Goal: Task Accomplishment & Management: Use online tool/utility

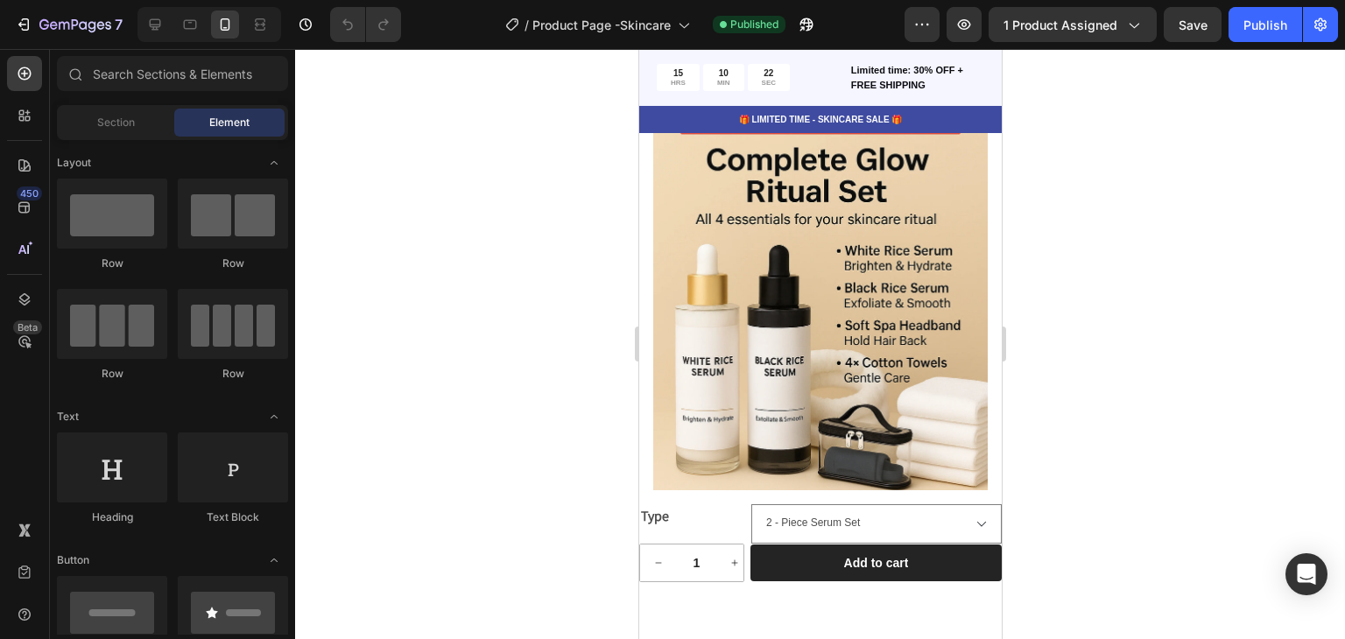
scroll to position [8530, 0]
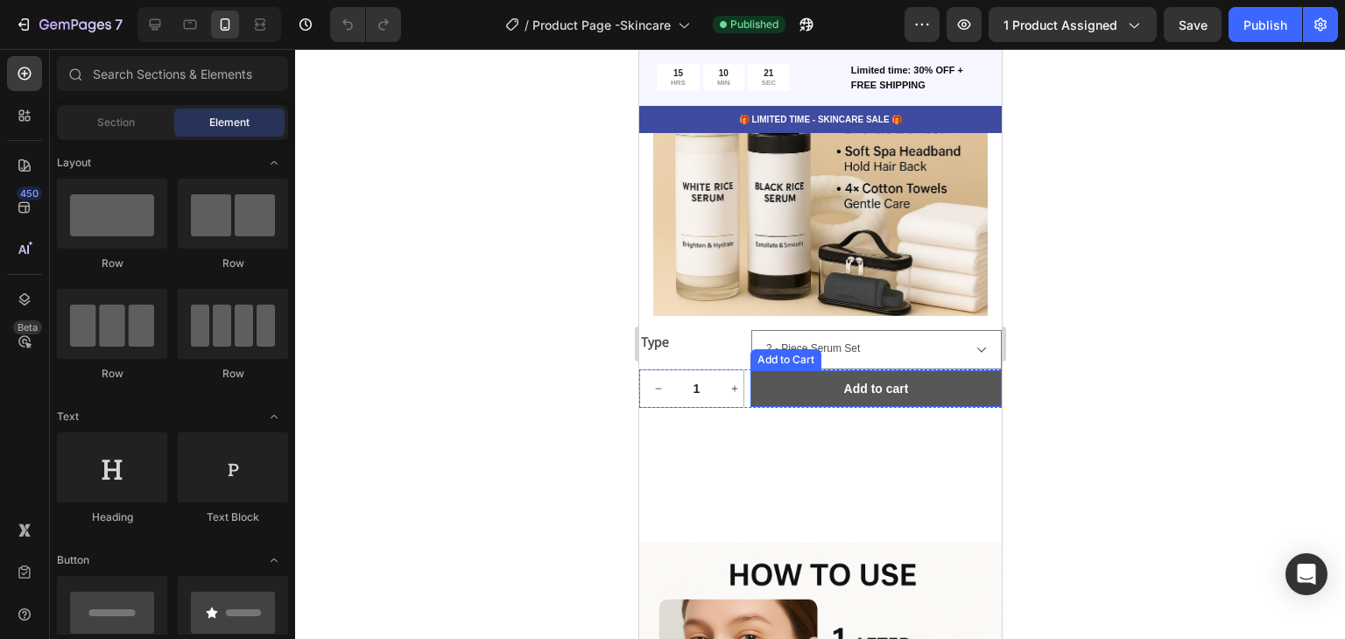
click at [815, 379] on button "Add to cart" at bounding box center [875, 388] width 251 height 37
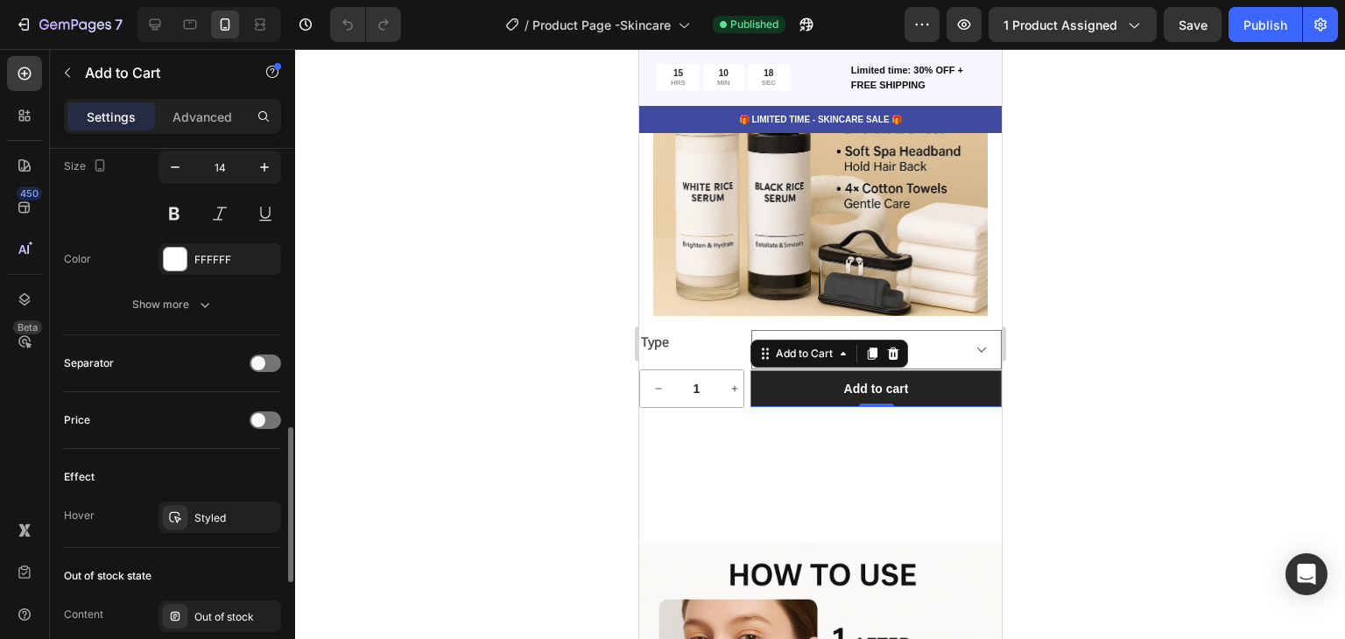
scroll to position [1333, 0]
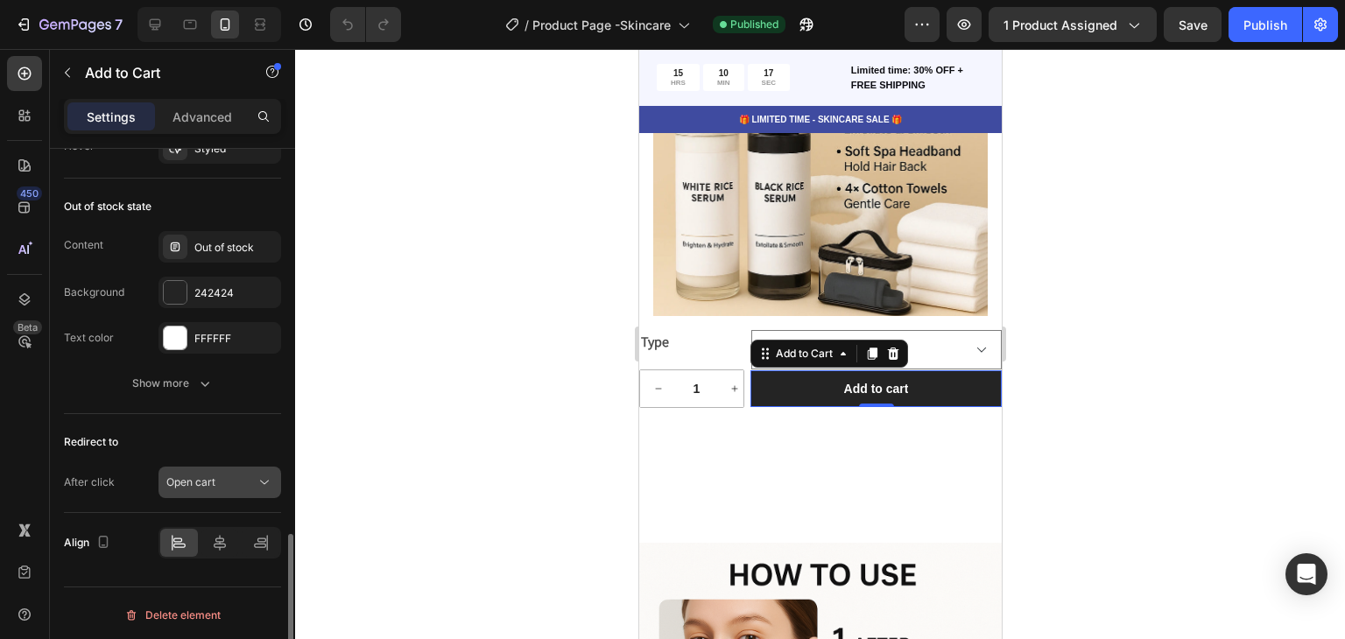
click at [227, 482] on div "Open cart" at bounding box center [210, 483] width 89 height 16
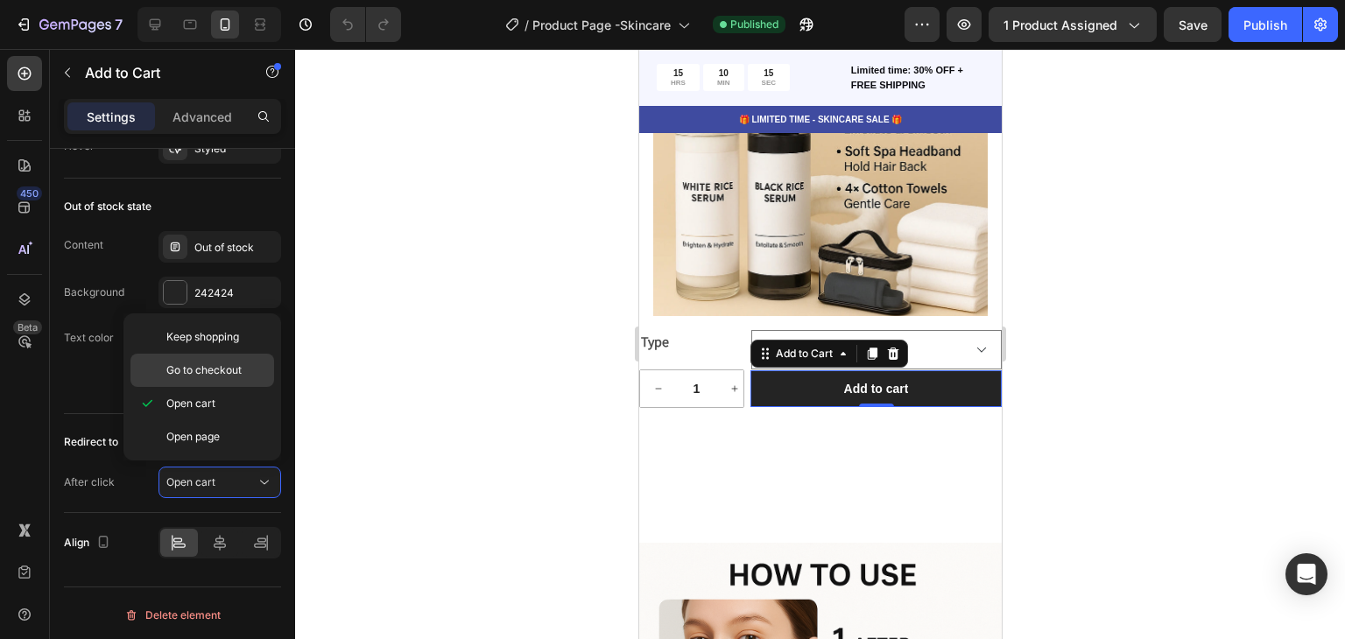
click at [230, 372] on span "Go to checkout" at bounding box center [203, 371] width 75 height 16
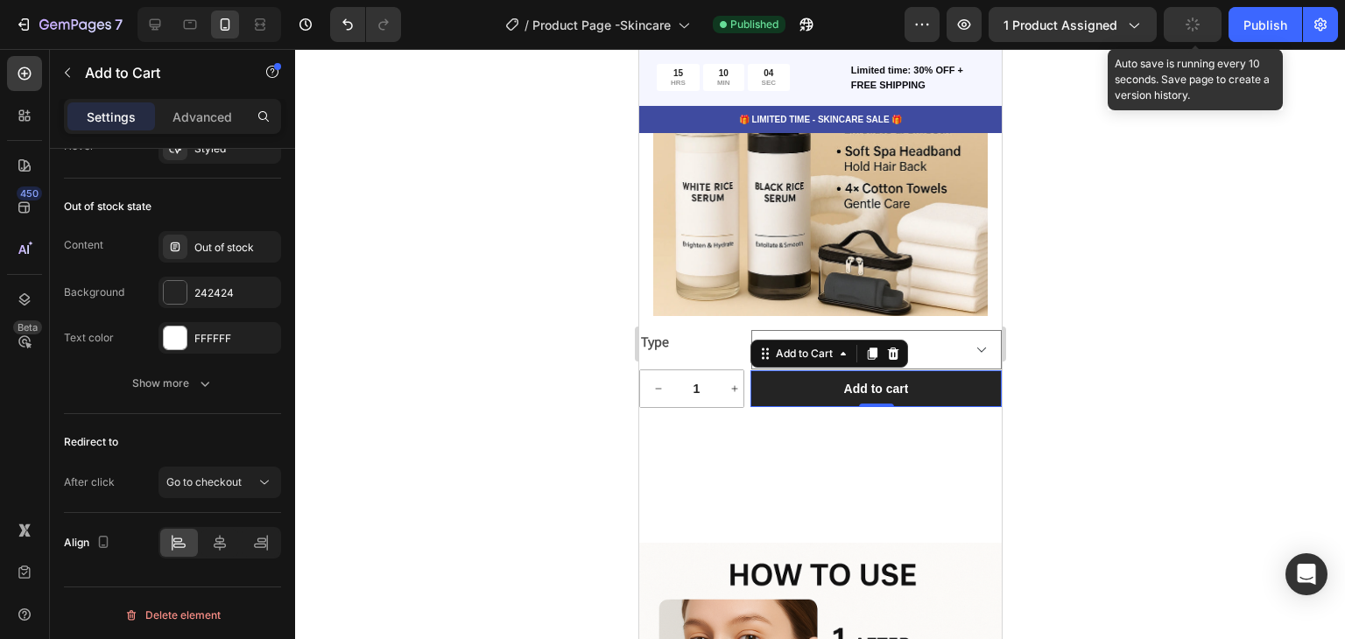
click at [1191, 29] on icon "button" at bounding box center [1193, 25] width 16 height 16
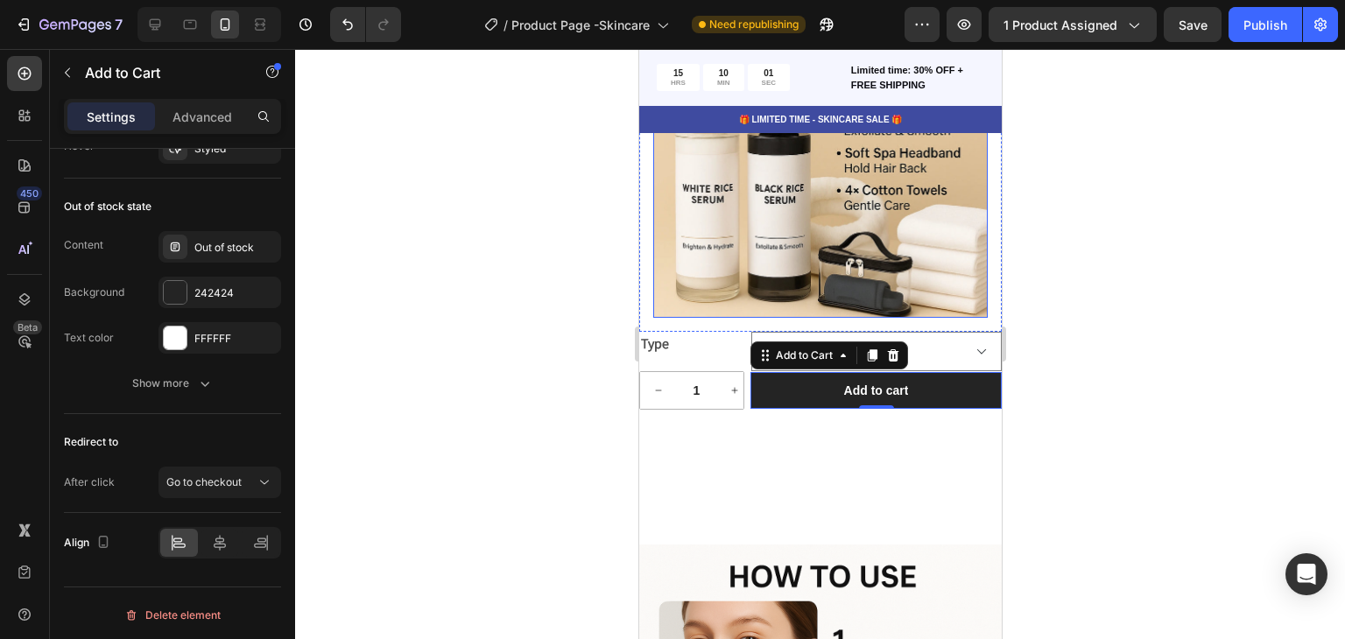
scroll to position [8441, 0]
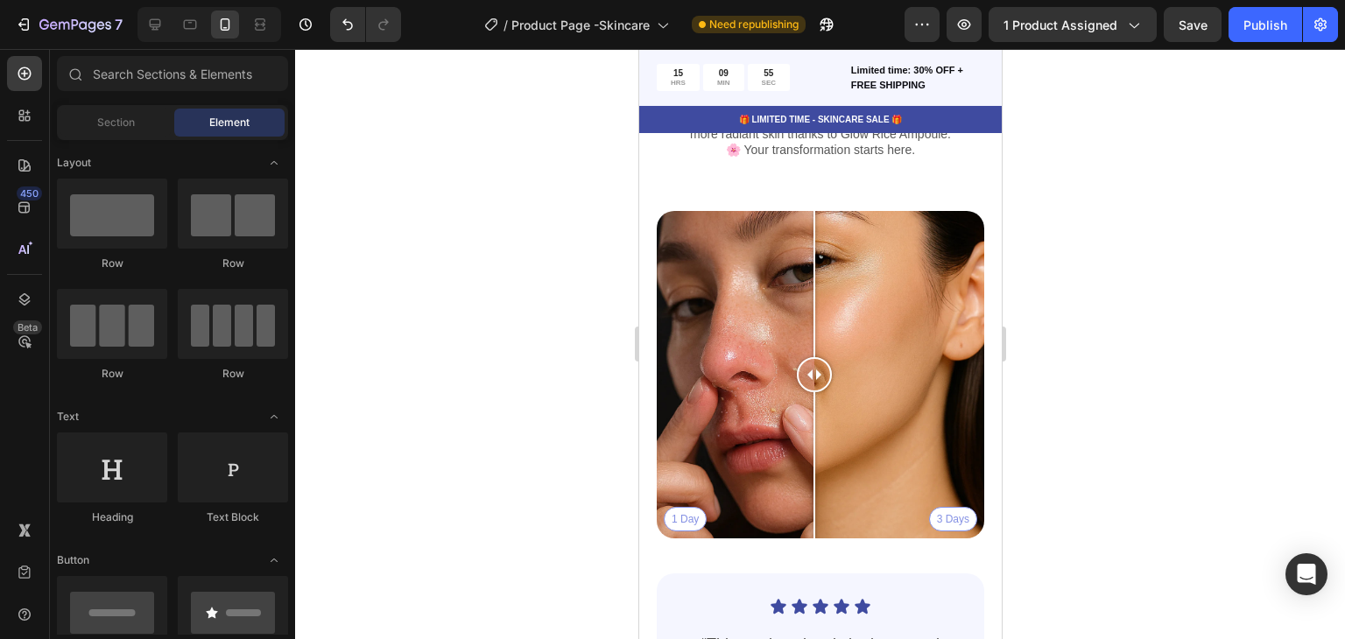
drag, startPoint x: 996, startPoint y: 524, endPoint x: 1675, endPoint y: 196, distance: 753.7
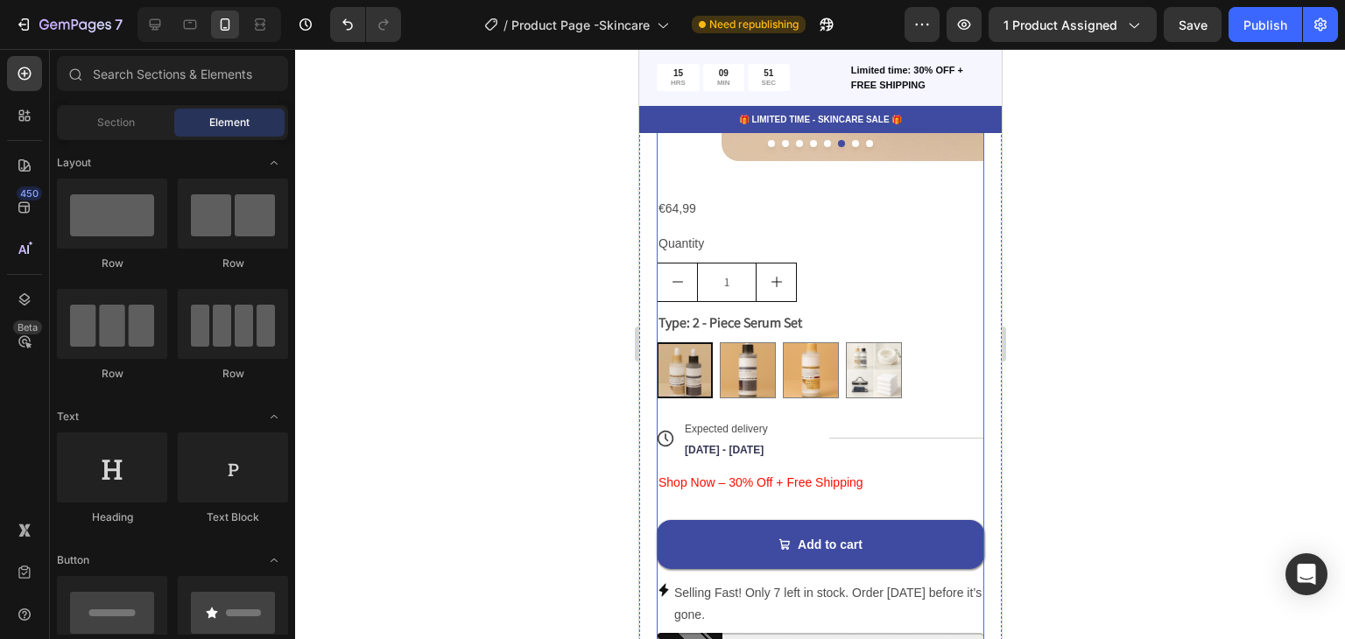
scroll to position [1549, 0]
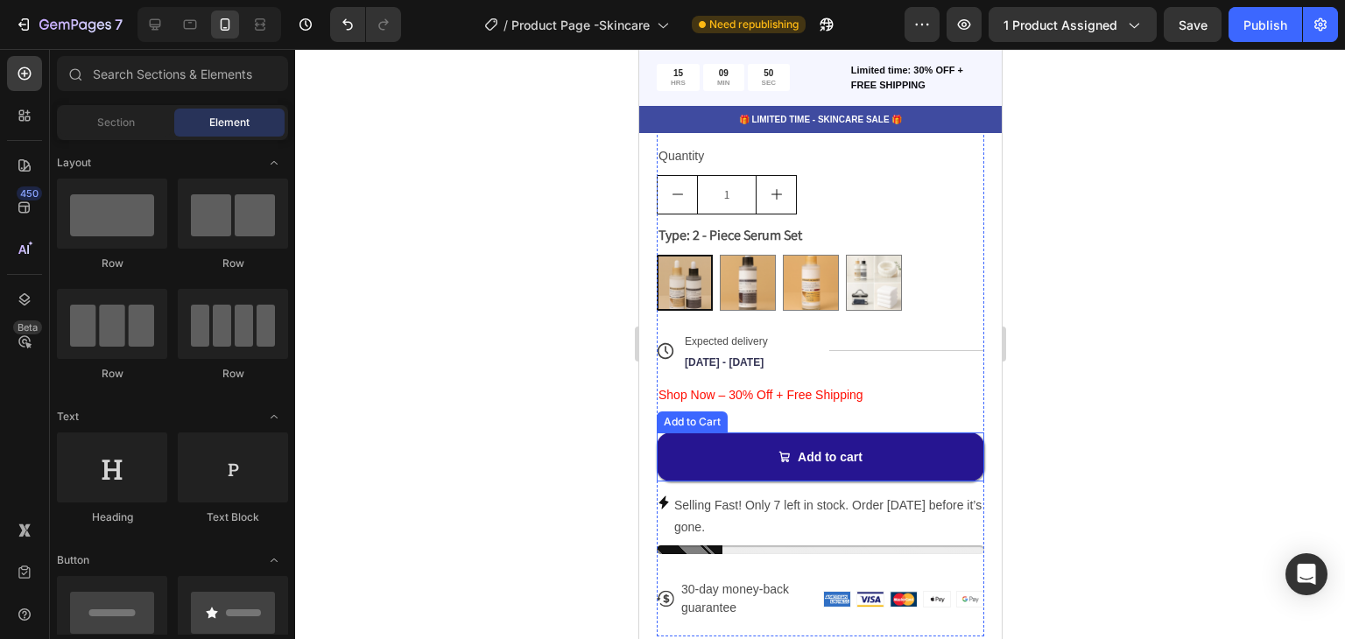
click at [918, 435] on button "Add to cart" at bounding box center [820, 457] width 328 height 49
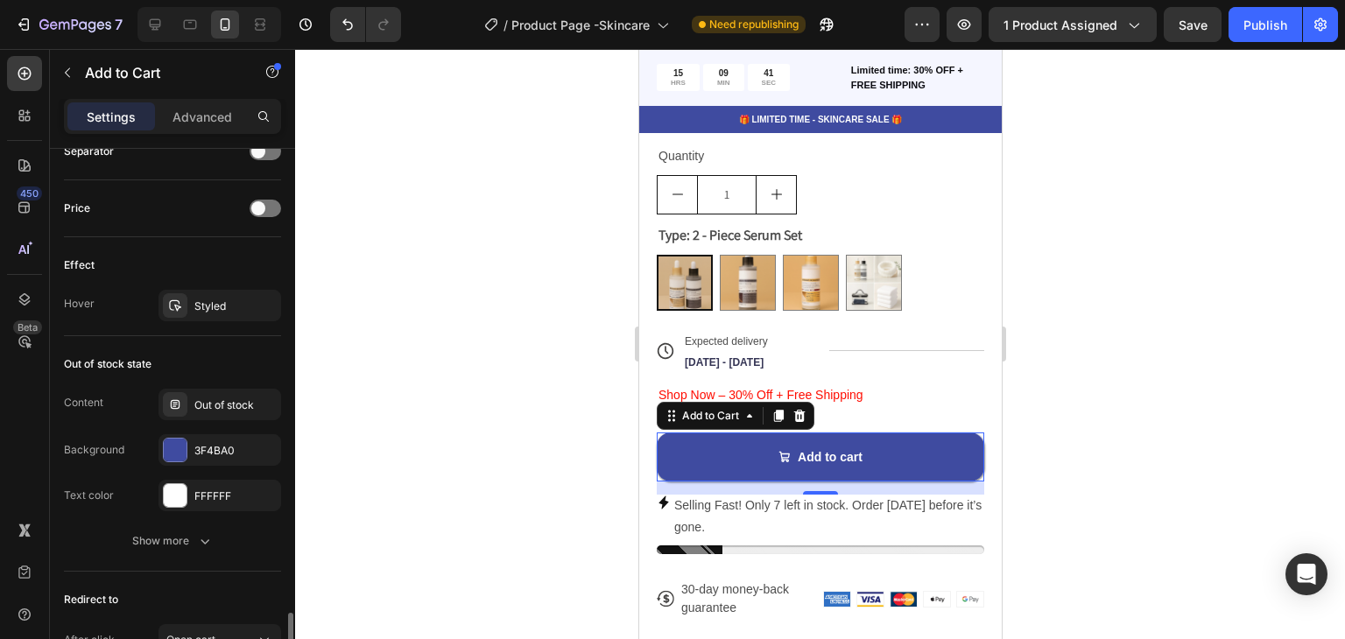
scroll to position [1471, 0]
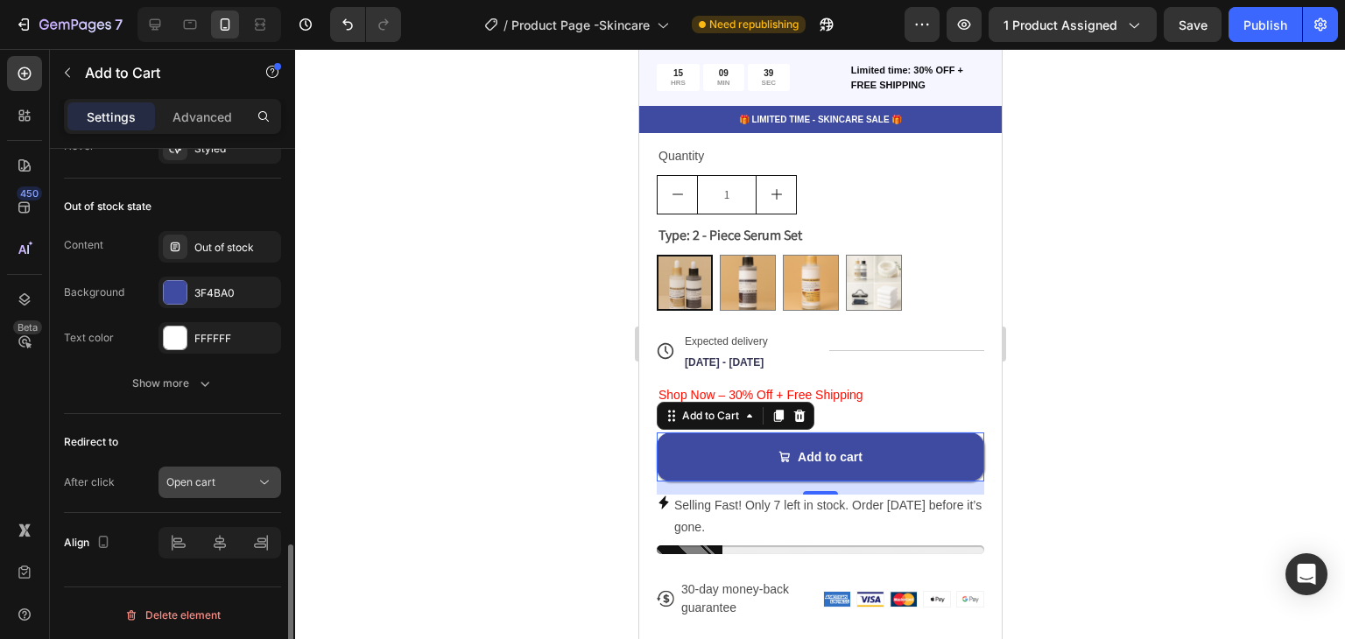
click at [234, 484] on div "Open cart" at bounding box center [210, 483] width 89 height 16
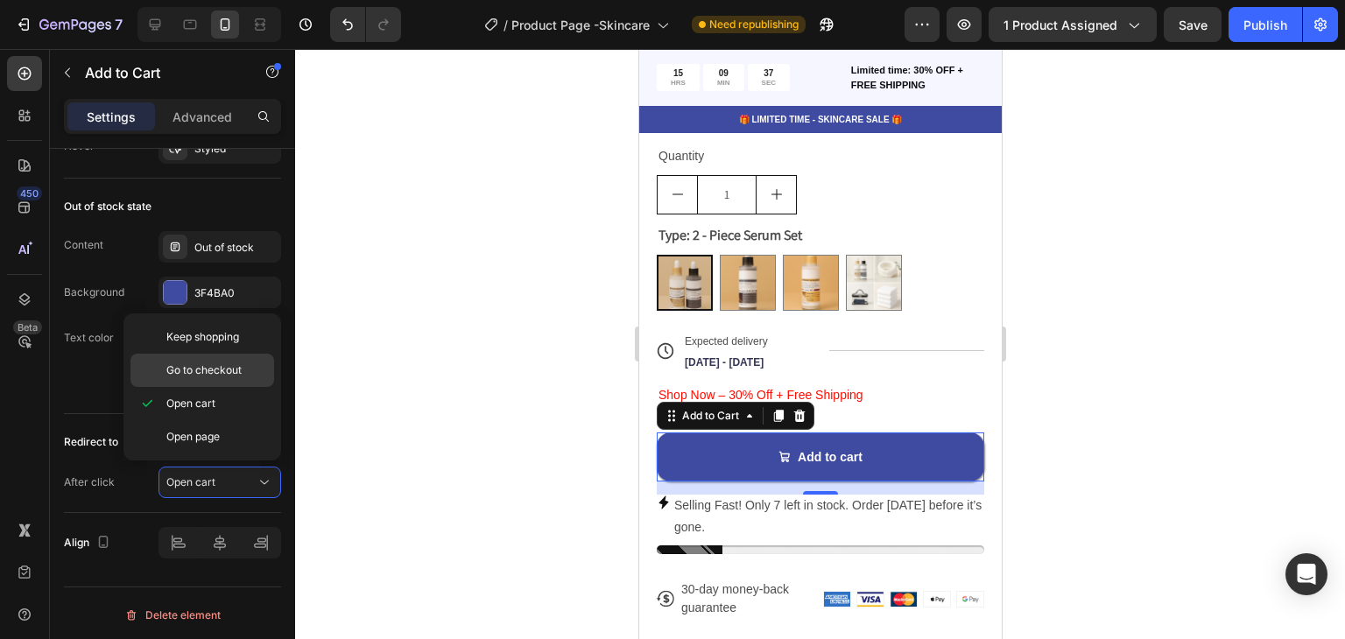
click at [221, 374] on span "Go to checkout" at bounding box center [203, 371] width 75 height 16
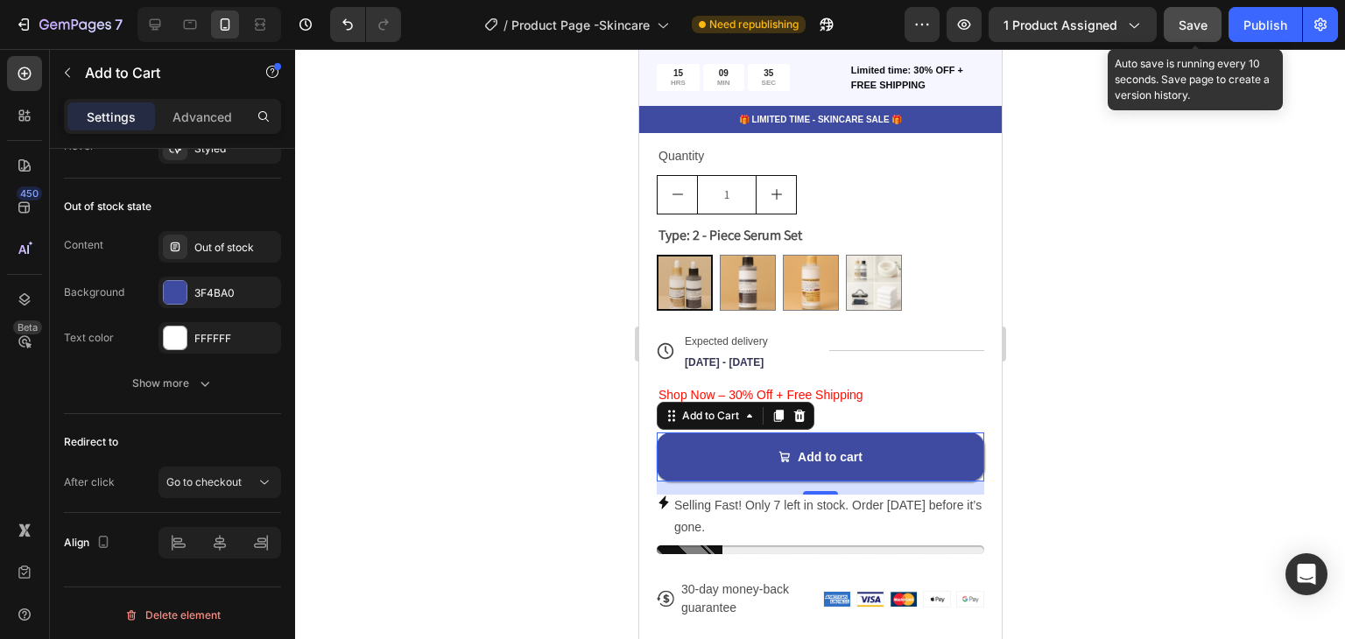
click at [1206, 25] on button "Save" at bounding box center [1193, 24] width 58 height 35
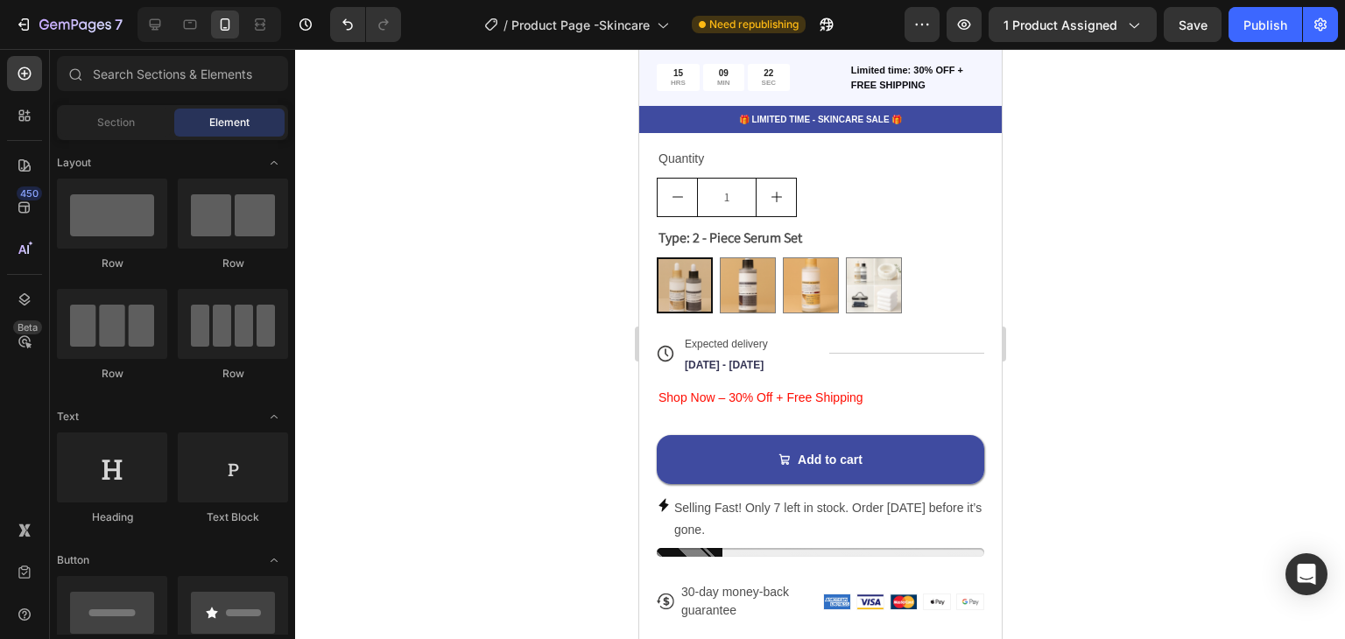
scroll to position [1587, 0]
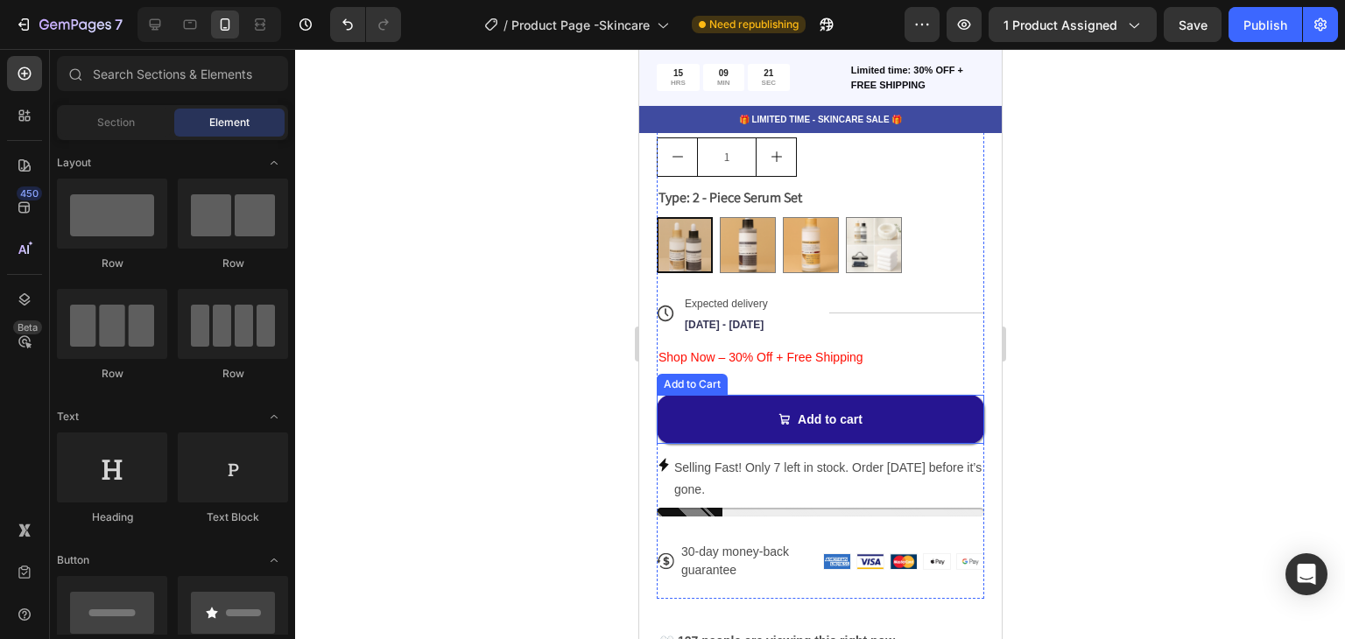
click at [936, 404] on button "Add to cart" at bounding box center [820, 419] width 328 height 49
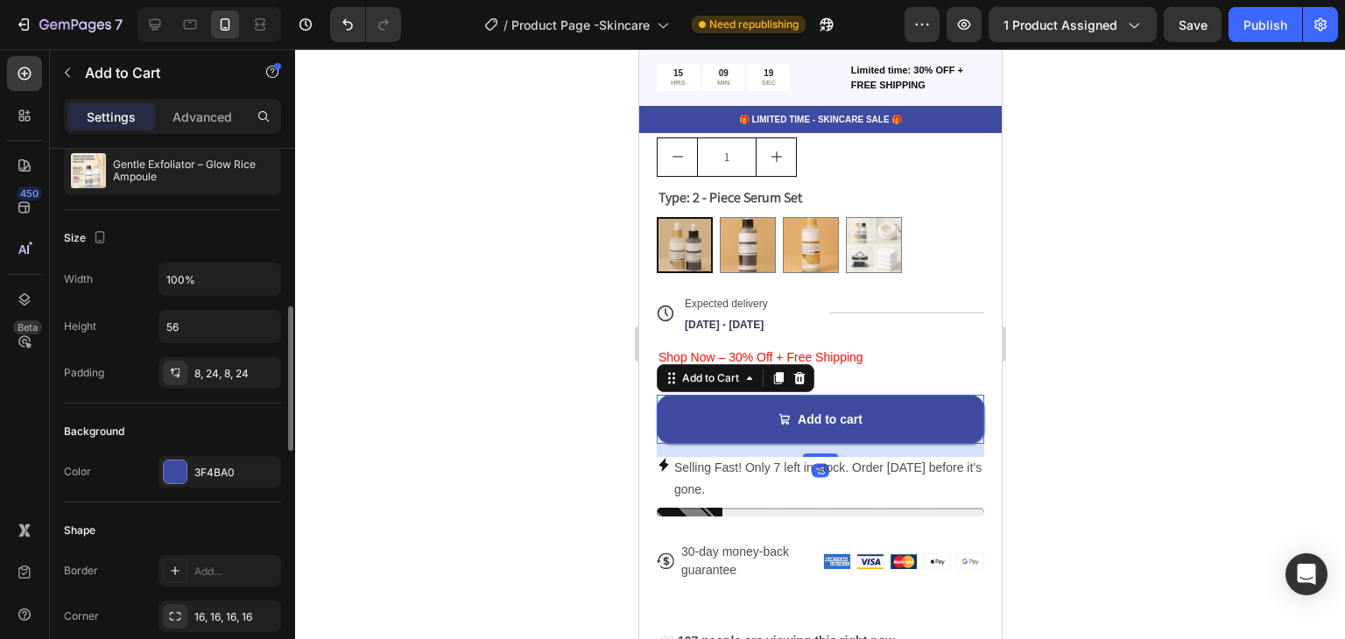
scroll to position [263, 0]
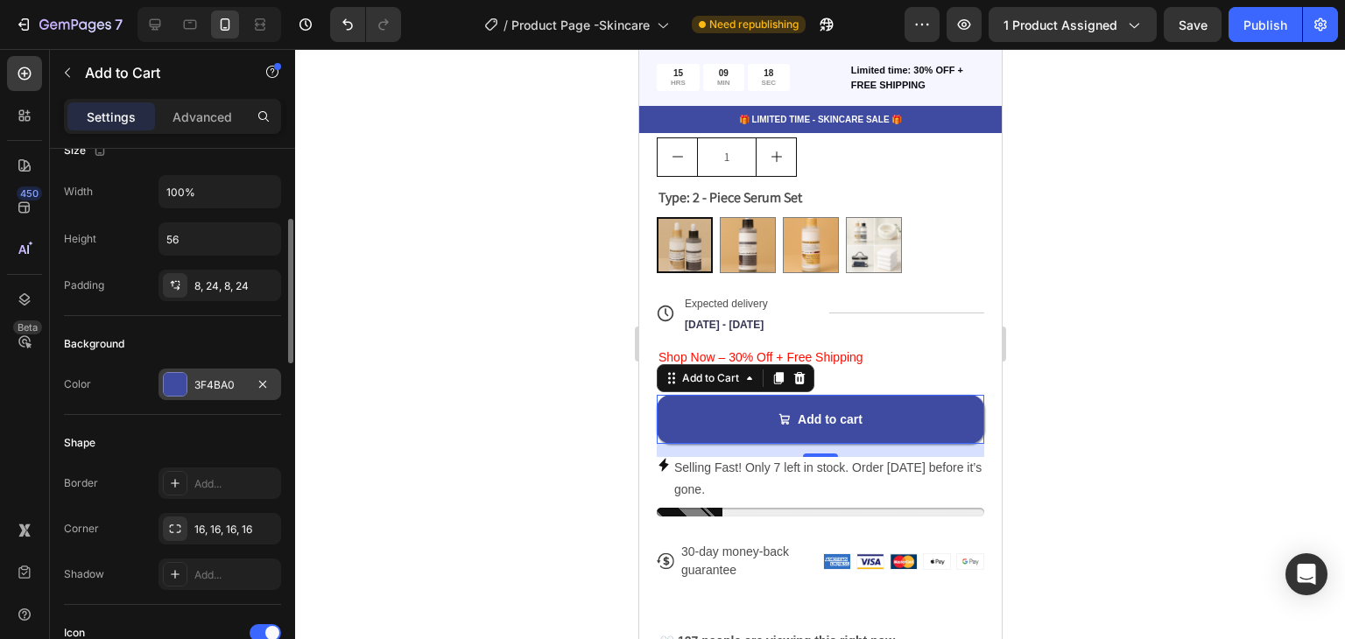
click at [224, 390] on div "3F4BA0" at bounding box center [219, 386] width 51 height 16
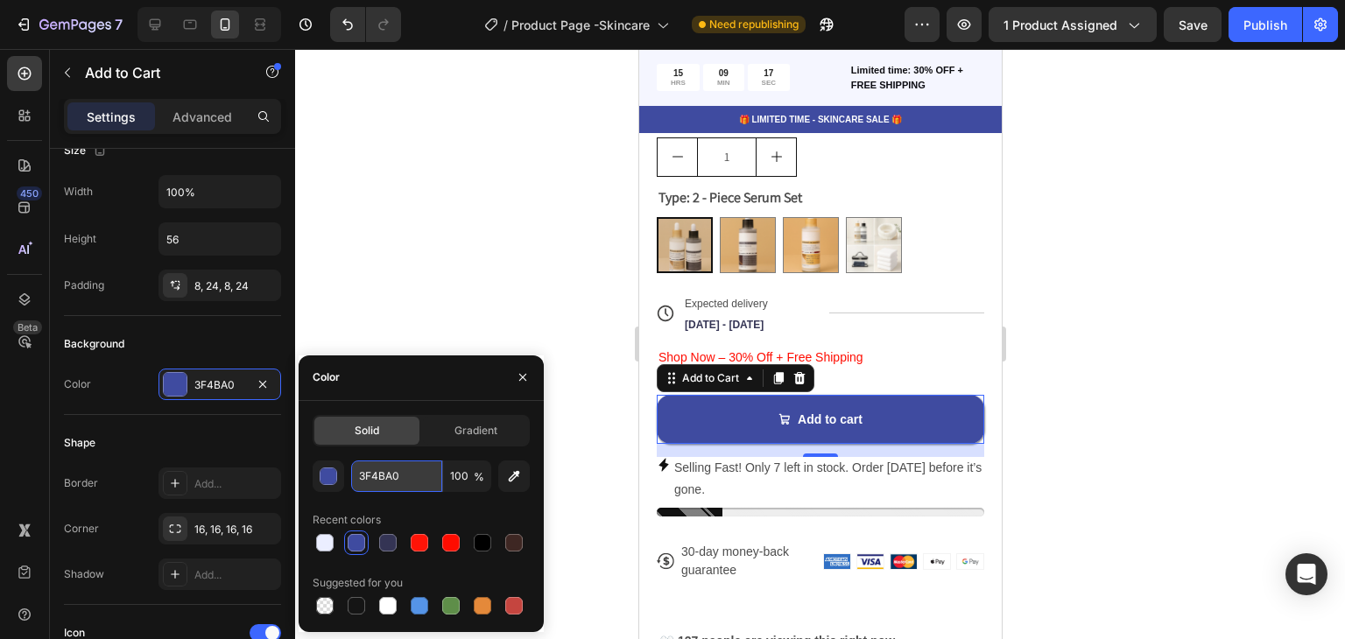
click at [411, 483] on input "3F4BA0" at bounding box center [396, 477] width 91 height 32
click at [1045, 367] on div at bounding box center [820, 344] width 1050 height 590
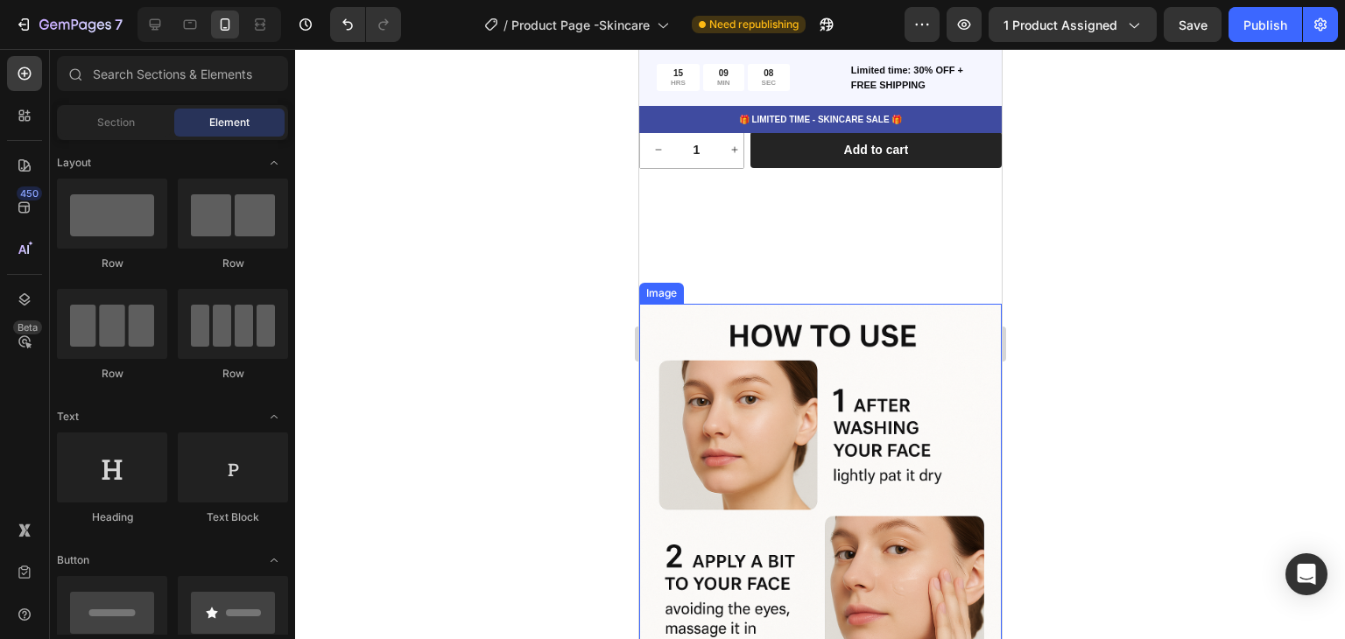
scroll to position [8594, 0]
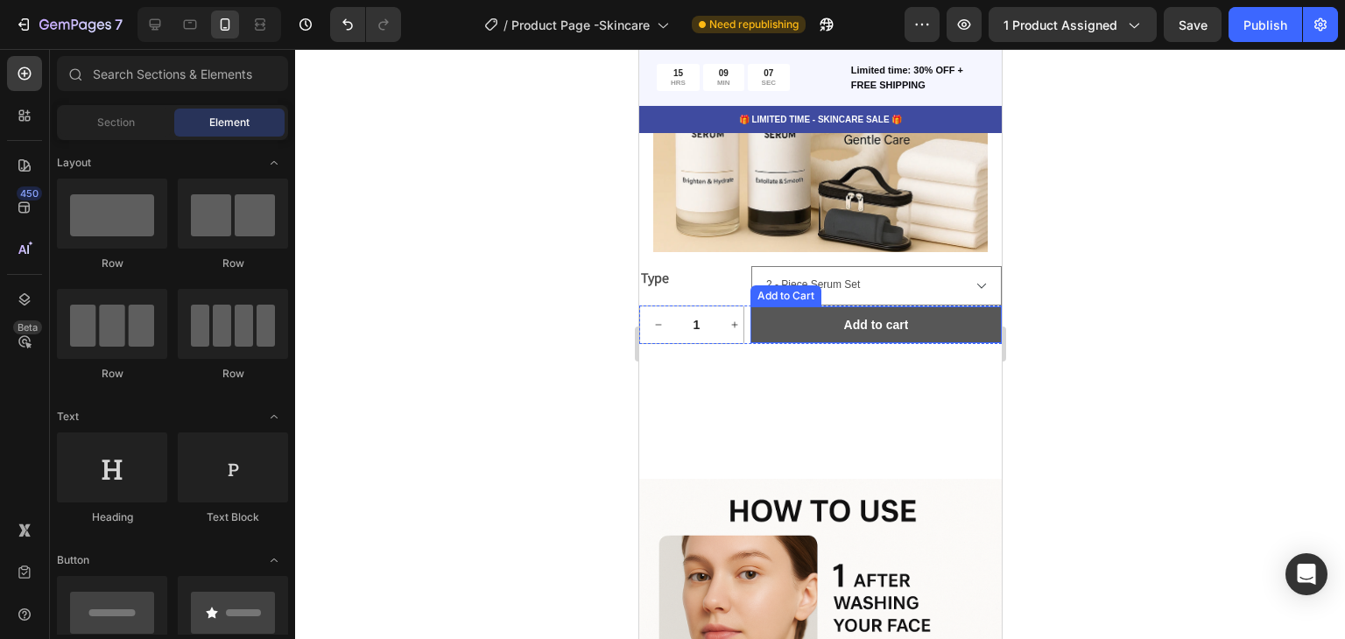
click at [933, 316] on button "Add to cart" at bounding box center [875, 325] width 251 height 37
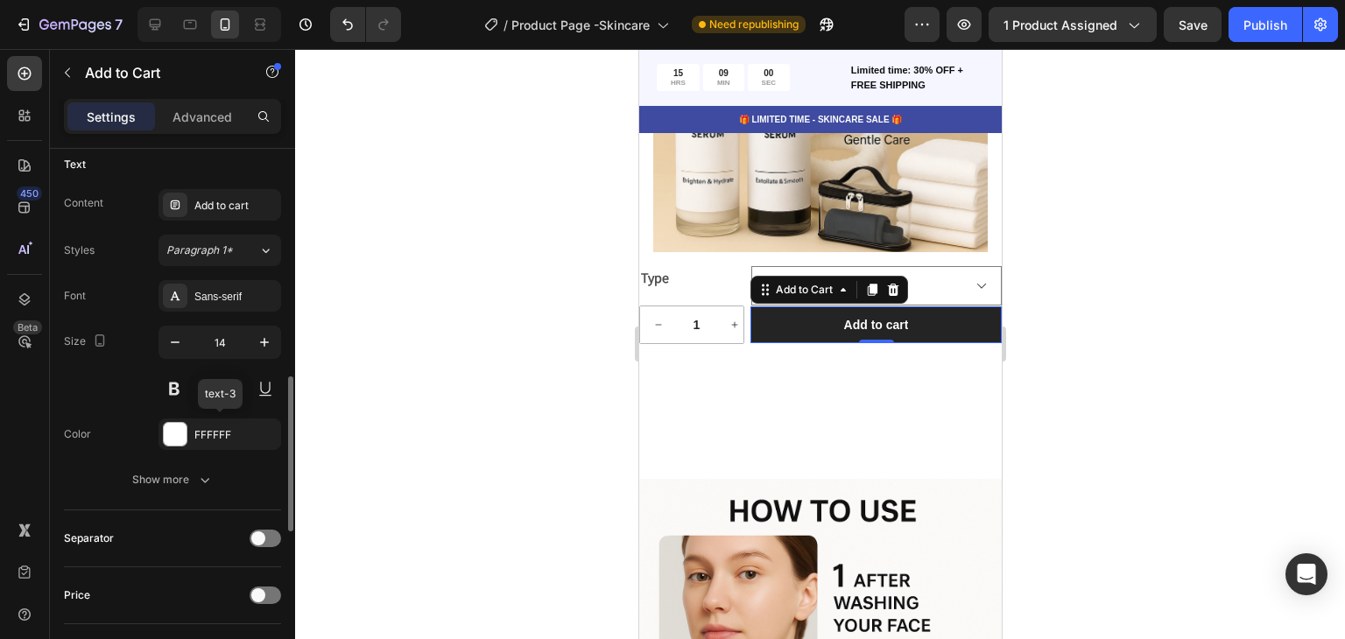
scroll to position [701, 0]
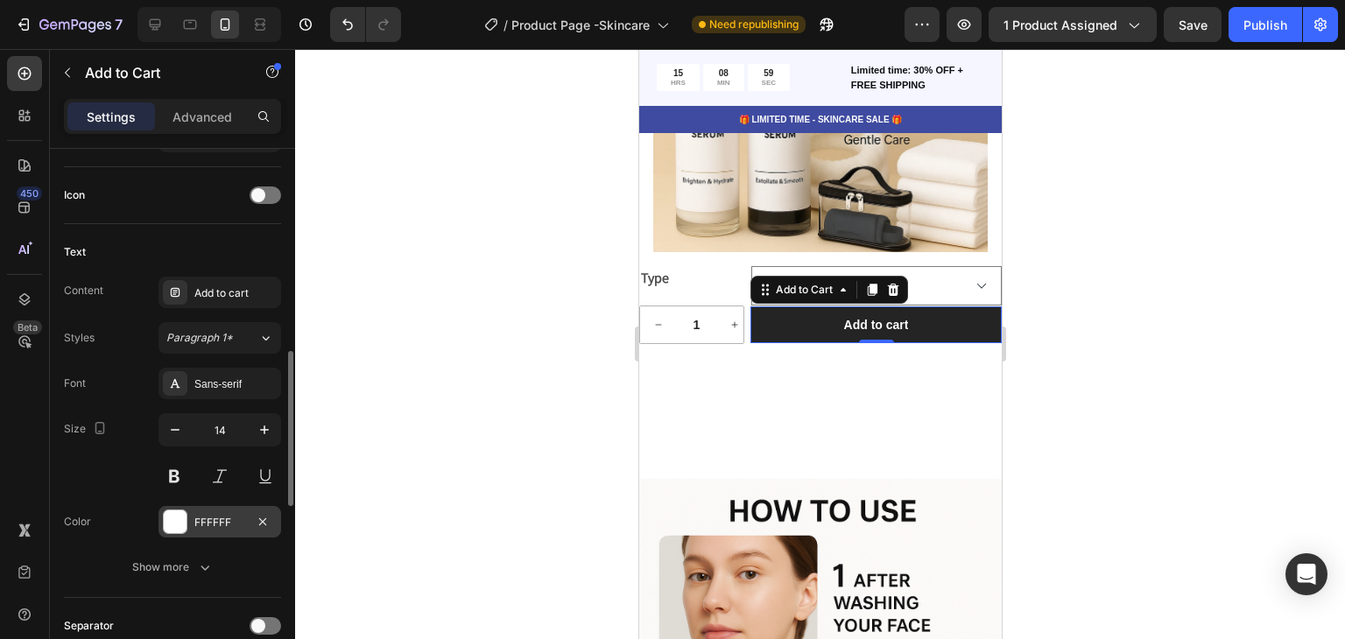
click at [236, 519] on div "FFFFFF" at bounding box center [219, 523] width 51 height 16
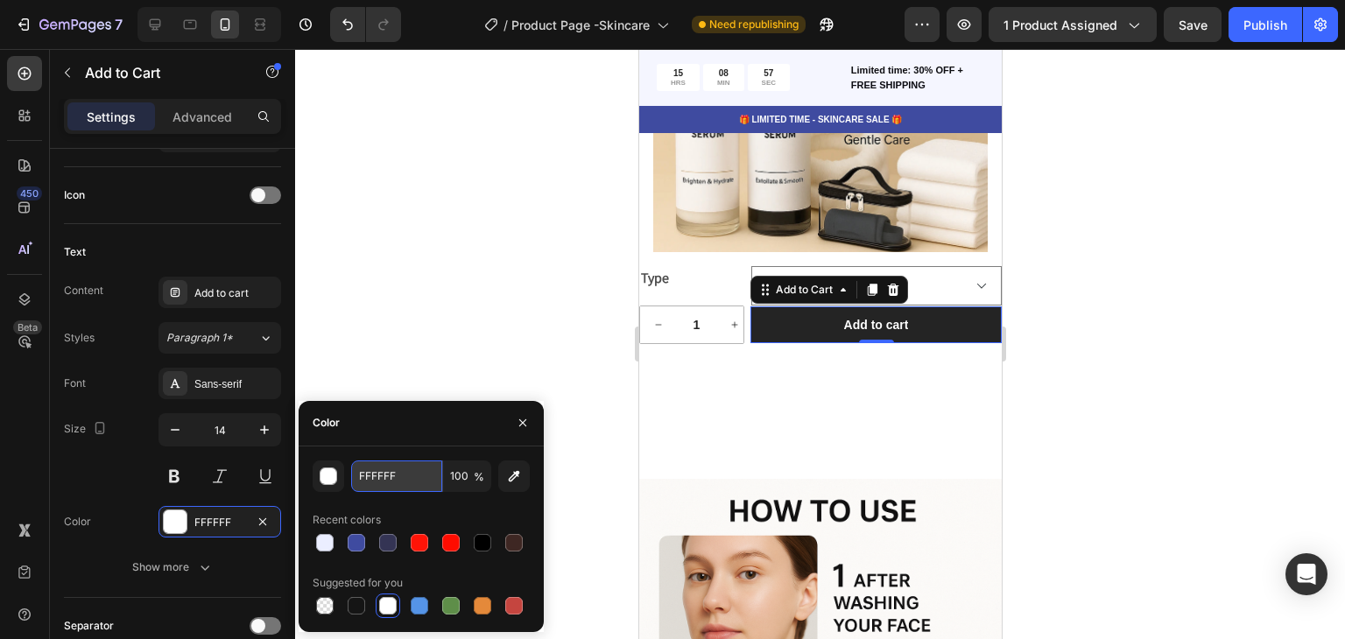
click at [398, 476] on input "FFFFFF" at bounding box center [396, 477] width 91 height 32
paste input "3F4BA0"
type input "3F4BA0"
click at [347, 18] on icon "Undo/Redo" at bounding box center [348, 25] width 18 height 18
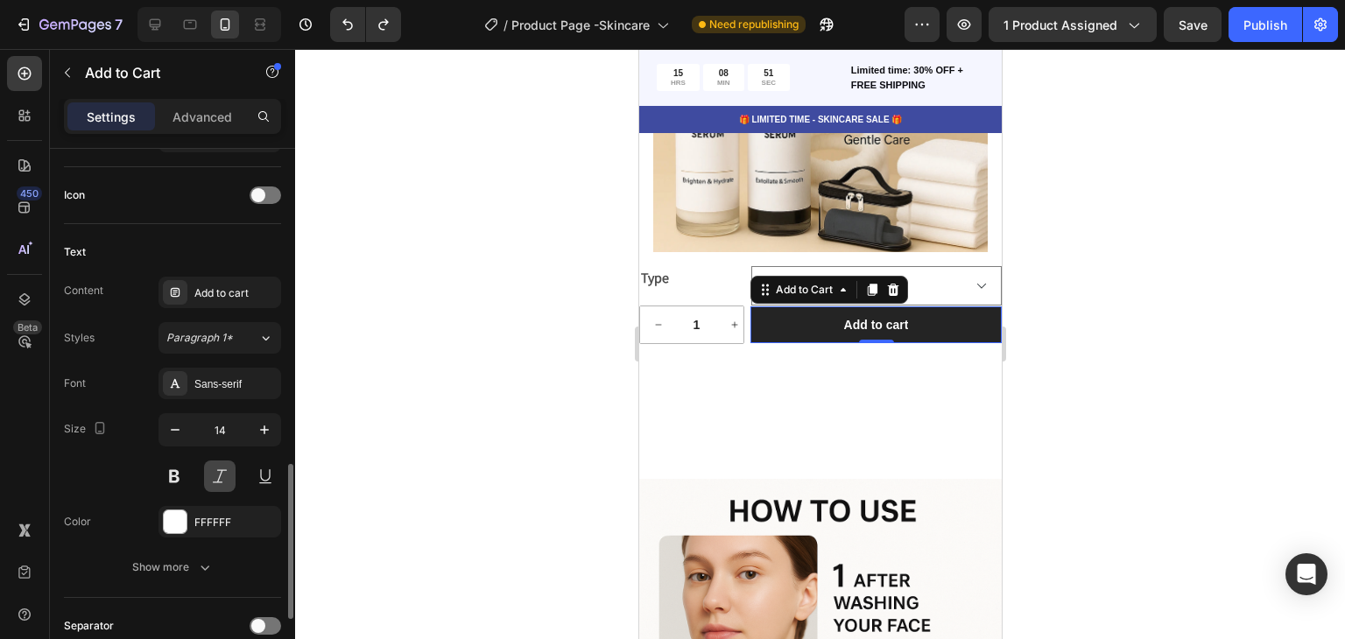
scroll to position [876, 0]
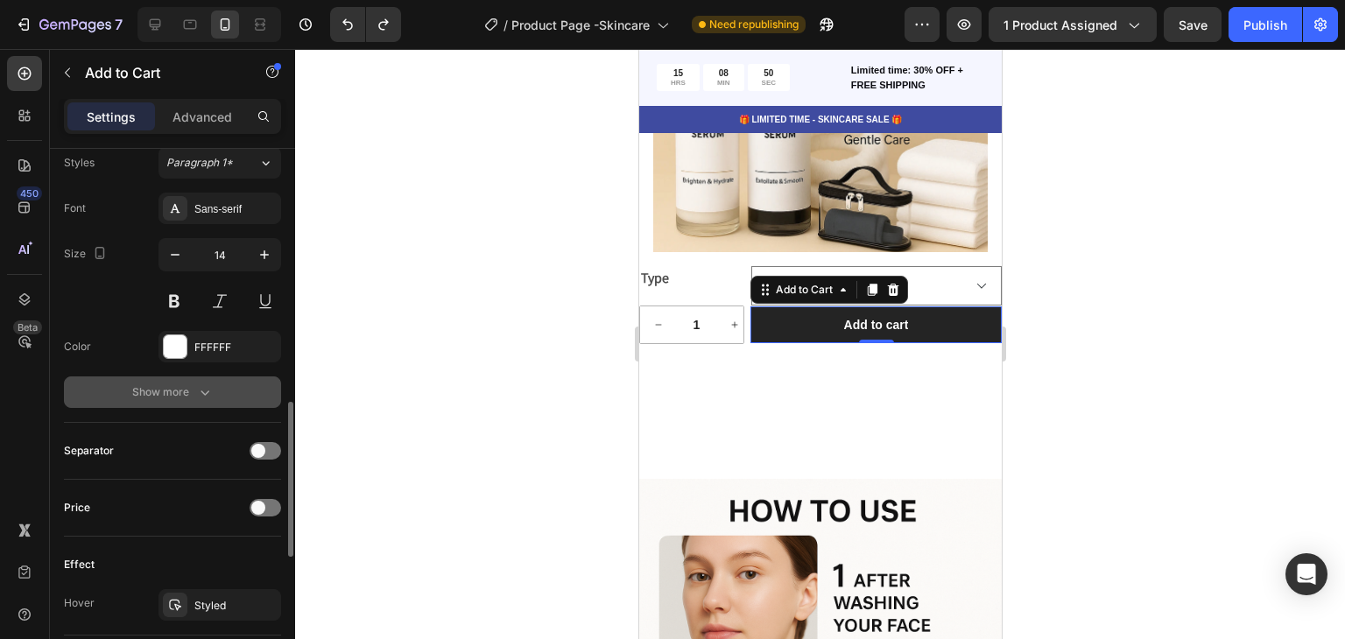
click at [228, 397] on button "Show more" at bounding box center [172, 393] width 217 height 32
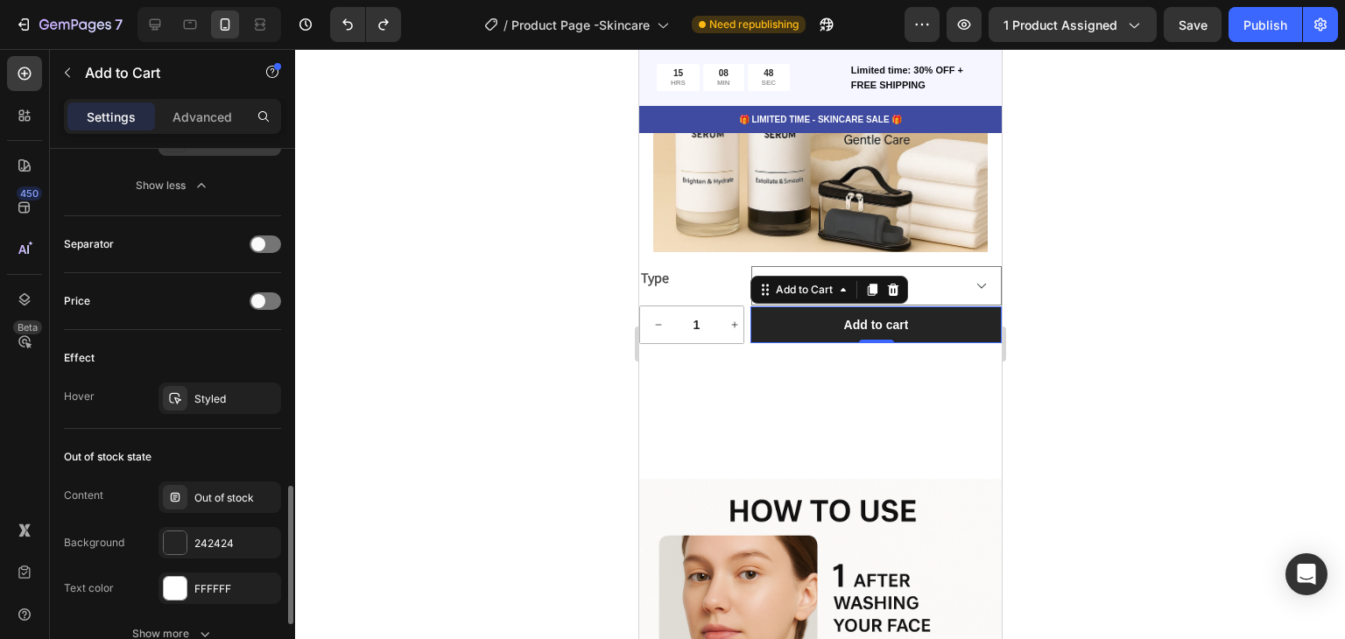
scroll to position [1401, 0]
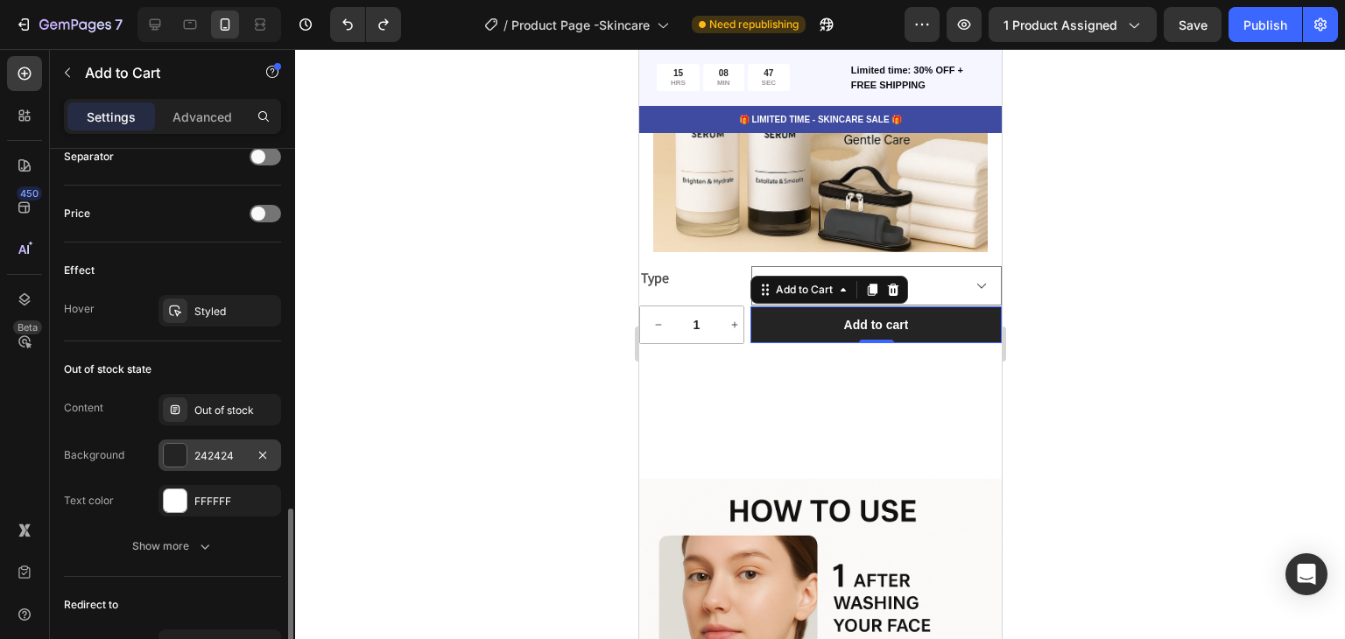
click at [231, 440] on div "242424" at bounding box center [220, 456] width 123 height 32
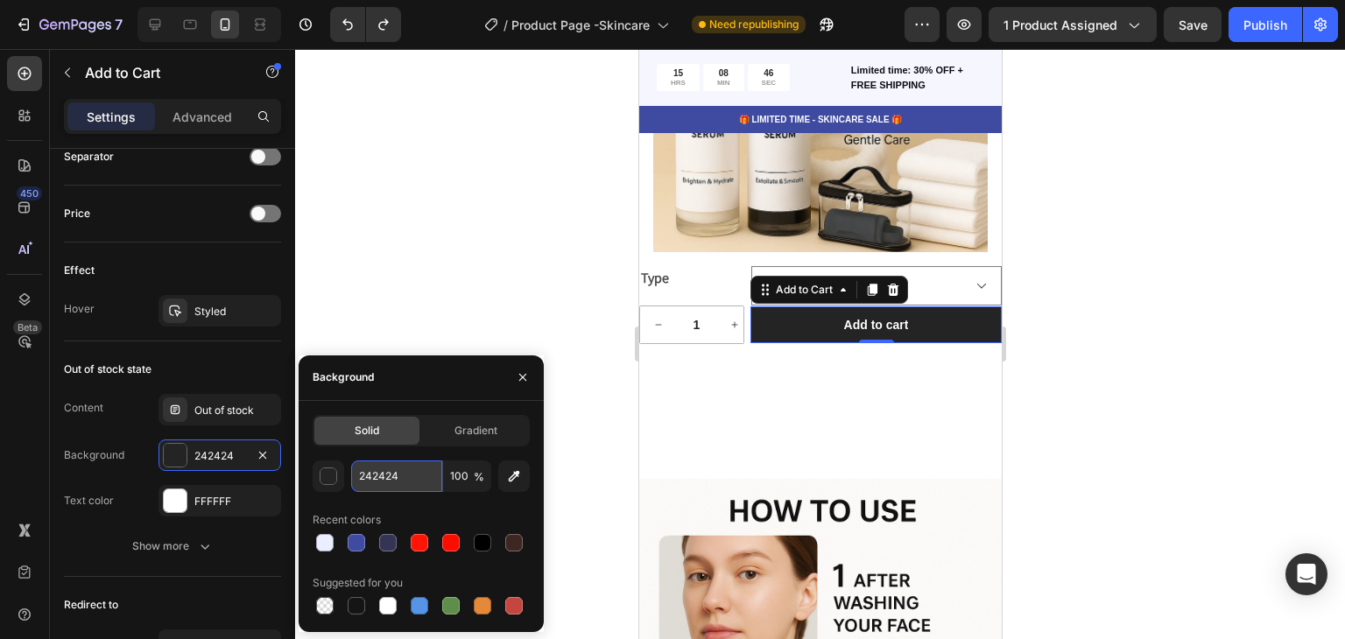
click at [0, 0] on input "242424" at bounding box center [0, 0] width 0 height 0
paste input "3F4BA0"
click at [407, 380] on div "Background" at bounding box center [421, 379] width 245 height 46
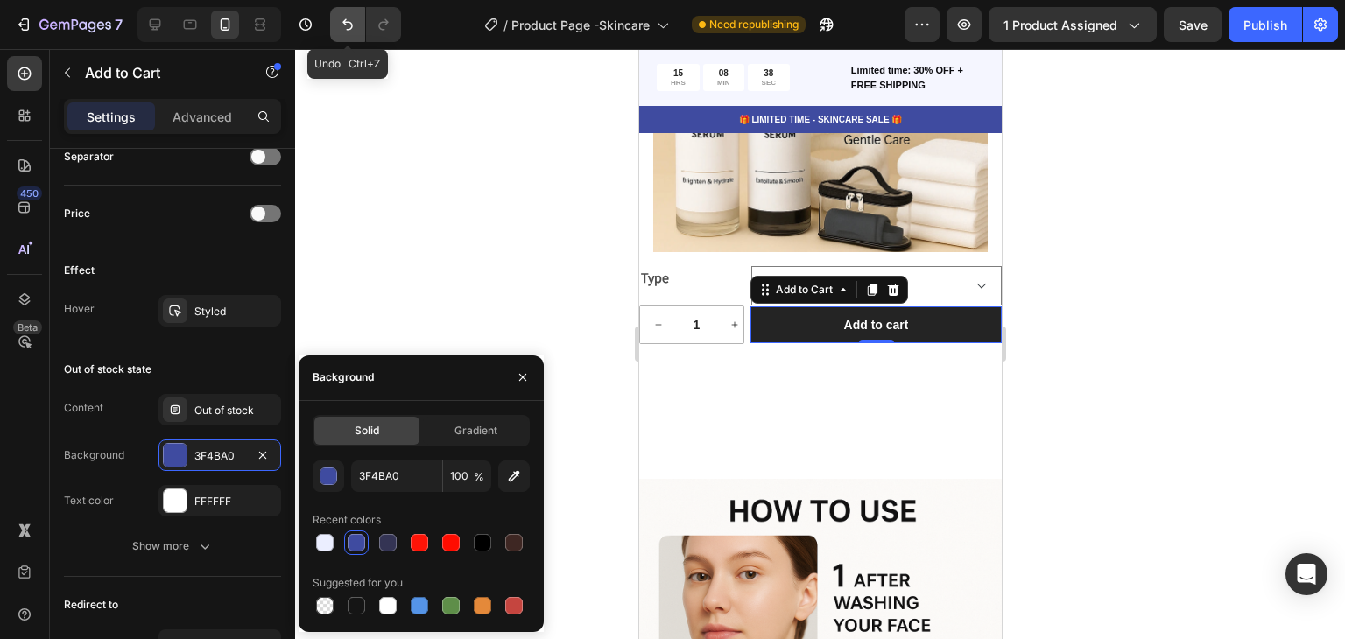
click at [352, 24] on icon "Undo/Redo" at bounding box center [347, 24] width 11 height 11
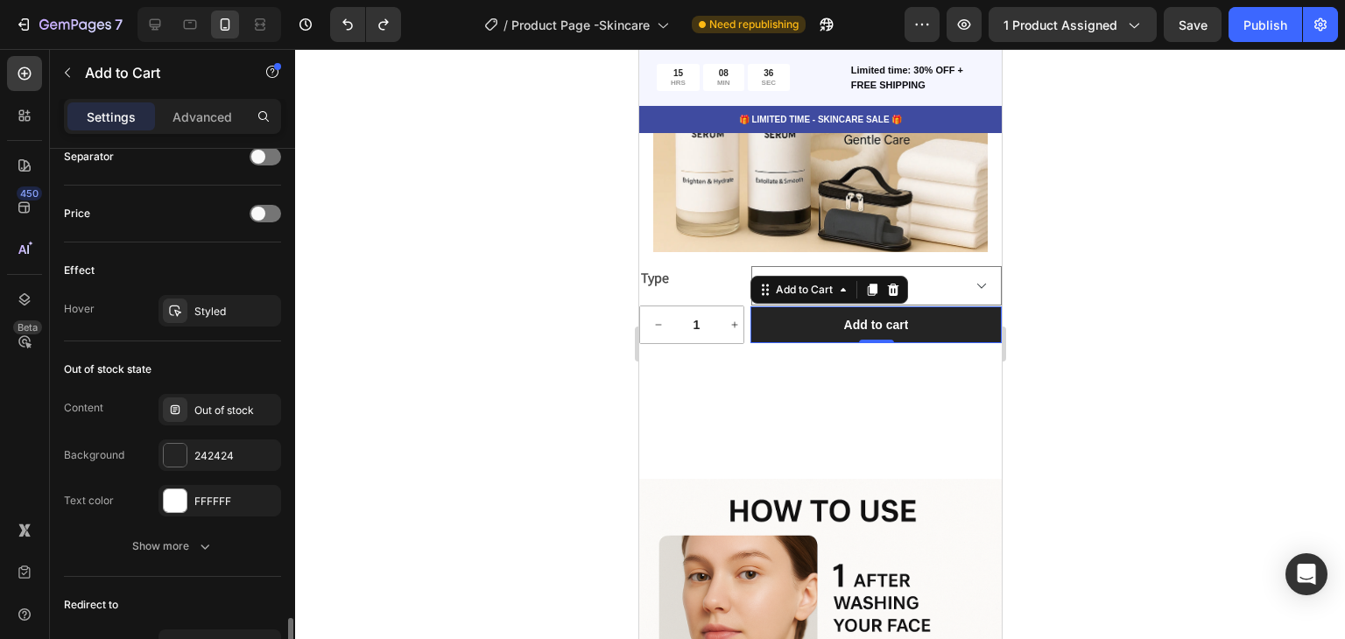
scroll to position [1563, 0]
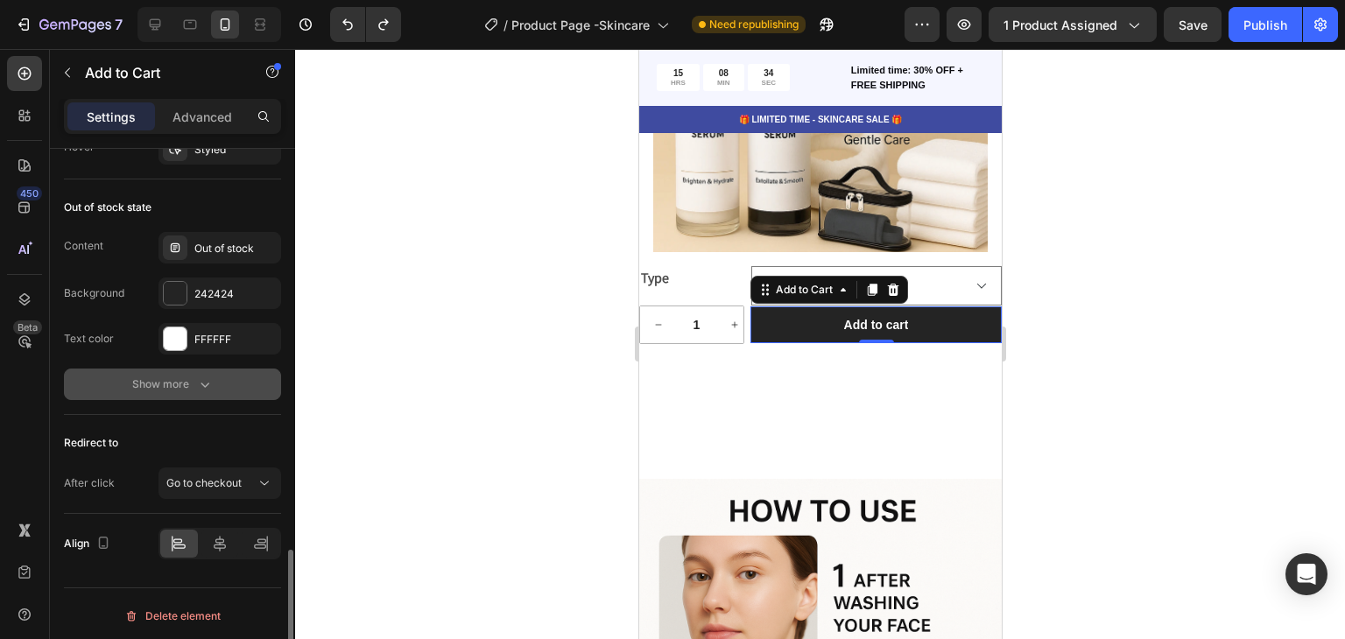
click at [206, 383] on icon "button" at bounding box center [205, 385] width 18 height 18
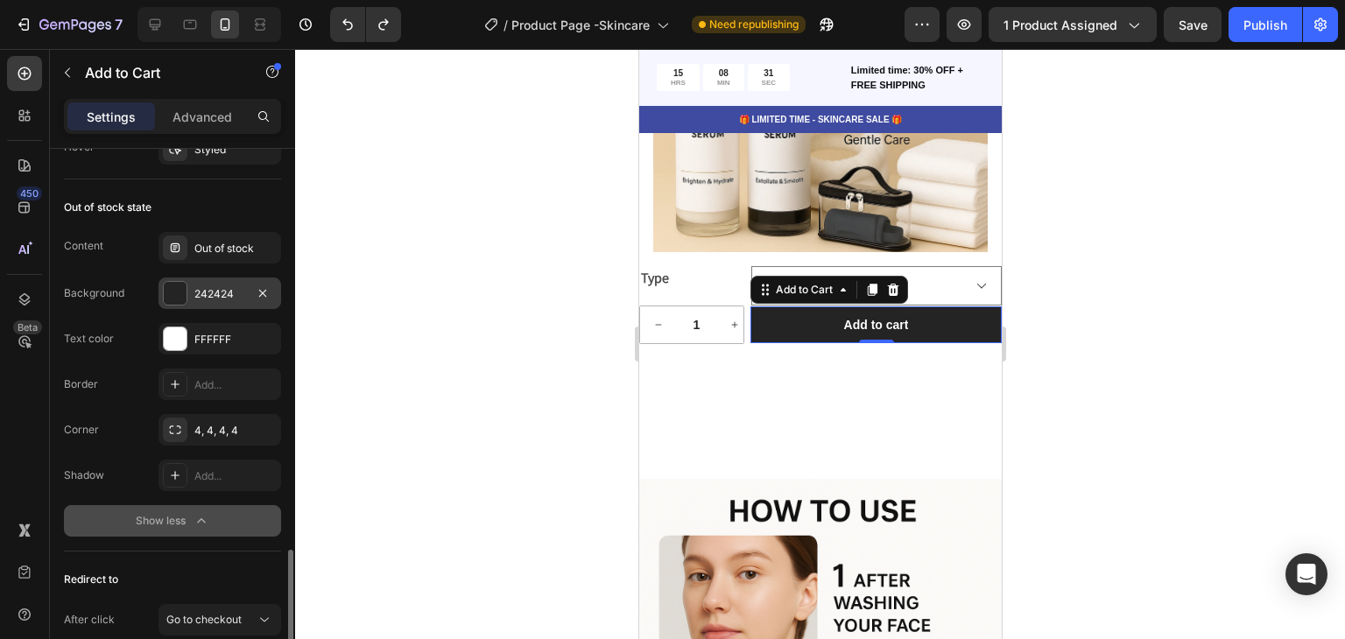
click at [228, 302] on div "242424" at bounding box center [220, 294] width 123 height 32
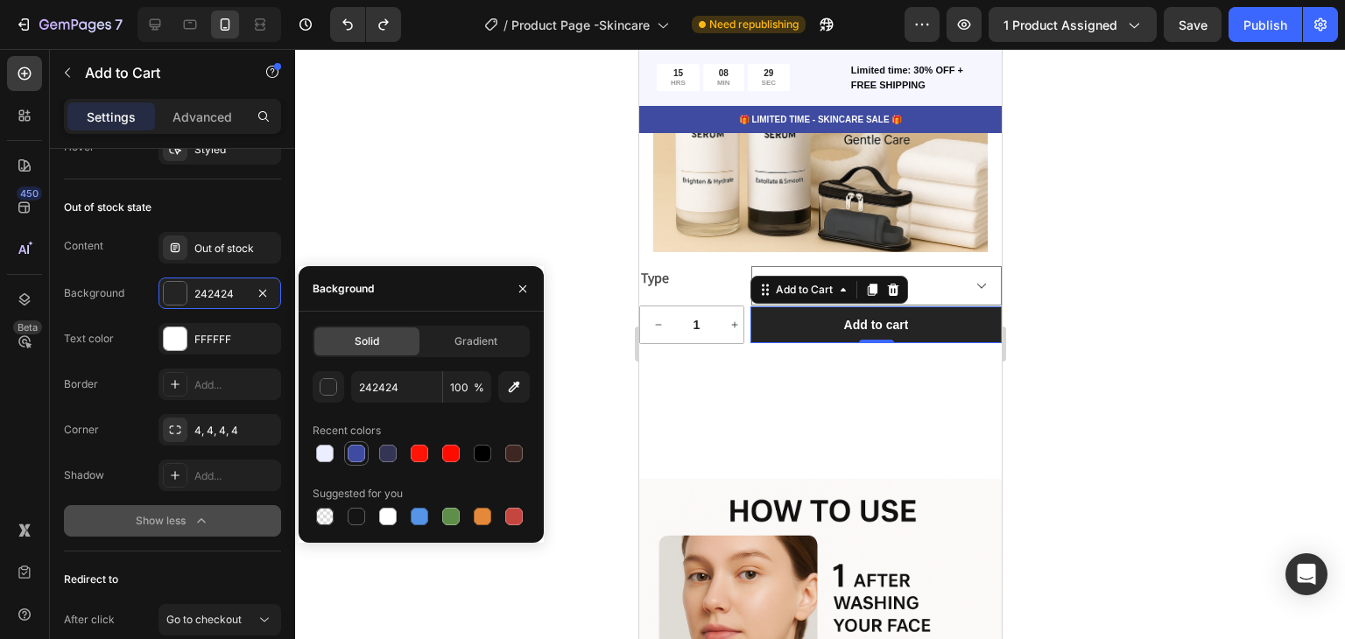
click at [357, 455] on div at bounding box center [357, 454] width 18 height 18
click at [331, 449] on div at bounding box center [325, 454] width 18 height 18
click at [357, 27] on button "Undo/Redo" at bounding box center [347, 24] width 35 height 35
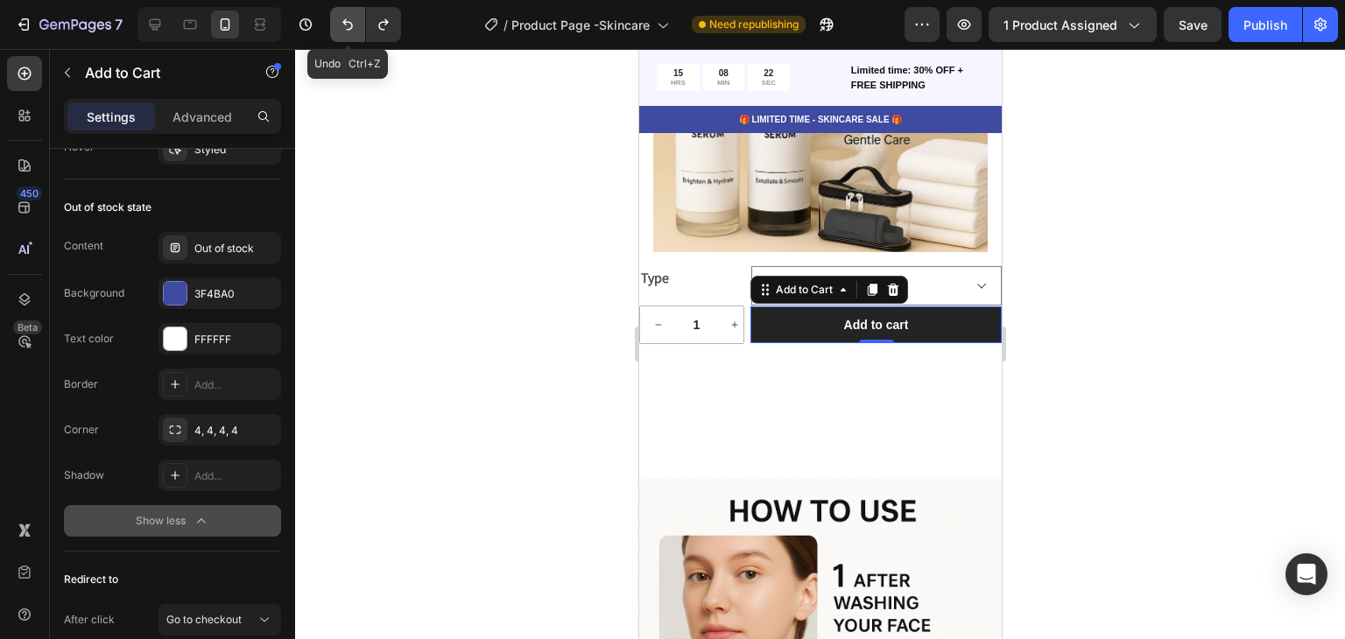
click at [357, 27] on button "Undo/Redo" at bounding box center [347, 24] width 35 height 35
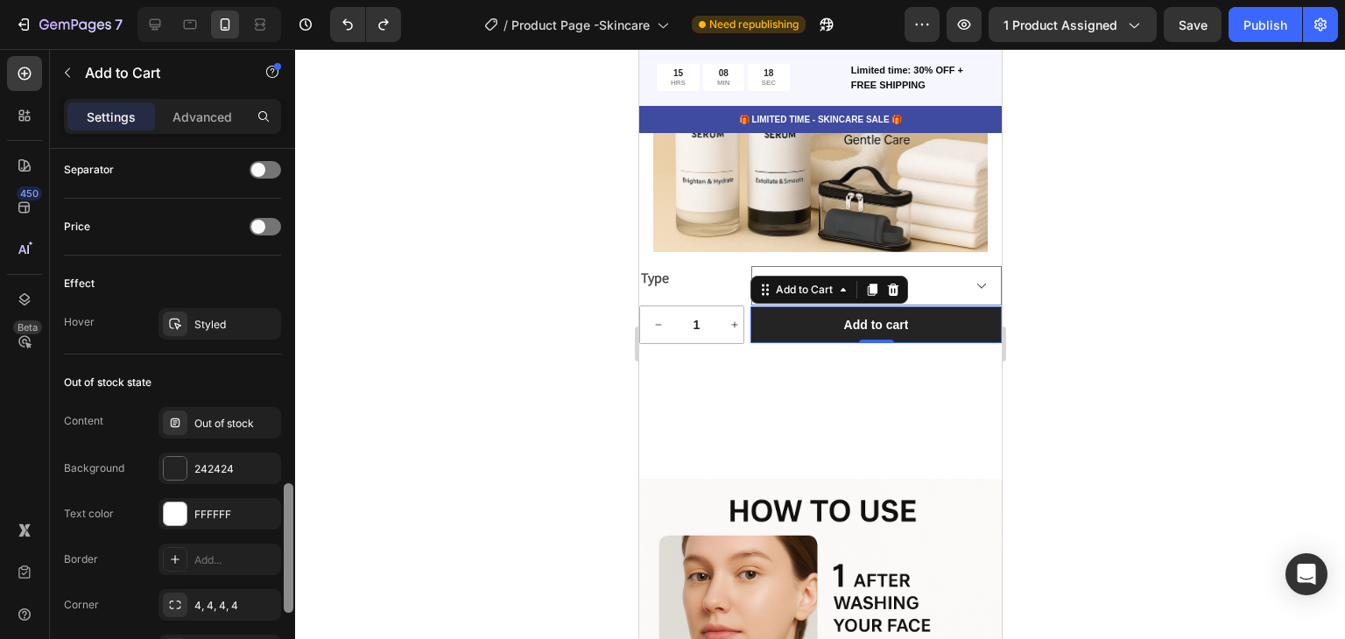
scroll to position [1700, 0]
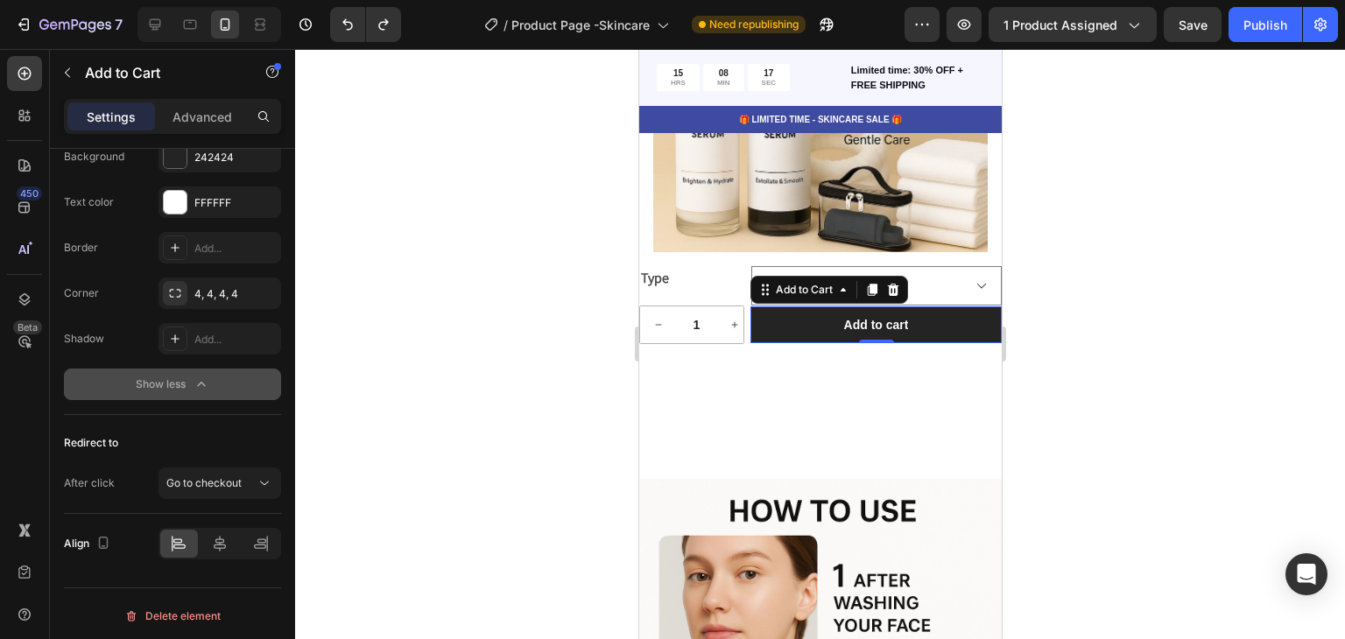
drag, startPoint x: 294, startPoint y: 533, endPoint x: 298, endPoint y: 507, distance: 26.5
click at [298, 0] on div "7 / Product Page -Skincare Need republishing Preview 1 product assigned Save Pu…" at bounding box center [672, 0] width 1345 height 0
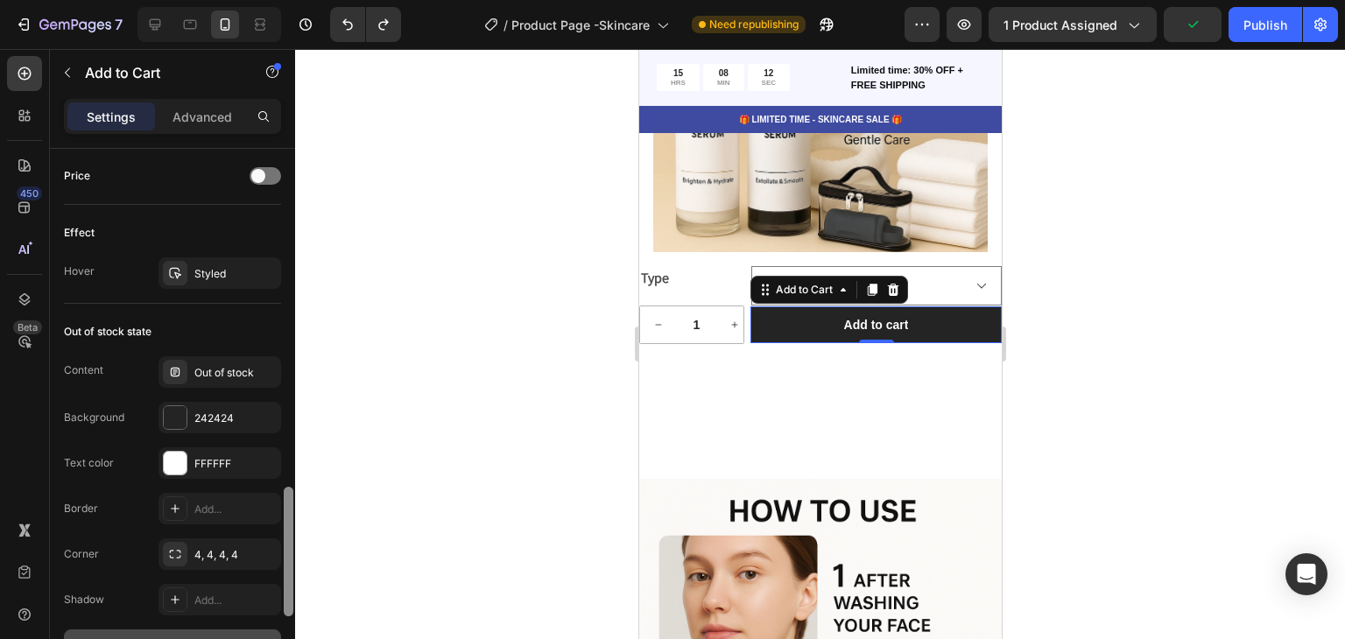
scroll to position [1432, 0]
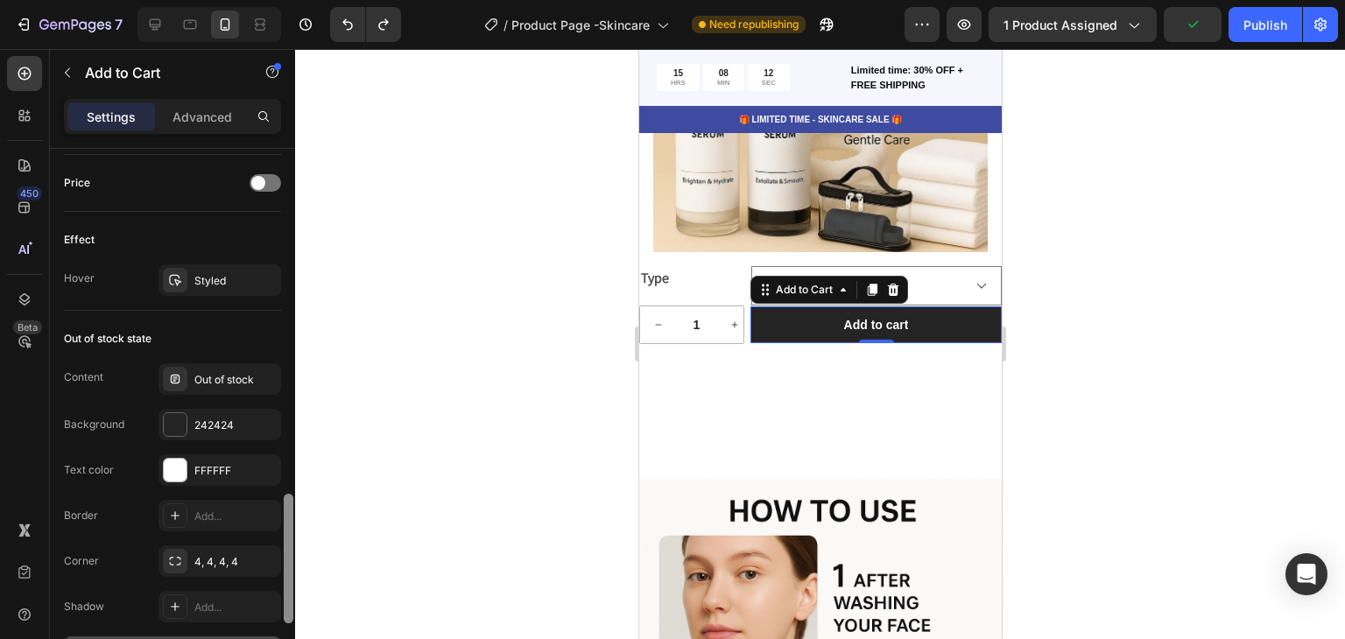
drag, startPoint x: 288, startPoint y: 572, endPoint x: 301, endPoint y: 507, distance: 66.1
click at [301, 0] on div "7 / Product Page -Skincare Need republishing Preview 1 product assigned Publish…" at bounding box center [672, 0] width 1345 height 0
click at [245, 430] on div "242424" at bounding box center [220, 425] width 123 height 32
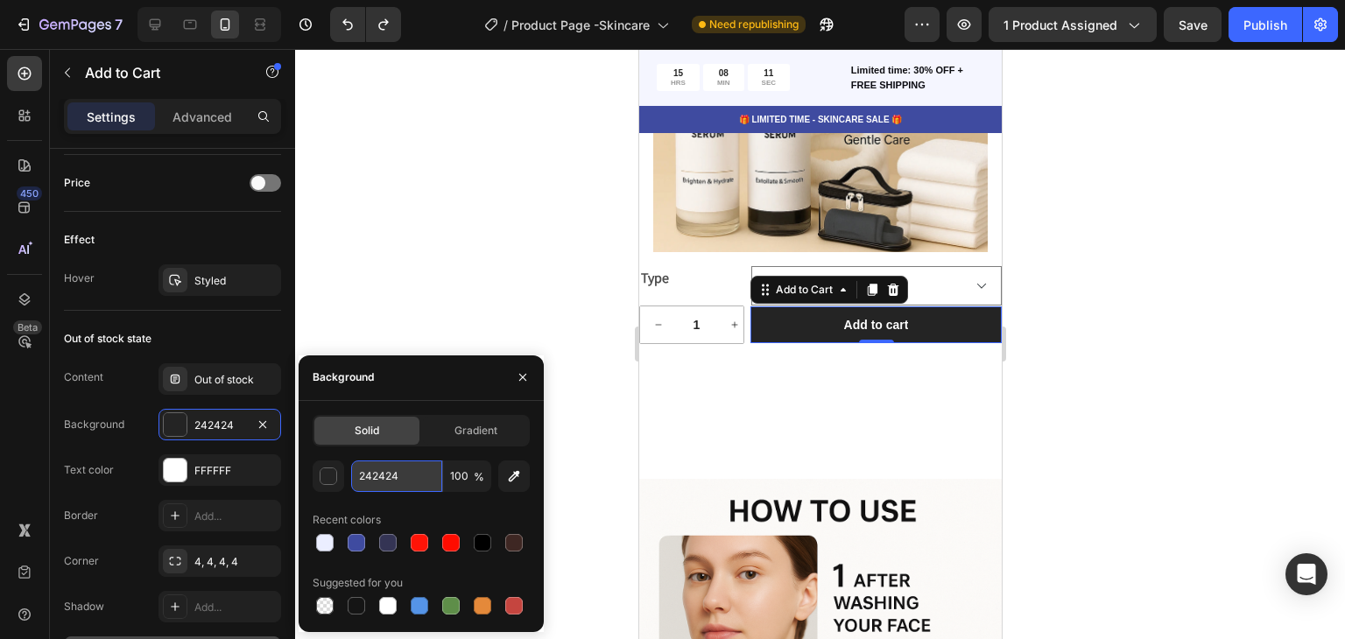
click at [0, 0] on input "242424" at bounding box center [0, 0] width 0 height 0
paste input "3F4BA0"
click at [441, 500] on div "3F4BA0 100 % Recent colors Suggested for you" at bounding box center [421, 540] width 217 height 158
click at [385, 540] on div at bounding box center [388, 543] width 18 height 18
click at [349, 540] on div at bounding box center [357, 543] width 18 height 18
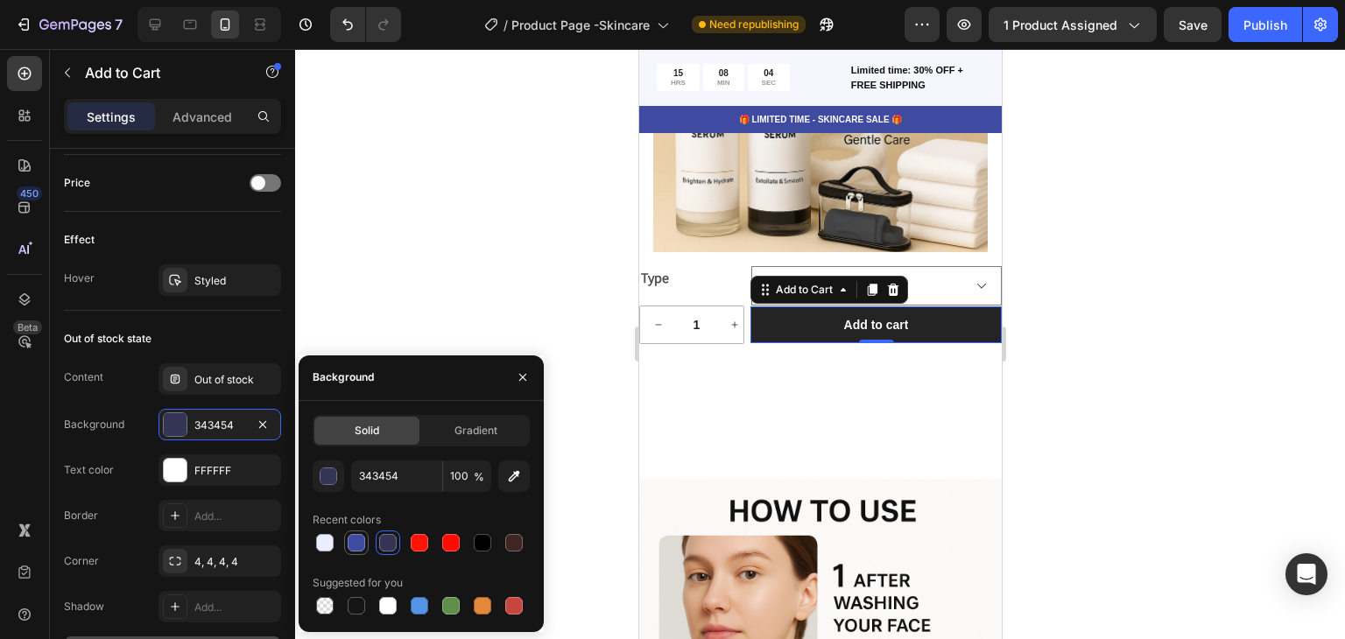
type input "3F4BA0"
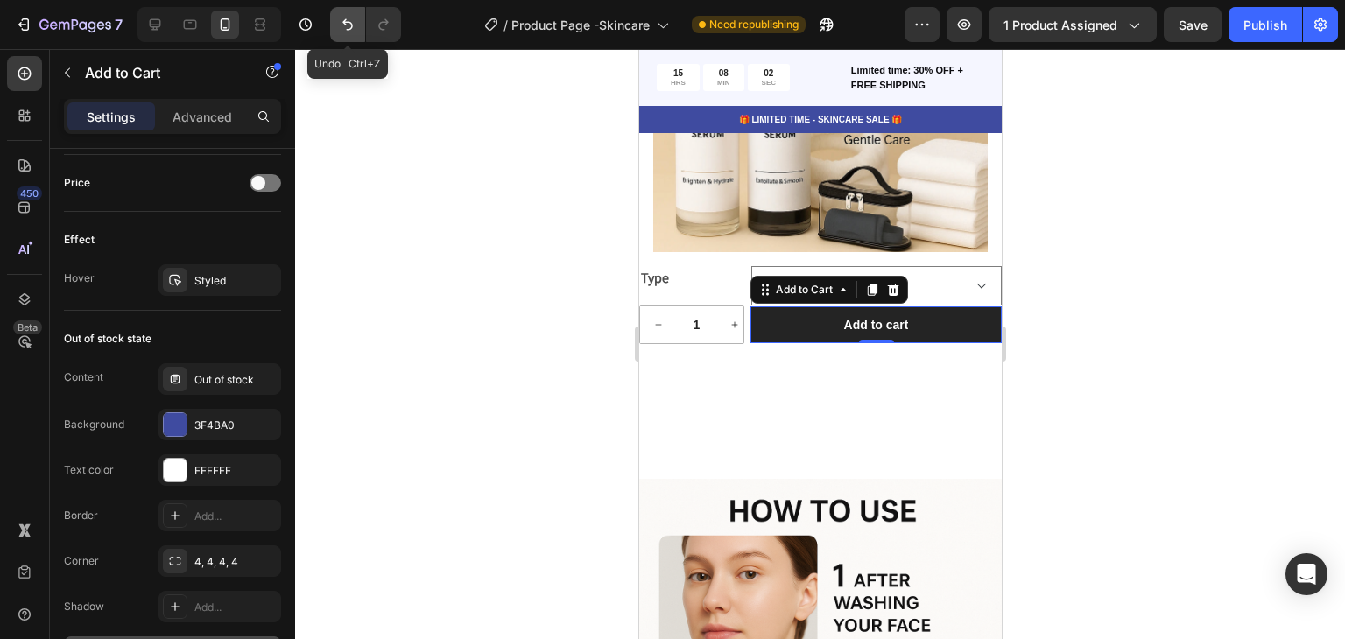
click at [341, 29] on icon "Undo/Redo" at bounding box center [348, 25] width 18 height 18
click at [342, 29] on icon "Undo/Redo" at bounding box center [348, 25] width 18 height 18
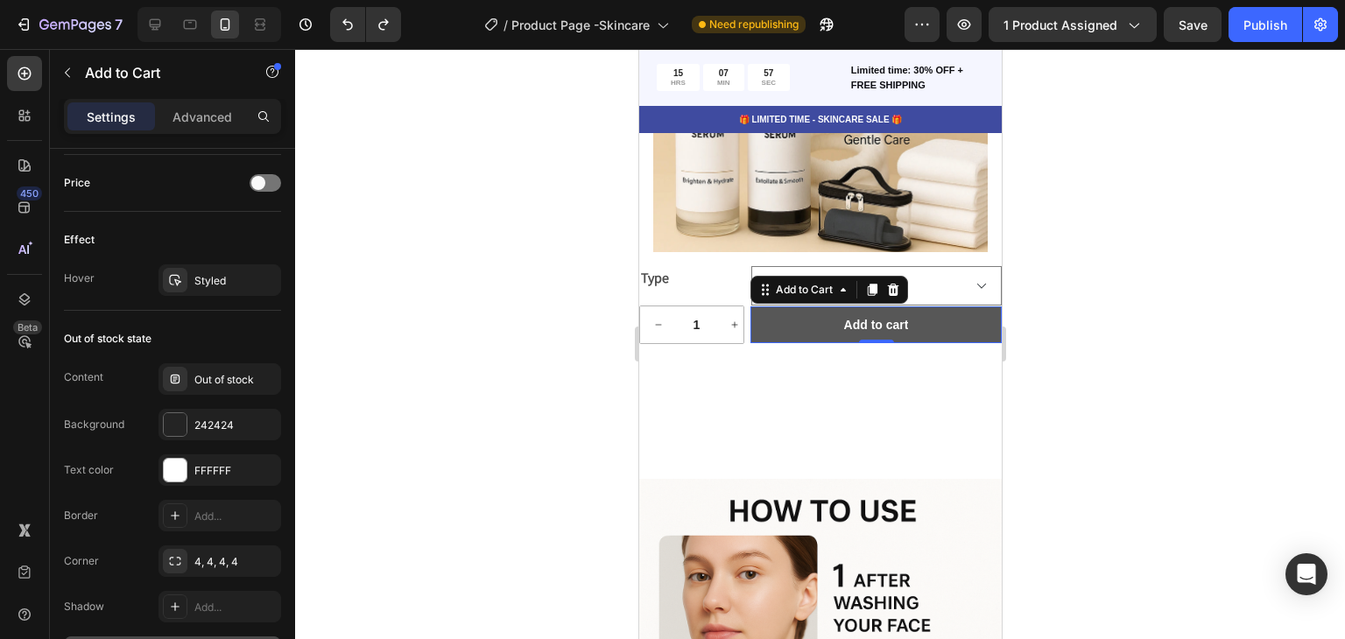
click at [789, 310] on button "Add to cart" at bounding box center [875, 325] width 251 height 37
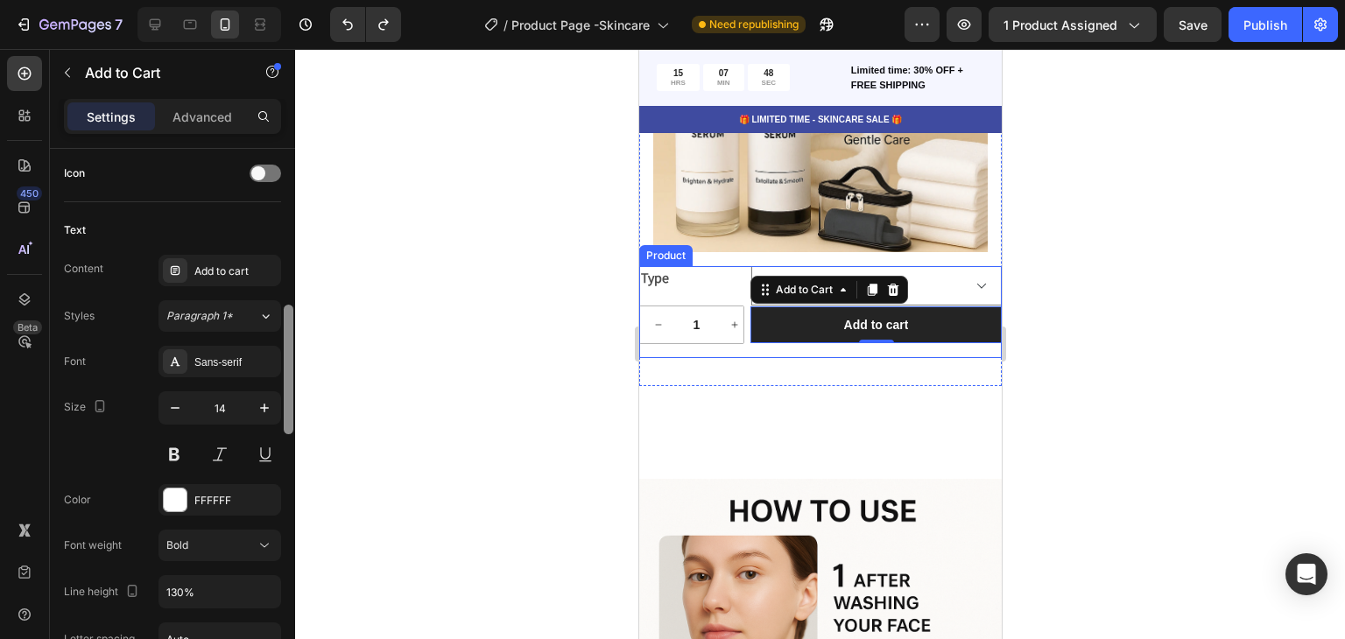
scroll to position [708, 0]
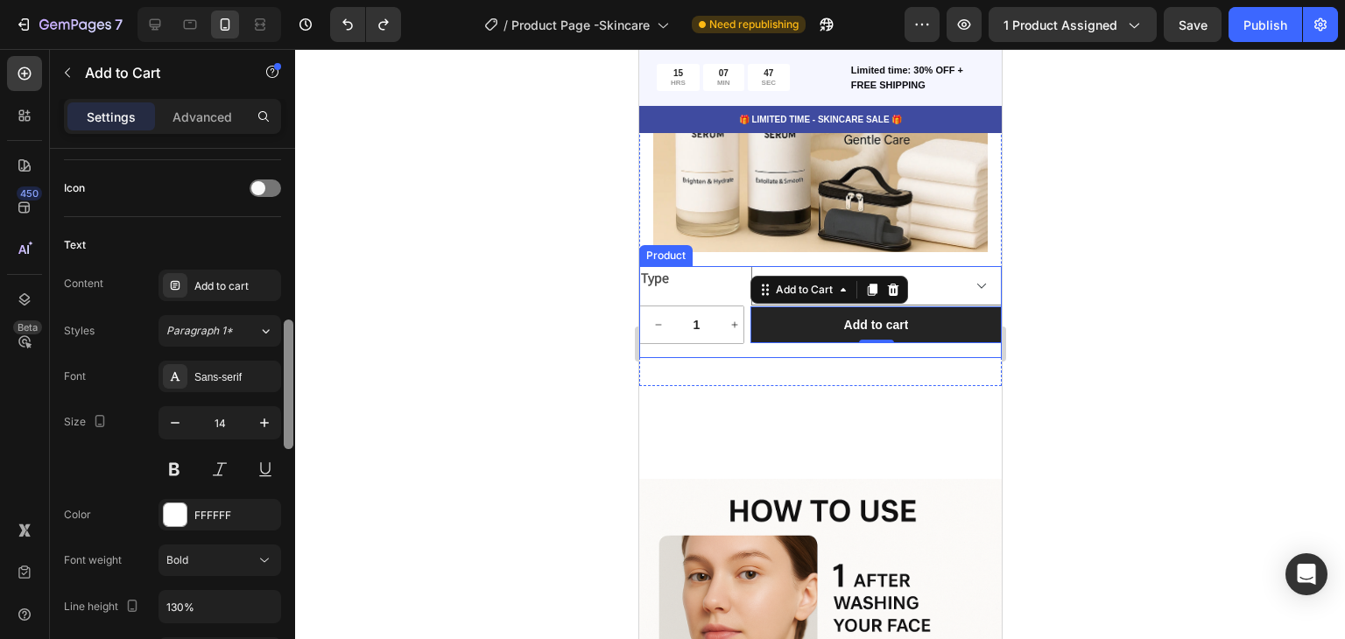
drag, startPoint x: 291, startPoint y: 490, endPoint x: 310, endPoint y: 400, distance: 92.3
click at [310, 0] on div "7 / Product Page -Skincare Need republishing Preview 1 product assigned Save Pu…" at bounding box center [672, 0] width 1345 height 0
click at [235, 285] on div "Add to cart" at bounding box center [235, 287] width 82 height 16
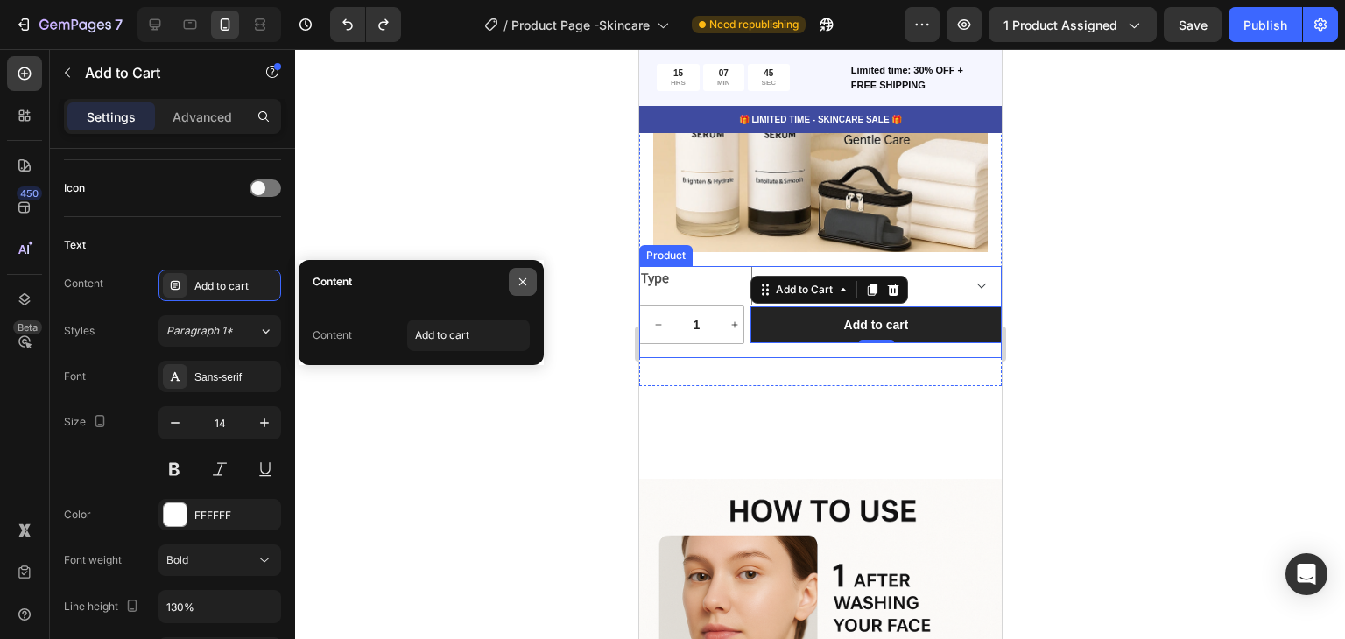
click at [524, 278] on icon "button" at bounding box center [523, 282] width 14 height 14
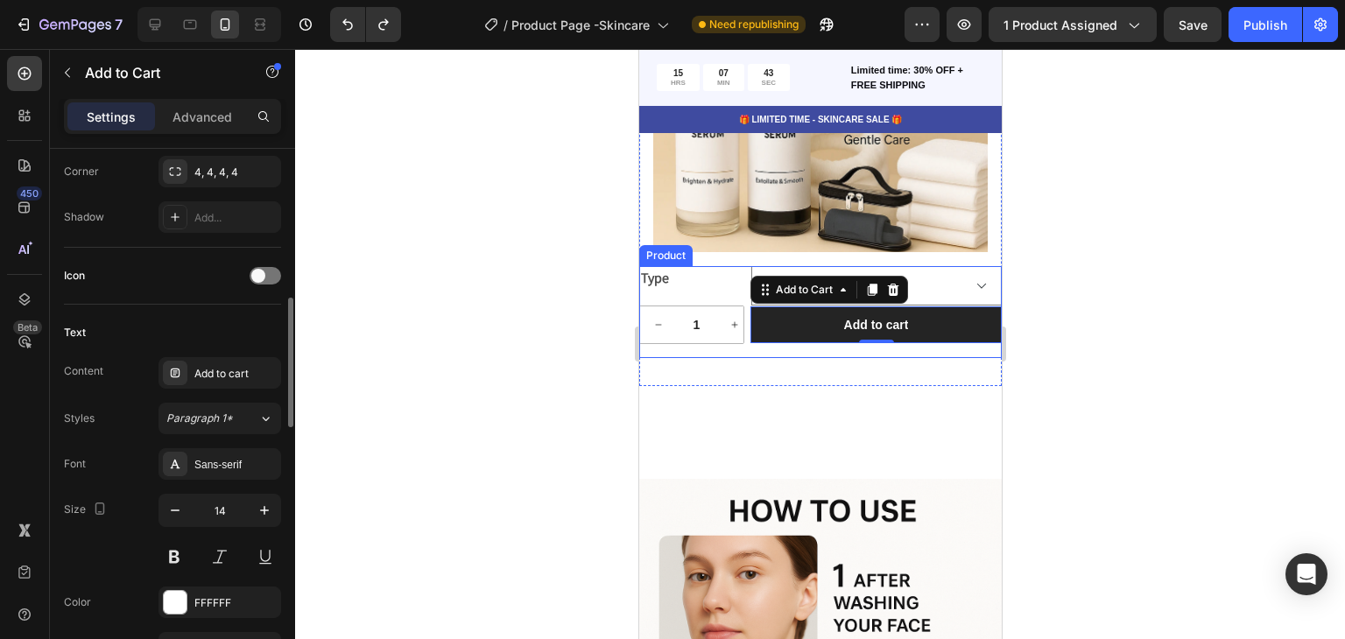
scroll to position [533, 0]
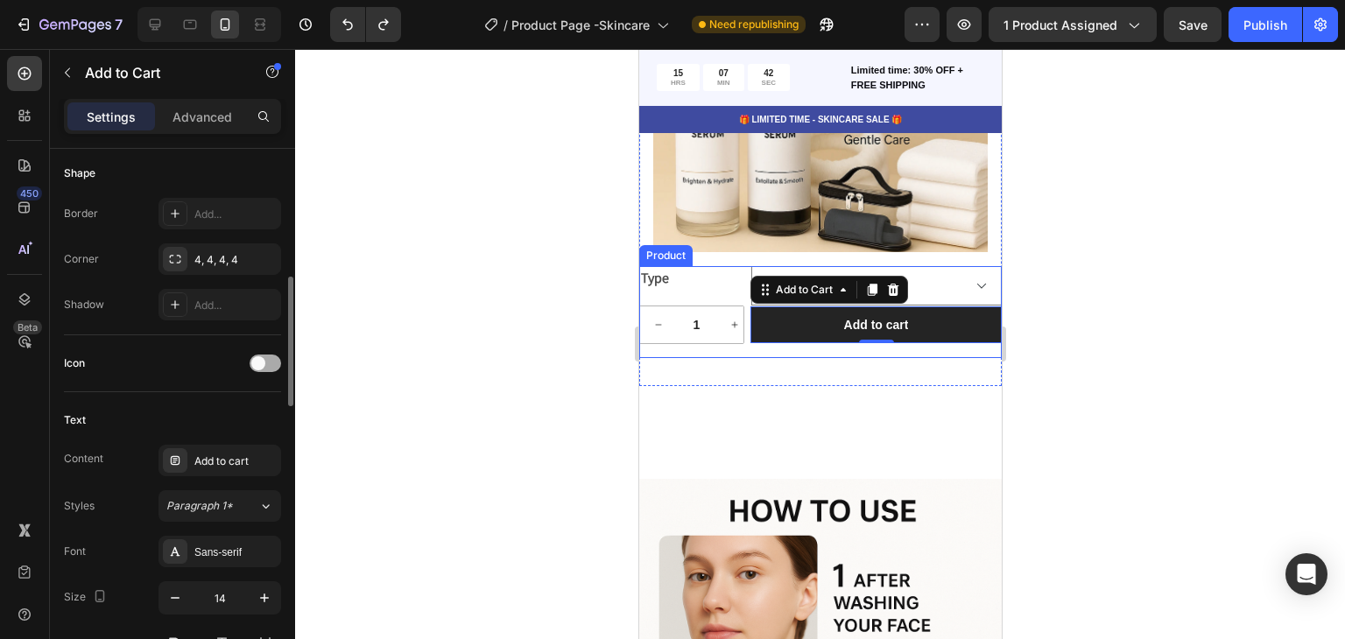
click at [271, 361] on div at bounding box center [266, 364] width 32 height 18
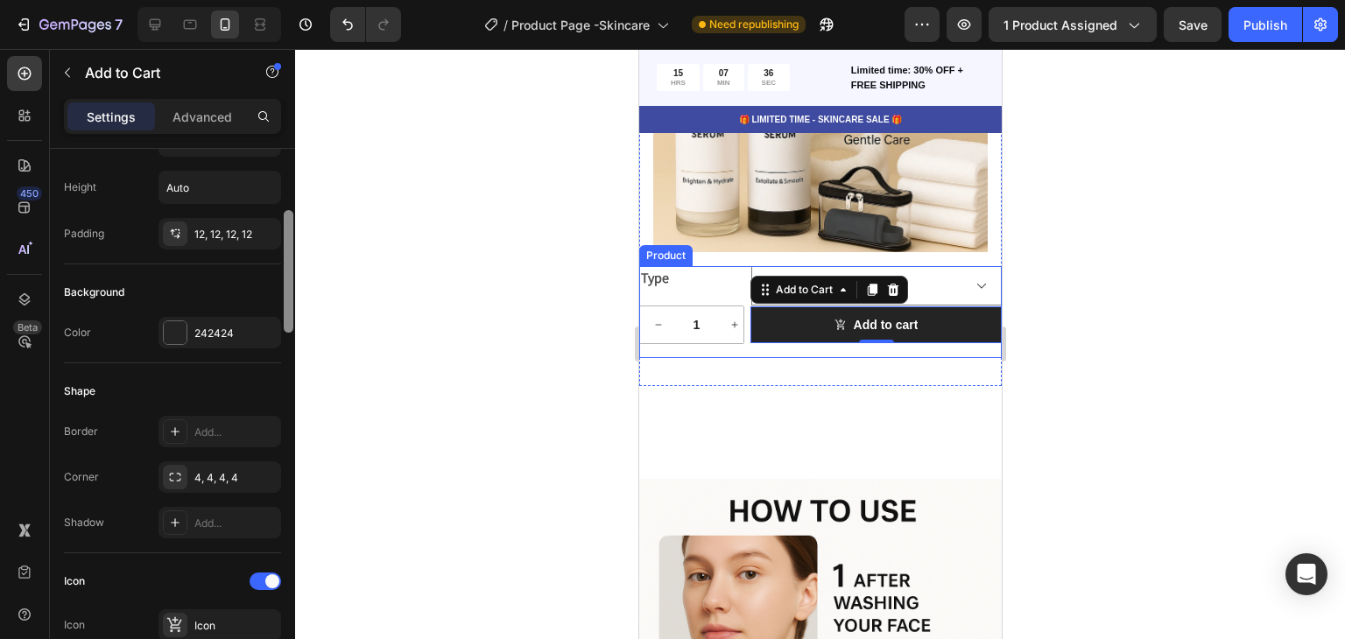
scroll to position [307, 0]
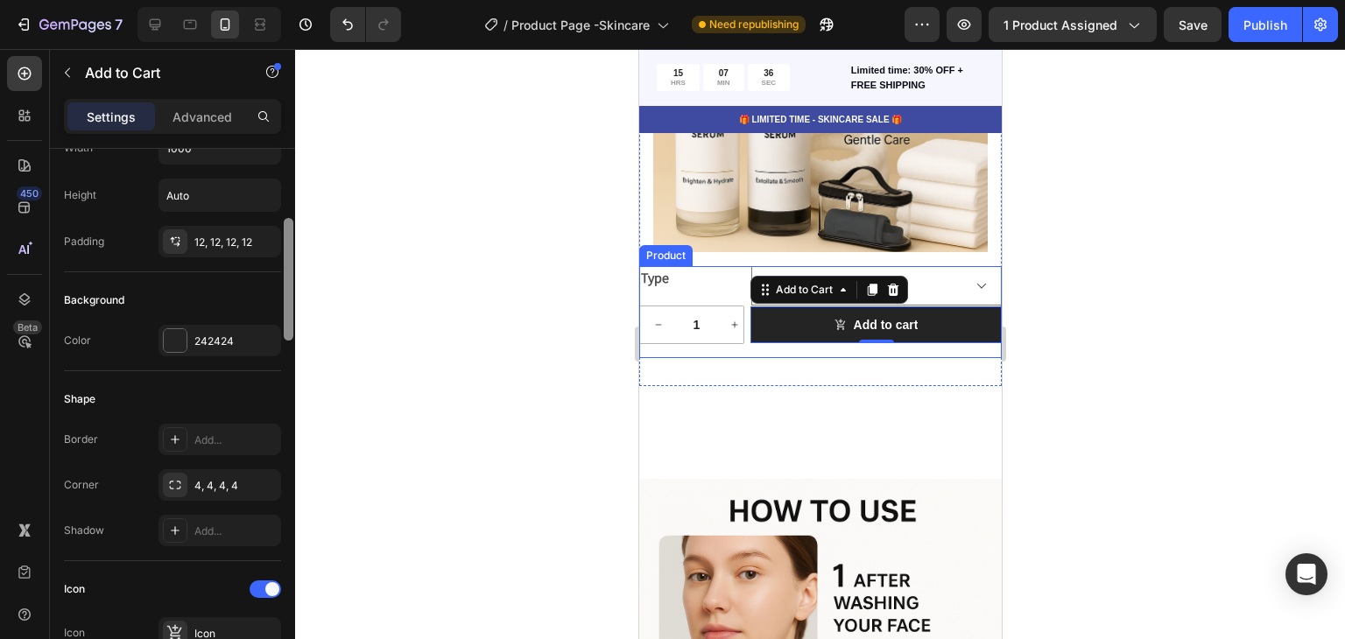
drag, startPoint x: 291, startPoint y: 330, endPoint x: 300, endPoint y: 299, distance: 32.7
click at [300, 0] on div "7 / Product Page -Skincare Need republishing Preview 1 product assigned Save Pu…" at bounding box center [672, 0] width 1345 height 0
click at [234, 340] on div "242424" at bounding box center [219, 342] width 51 height 16
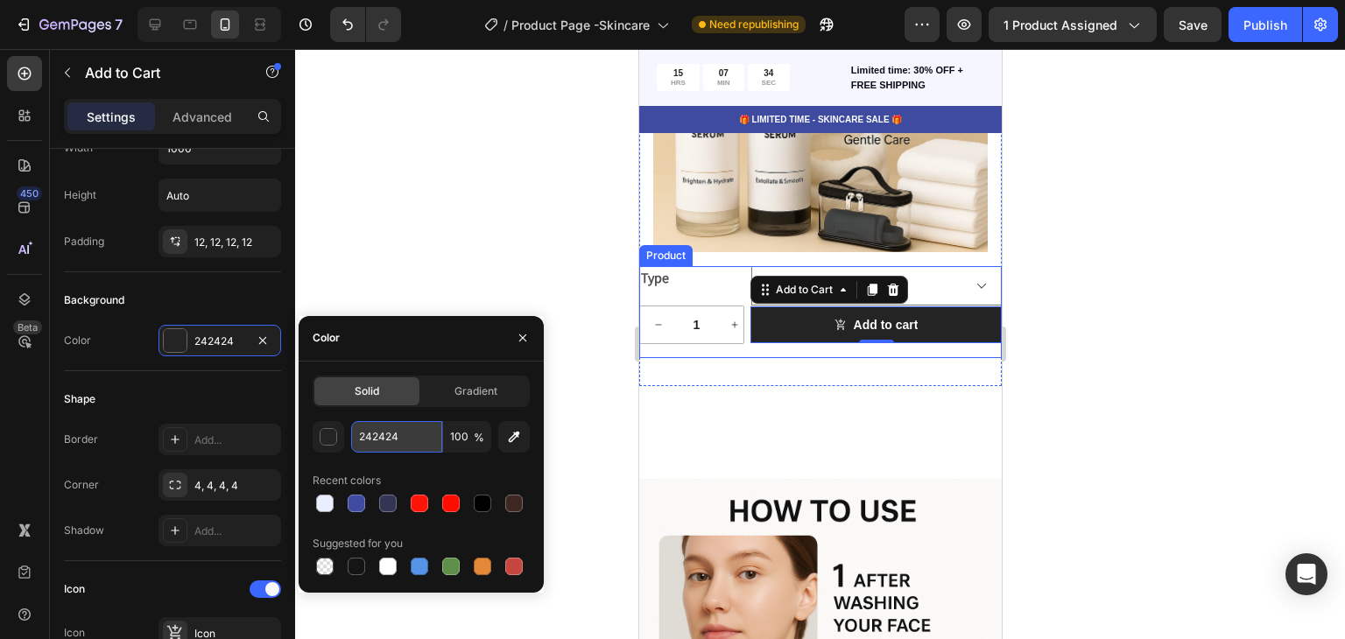
click at [392, 431] on input "242424" at bounding box center [396, 437] width 91 height 32
click at [352, 497] on div at bounding box center [357, 504] width 18 height 18
type input "3F4BA0"
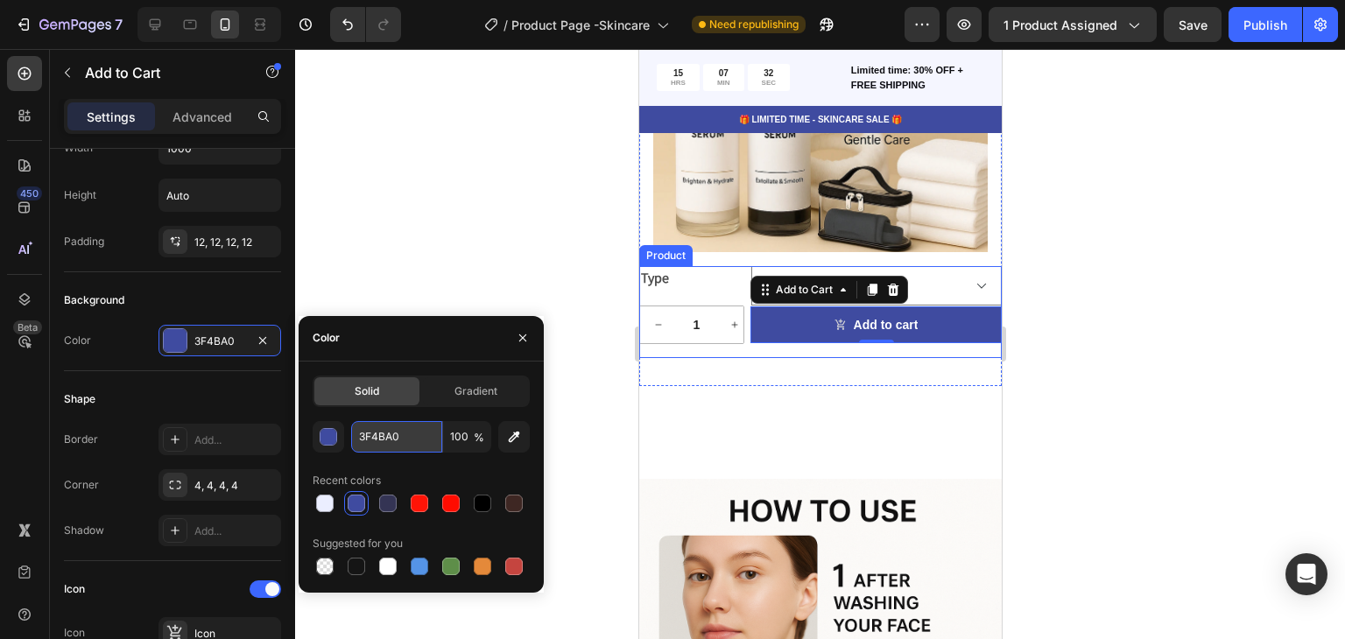
click at [416, 442] on input "3F4BA0" at bounding box center [396, 437] width 91 height 32
click at [430, 473] on div "Recent colors" at bounding box center [421, 481] width 217 height 28
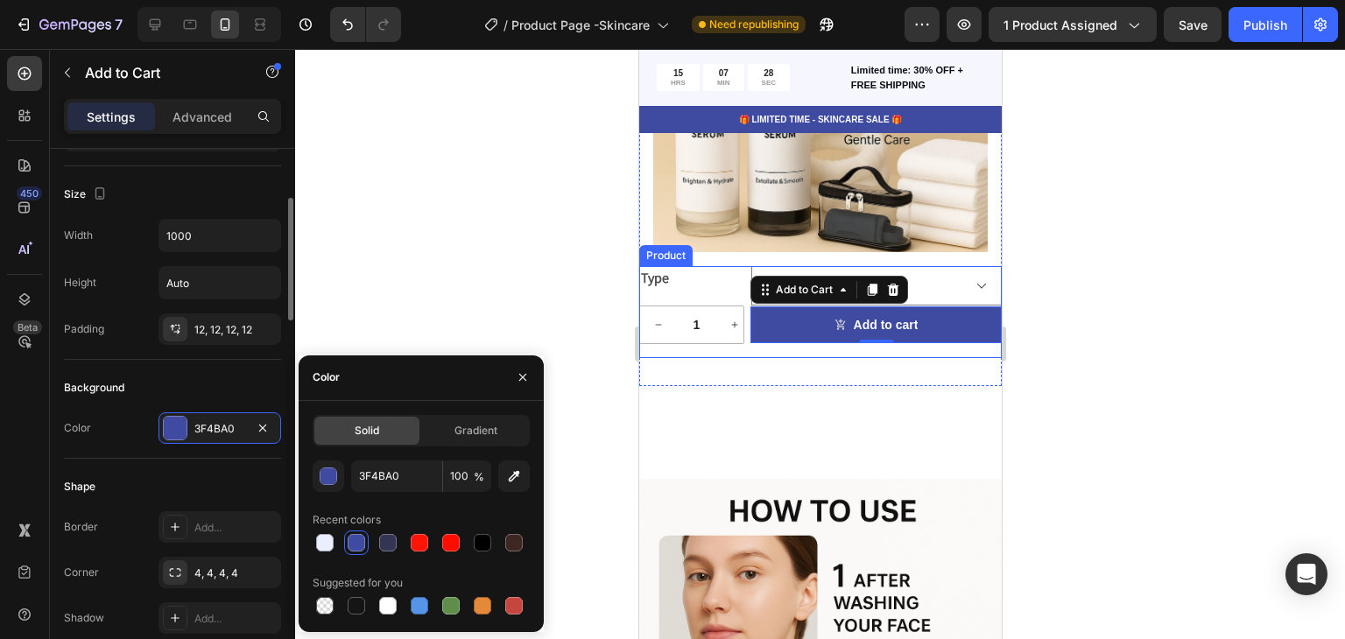
scroll to position [131, 0]
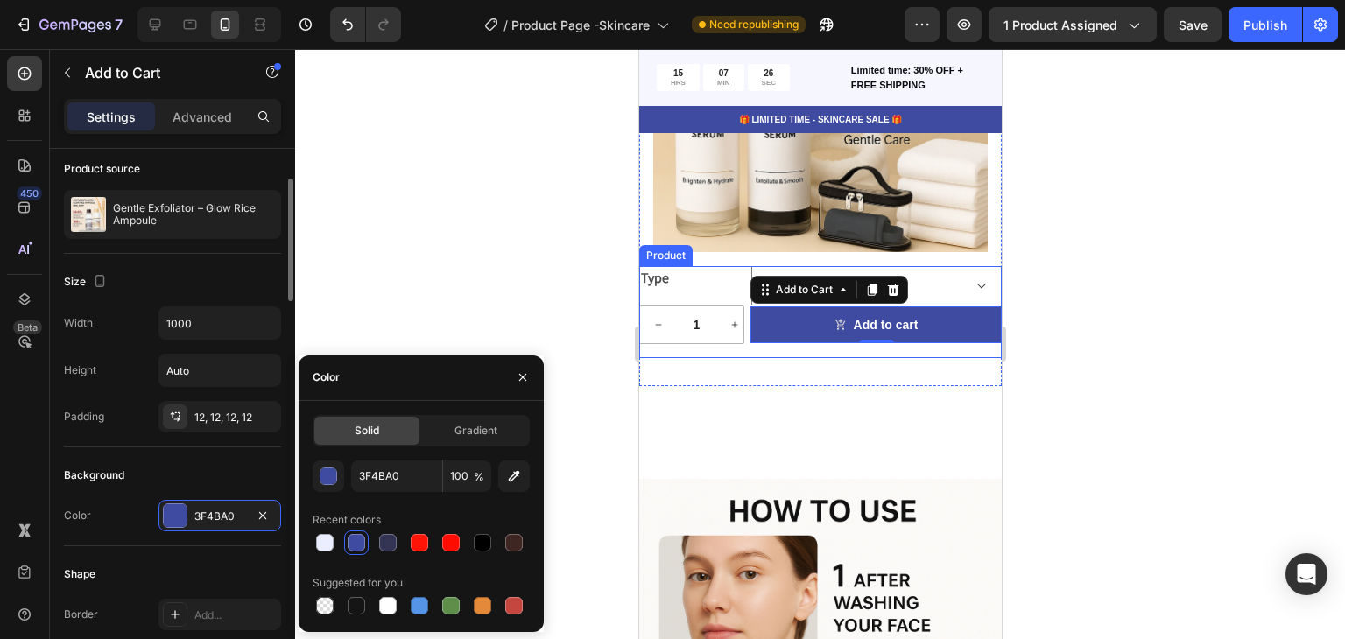
click at [259, 271] on div "Size" at bounding box center [172, 282] width 217 height 28
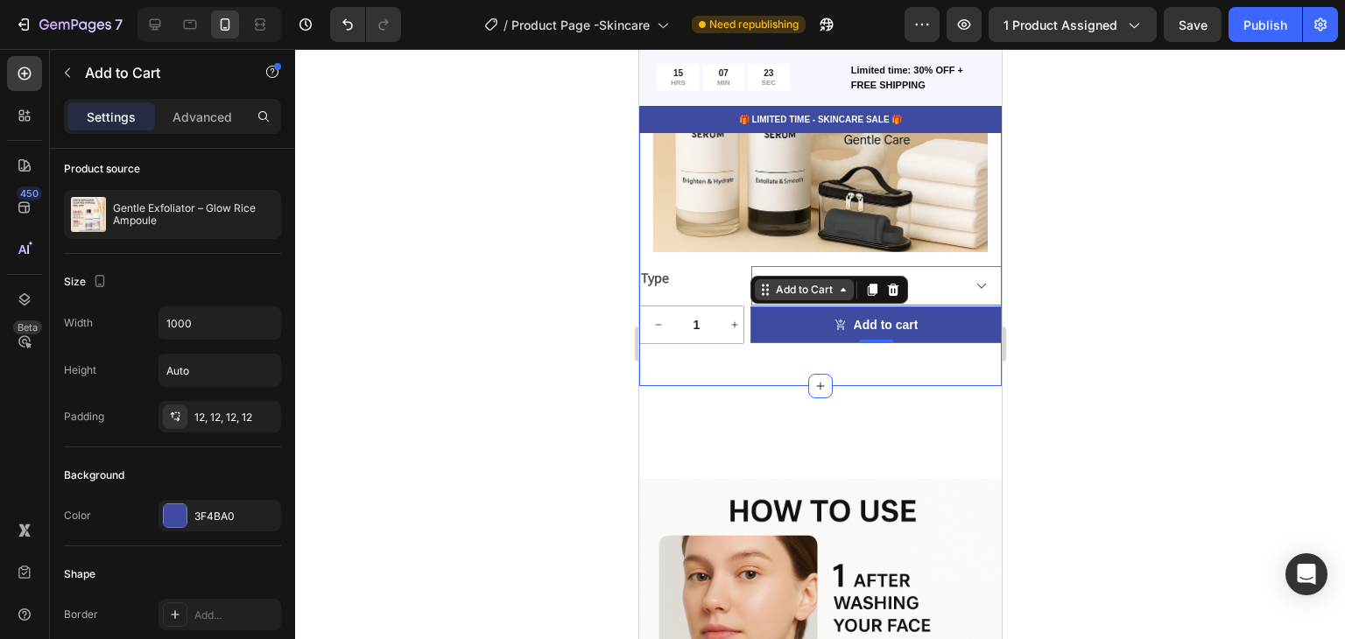
scroll to position [8507, 0]
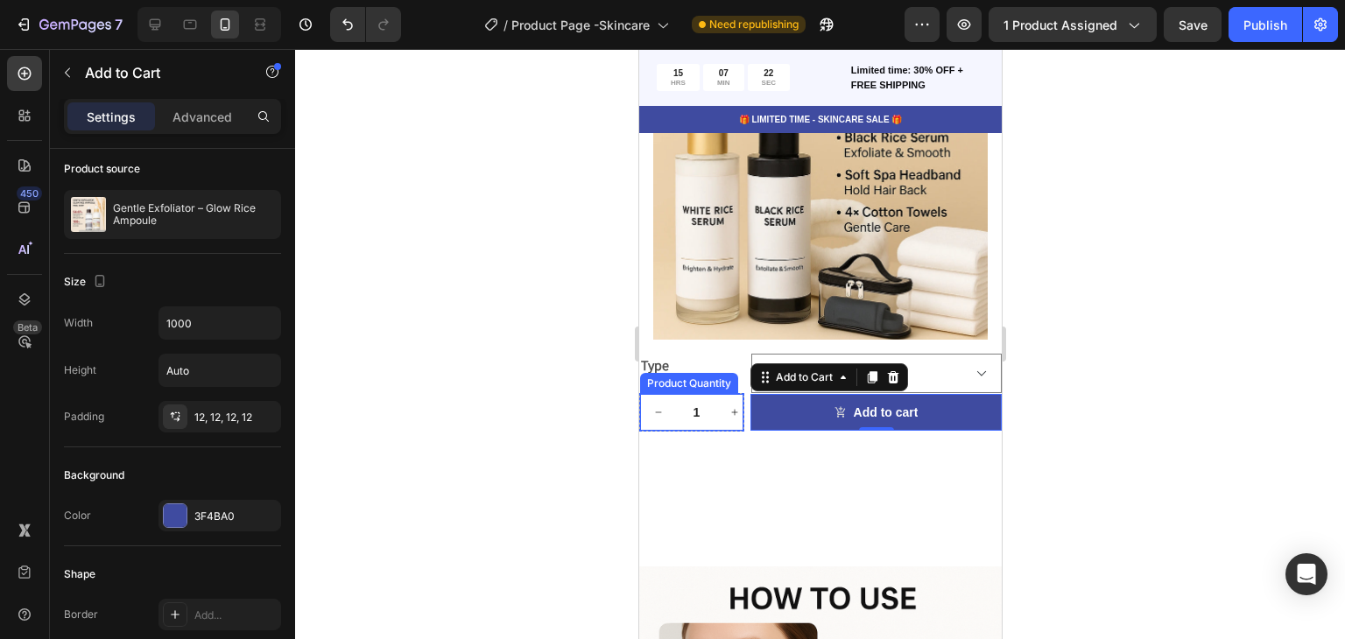
click at [723, 403] on button "increment" at bounding box center [734, 412] width 37 height 37
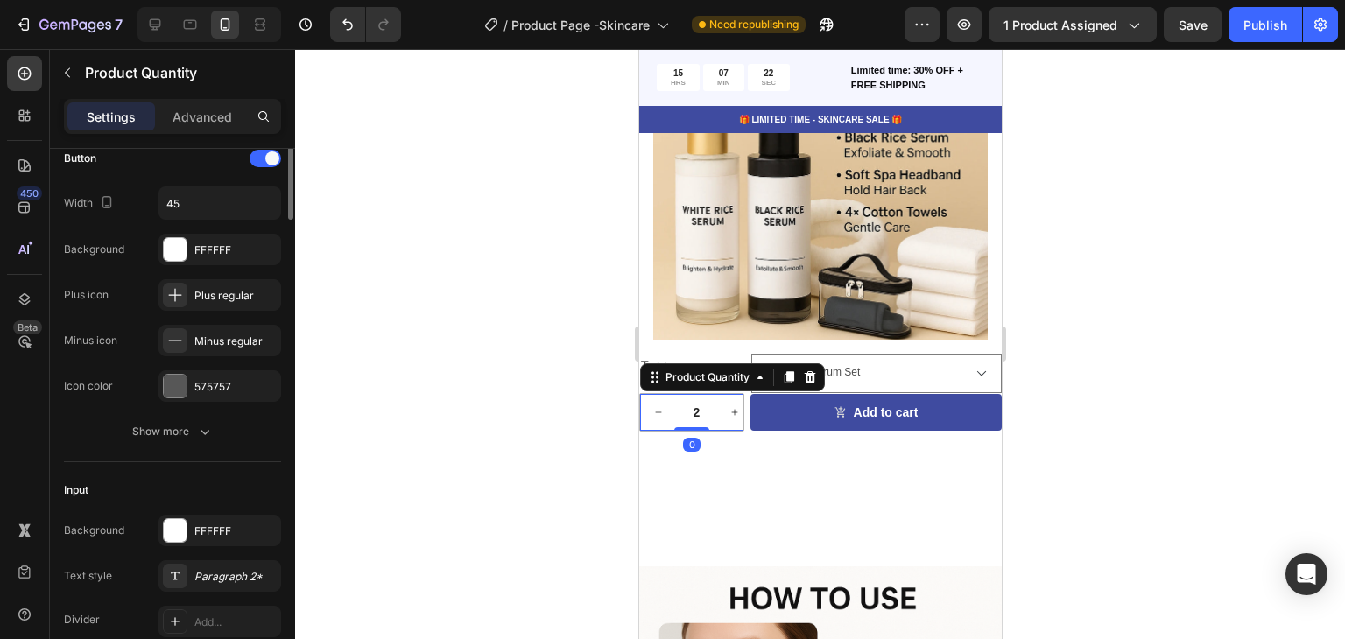
scroll to position [0, 0]
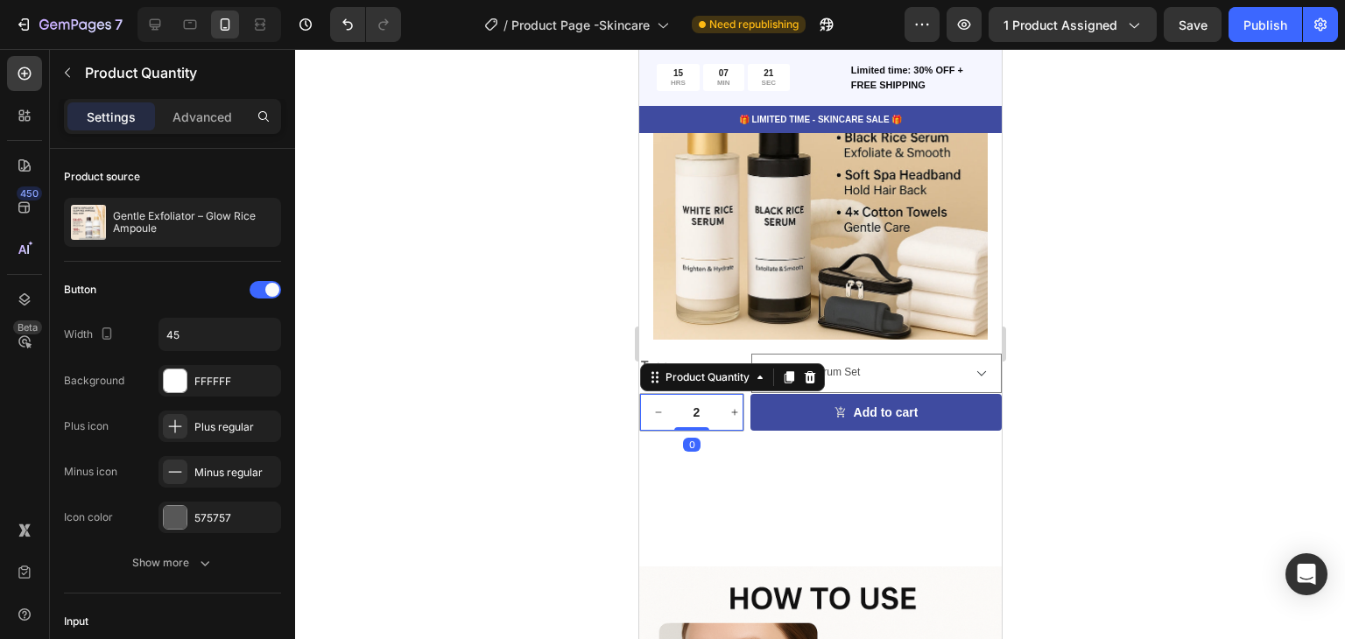
click at [660, 407] on icon "decrement" at bounding box center [658, 412] width 11 height 11
type input "1"
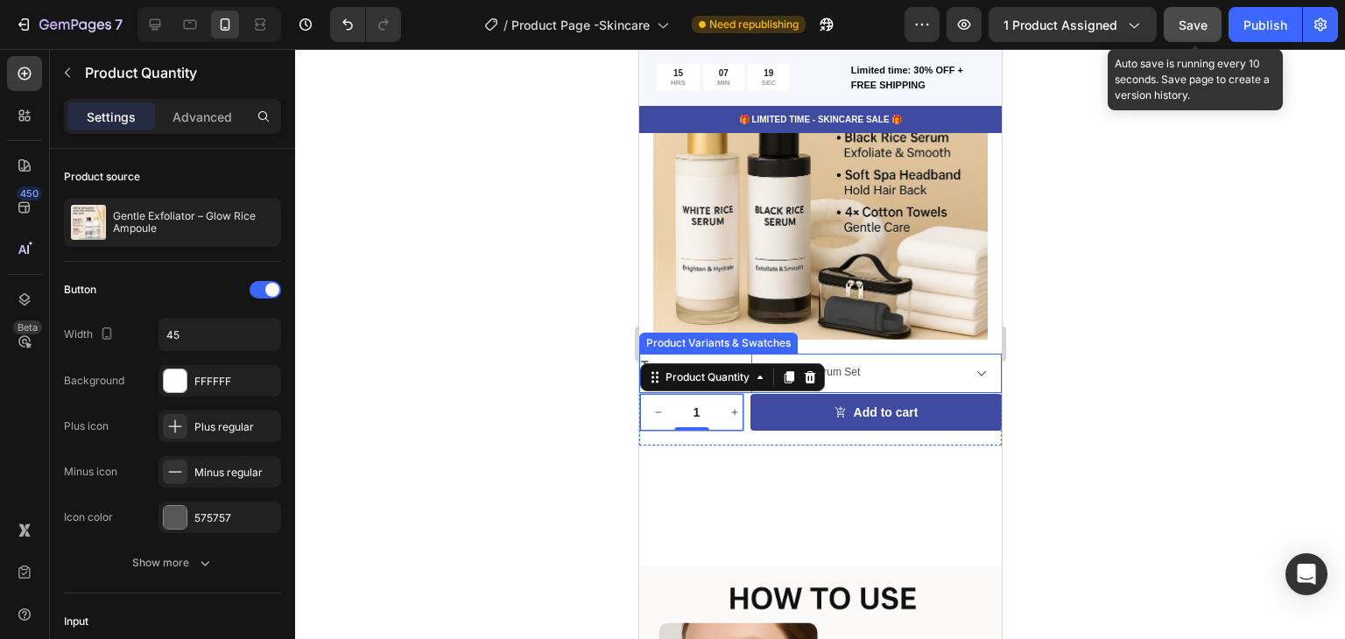
click at [1194, 32] on div "Save" at bounding box center [1193, 25] width 29 height 18
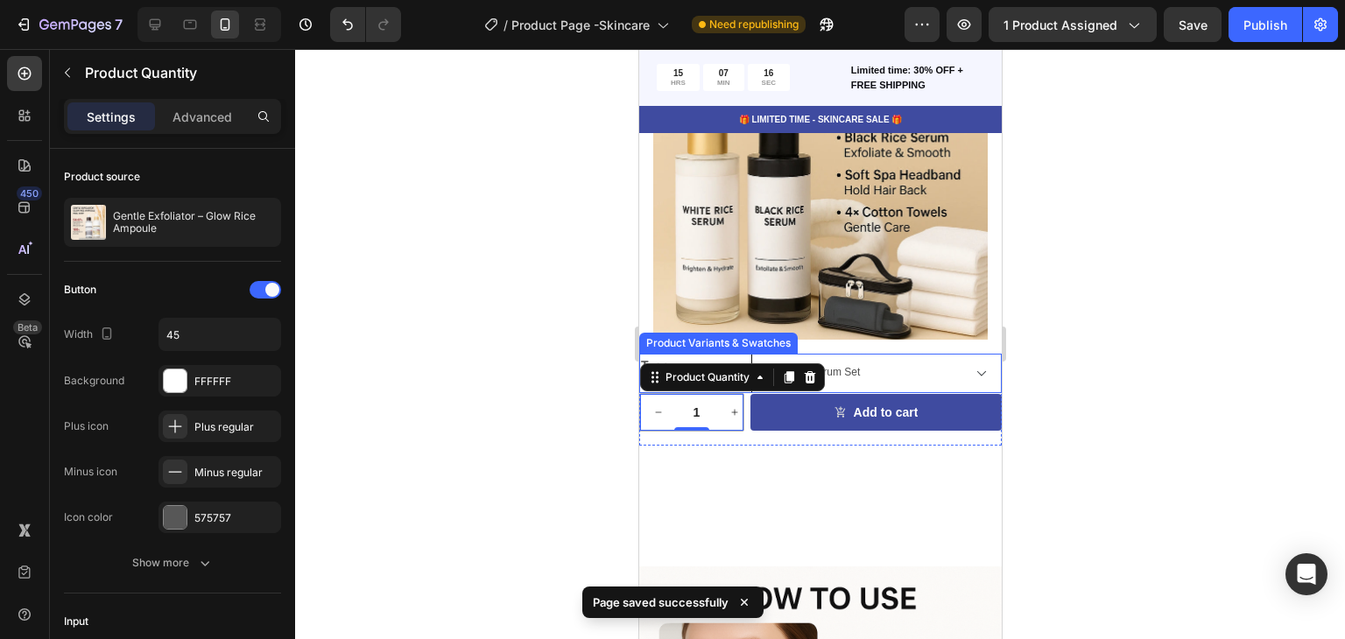
click at [965, 365] on select "2 - Piece Serum Set Black Rice 80ml Rice Serum – 80ml Complete Serum Set" at bounding box center [876, 373] width 251 height 39
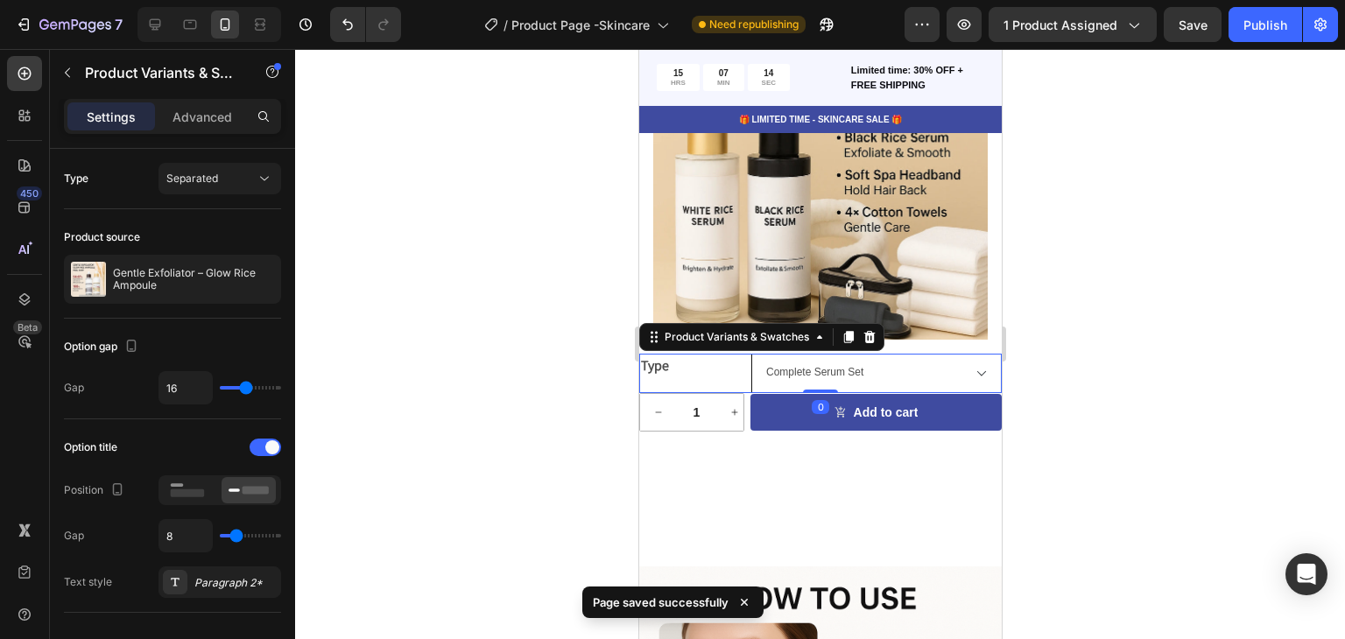
click at [751, 354] on select "2 - Piece Serum Set Black Rice 80ml Rice Serum – 80ml Complete Serum Set" at bounding box center [876, 373] width 251 height 39
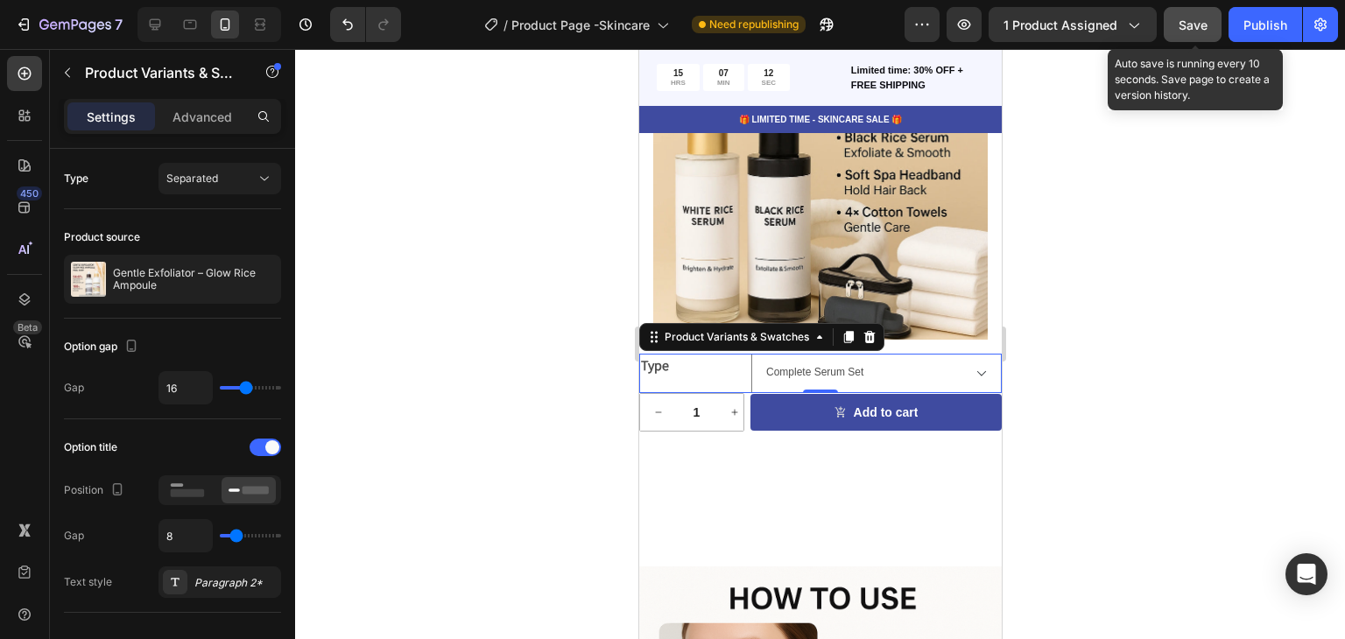
click at [1191, 37] on button "Save" at bounding box center [1193, 24] width 58 height 35
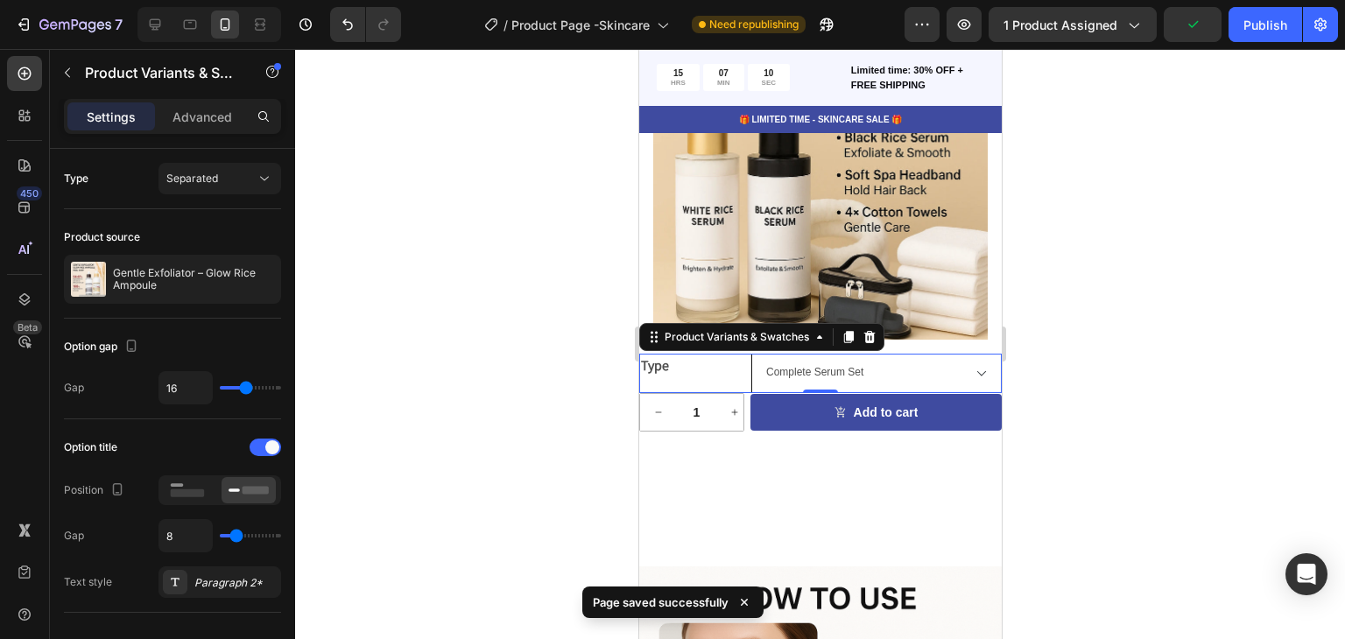
click at [872, 354] on select "2 - Piece Serum Set Black Rice 80ml Rice Serum – 80ml Complete Serum Set" at bounding box center [876, 373] width 251 height 39
click at [761, 354] on select "2 - Piece Serum Set Black Rice 80ml Rice Serum – 80ml Complete Serum Set" at bounding box center [876, 373] width 251 height 39
click at [758, 354] on select "2 - Piece Serum Set Black Rice 80ml Rice Serum – 80ml Complete Serum Set" at bounding box center [876, 373] width 251 height 39
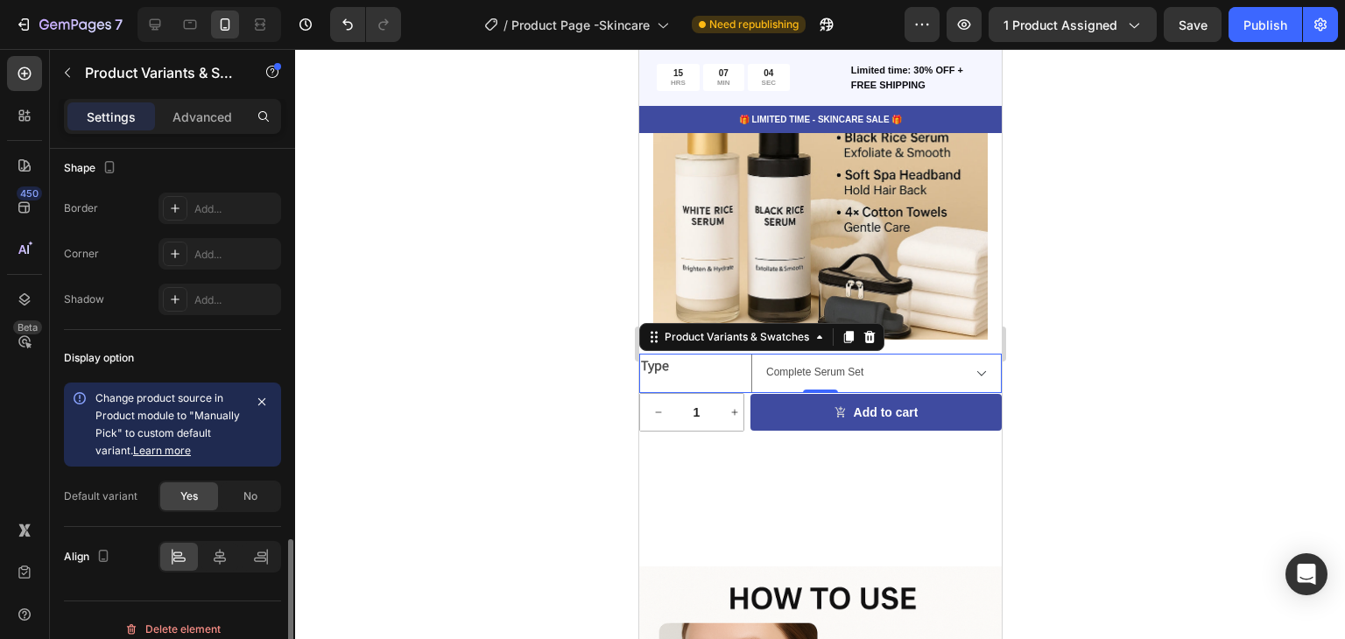
scroll to position [1240, 0]
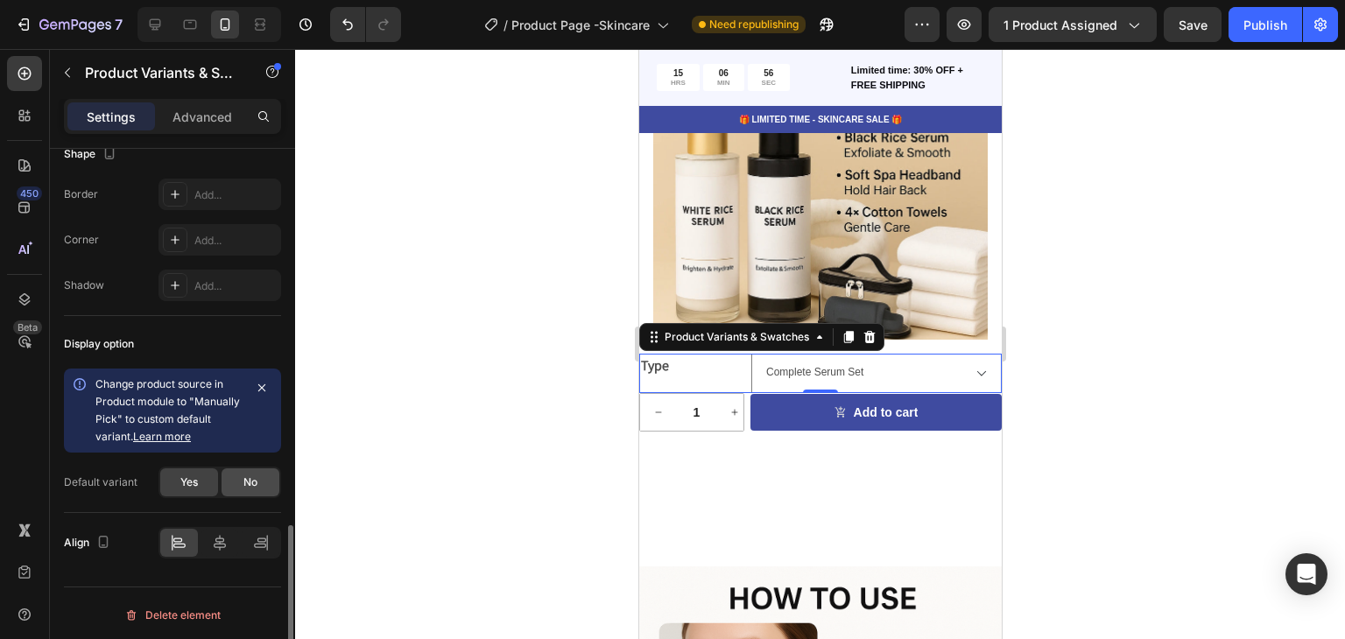
click at [241, 483] on div "No" at bounding box center [251, 483] width 58 height 28
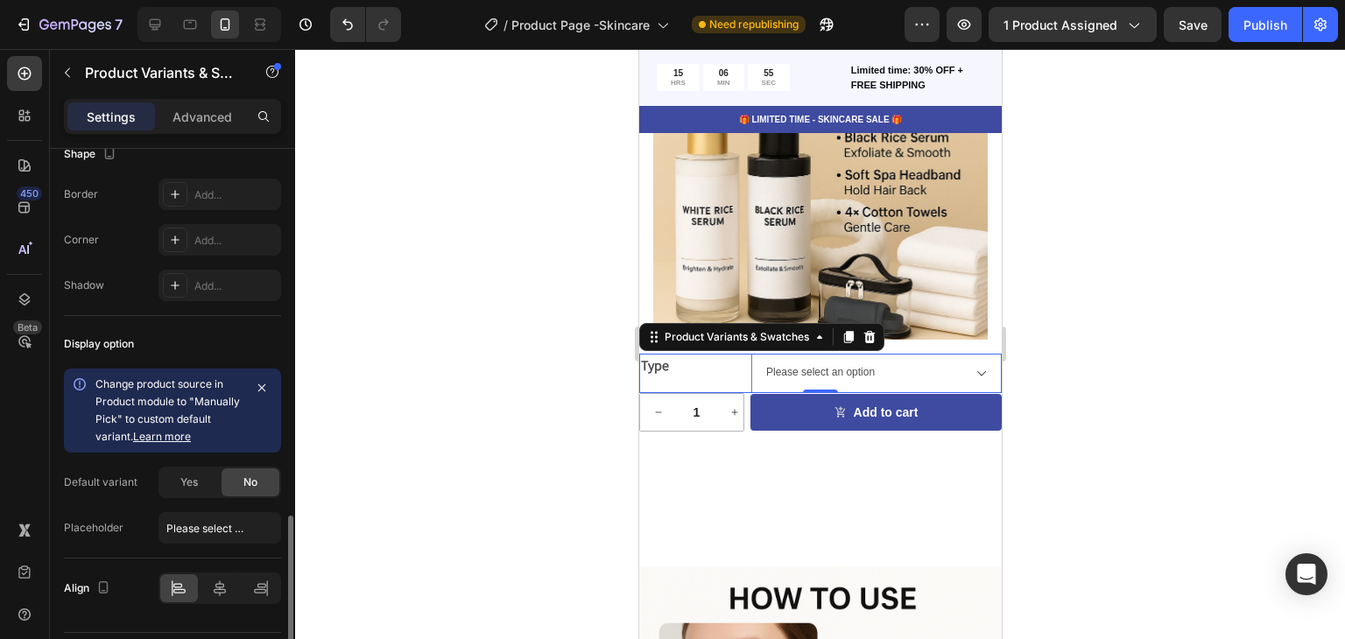
scroll to position [1286, 0]
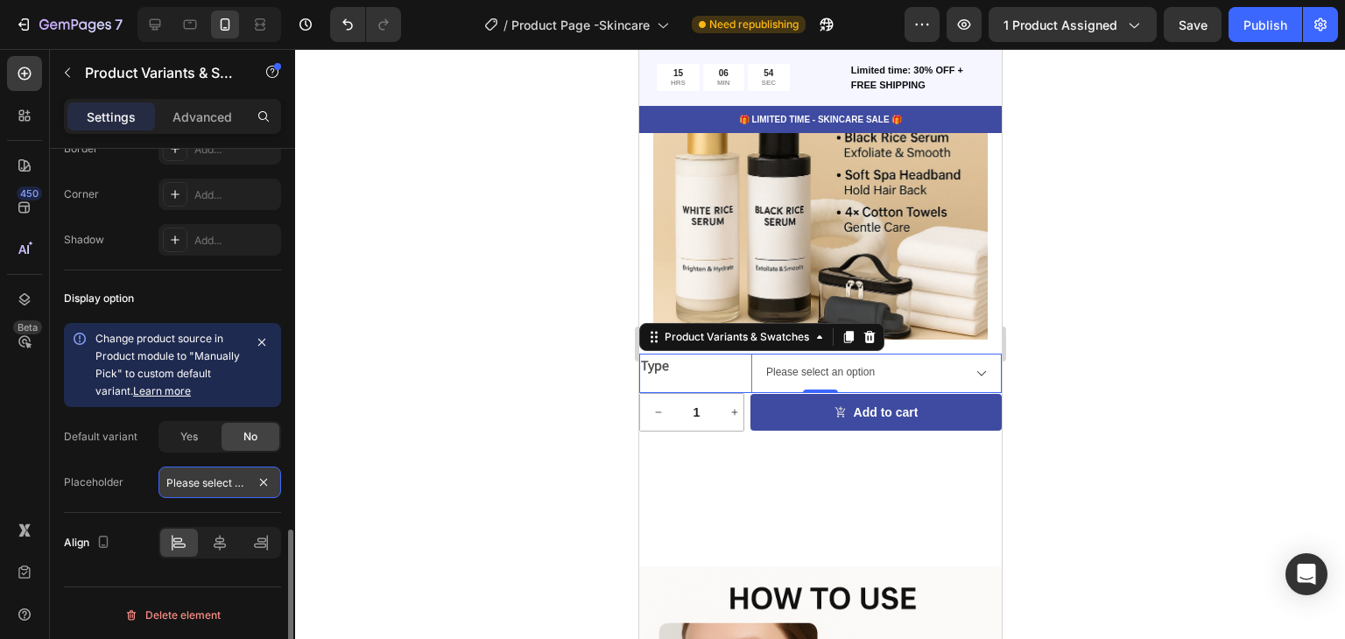
click at [242, 478] on input "Please select an option" at bounding box center [220, 483] width 123 height 32
click at [130, 501] on div "Display option Change product source in Product module to "Manually Pick" to cu…" at bounding box center [172, 392] width 217 height 243
click at [209, 441] on div "Yes" at bounding box center [189, 437] width 58 height 28
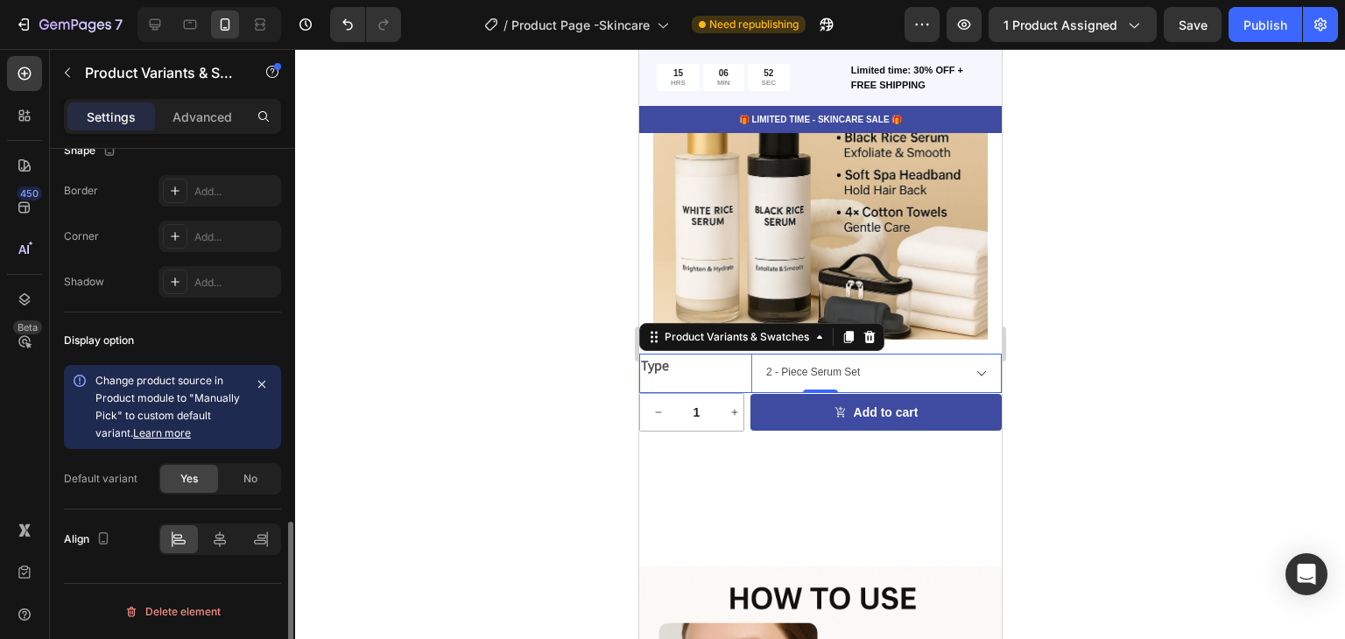
scroll to position [1240, 0]
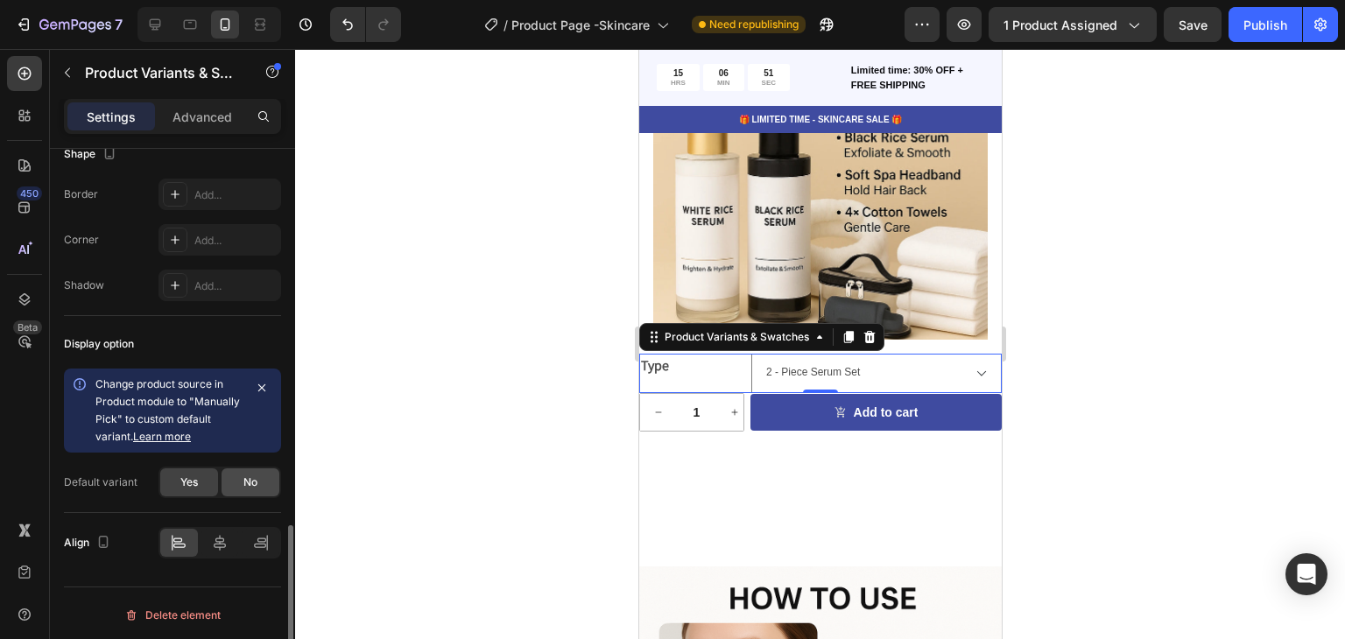
click at [249, 488] on div "No" at bounding box center [251, 483] width 58 height 28
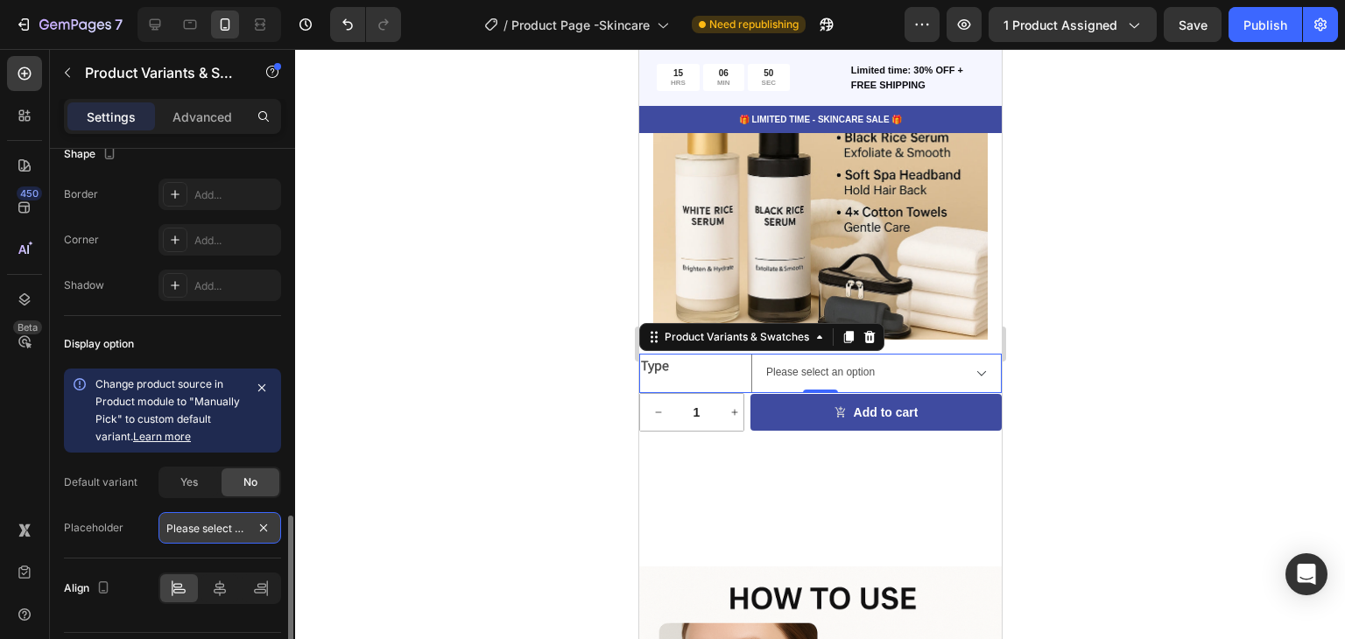
click at [199, 520] on input "Please select an option" at bounding box center [220, 528] width 123 height 32
click at [814, 362] on select "Please select an [MEDICAL_DATA] - Piece Serum Set Black Rice 80ml Rice Serum – …" at bounding box center [876, 373] width 251 height 39
click at [751, 354] on select "Please select an [MEDICAL_DATA] - Piece Serum Set Black Rice 80ml Rice Serum – …" at bounding box center [876, 373] width 251 height 39
select select "Complete Serum Set"
click at [794, 365] on select "Please select an [MEDICAL_DATA] - Piece Serum Set Black Rice 80ml Rice Serum – …" at bounding box center [876, 373] width 251 height 39
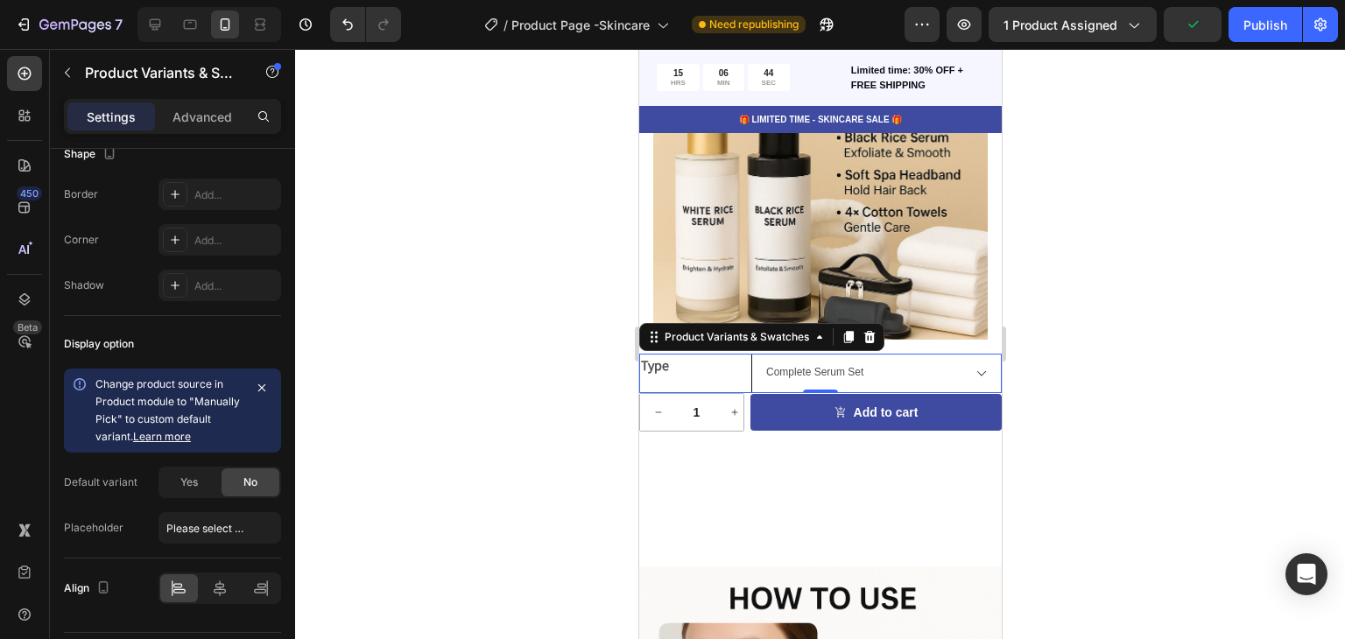
click at [751, 354] on select "Please select an [MEDICAL_DATA] - Piece Serum Set Black Rice 80ml Rice Serum – …" at bounding box center [876, 373] width 251 height 39
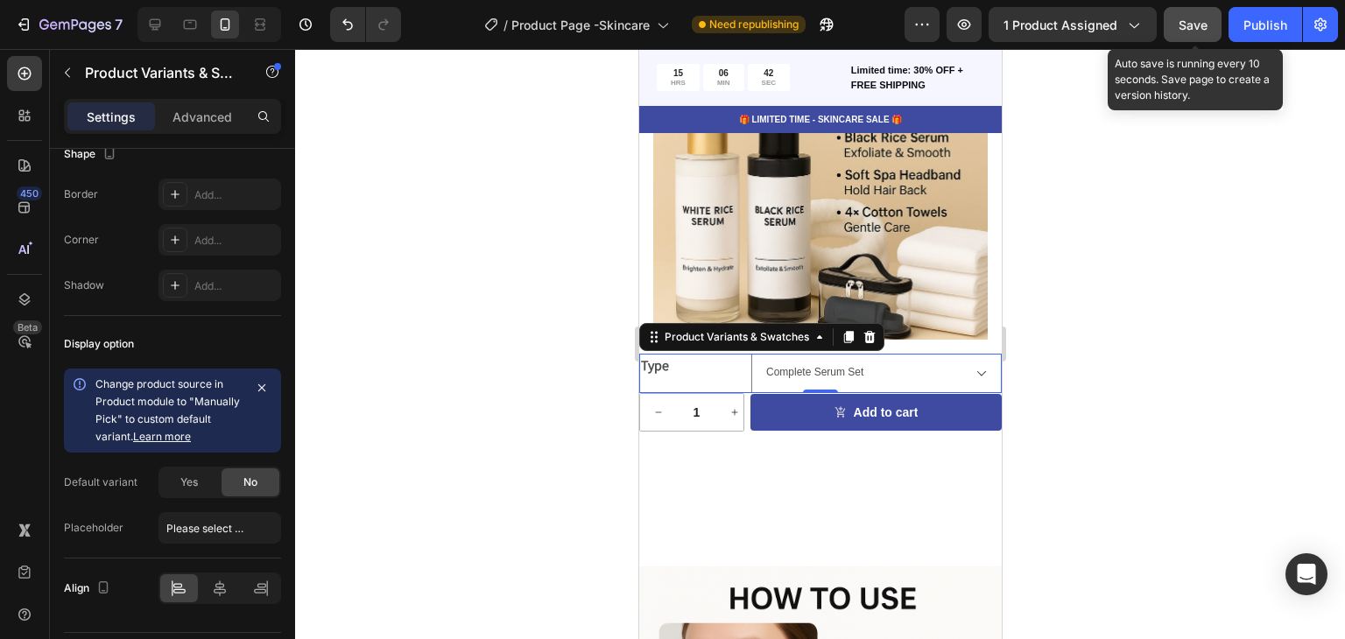
click at [1202, 29] on span "Save" at bounding box center [1193, 25] width 29 height 15
click at [1201, 25] on span "Save" at bounding box center [1193, 25] width 29 height 15
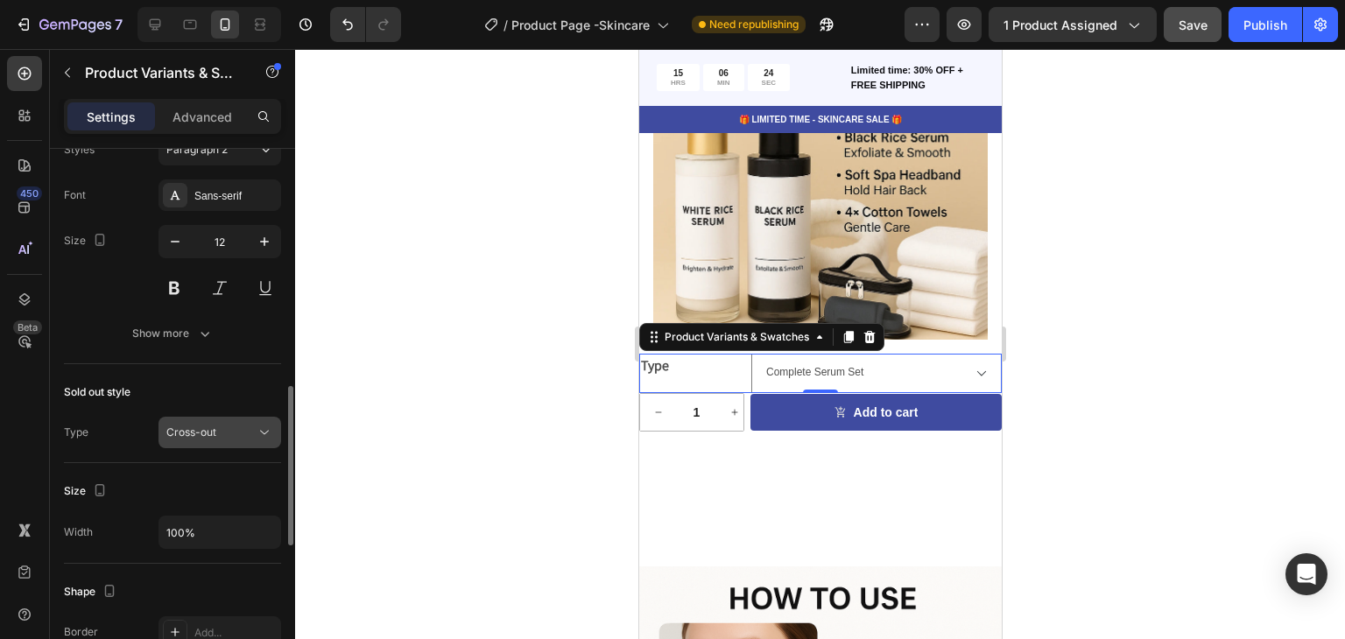
scroll to position [715, 0]
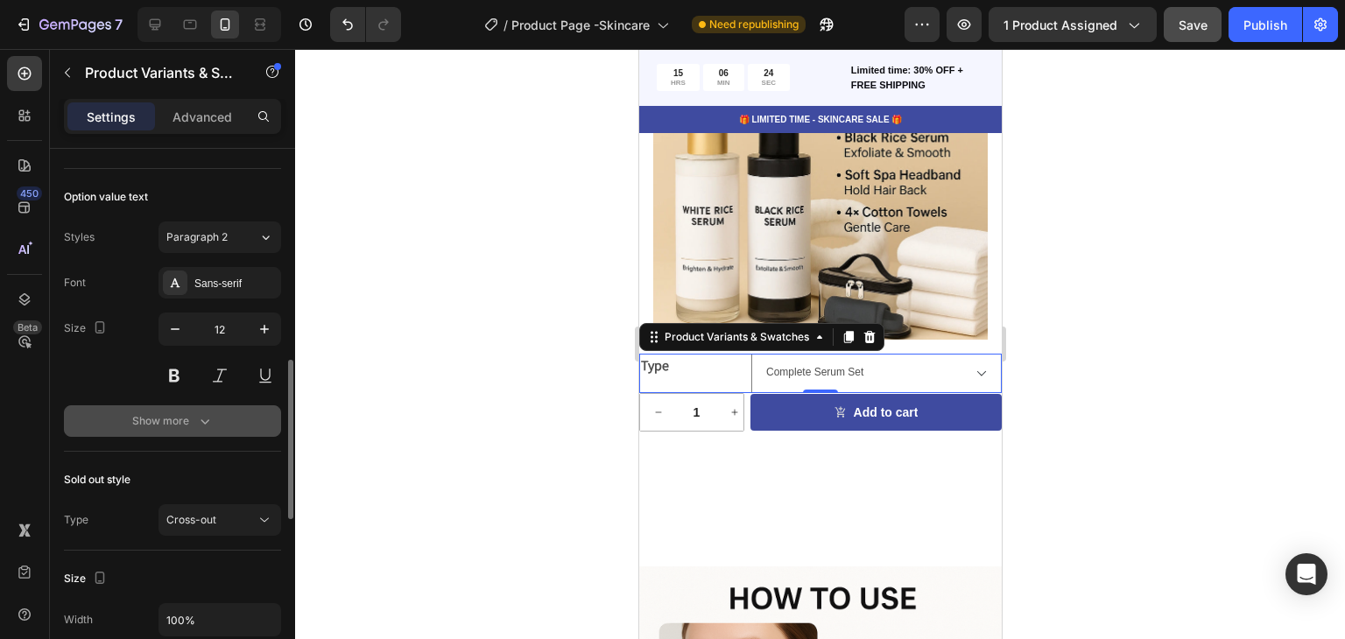
click at [215, 407] on button "Show more" at bounding box center [172, 422] width 217 height 32
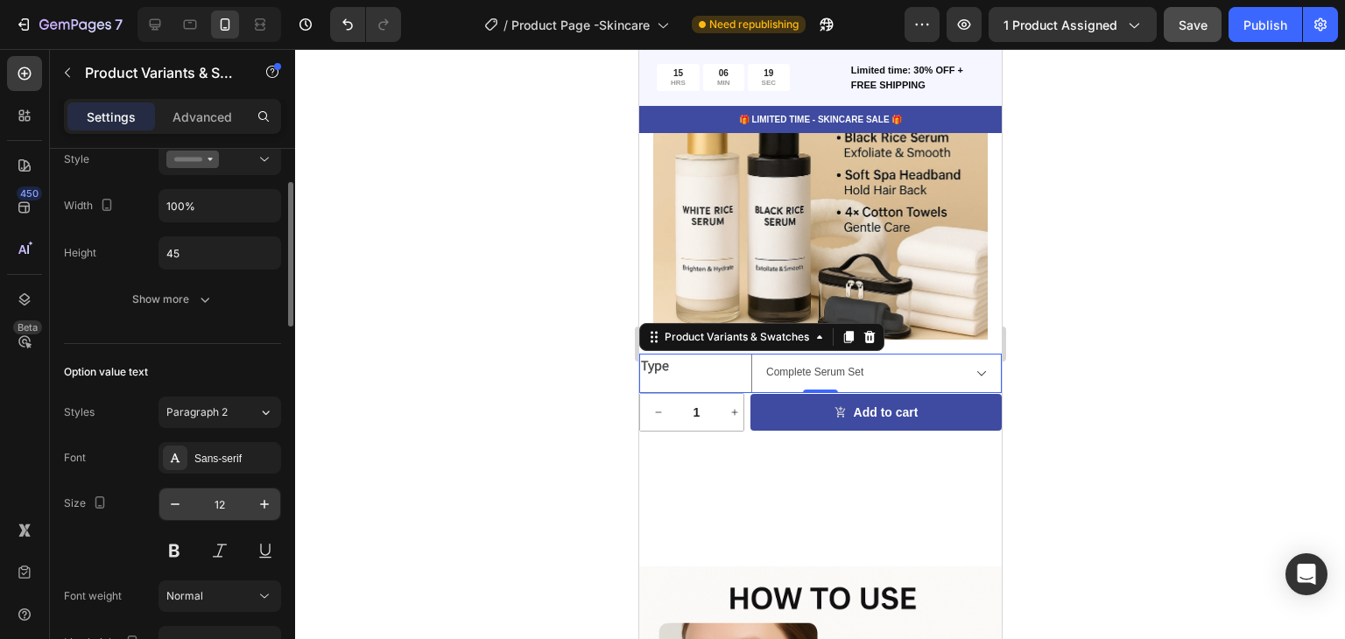
scroll to position [364, 0]
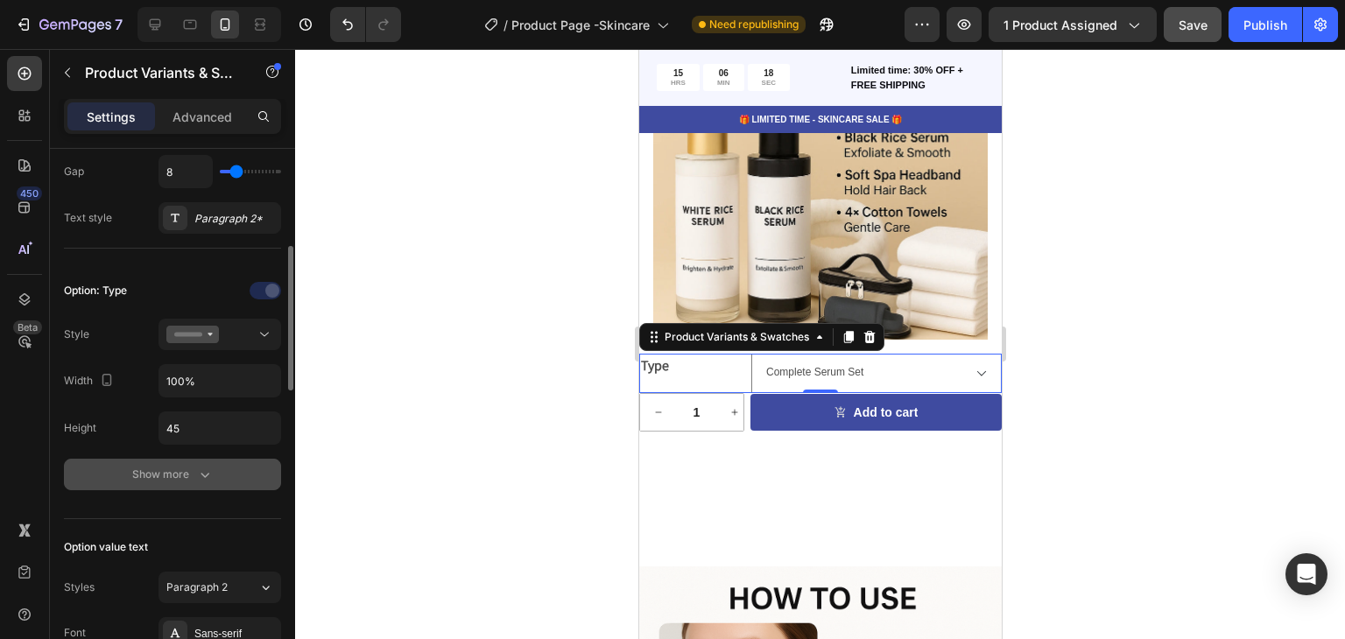
click at [204, 487] on button "Show more" at bounding box center [172, 475] width 217 height 32
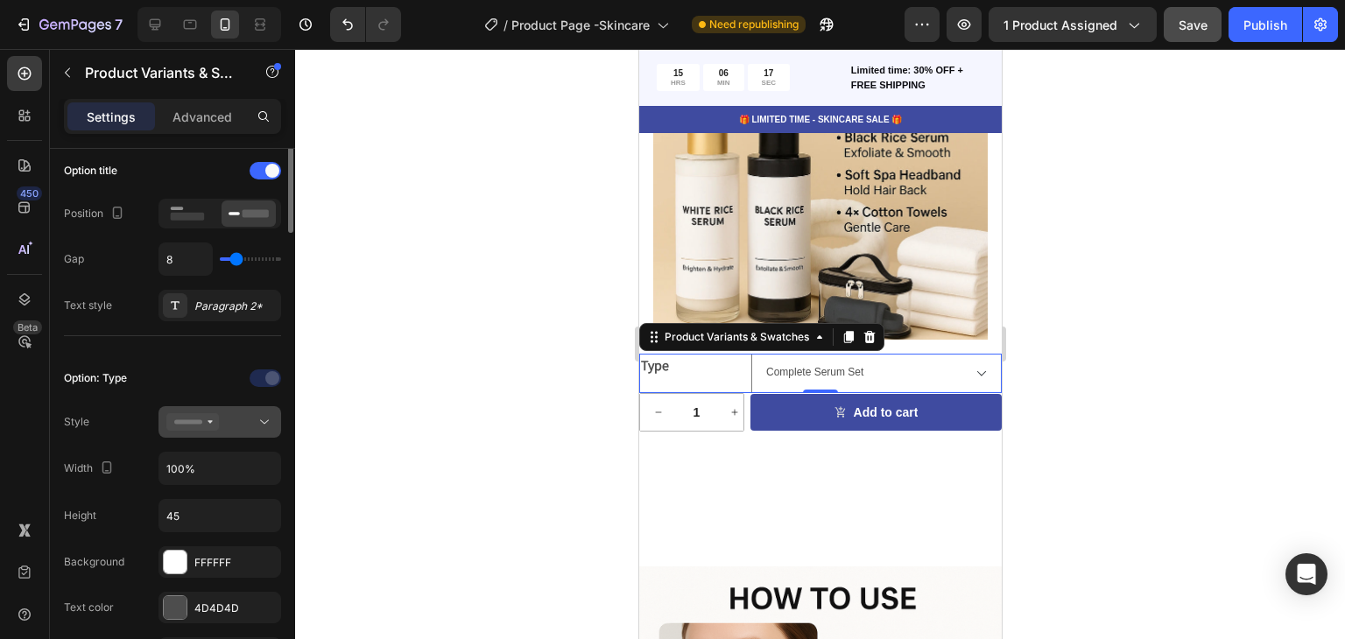
scroll to position [189, 0]
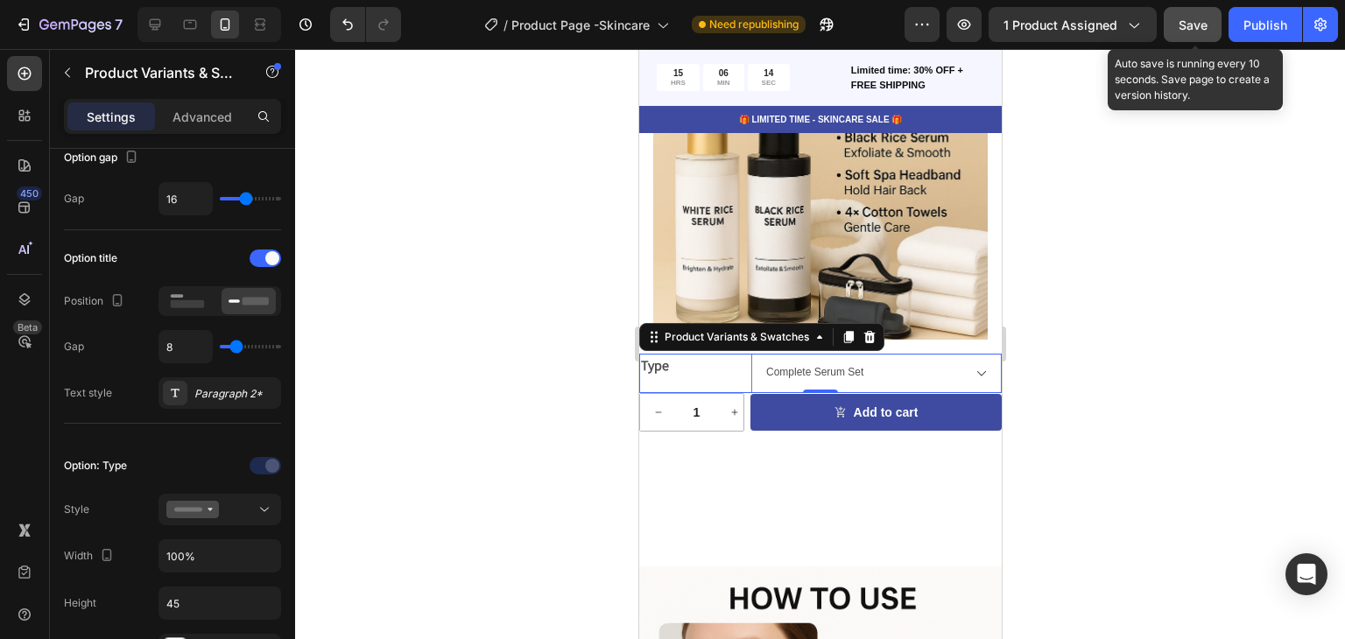
click at [1209, 25] on button "Save" at bounding box center [1193, 24] width 58 height 35
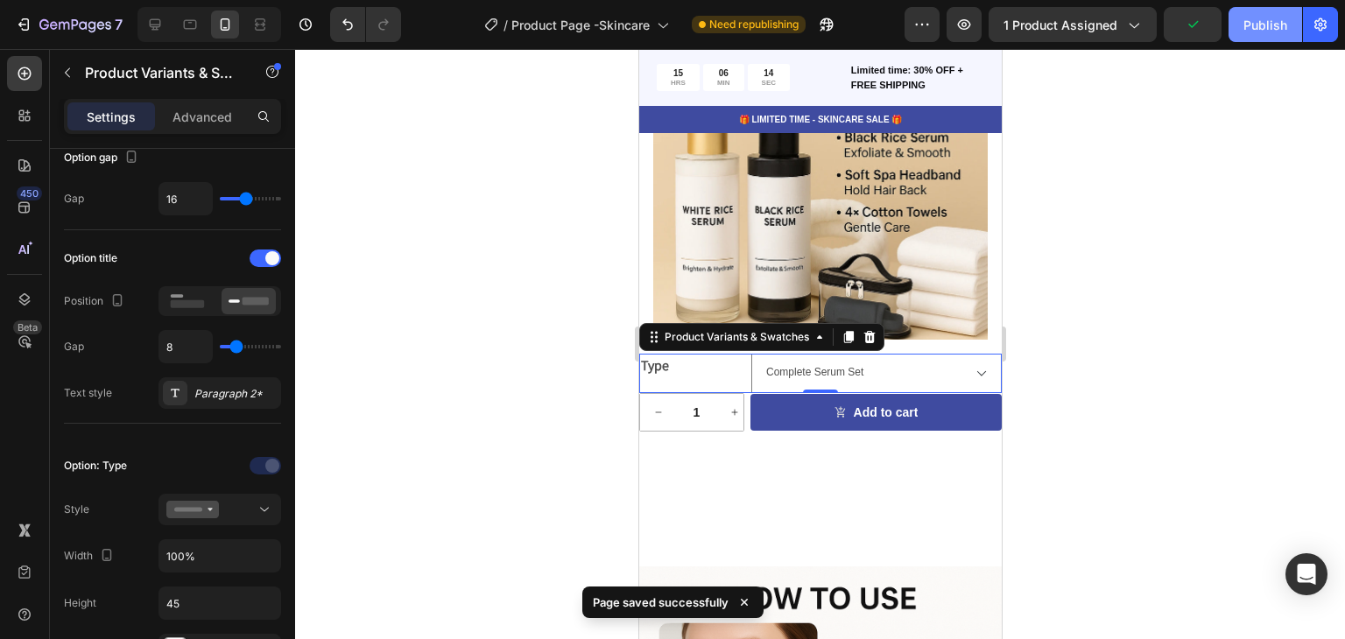
click at [1256, 23] on div "Publish" at bounding box center [1266, 25] width 44 height 18
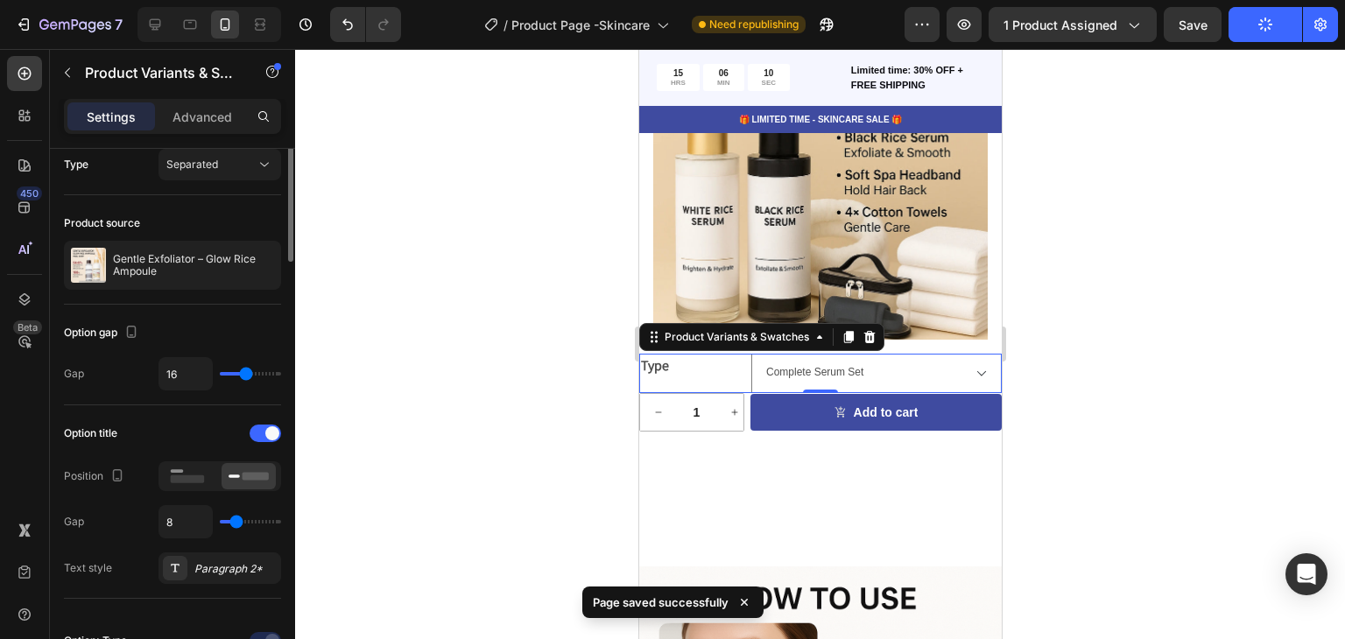
scroll to position [0, 0]
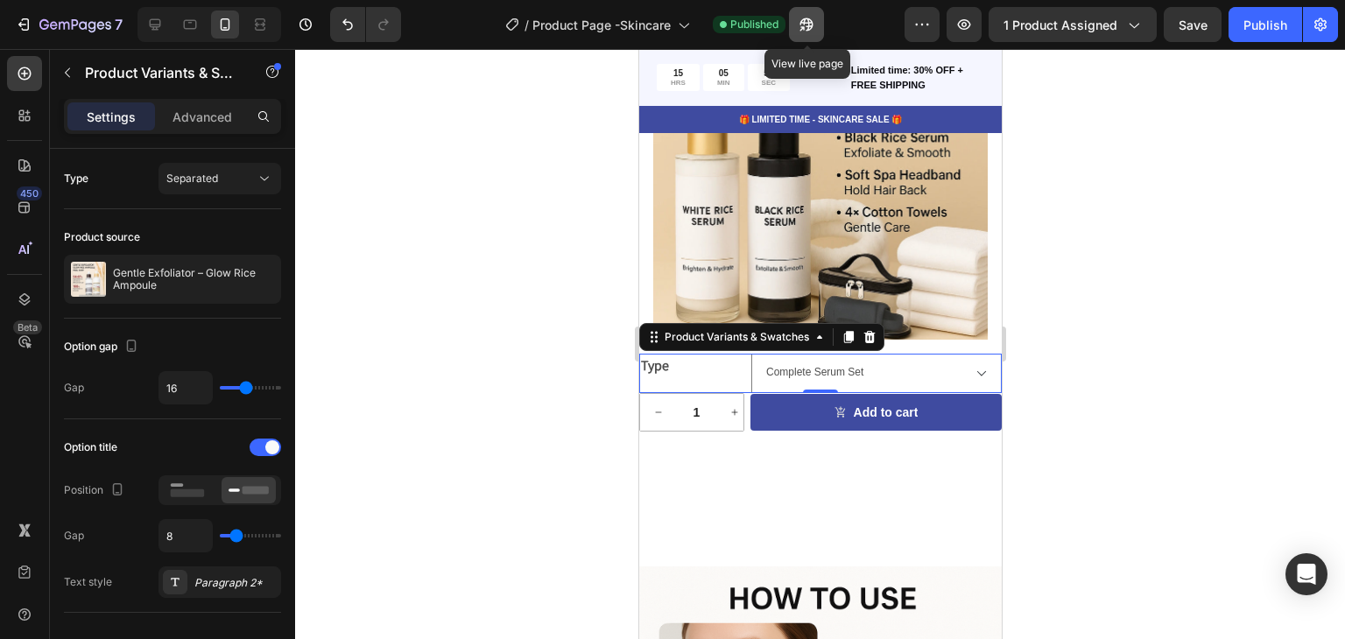
click at [800, 38] on button "button" at bounding box center [806, 24] width 35 height 35
click at [960, 30] on icon "button" at bounding box center [965, 25] width 18 height 18
click at [161, 22] on icon at bounding box center [155, 25] width 18 height 18
type input "14"
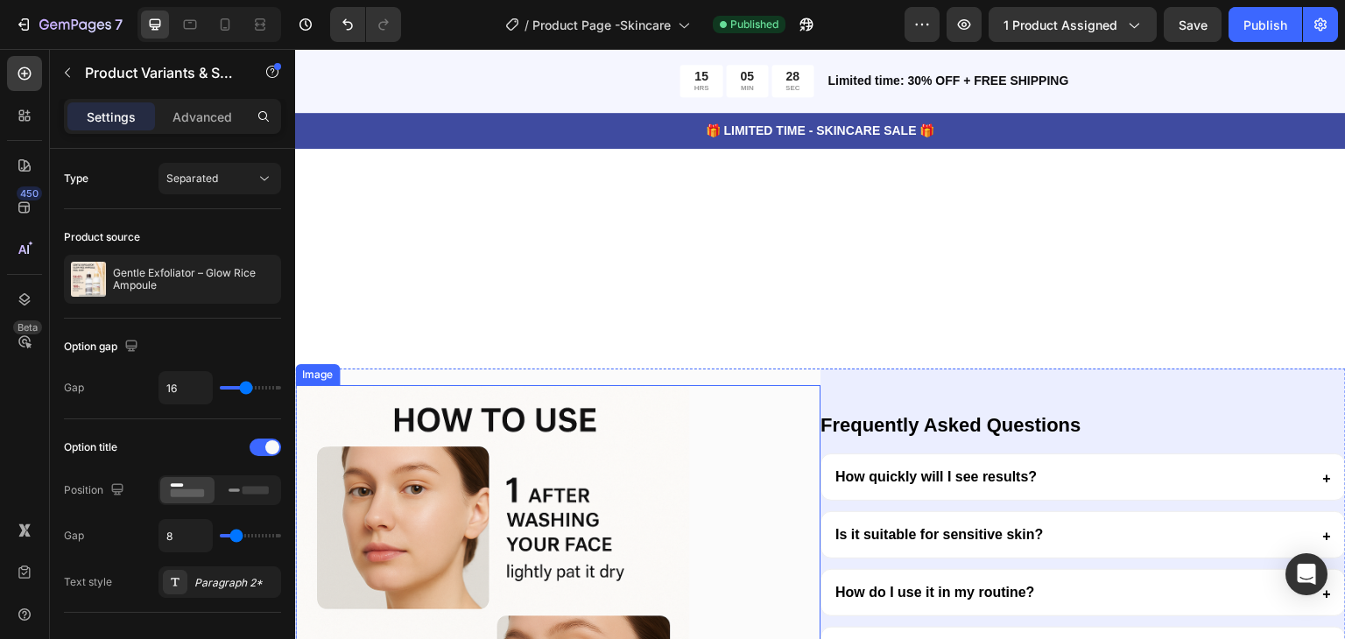
select select "Complete Serum Set"
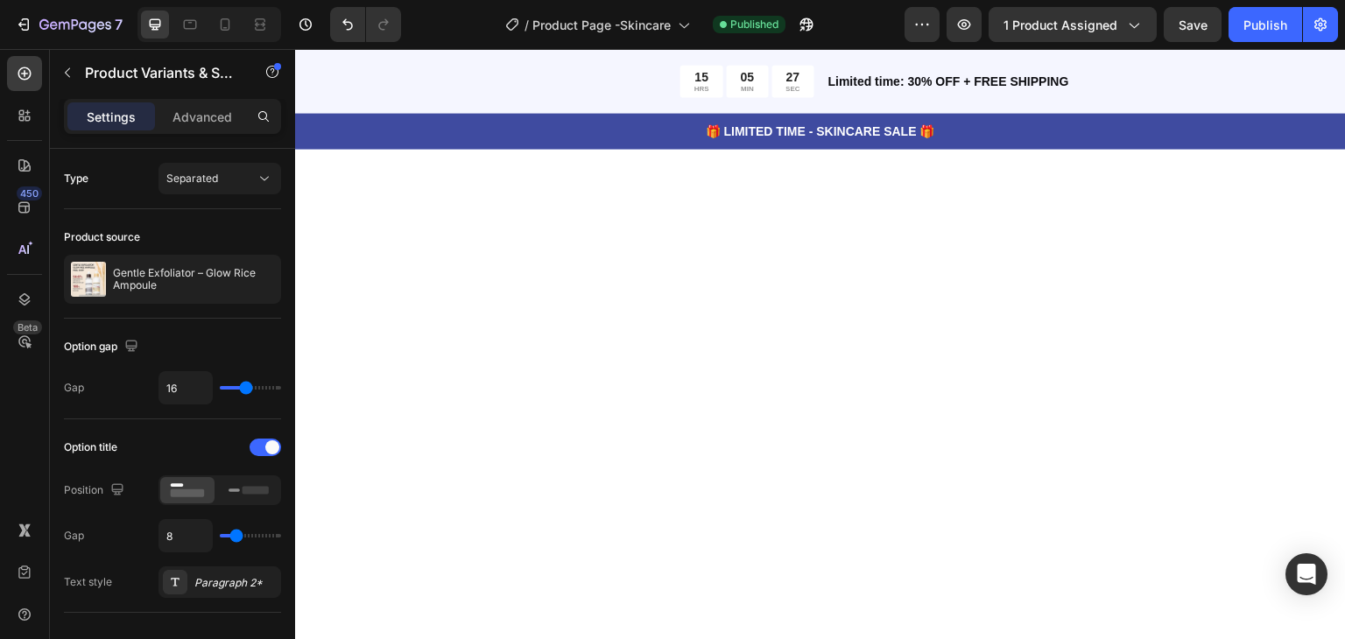
scroll to position [8699, 0]
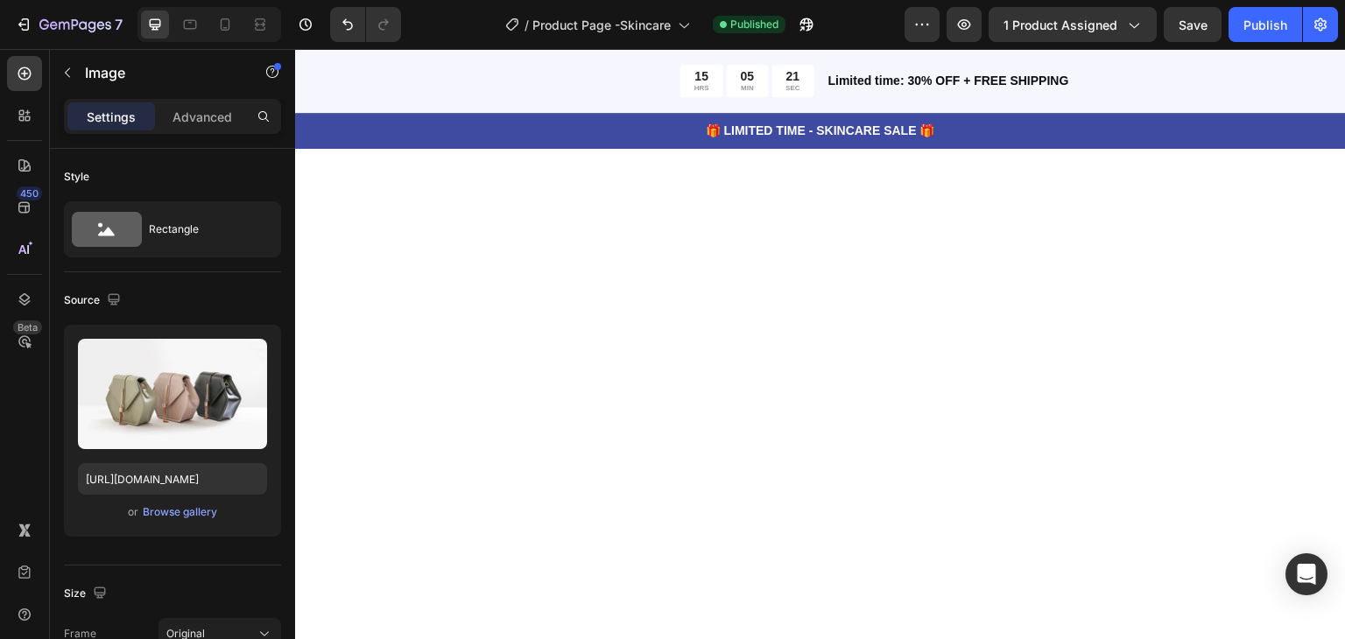
scroll to position [7736, 0]
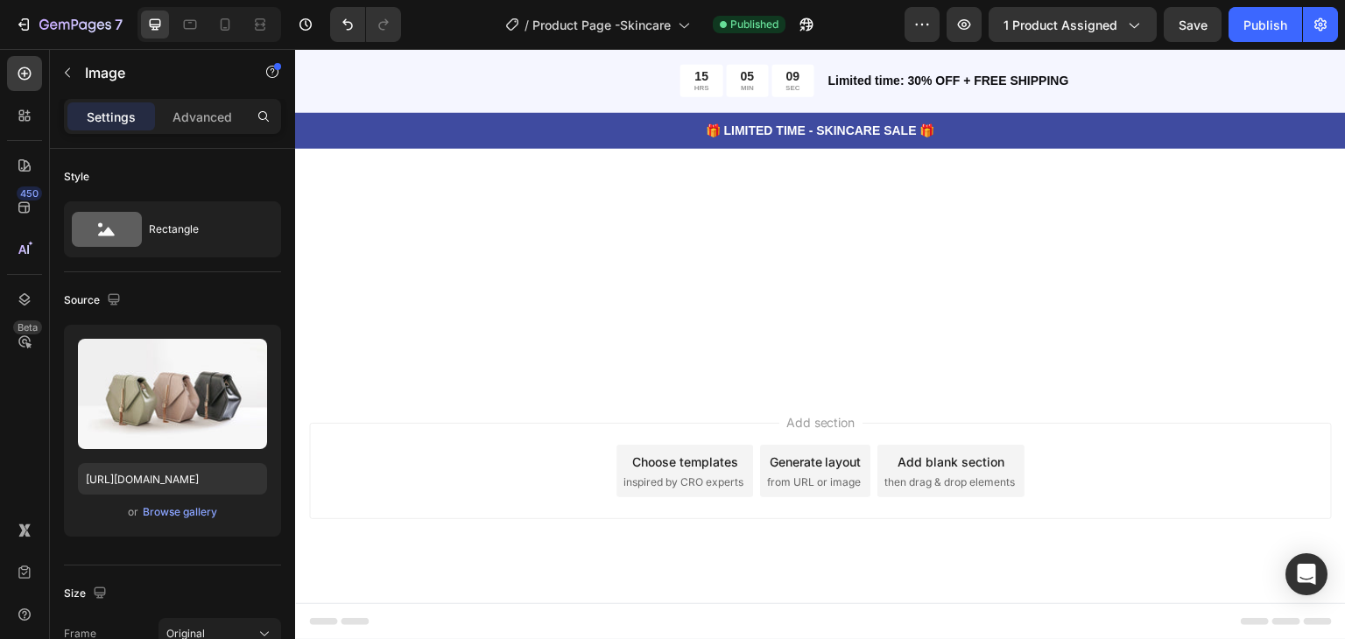
select select "Complete Serum Set"
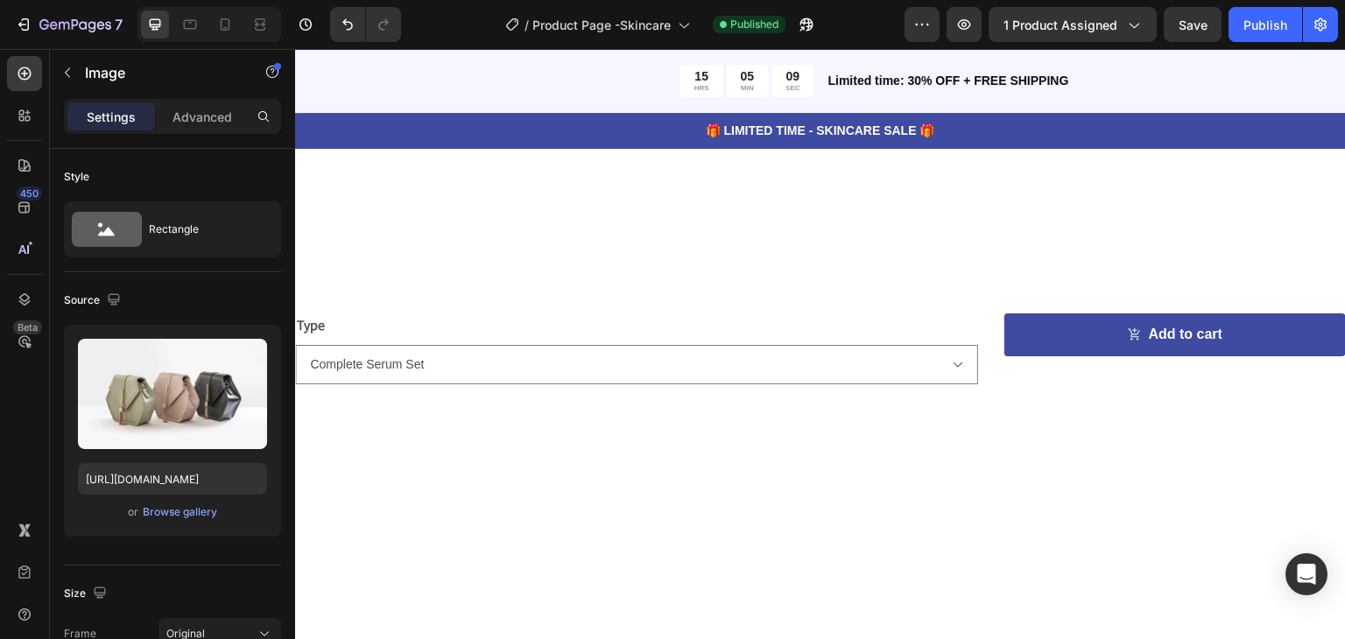
scroll to position [9750, 0]
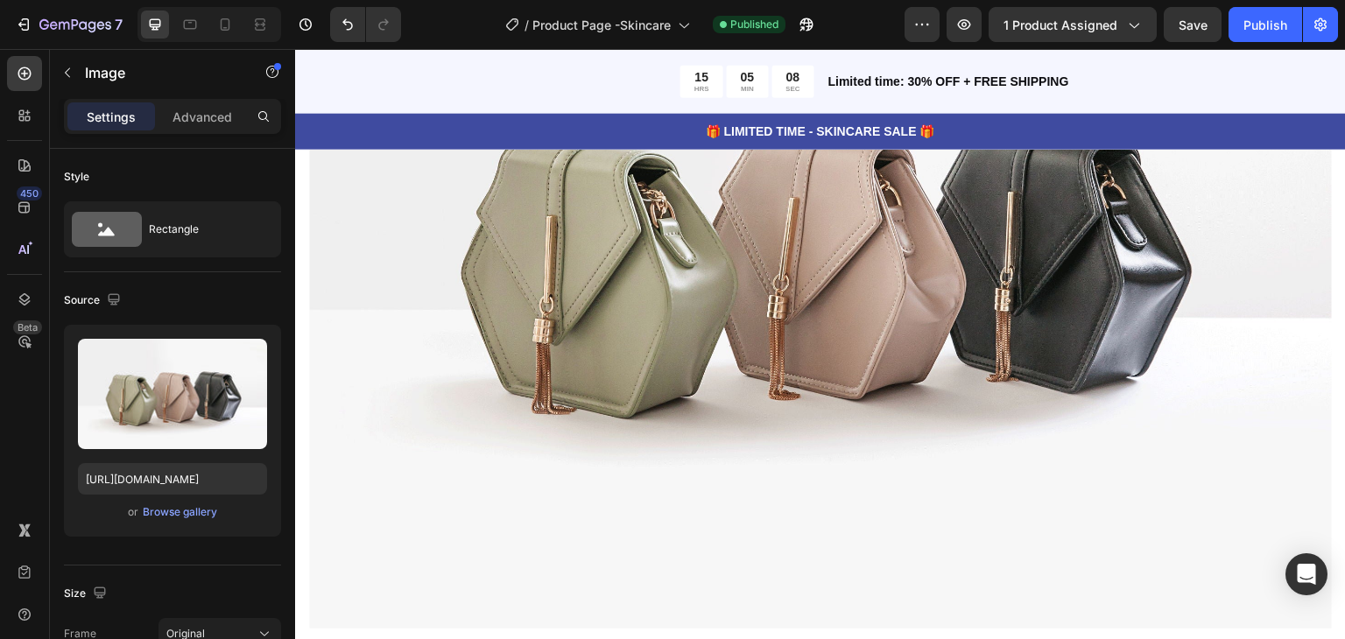
click at [660, 235] on img at bounding box center [820, 245] width 1023 height 767
click at [497, 328] on img at bounding box center [820, 245] width 1023 height 767
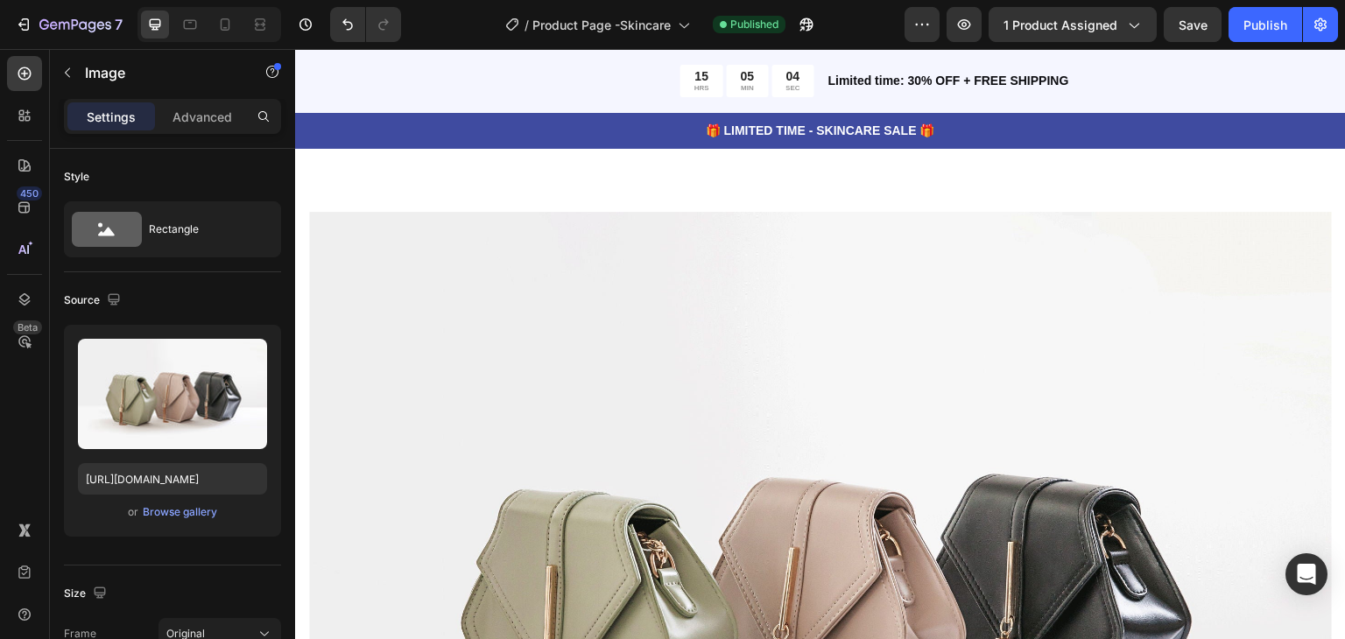
scroll to position [9225, 0]
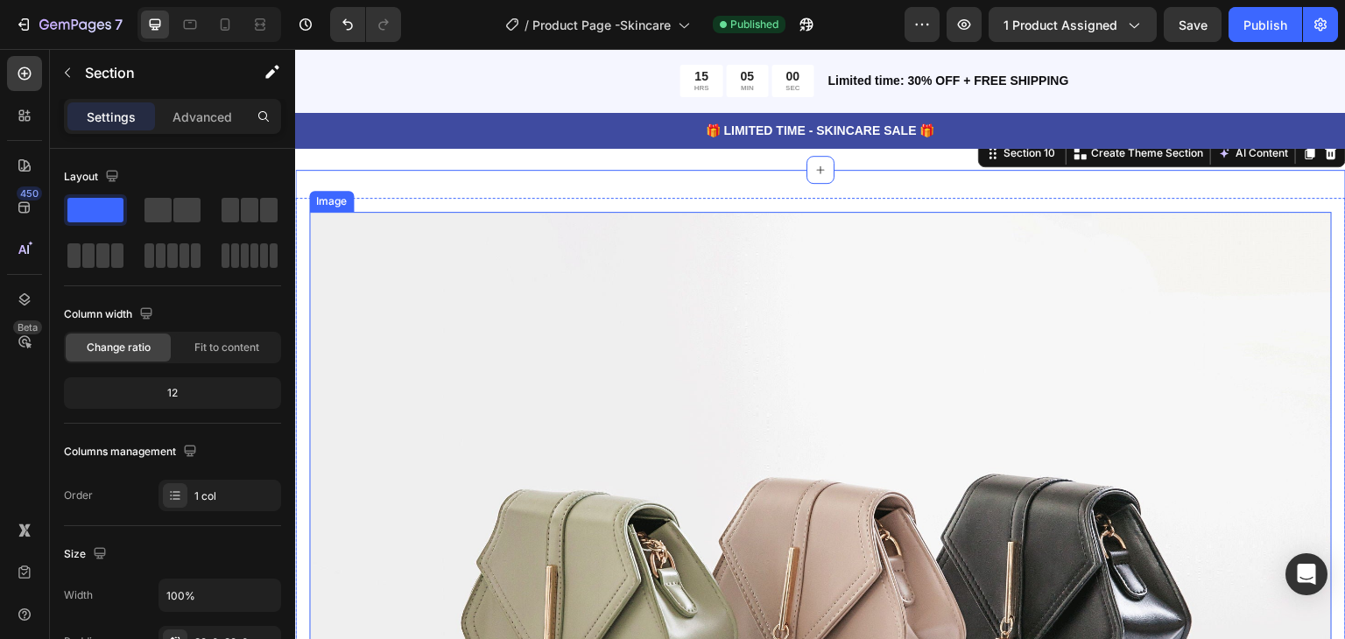
scroll to position [9312, 0]
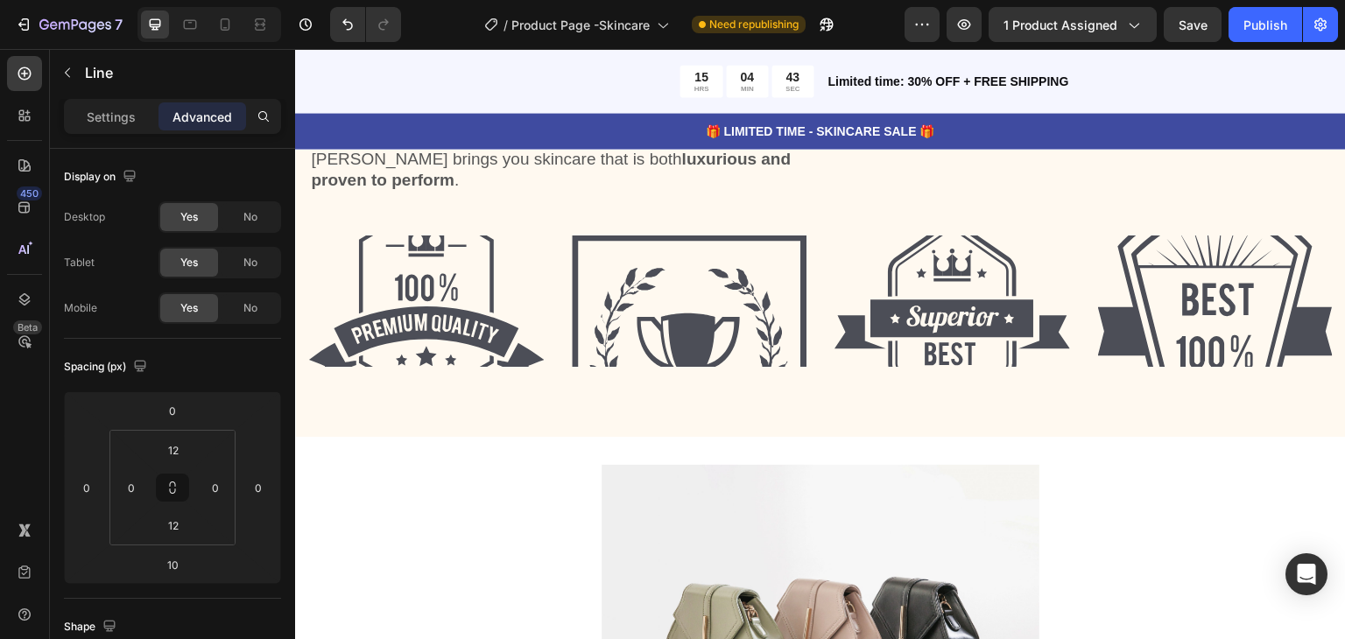
scroll to position [6947, 0]
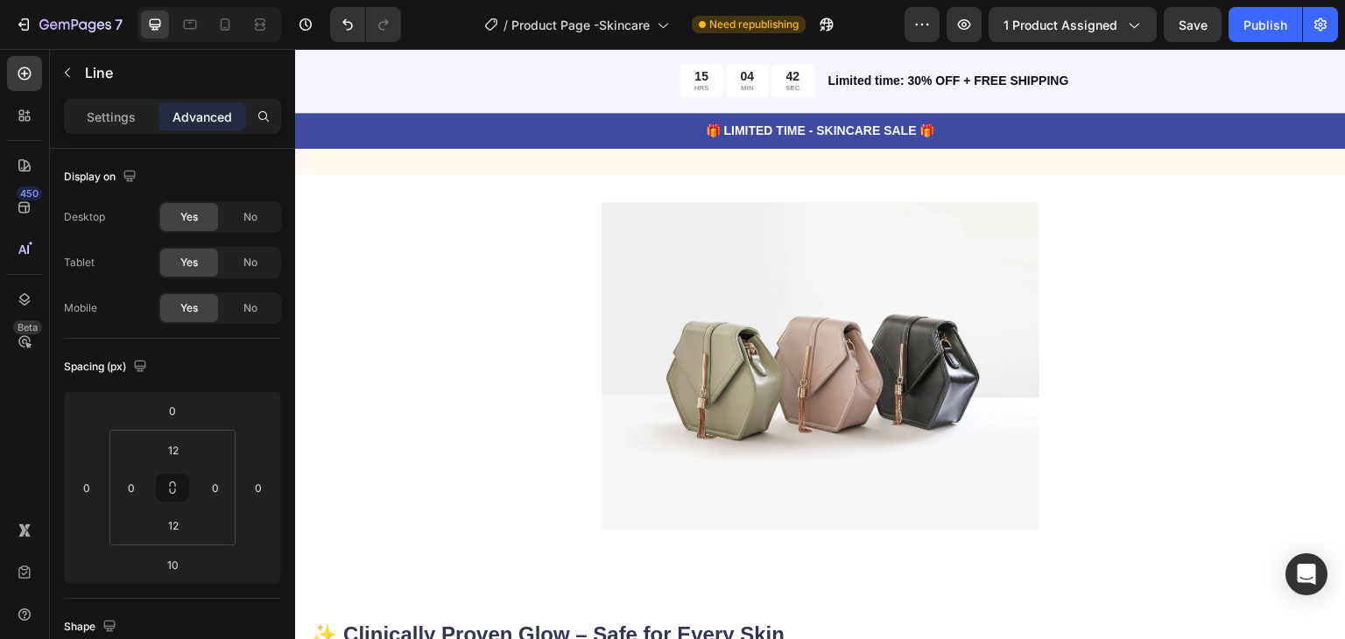
click at [824, 313] on img at bounding box center [821, 366] width 438 height 328
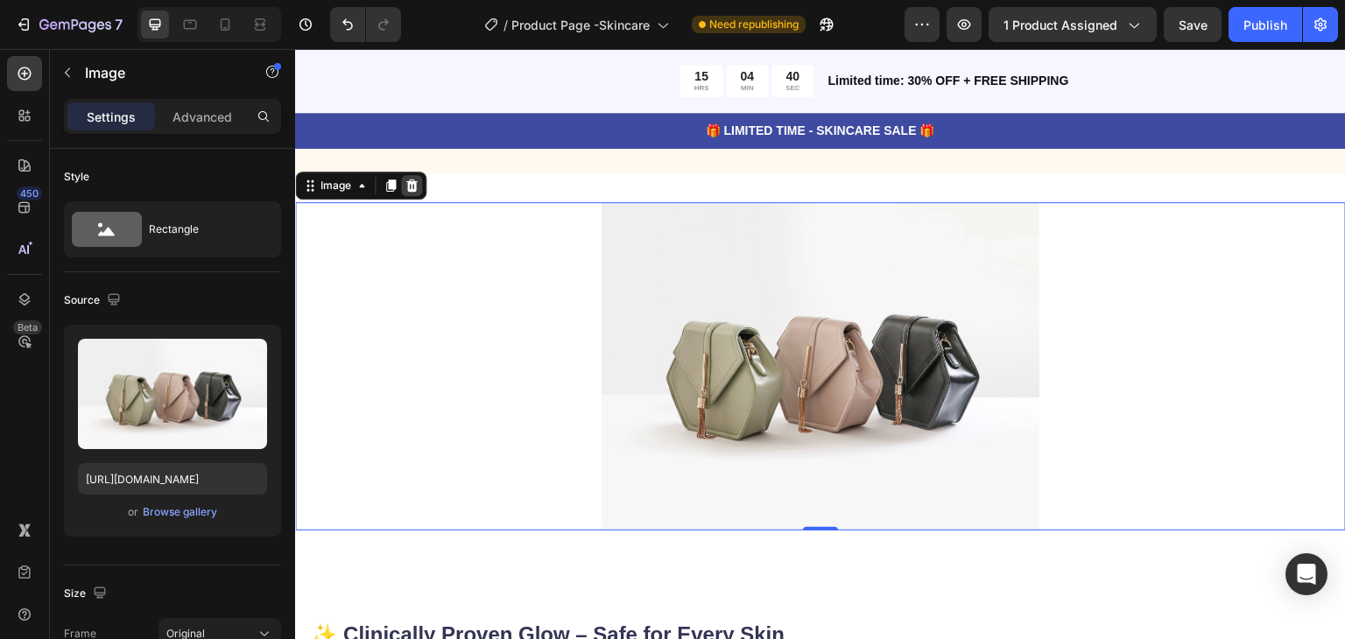
click at [413, 192] on icon at bounding box center [411, 186] width 11 height 12
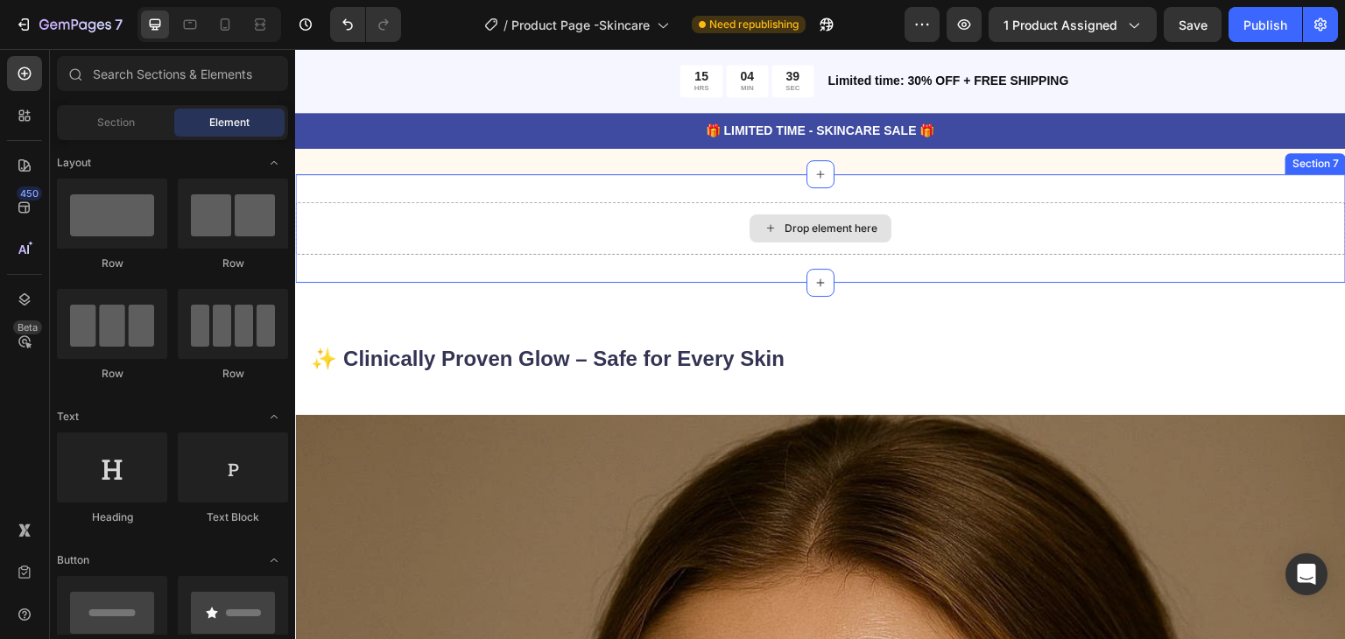
click at [739, 243] on div "Drop element here" at bounding box center [820, 228] width 1051 height 53
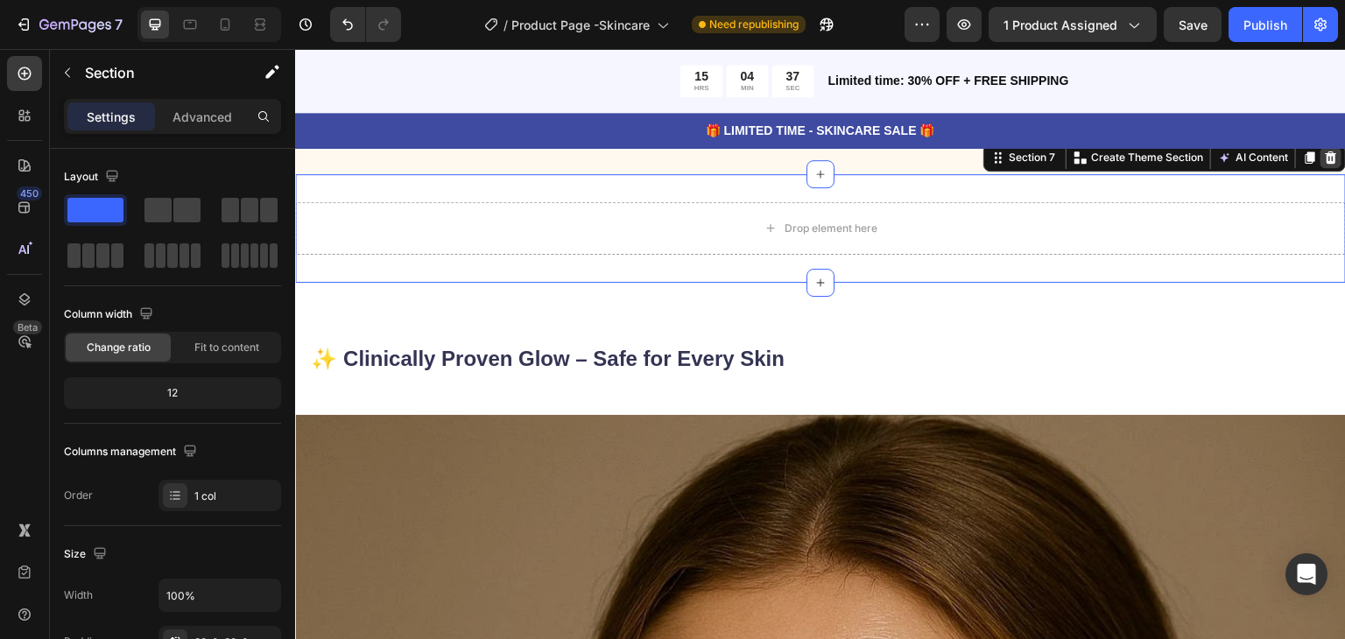
click at [1326, 164] on icon at bounding box center [1331, 158] width 11 height 12
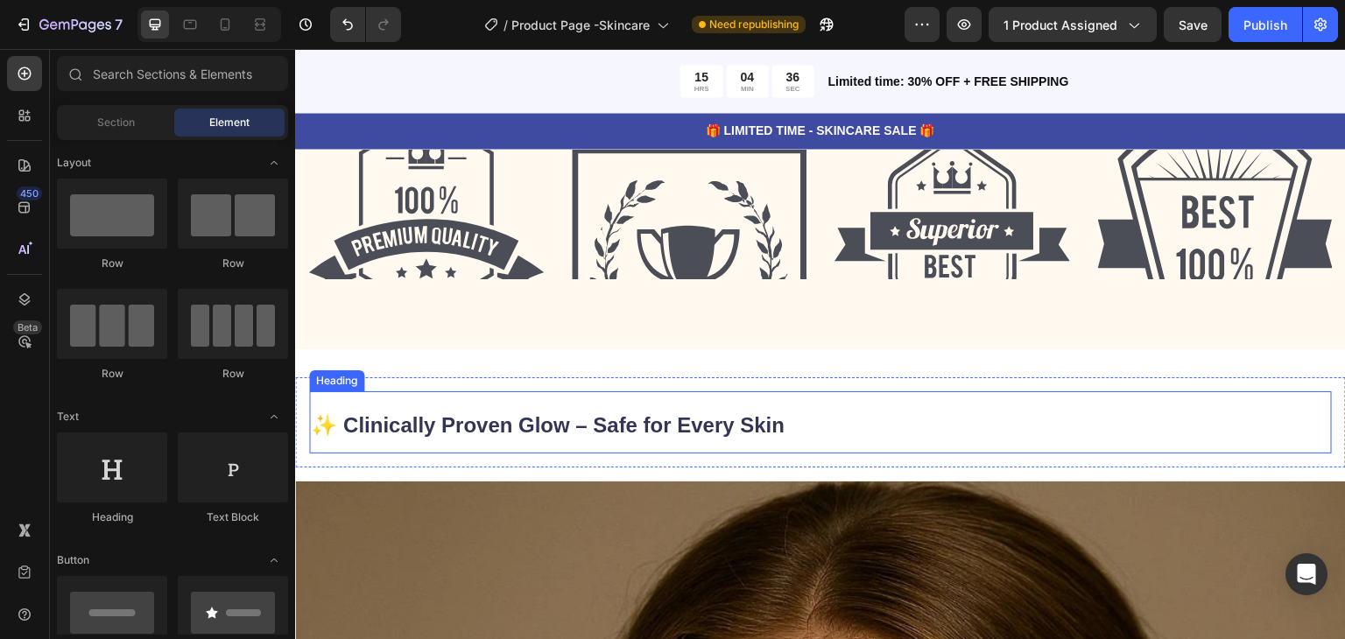
scroll to position [6685, 0]
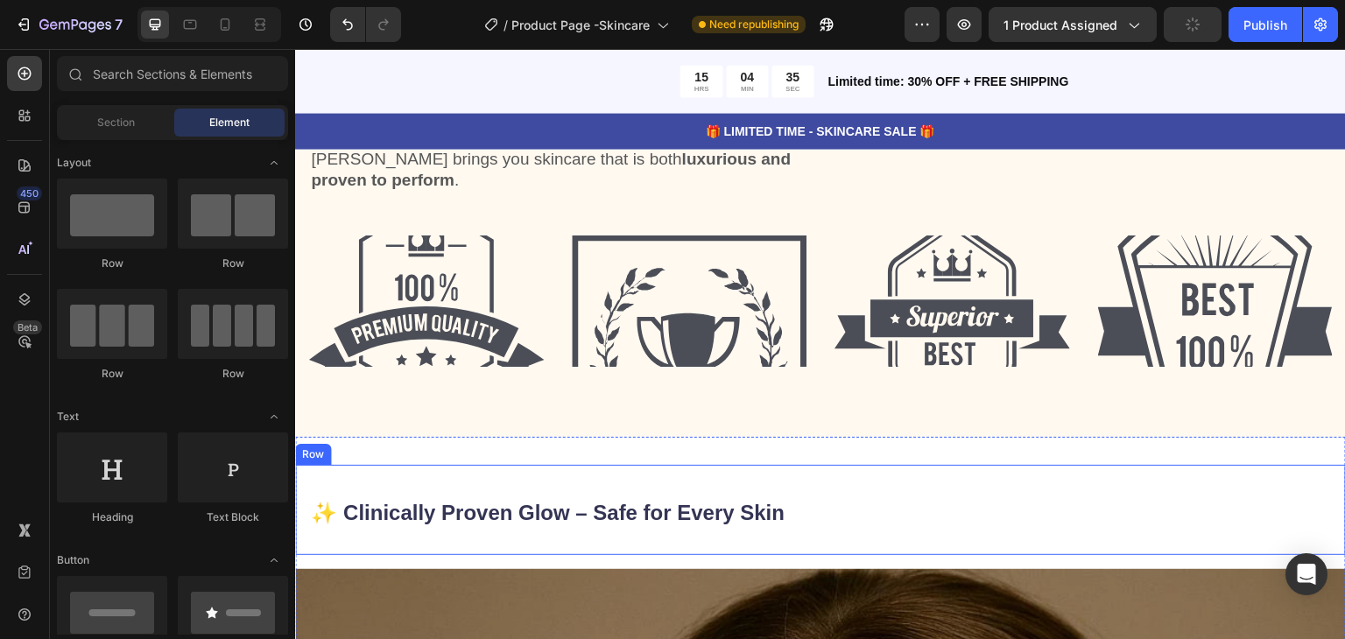
click at [853, 479] on div "✨ Clinically Proven Glow – Safe for Every Skin Heading Row" at bounding box center [820, 510] width 1051 height 90
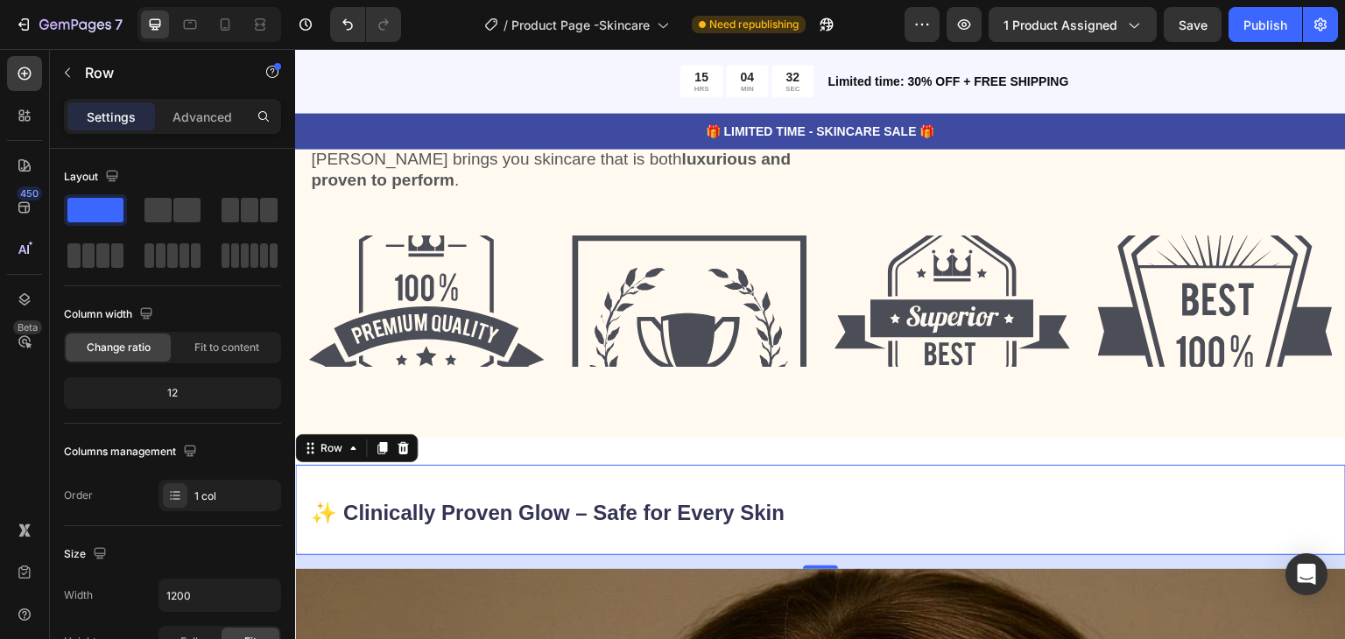
click at [806, 473] on div "✨ Clinically Proven Glow – Safe for Every Skin Heading Row 16" at bounding box center [820, 510] width 1051 height 90
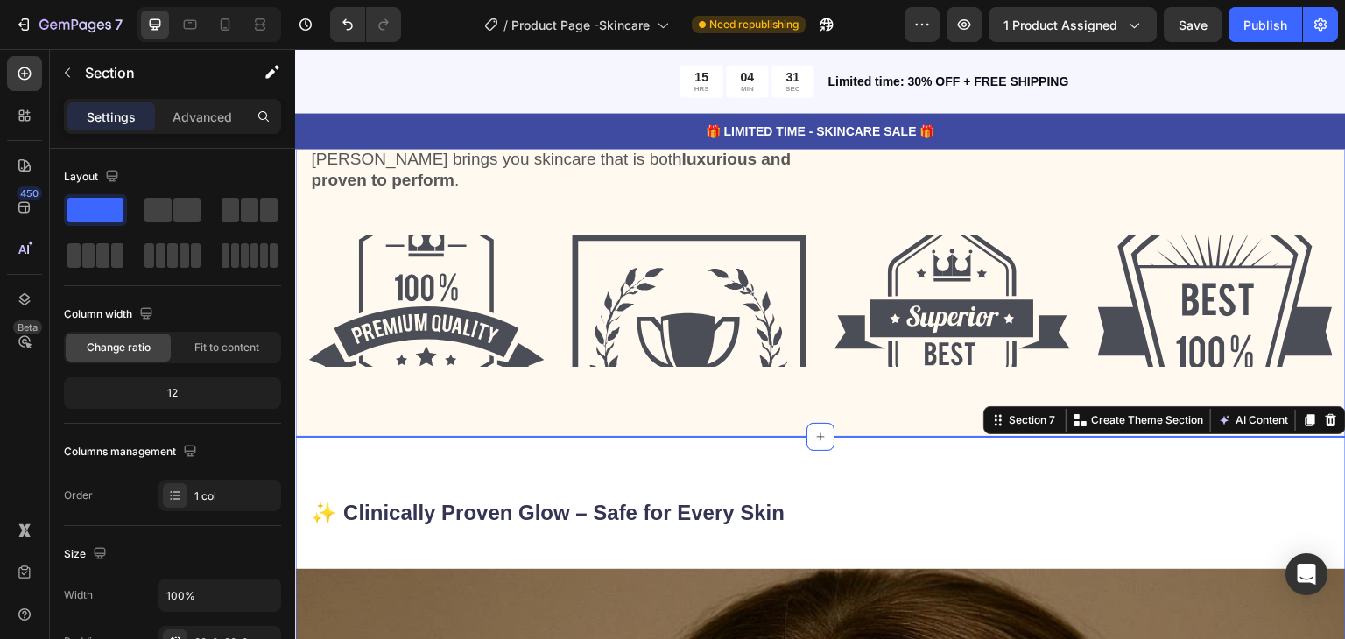
click at [771, 434] on div "Award-winning & Certified Heading Lunvoi Skincare is crafted with [MEDICAL_DATA…" at bounding box center [820, 153] width 1051 height 567
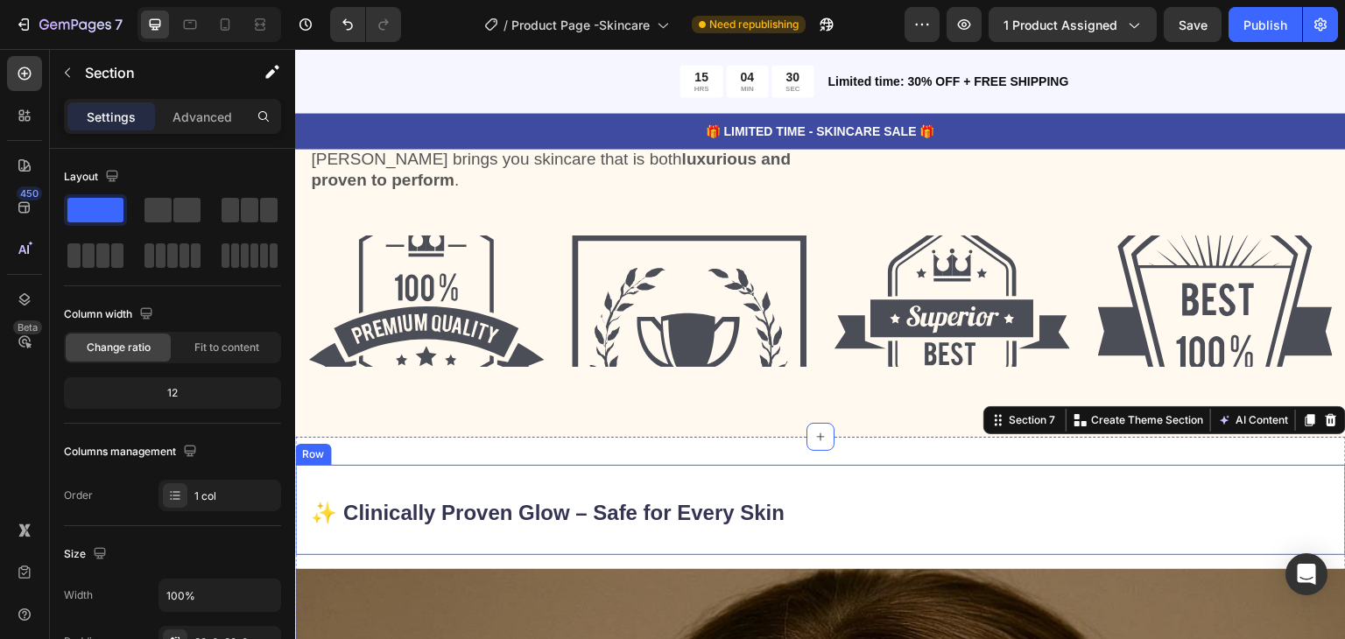
click at [779, 476] on div "✨ Clinically Proven Glow – Safe for Every Skin Heading Row" at bounding box center [820, 510] width 1051 height 90
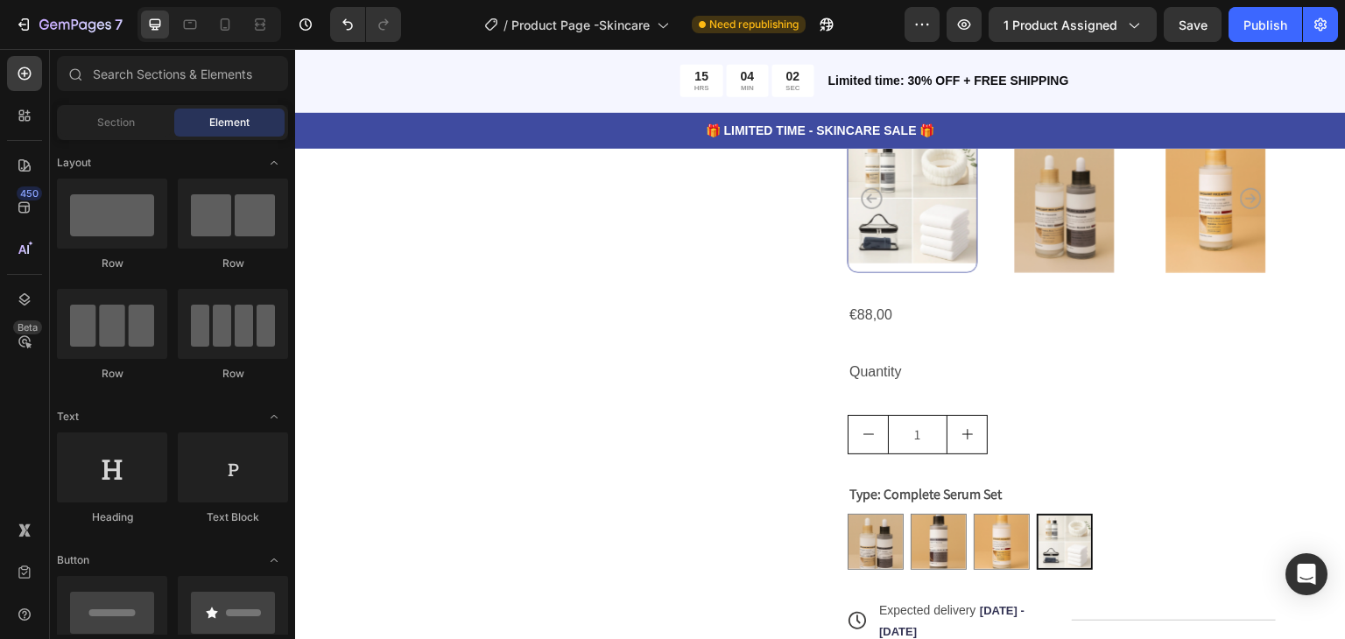
scroll to position [1217, 0]
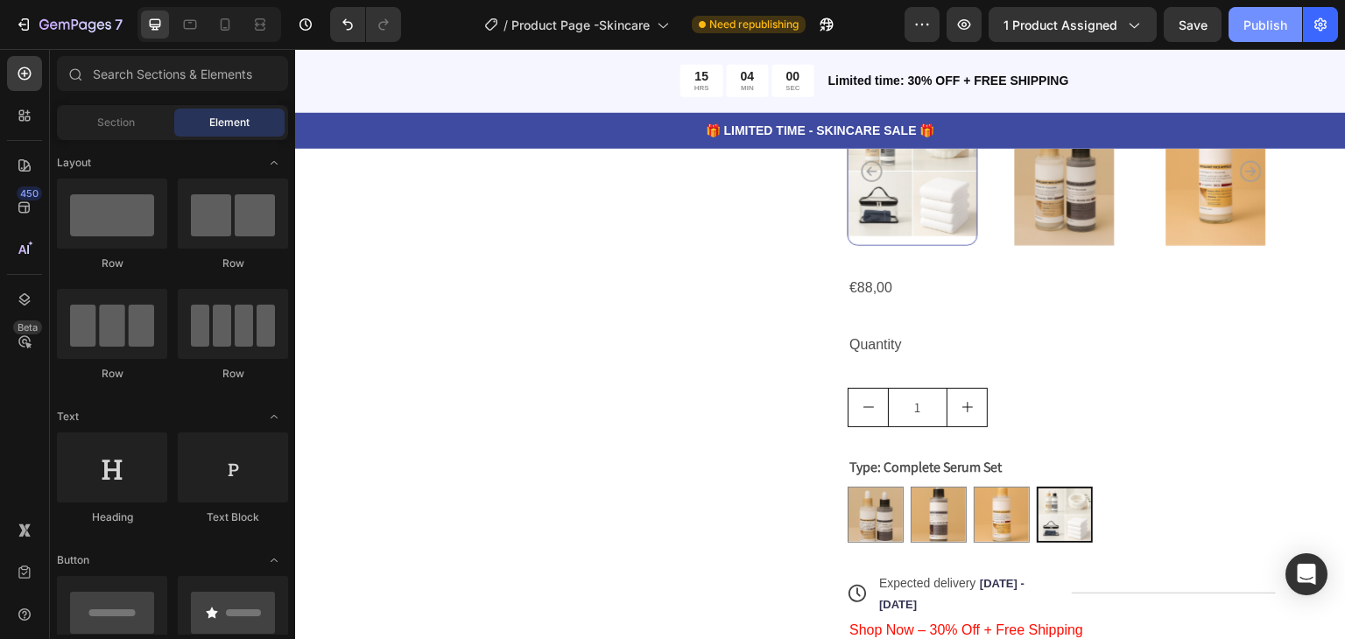
click at [1251, 29] on div "Publish" at bounding box center [1266, 25] width 44 height 18
click at [214, 28] on div at bounding box center [225, 25] width 28 height 28
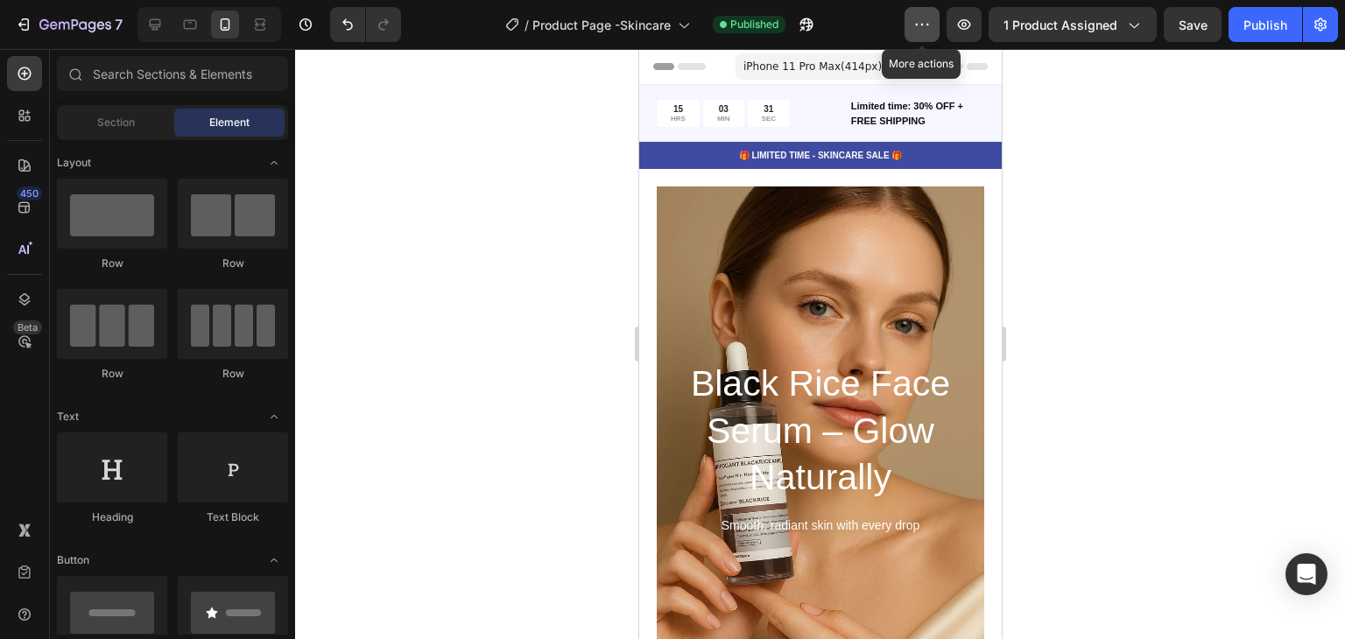
click at [923, 30] on icon "button" at bounding box center [923, 25] width 18 height 18
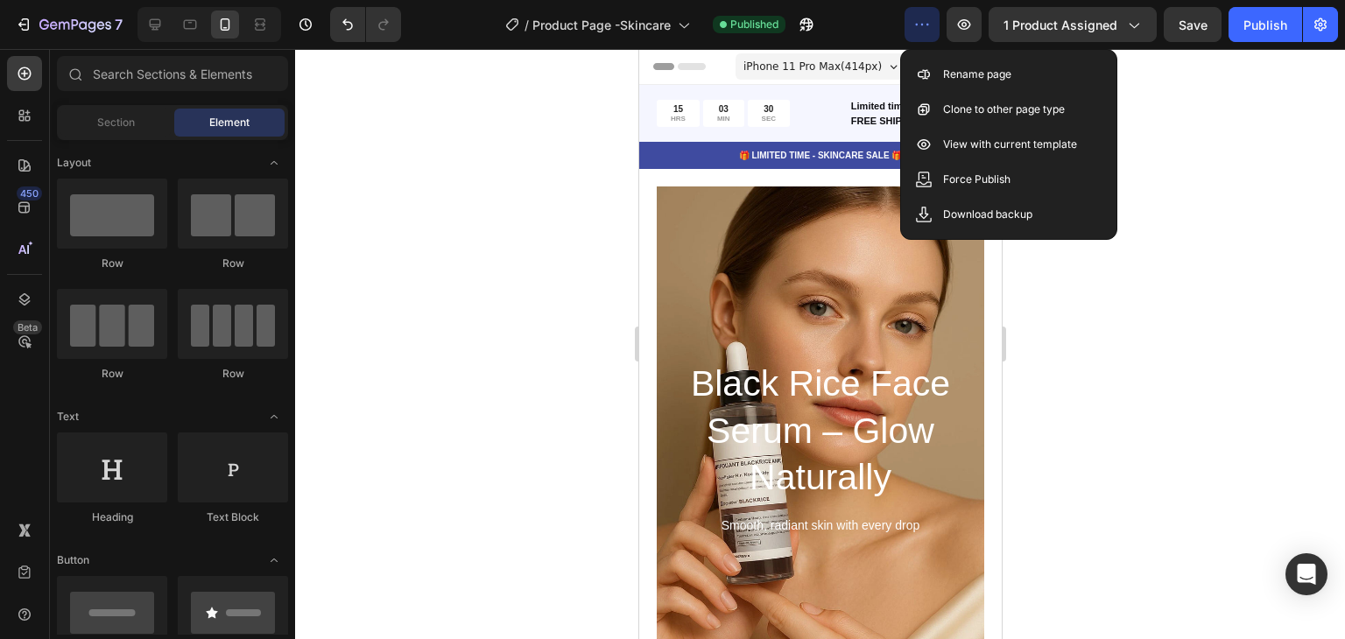
click at [886, 36] on div "/ Product Page -Skincare Published" at bounding box center [660, 24] width 490 height 35
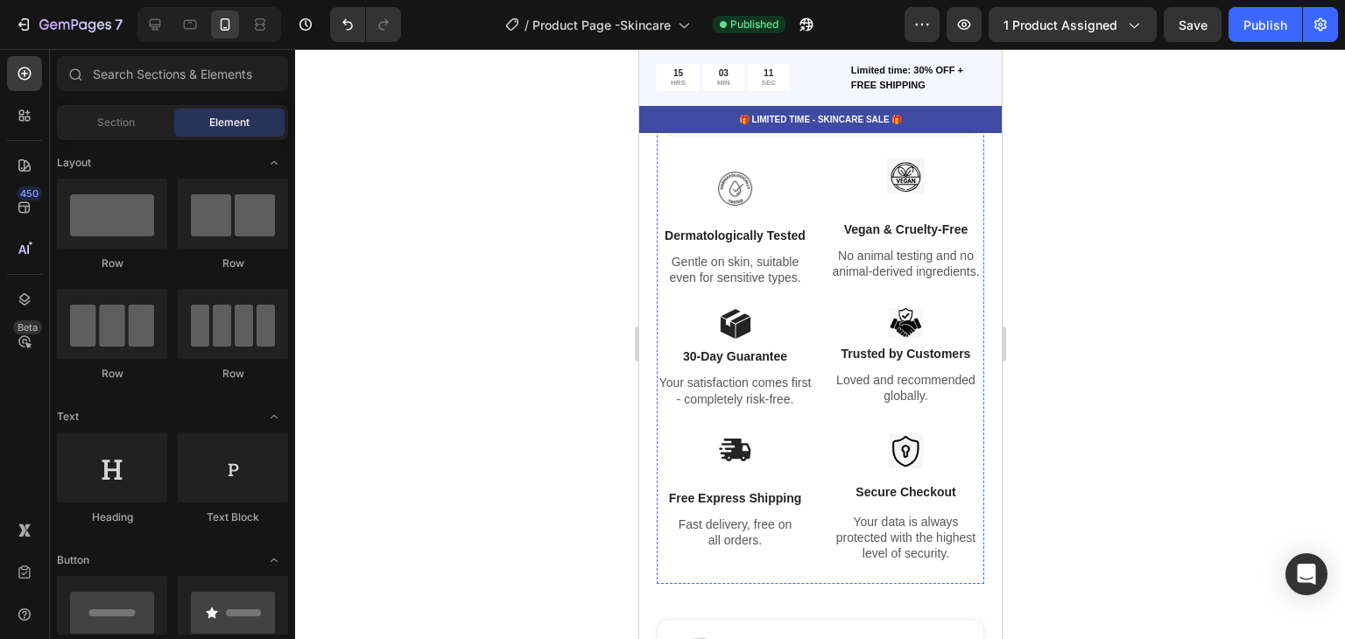
scroll to position [3153, 0]
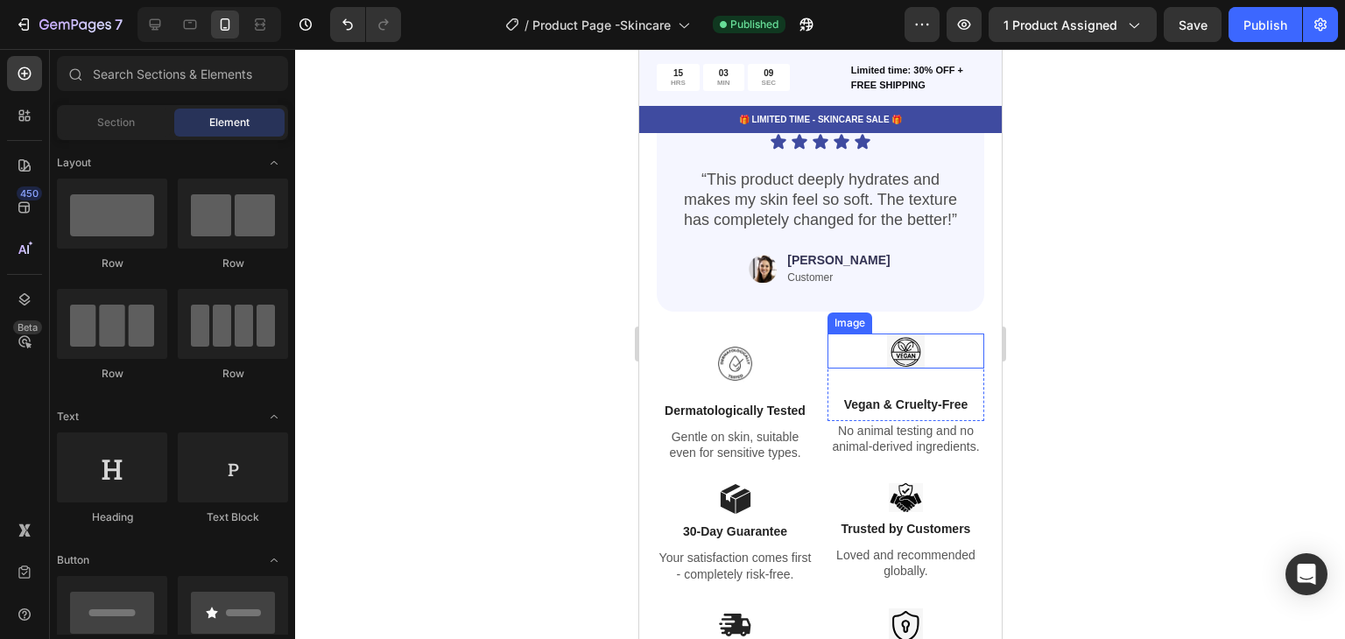
click at [893, 337] on img at bounding box center [905, 351] width 38 height 35
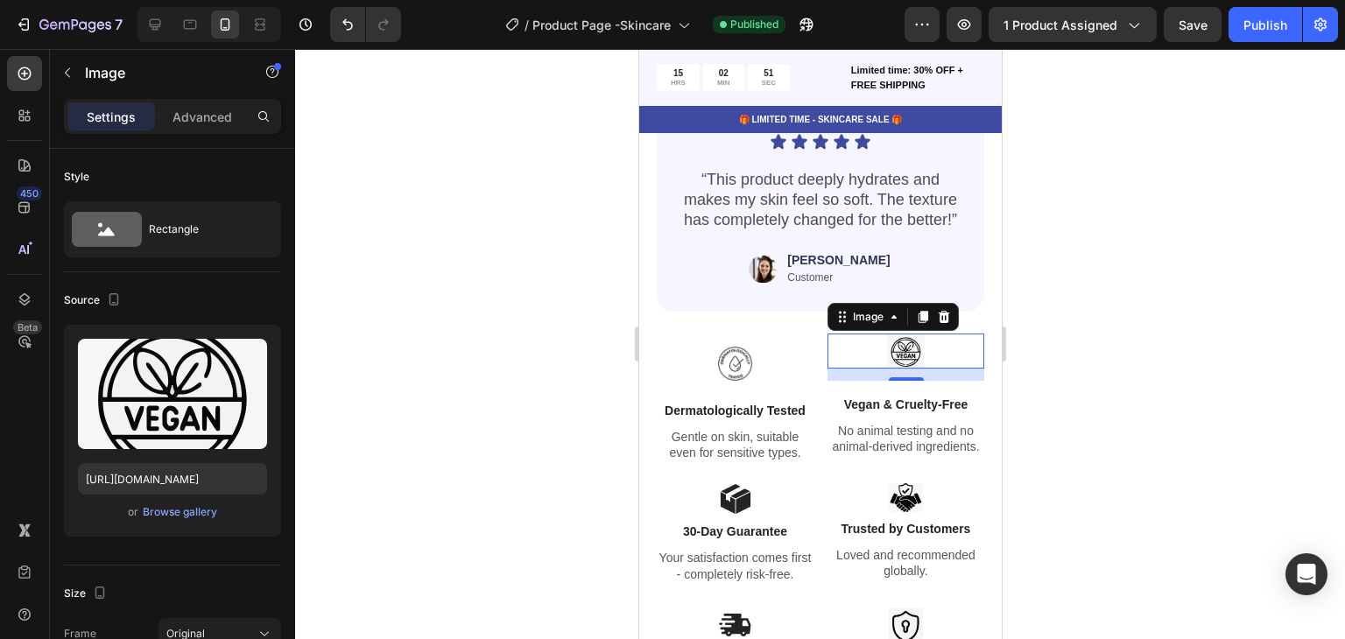
click at [886, 336] on img at bounding box center [905, 351] width 38 height 35
click at [182, 521] on div "or Browse gallery" at bounding box center [172, 512] width 189 height 21
click at [193, 512] on div "Browse gallery" at bounding box center [180, 513] width 74 height 16
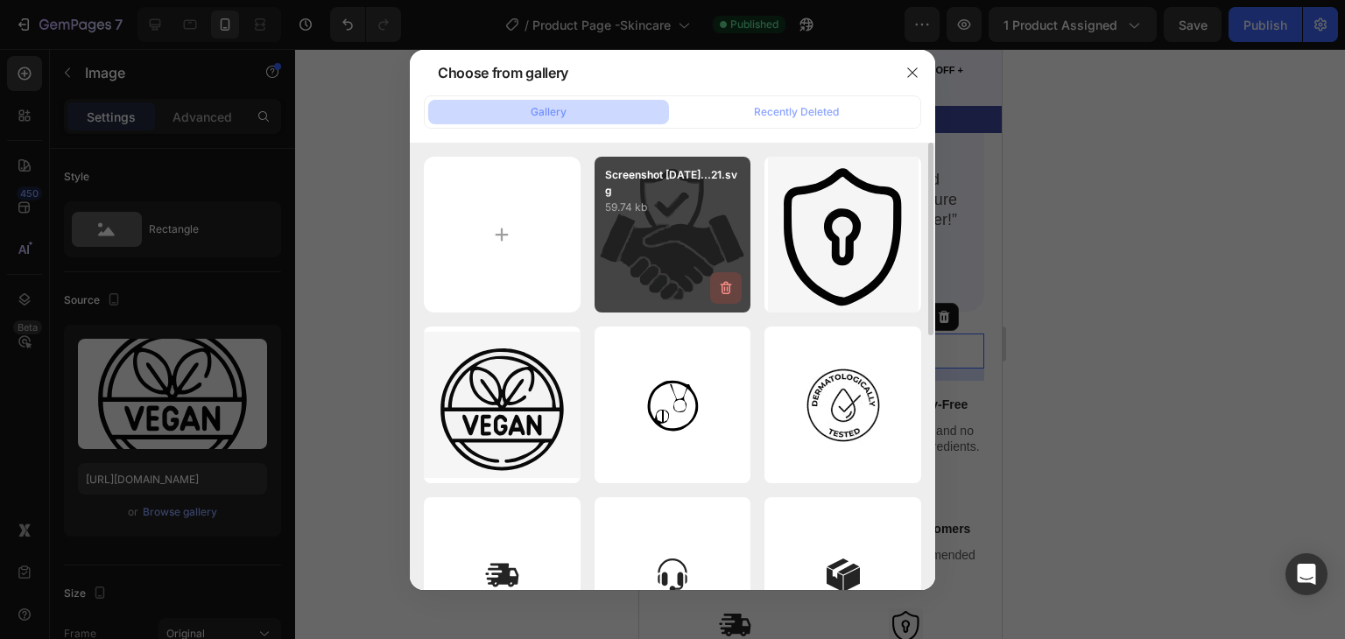
click at [722, 293] on icon "button" at bounding box center [726, 288] width 18 height 18
click at [722, 293] on div "Delete" at bounding box center [716, 292] width 32 height 16
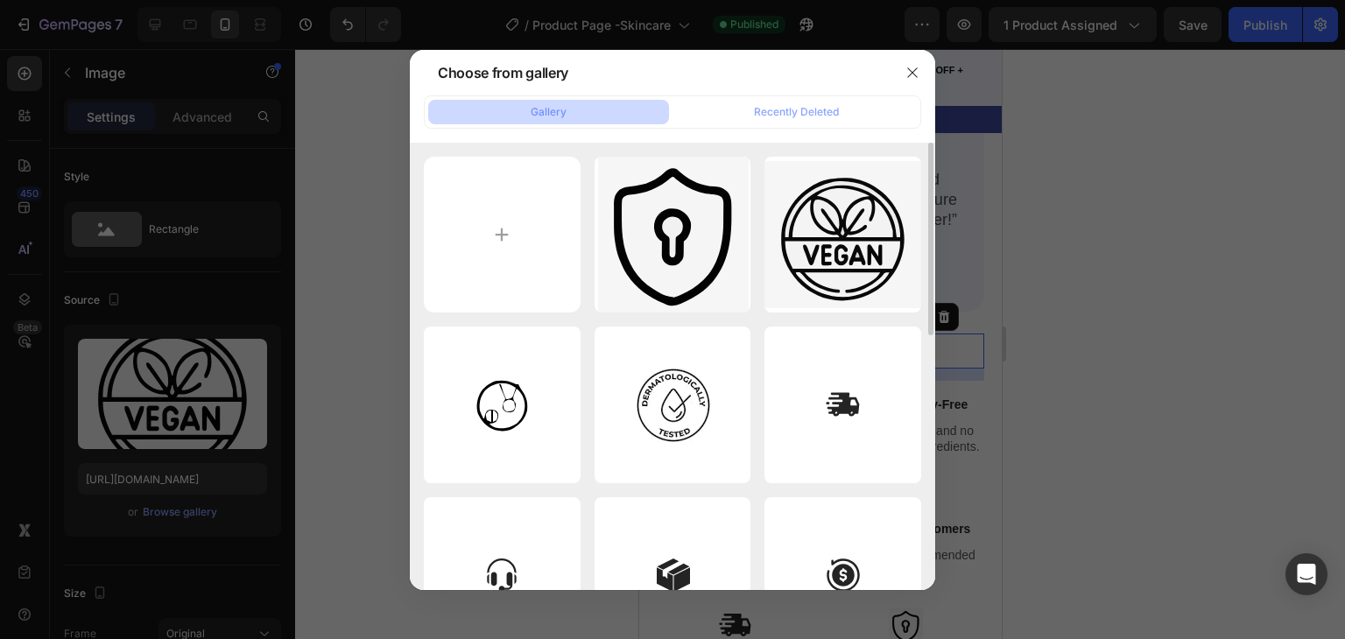
click at [0, 0] on icon "button" at bounding box center [0, 0] width 0 height 0
click at [0, 0] on div "Delete" at bounding box center [0, 0] width 0 height 0
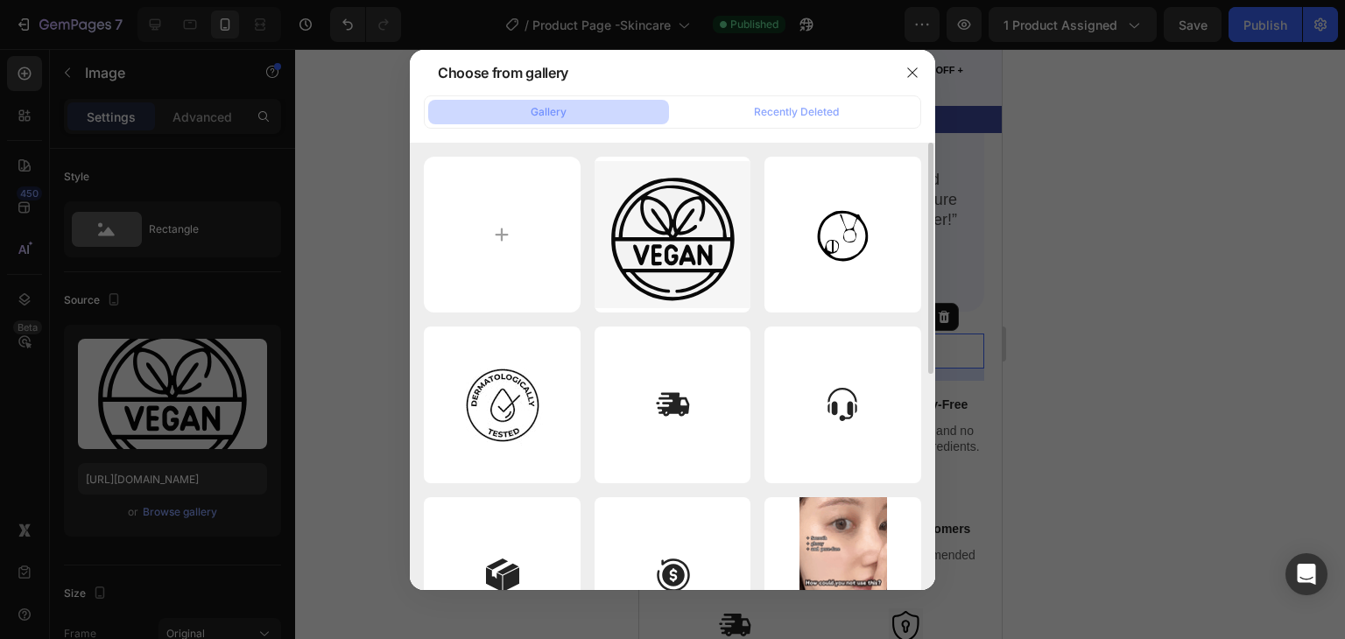
click at [0, 0] on icon "button" at bounding box center [0, 0] width 0 height 0
click at [0, 0] on div "Delete" at bounding box center [0, 0] width 0 height 0
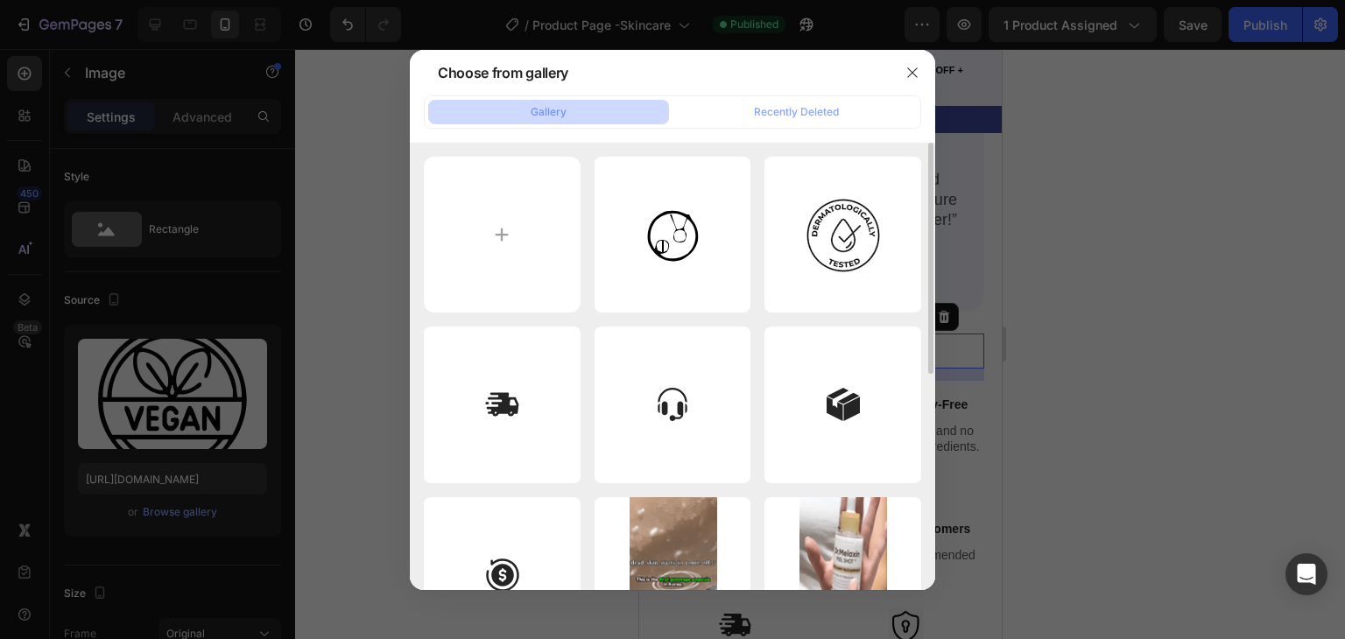
click at [0, 0] on icon "button" at bounding box center [0, 0] width 0 height 0
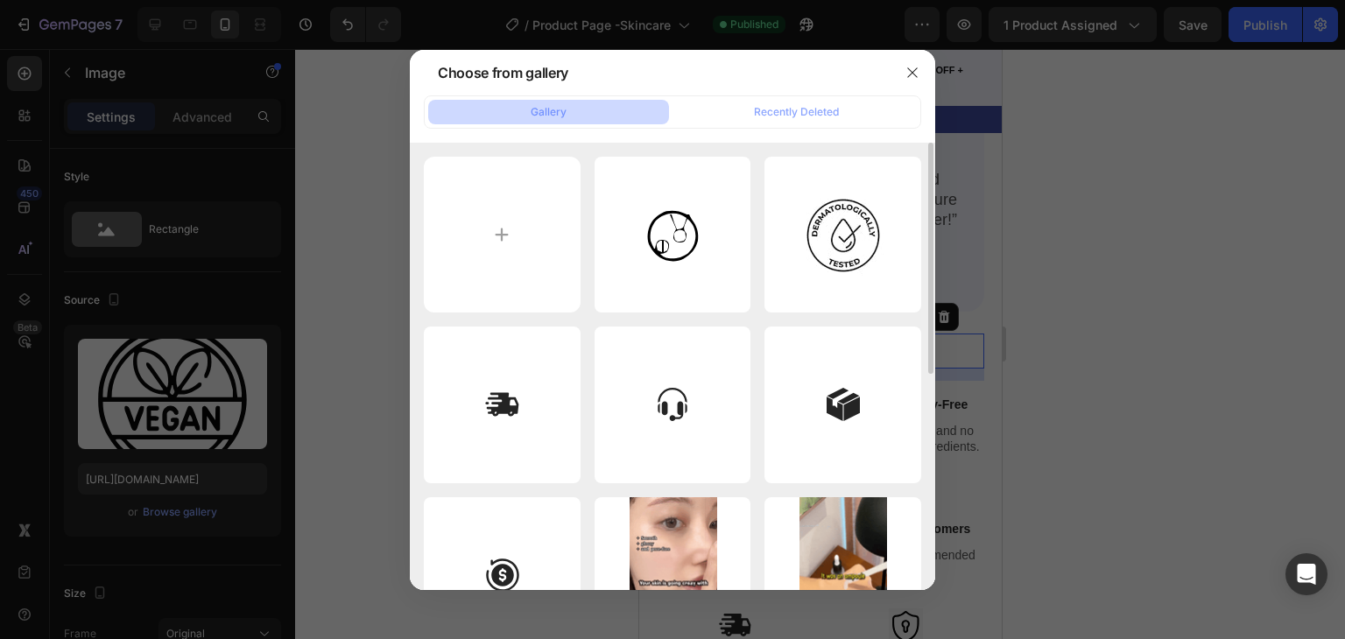
click at [0, 0] on div "Delete" at bounding box center [0, 0] width 0 height 0
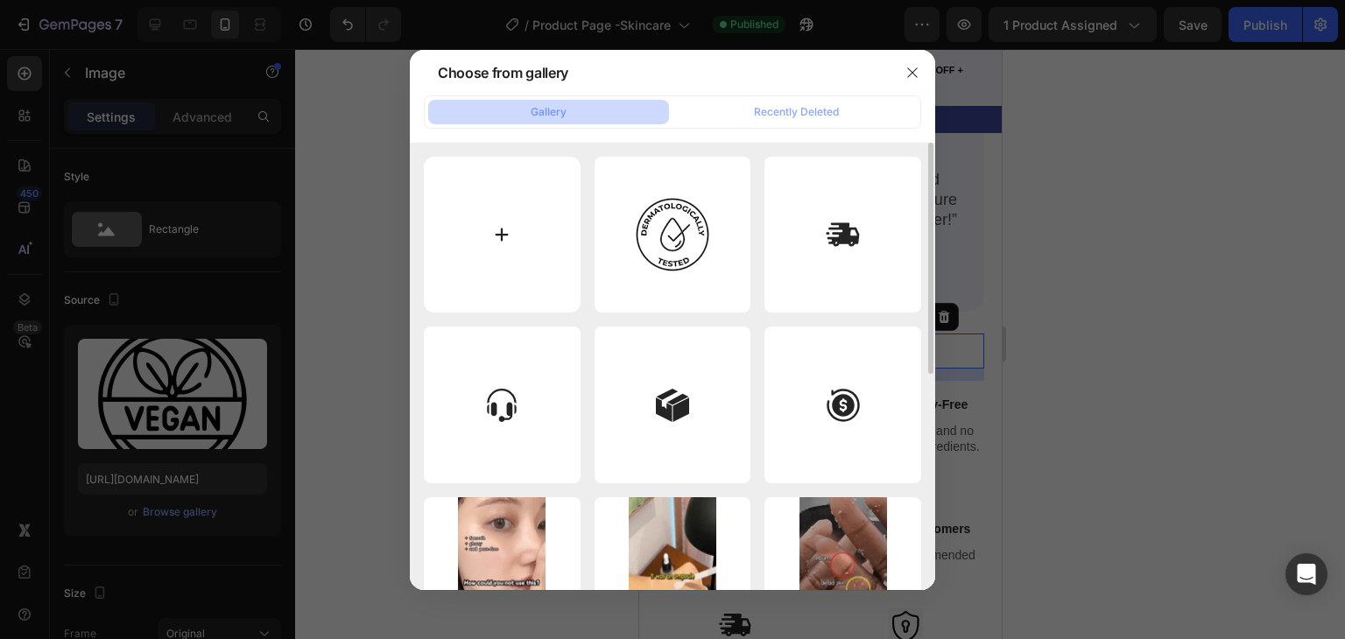
click at [549, 292] on input "file" at bounding box center [502, 235] width 157 height 157
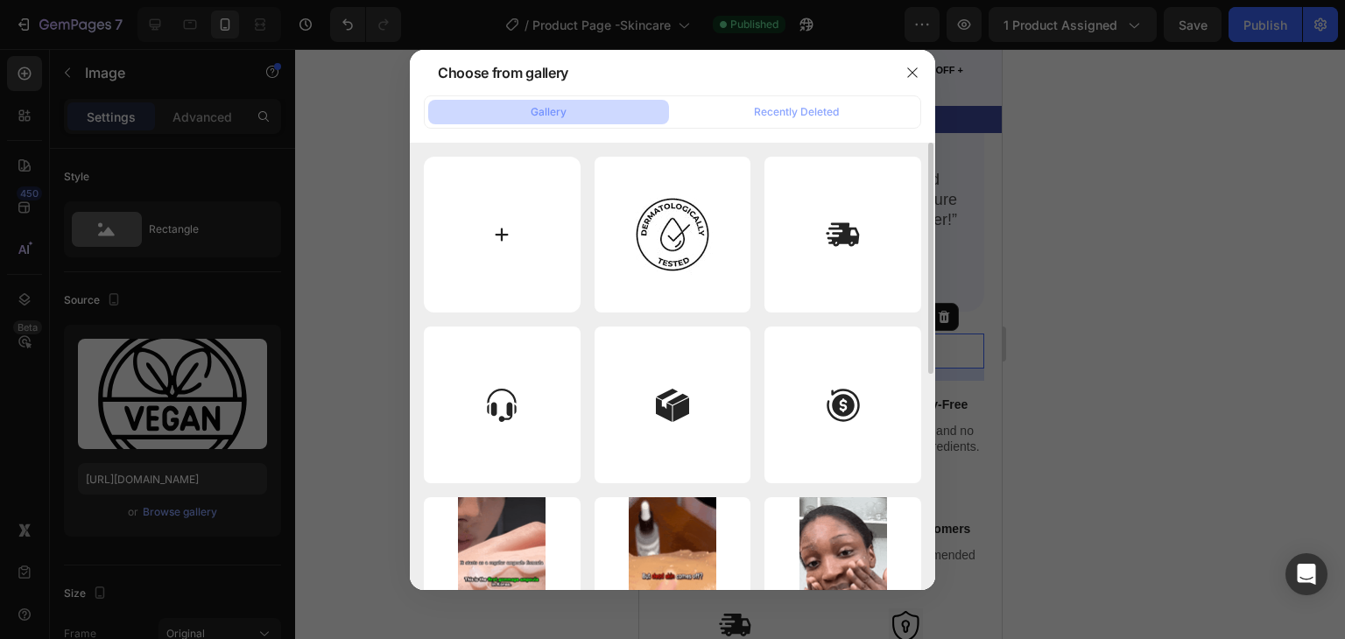
type input "C:\fakepath\Screenshot_2025-08-25_212439-removebg-preview.png"
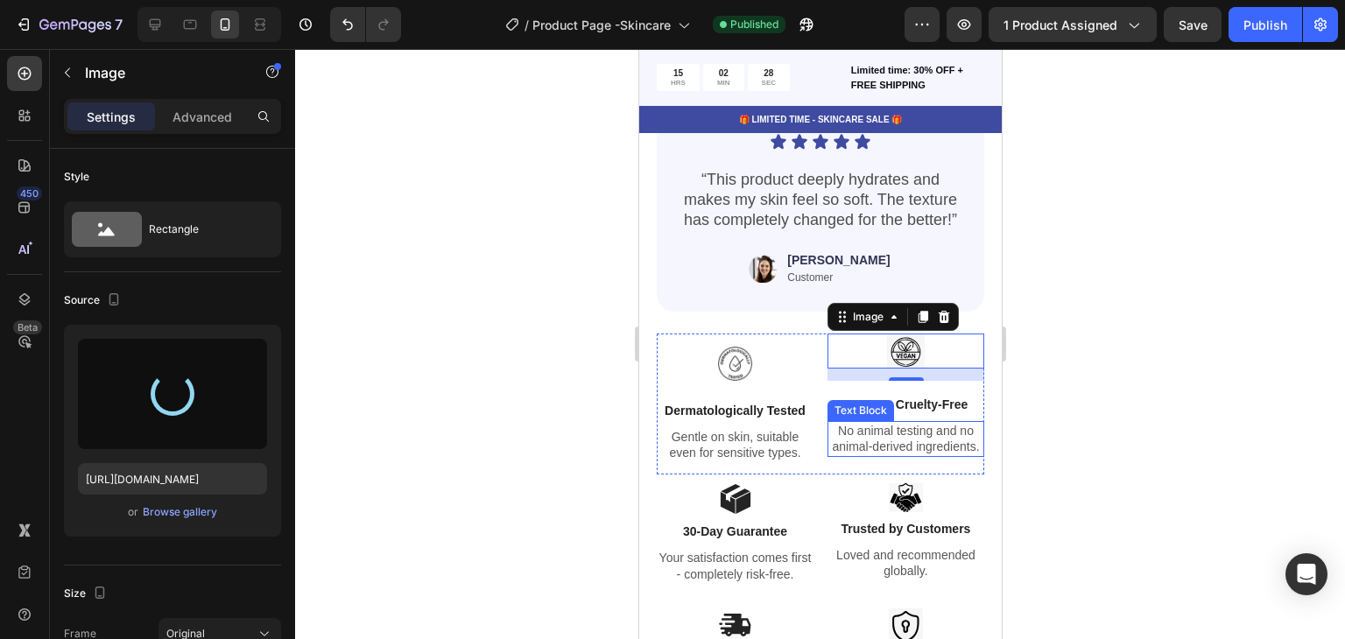
type input "[URL][DOMAIN_NAME]"
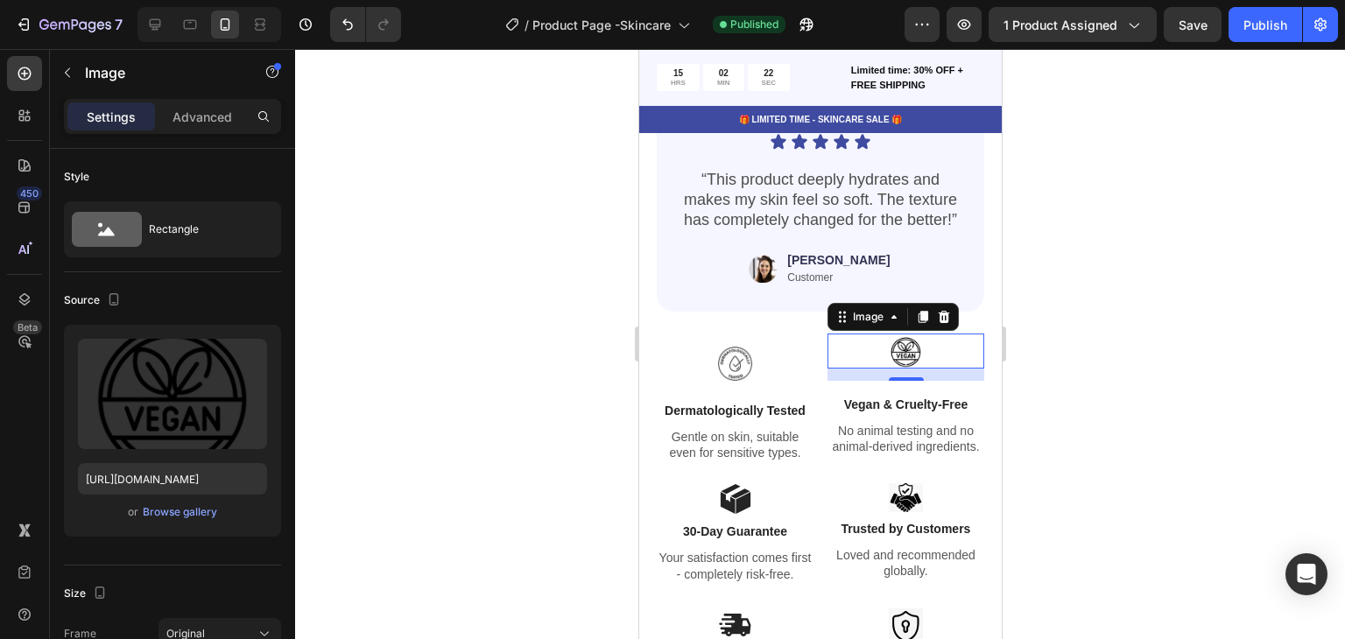
click at [889, 349] on img at bounding box center [905, 351] width 38 height 35
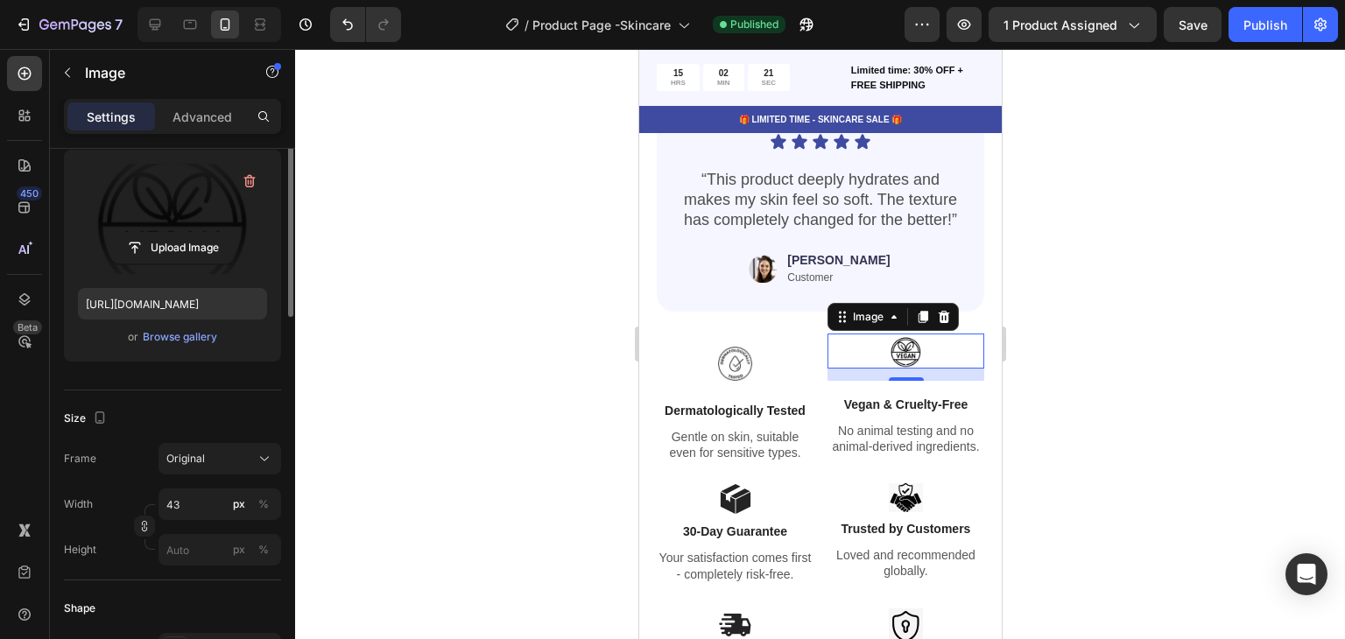
scroll to position [0, 0]
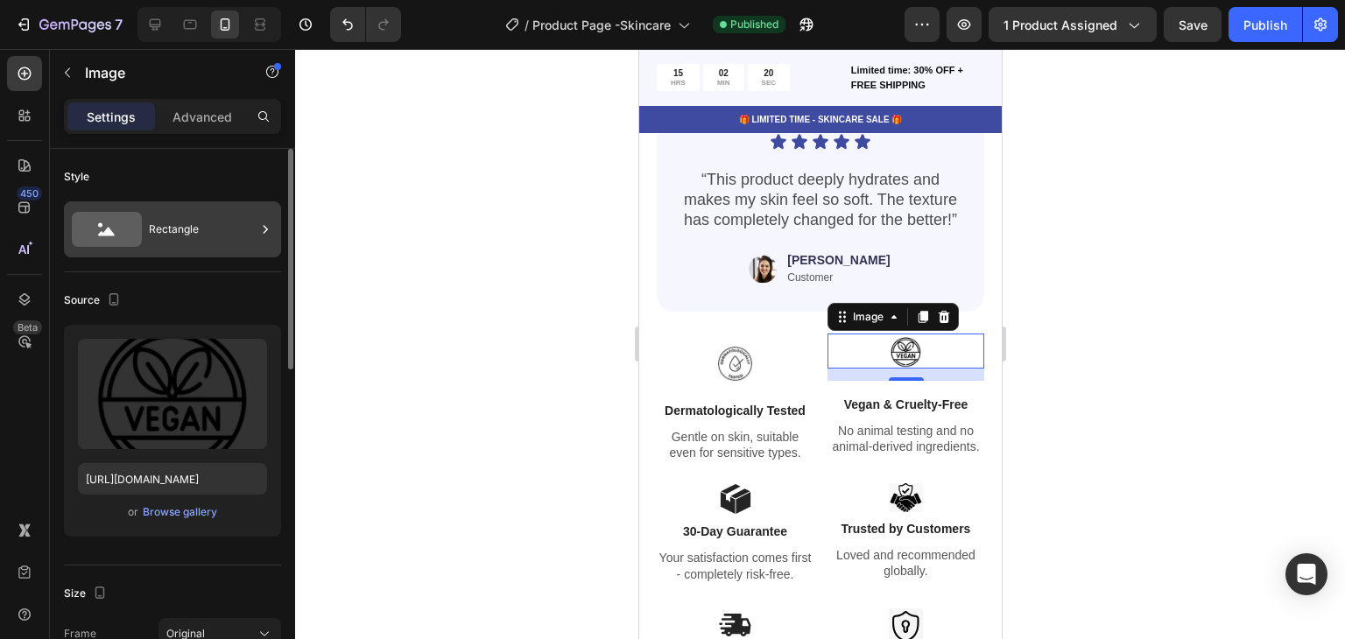
click at [239, 239] on div "Rectangle" at bounding box center [202, 229] width 107 height 40
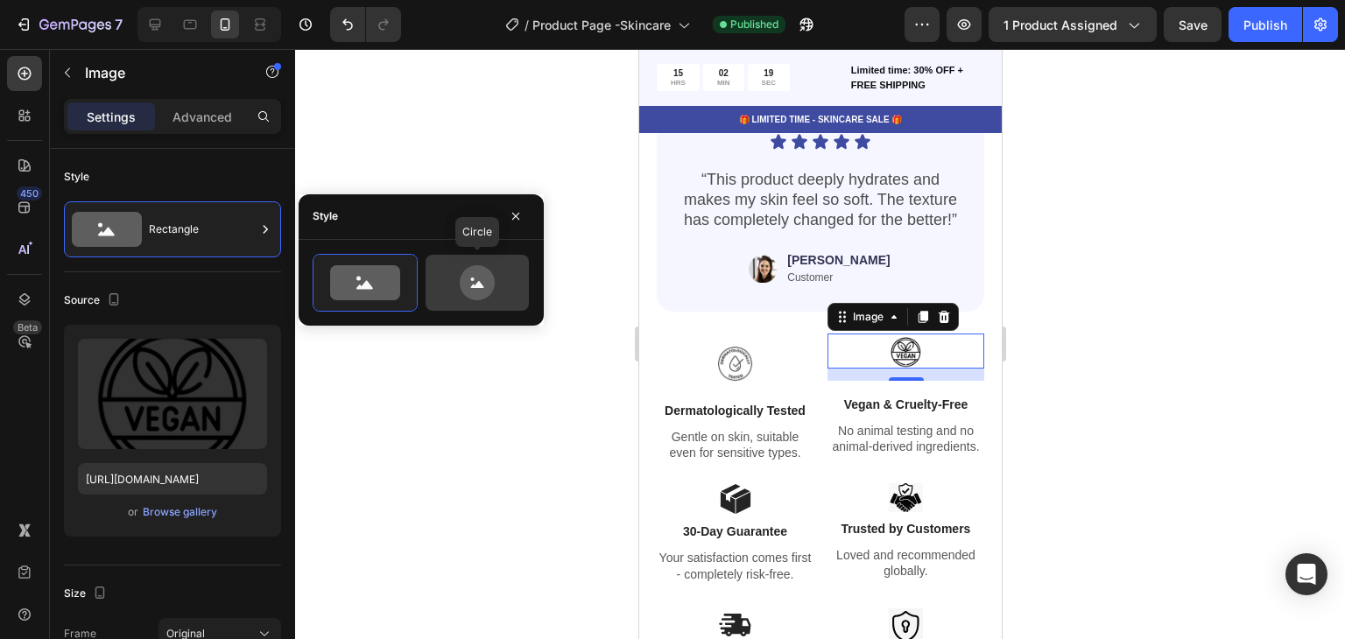
click at [469, 279] on icon at bounding box center [477, 282] width 35 height 35
type input "80"
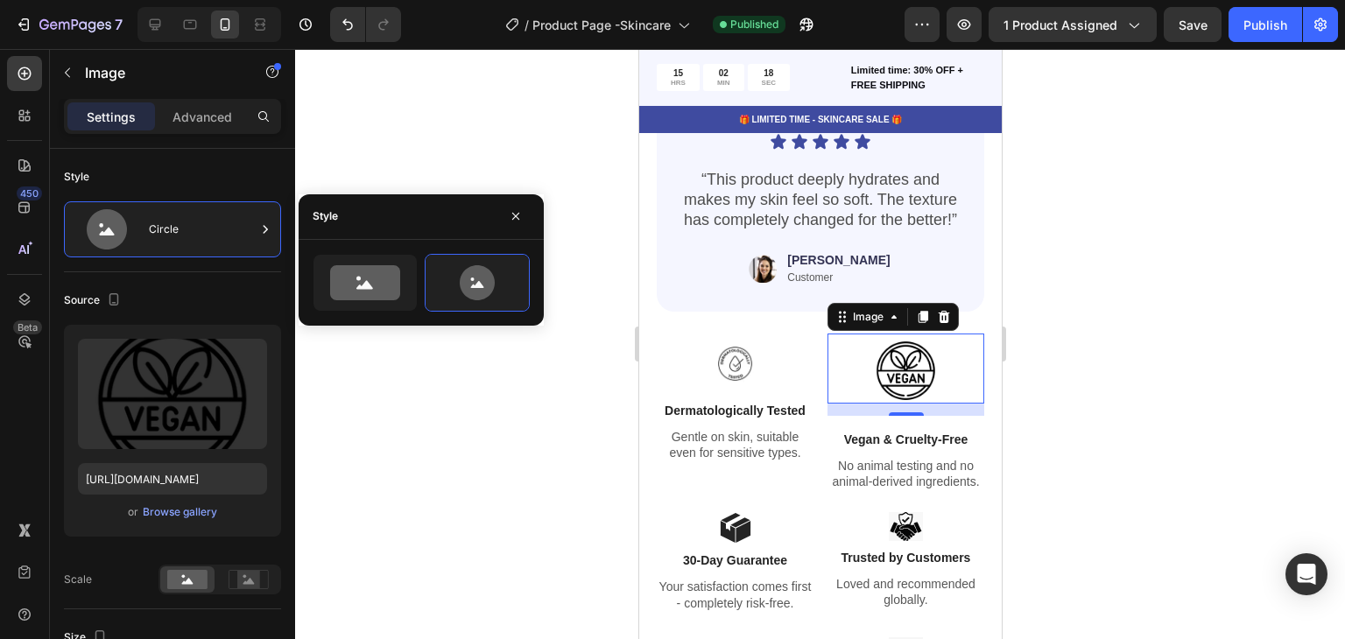
click at [1160, 437] on div at bounding box center [820, 344] width 1050 height 590
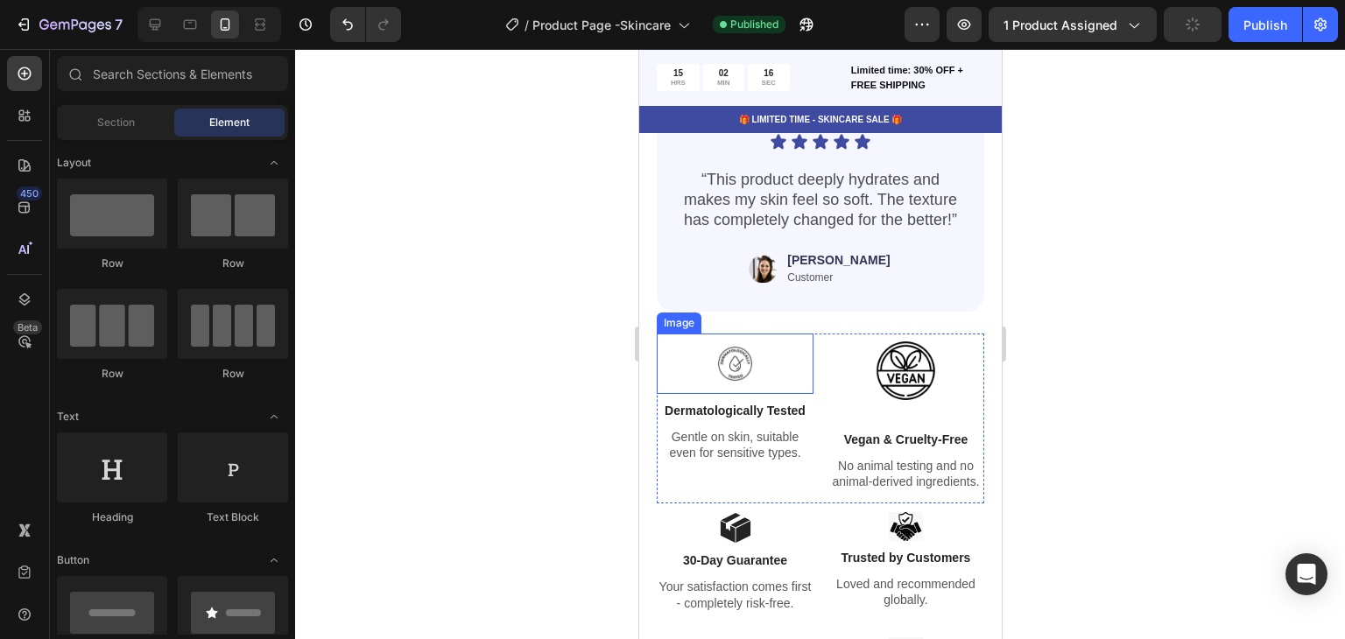
click at [723, 351] on img at bounding box center [734, 364] width 60 height 60
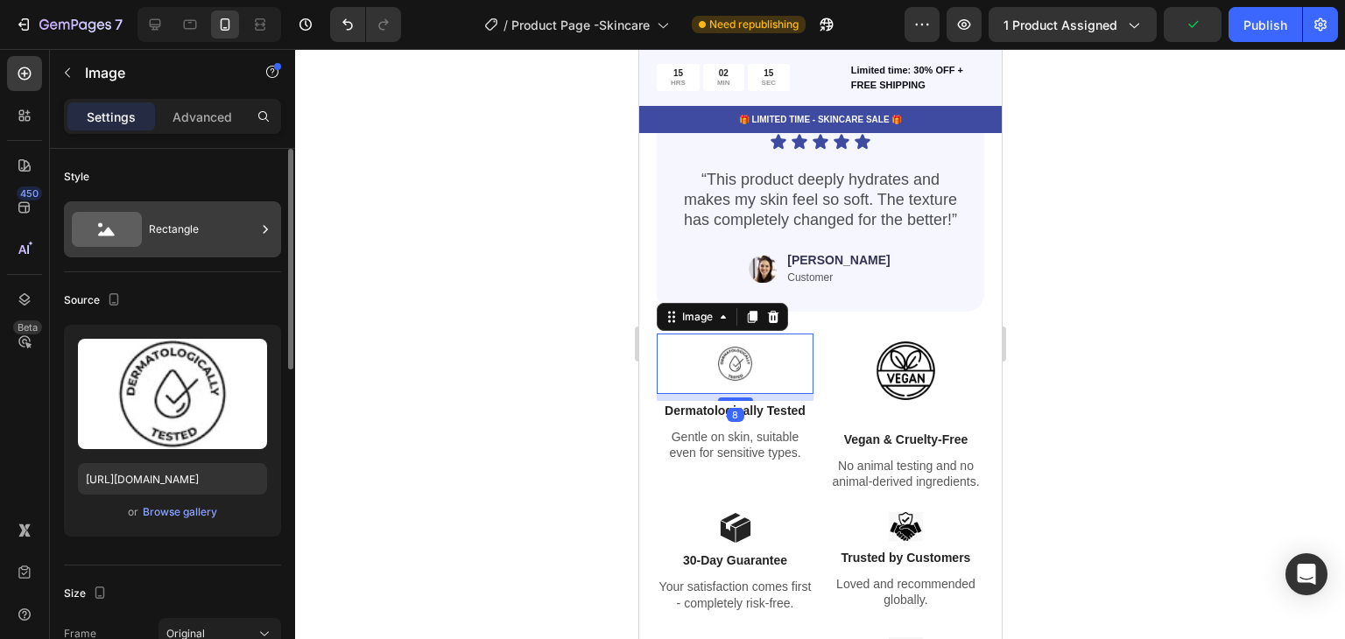
click at [234, 243] on div "Rectangle" at bounding box center [202, 229] width 107 height 40
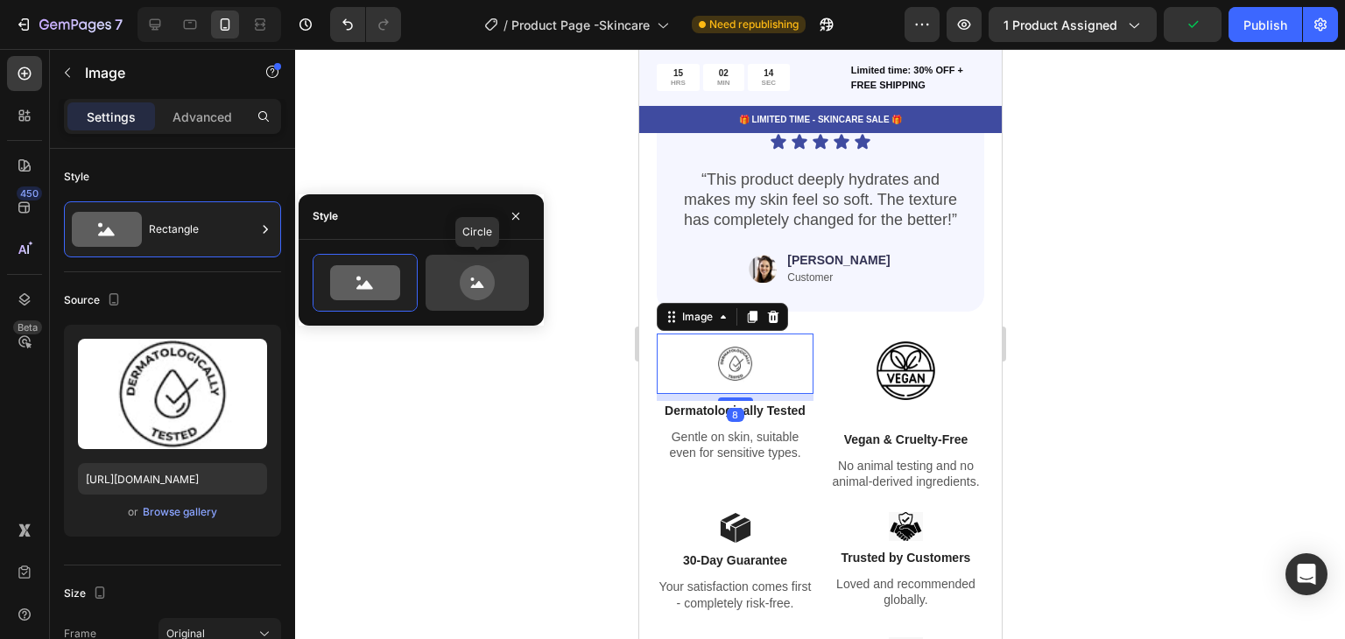
click at [462, 278] on icon at bounding box center [477, 282] width 35 height 35
type input "80"
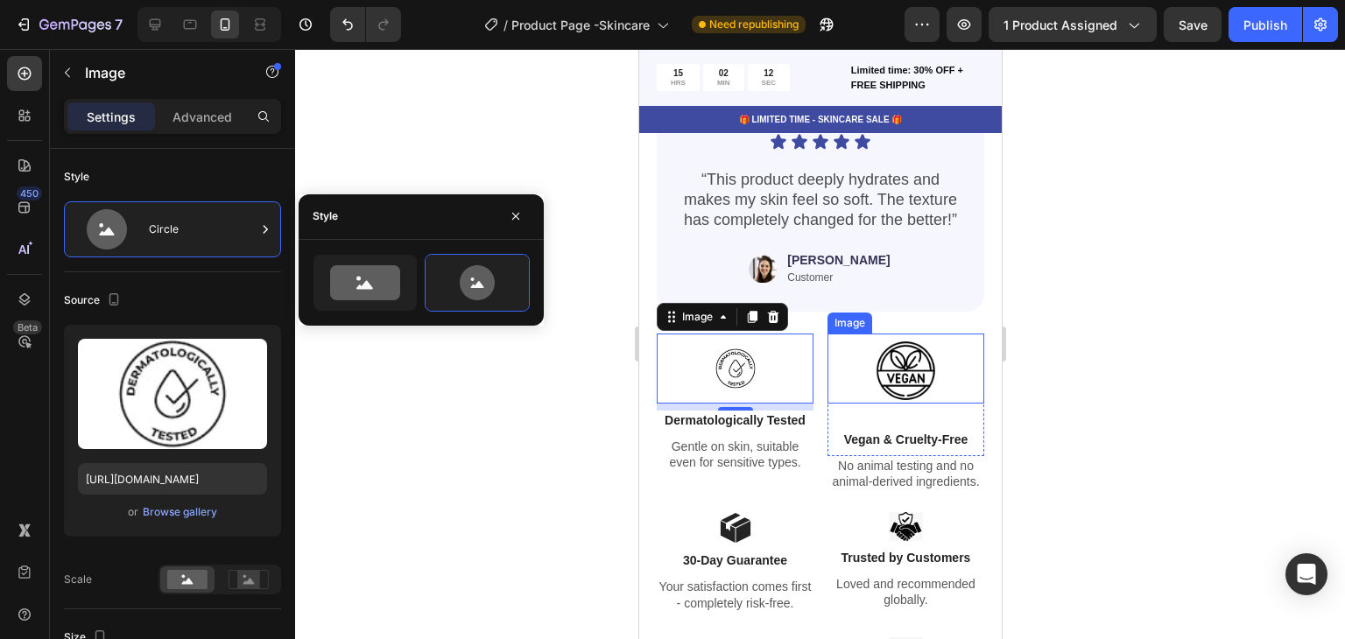
click at [919, 379] on img at bounding box center [906, 369] width 70 height 70
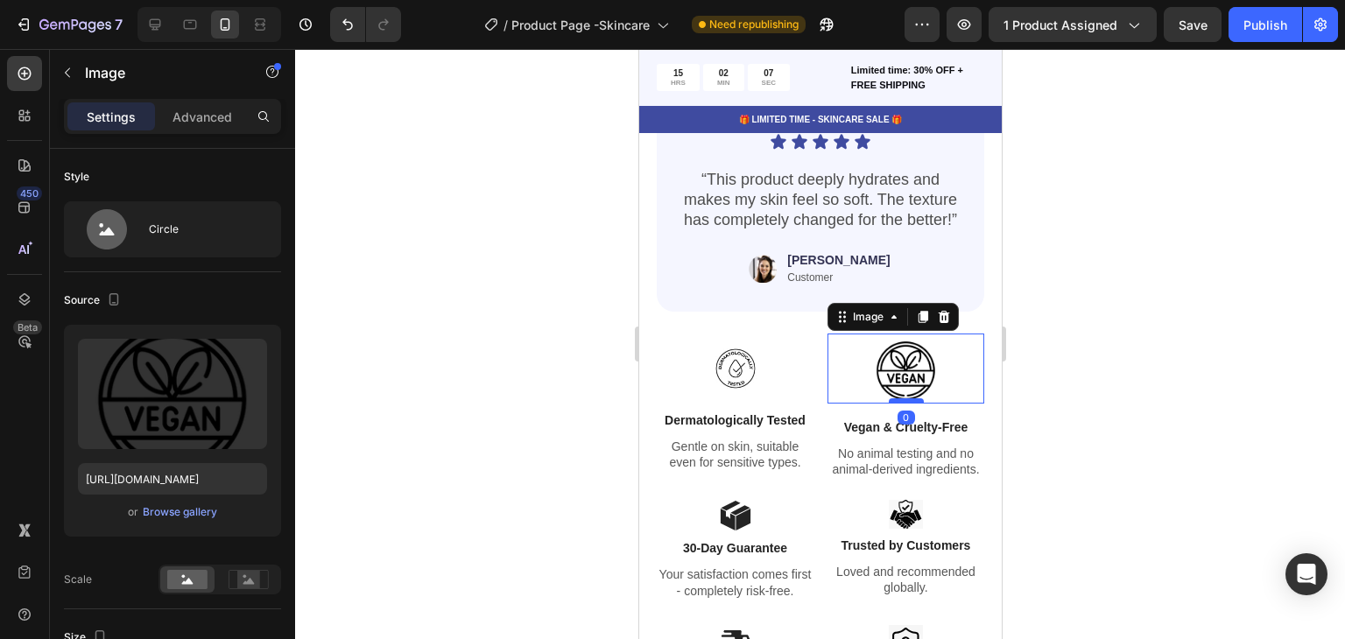
drag, startPoint x: 893, startPoint y: 400, endPoint x: 898, endPoint y: 385, distance: 16.6
click at [898, 399] on div at bounding box center [905, 401] width 35 height 5
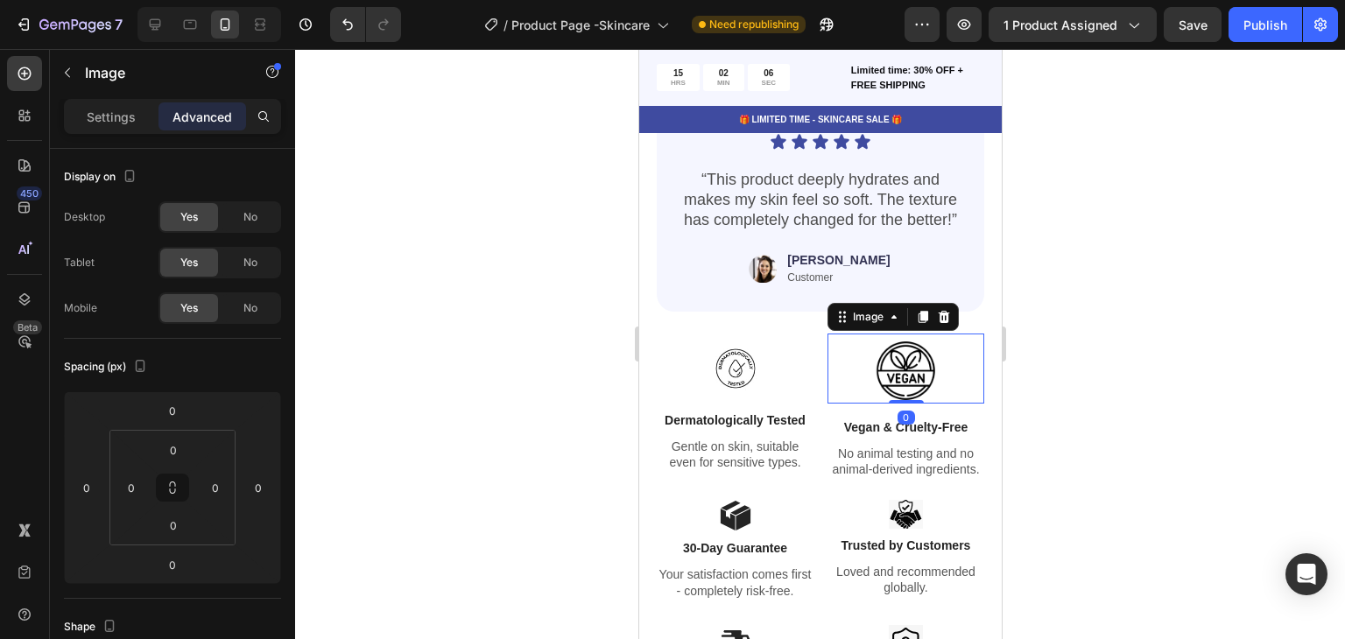
click at [853, 342] on div at bounding box center [905, 369] width 157 height 70
click at [117, 116] on p "Settings" at bounding box center [111, 117] width 49 height 18
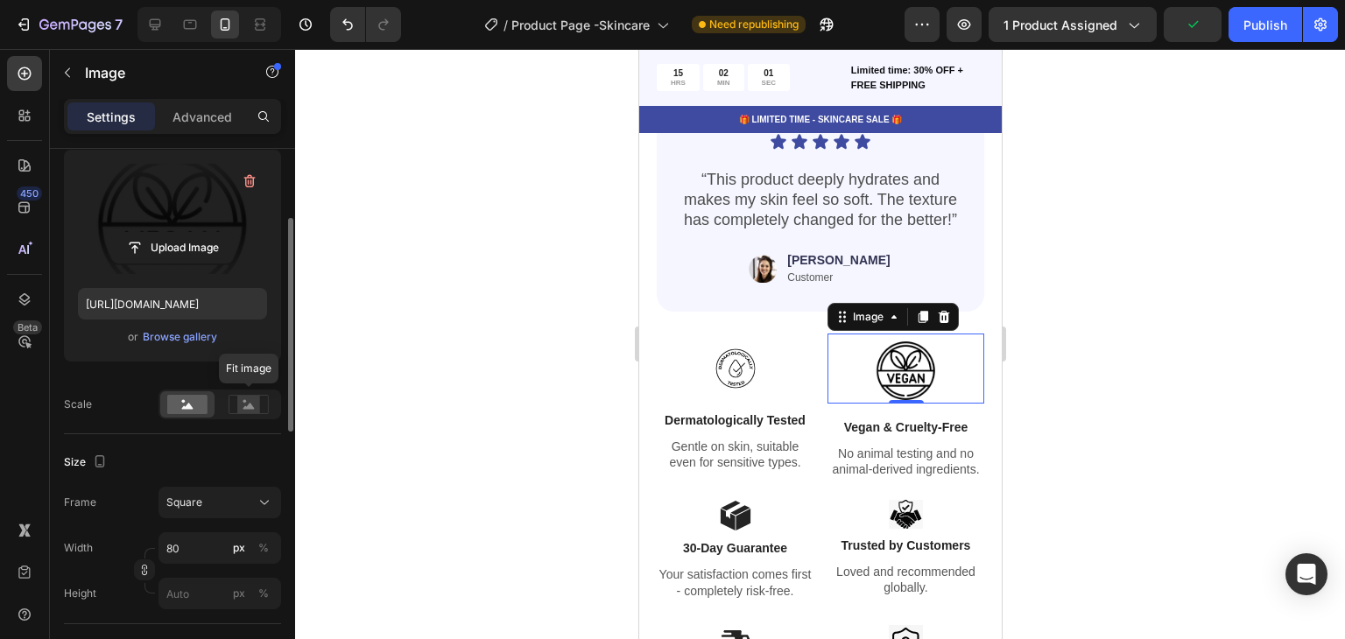
scroll to position [263, 0]
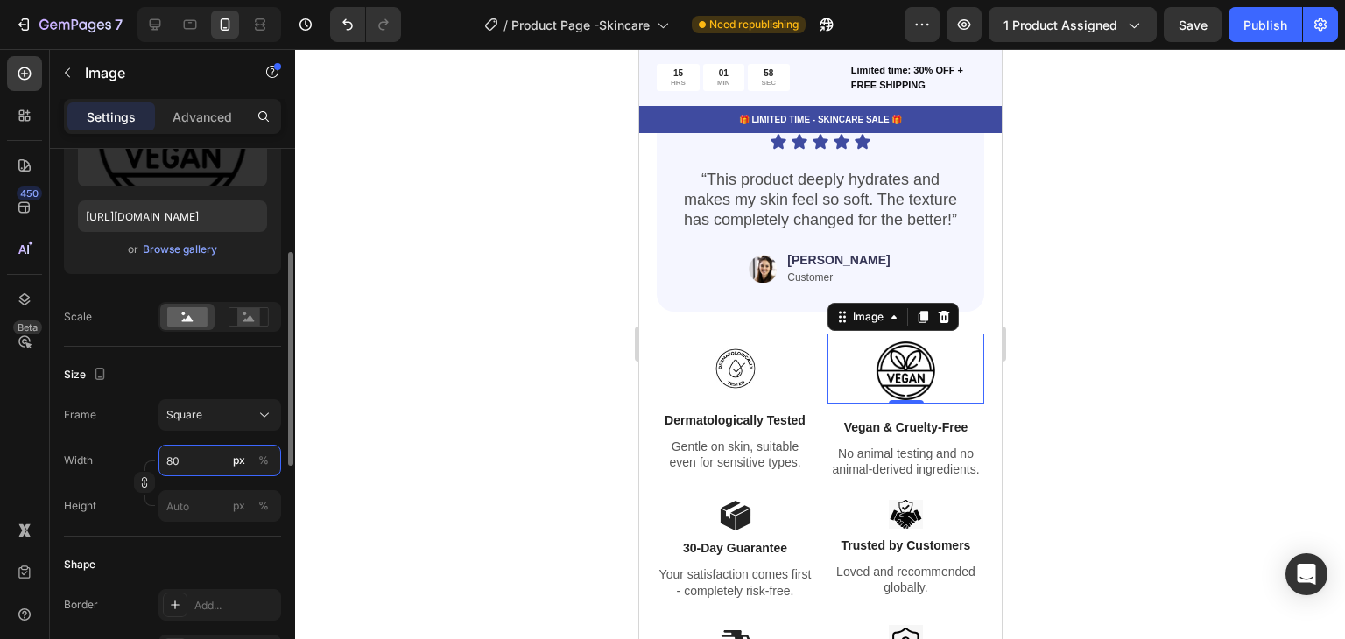
click at [180, 456] on input "80" at bounding box center [220, 461] width 123 height 32
type input "7"
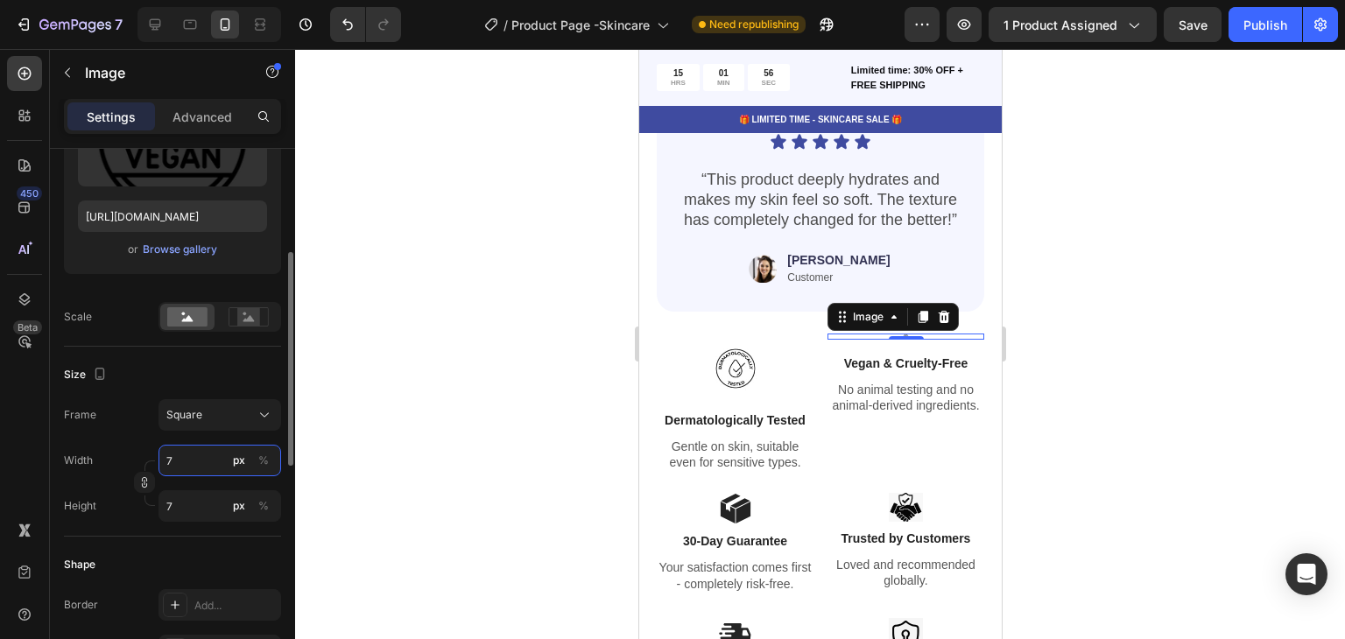
type input "79"
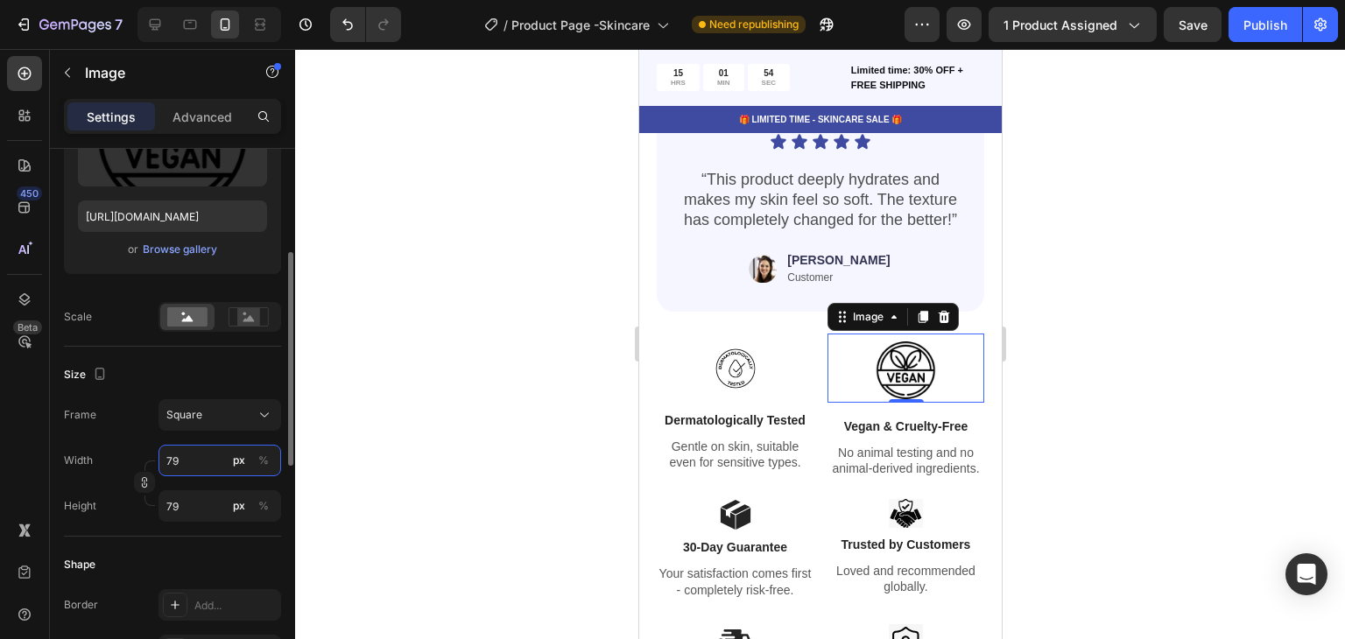
click at [180, 456] on input "79" at bounding box center [220, 461] width 123 height 32
type input "5"
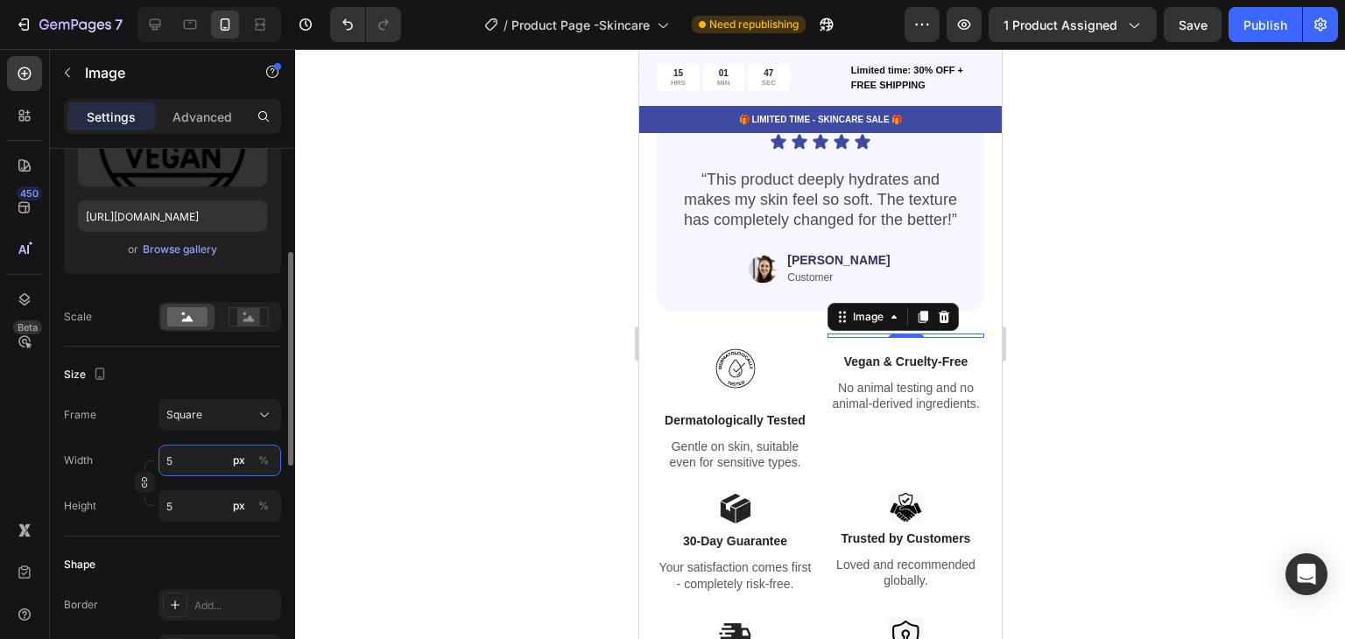
type input "59"
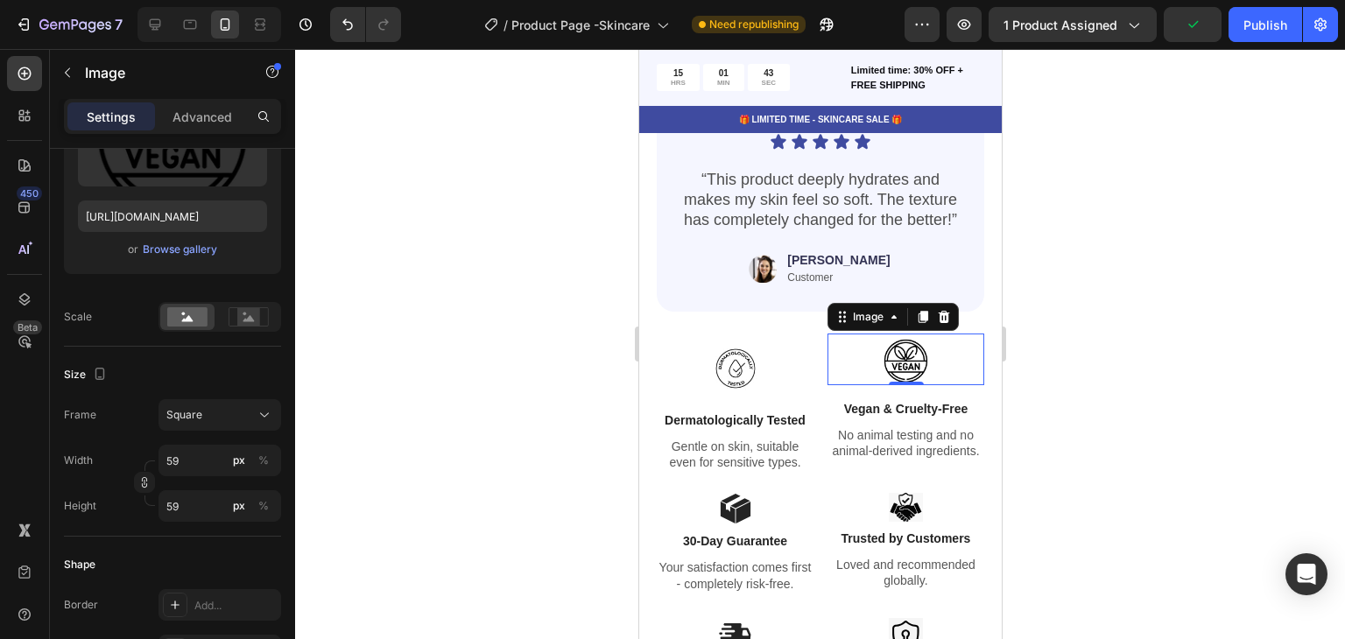
click at [554, 494] on div at bounding box center [820, 344] width 1050 height 590
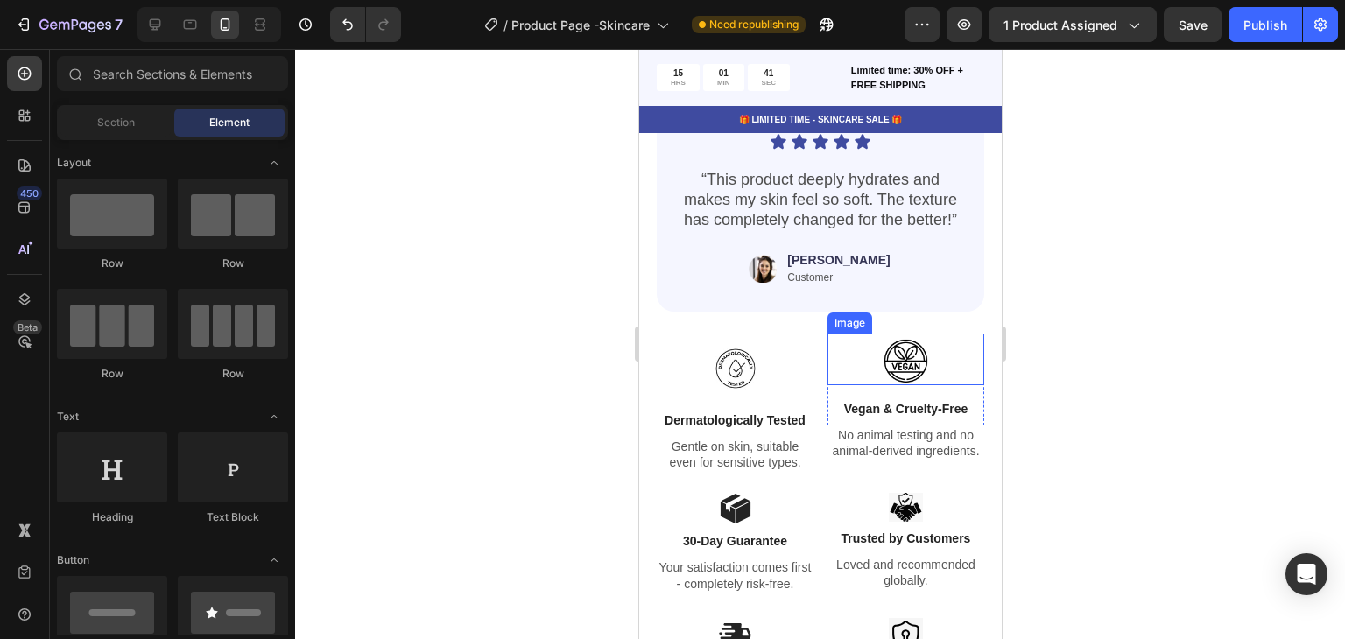
click at [894, 344] on img at bounding box center [905, 360] width 52 height 52
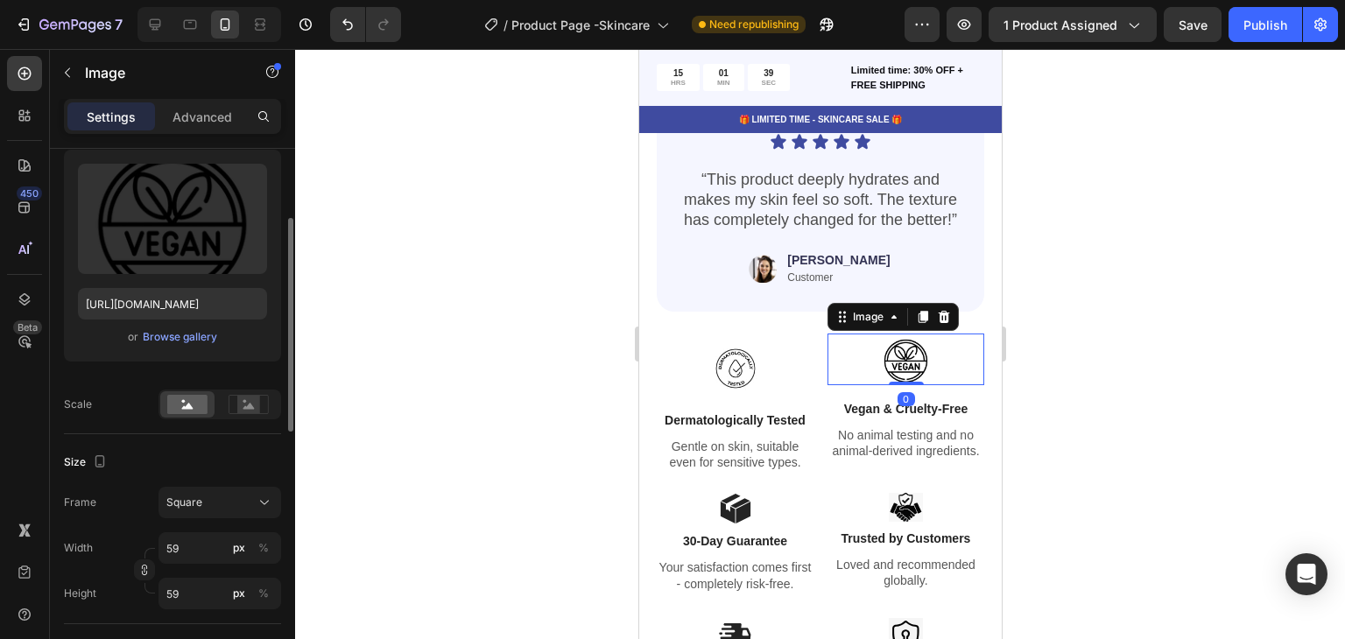
scroll to position [350, 0]
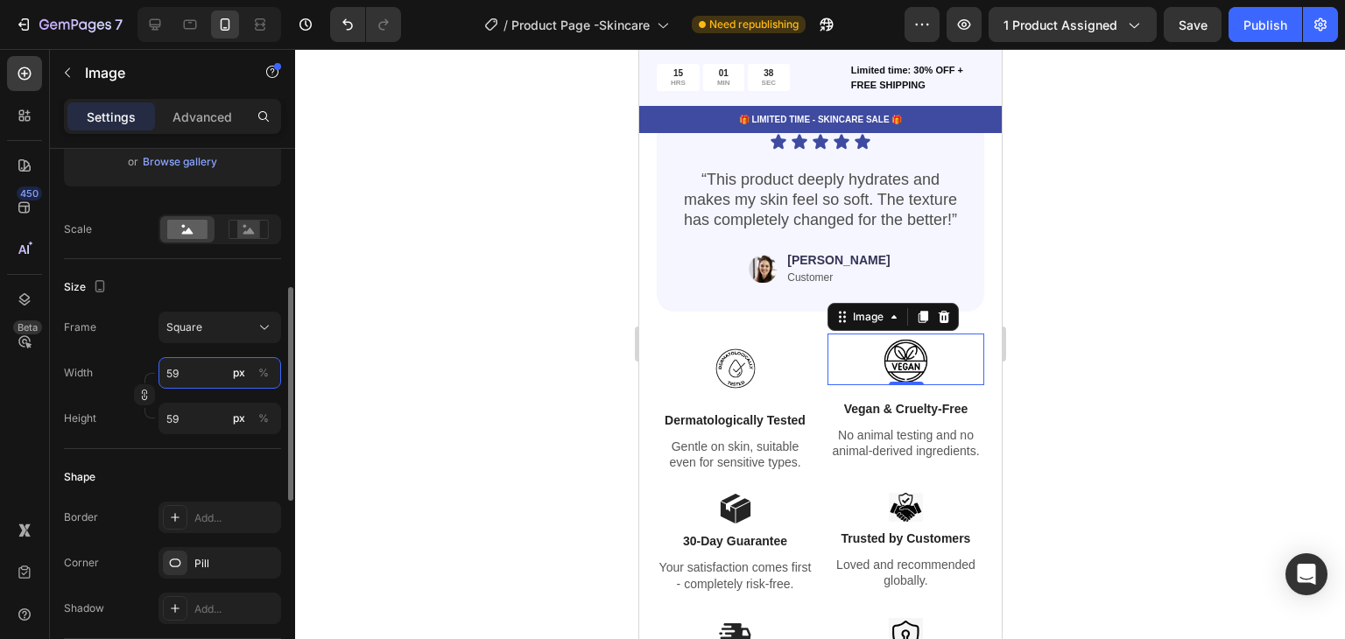
click at [210, 365] on input "59" at bounding box center [220, 373] width 123 height 32
type input "4"
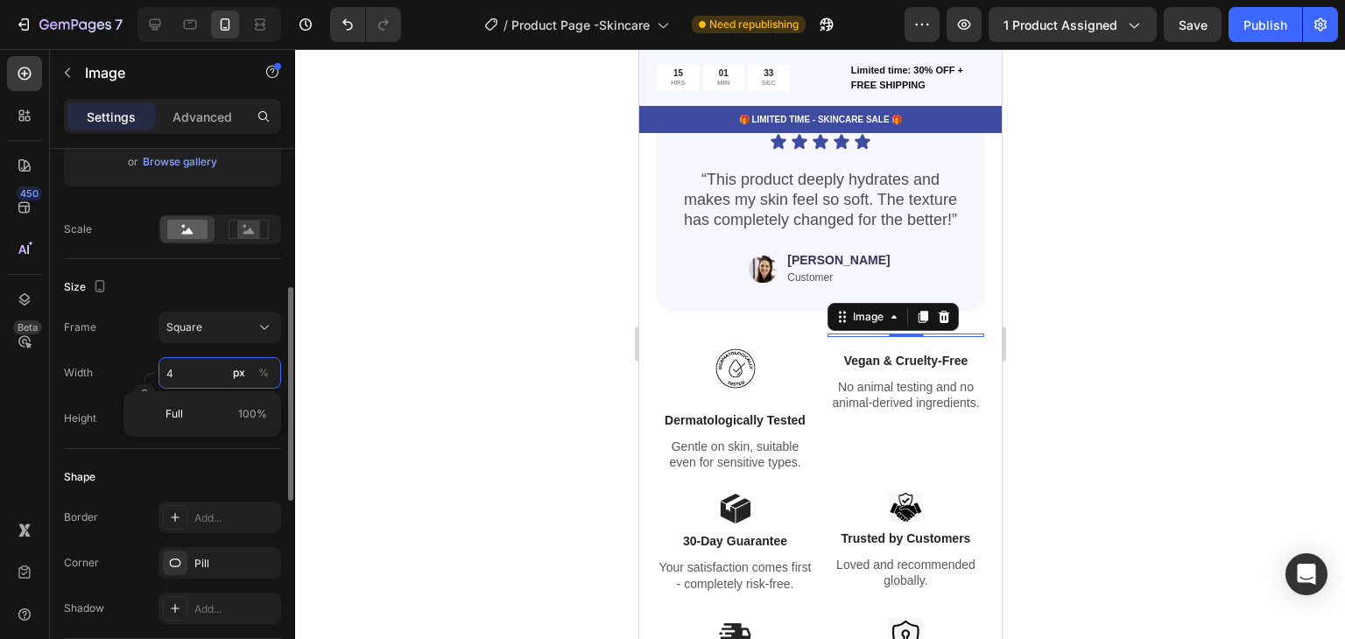
type input "49"
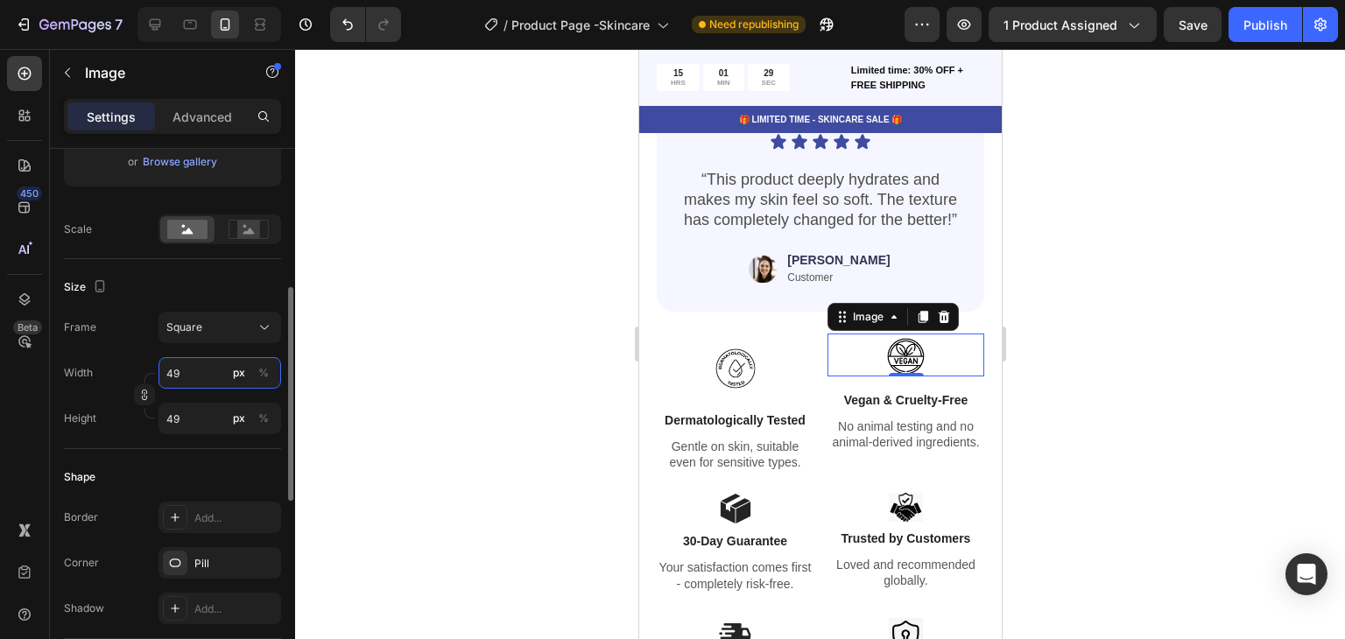
click at [209, 365] on input "49" at bounding box center [220, 373] width 123 height 32
type input "5"
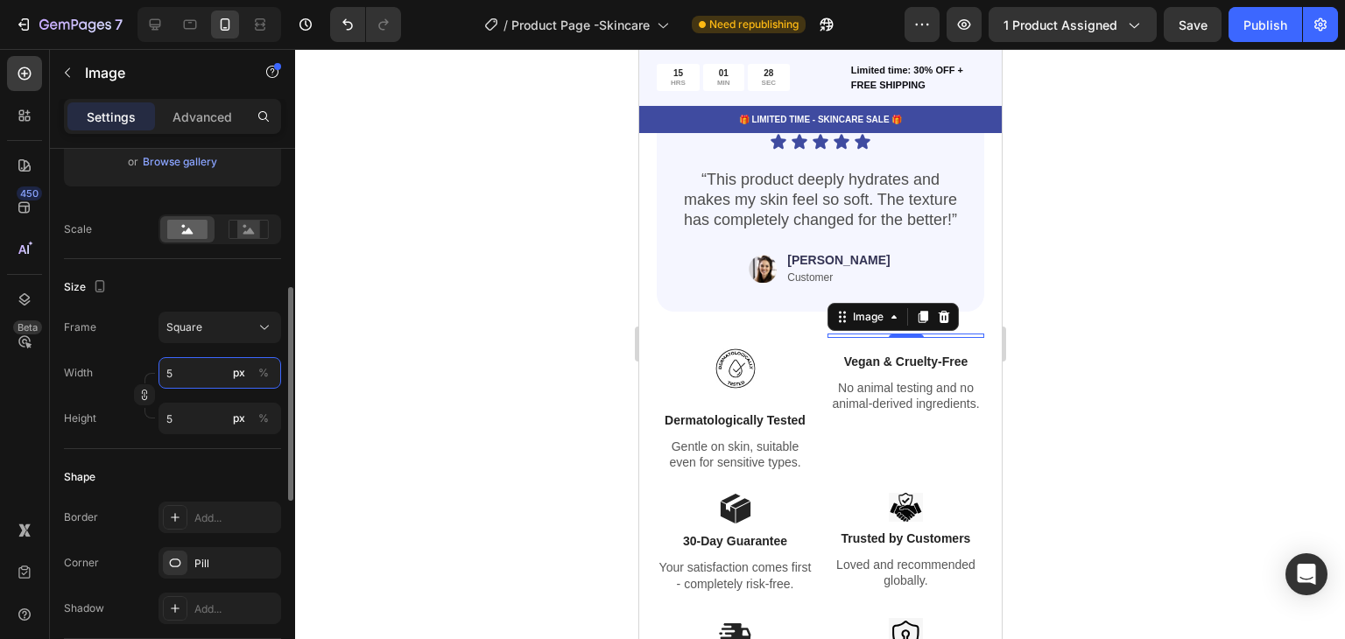
type input "50"
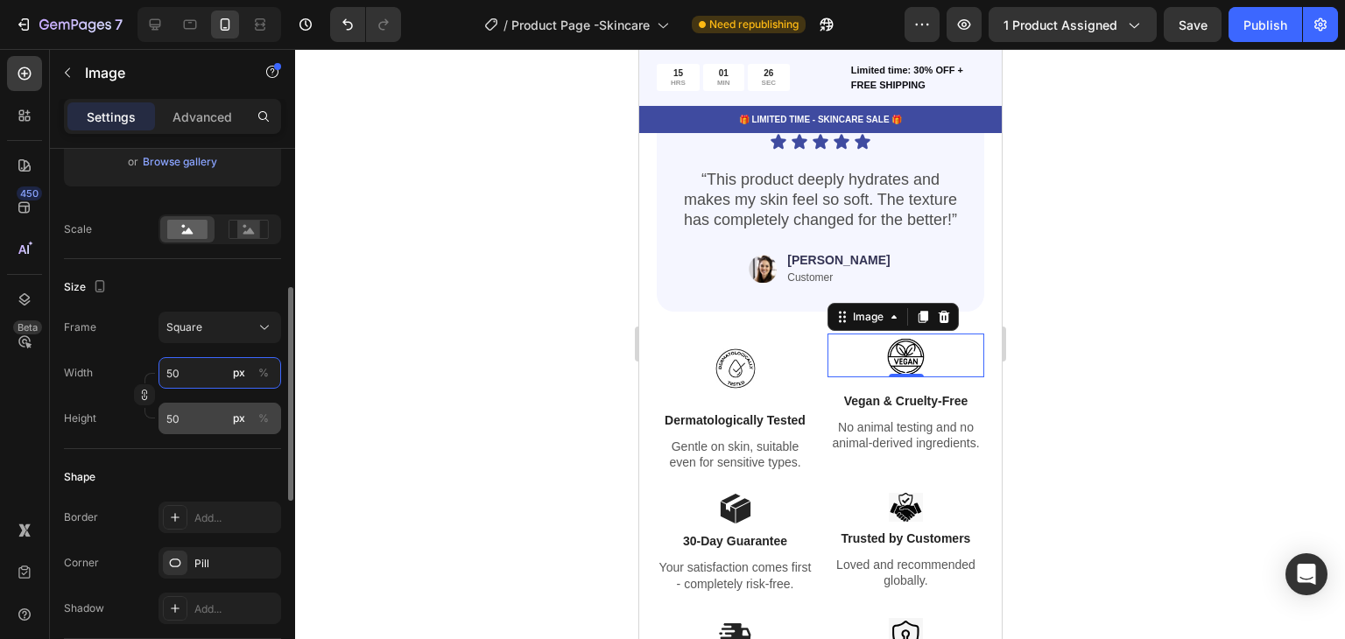
type input "50"
click at [200, 413] on input "50" at bounding box center [220, 419] width 123 height 32
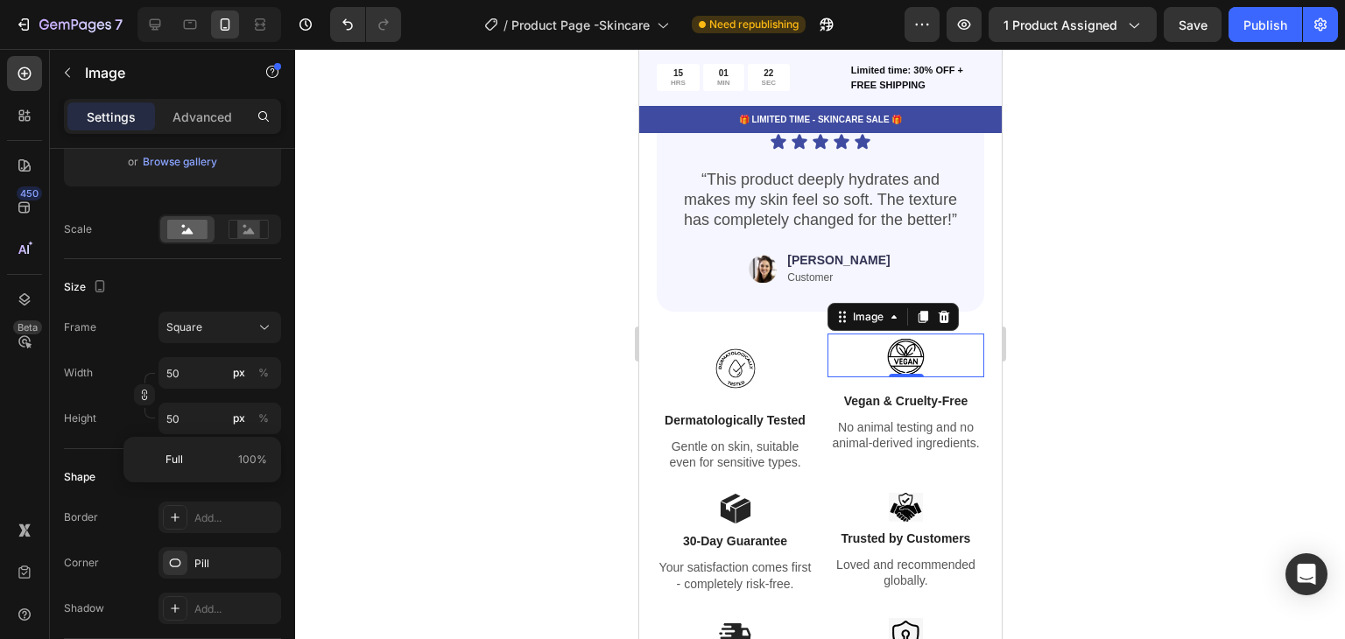
click at [311, 436] on div at bounding box center [820, 344] width 1050 height 590
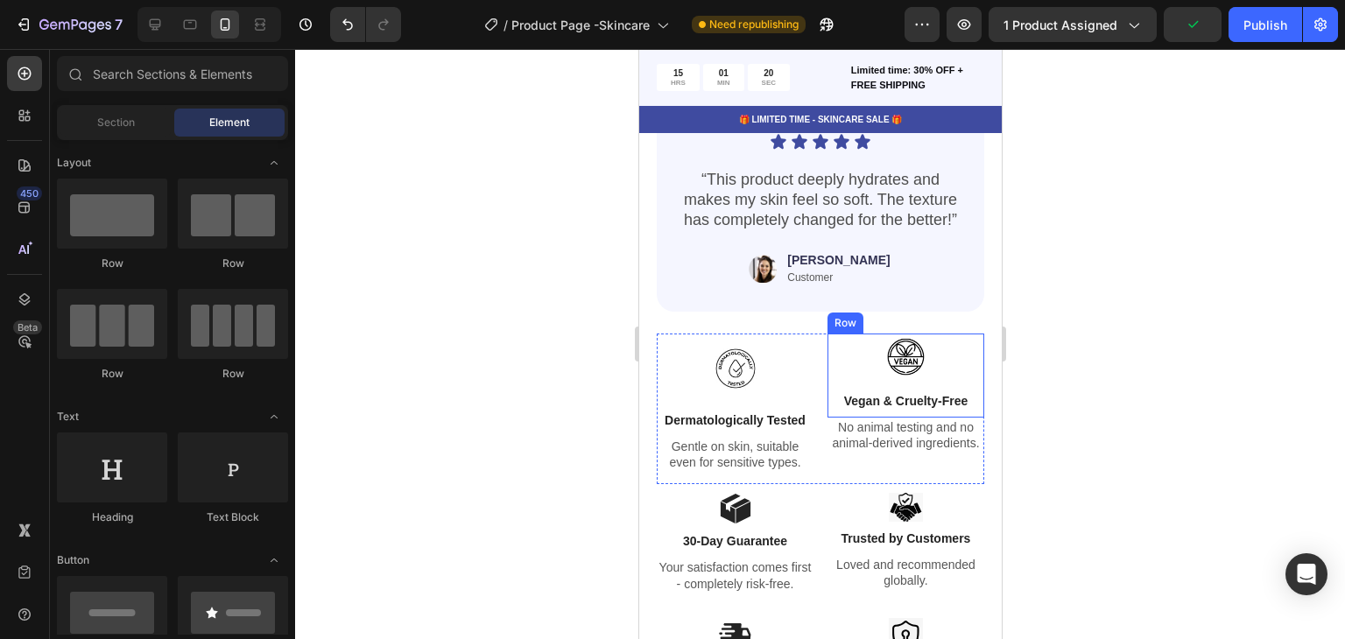
click at [909, 376] on div "Image Vegan & Cruelty-Free Text Block Row" at bounding box center [905, 376] width 157 height 84
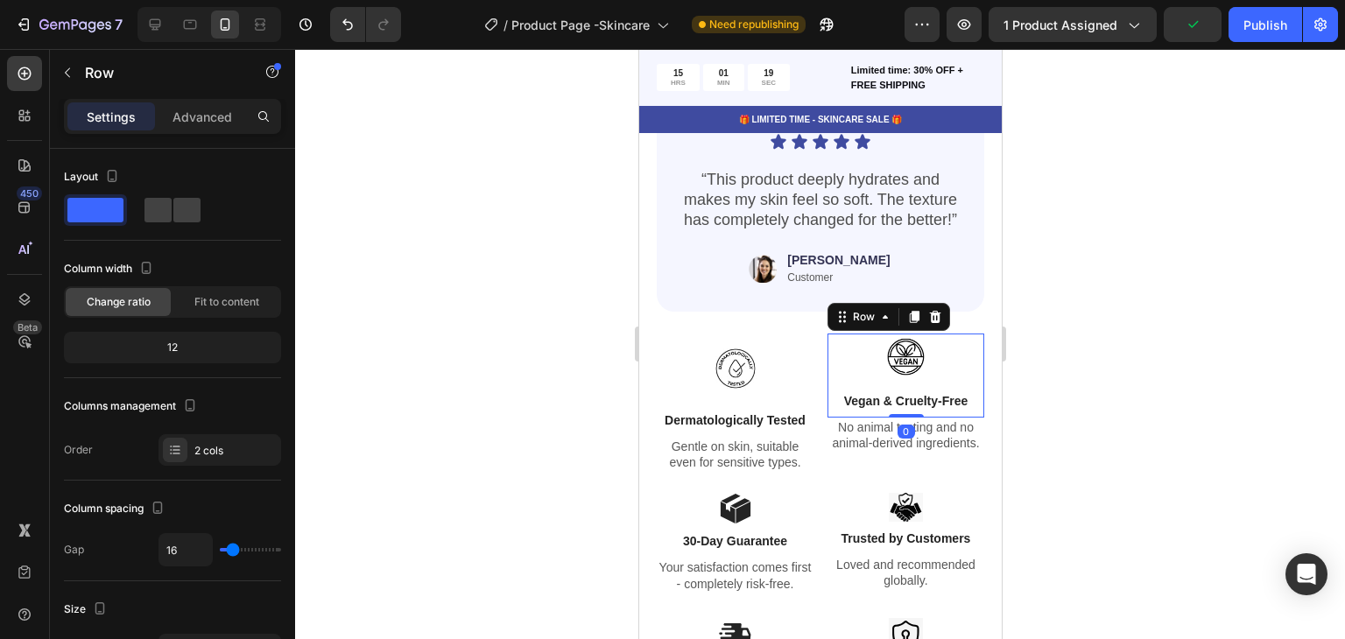
click at [901, 369] on div "Image Vegan & Cruelty-Free Text Block Row 0" at bounding box center [905, 376] width 157 height 84
drag, startPoint x: 898, startPoint y: 402, endPoint x: 902, endPoint y: 377, distance: 25.8
click at [901, 391] on div "Image Vegan & Cruelty-Free Text Block Row 0" at bounding box center [905, 376] width 157 height 84
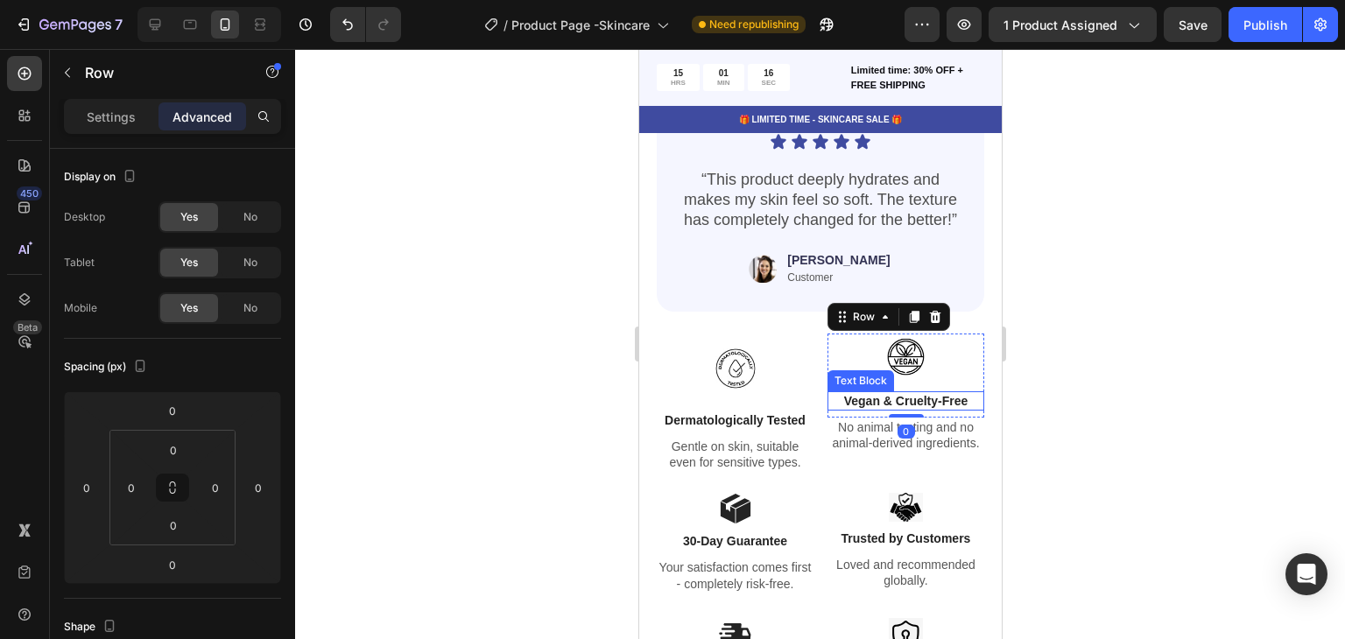
click at [902, 376] on div "Image Vegan & Cruelty-Free Text Block Row 0" at bounding box center [905, 376] width 157 height 84
click at [901, 393] on p "Vegan & Cruelty-Free" at bounding box center [905, 401] width 153 height 16
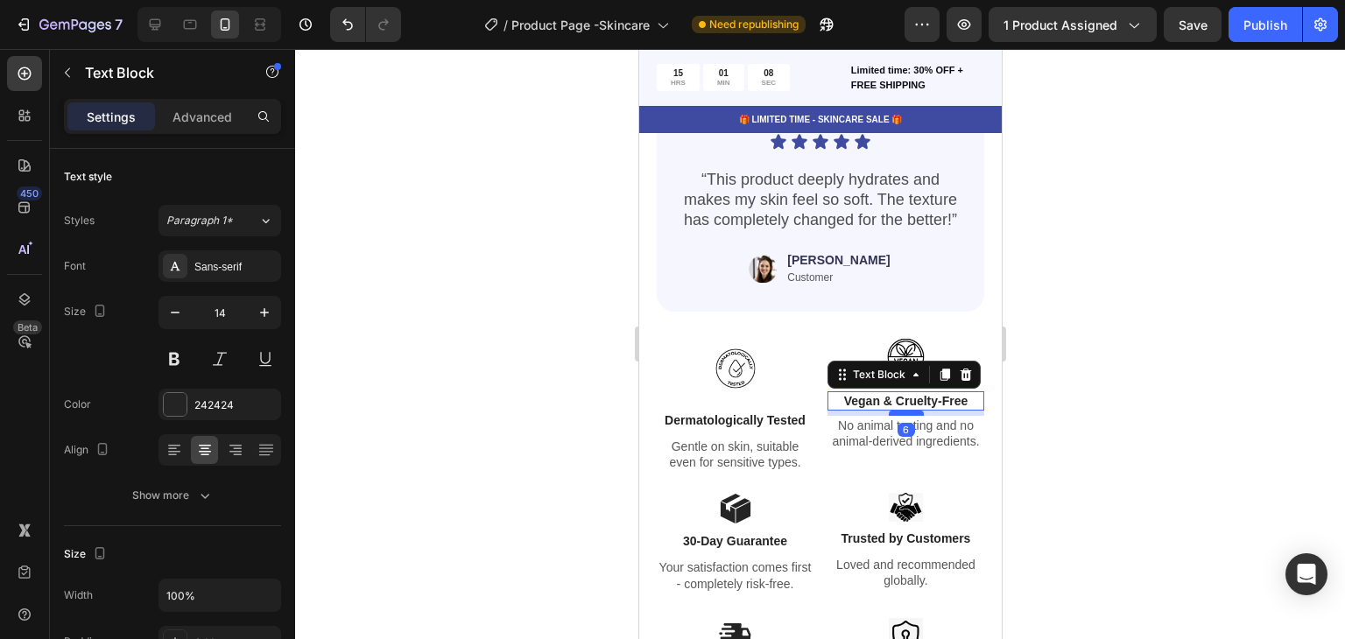
click at [907, 411] on div at bounding box center [905, 413] width 35 height 5
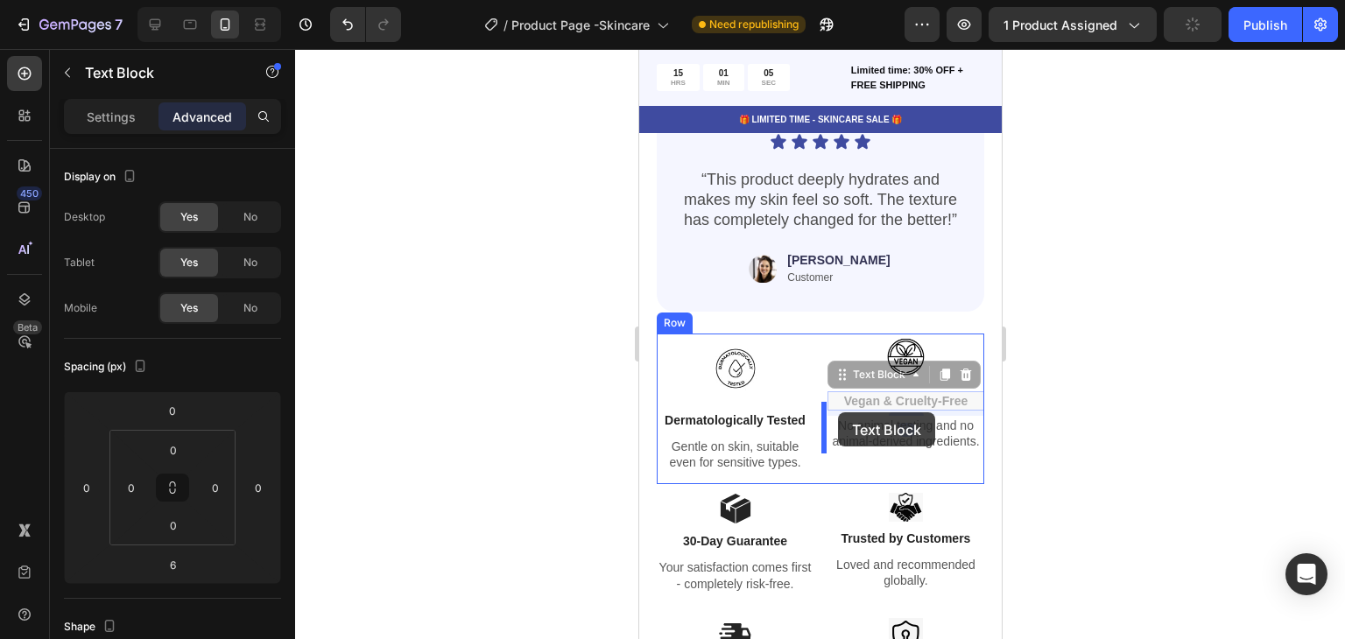
drag, startPoint x: 838, startPoint y: 373, endPoint x: 837, endPoint y: 413, distance: 39.4
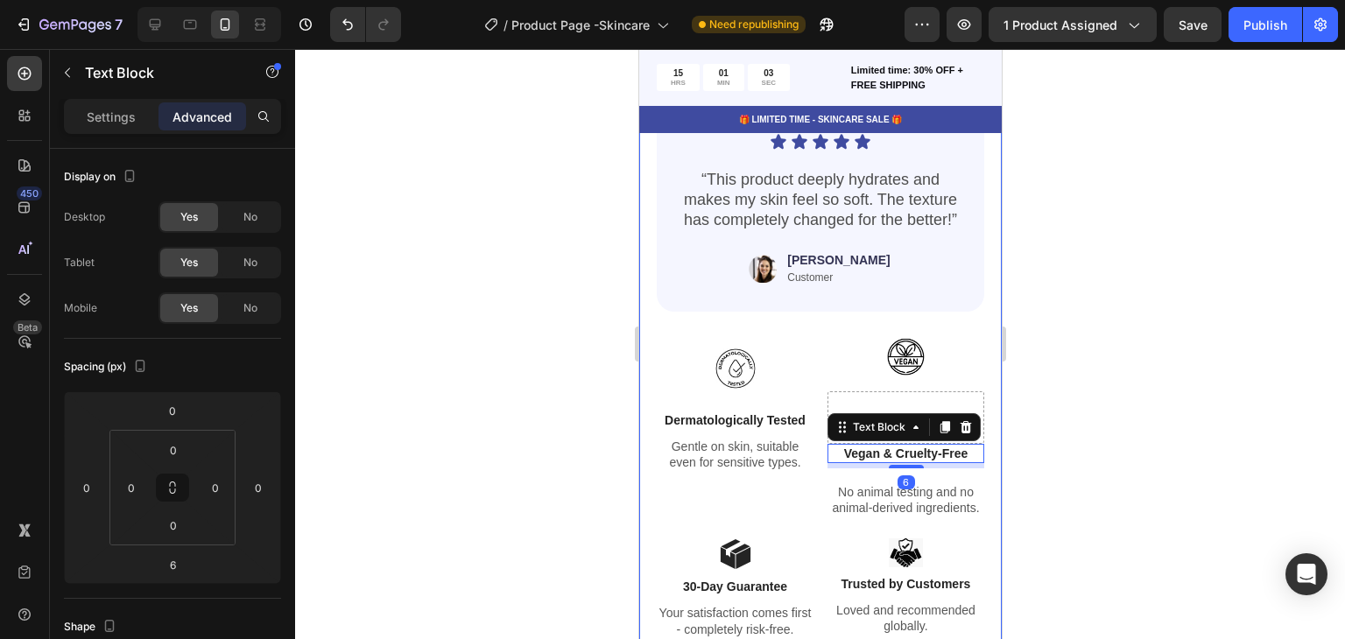
click at [1029, 417] on div at bounding box center [820, 344] width 1050 height 590
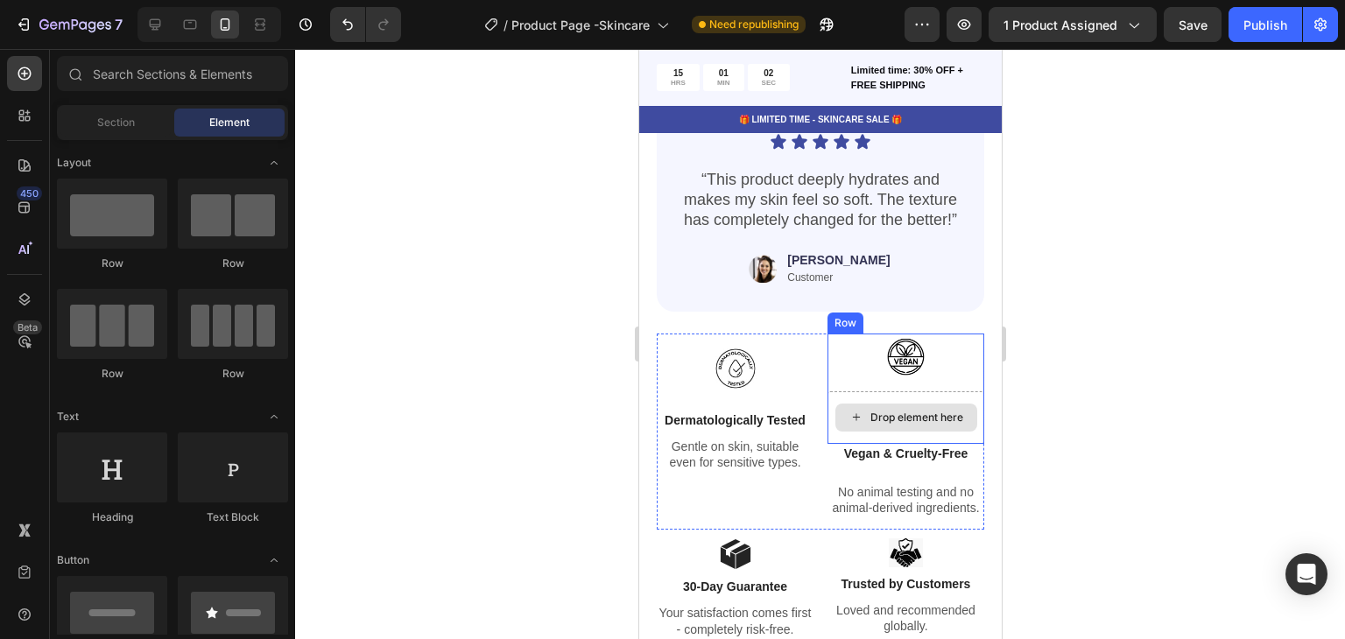
click at [921, 392] on div "Drop element here" at bounding box center [905, 418] width 157 height 53
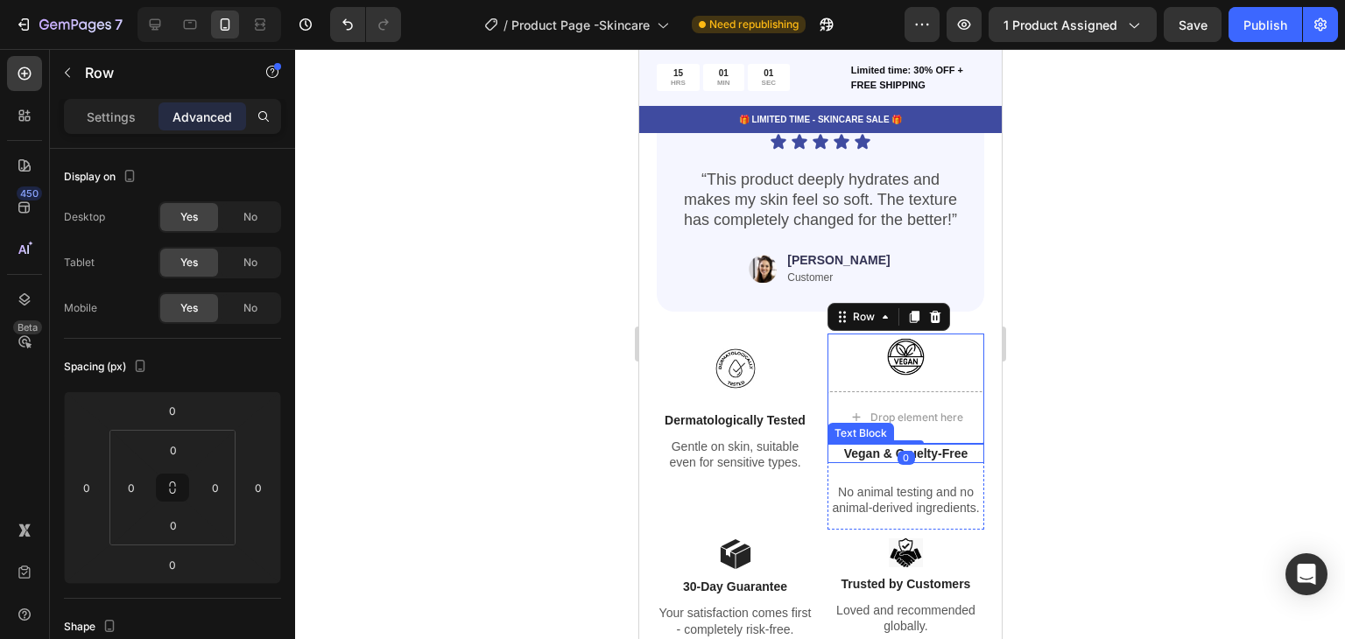
click at [906, 446] on p "Vegan & Cruelty-Free" at bounding box center [905, 454] width 153 height 16
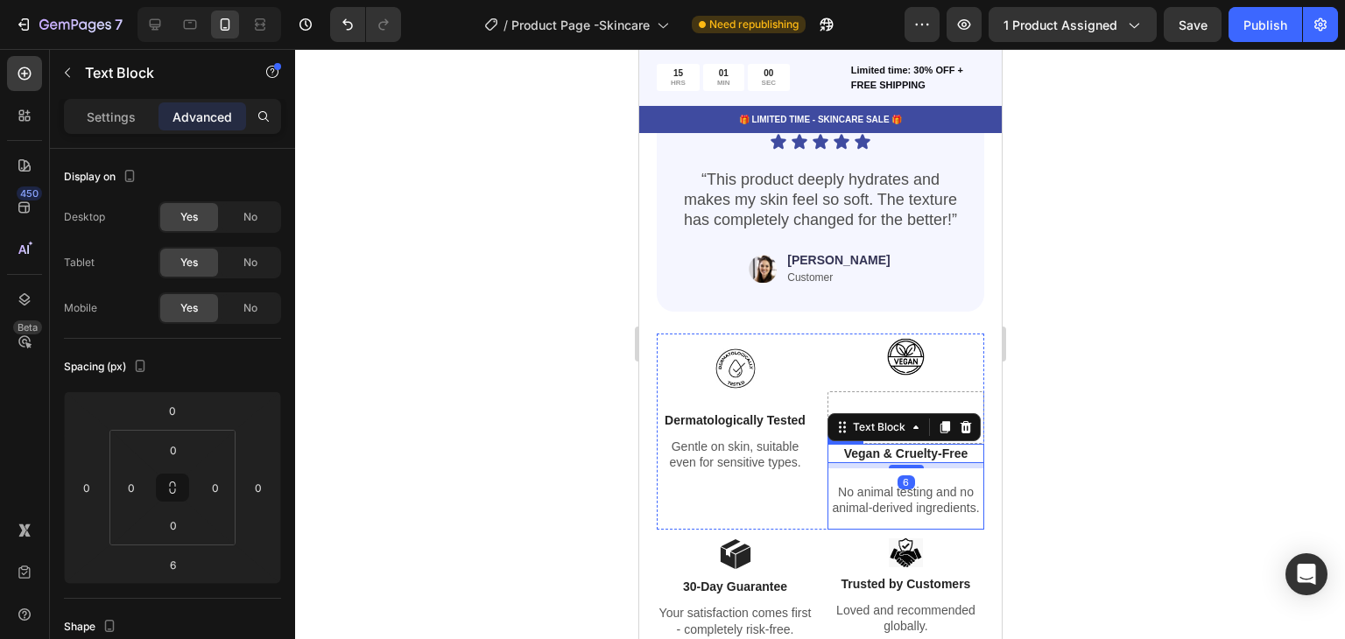
click at [890, 484] on p "No animal testing and no animal-derived ingredients." at bounding box center [905, 500] width 153 height 32
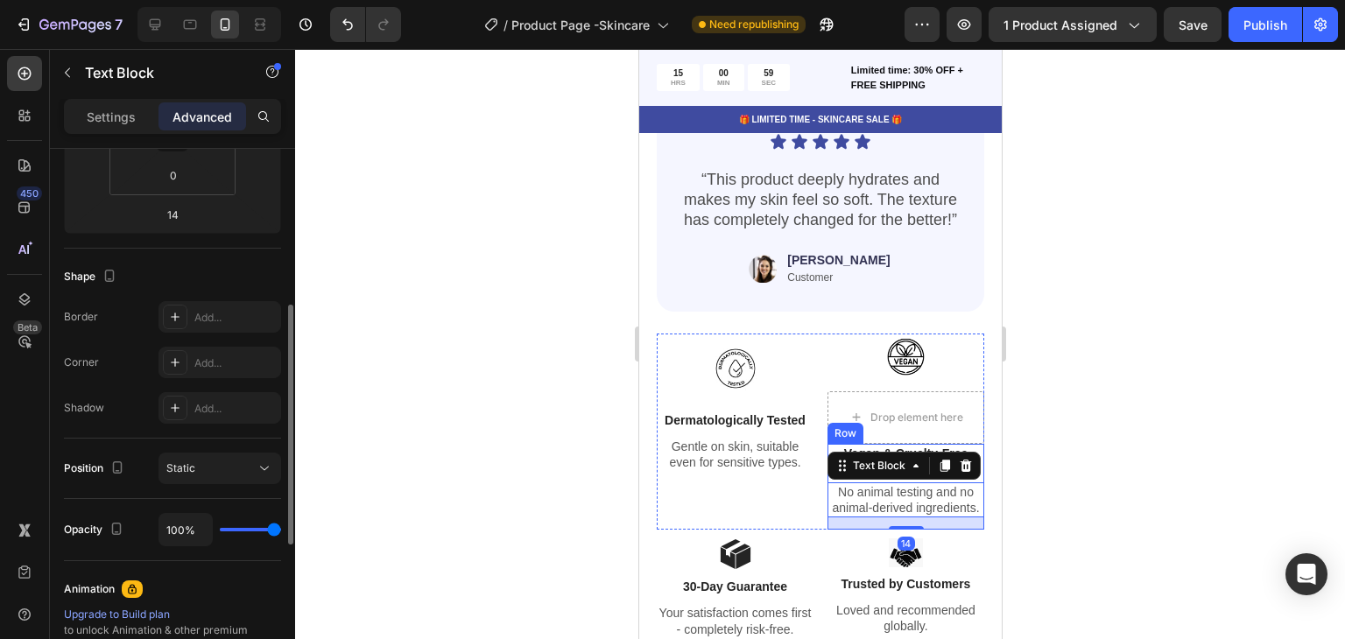
click at [852, 467] on div "Vegan & Cruelty-Free Text Block No animal testing and no animal-derived ingredi…" at bounding box center [905, 487] width 157 height 87
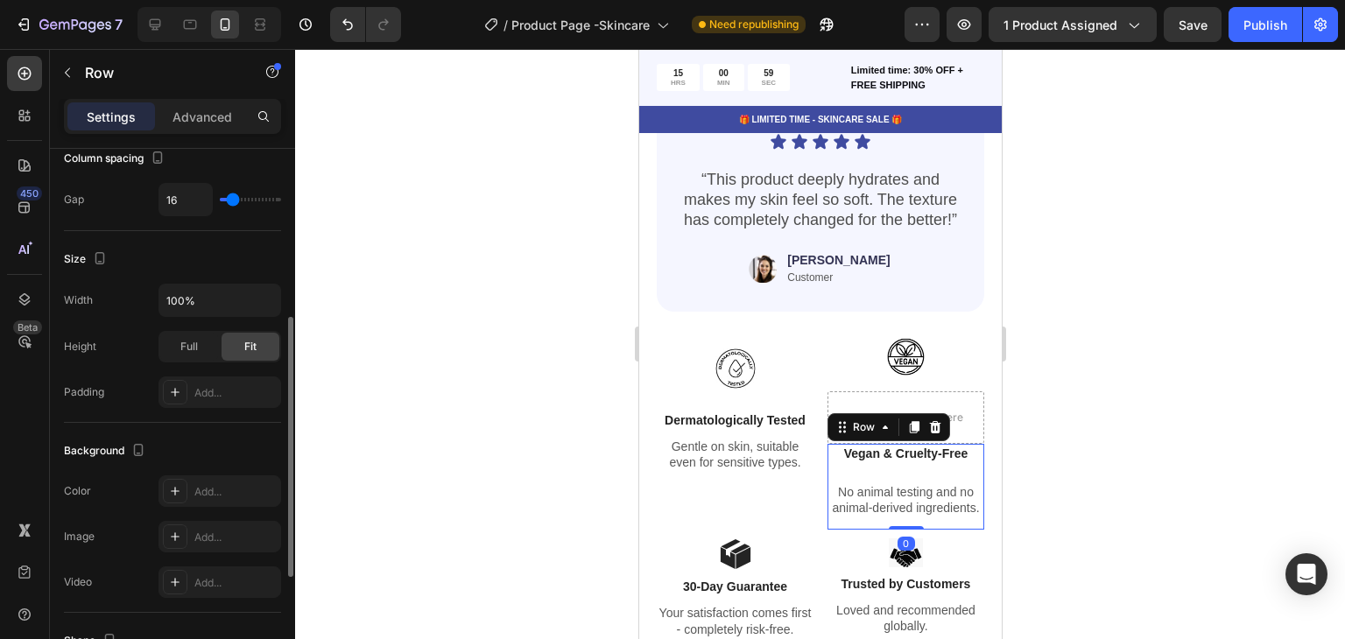
scroll to position [0, 0]
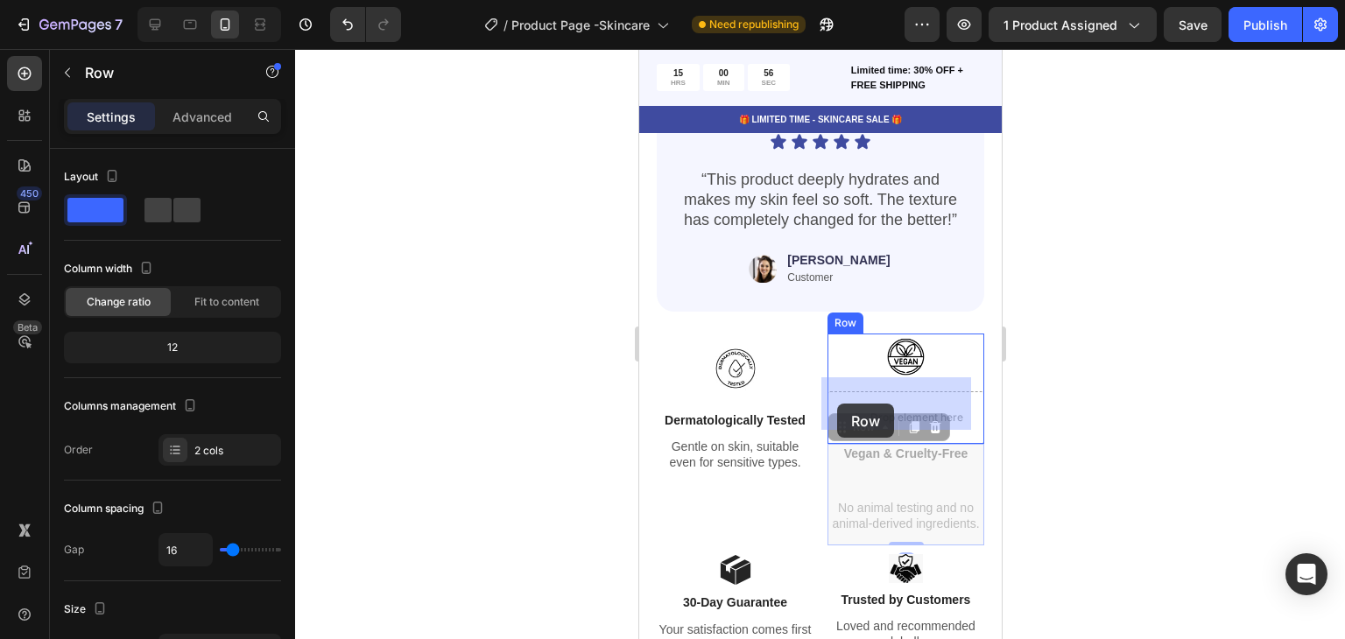
drag, startPoint x: 833, startPoint y: 414, endPoint x: 836, endPoint y: 404, distance: 11.1
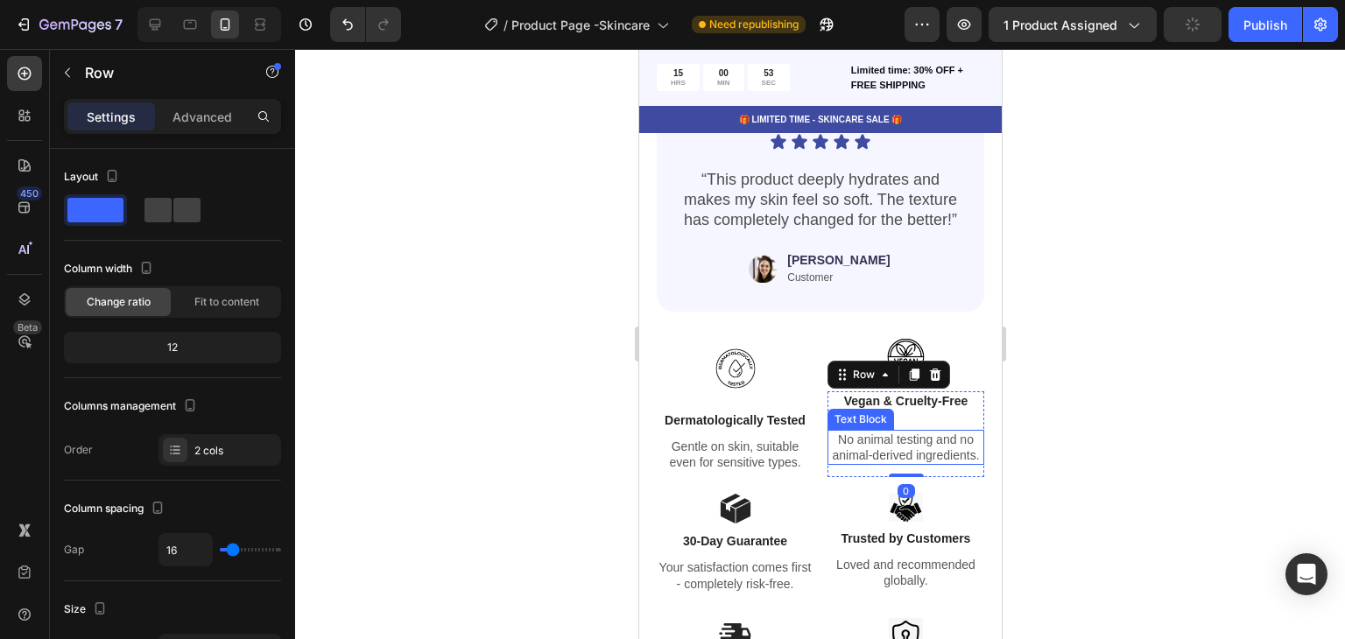
click at [892, 406] on div "Vegan & Cruelty-Free Text Block No animal testing and no animal-derived ingredi…" at bounding box center [905, 435] width 157 height 87
click at [892, 432] on p "No animal testing and no animal-derived ingredients." at bounding box center [905, 448] width 153 height 32
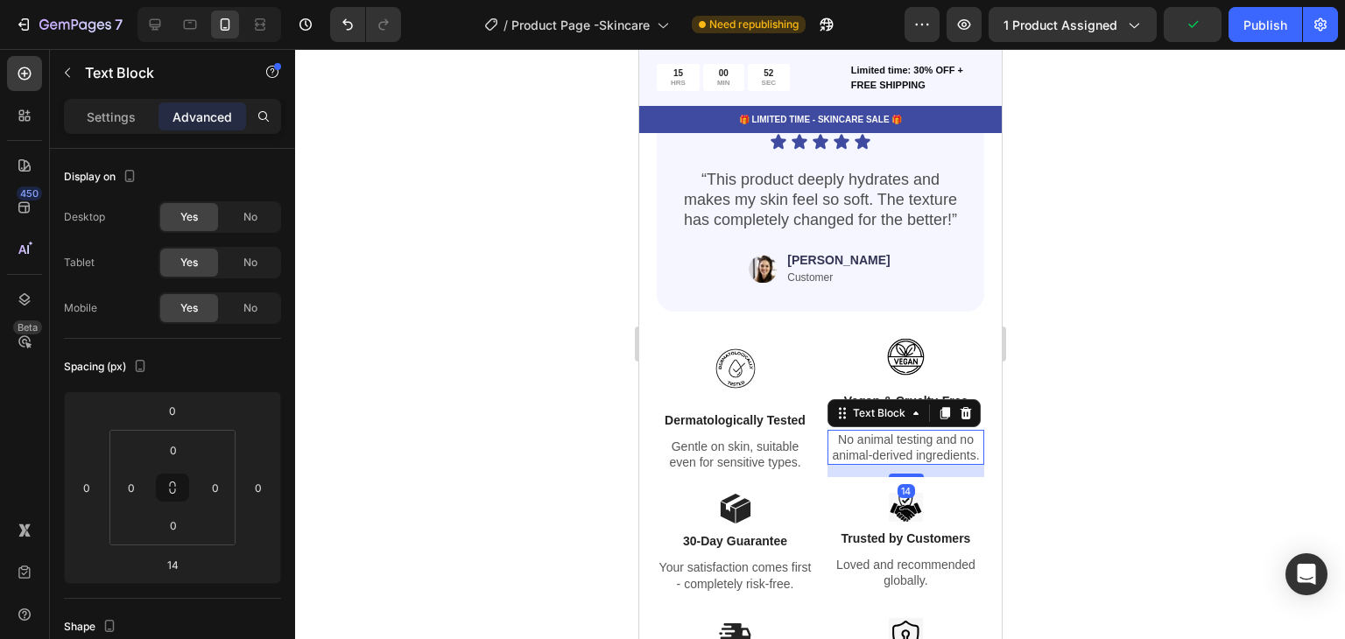
click at [835, 432] on p "No animal testing and no animal-derived ingredients." at bounding box center [905, 448] width 153 height 32
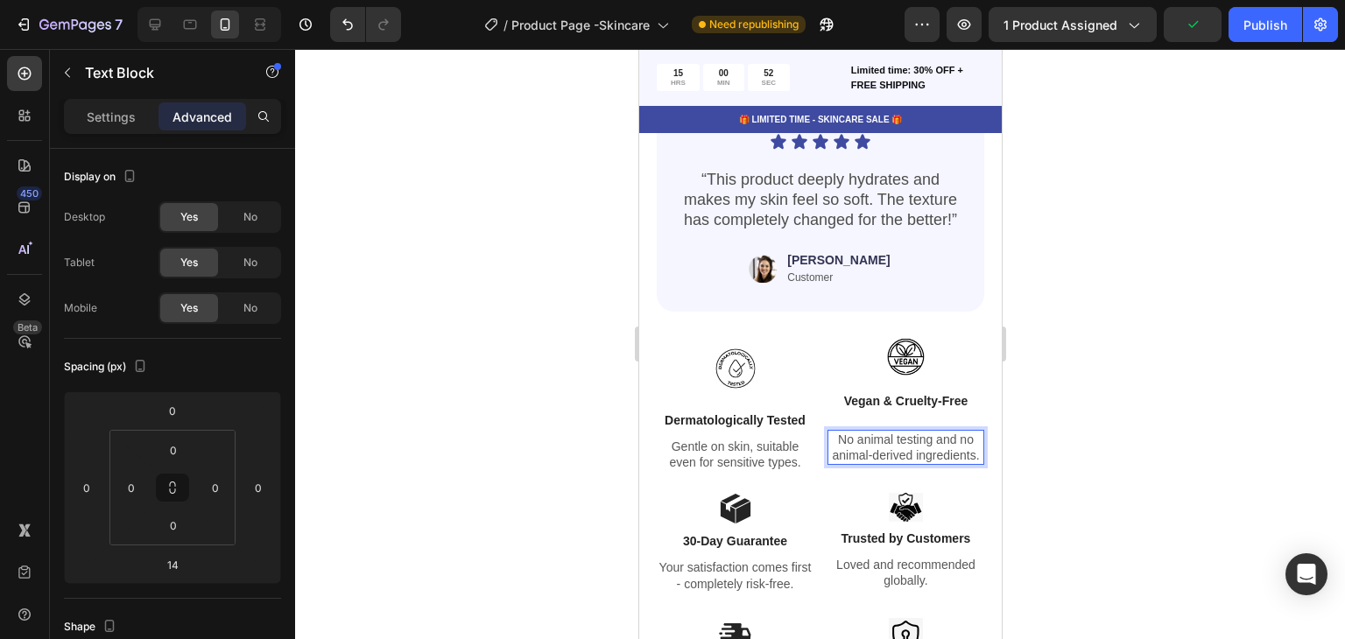
click at [829, 432] on p "No animal testing and no animal-derived ingredients." at bounding box center [905, 448] width 153 height 32
click at [849, 409] on div "Vegan & Cruelty-Free Text Block No animal testing and no animal-derived ingredi…" at bounding box center [905, 435] width 157 height 87
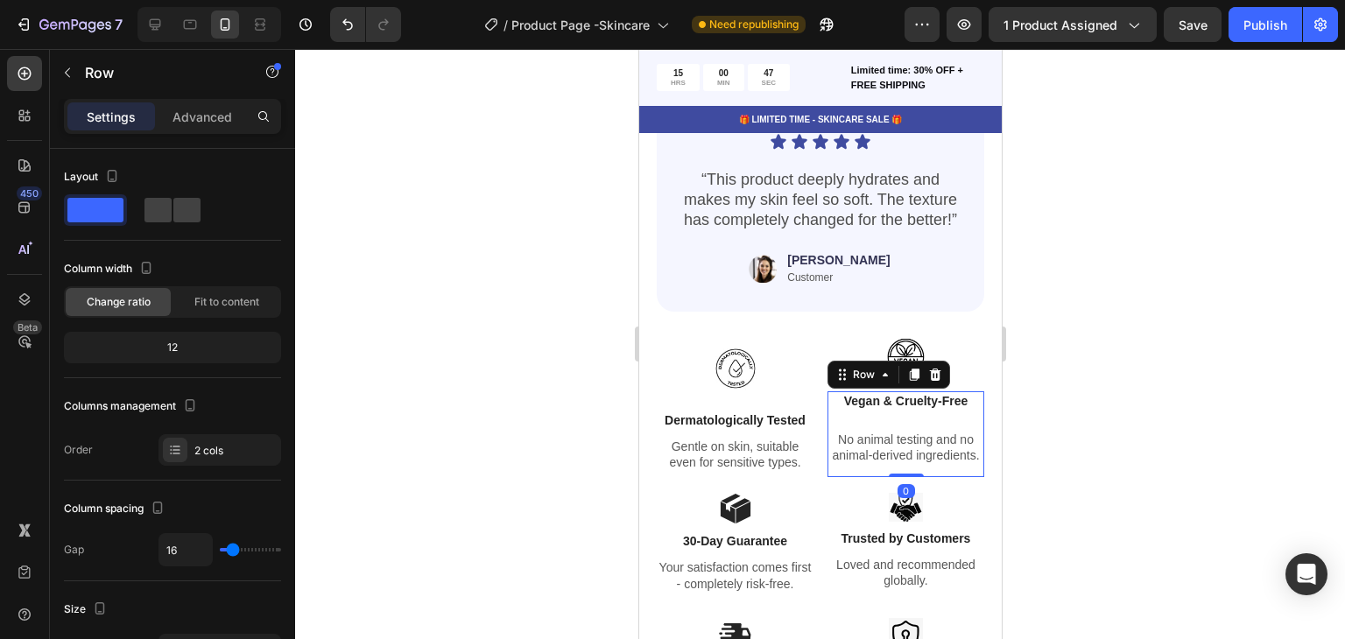
click at [845, 413] on div "Vegan & Cruelty-Free Text Block No animal testing and no animal-derived ingredi…" at bounding box center [905, 435] width 157 height 87
click at [873, 396] on div "Vegan & Cruelty-Free" at bounding box center [905, 401] width 157 height 19
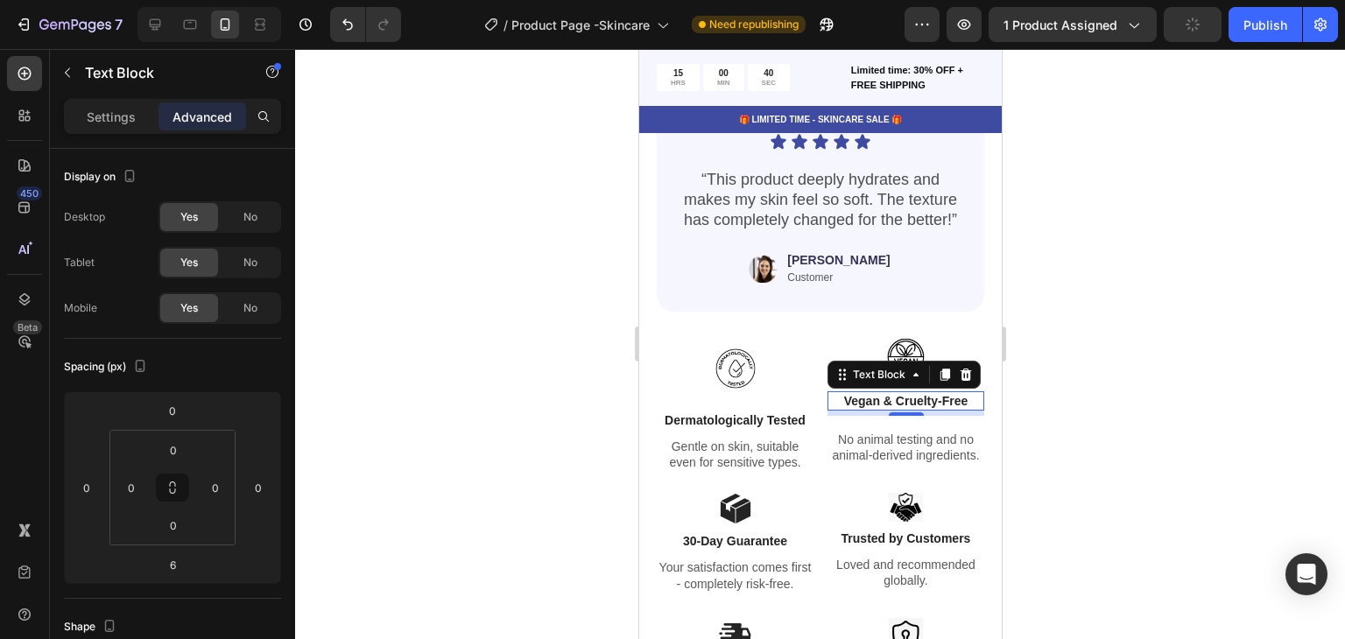
click at [844, 393] on p "Vegan & Cruelty-Free" at bounding box center [905, 401] width 153 height 16
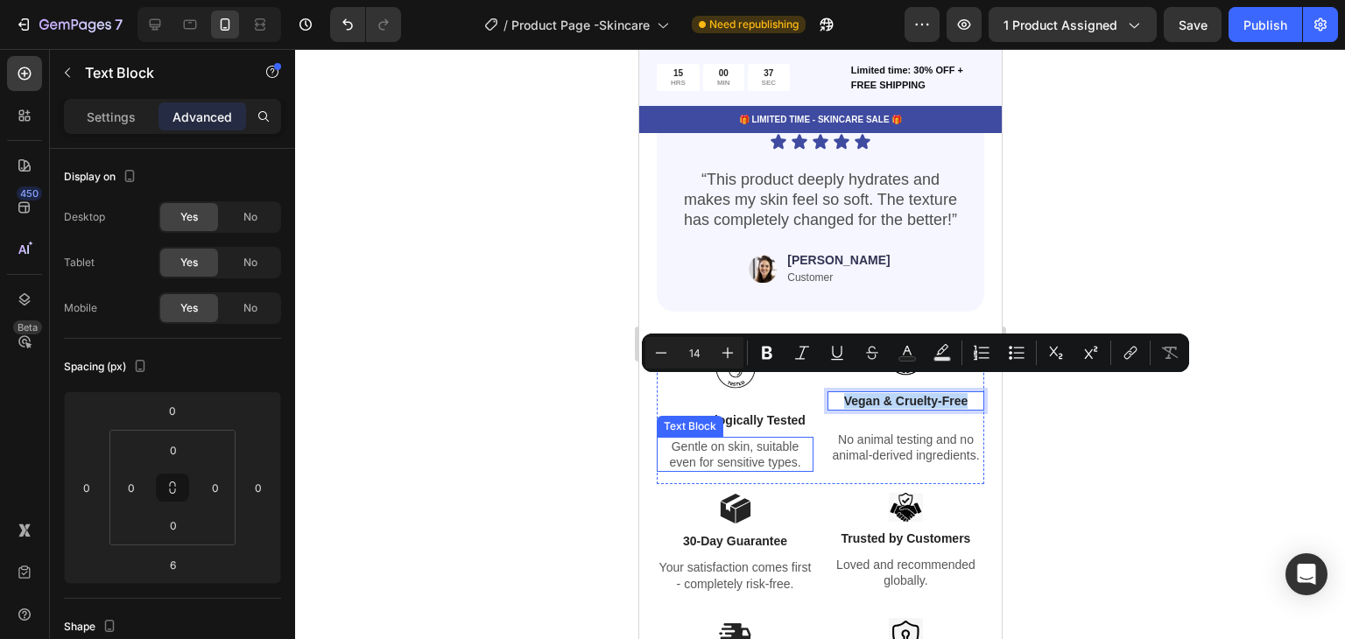
click at [779, 445] on p "Gentle on skin, suitable even for sensitive types." at bounding box center [734, 455] width 153 height 32
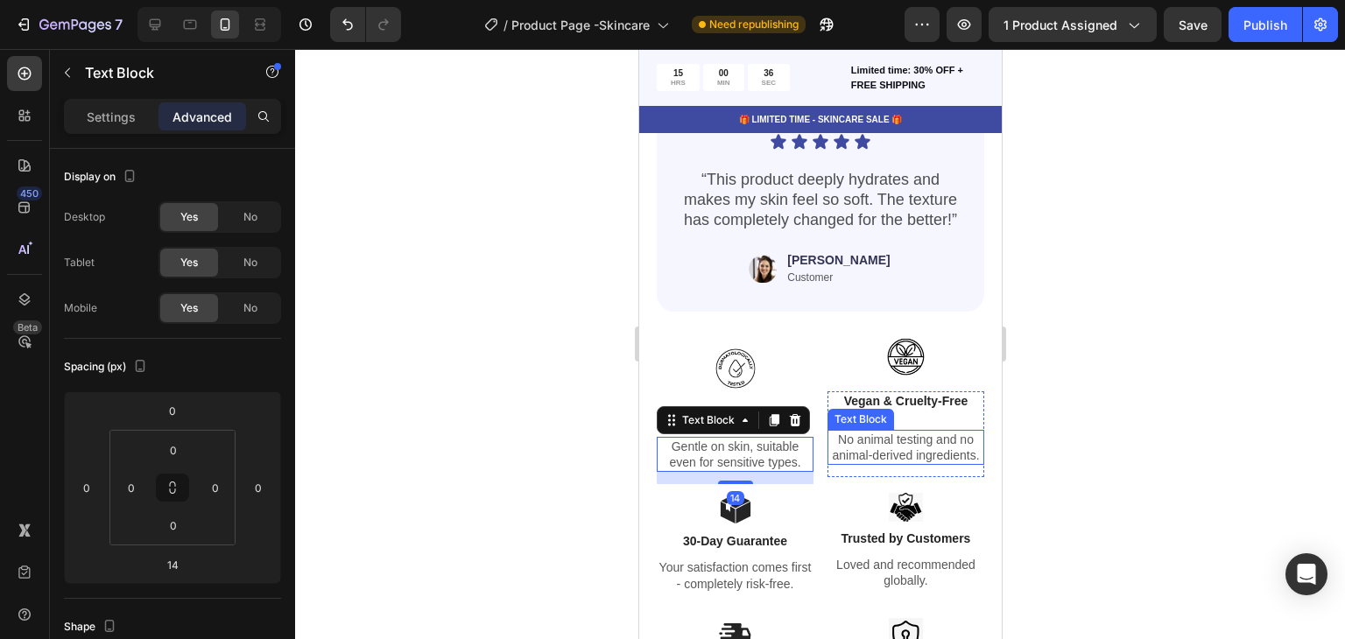
click at [842, 454] on p "No animal testing and no animal-derived ingredients." at bounding box center [905, 448] width 153 height 32
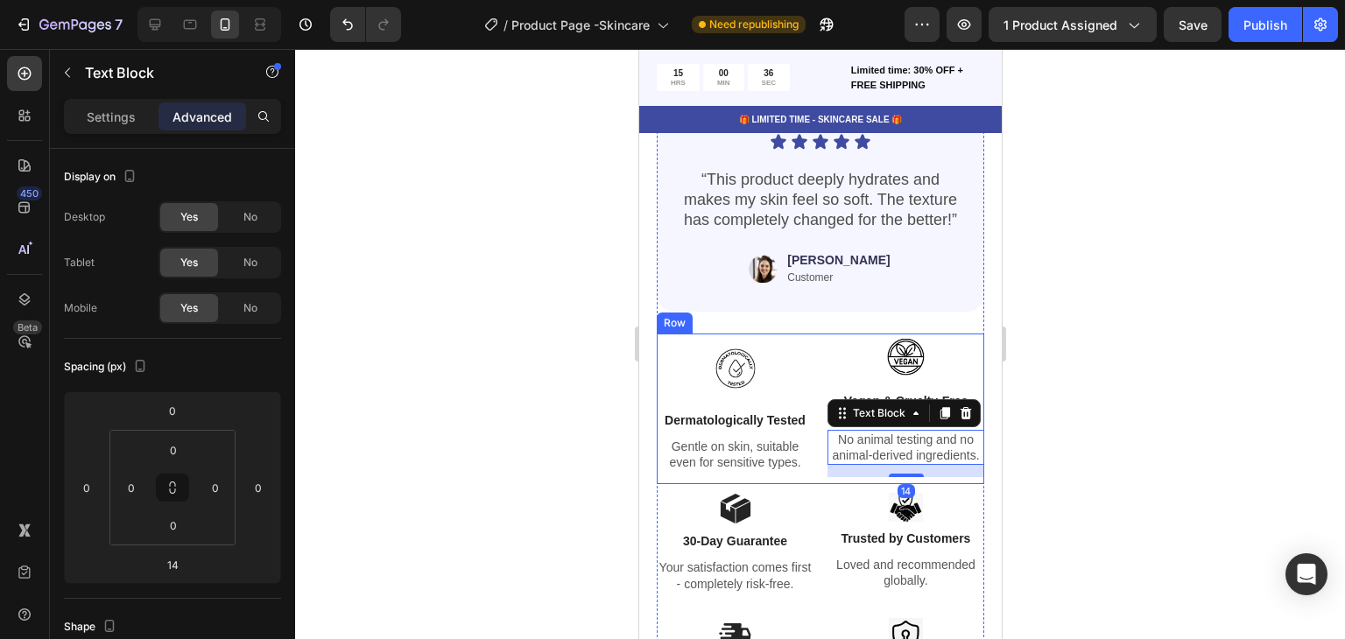
click at [808, 426] on div "Image Dermatologically Tested Text Block Gentle on skin, suitable even for sens…" at bounding box center [820, 410] width 328 height 152
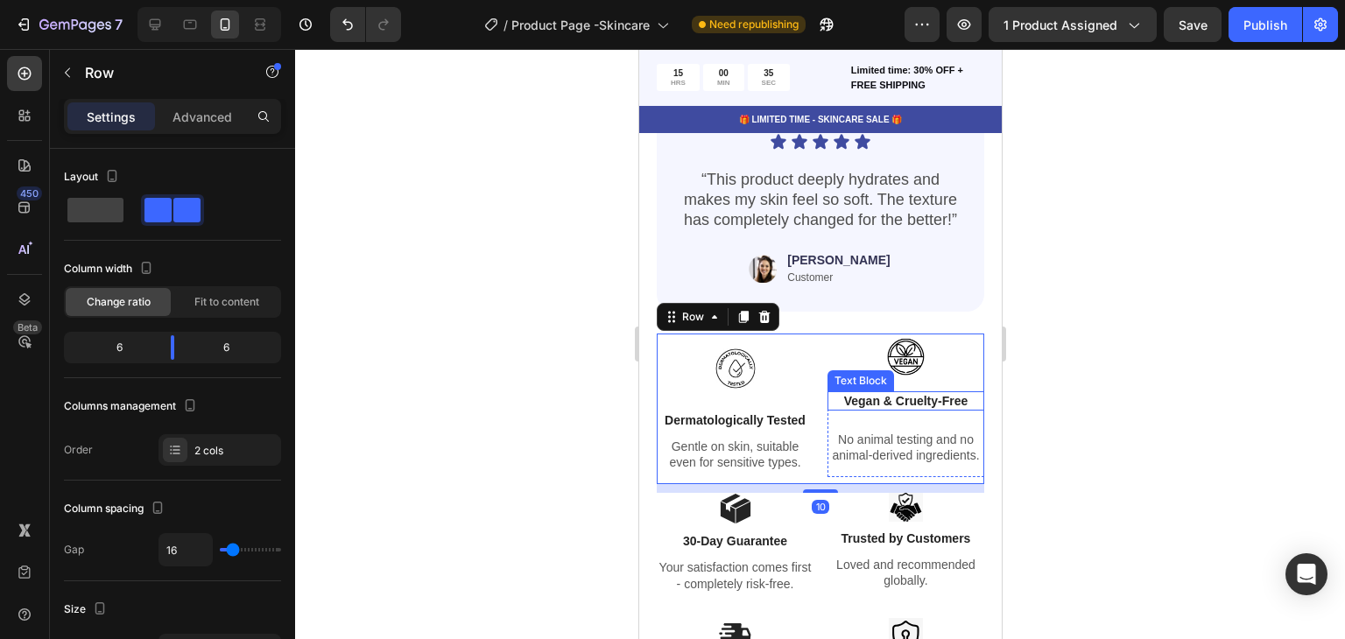
click at [877, 393] on p "Vegan & Cruelty-Free" at bounding box center [905, 401] width 153 height 16
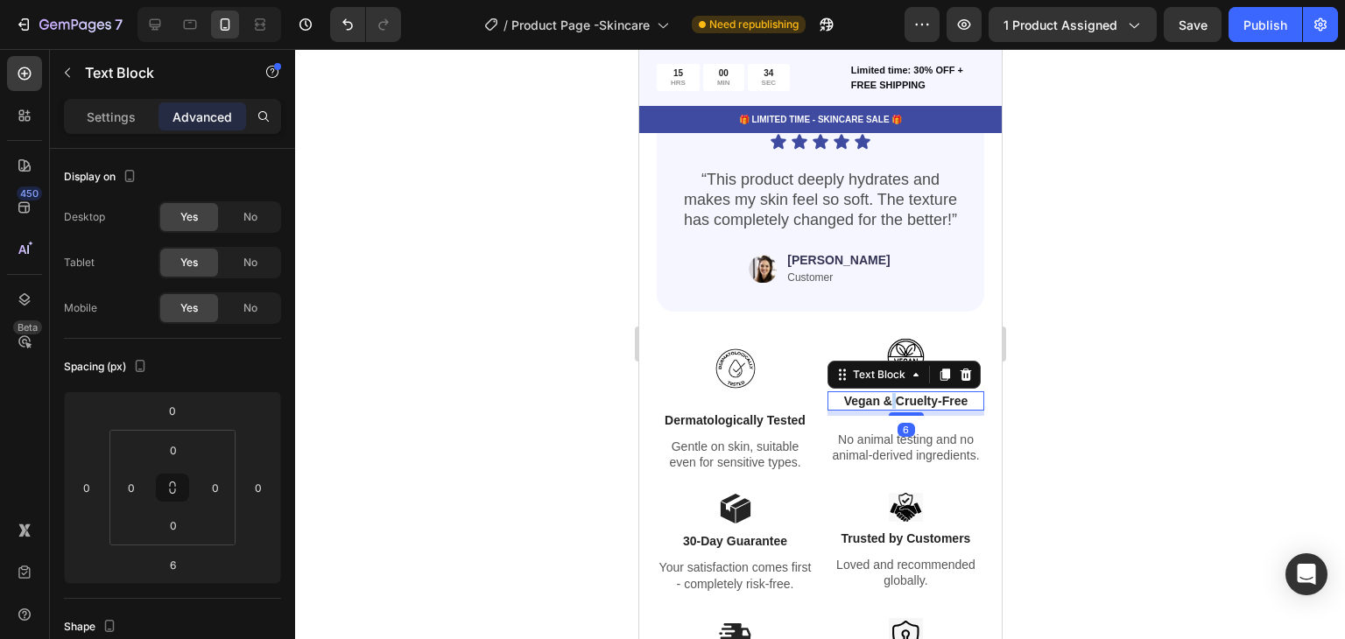
click at [877, 393] on p "Vegan & Cruelty-Free" at bounding box center [905, 401] width 153 height 16
click at [1063, 397] on div at bounding box center [820, 344] width 1050 height 590
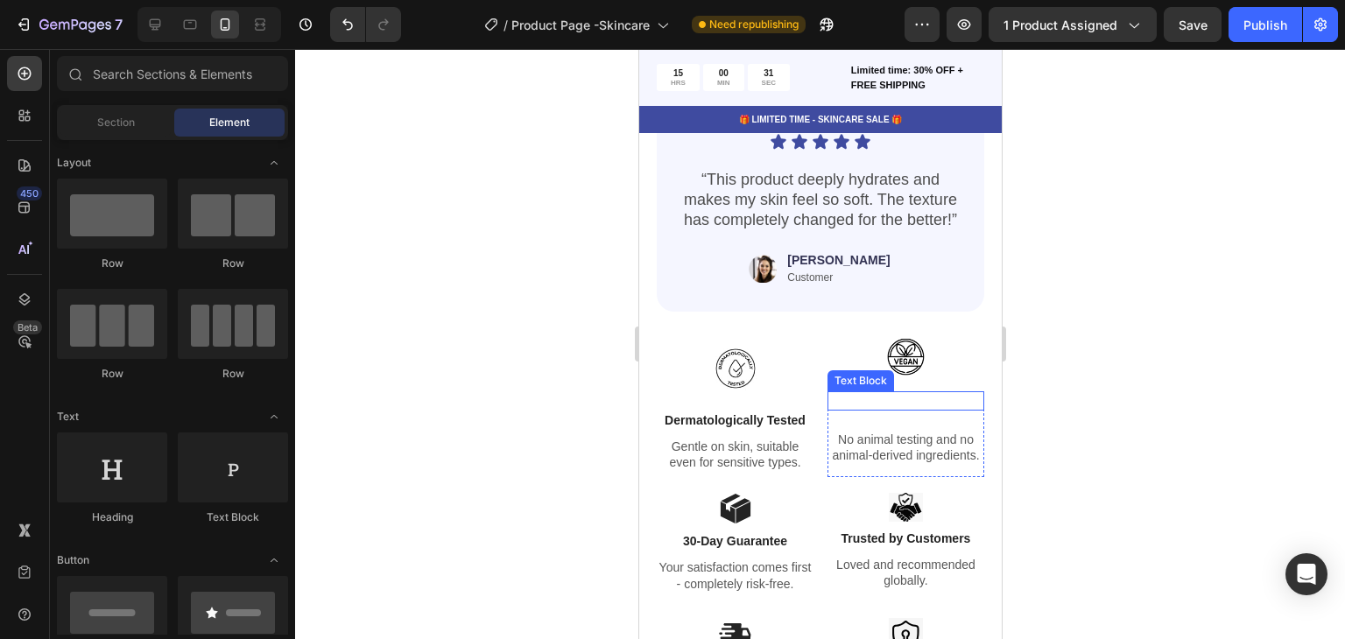
click at [949, 393] on p "Rich Text Editor. Editing area: main" at bounding box center [905, 401] width 153 height 16
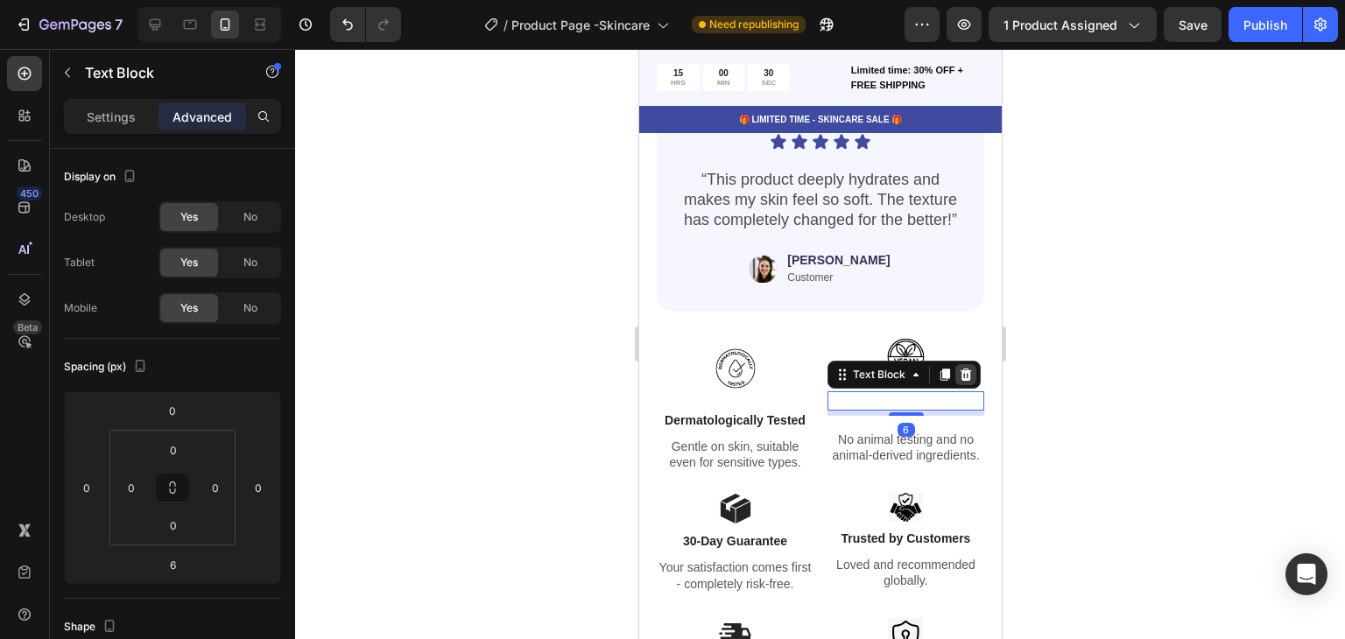
click at [960, 369] on icon at bounding box center [965, 375] width 11 height 12
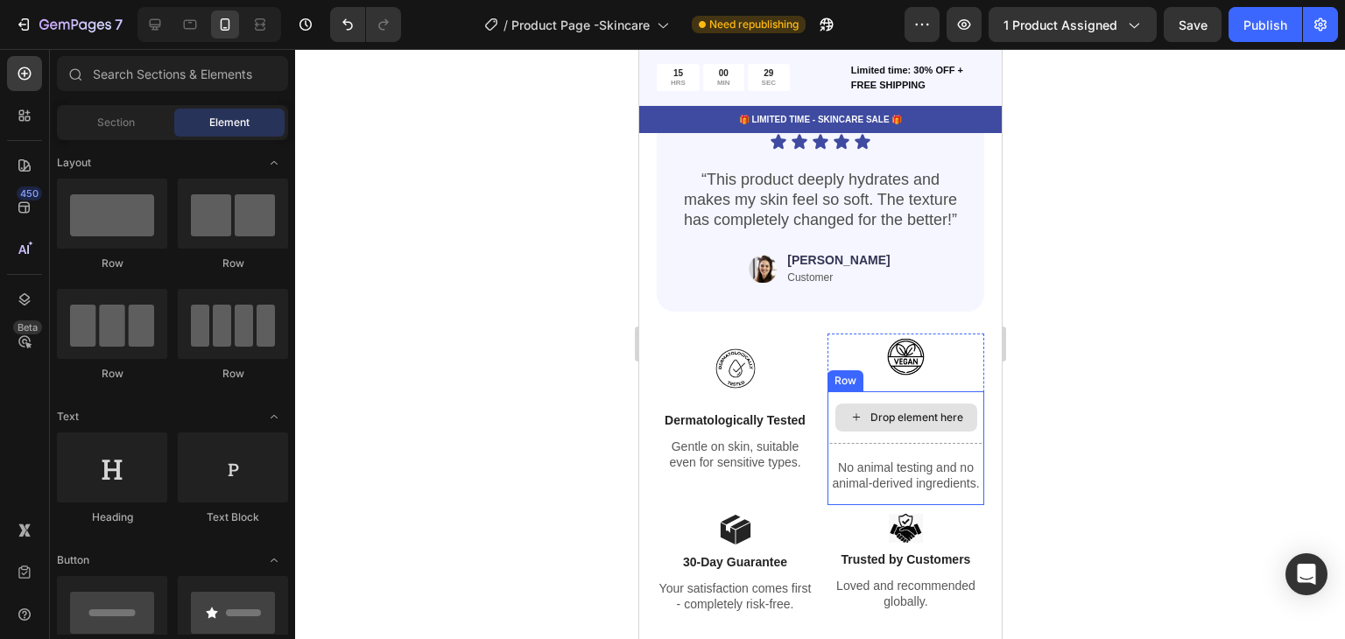
click at [938, 392] on div "Drop element here" at bounding box center [905, 418] width 157 height 53
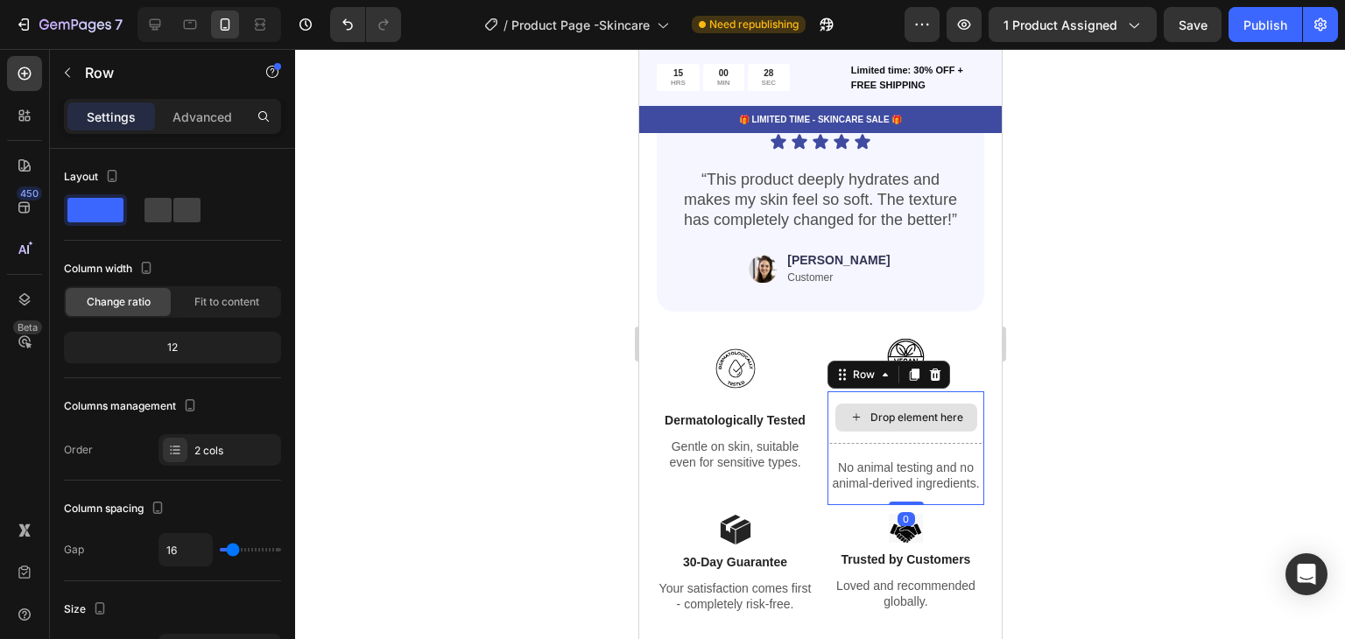
click at [849, 421] on div "Drop element here" at bounding box center [905, 418] width 157 height 53
click at [827, 435] on div "Drop element here No animal testing and no animal-derived ingredients. Text Blo…" at bounding box center [905, 449] width 157 height 114
click at [828, 419] on div "Drop element here" at bounding box center [905, 418] width 157 height 53
click at [838, 427] on div "Drop element here" at bounding box center [905, 418] width 157 height 53
click at [847, 458] on div "No animal testing and no animal-derived ingredients." at bounding box center [905, 475] width 157 height 35
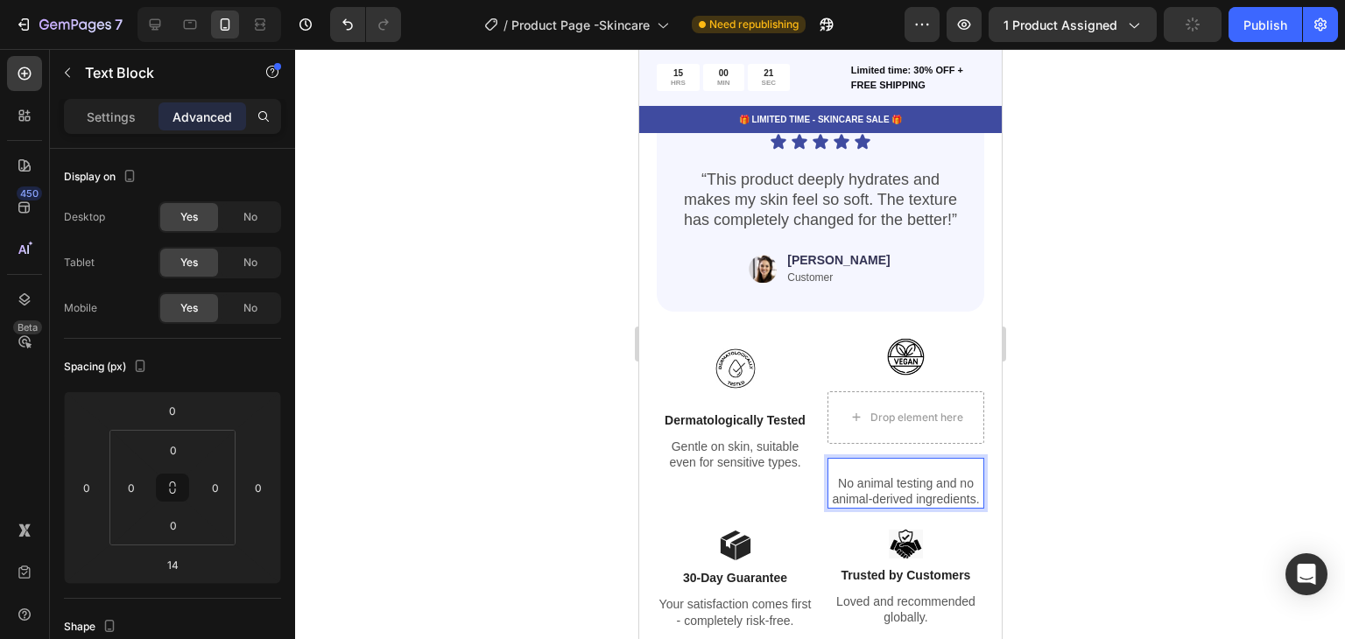
click at [844, 460] on p "Rich Text Editor. Editing area: main" at bounding box center [905, 468] width 153 height 16
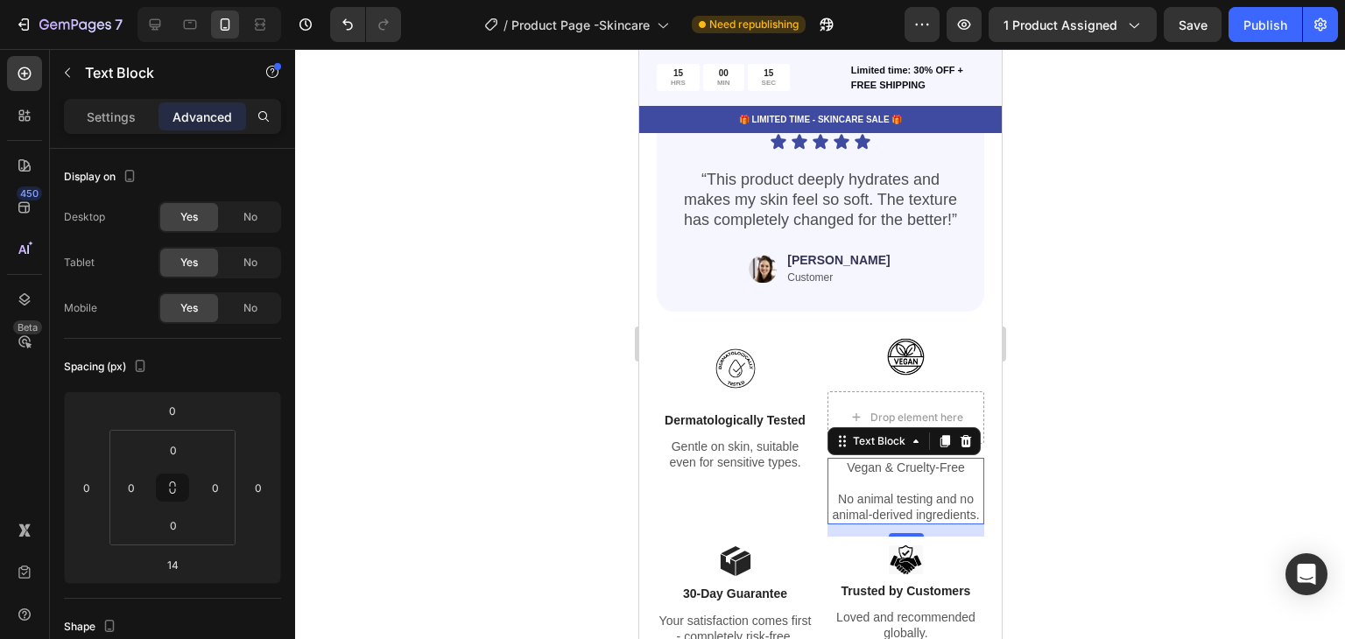
click at [1032, 456] on div at bounding box center [820, 344] width 1050 height 590
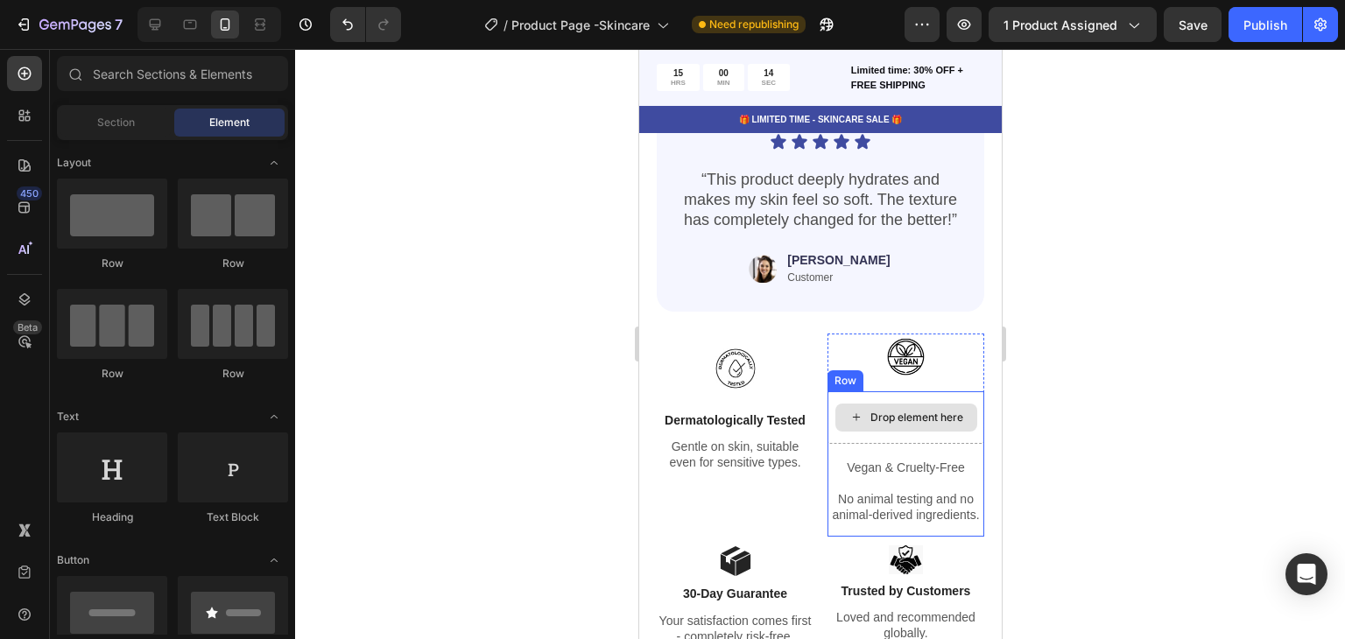
click at [955, 392] on div "Drop element here" at bounding box center [905, 418] width 157 height 53
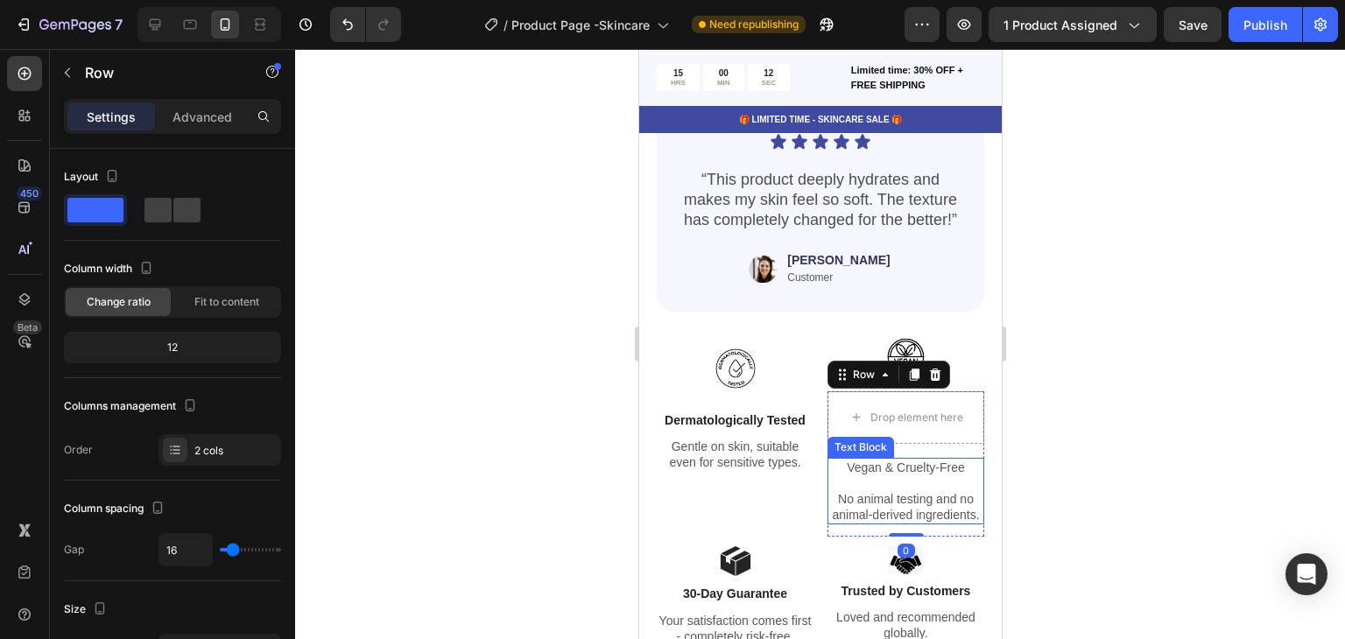
click at [855, 476] on p "Rich Text Editor. Editing area: main" at bounding box center [905, 484] width 153 height 16
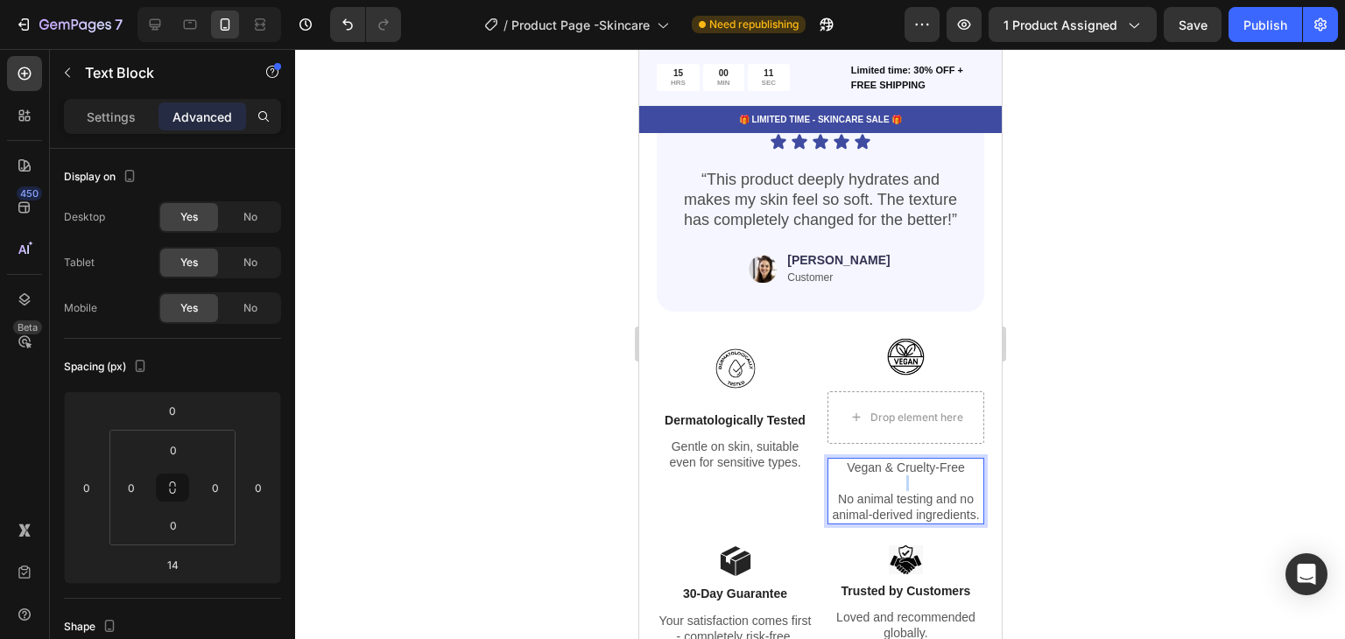
click at [855, 476] on p "Rich Text Editor. Editing area: main" at bounding box center [905, 484] width 153 height 16
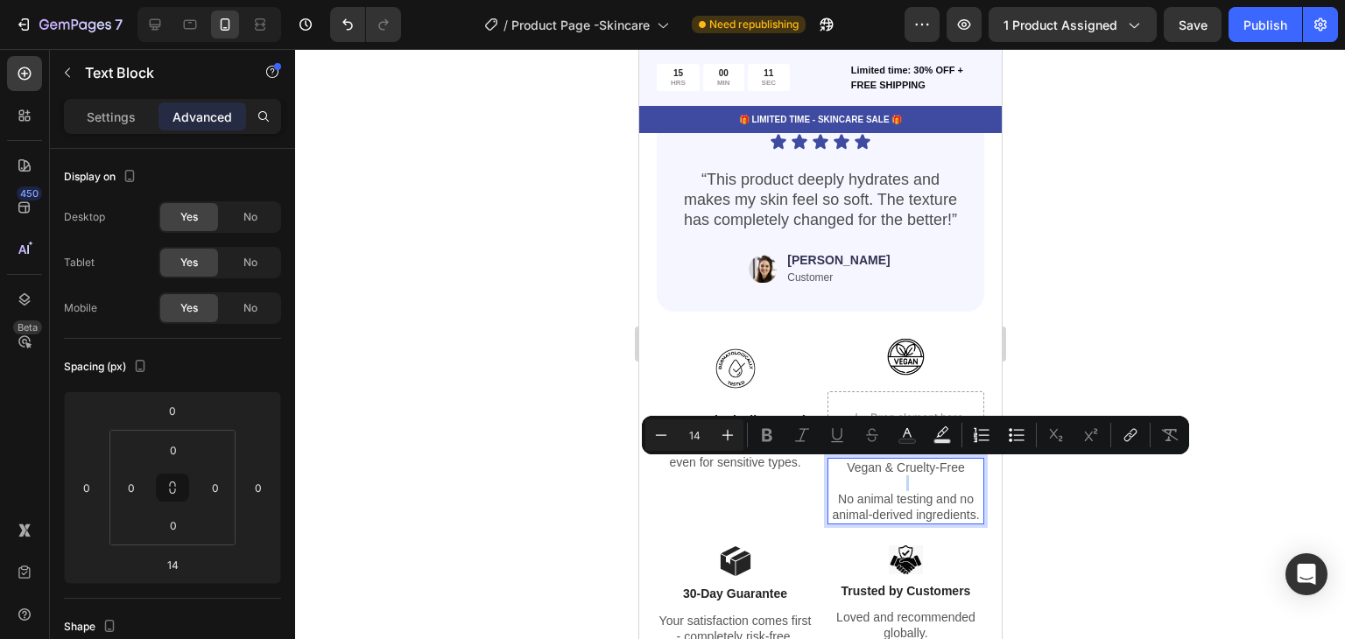
click at [855, 476] on p "Rich Text Editor. Editing area: main" at bounding box center [905, 484] width 153 height 16
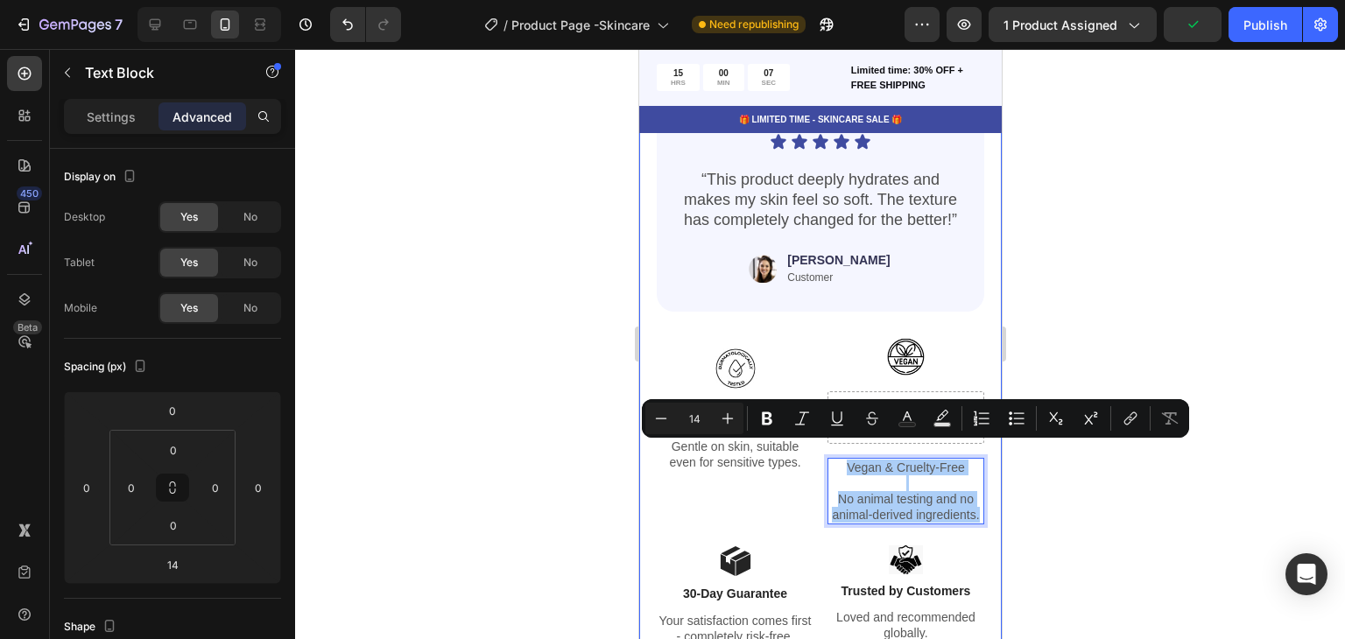
click at [1093, 476] on div at bounding box center [820, 344] width 1050 height 590
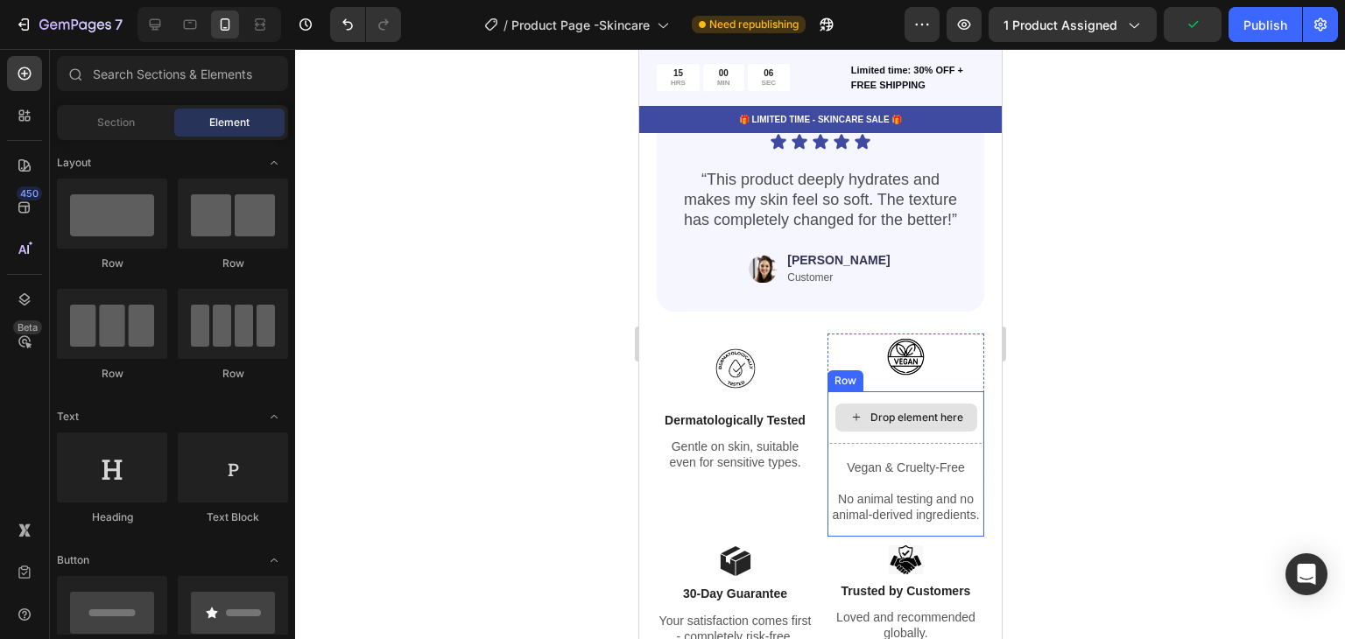
click at [859, 420] on div "Drop element here" at bounding box center [905, 418] width 157 height 53
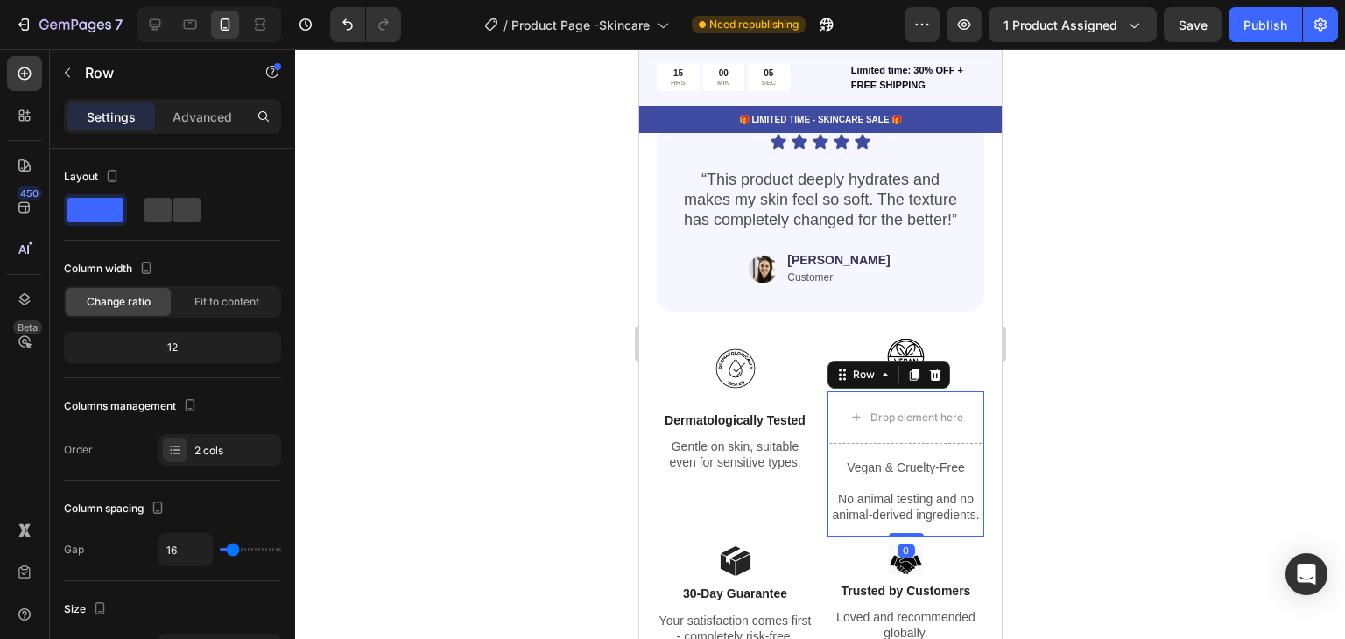
click at [928, 372] on div "Row" at bounding box center [888, 375] width 123 height 28
click at [932, 369] on icon at bounding box center [934, 375] width 11 height 12
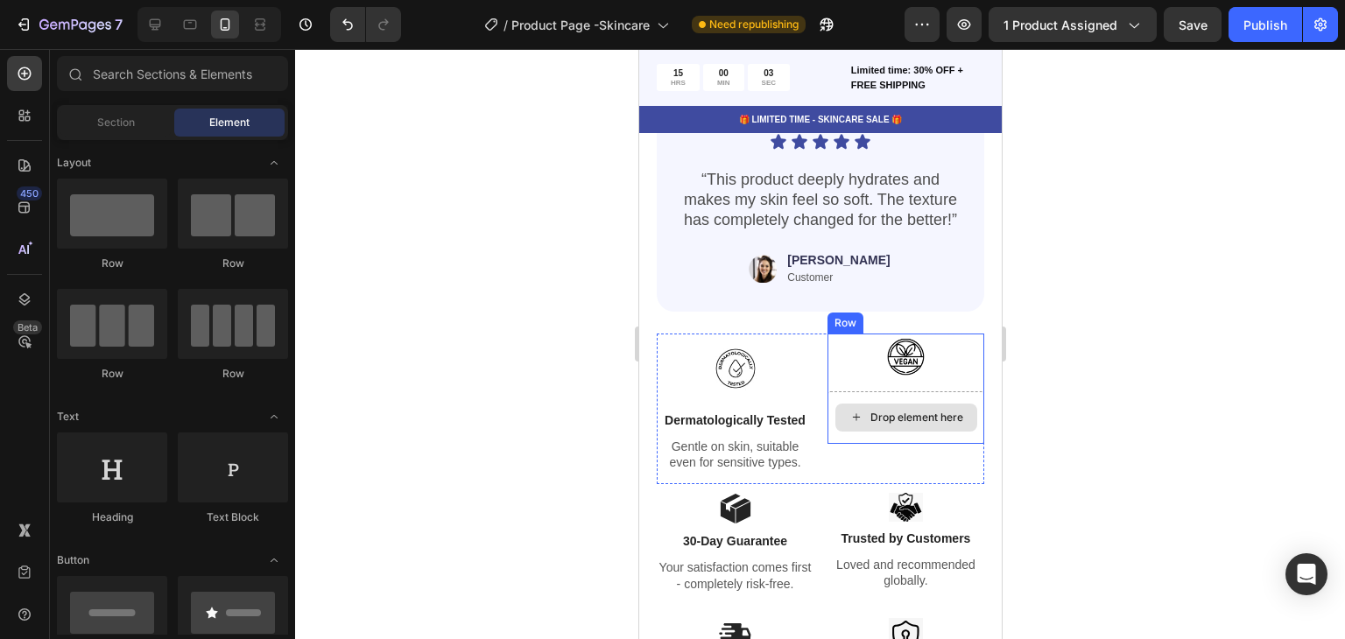
click at [887, 425] on div "Drop element here" at bounding box center [905, 418] width 157 height 53
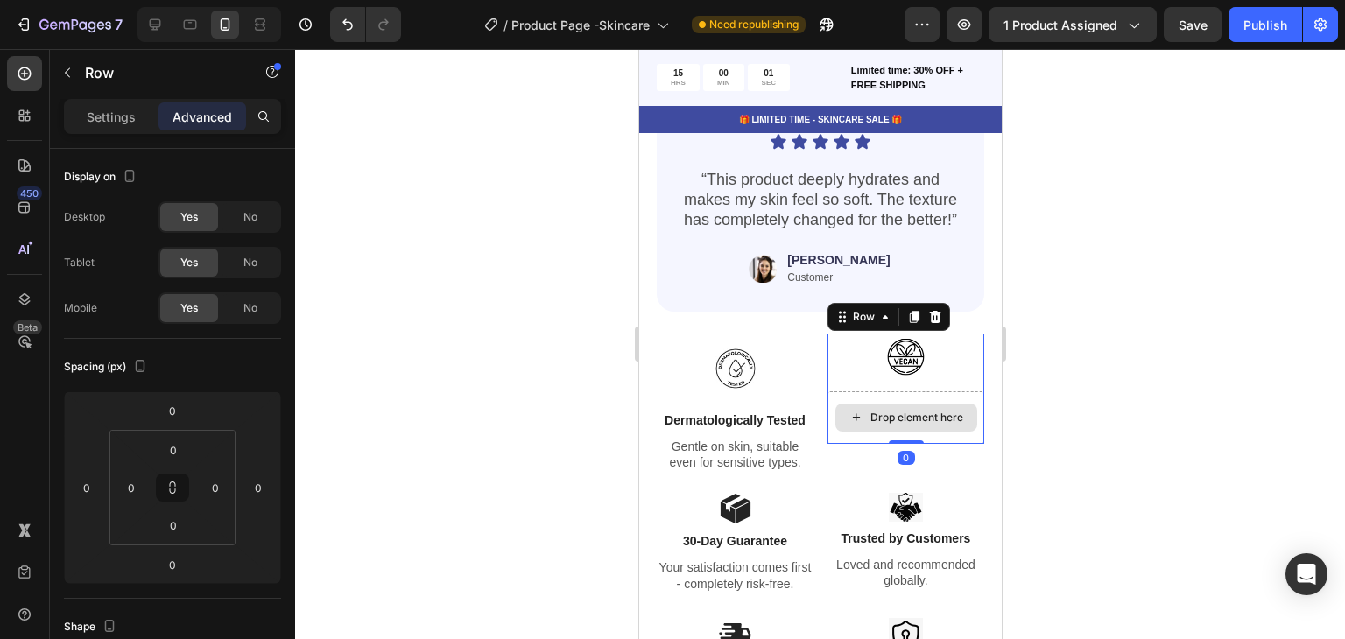
click at [933, 392] on div "Drop element here" at bounding box center [905, 418] width 157 height 53
click at [93, 124] on p "Settings" at bounding box center [111, 117] width 49 height 18
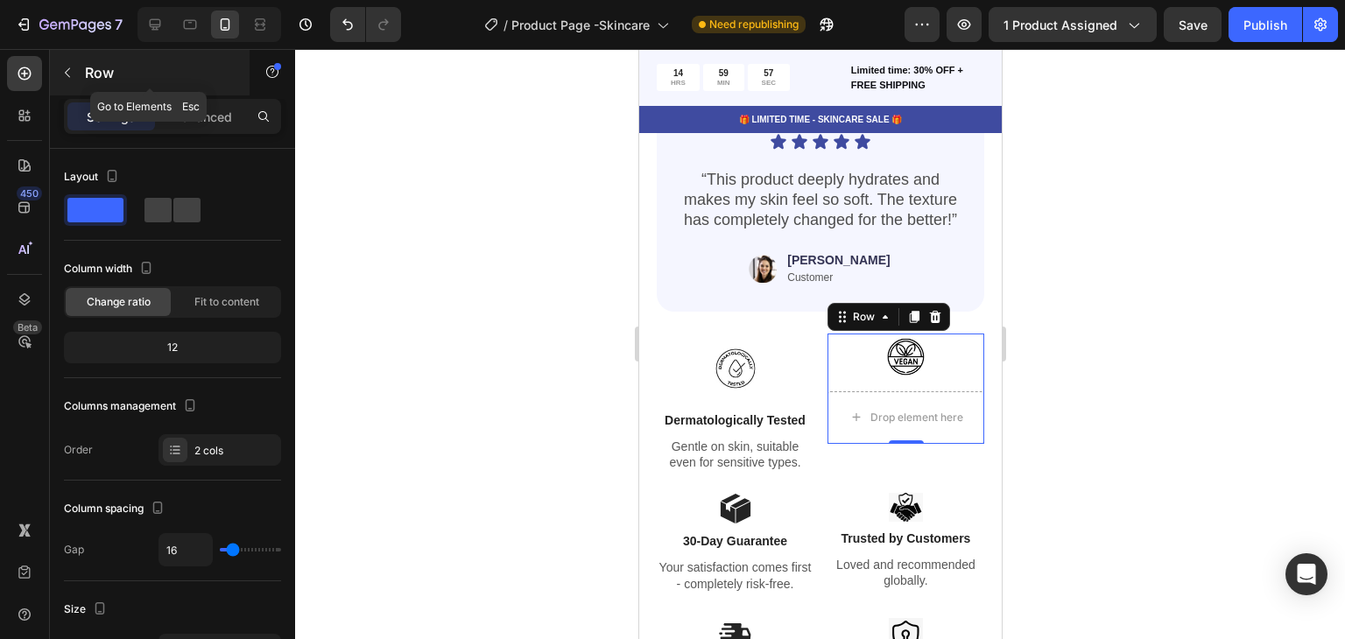
click at [71, 82] on button "button" at bounding box center [67, 73] width 28 height 28
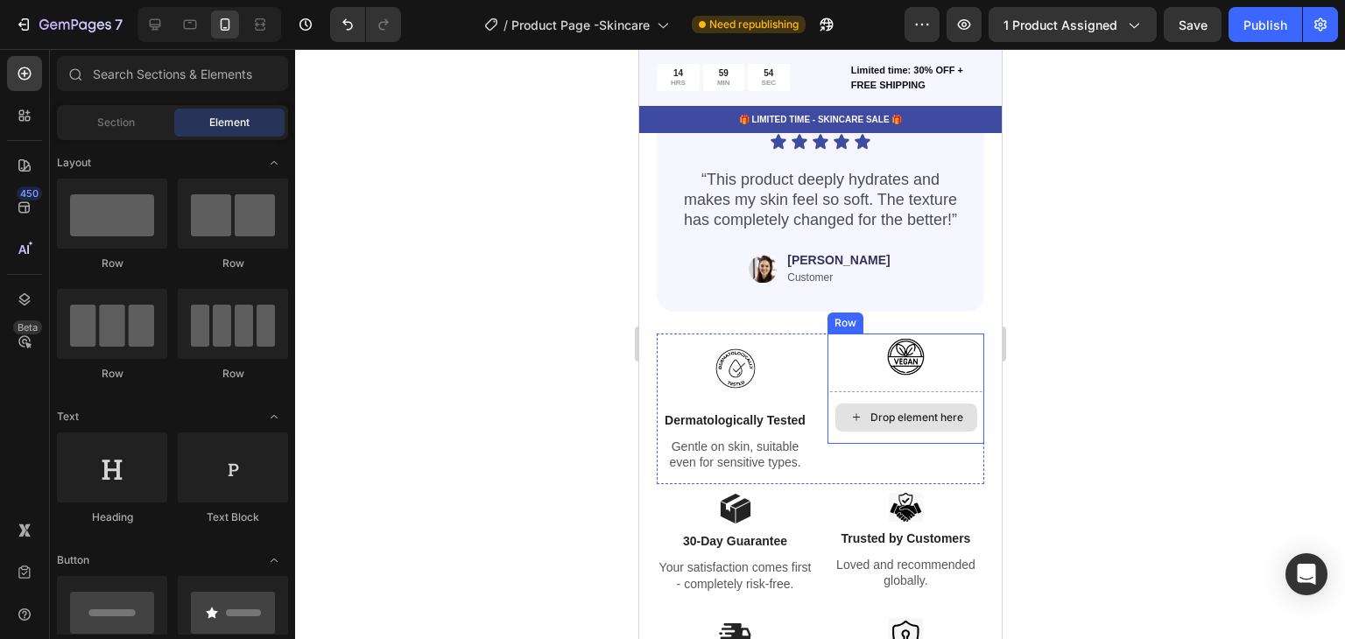
click at [876, 392] on div "Drop element here" at bounding box center [905, 418] width 157 height 53
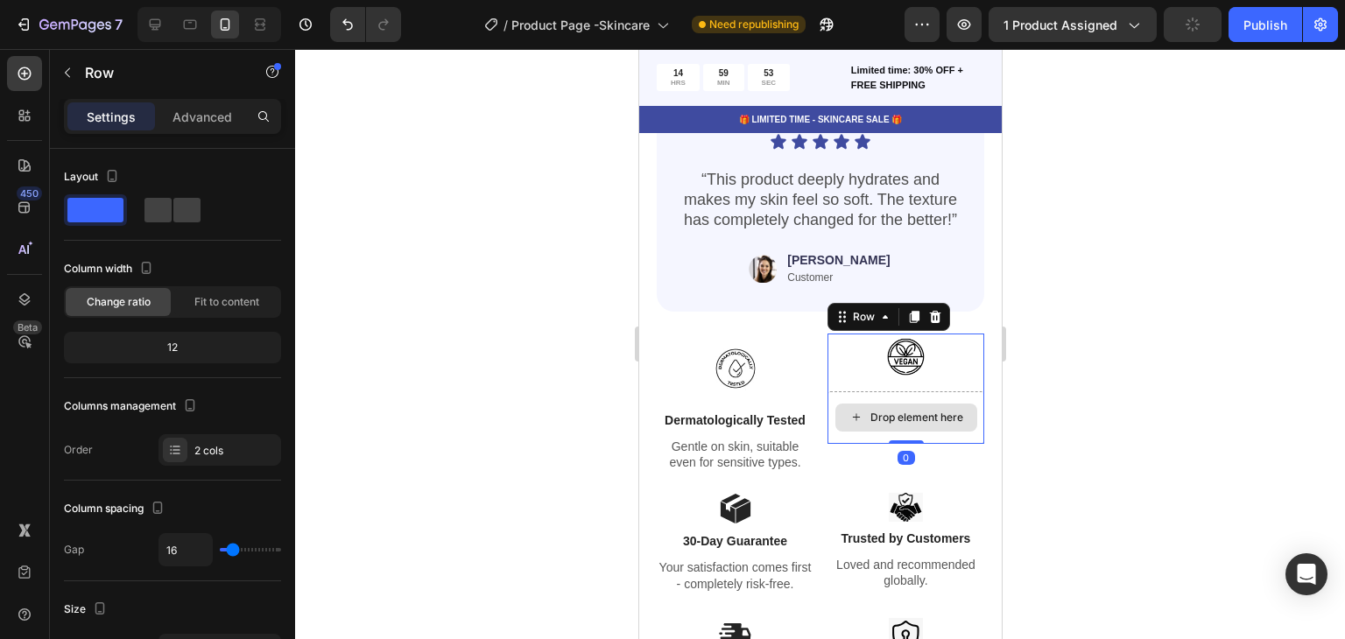
click at [921, 392] on div "Drop element here" at bounding box center [905, 418] width 157 height 53
click at [892, 439] on div at bounding box center [905, 441] width 35 height 5
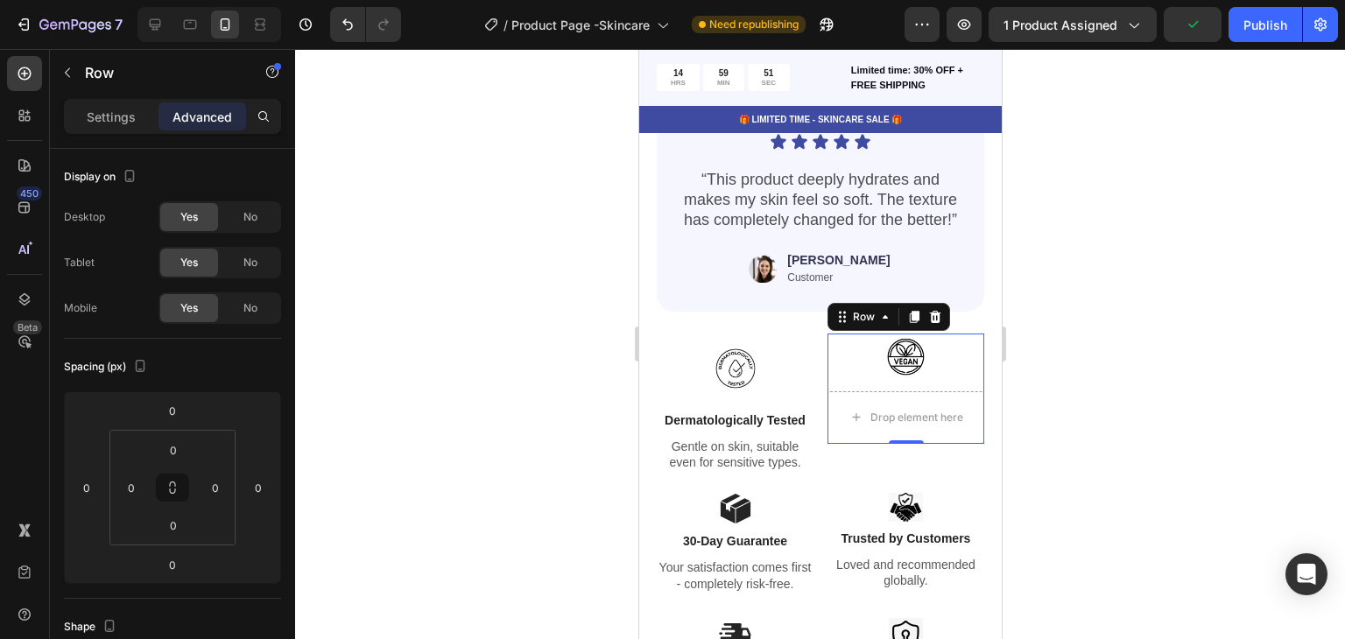
click at [885, 411] on div "Drop element here" at bounding box center [916, 418] width 93 height 14
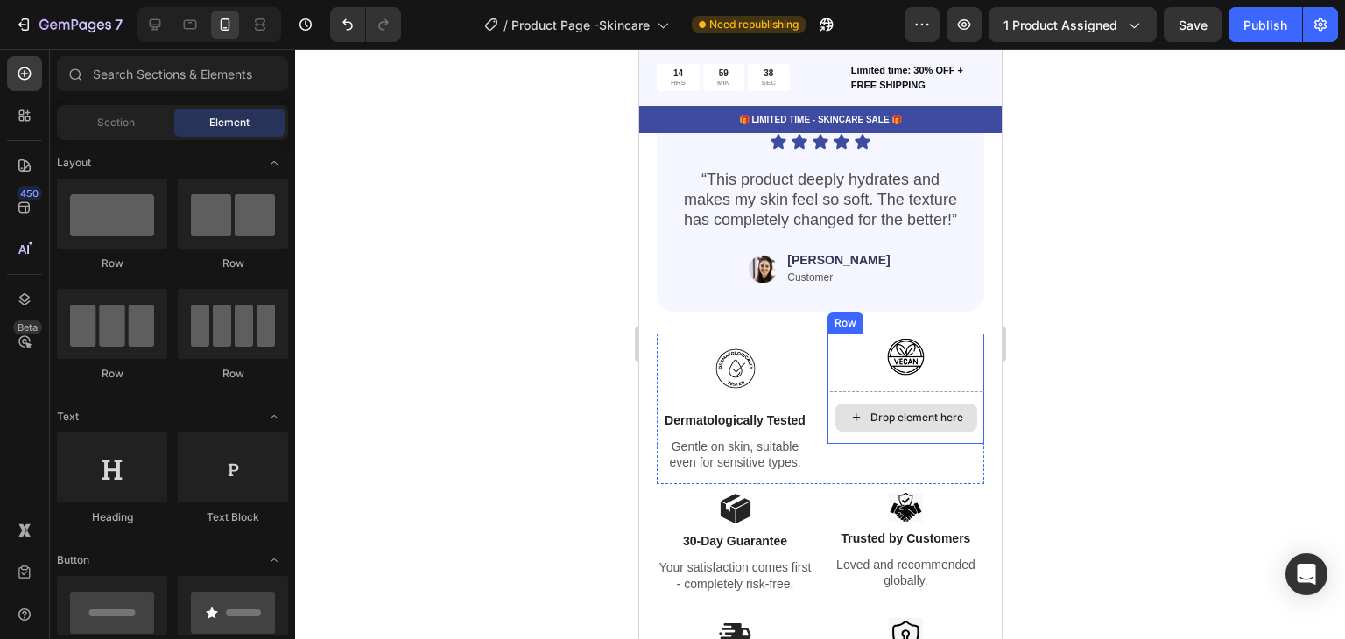
click at [902, 422] on div "Drop element here" at bounding box center [905, 418] width 157 height 53
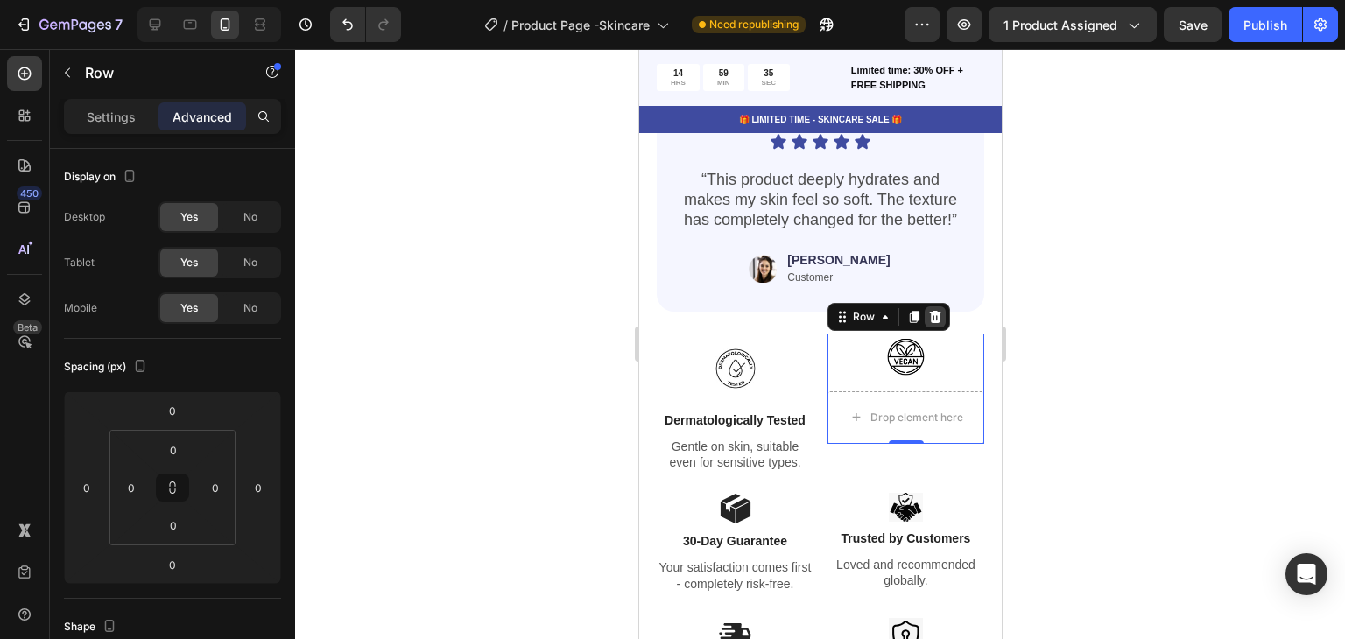
click at [929, 311] on icon at bounding box center [934, 317] width 11 height 12
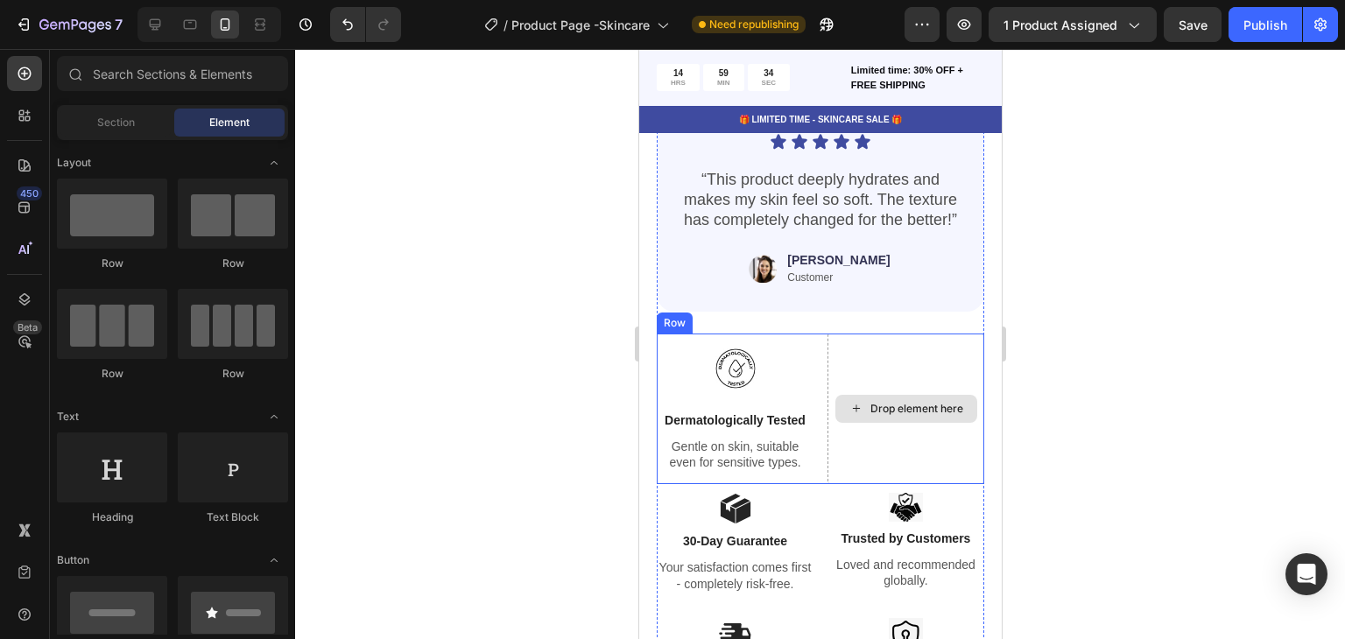
click at [886, 362] on div "Drop element here" at bounding box center [905, 410] width 157 height 152
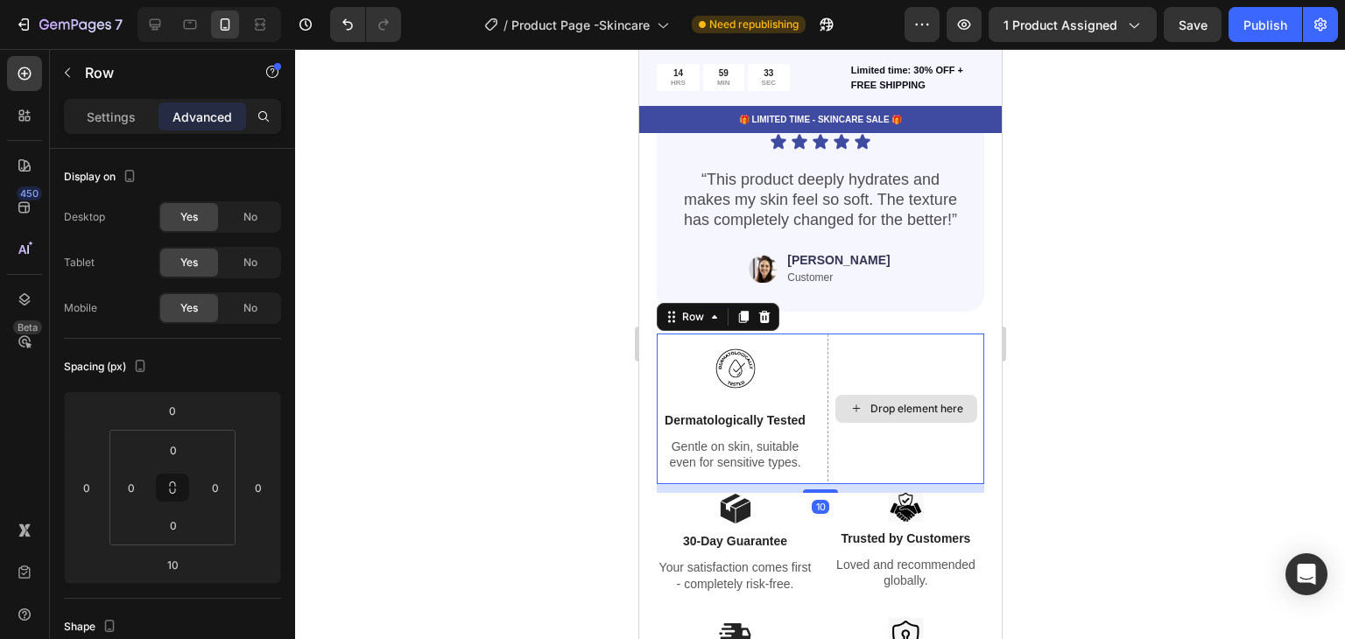
click at [877, 365] on div "Drop element here" at bounding box center [905, 410] width 157 height 152
click at [110, 123] on p "Settings" at bounding box center [111, 117] width 49 height 18
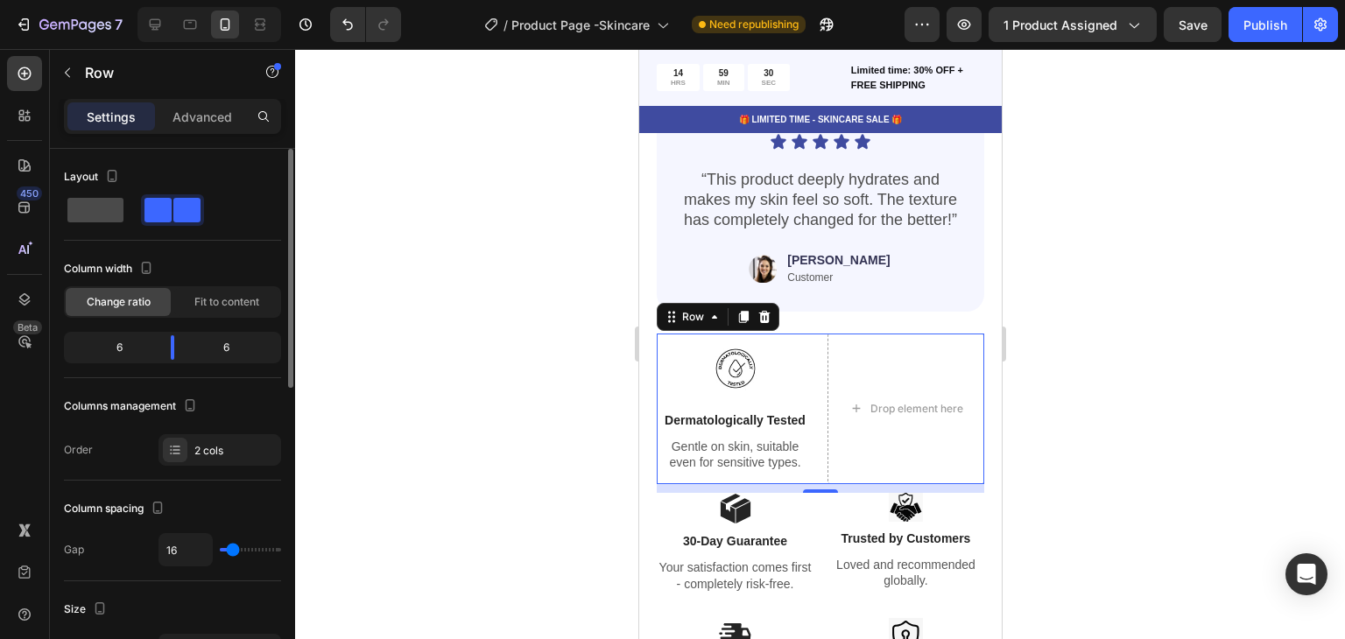
click at [111, 202] on span at bounding box center [95, 210] width 56 height 25
type input "0"
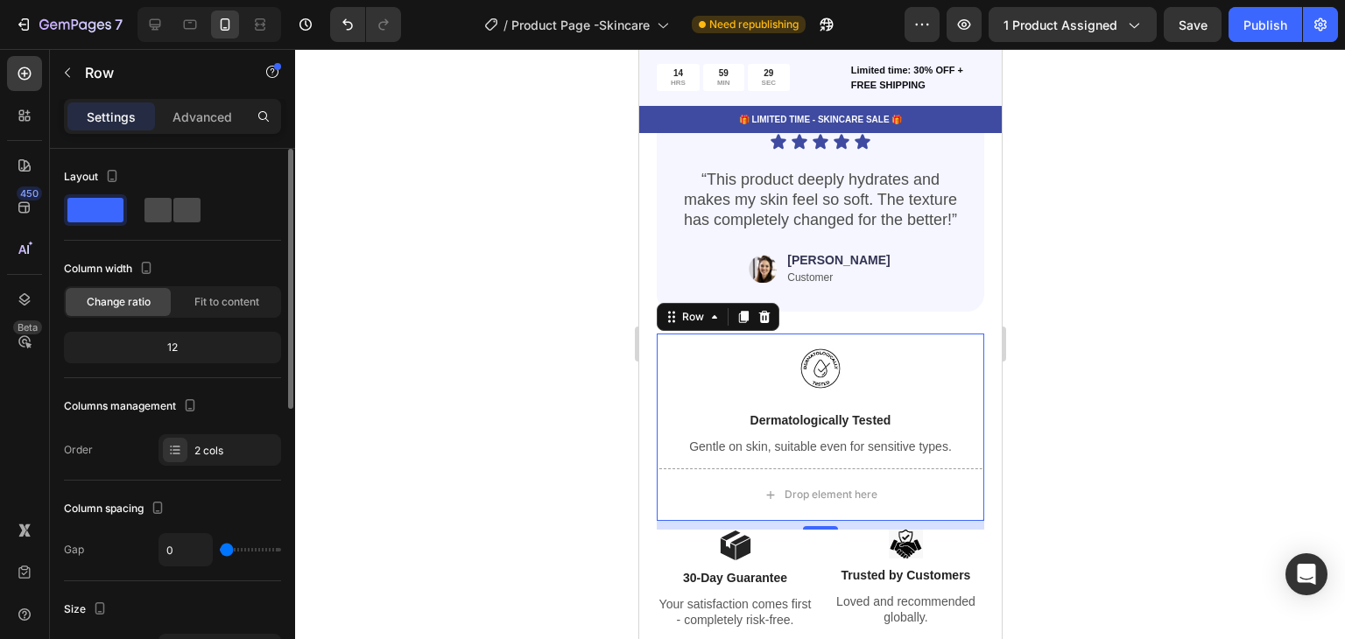
click at [173, 208] on span at bounding box center [186, 210] width 27 height 25
type input "16"
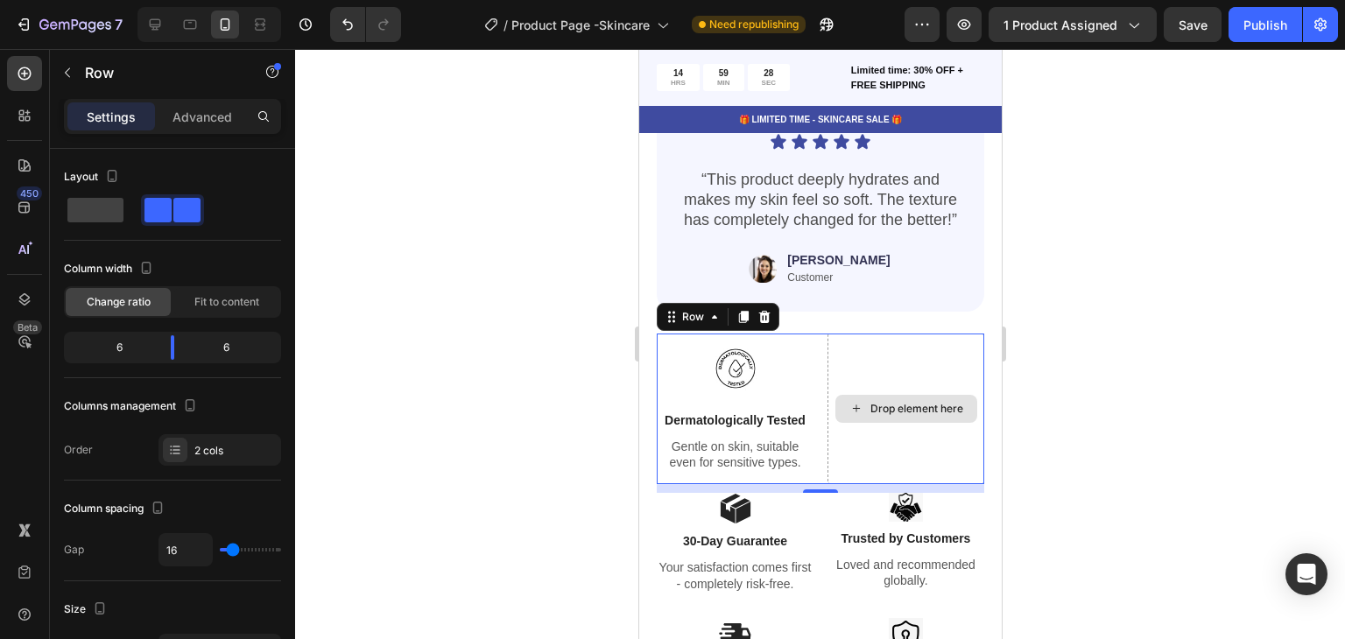
click at [884, 364] on div "Drop element here" at bounding box center [905, 410] width 157 height 152
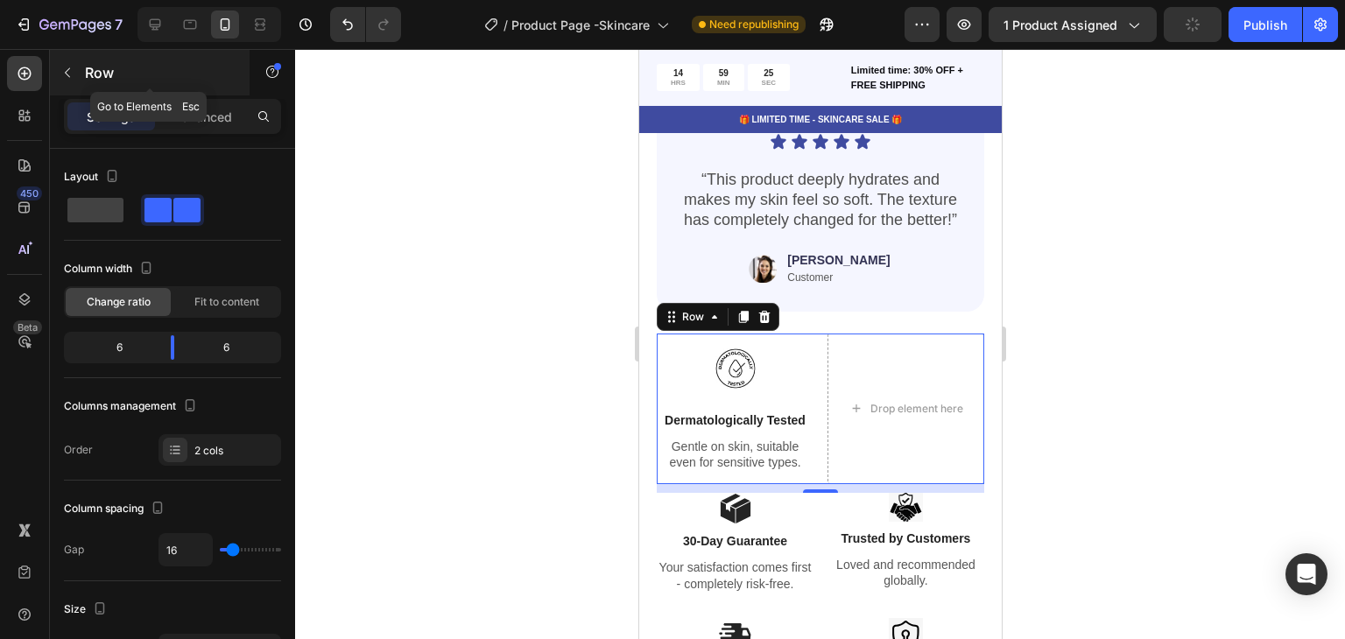
click at [67, 85] on button "button" at bounding box center [67, 73] width 28 height 28
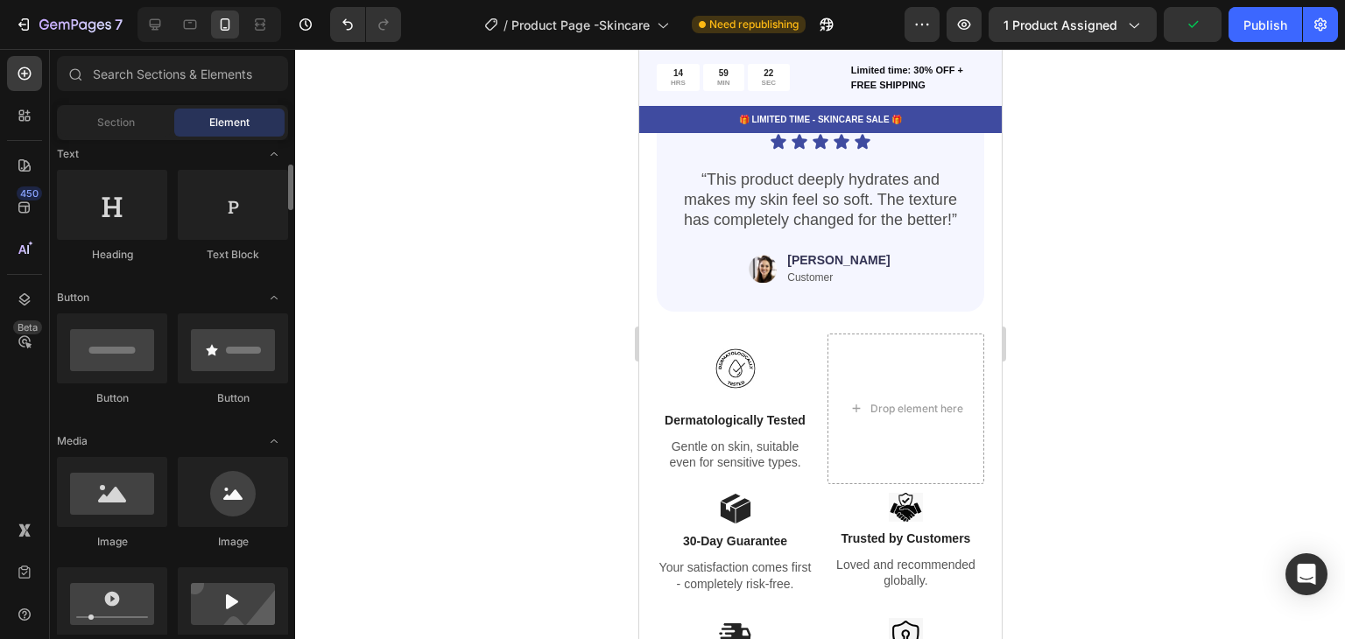
scroll to position [350, 0]
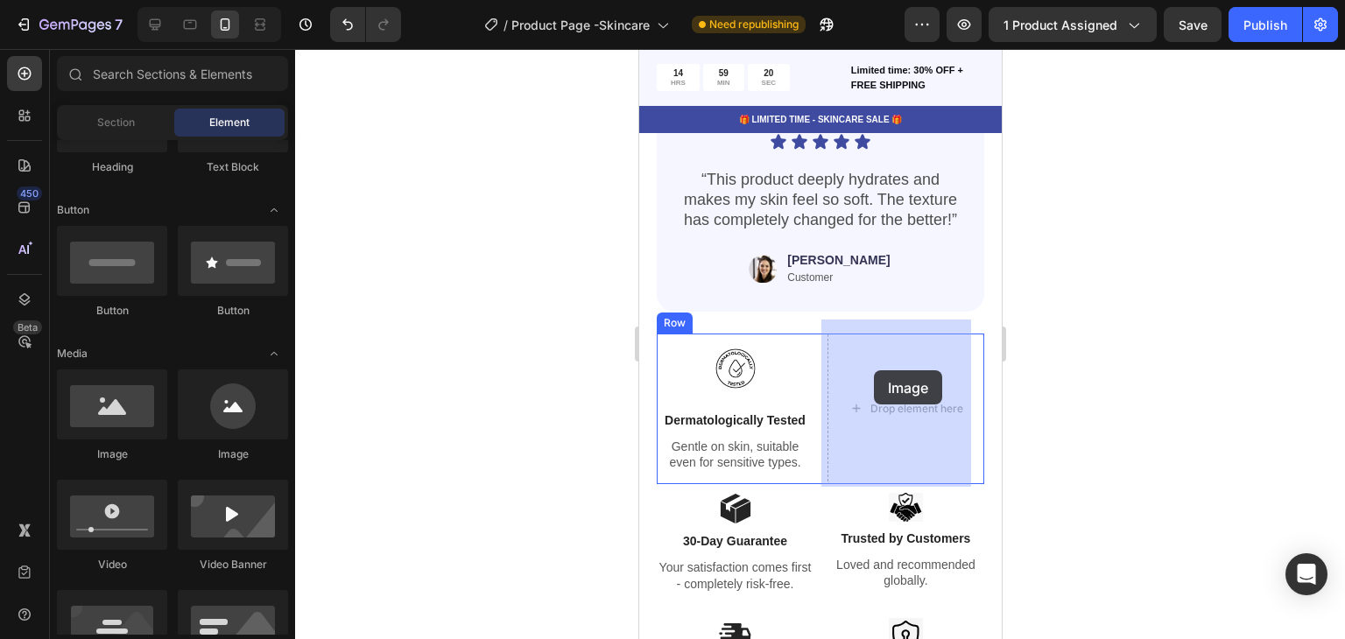
drag, startPoint x: 871, startPoint y: 460, endPoint x: 873, endPoint y: 370, distance: 89.4
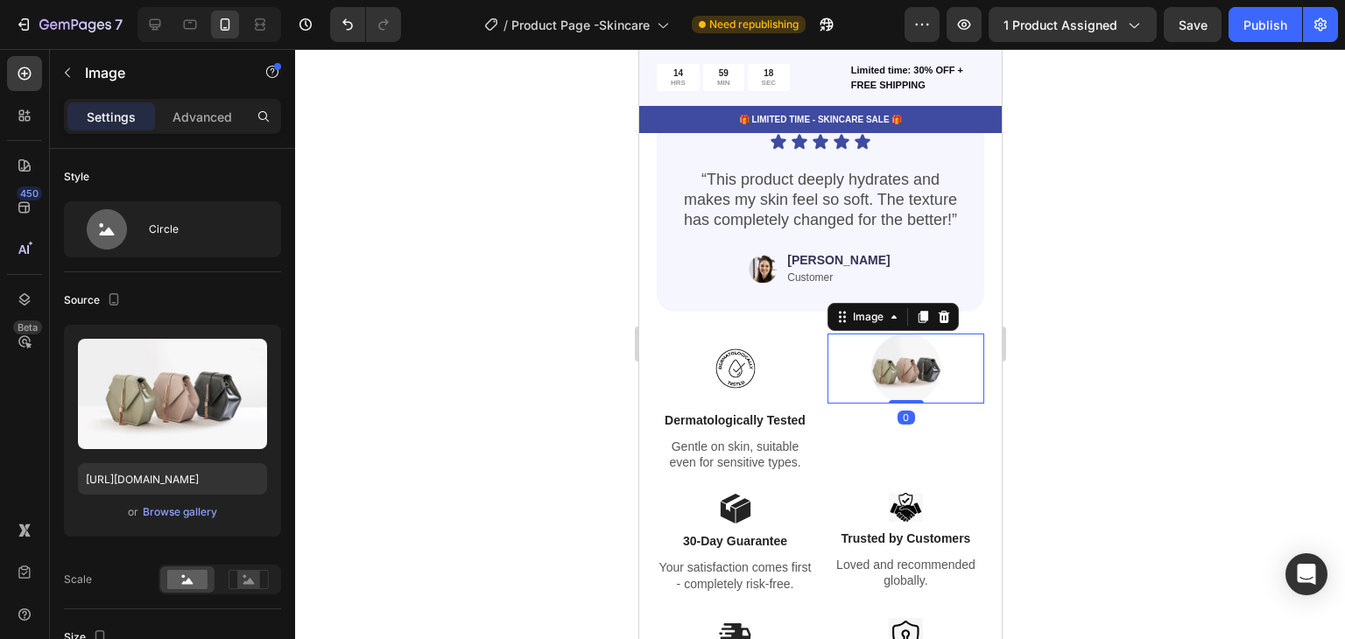
click at [889, 362] on img at bounding box center [906, 369] width 70 height 70
click at [194, 507] on div "Browse gallery" at bounding box center [180, 513] width 74 height 16
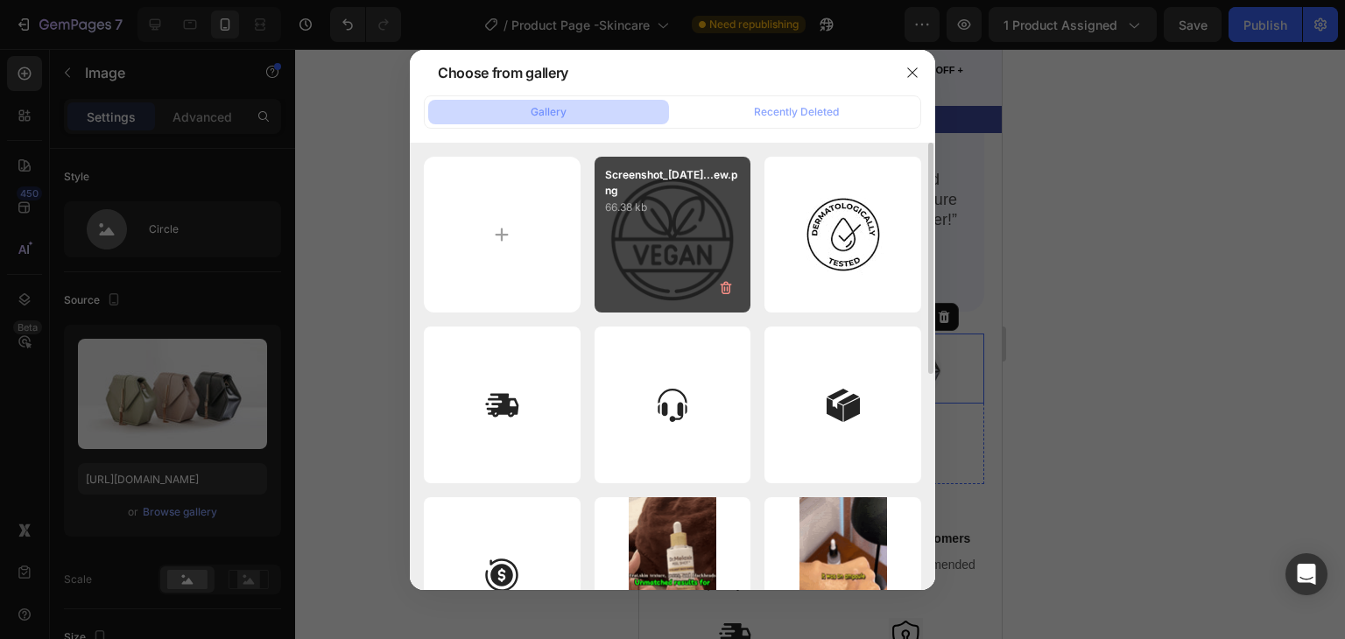
click at [702, 259] on div "Screenshot_[DATE]...ew.png 66.38 kb" at bounding box center [673, 235] width 157 height 157
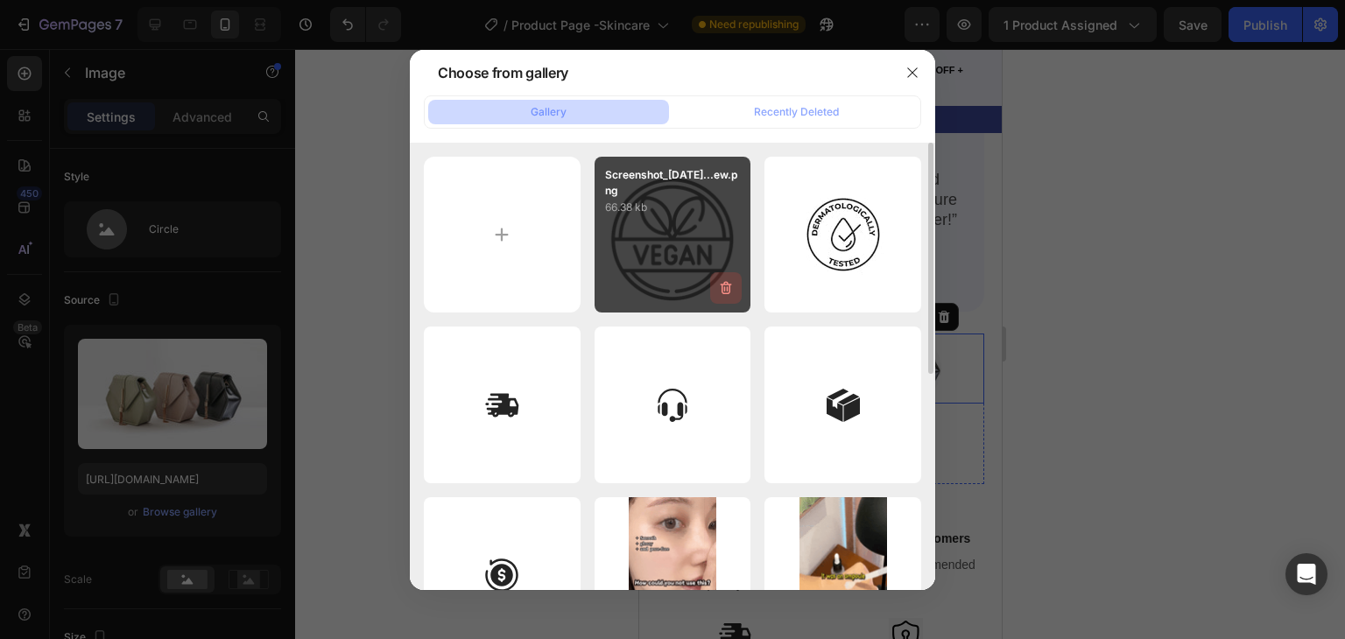
type input "[URL][DOMAIN_NAME]"
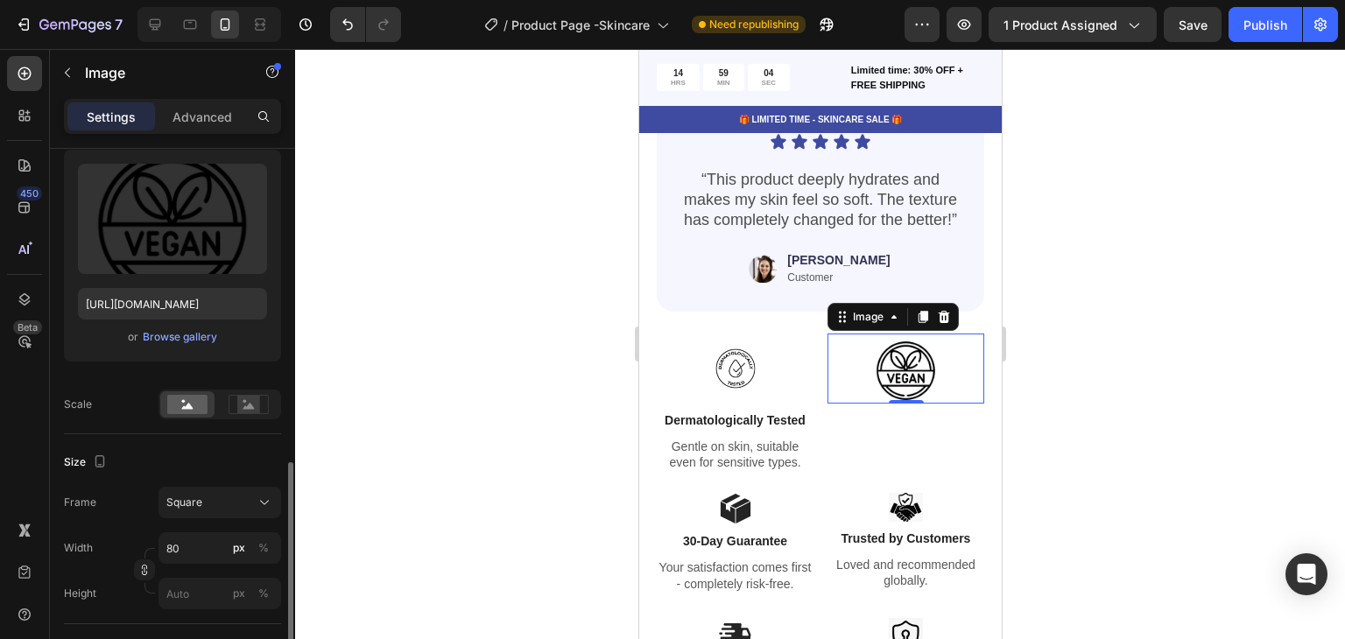
scroll to position [438, 0]
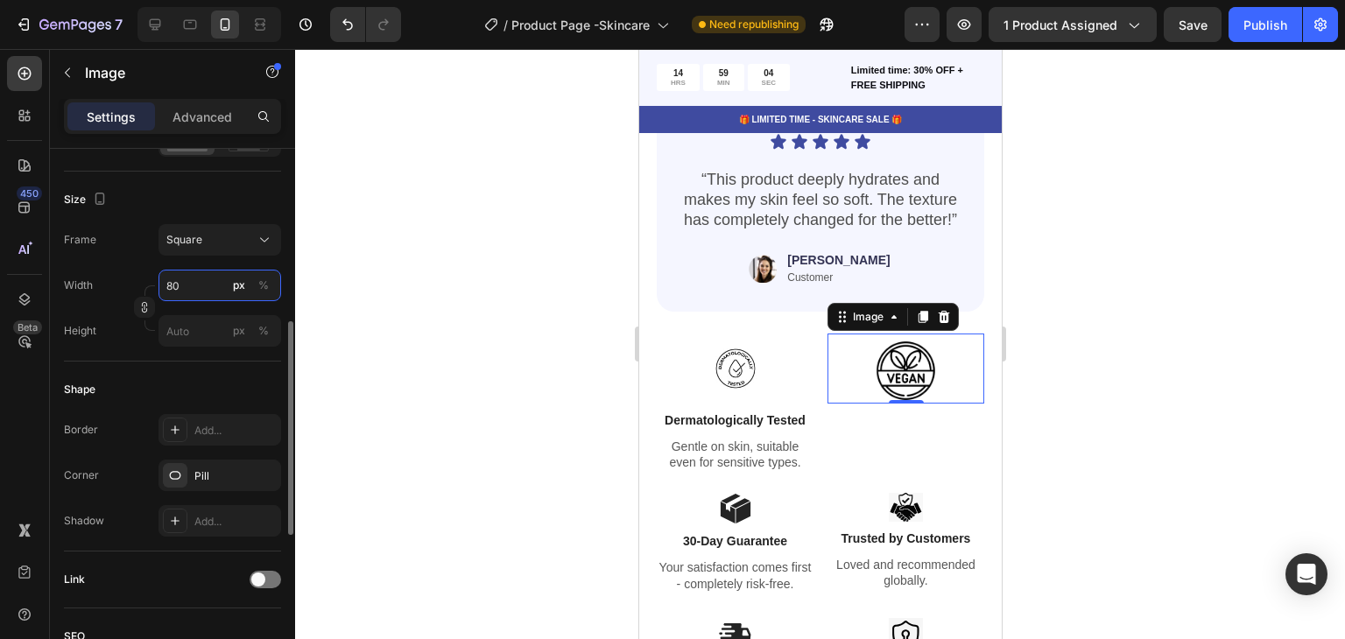
click at [212, 296] on input "80" at bounding box center [220, 286] width 123 height 32
type input "6"
type input "69"
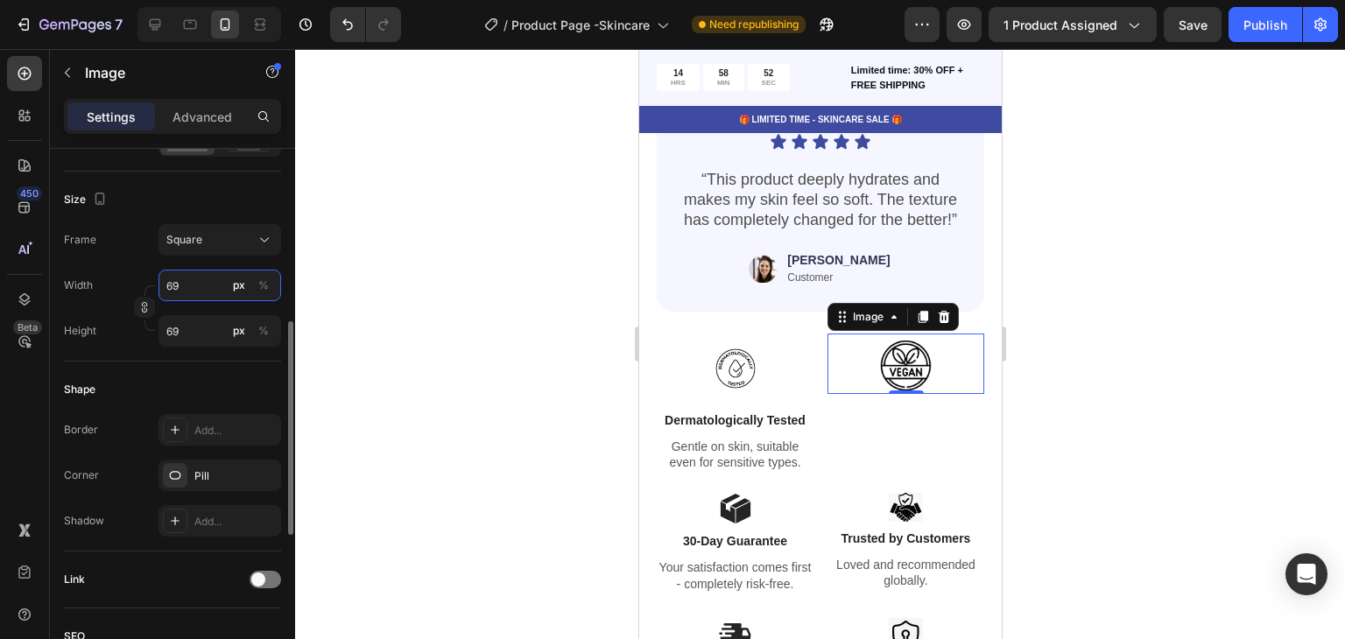
type input "6"
type input "60"
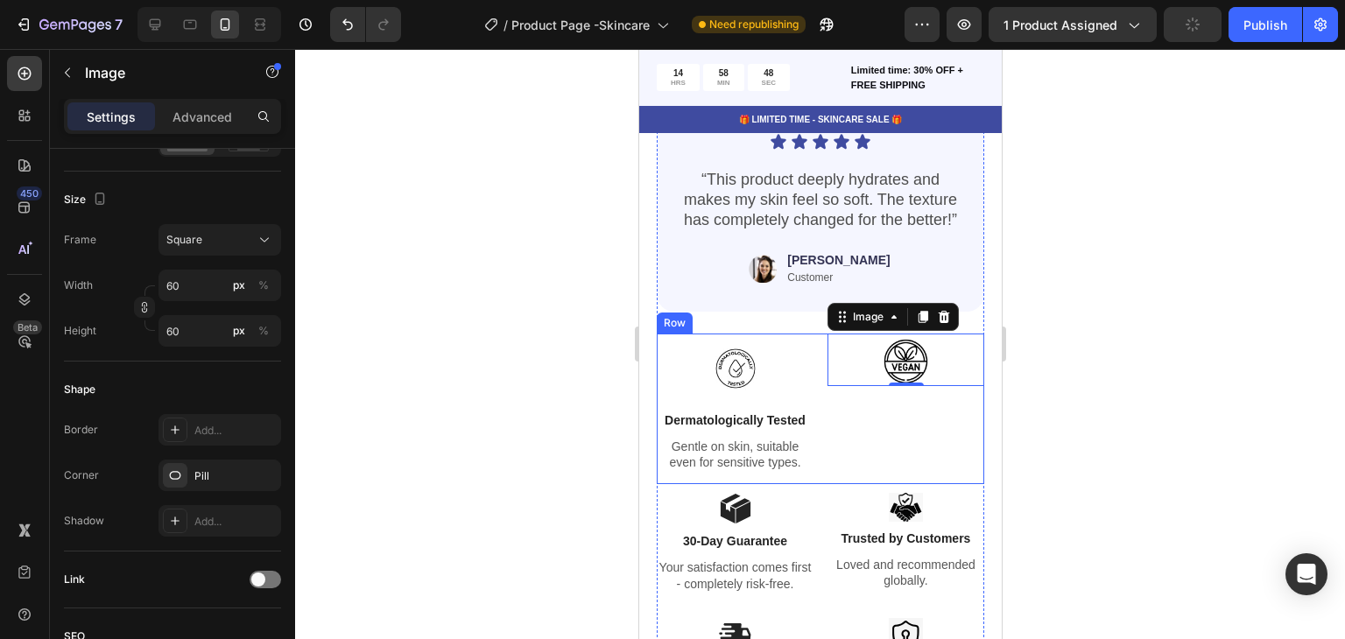
click at [870, 423] on div "Image 0" at bounding box center [905, 410] width 157 height 152
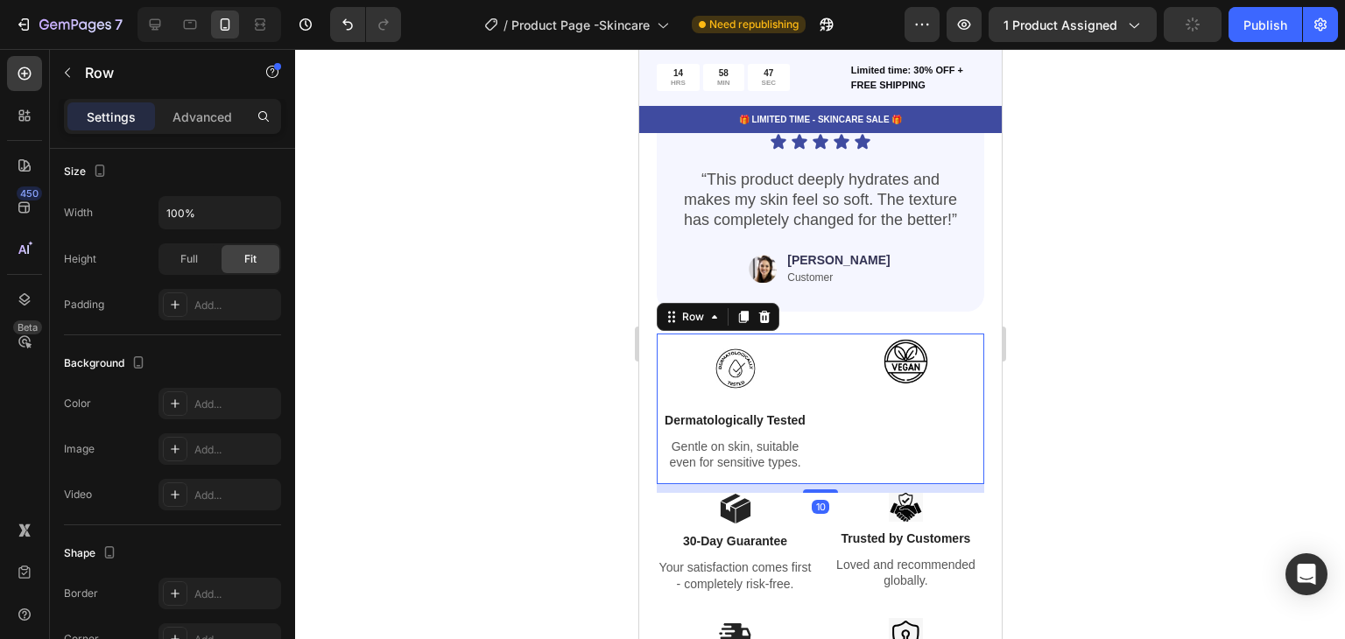
scroll to position [0, 0]
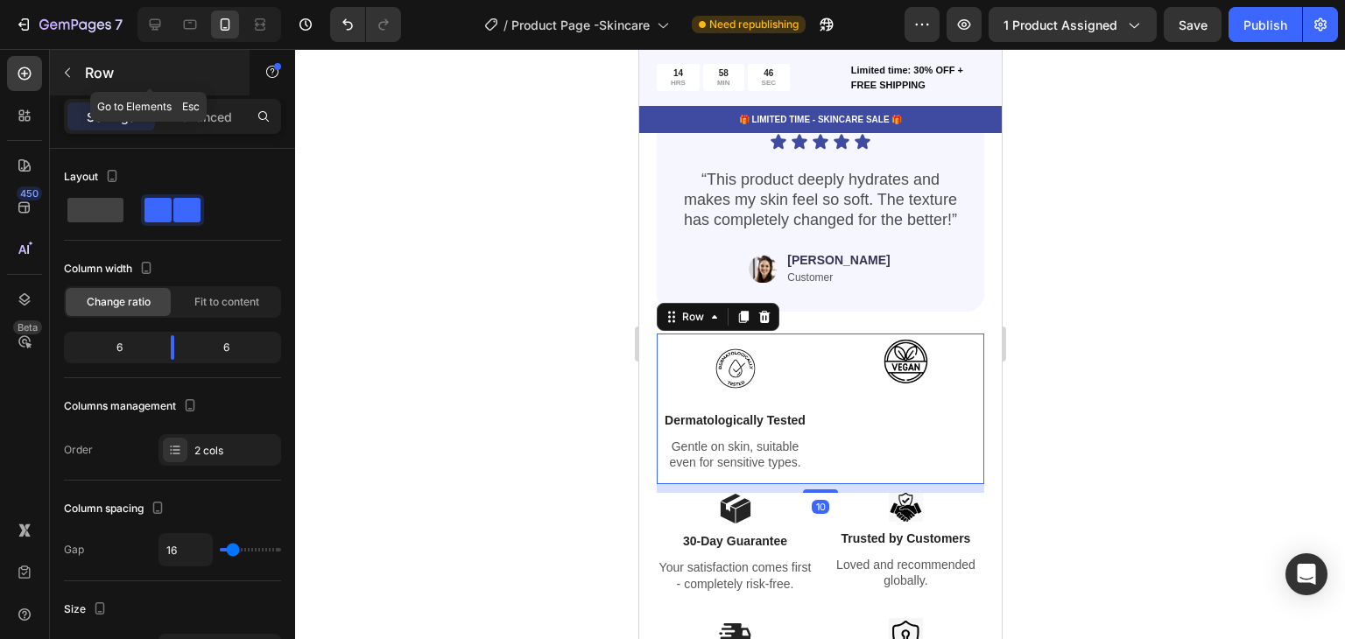
click at [81, 77] on button "button" at bounding box center [67, 73] width 28 height 28
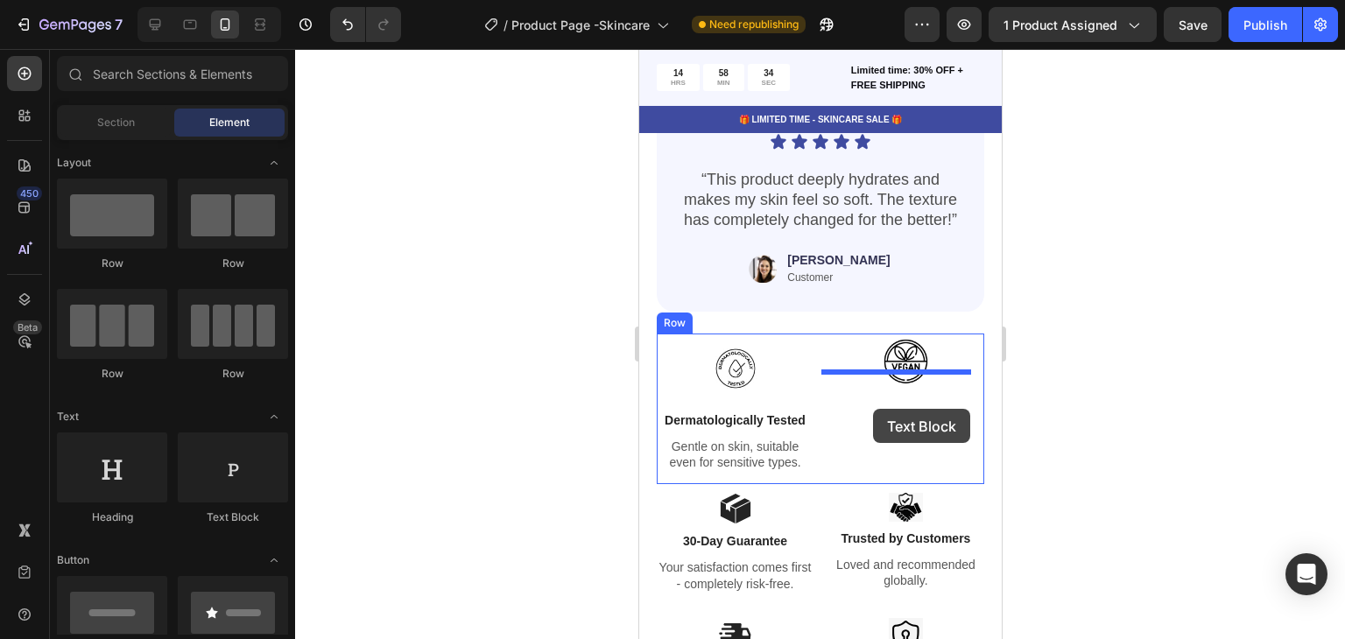
drag, startPoint x: 863, startPoint y: 522, endPoint x: 872, endPoint y: 410, distance: 112.5
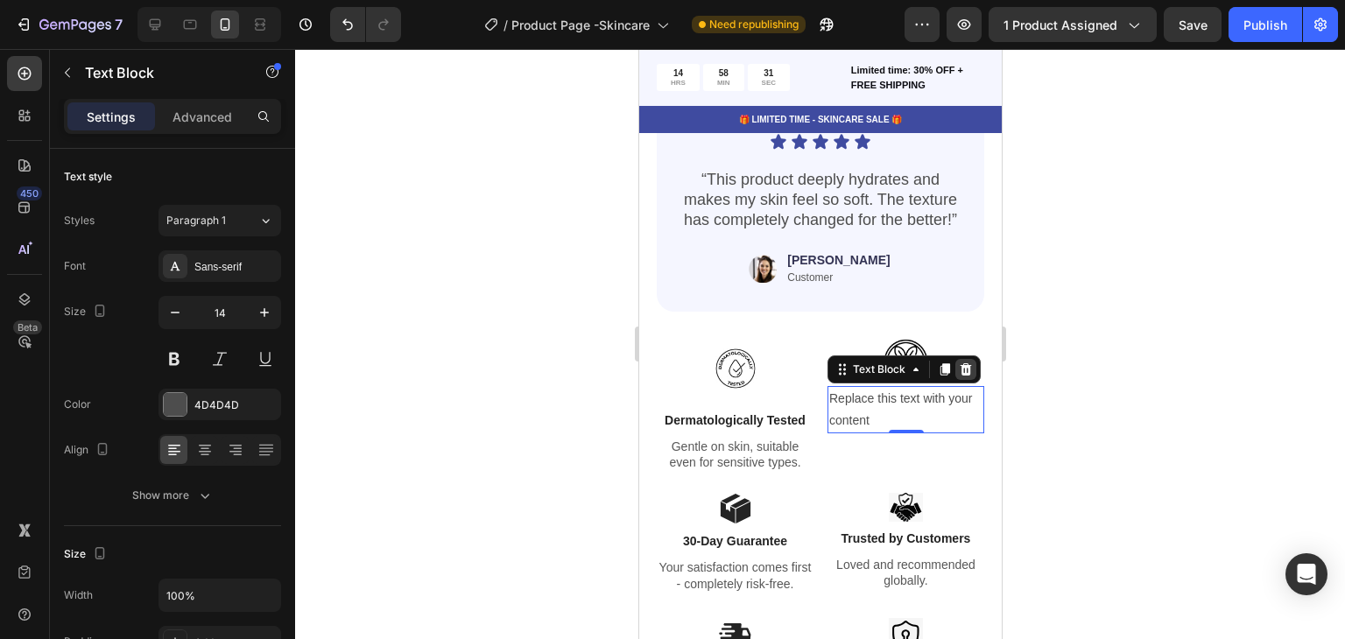
click at [960, 363] on icon at bounding box center [965, 369] width 11 height 12
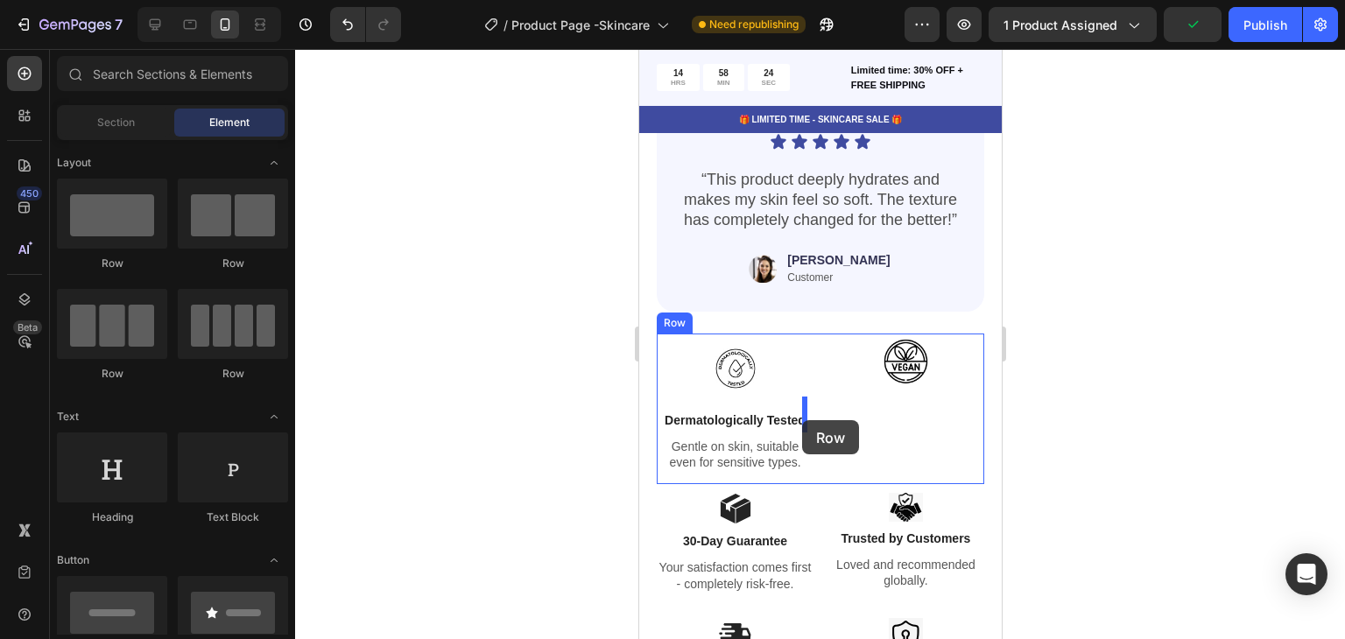
drag, startPoint x: 765, startPoint y: 286, endPoint x: 801, endPoint y: 420, distance: 139.0
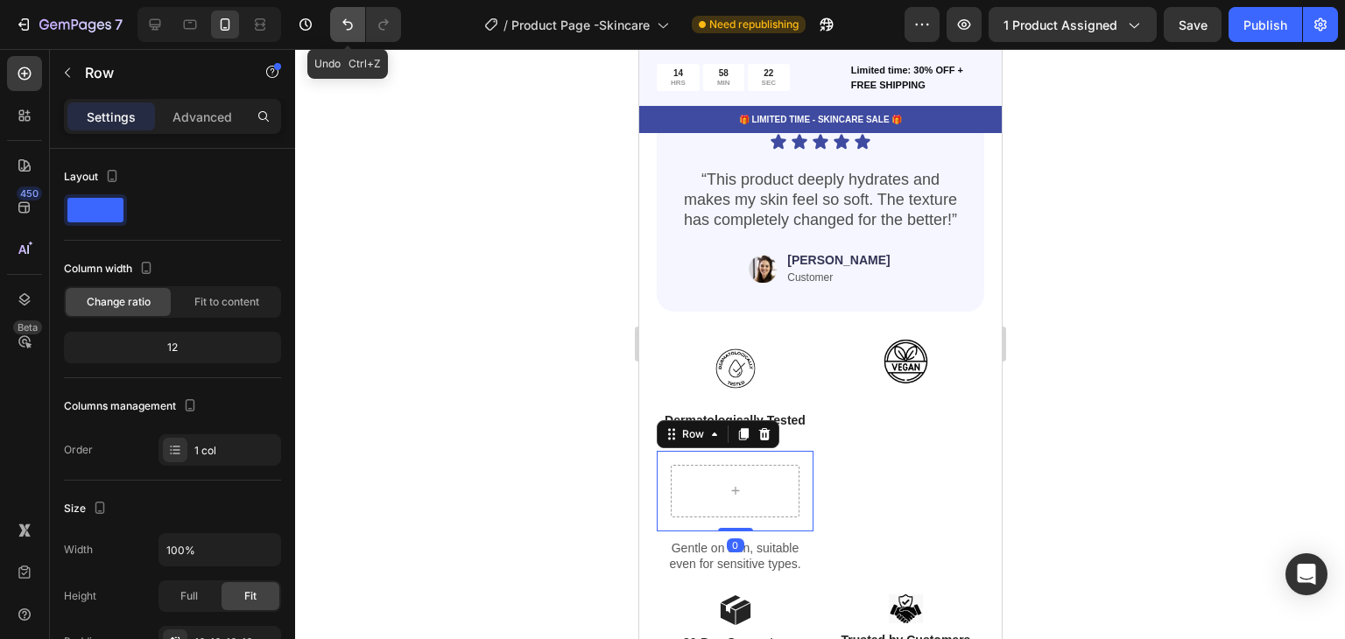
click at [343, 29] on icon "Undo/Redo" at bounding box center [348, 25] width 18 height 18
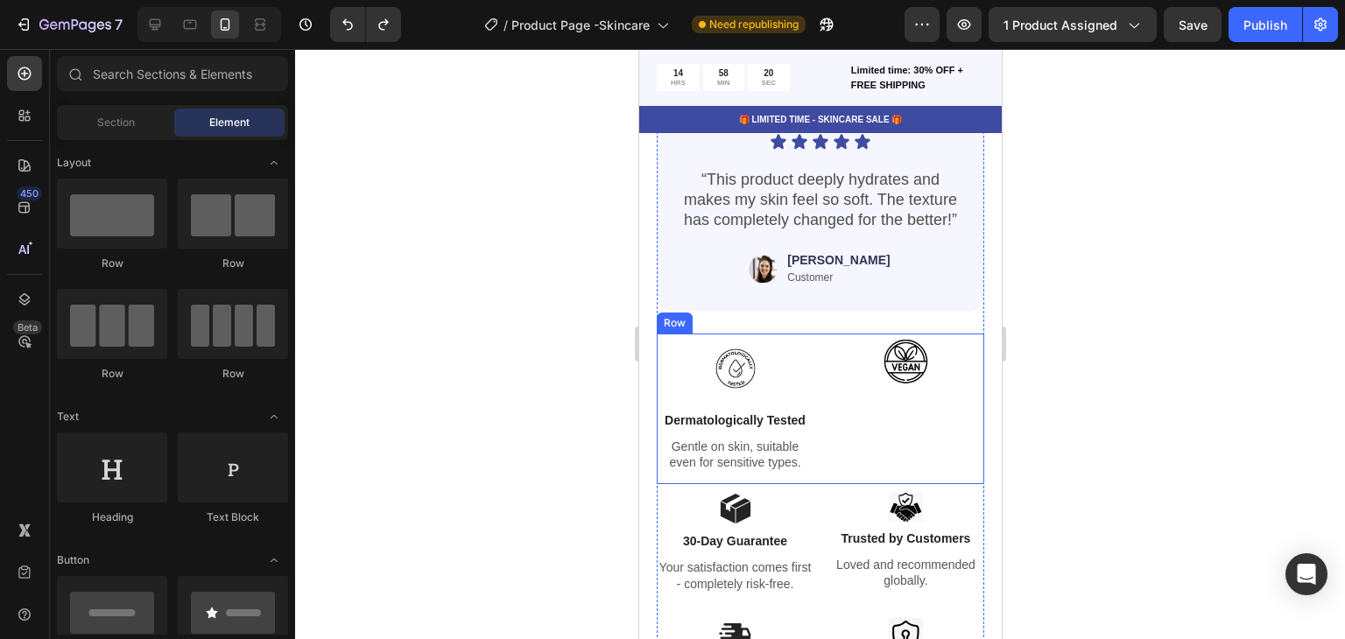
click at [905, 421] on div "Image" at bounding box center [905, 410] width 157 height 152
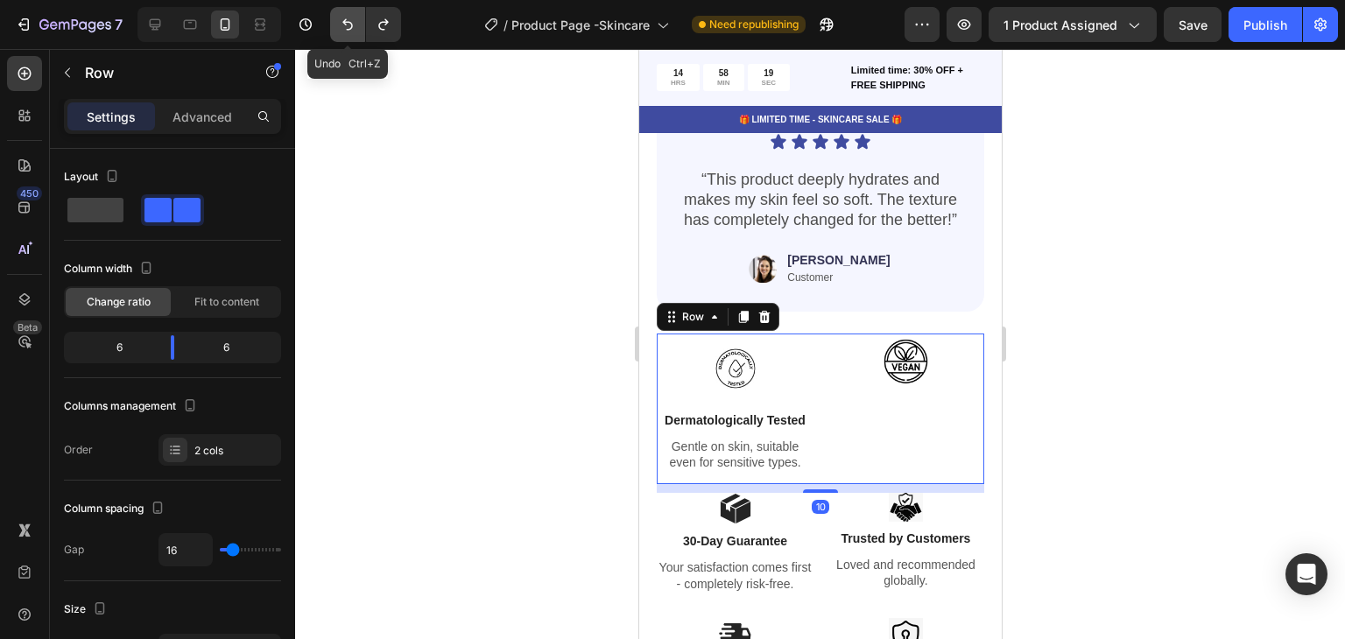
click at [341, 17] on icon "Undo/Redo" at bounding box center [348, 25] width 18 height 18
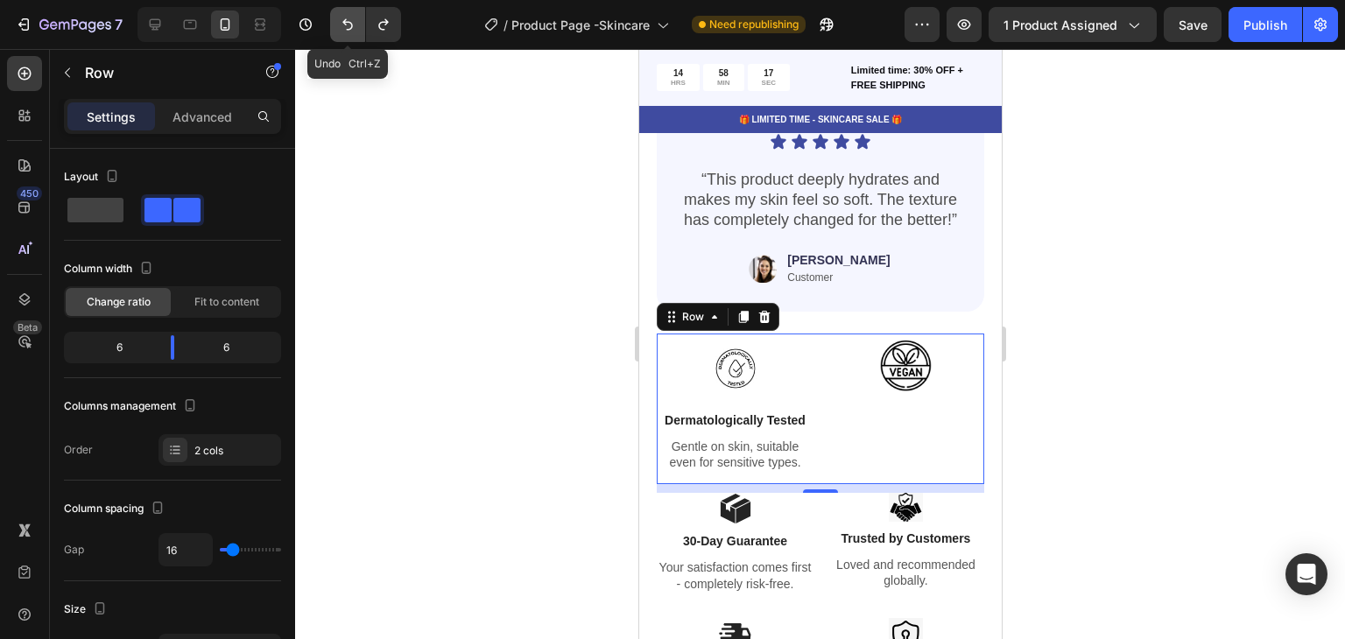
click at [341, 17] on icon "Undo/Redo" at bounding box center [348, 25] width 18 height 18
type input "0"
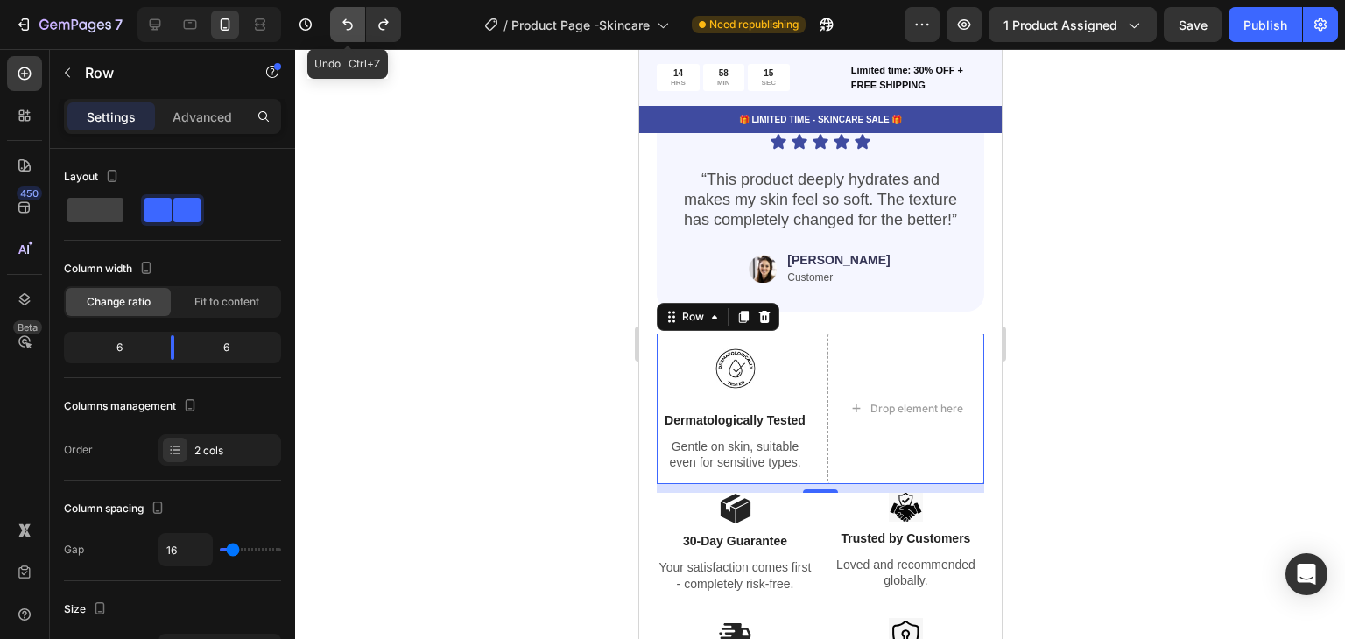
type input "0"
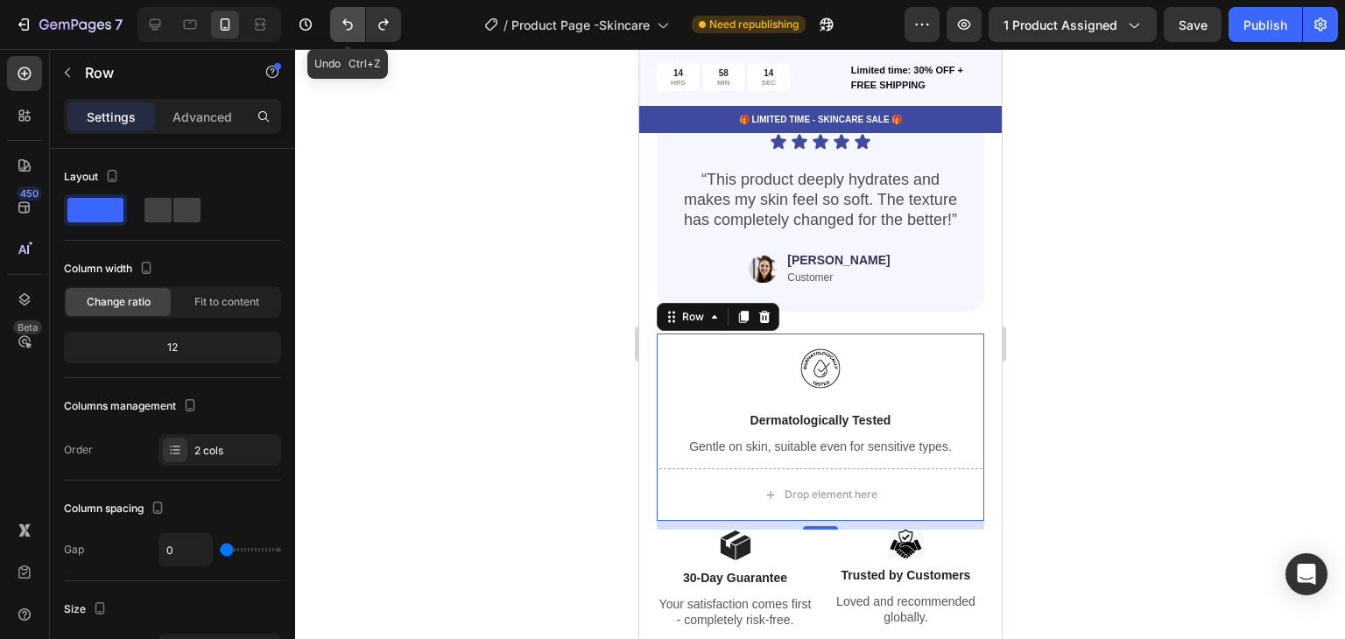
click at [341, 17] on icon "Undo/Redo" at bounding box center [348, 25] width 18 height 18
type input "16"
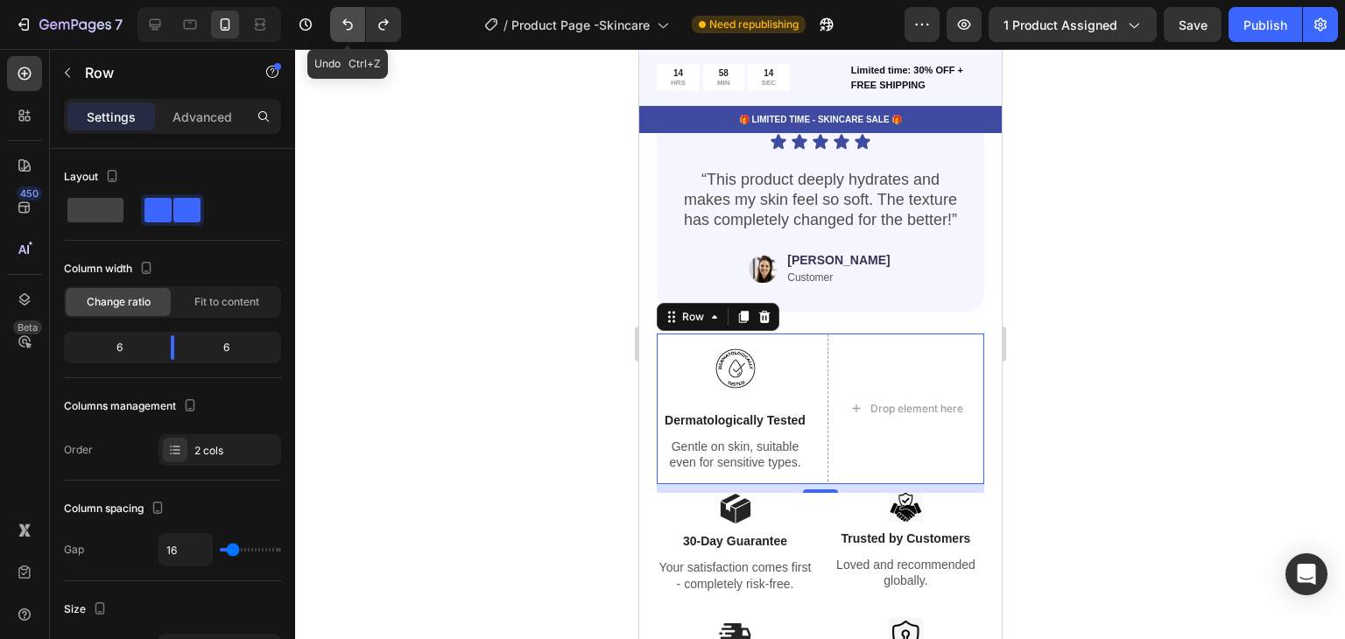
click at [341, 17] on icon "Undo/Redo" at bounding box center [348, 25] width 18 height 18
click at [344, 25] on icon "Undo/Redo" at bounding box center [348, 25] width 18 height 18
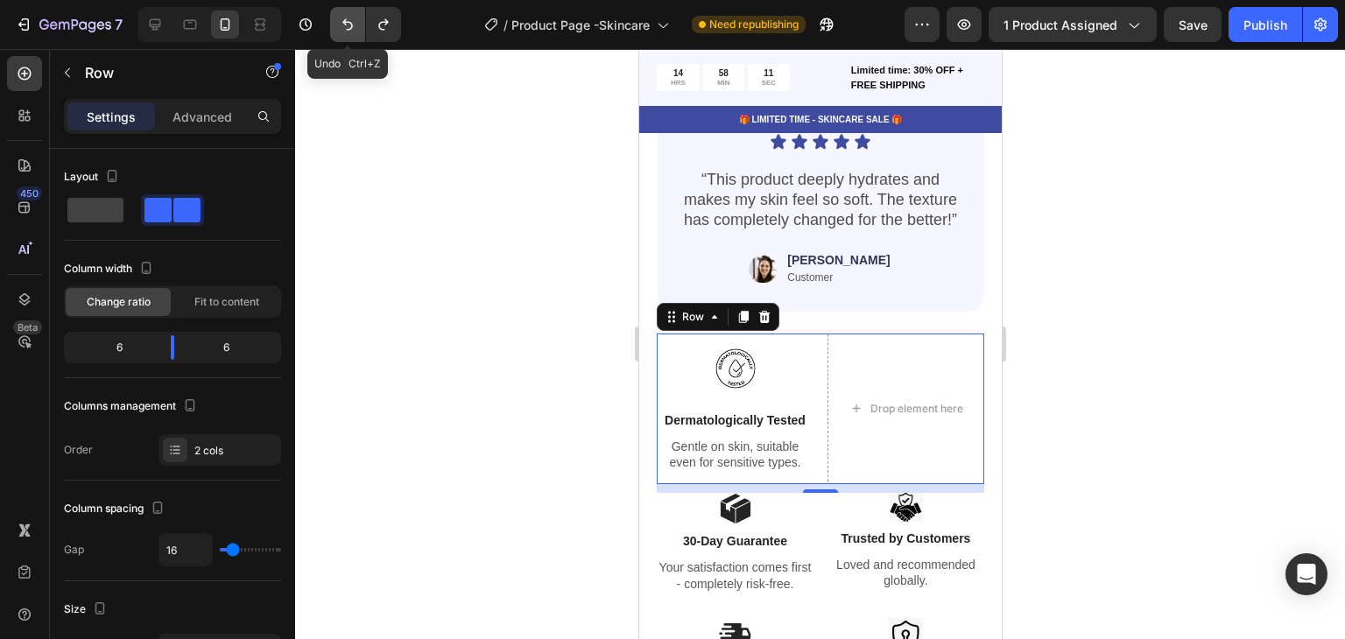
click at [344, 25] on icon "Undo/Redo" at bounding box center [348, 25] width 18 height 18
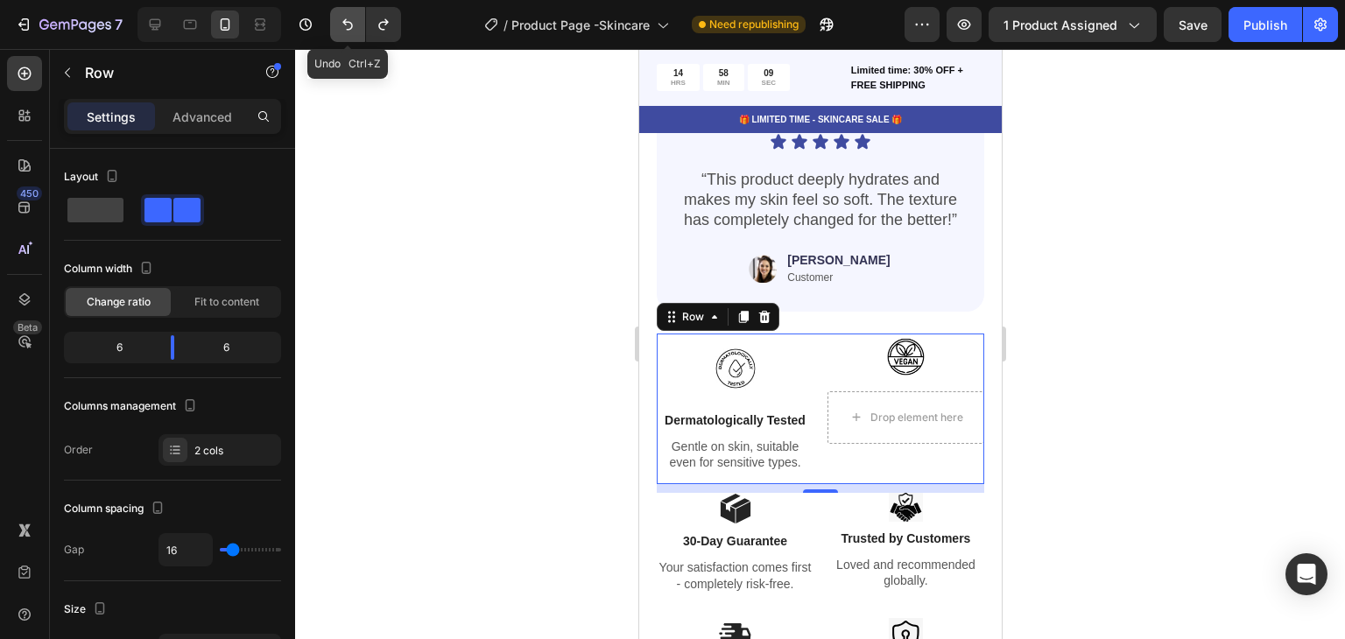
click at [344, 25] on icon "Undo/Redo" at bounding box center [348, 25] width 18 height 18
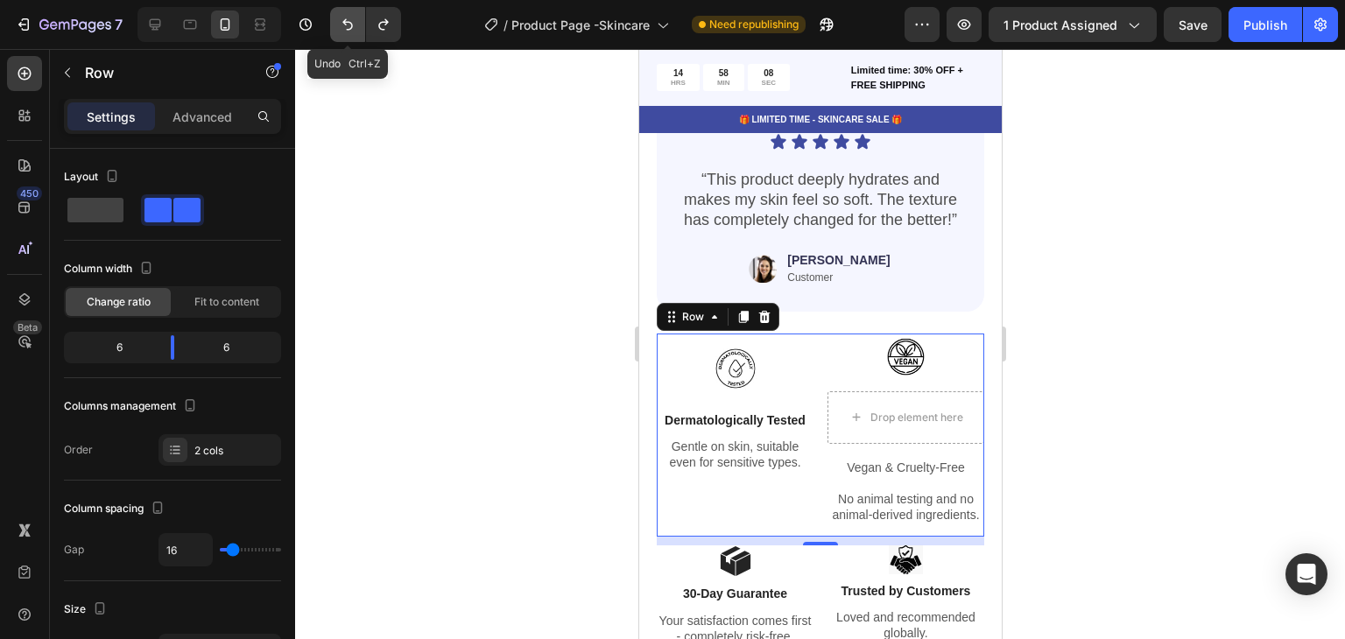
click at [344, 25] on icon "Undo/Redo" at bounding box center [348, 25] width 18 height 18
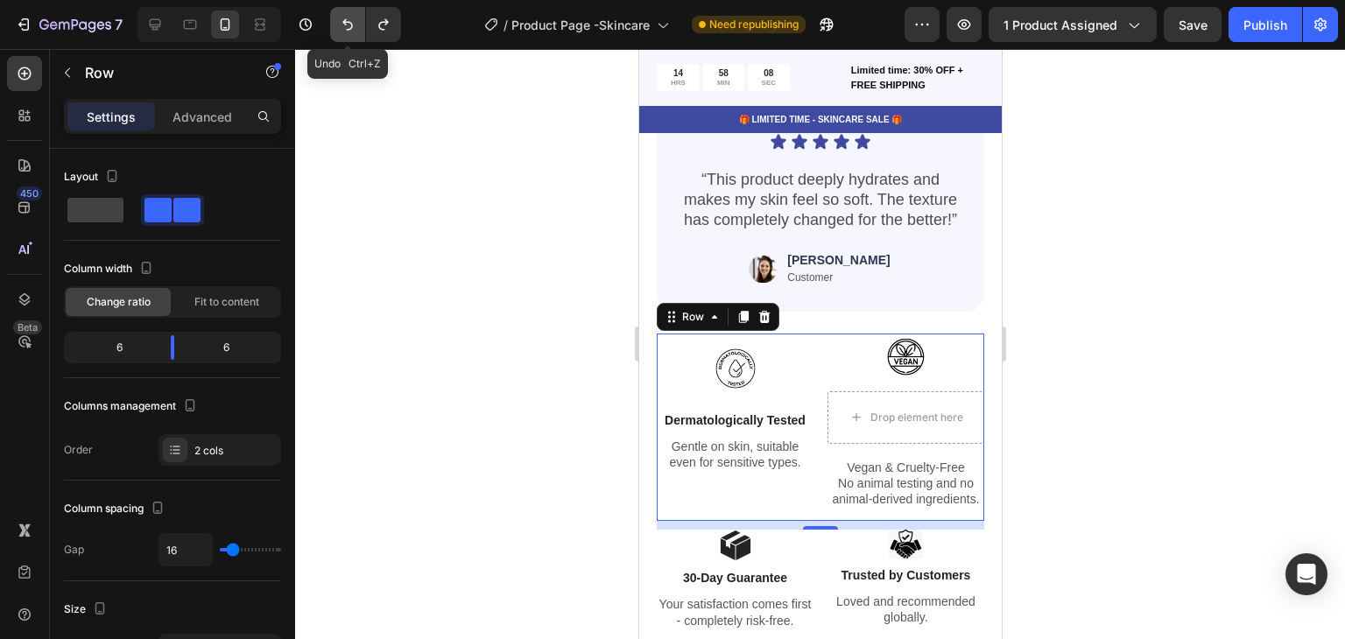
click at [344, 25] on icon "Undo/Redo" at bounding box center [348, 25] width 18 height 18
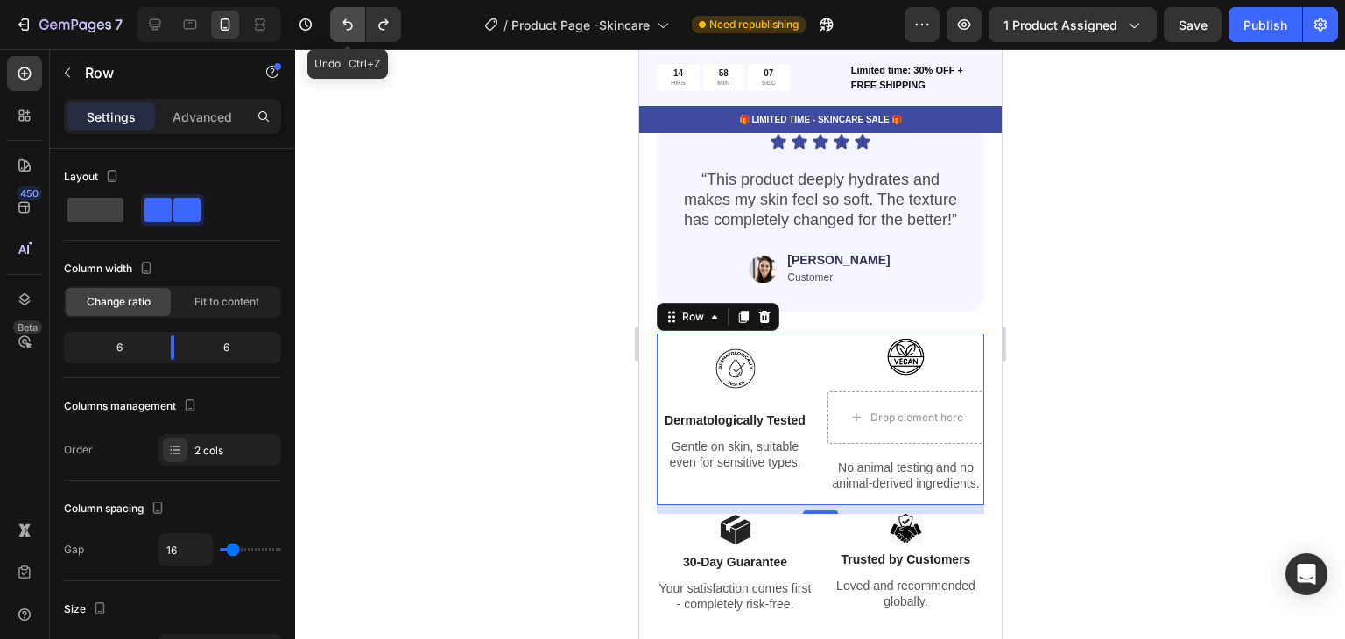
click at [344, 25] on icon "Undo/Redo" at bounding box center [348, 25] width 18 height 18
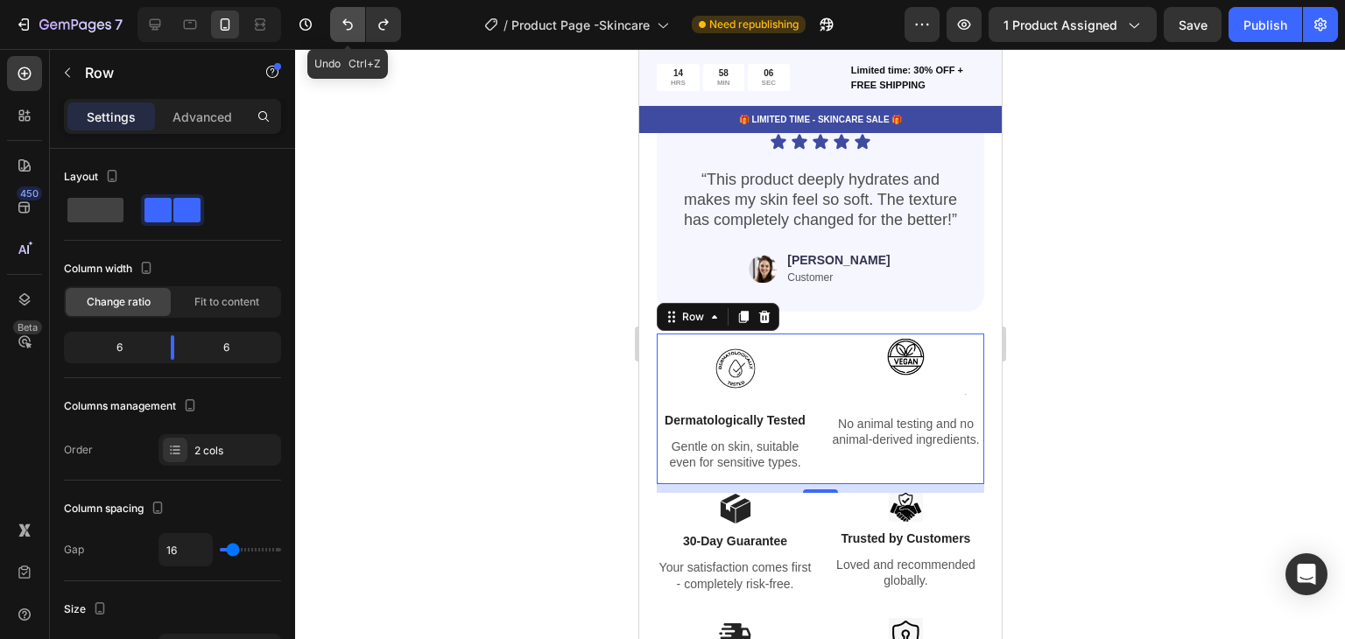
click at [344, 25] on icon "Undo/Redo" at bounding box center [348, 25] width 18 height 18
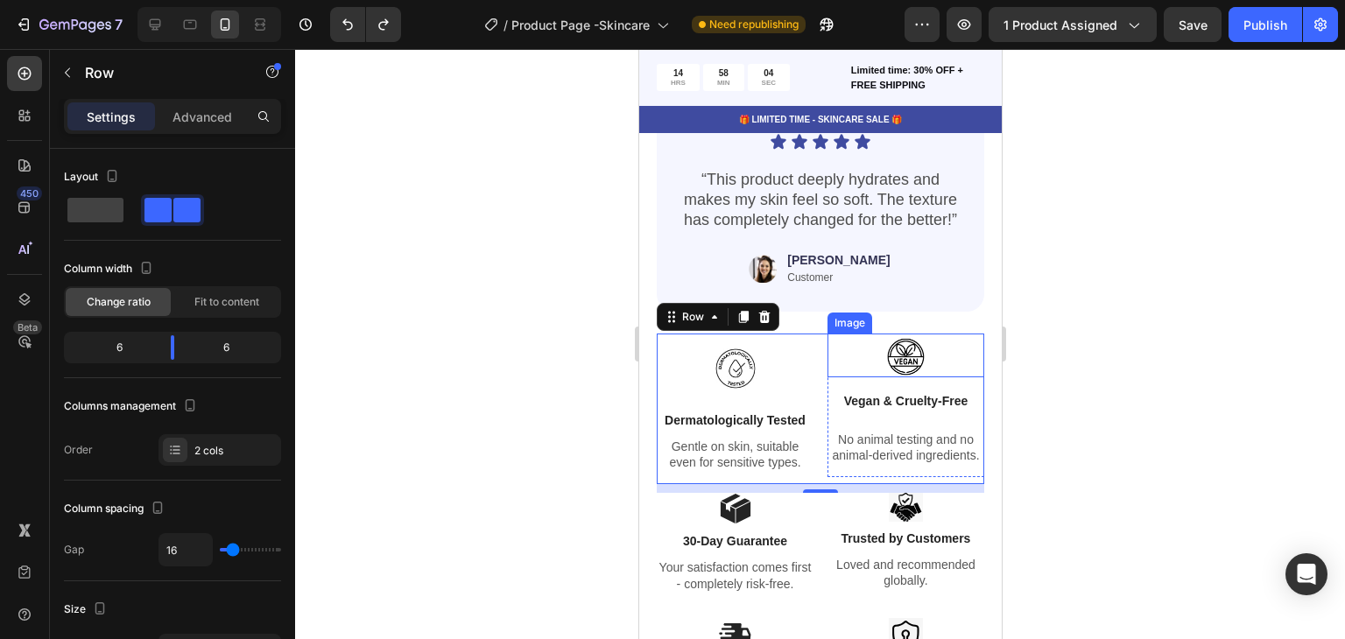
click at [861, 334] on div at bounding box center [905, 356] width 157 height 44
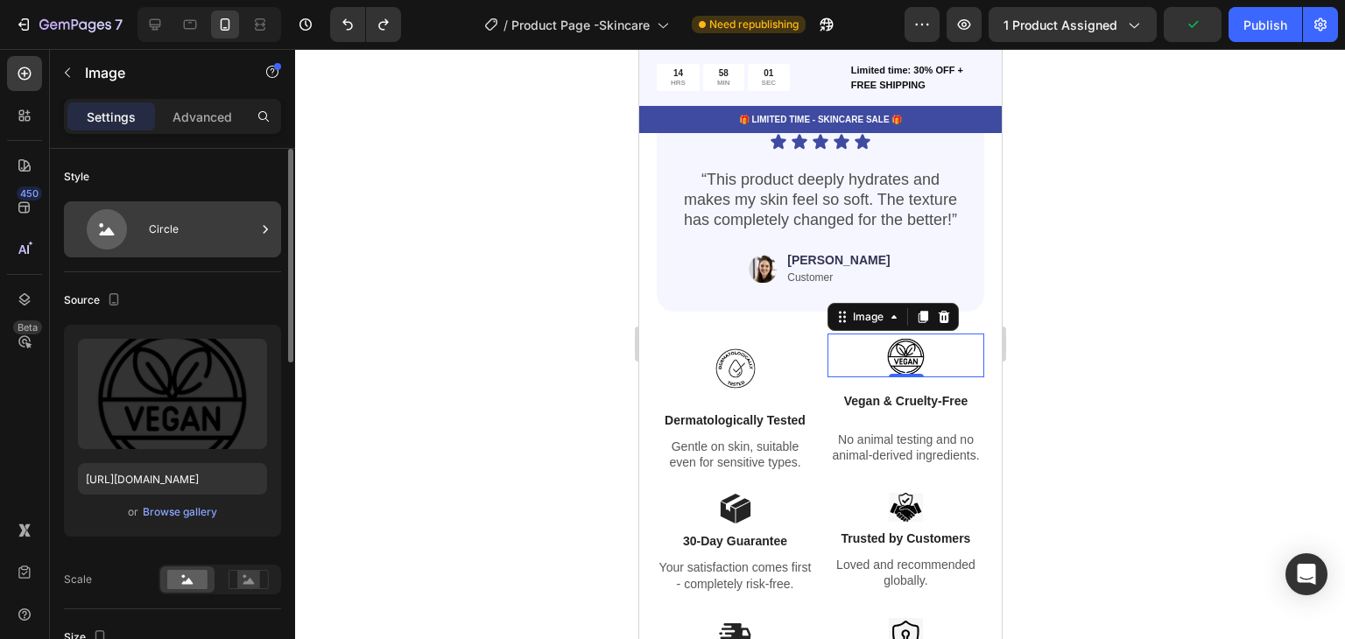
click at [218, 252] on div "Circle" at bounding box center [172, 229] width 217 height 56
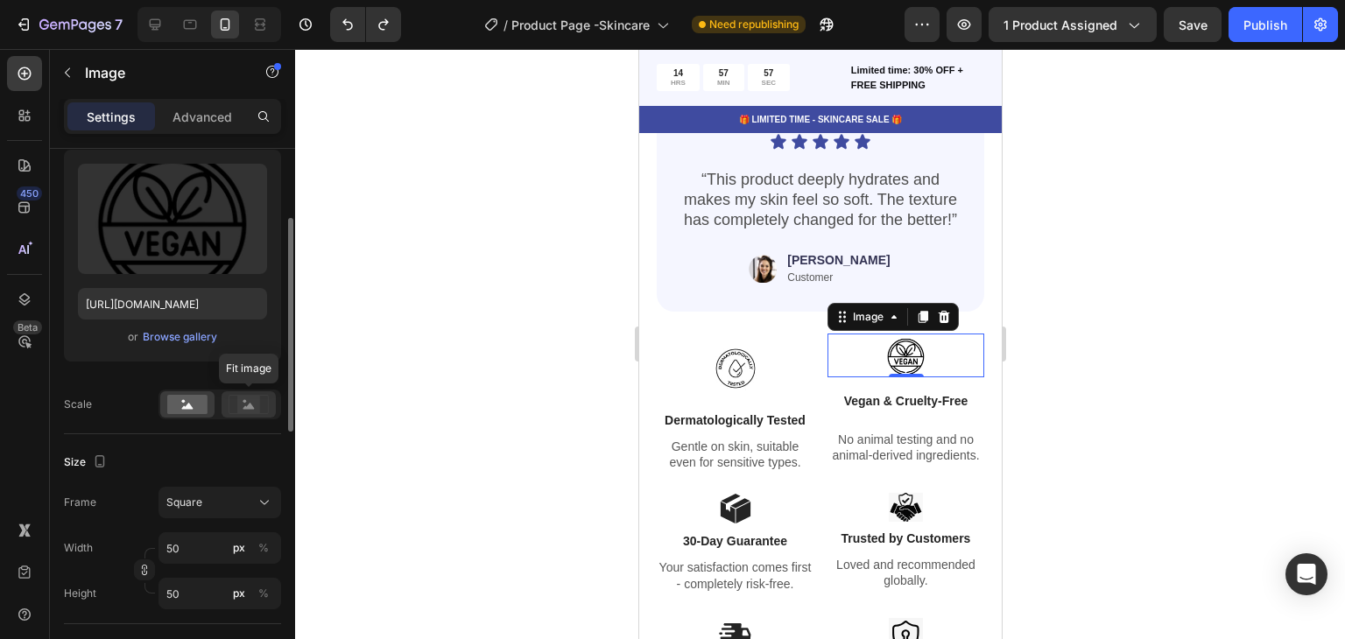
click at [236, 399] on icon at bounding box center [249, 404] width 40 height 19
click at [193, 408] on icon at bounding box center [187, 406] width 11 height 6
click at [193, 548] on input "50" at bounding box center [220, 549] width 123 height 32
type input "6"
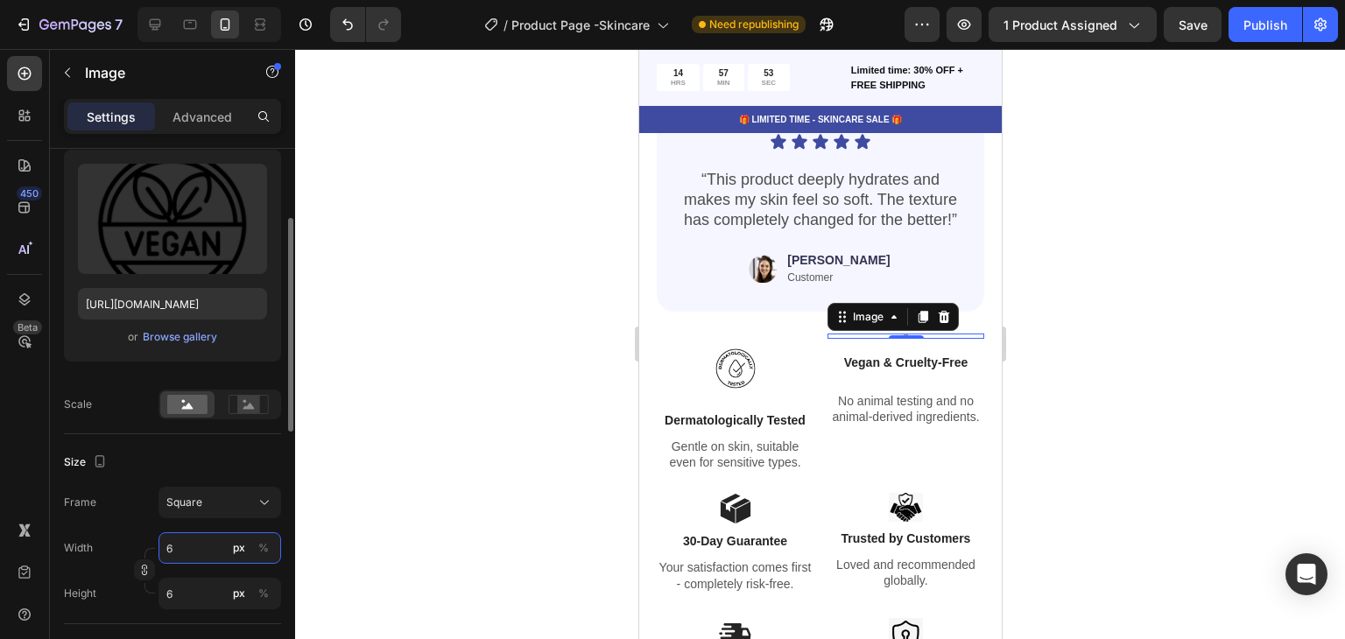
type input "69"
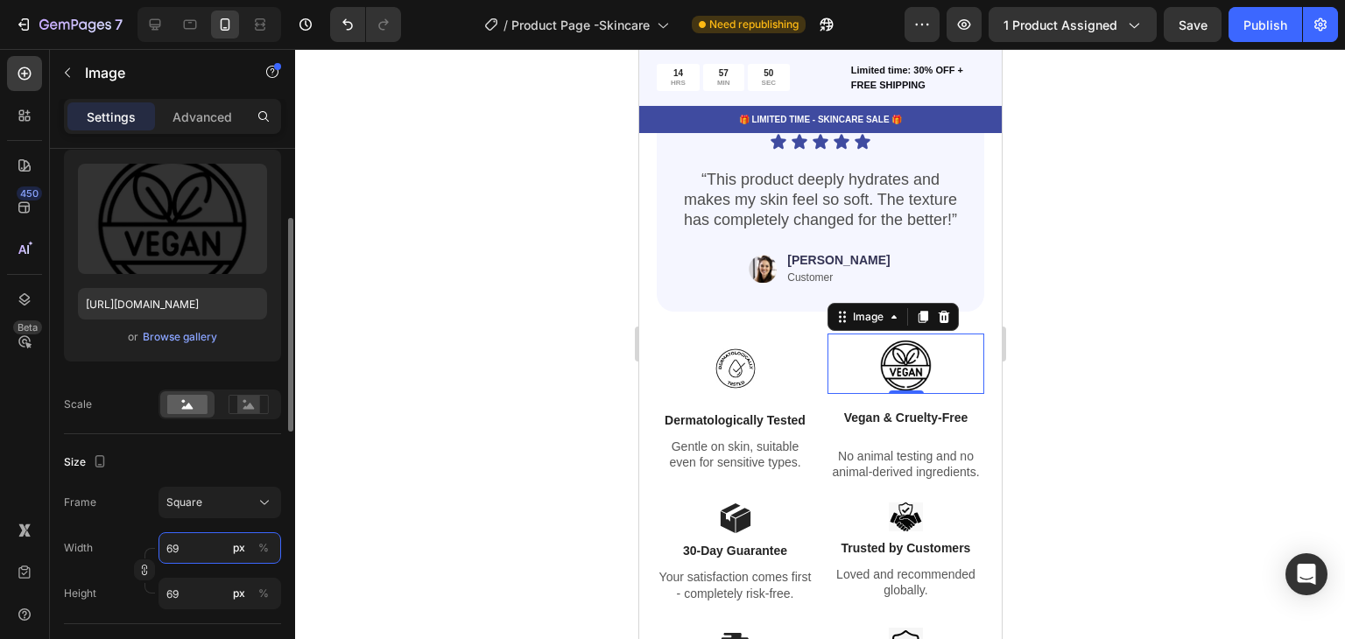
click at [193, 548] on input "69" at bounding box center [220, 549] width 123 height 32
type input "5"
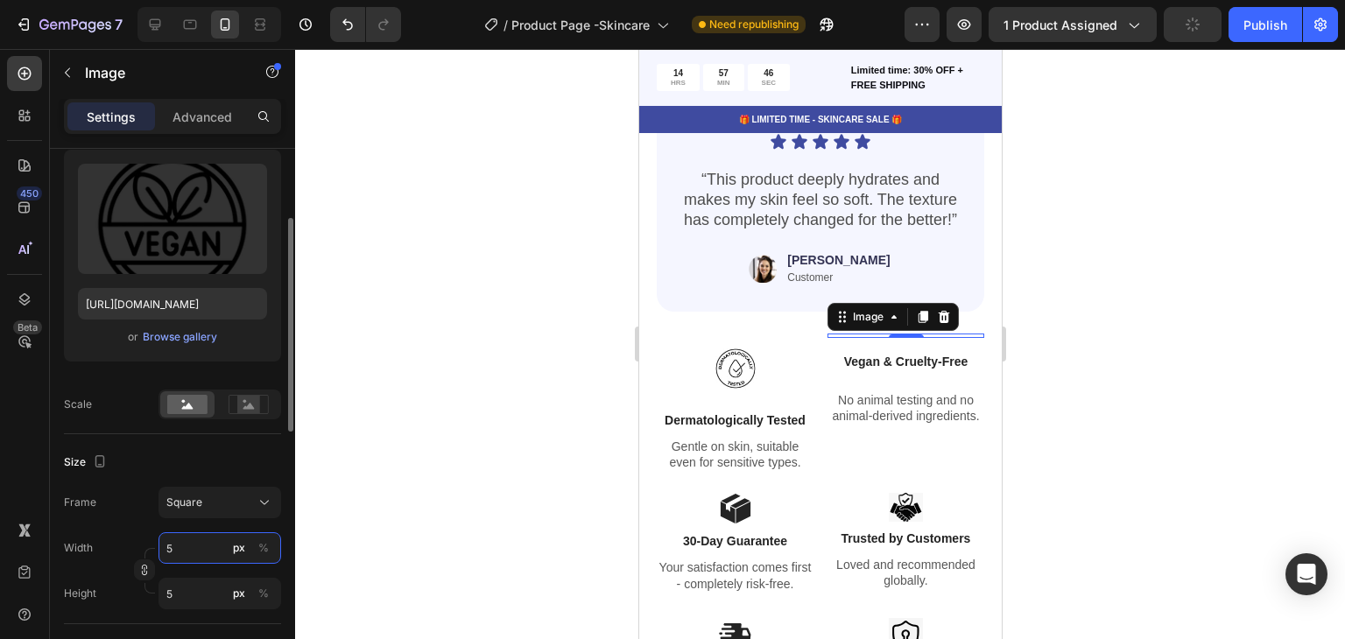
type input "59"
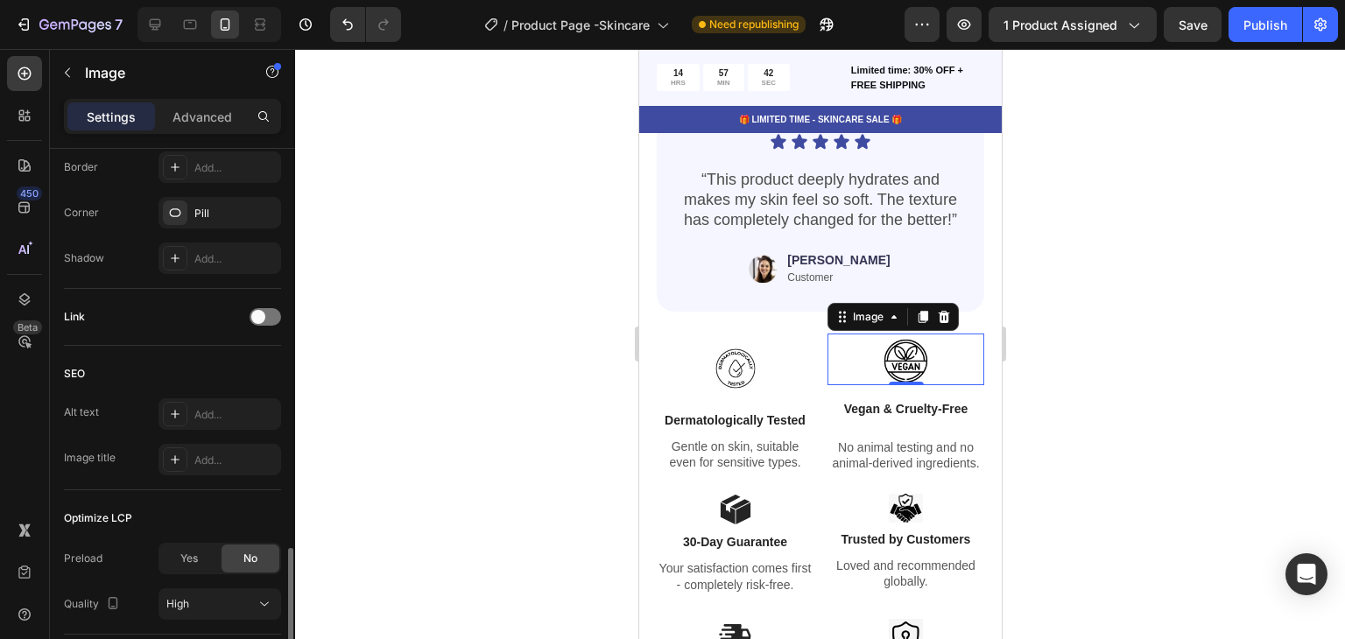
scroll to position [824, 0]
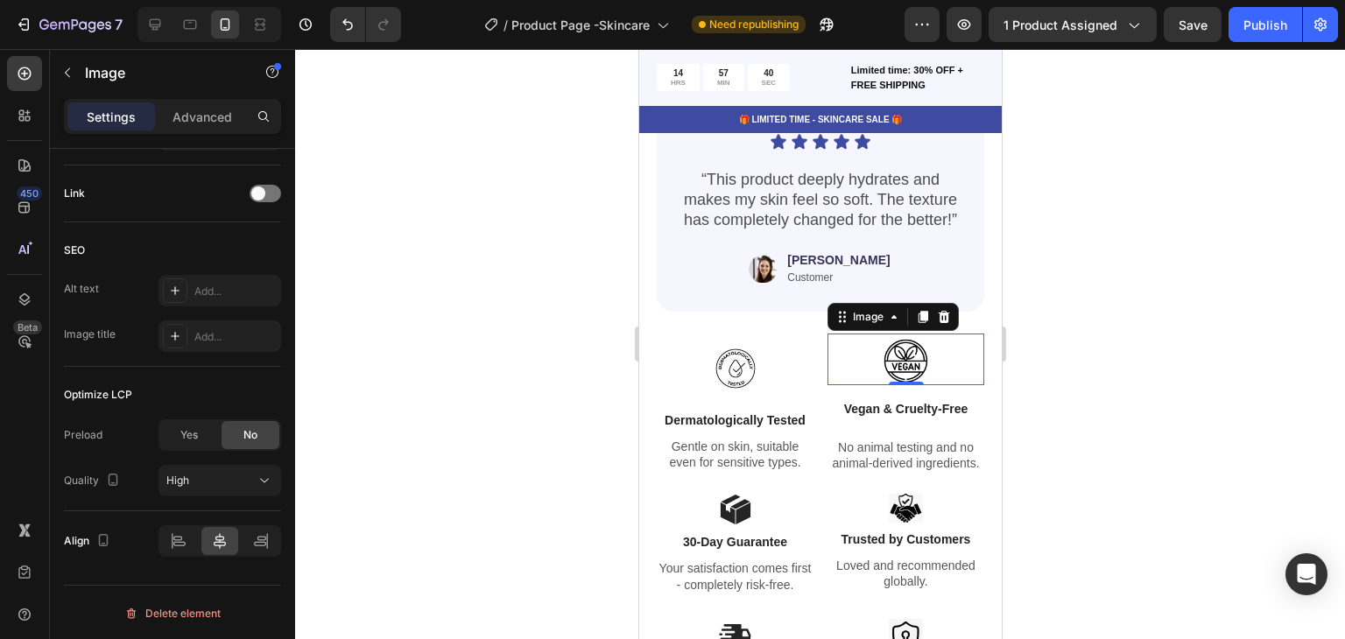
click at [1049, 333] on div at bounding box center [820, 344] width 1050 height 590
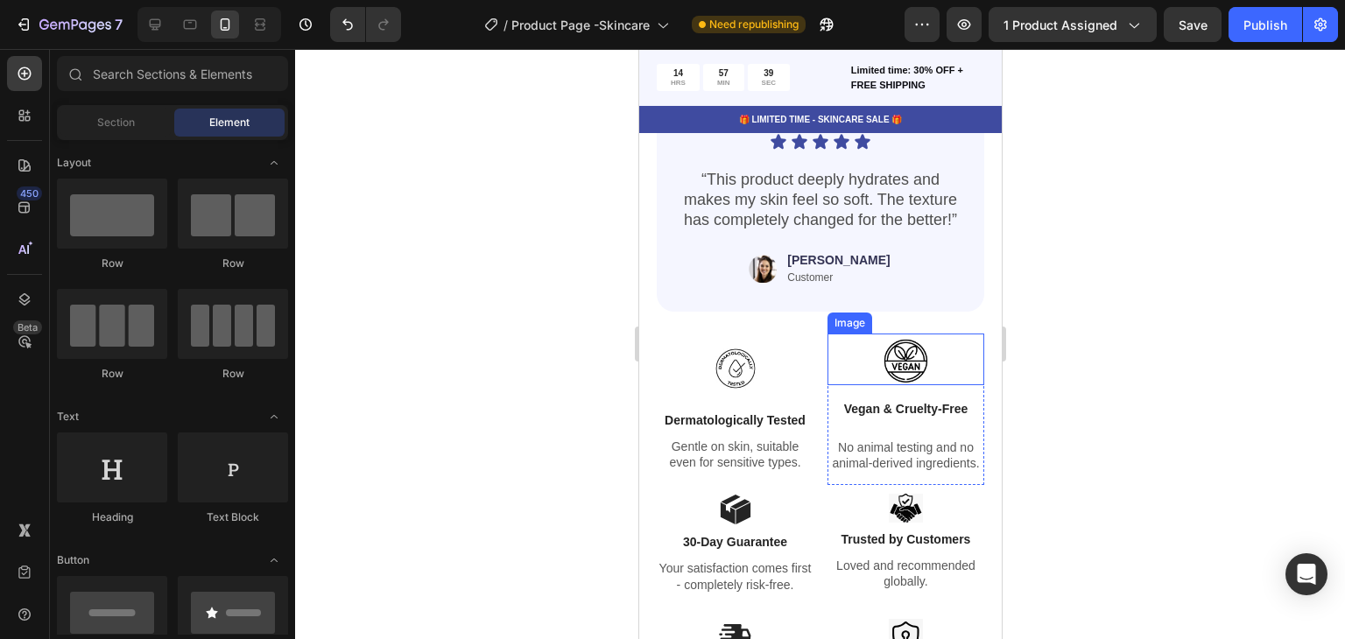
click at [910, 347] on img at bounding box center [905, 360] width 52 height 52
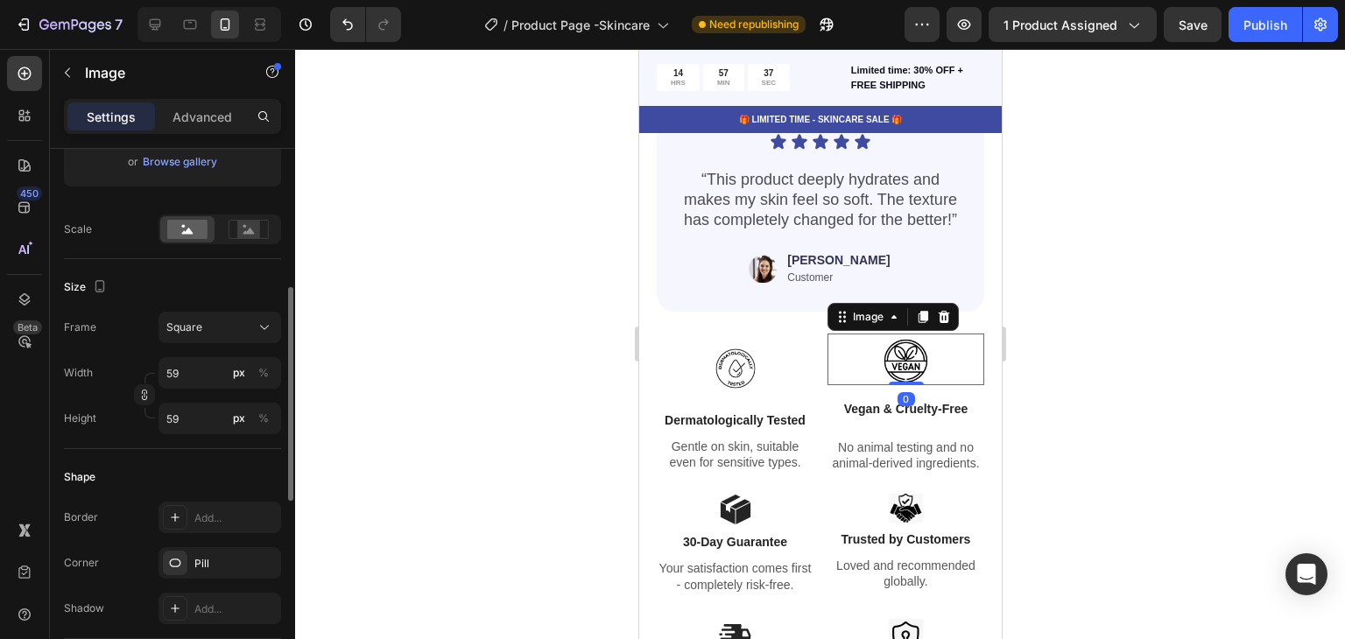
scroll to position [438, 0]
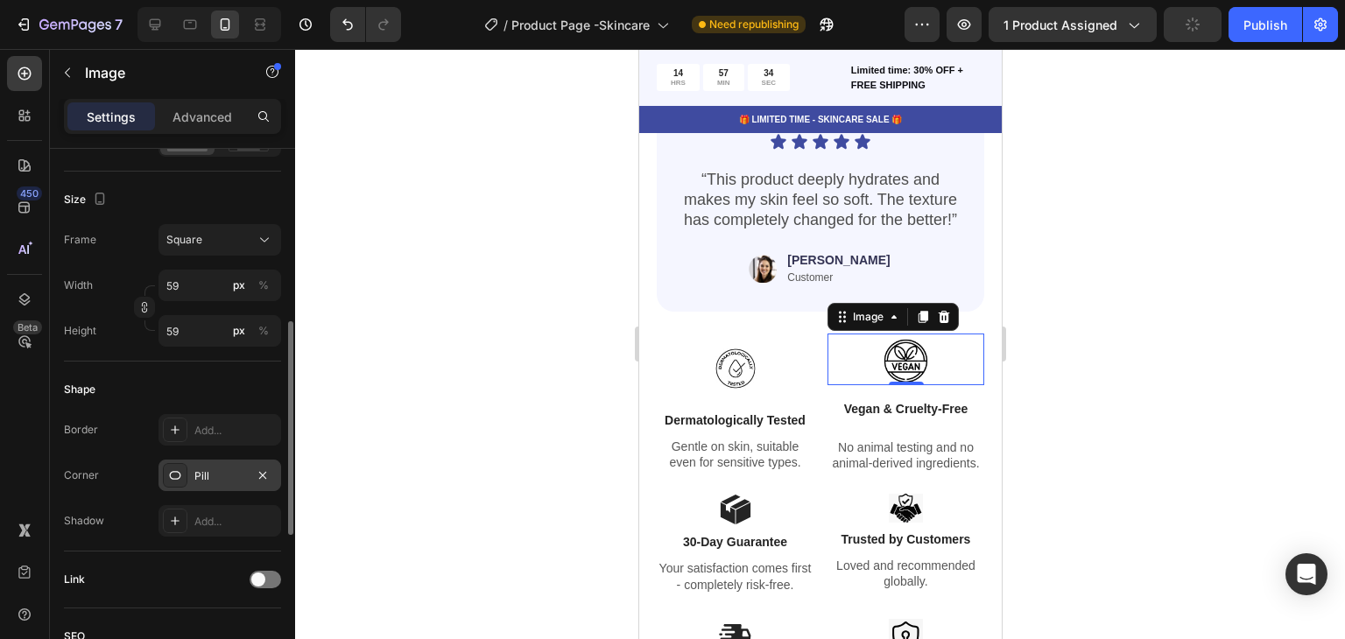
click at [207, 487] on div "Pill" at bounding box center [220, 476] width 123 height 32
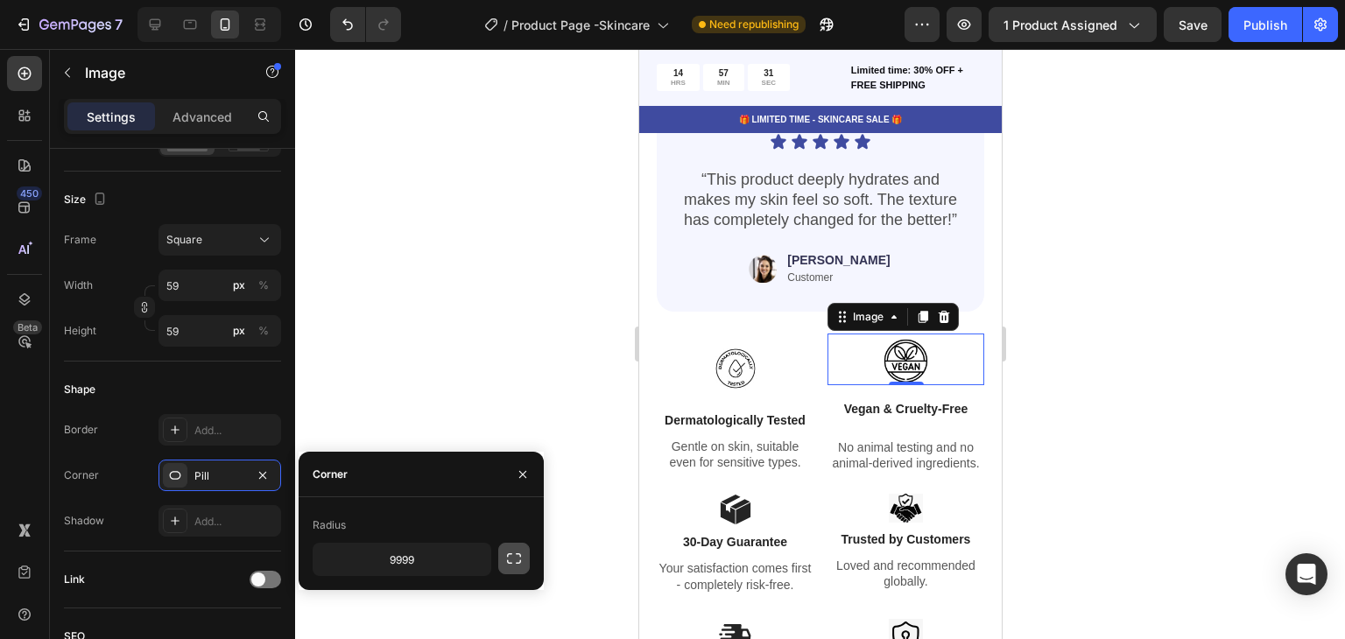
click at [512, 557] on icon "button" at bounding box center [514, 559] width 18 height 18
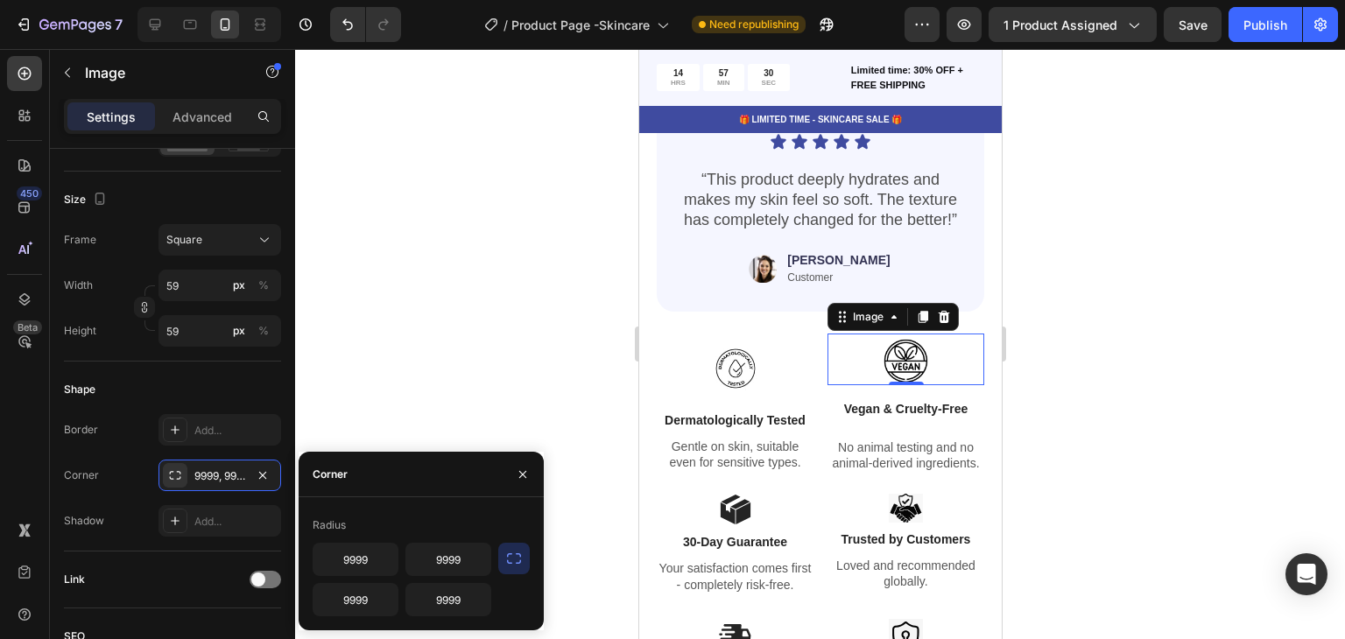
click at [511, 557] on icon "button" at bounding box center [514, 559] width 18 height 18
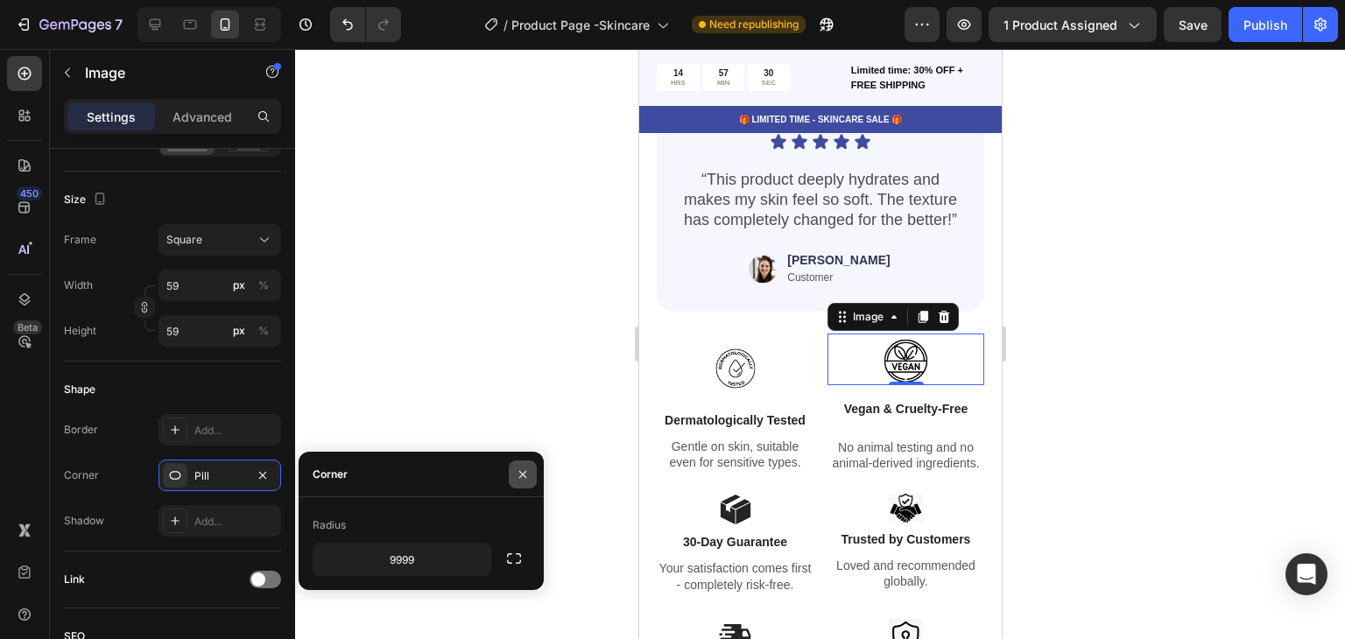
click at [520, 472] on icon "button" at bounding box center [522, 473] width 7 height 7
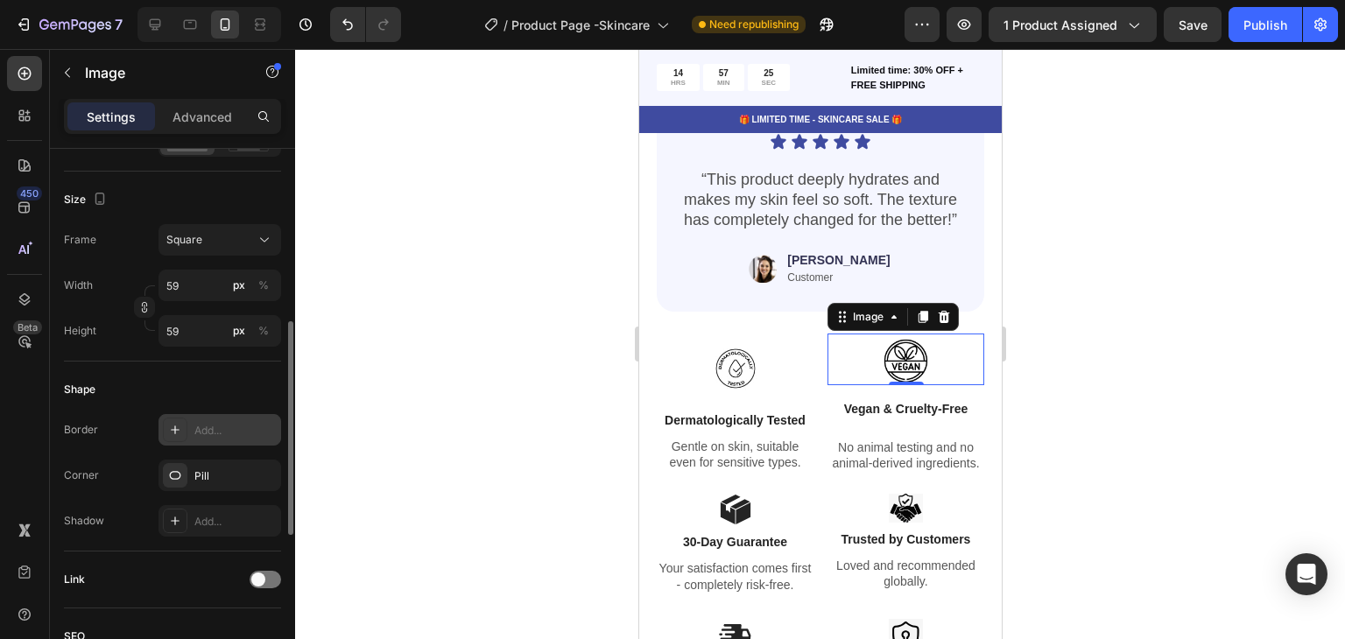
click at [203, 433] on div "Add..." at bounding box center [235, 431] width 82 height 16
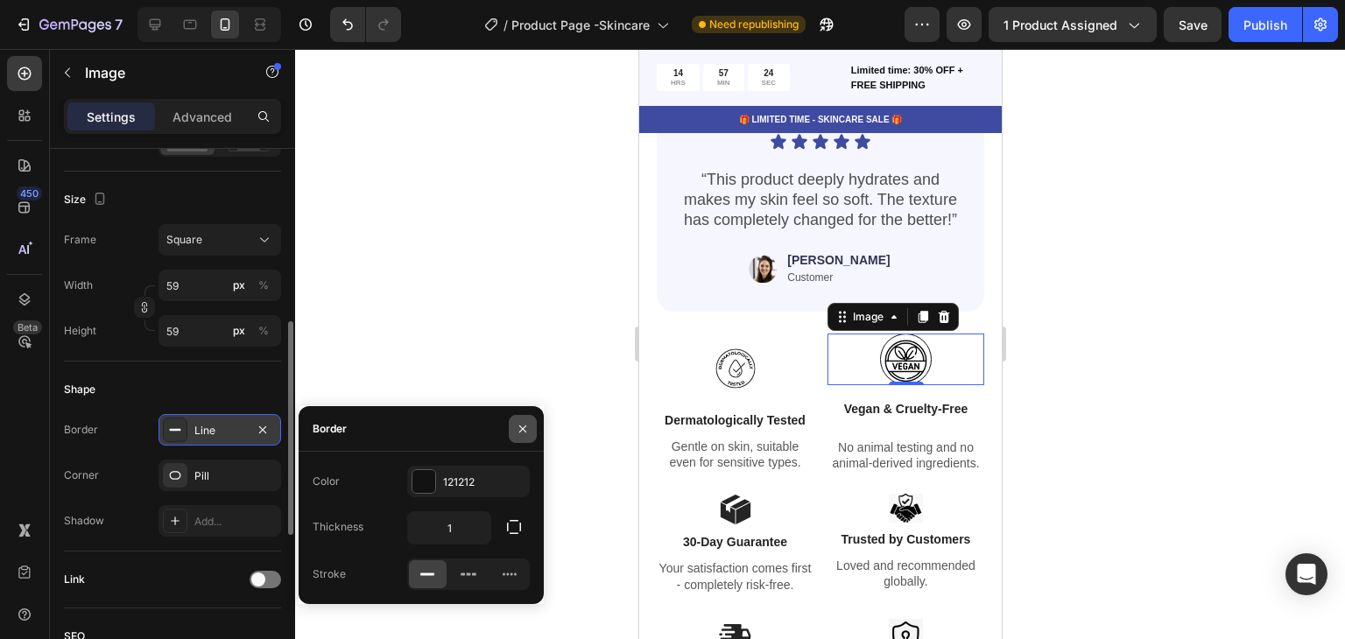
click at [514, 429] on button "button" at bounding box center [523, 429] width 28 height 28
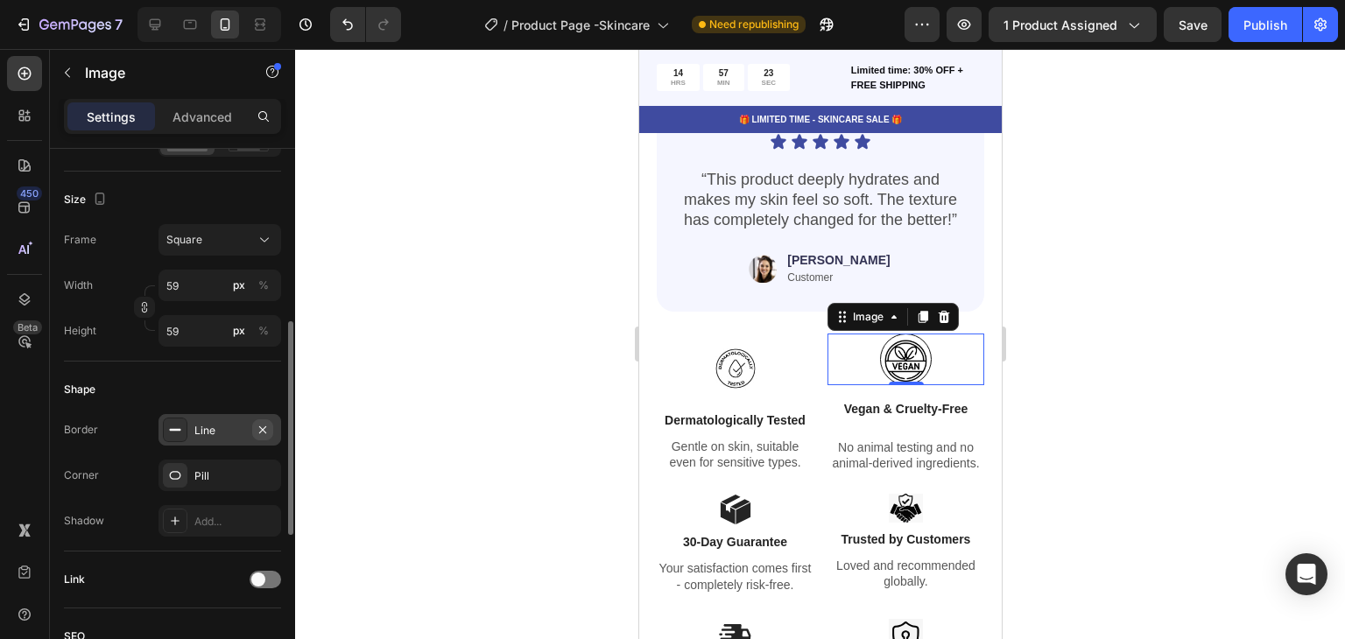
click at [265, 427] on icon "button" at bounding box center [263, 430] width 14 height 14
click at [235, 426] on div "Add..." at bounding box center [235, 431] width 82 height 16
type input "1"
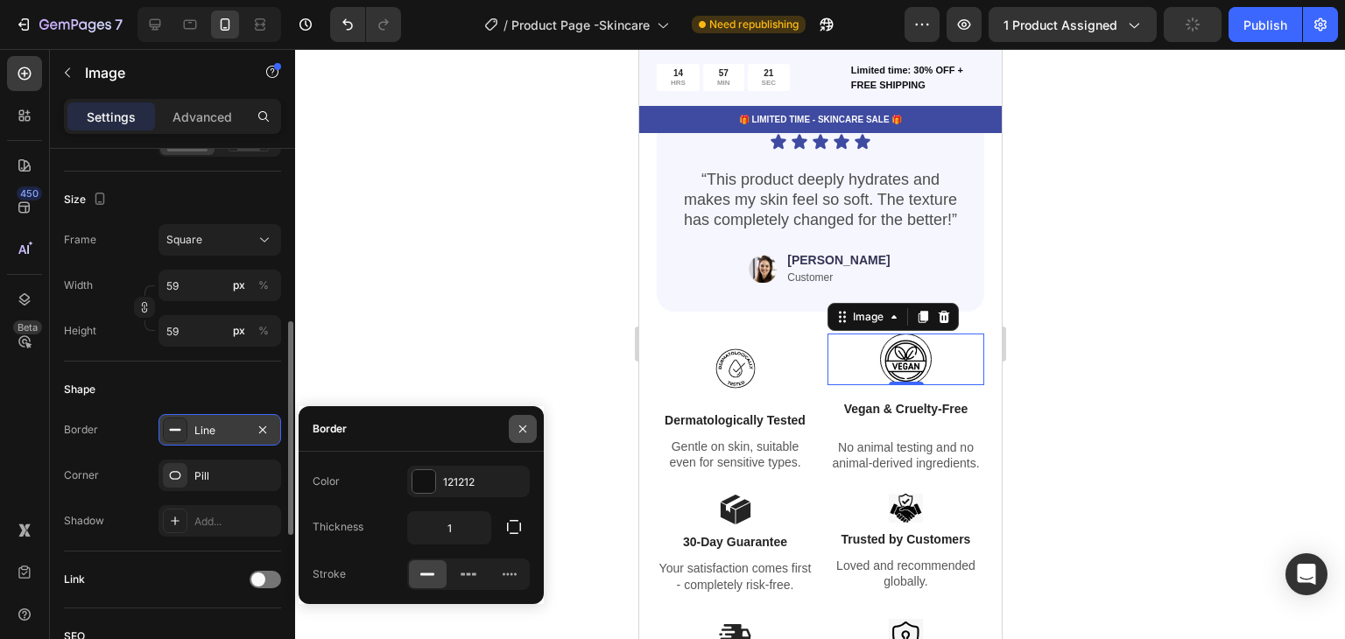
click at [521, 430] on icon "button" at bounding box center [522, 428] width 7 height 7
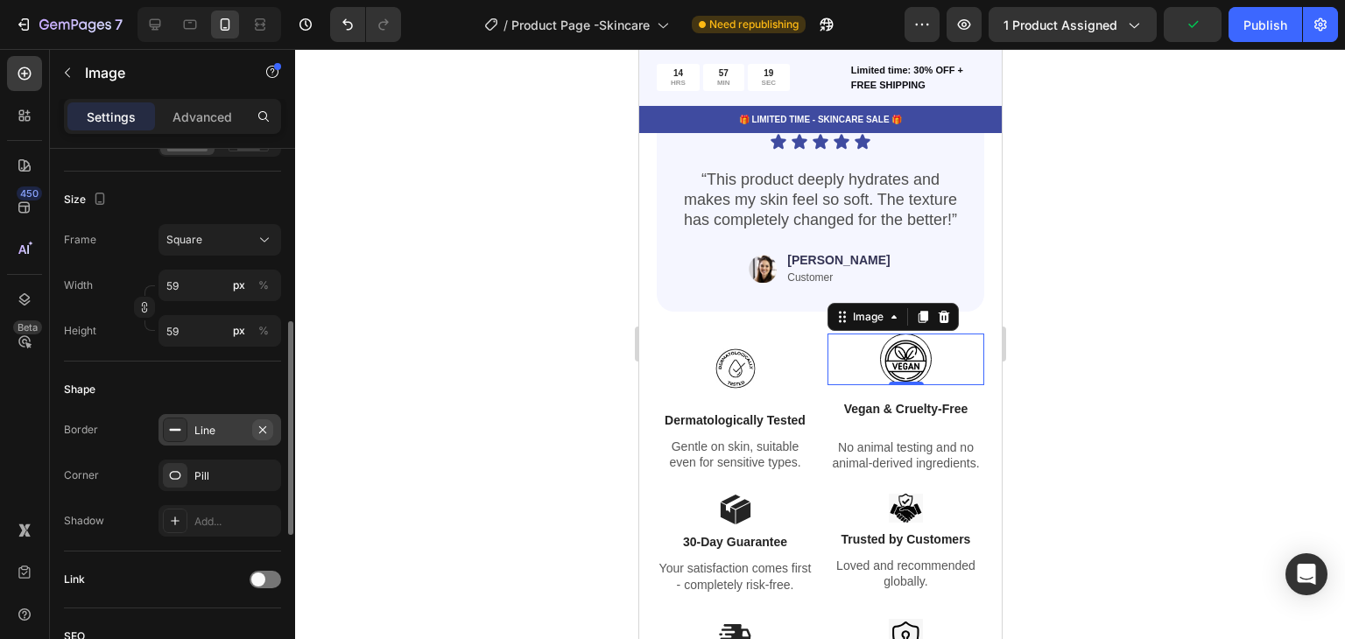
click at [259, 427] on icon "button" at bounding box center [263, 430] width 14 height 14
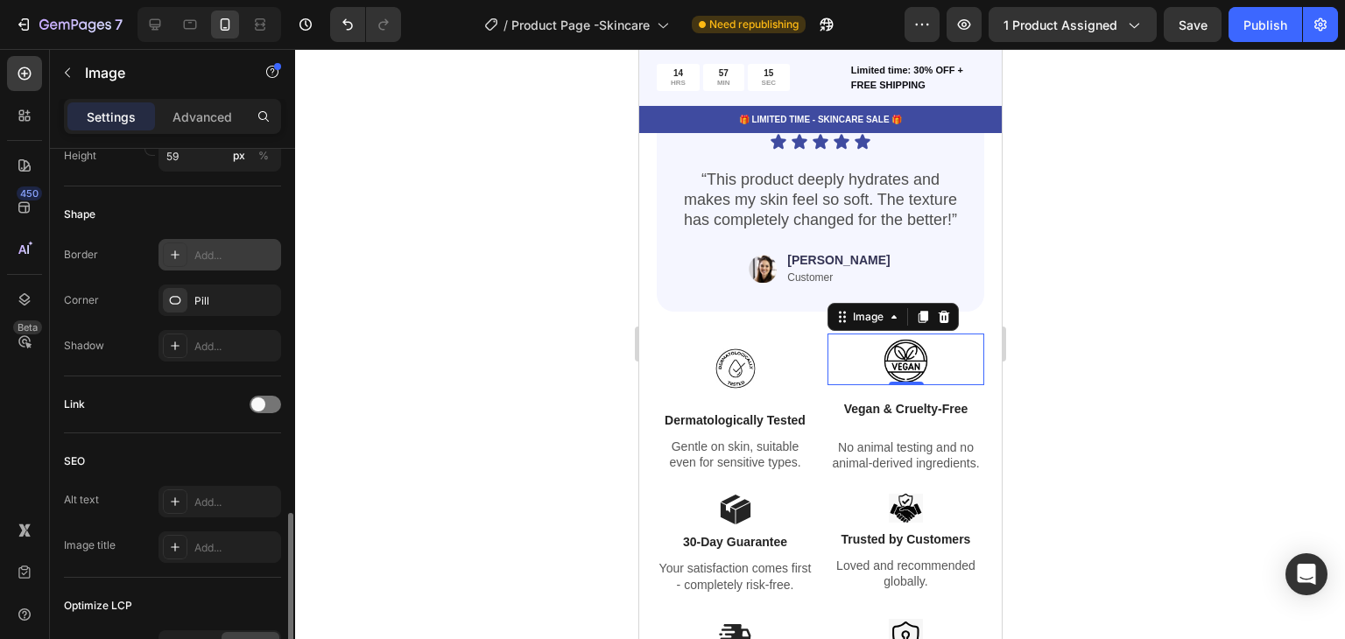
scroll to position [788, 0]
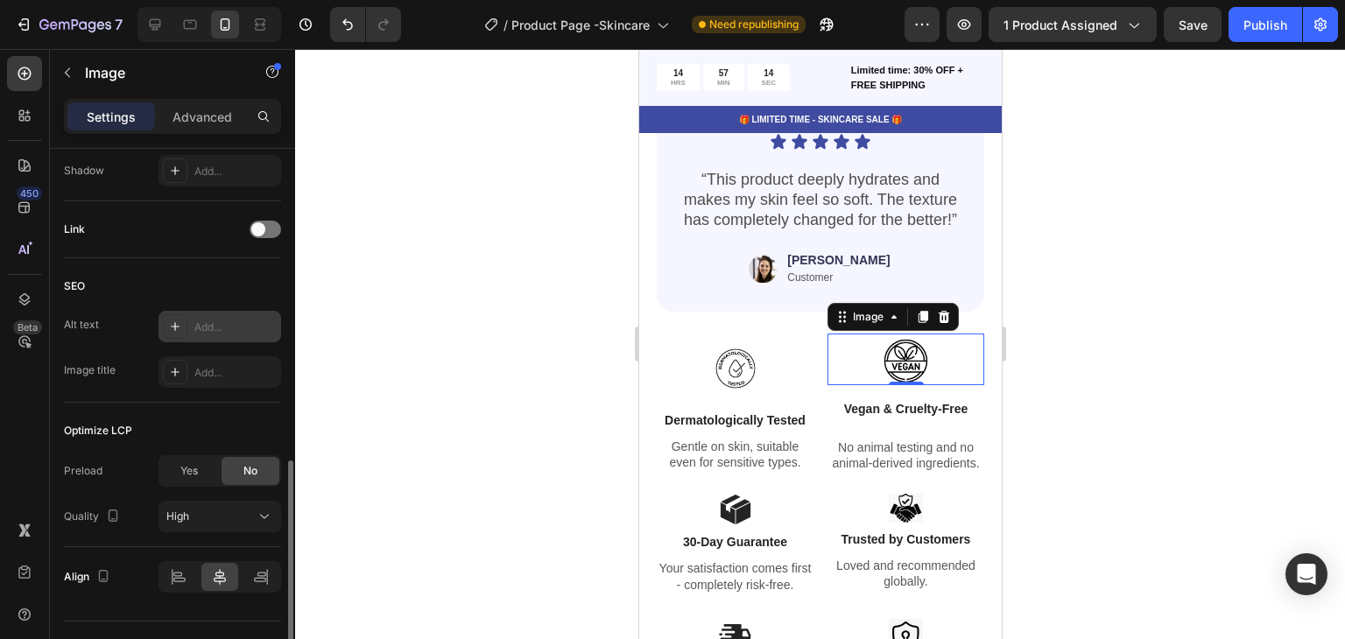
click at [215, 316] on div "Add..." at bounding box center [220, 327] width 123 height 32
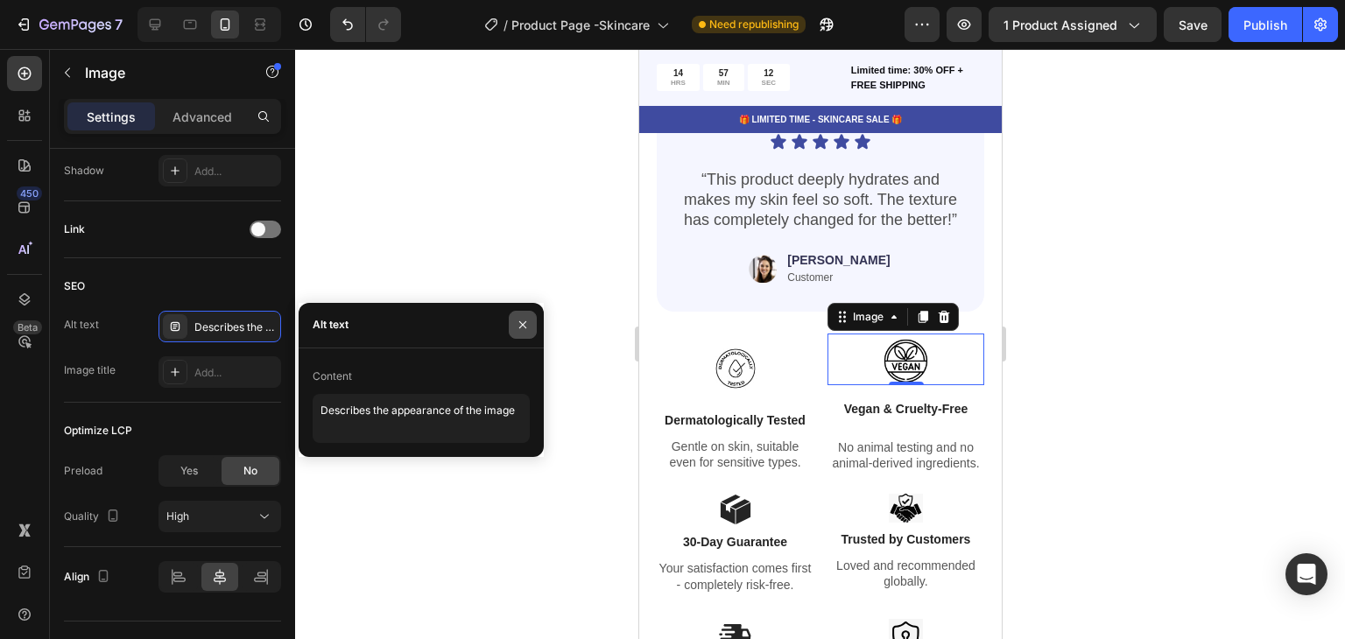
click at [527, 327] on icon "button" at bounding box center [523, 325] width 14 height 14
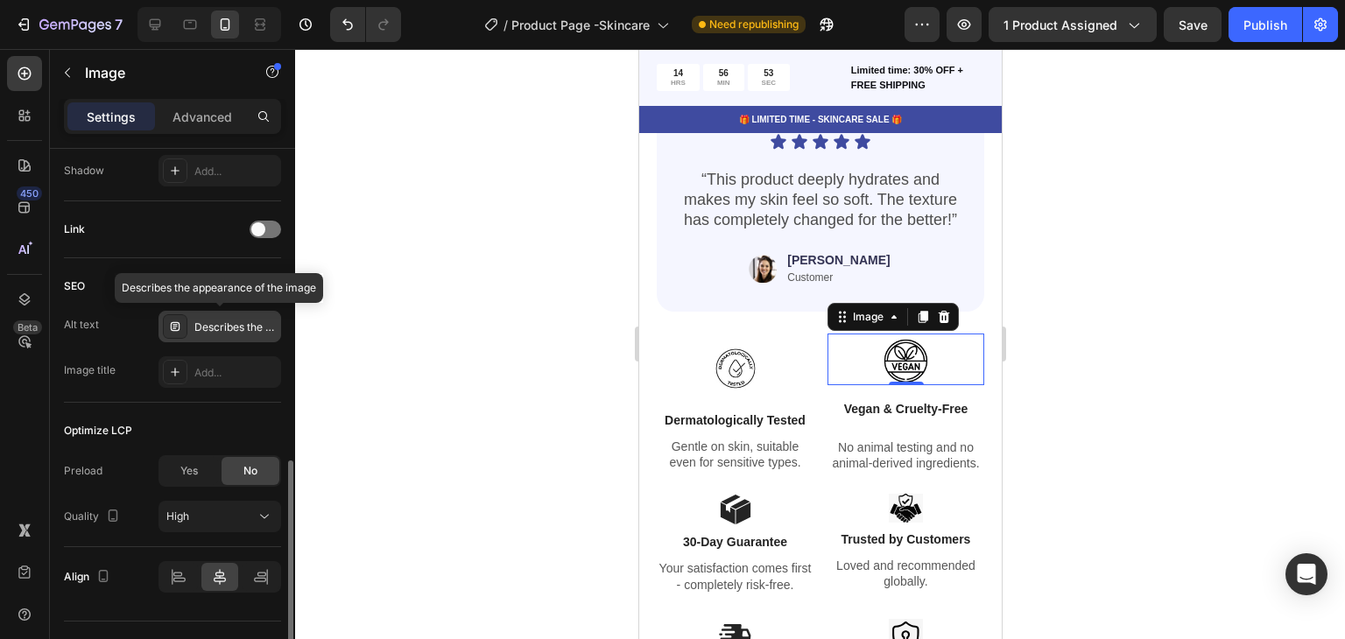
click at [227, 334] on div "Describes the appearance of the image" at bounding box center [235, 328] width 82 height 16
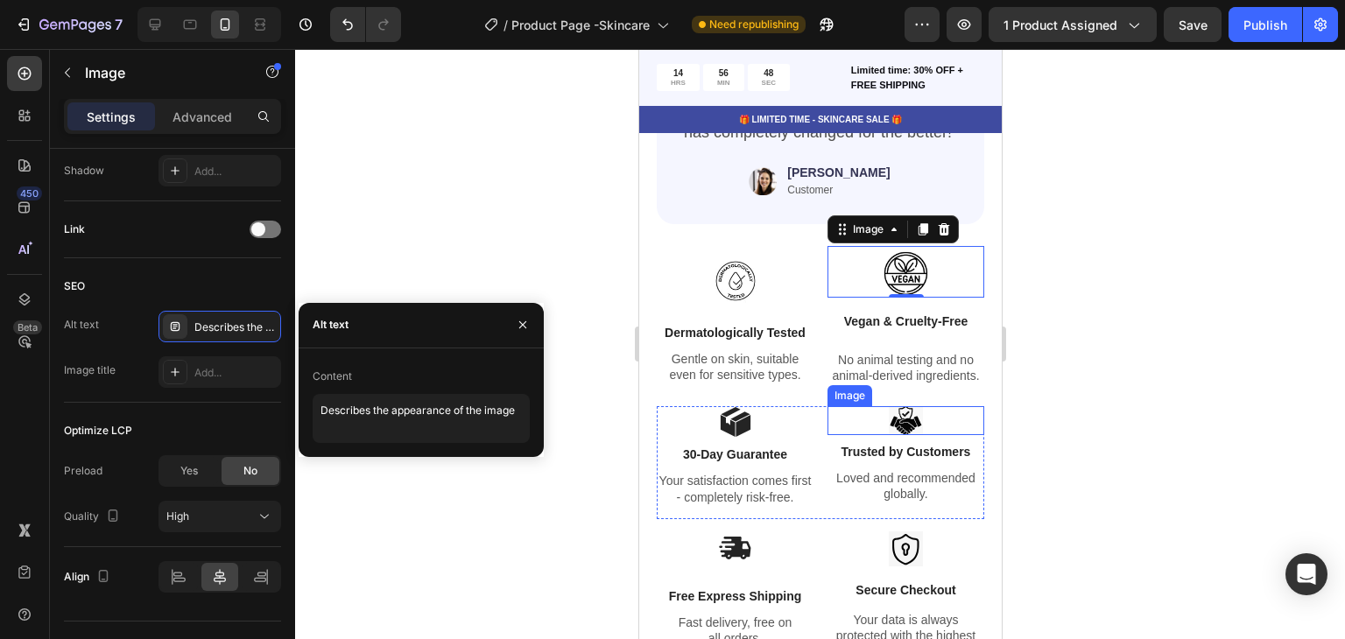
scroll to position [3328, 0]
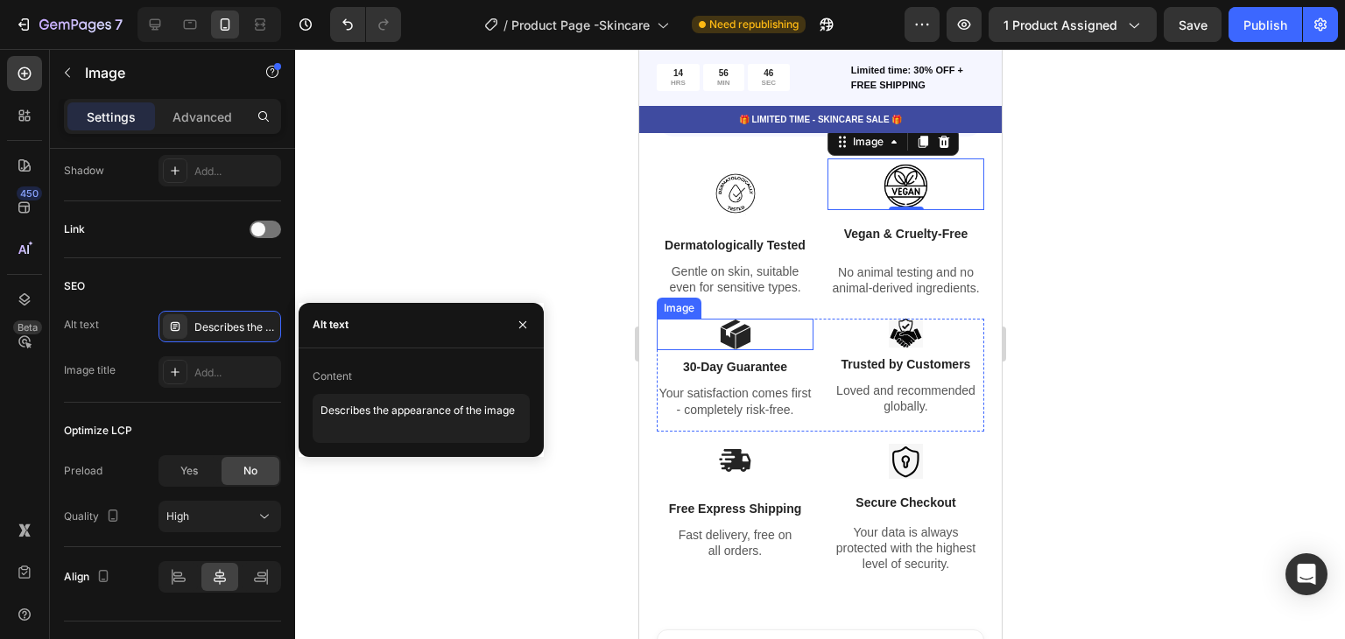
click at [752, 348] on div at bounding box center [734, 335] width 157 height 32
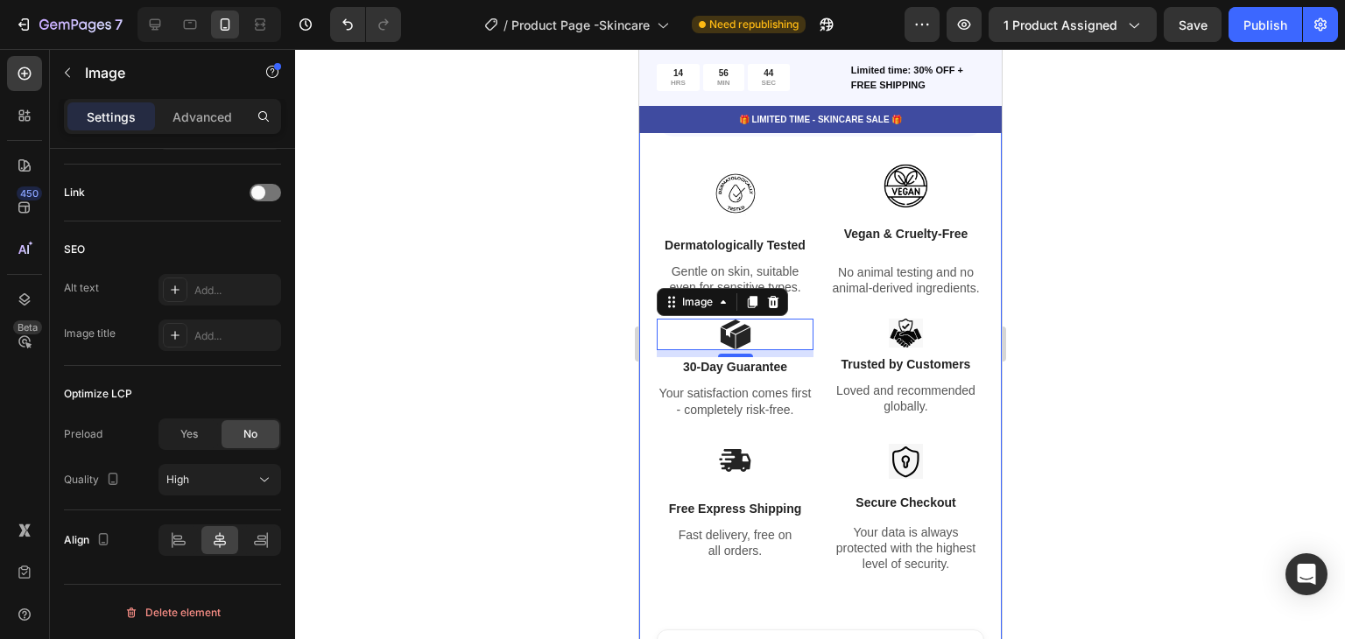
click at [1081, 260] on div at bounding box center [820, 344] width 1050 height 590
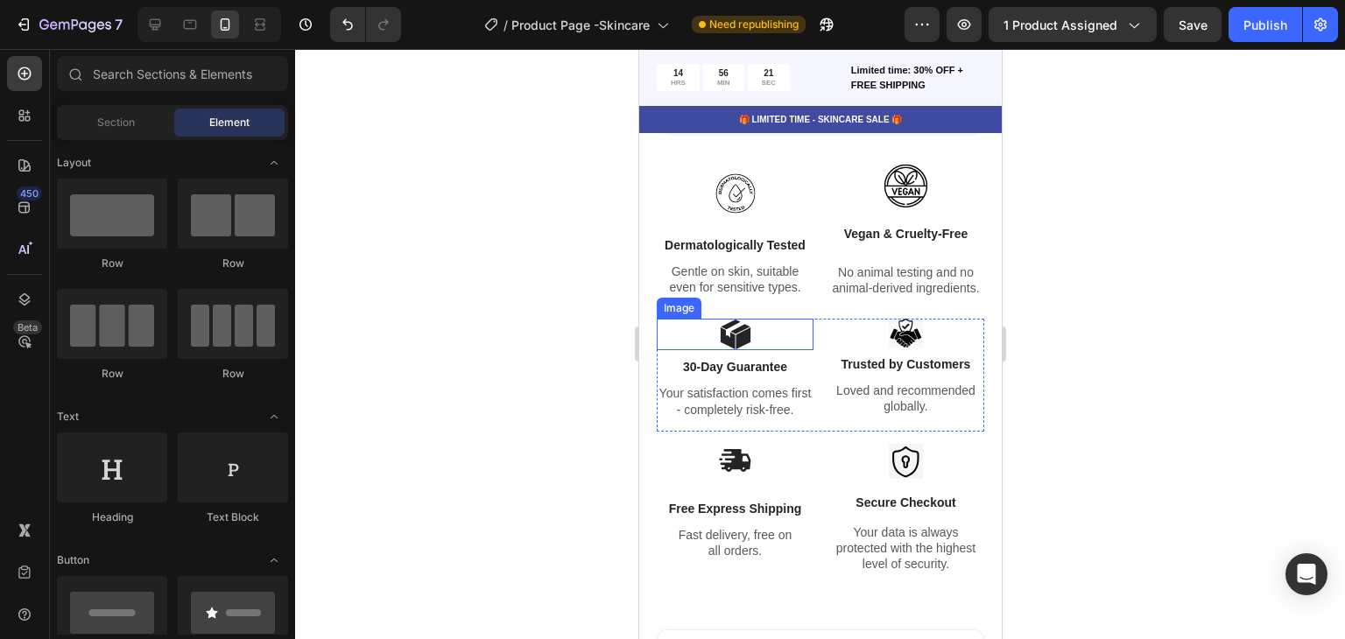
click at [759, 346] on div at bounding box center [734, 335] width 157 height 32
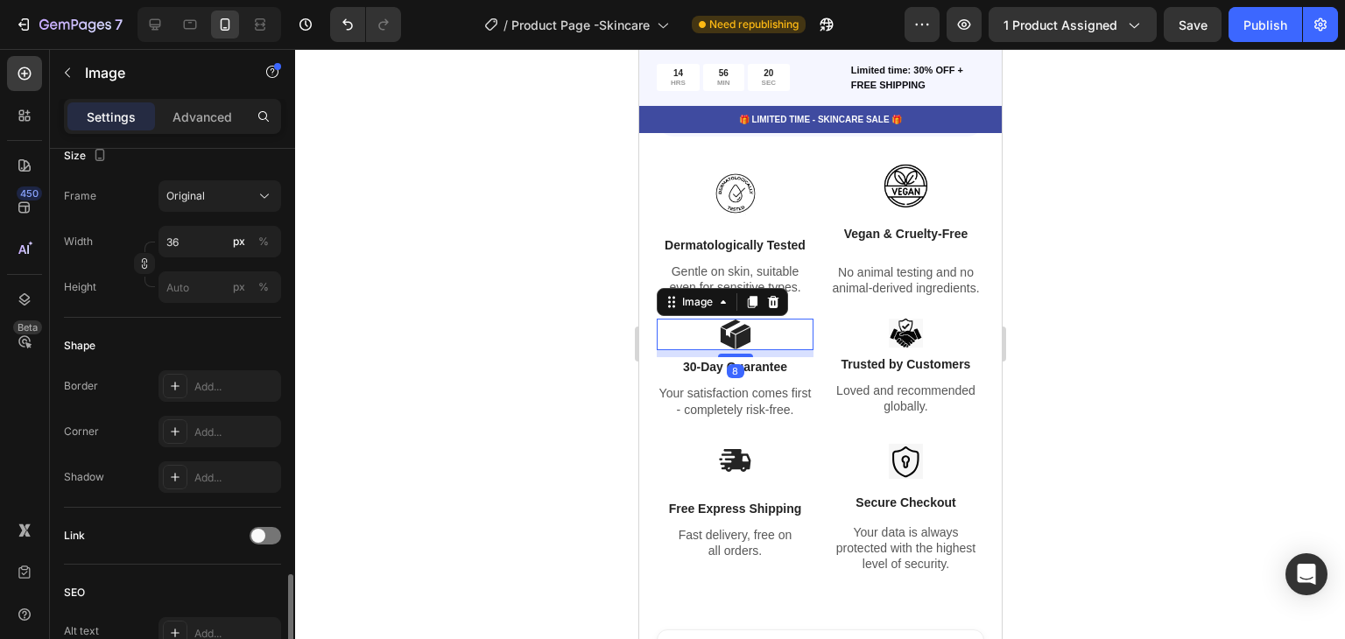
scroll to position [613, 0]
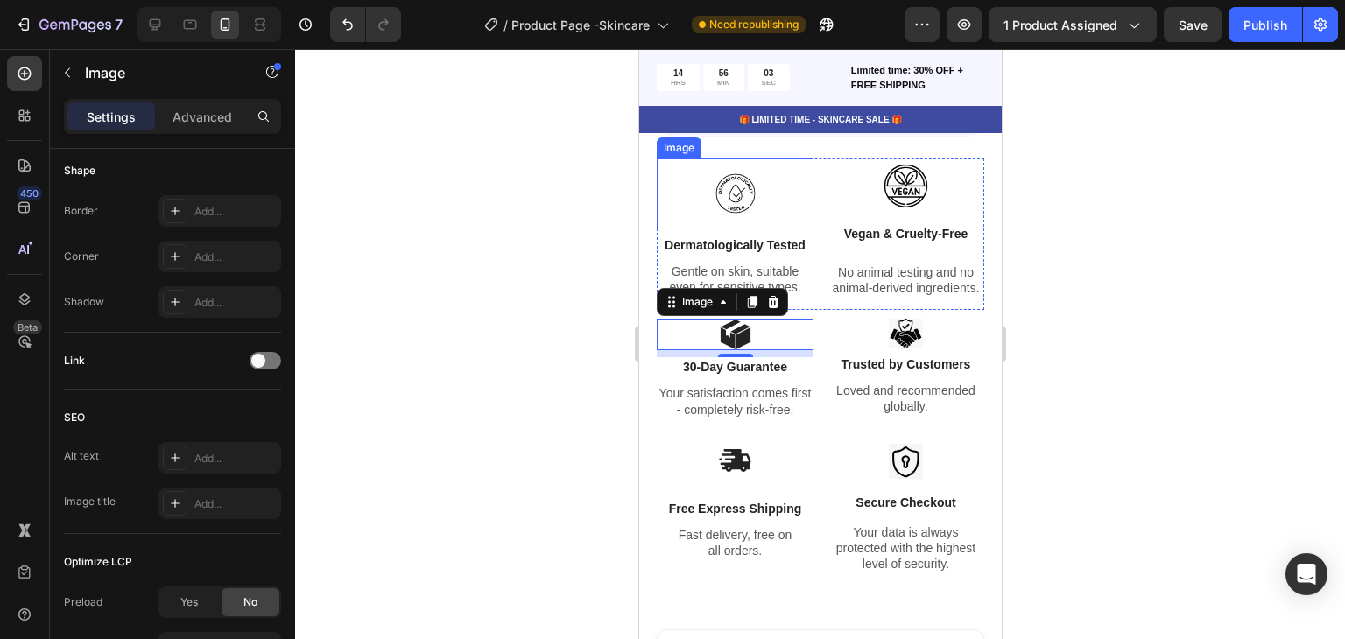
click at [730, 180] on img at bounding box center [735, 194] width 70 height 70
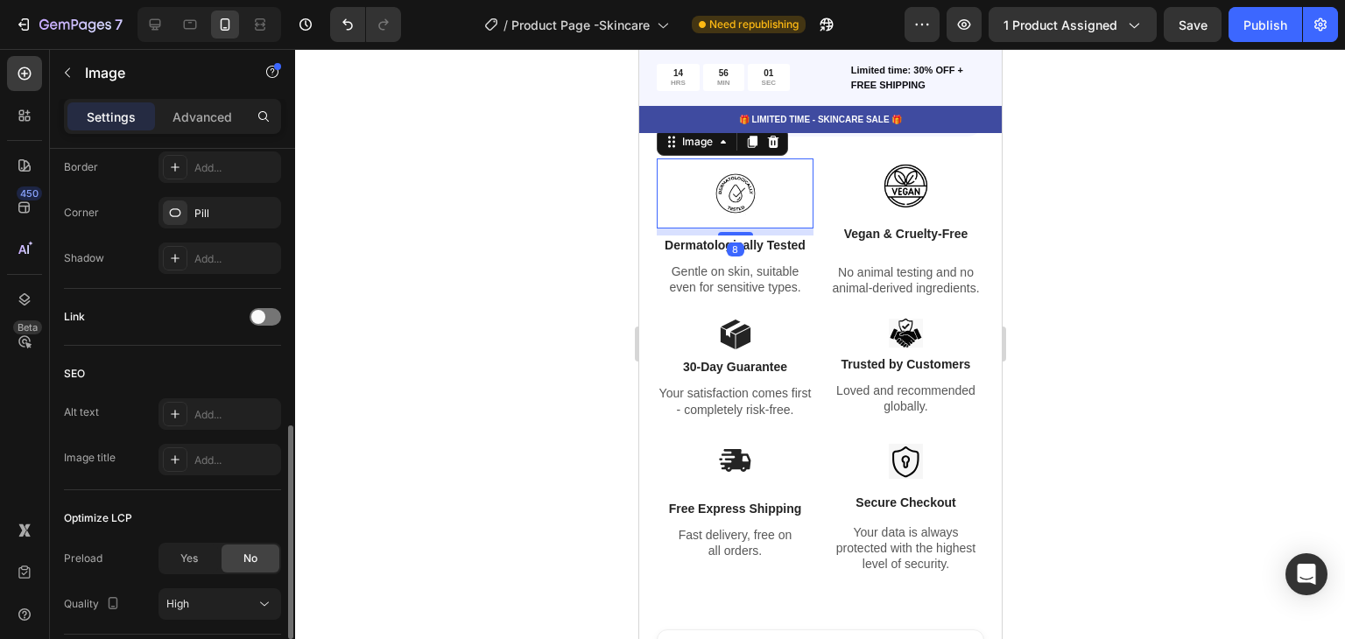
scroll to position [788, 0]
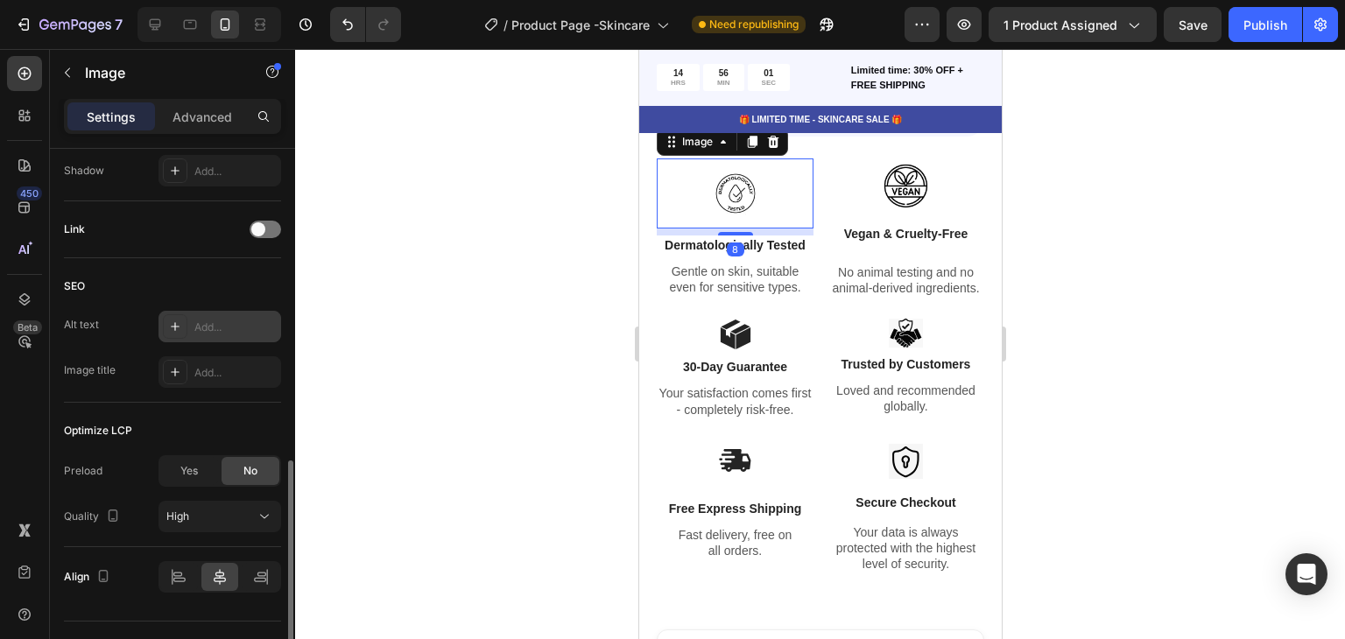
click at [238, 335] on div "Add..." at bounding box center [220, 327] width 123 height 32
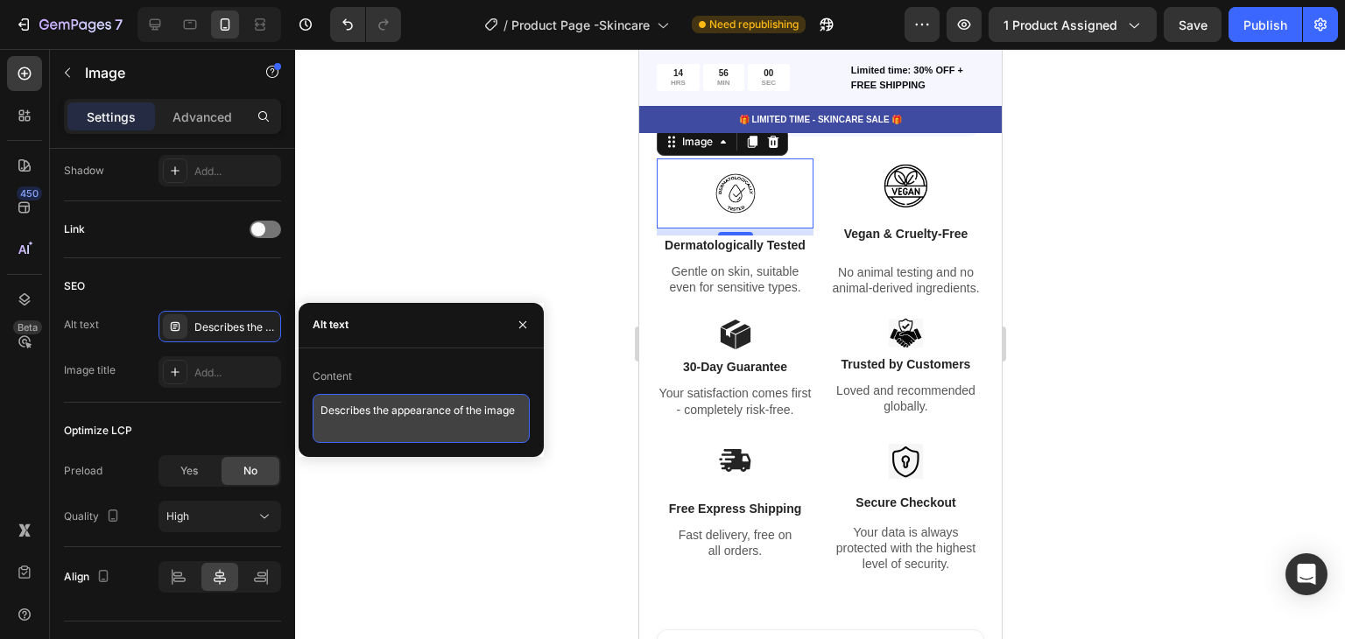
click at [403, 418] on textarea "Describes the appearance of the image" at bounding box center [421, 418] width 217 height 49
paste textarea ""Dermatologically tested skincare icon – safe [MEDICAL_DATA]""
type textarea ""Dermatologically tested skincare icon – safe [MEDICAL_DATA]""
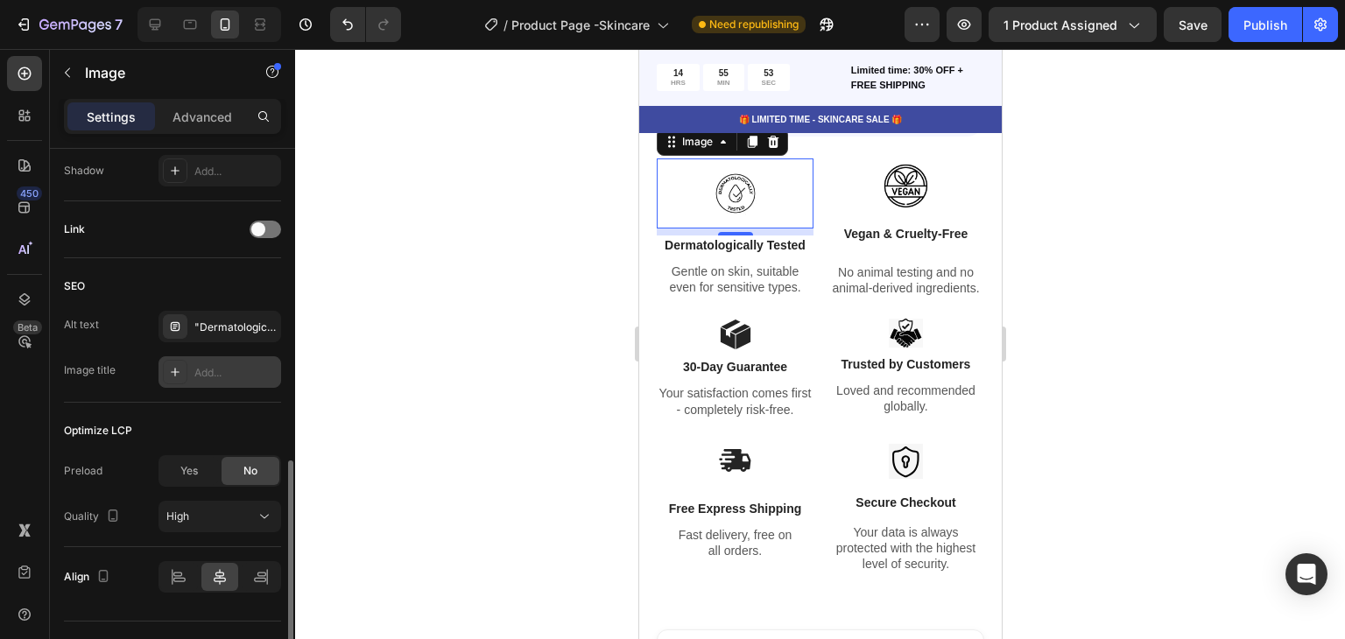
click at [232, 375] on div "Add..." at bounding box center [235, 373] width 82 height 16
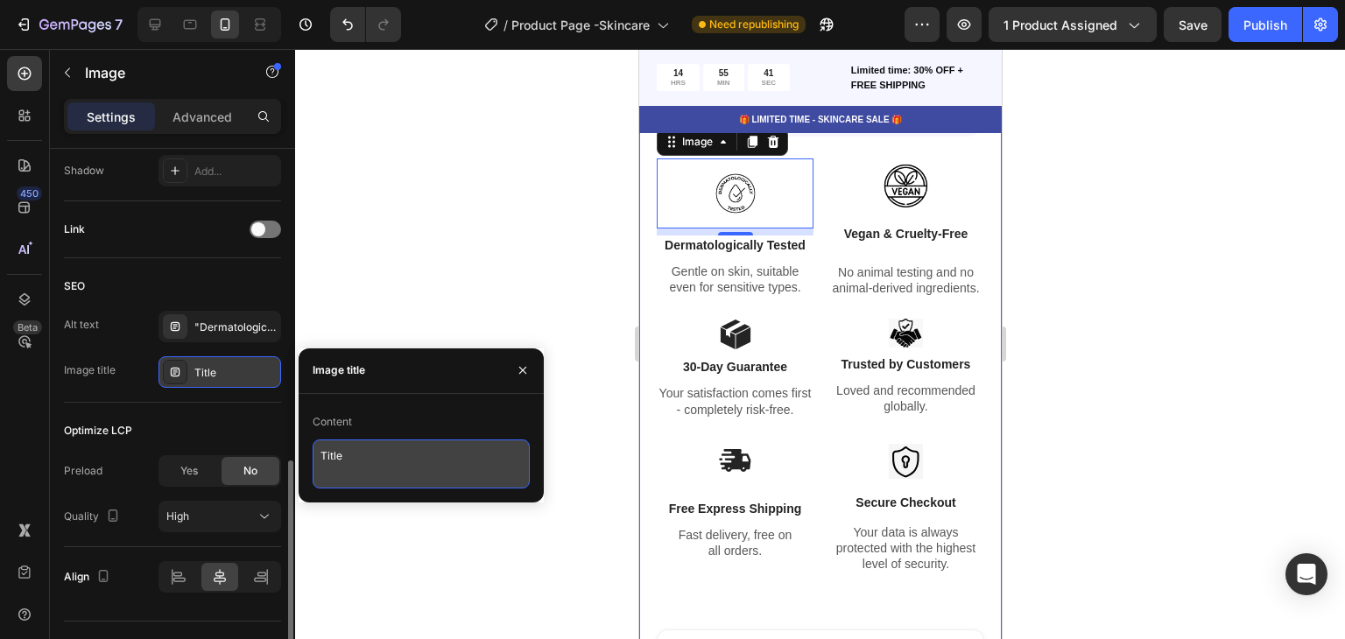
click at [404, 453] on textarea "Title" at bounding box center [421, 464] width 217 height 49
paste textarea ""Dermatologically Tested – Gentle and safe for all skin types""
type textarea ""Dermatologically Tested – Gentle and safe for all skin types""
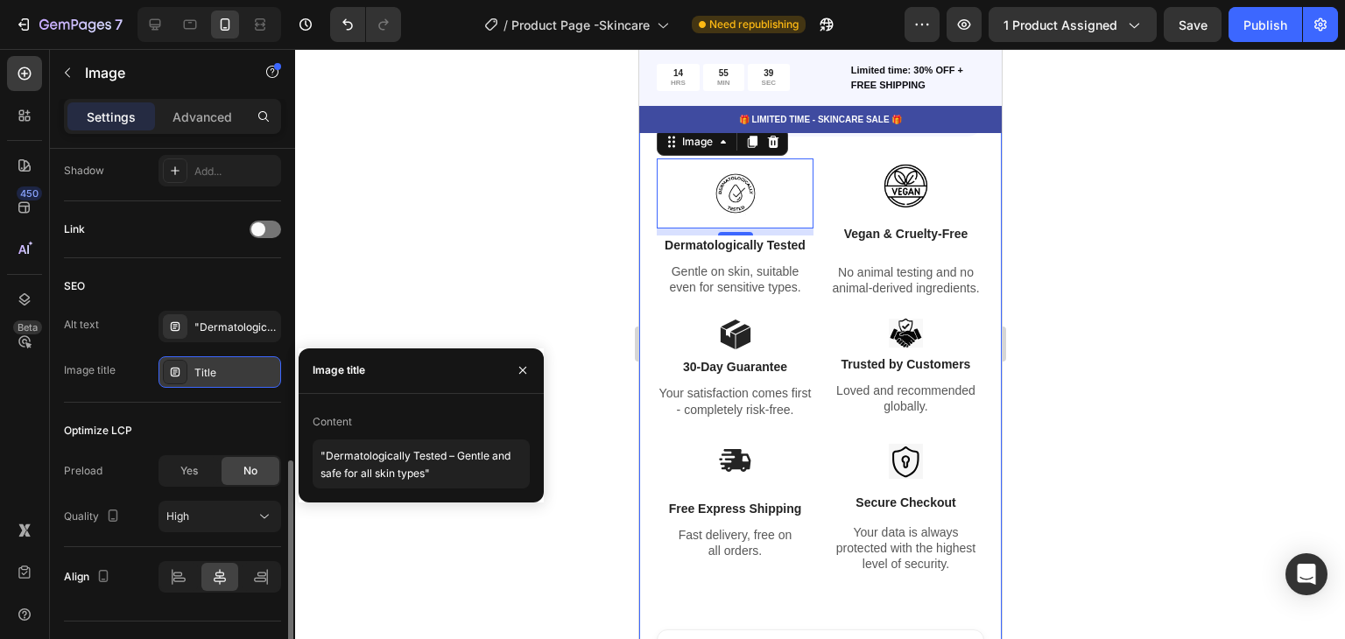
click at [236, 420] on div "Optimize LCP" at bounding box center [172, 431] width 217 height 28
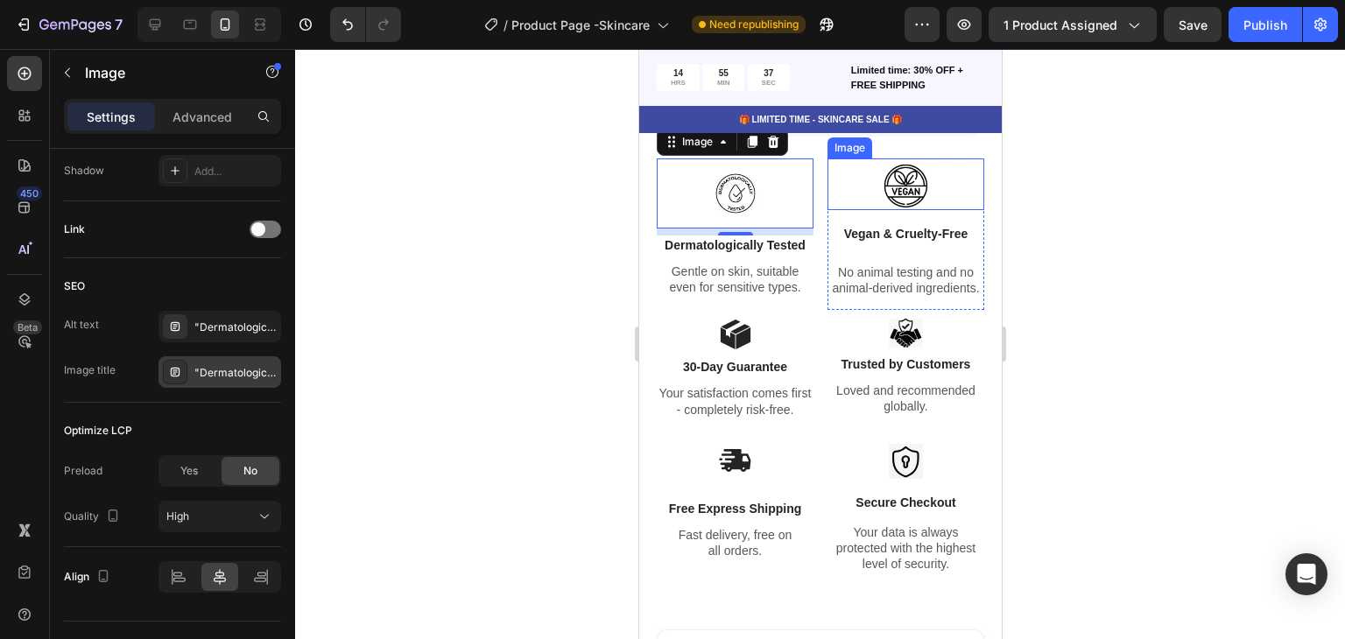
click at [895, 175] on img at bounding box center [905, 185] width 52 height 52
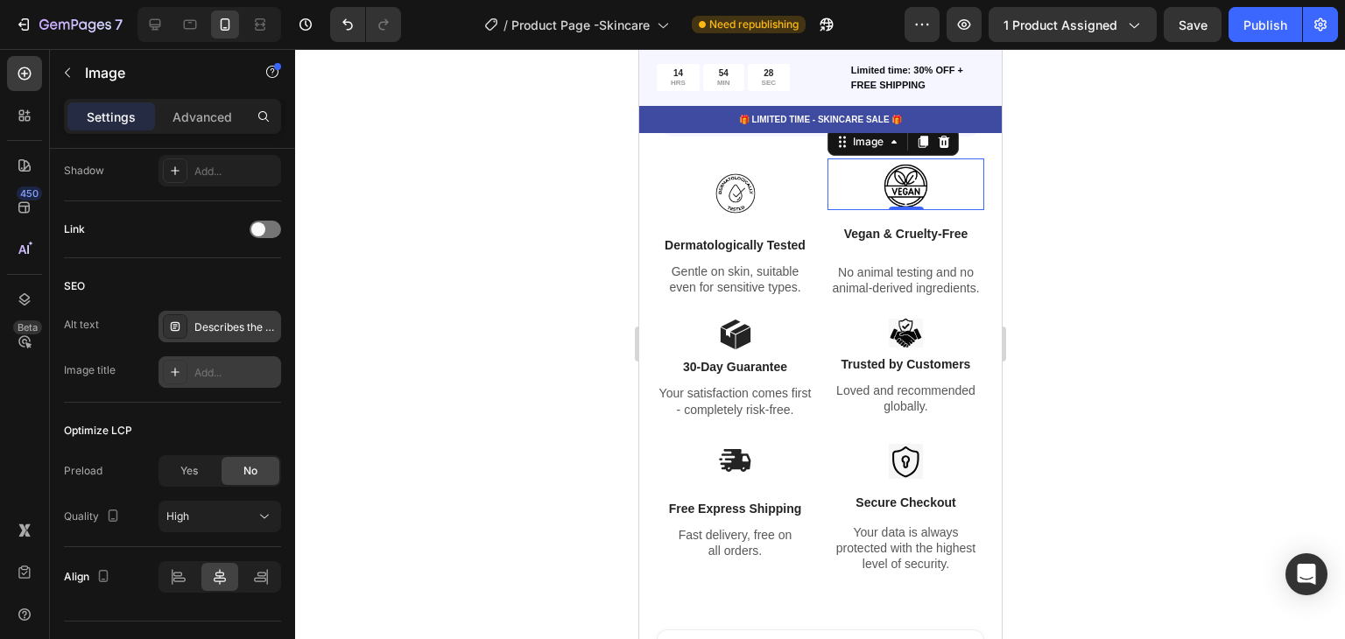
click at [224, 336] on div "Describes the appearance of the image" at bounding box center [220, 327] width 123 height 32
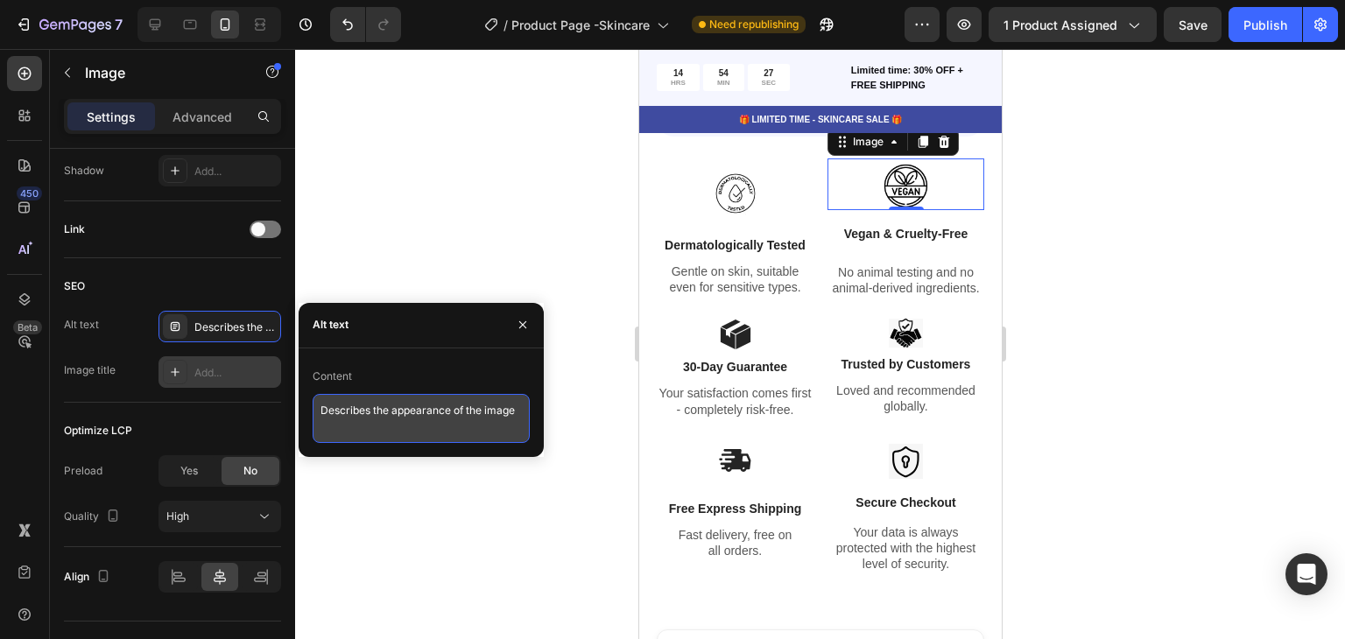
click at [423, 416] on textarea "Describes the appearance of the image" at bounding box center [421, 418] width 217 height 49
paste textarea "Vegan & Cruelty-Free Icon"
type textarea "Vegan & Cruelty-Free Icon"
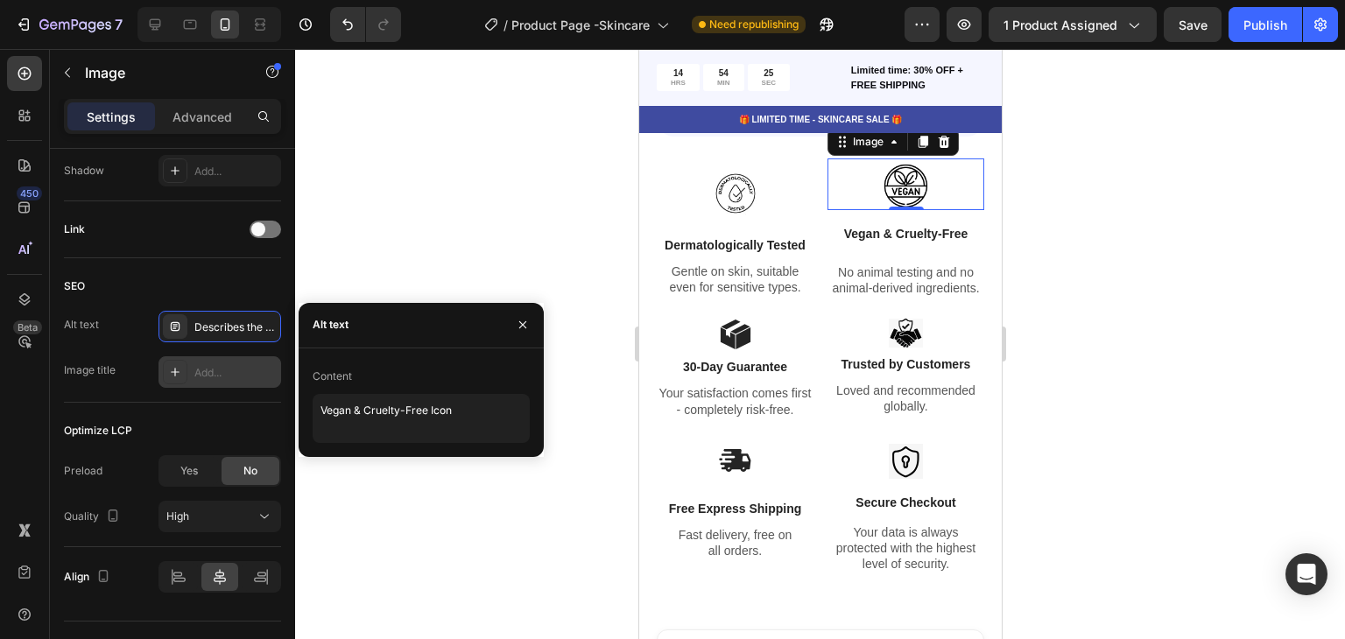
click at [252, 372] on div "Add..." at bounding box center [235, 373] width 82 height 16
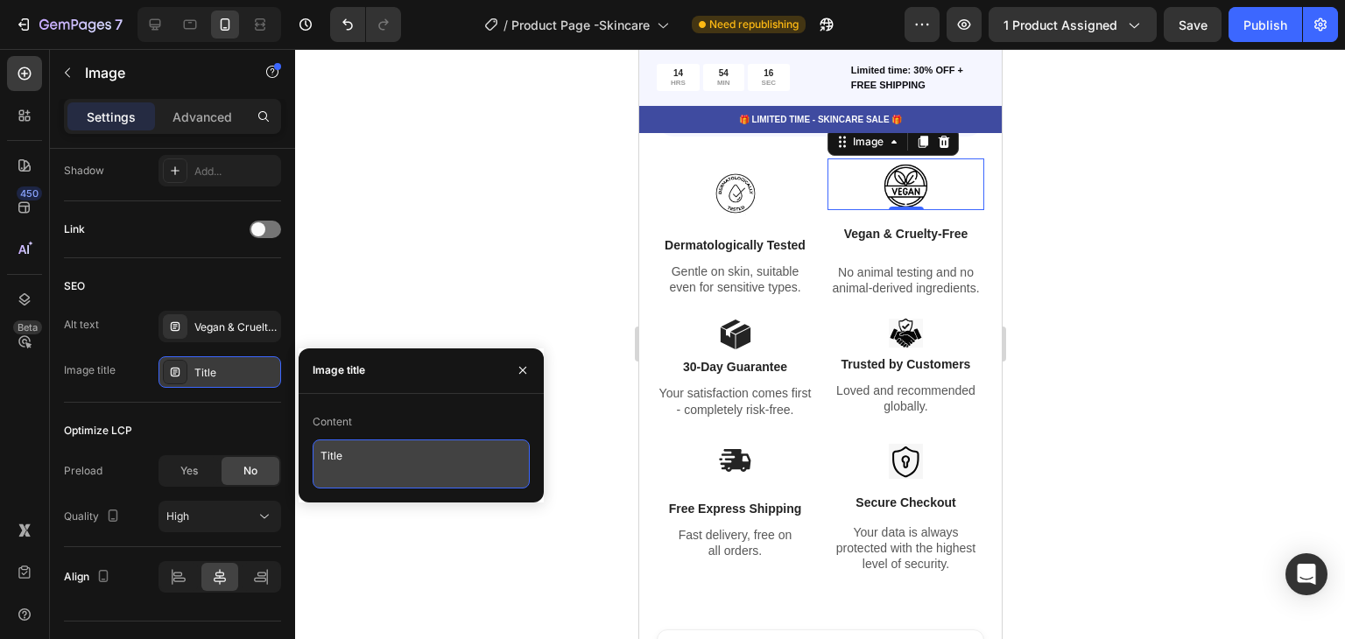
click at [385, 460] on textarea "Title" at bounding box center [421, 464] width 217 height 49
paste textarea ""Vegan and cruelty-free skincare icon with leaf symbol""
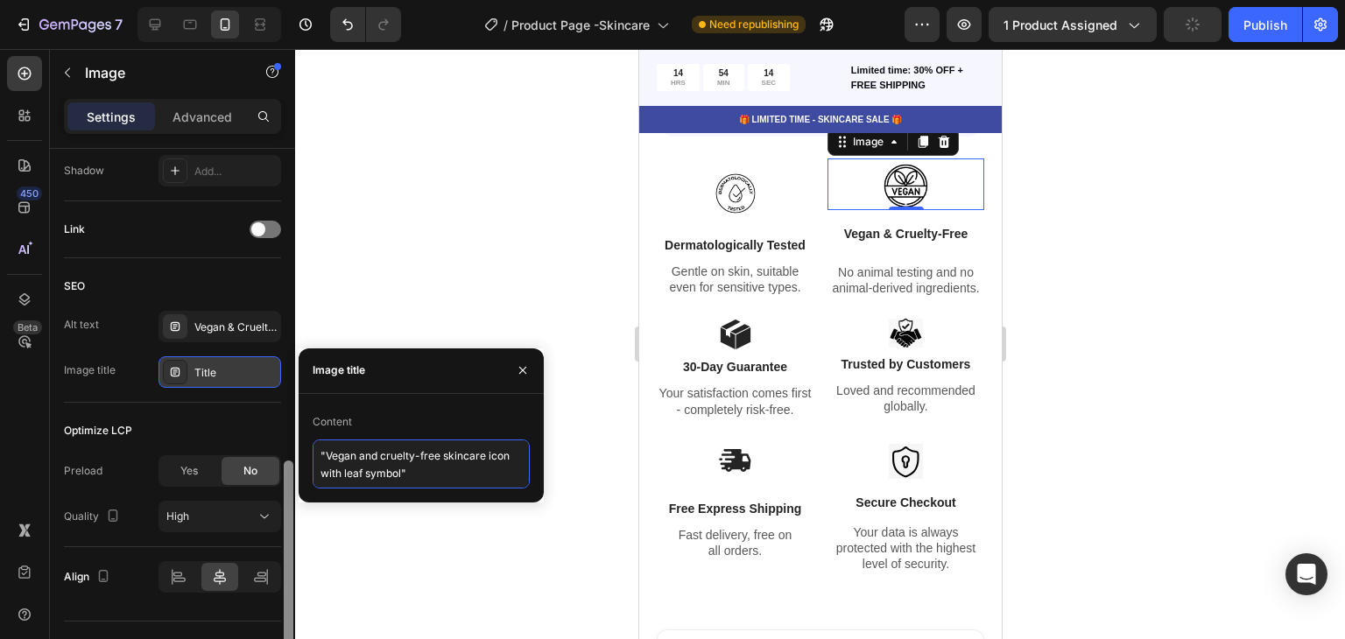
type textarea ""Vegan and cruelty-free skincare icon with leaf symbol""
click at [282, 426] on div at bounding box center [288, 419] width 13 height 540
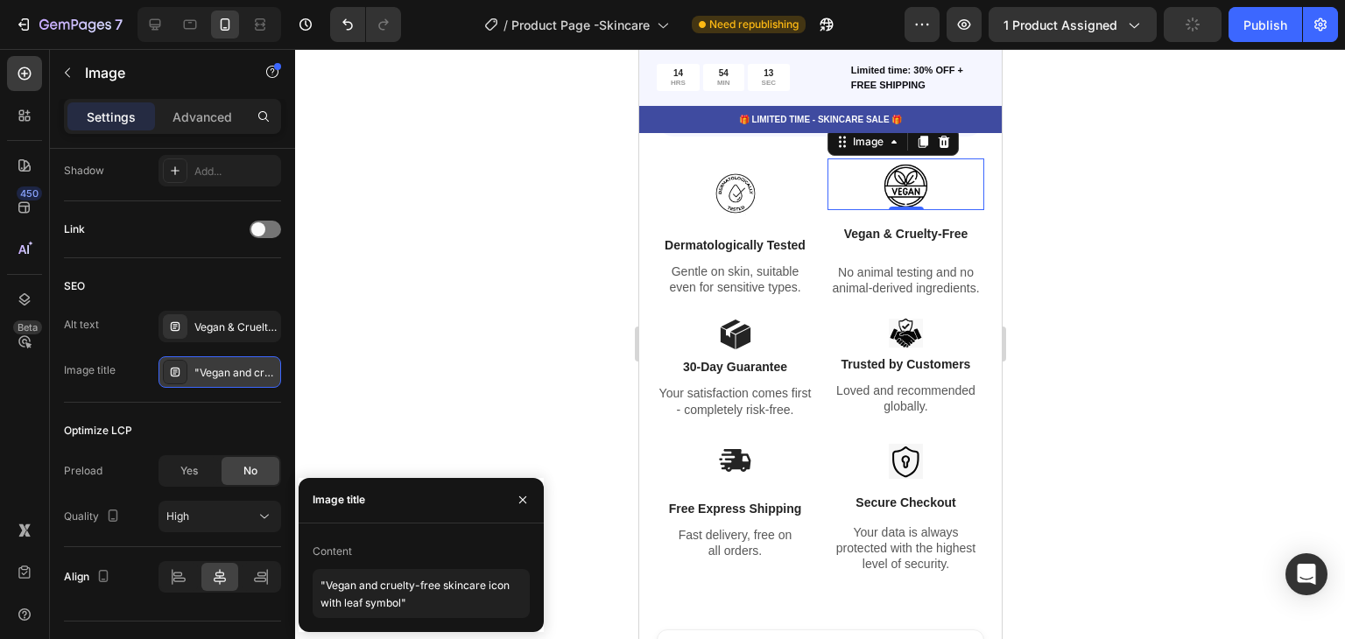
scroll to position [248, 0]
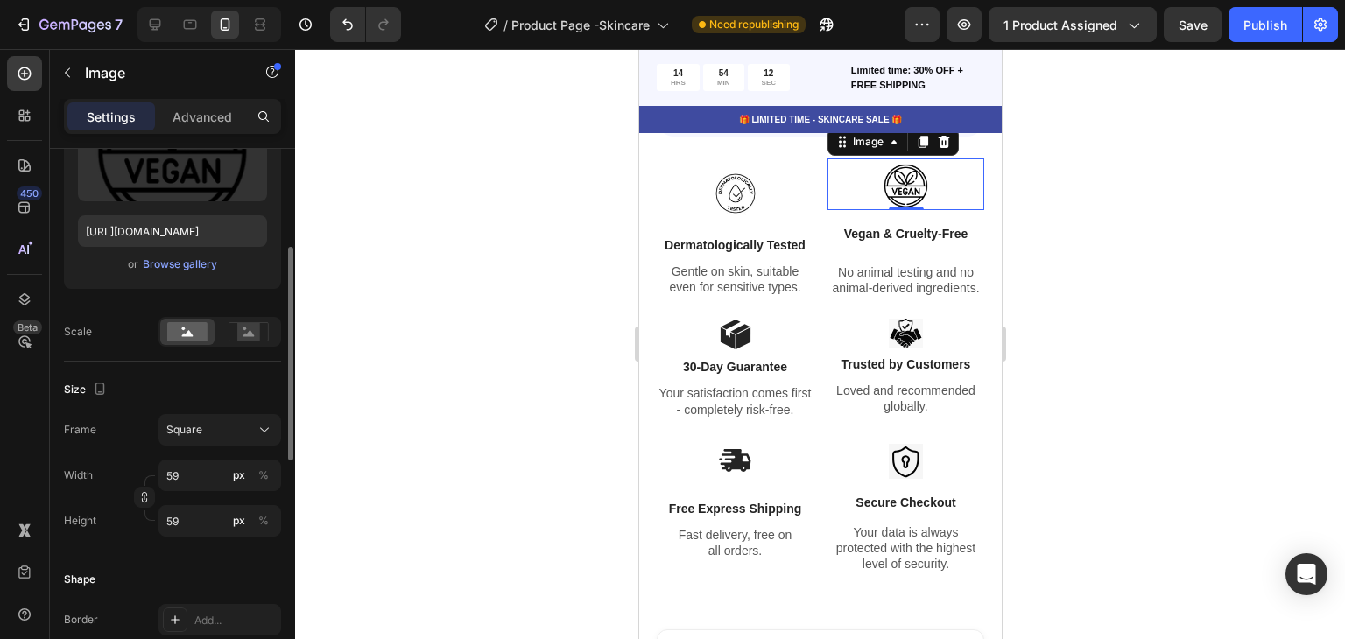
click at [524, 385] on div at bounding box center [820, 344] width 1050 height 590
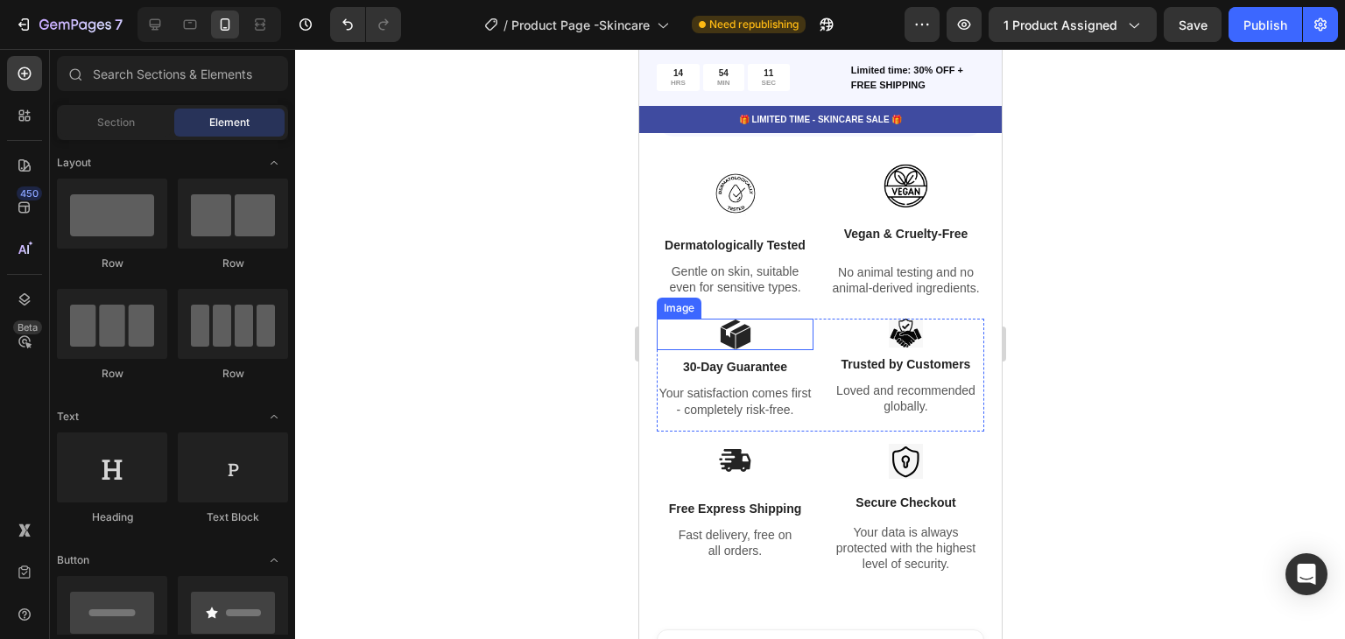
click at [731, 350] on img at bounding box center [735, 335] width 32 height 32
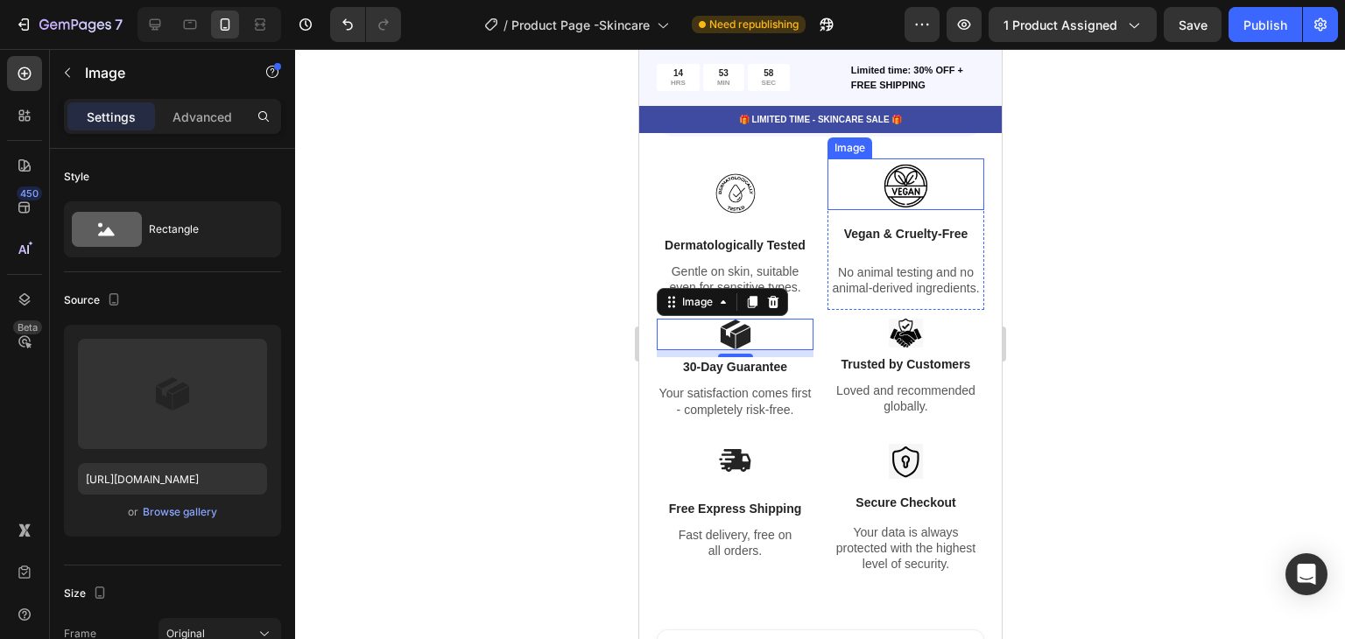
click at [890, 180] on img at bounding box center [905, 185] width 52 height 52
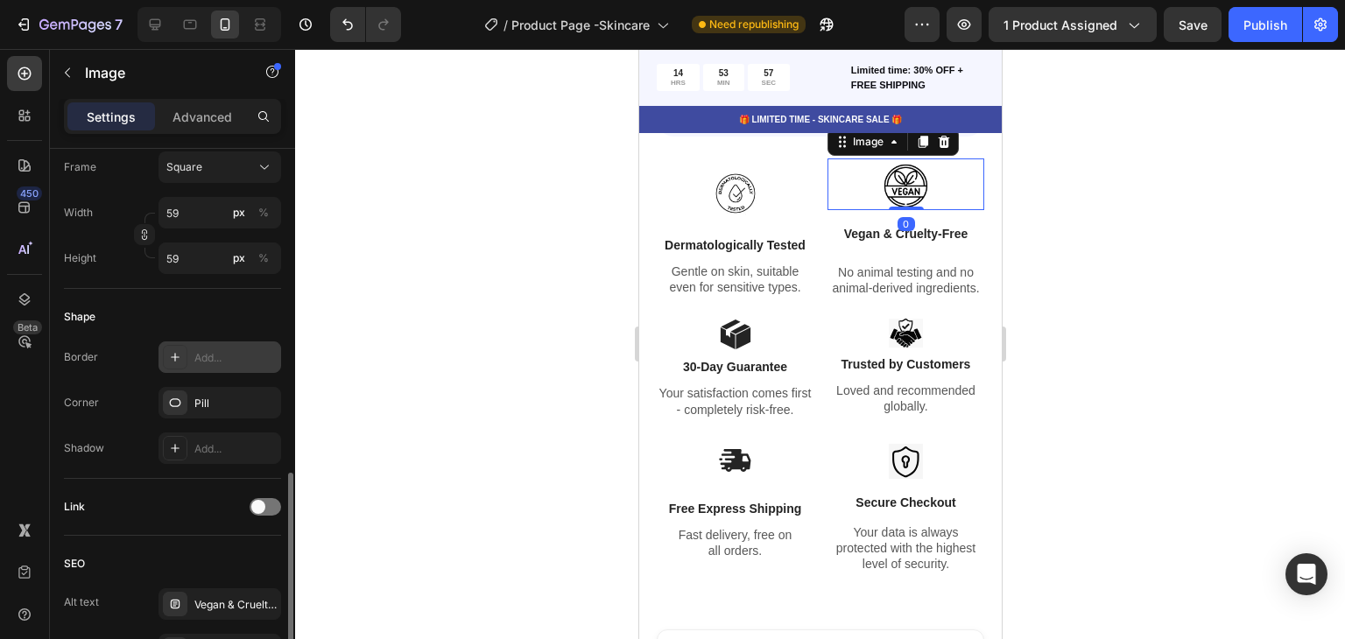
scroll to position [686, 0]
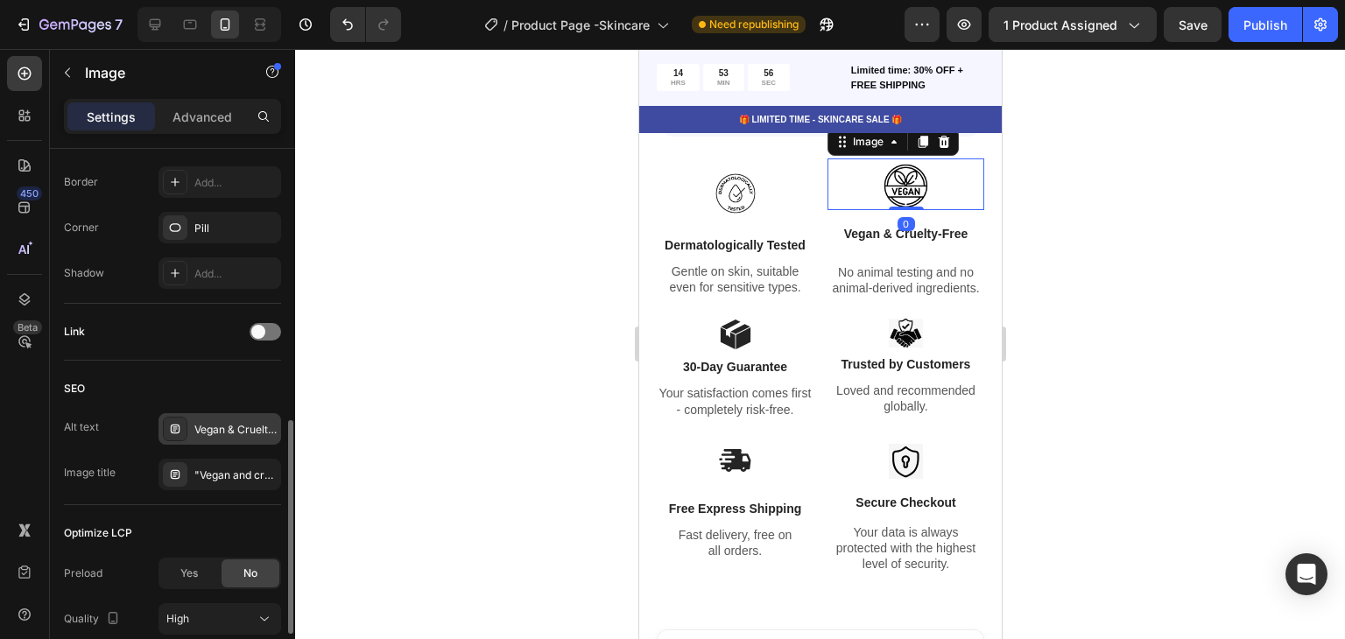
click at [216, 414] on div "Vegan & Cruelty-Free Icon" at bounding box center [220, 429] width 123 height 32
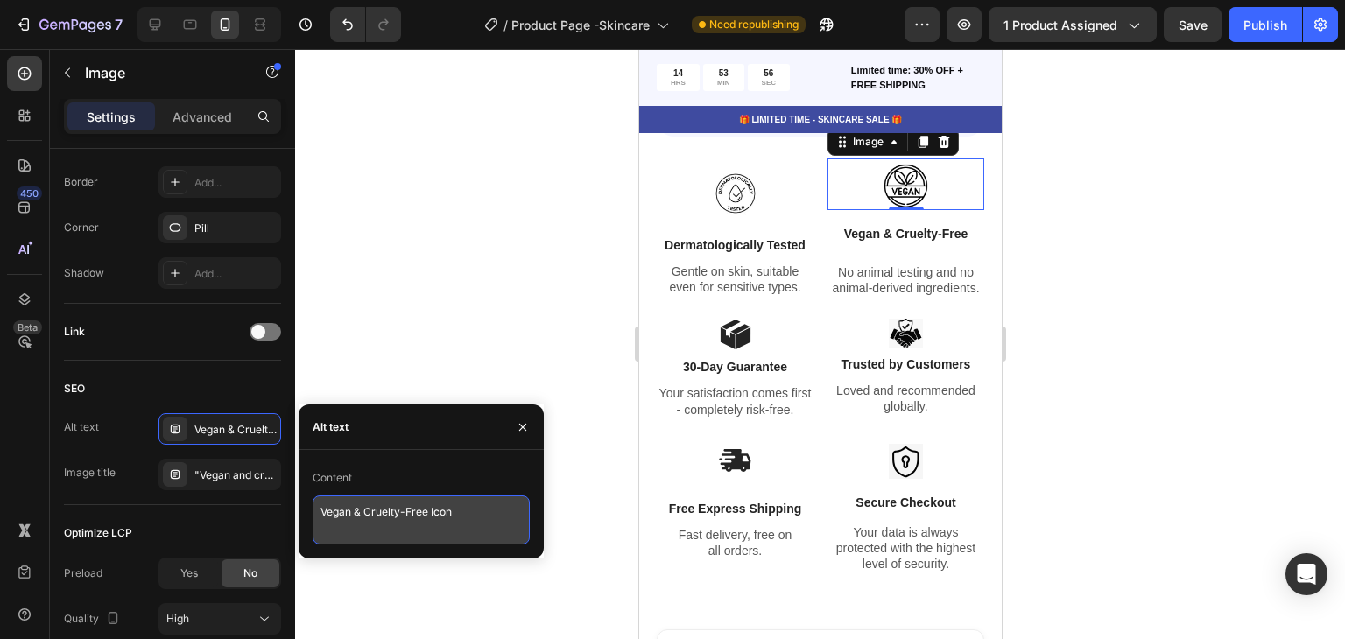
click at [447, 512] on textarea "Vegan & Cruelty-Free Icon" at bounding box center [421, 520] width 217 height 49
click at [448, 512] on textarea "Vegan & Cruelty-Free Icon" at bounding box center [421, 520] width 217 height 49
paste textarea "and cruelty-free skincare icon with leaf symbol""
type textarea "Vegan and cruelty-free skincare icon with leaf symbol""
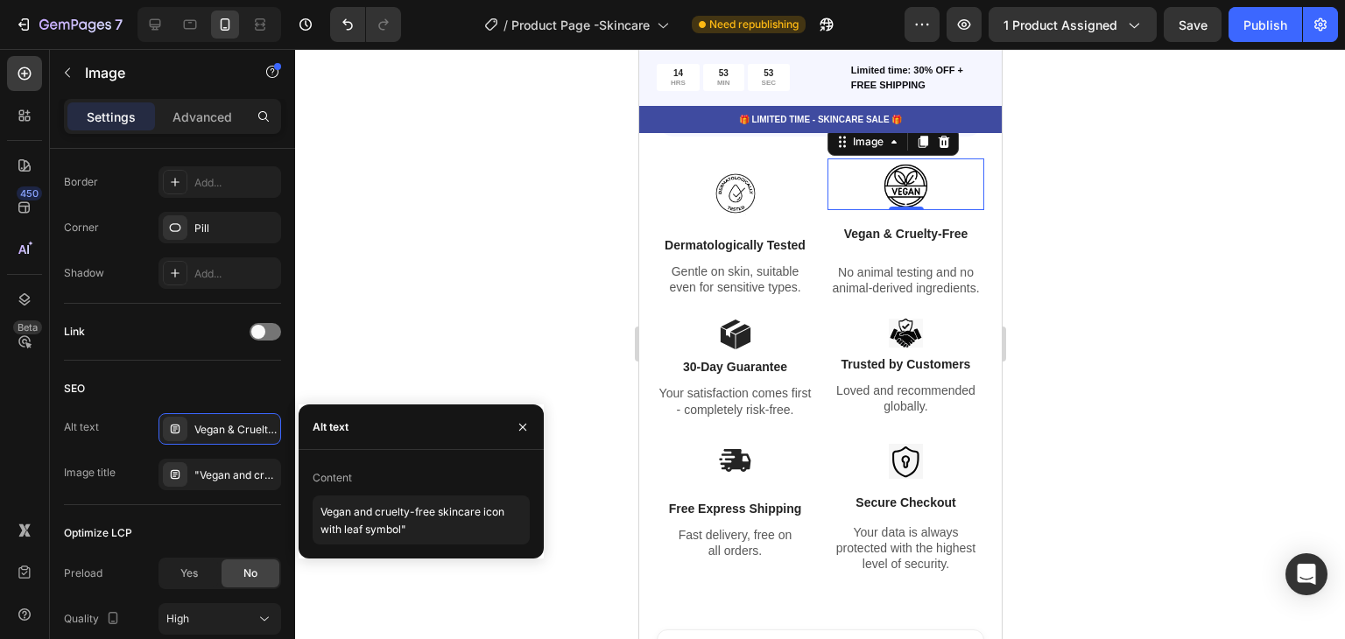
click at [568, 554] on div at bounding box center [820, 344] width 1050 height 590
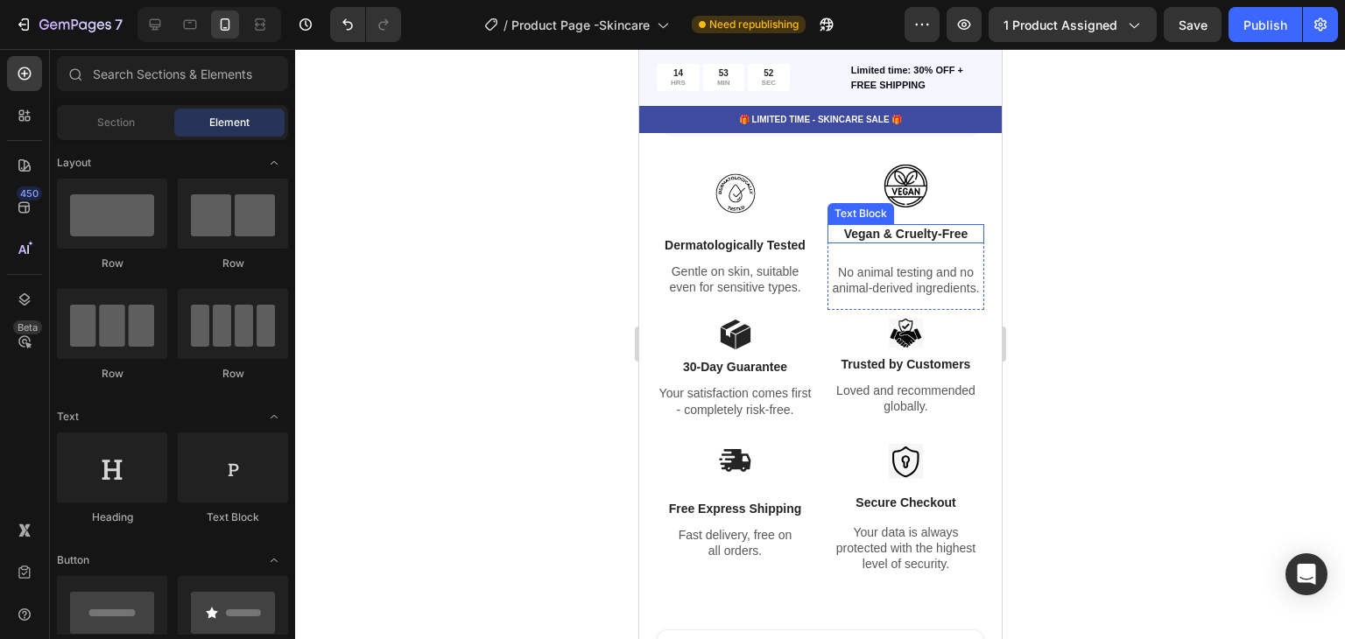
click at [879, 183] on img at bounding box center [905, 185] width 52 height 52
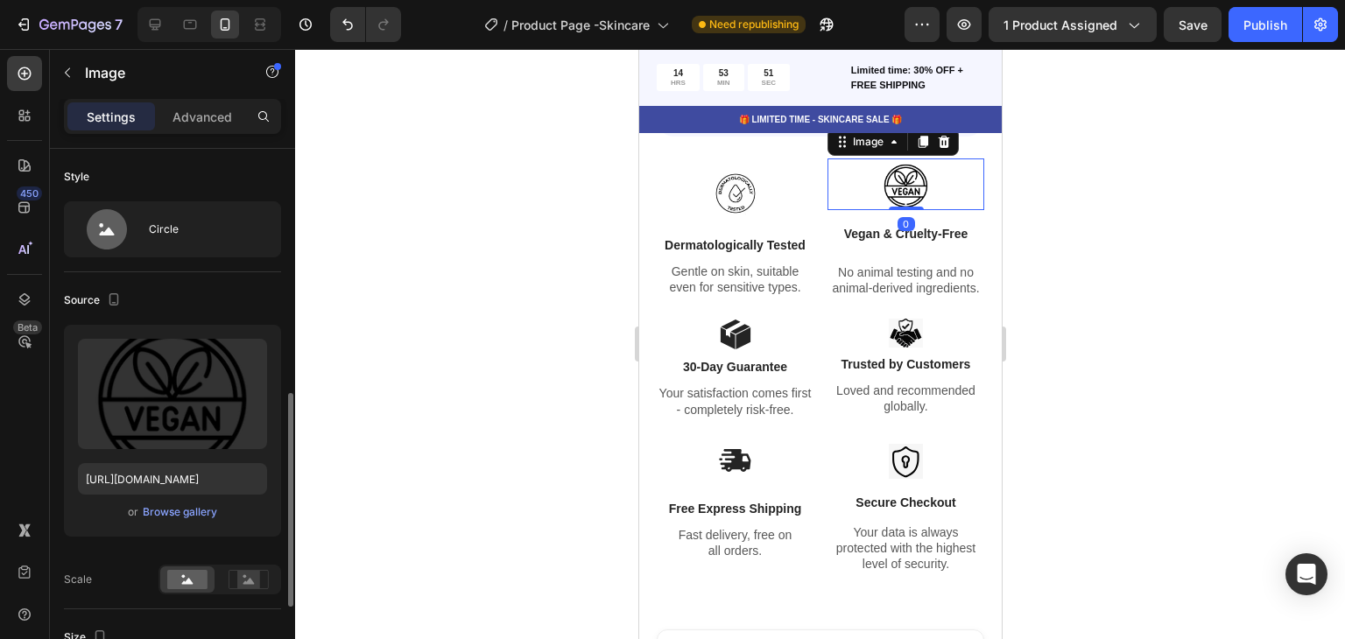
scroll to position [613, 0]
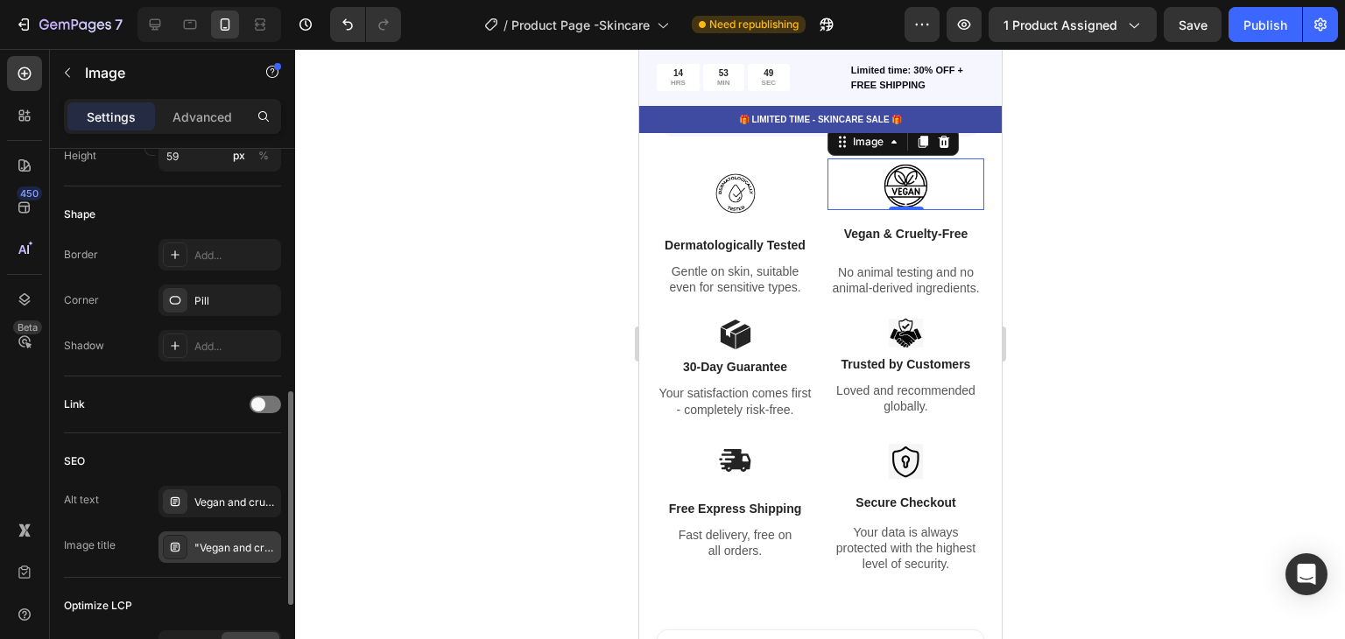
click at [206, 554] on div ""Vegan and cruelty-free skincare icon with leaf symbol"" at bounding box center [220, 548] width 123 height 32
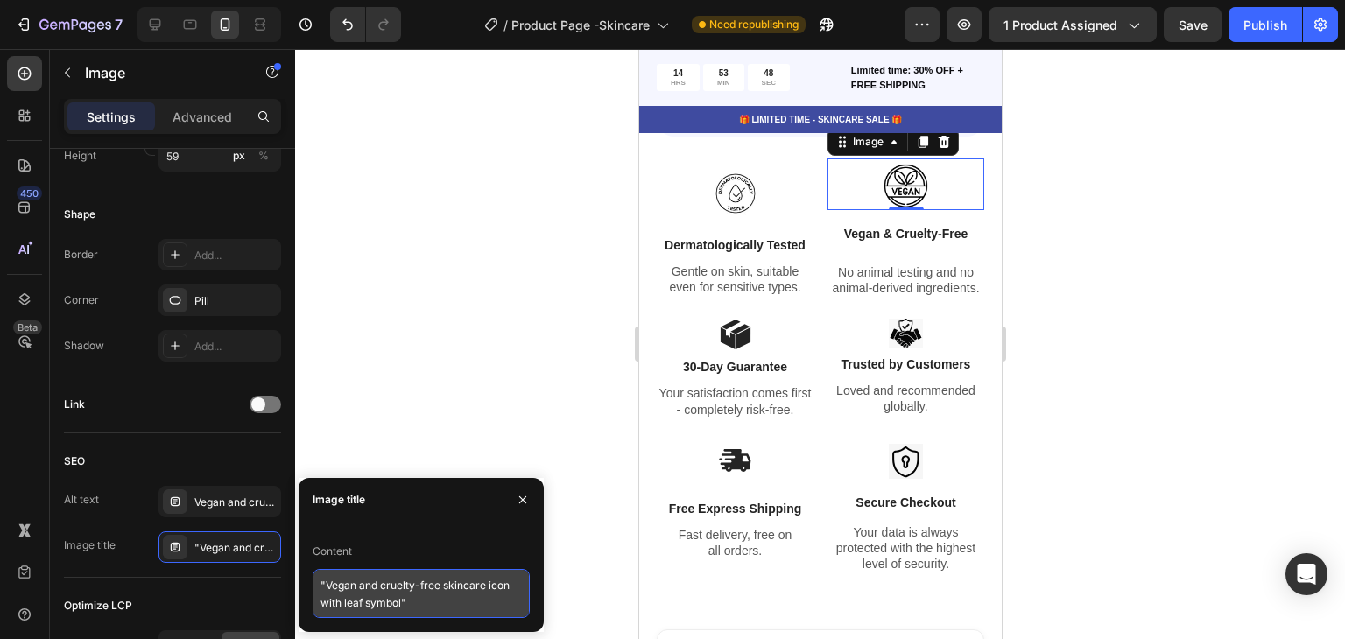
click at [370, 595] on textarea ""Vegan and cruelty-free skincare icon with leaf symbol"" at bounding box center [421, 593] width 217 height 49
paste textarea "& Cruelty-Free – No animal testing or animal-derived ingredients"
type textarea ""Vegan & Cruelty-Free – No animal testing or animal-derived ingredients""
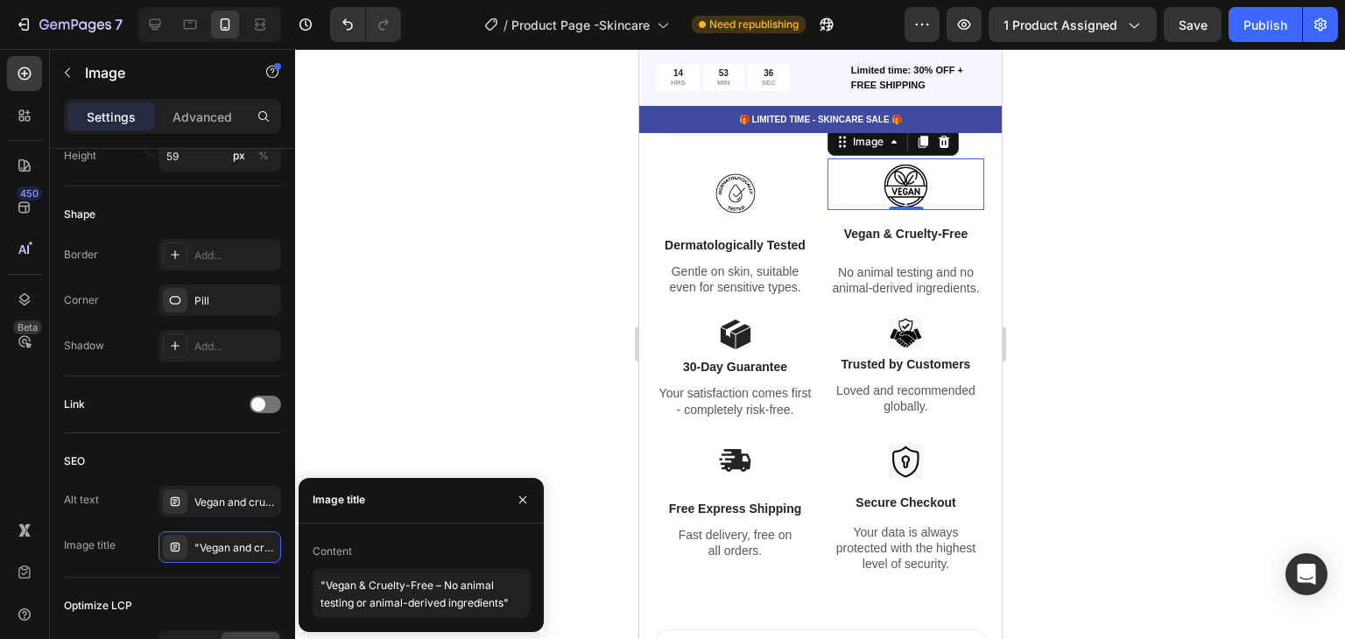
click at [554, 355] on div at bounding box center [820, 344] width 1050 height 590
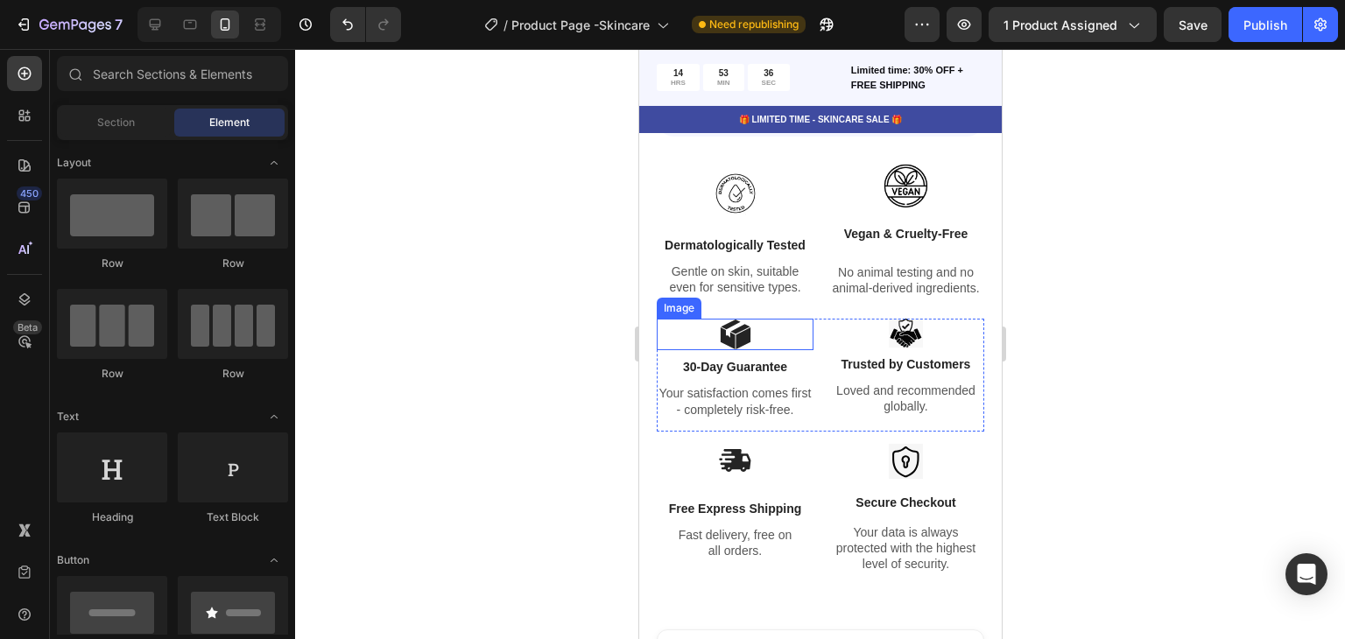
click at [743, 326] on img at bounding box center [735, 335] width 32 height 32
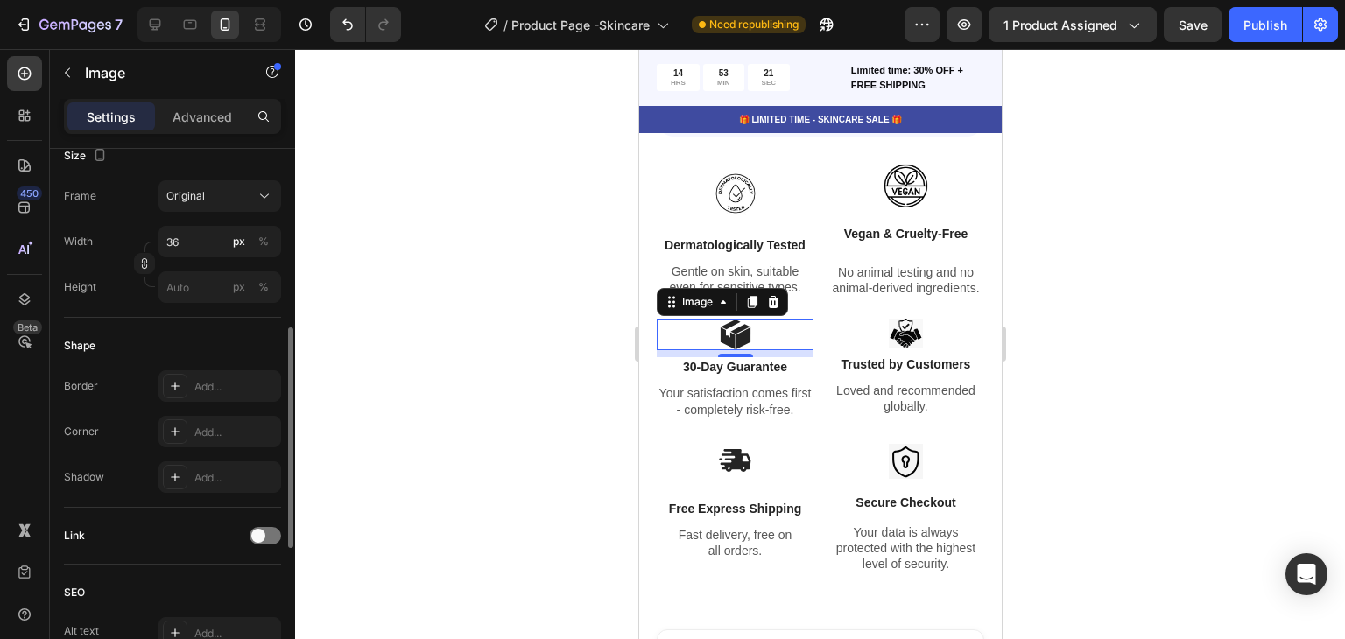
scroll to position [526, 0]
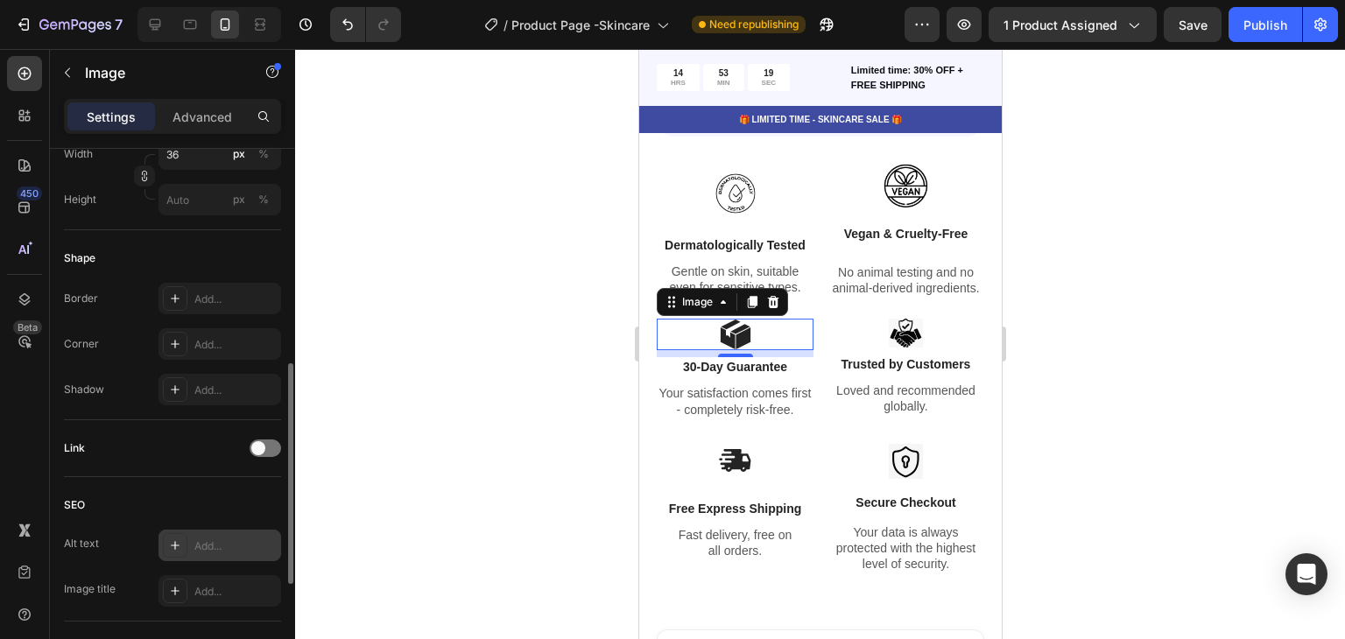
click at [201, 543] on div "Add..." at bounding box center [235, 547] width 82 height 16
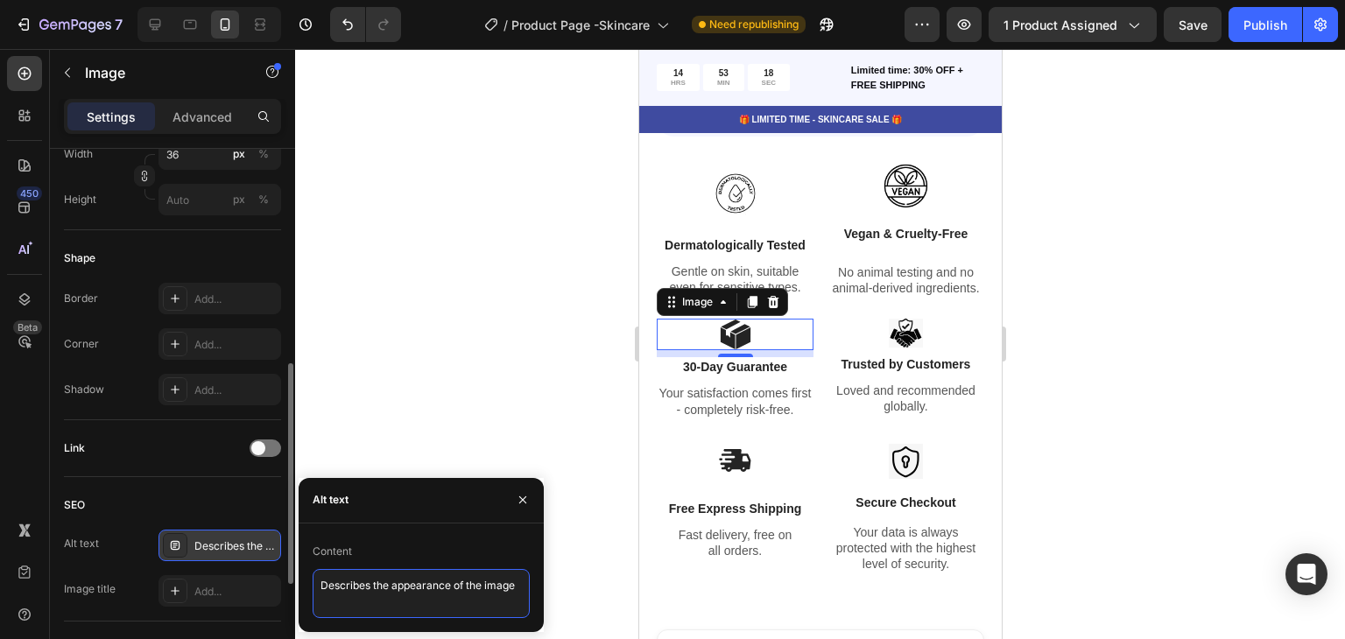
click at [381, 582] on textarea "Describes the appearance of the image" at bounding box center [421, 593] width 217 height 49
paste textarea ""30-day satisfaction guarantee icon with box""
type textarea ""30-day satisfaction guarantee icon with box""
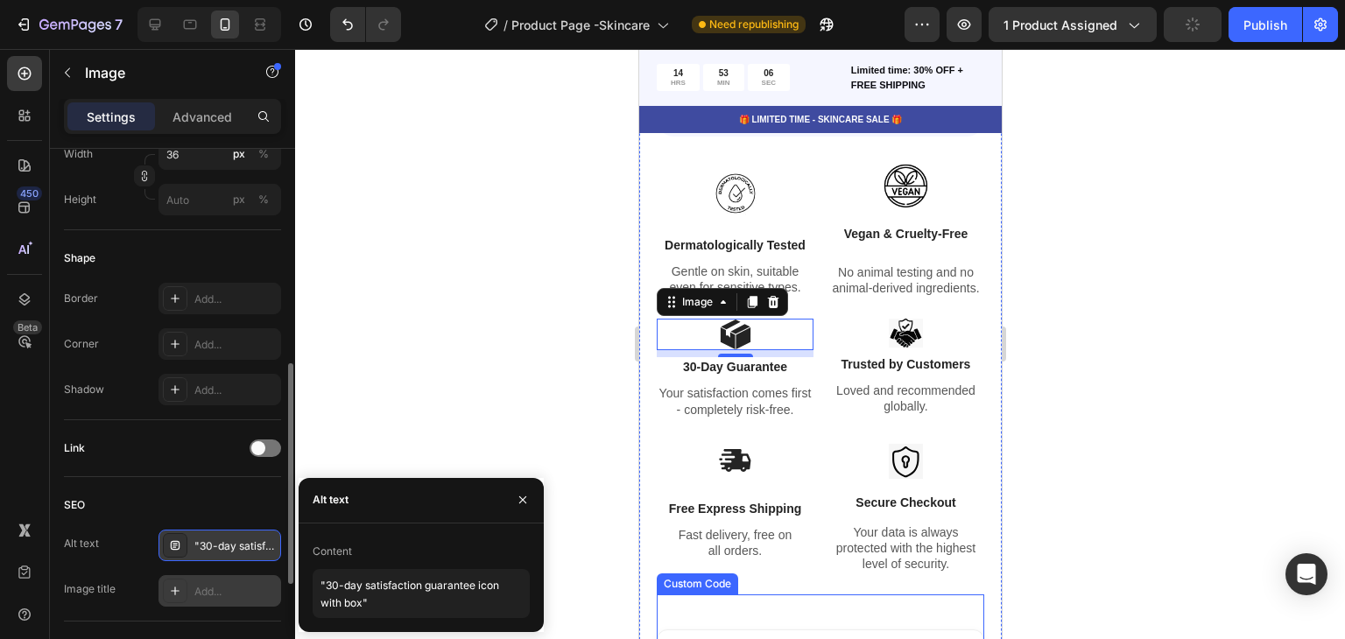
click at [226, 588] on div "Add..." at bounding box center [235, 592] width 82 height 16
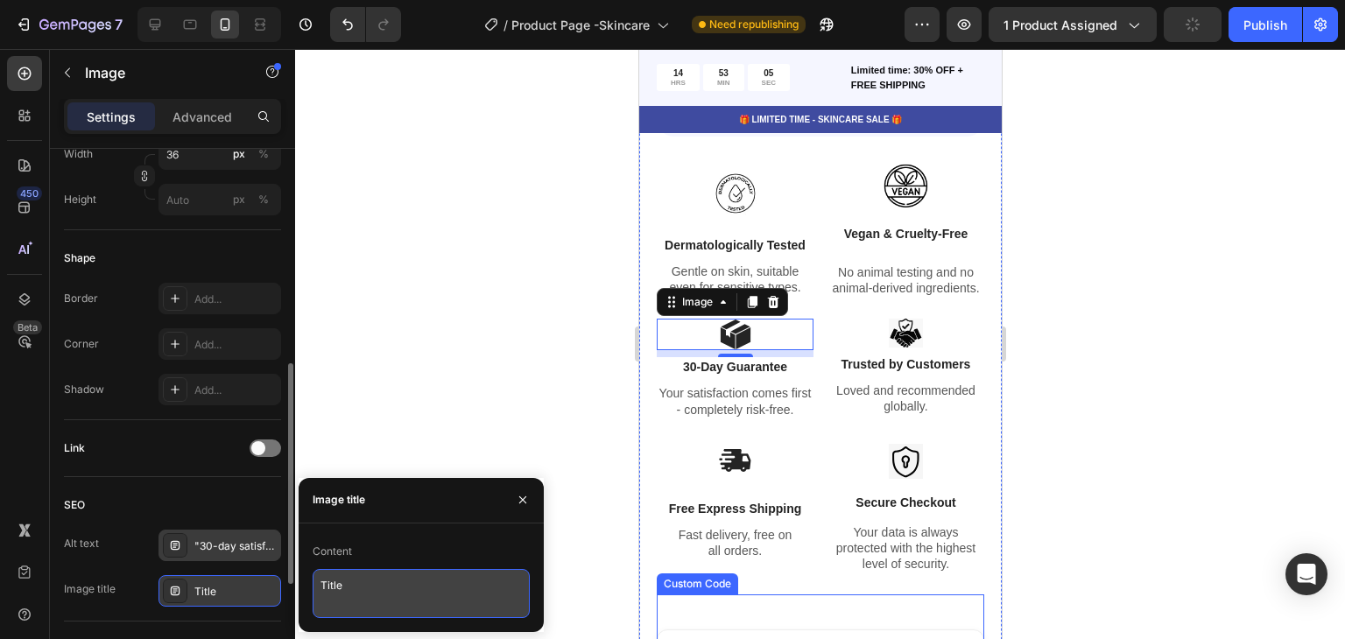
click at [400, 597] on textarea "Title" at bounding box center [421, 593] width 217 height 49
click at [400, 598] on textarea "Title" at bounding box center [421, 593] width 217 height 49
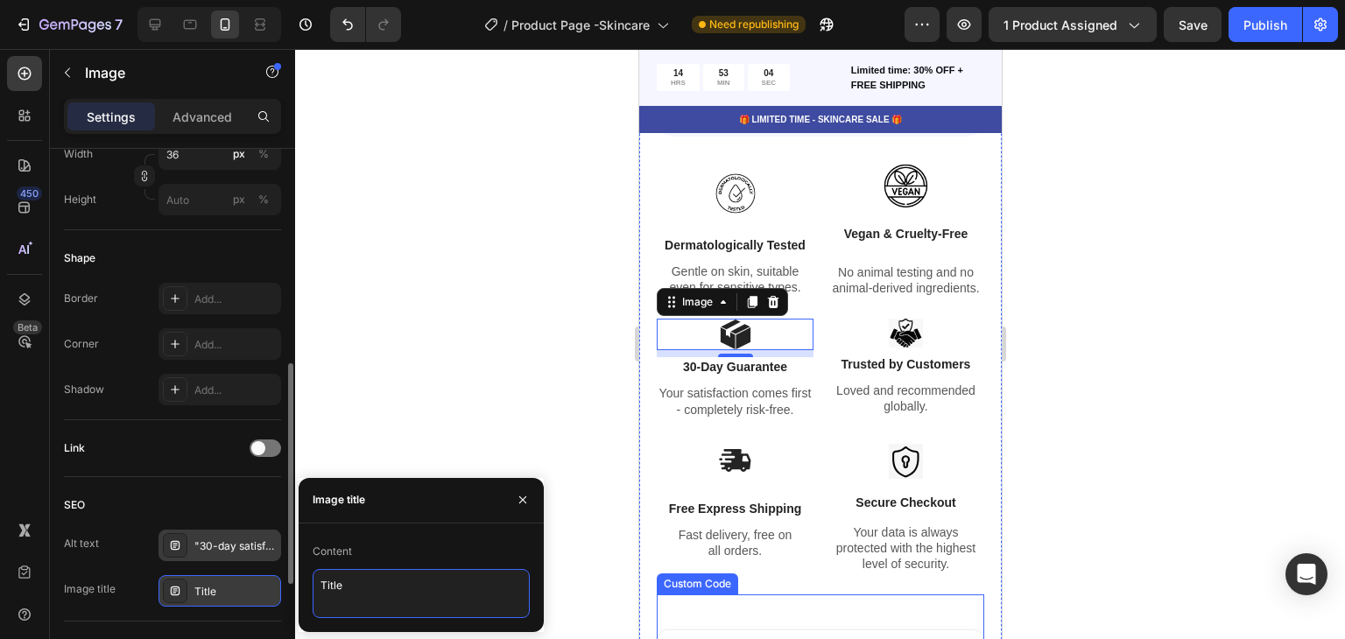
paste textarea ""30-Day Guarantee – Risk-free purchase, satisfaction first""
type textarea ""30-Day Guarantee – Risk-free purchase, satisfaction first""
click at [579, 591] on div at bounding box center [820, 344] width 1050 height 590
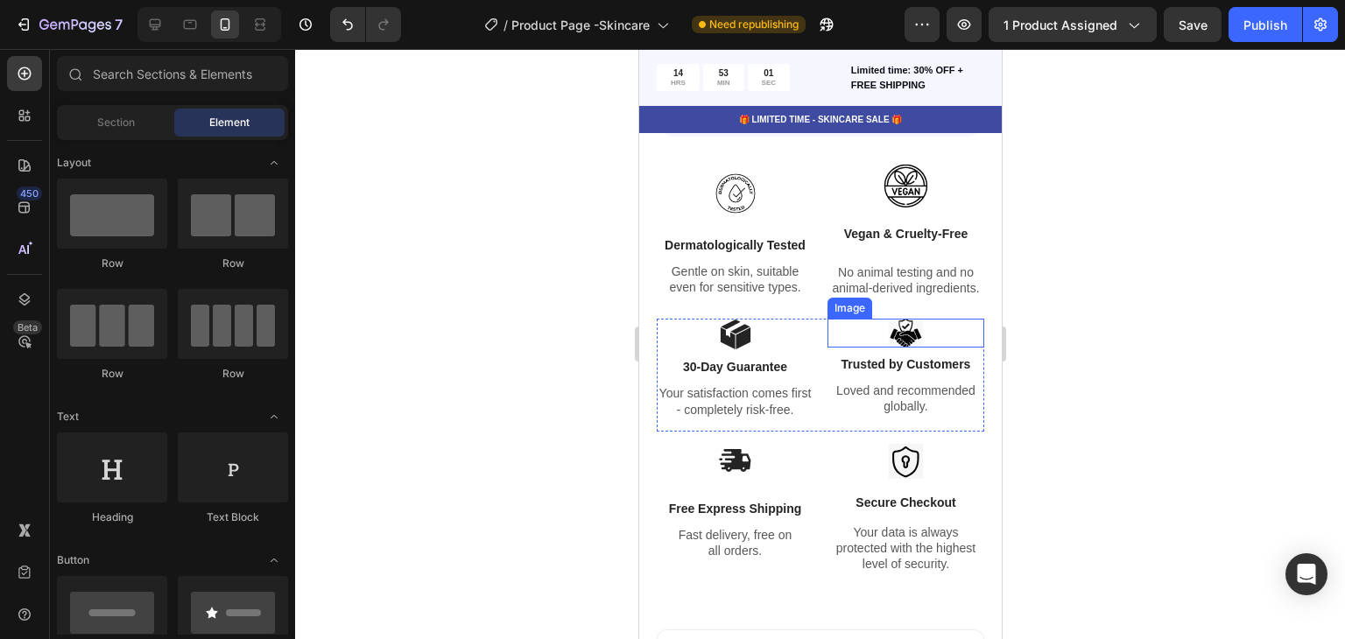
click at [907, 340] on img at bounding box center [905, 333] width 34 height 29
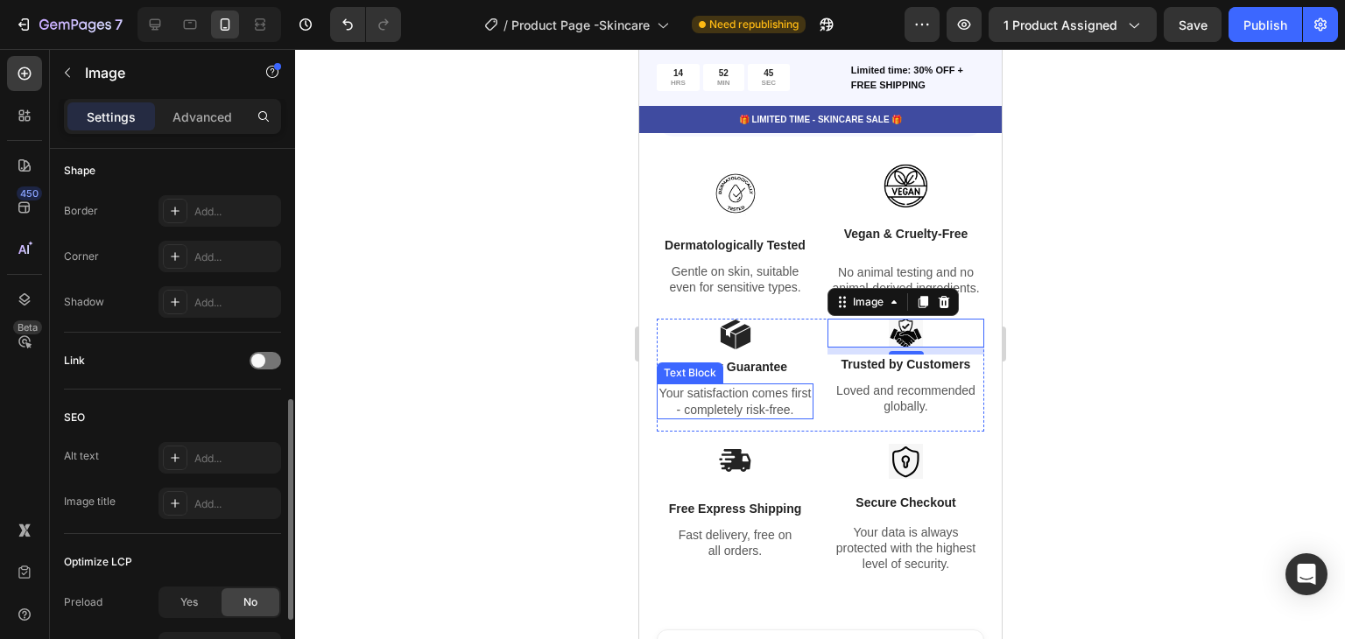
scroll to position [701, 0]
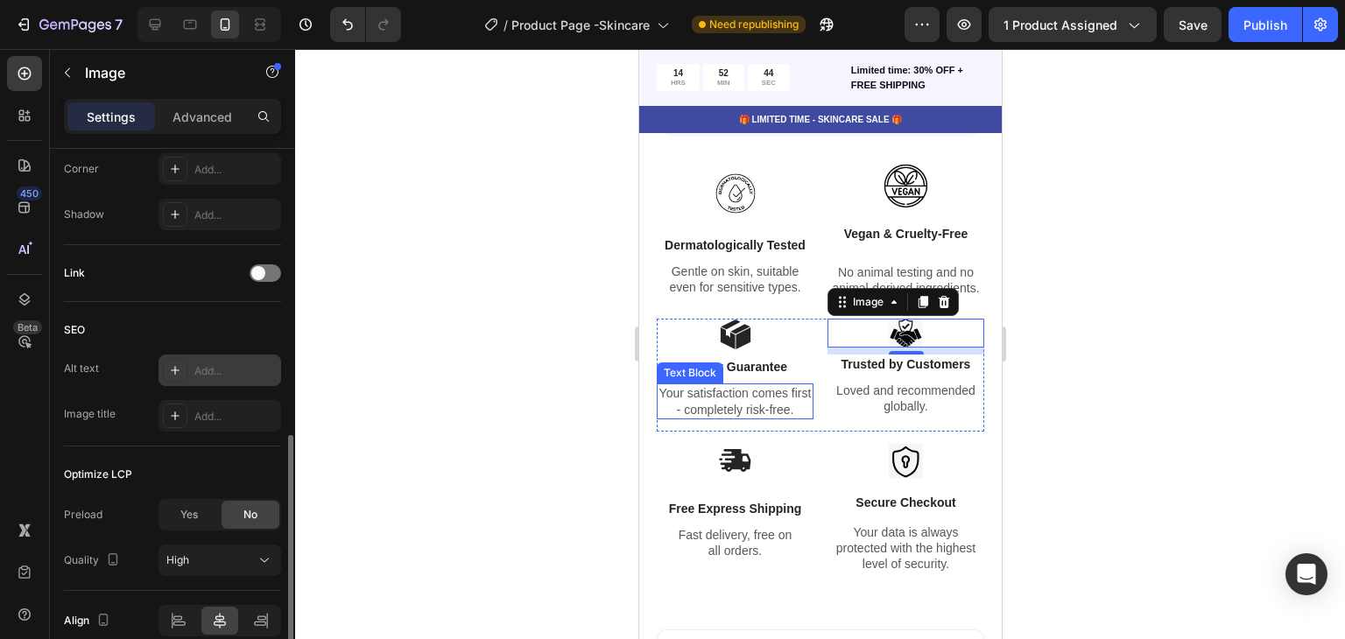
click at [214, 378] on div "Add..." at bounding box center [220, 371] width 123 height 32
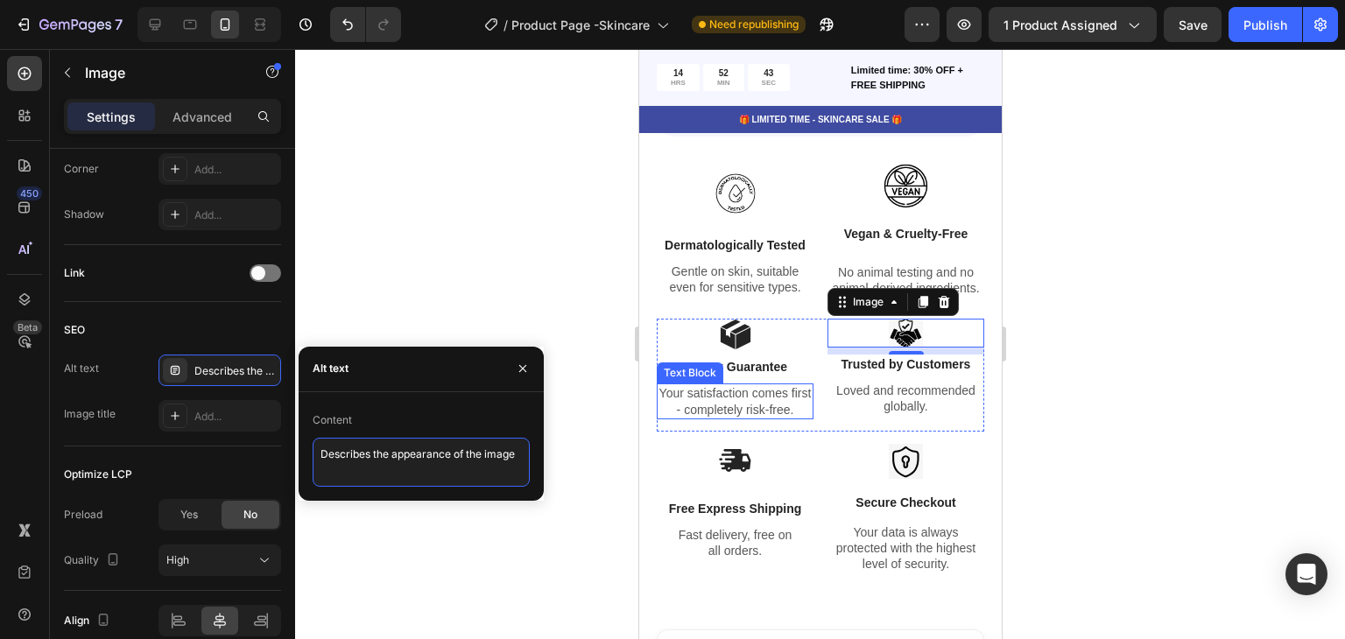
click at [406, 453] on textarea "Describes the appearance of the image" at bounding box center [421, 462] width 217 height 49
paste textarea ""Trusted by customers icon with handshake symbol""
type textarea ""Trusted by customers icon with handshake symbol""
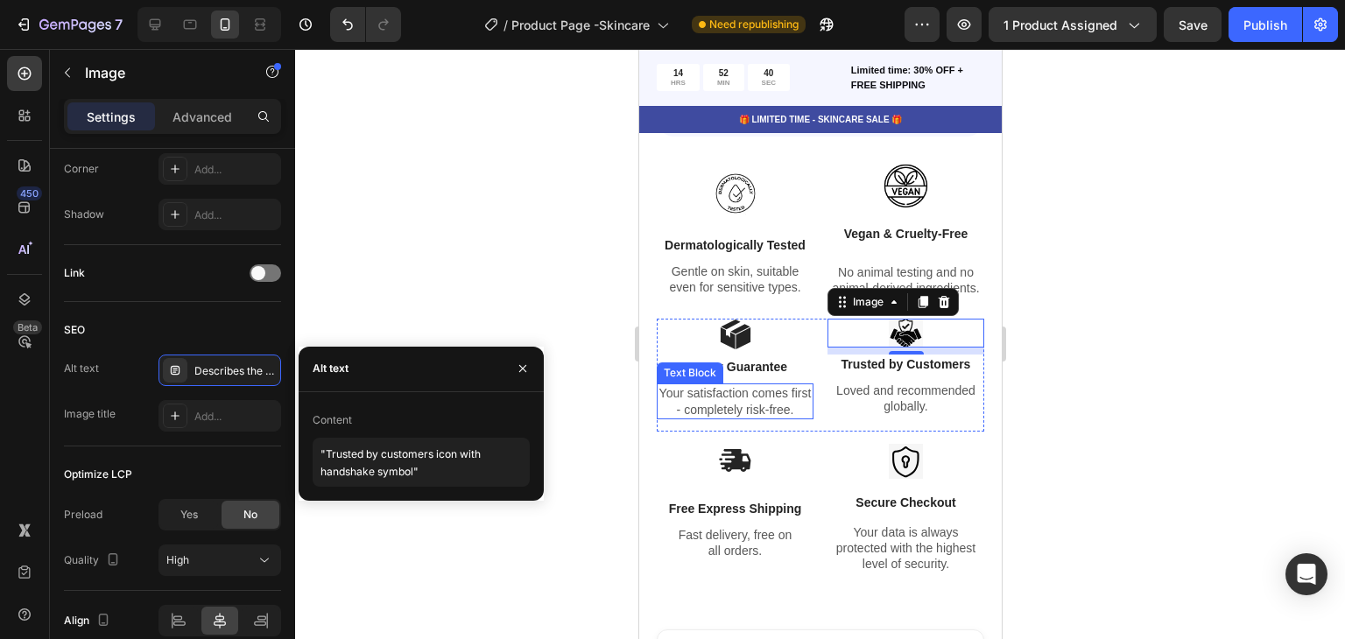
click at [519, 537] on div at bounding box center [820, 344] width 1050 height 590
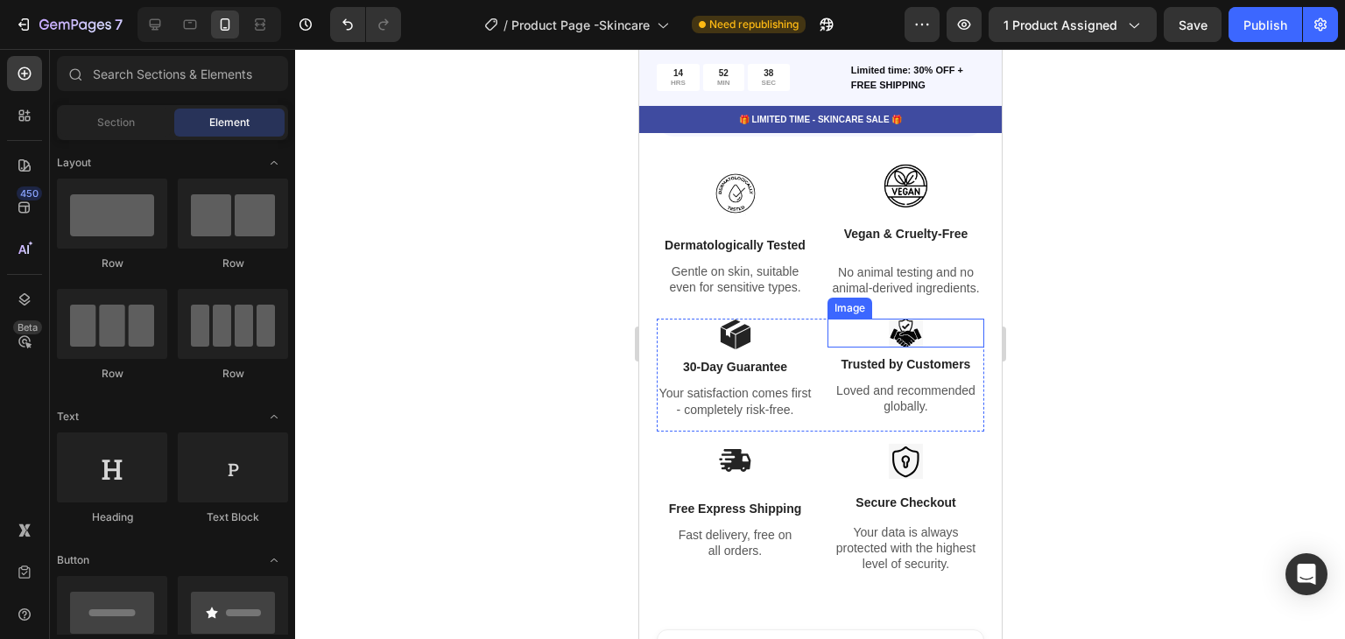
click at [894, 346] on img at bounding box center [905, 333] width 34 height 29
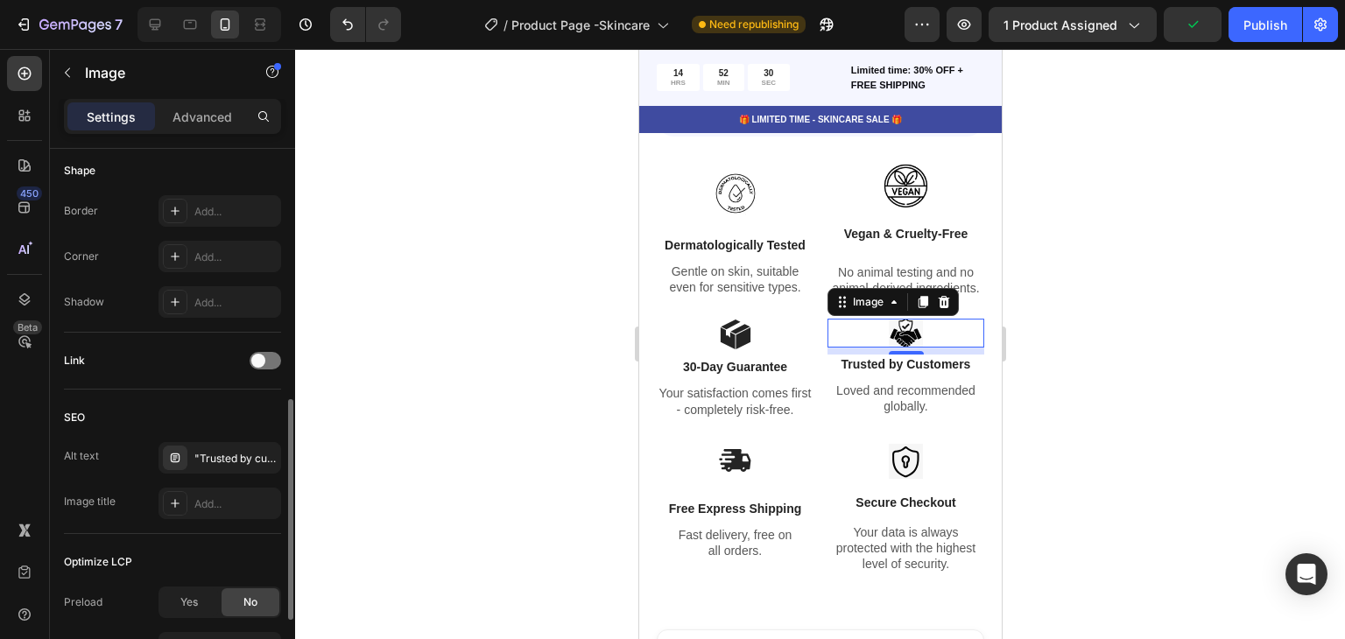
scroll to position [781, 0]
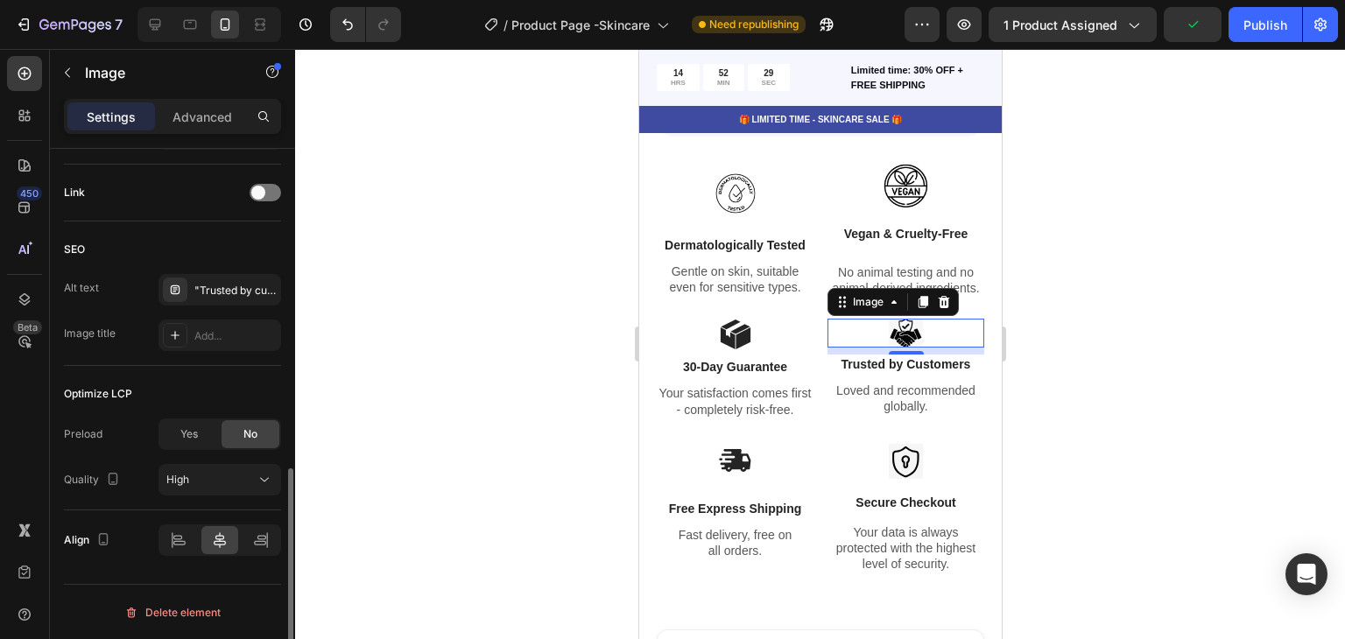
click at [215, 355] on div "SEO Alt text "Trusted by customers icon with handshake symbol" Image title Add.…" at bounding box center [172, 294] width 217 height 145
click at [223, 345] on div "Add..." at bounding box center [220, 336] width 123 height 32
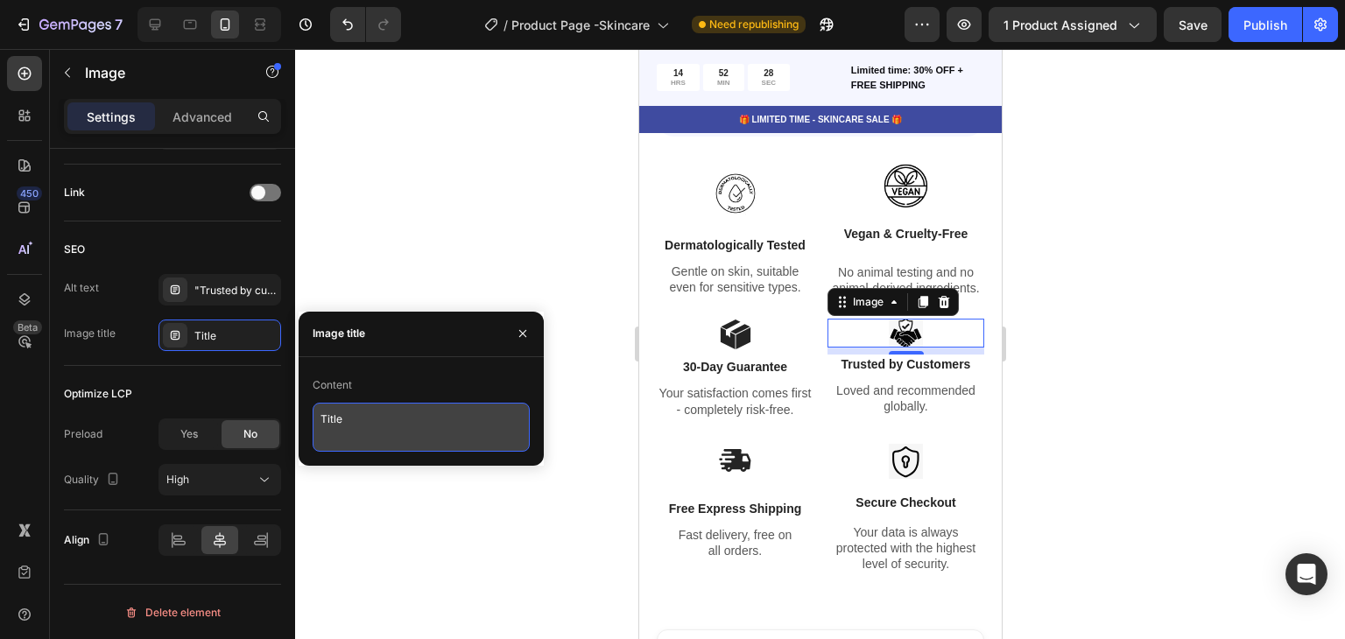
click at [375, 430] on textarea "Title" at bounding box center [421, 427] width 217 height 49
paste textarea ""Trusted by Customers – Loved and recommended worldwide""
type textarea ""Trusted by Customers – Loved and recommended worldwide""
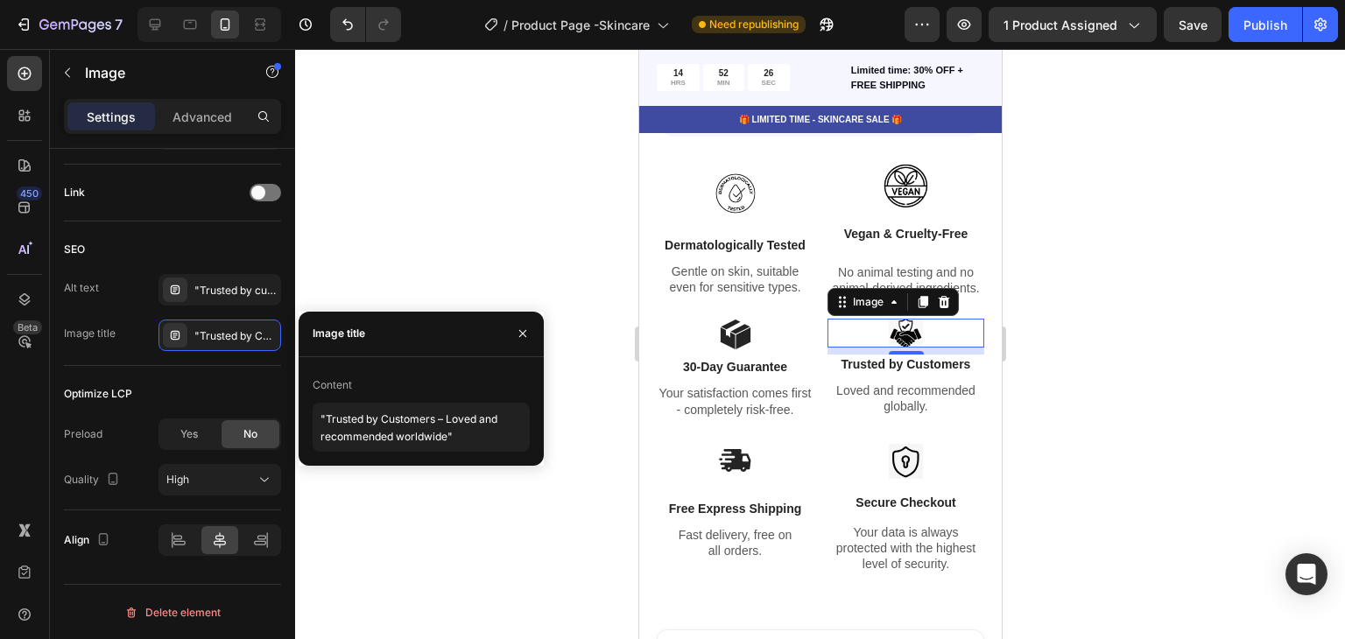
click at [430, 371] on div "Content" at bounding box center [421, 385] width 217 height 28
click at [469, 490] on div at bounding box center [820, 344] width 1050 height 590
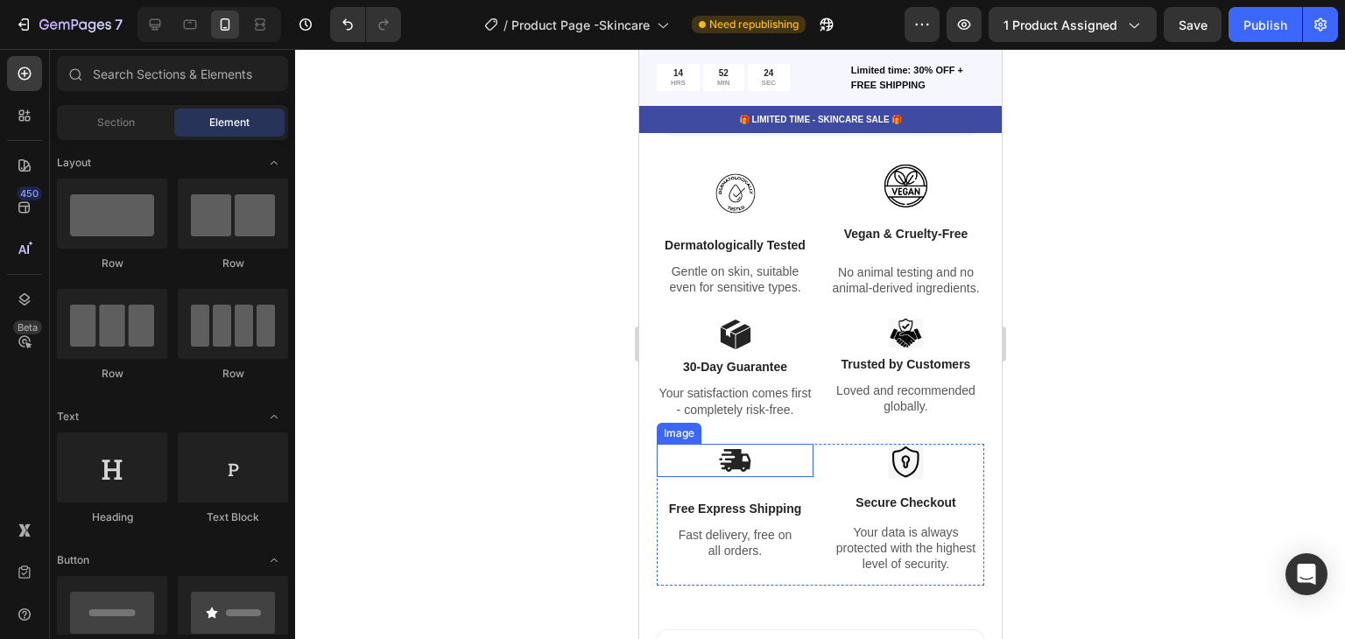
click at [747, 475] on img at bounding box center [734, 460] width 34 height 33
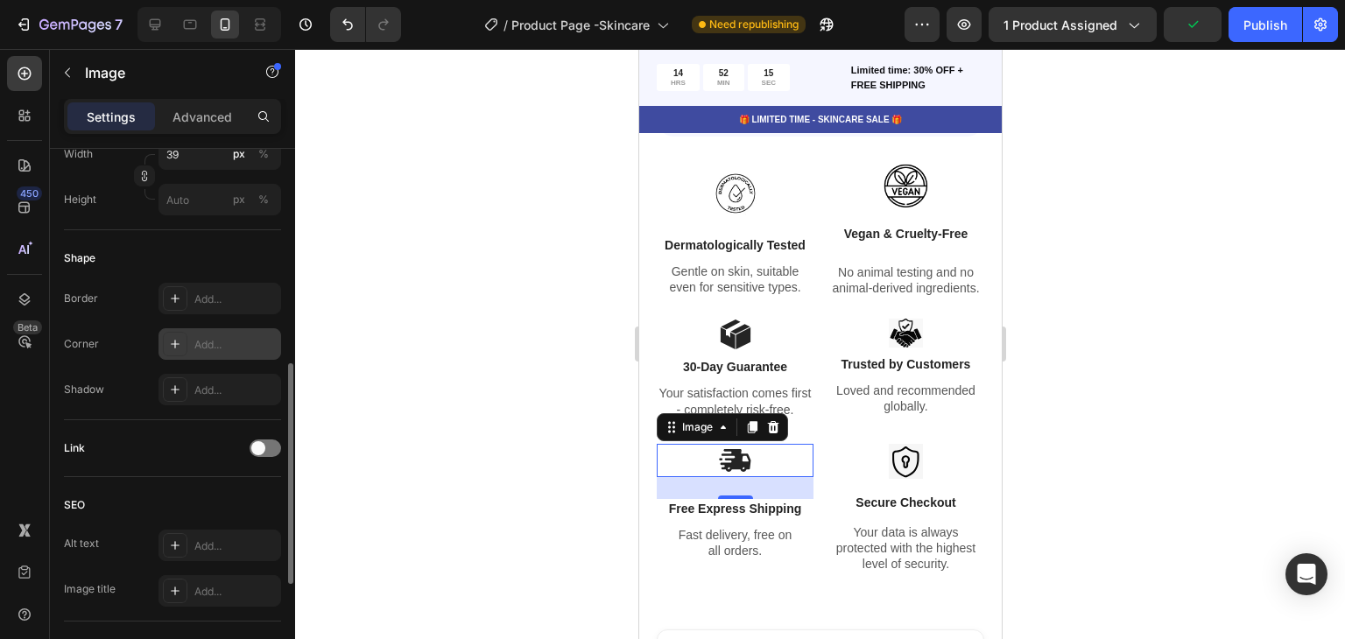
scroll to position [701, 0]
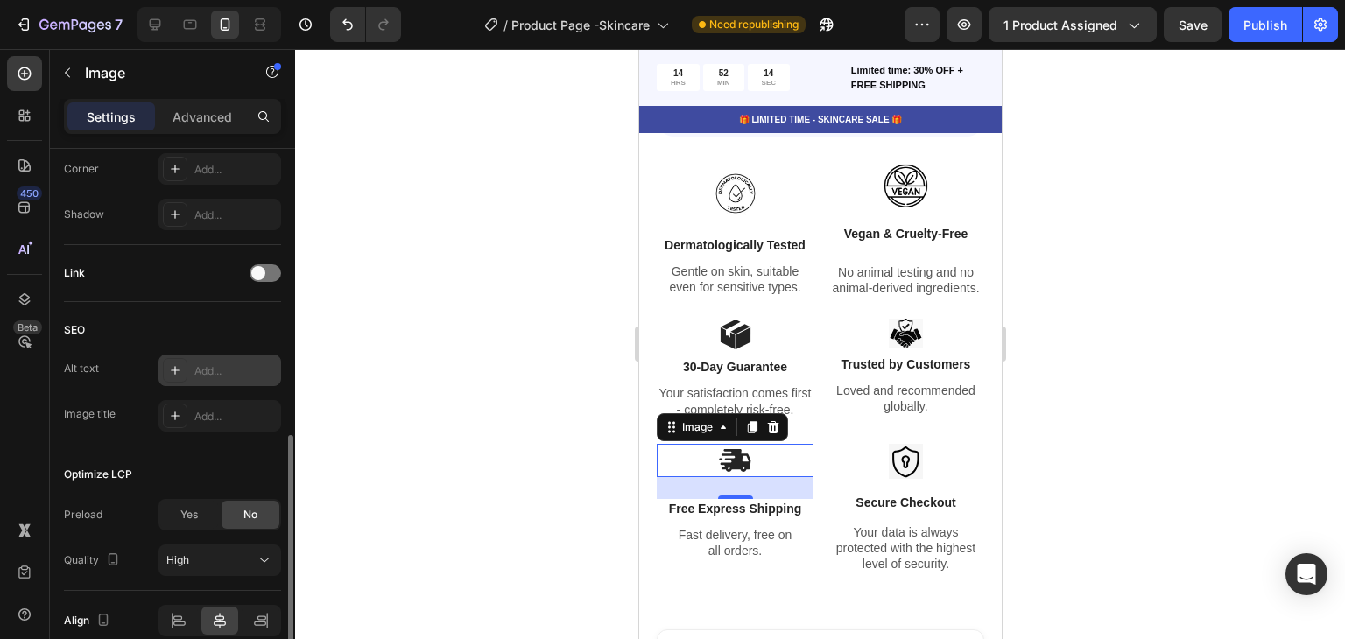
click at [207, 376] on div "Add..." at bounding box center [235, 371] width 82 height 16
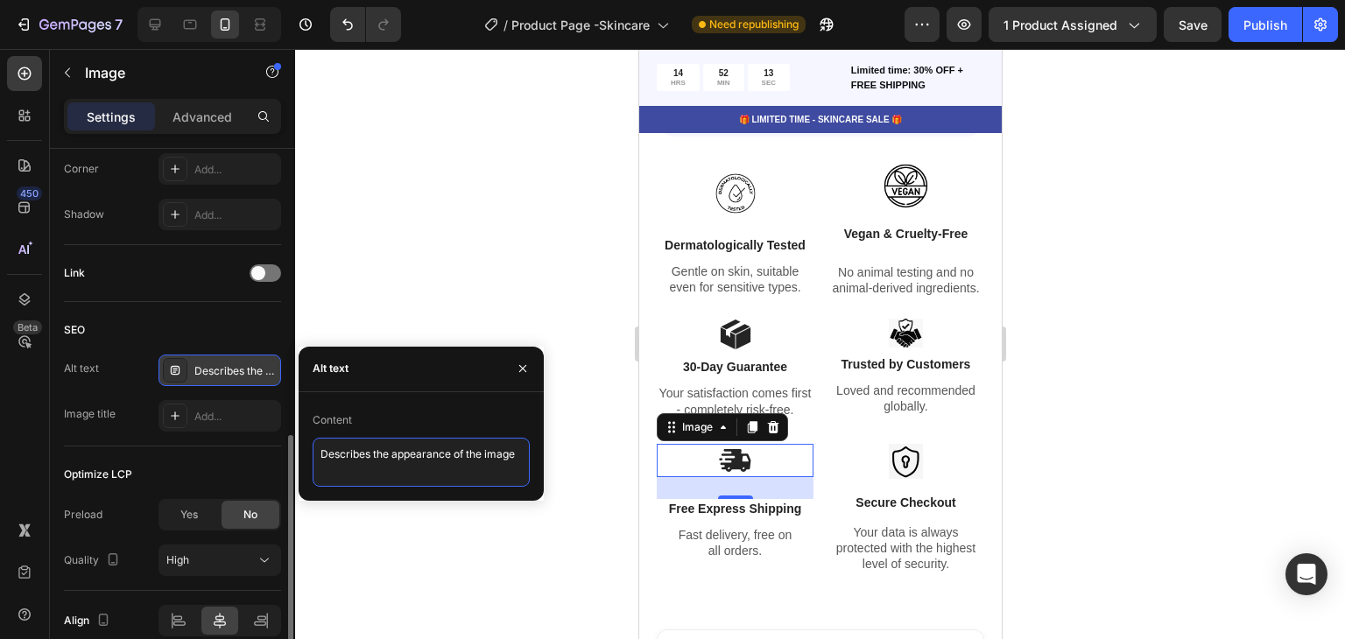
click at [406, 455] on textarea "Describes the appearance of the image" at bounding box center [421, 462] width 217 height 49
paste textarea ""Free express shipping icon with delivery truck""
type textarea ""Free express shipping icon with delivery truck""
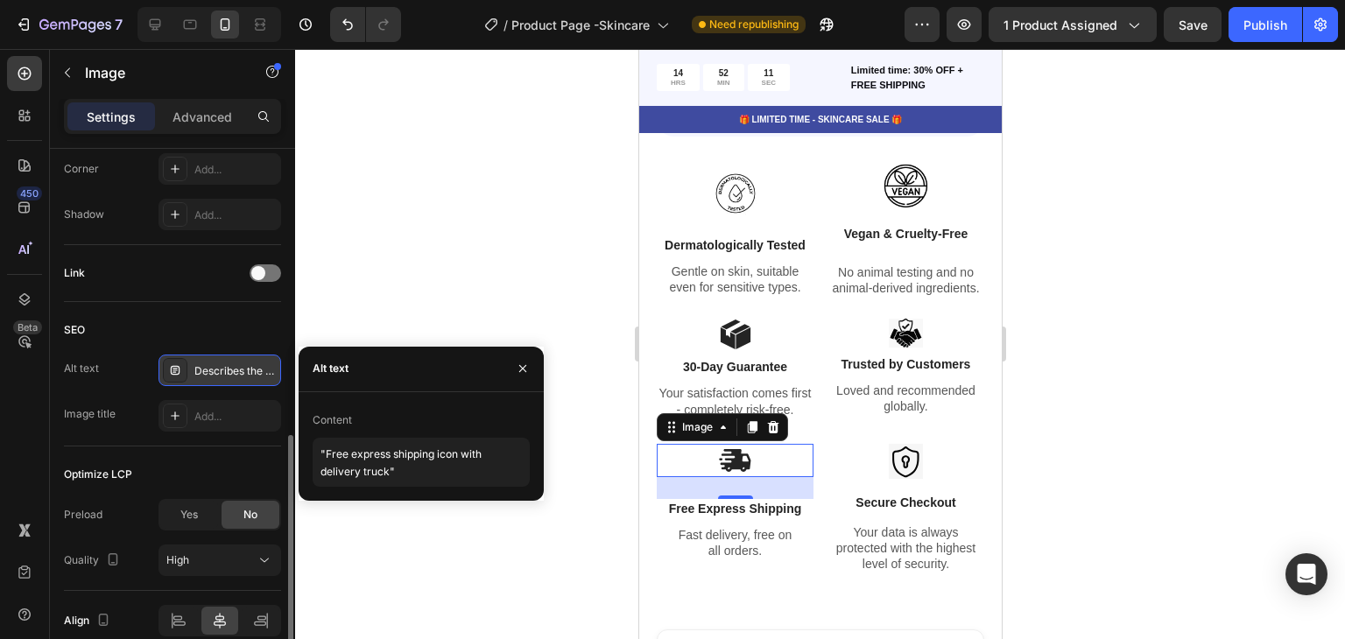
click at [453, 390] on div "Alt text" at bounding box center [421, 370] width 245 height 46
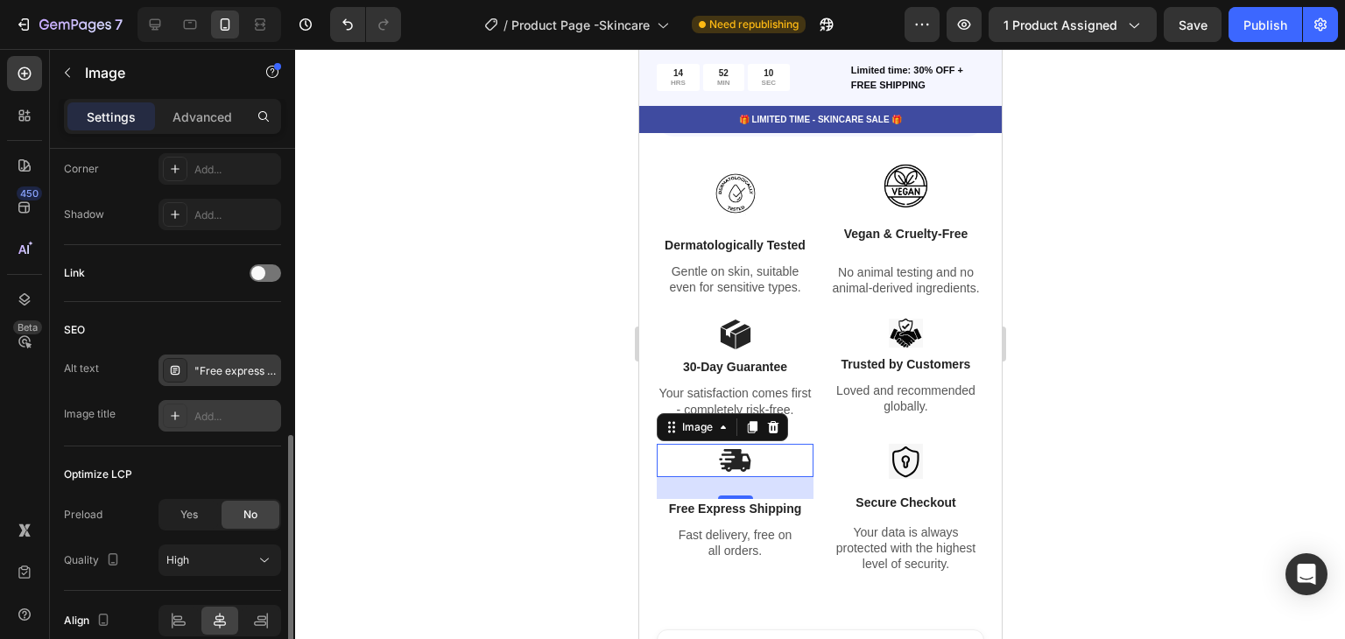
click at [193, 405] on div "Add..." at bounding box center [220, 416] width 123 height 32
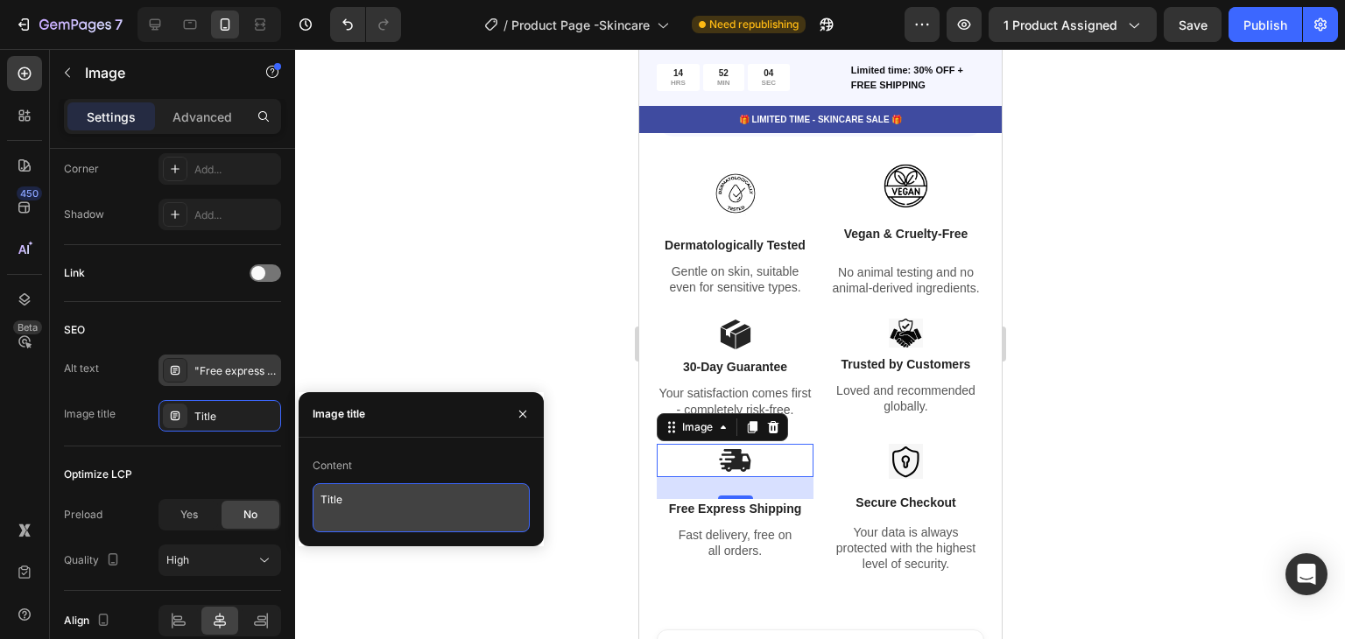
click at [410, 498] on textarea "Title" at bounding box center [421, 507] width 217 height 49
paste textarea ""Free Express Shipping – Fast and free delivery on all orders""
type textarea ""Free Express Shipping – Fast and free delivery on all orders""
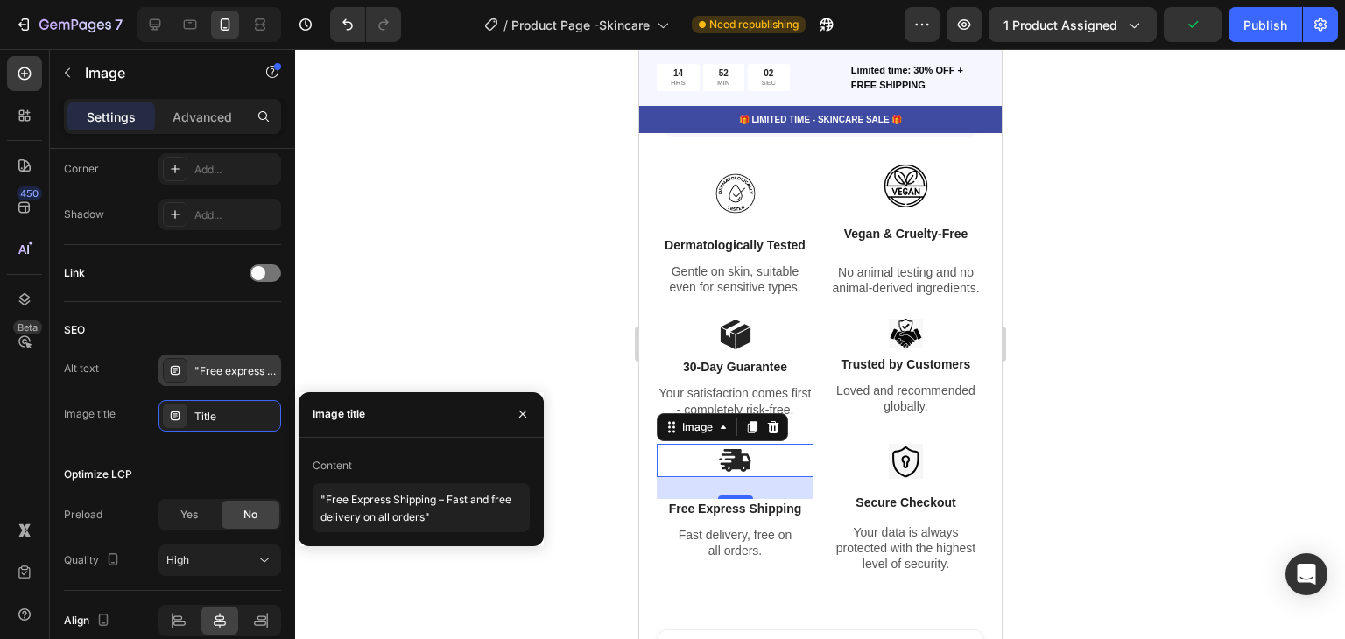
click at [413, 455] on div "Content" at bounding box center [421, 466] width 217 height 28
click at [894, 466] on img at bounding box center [905, 462] width 34 height 36
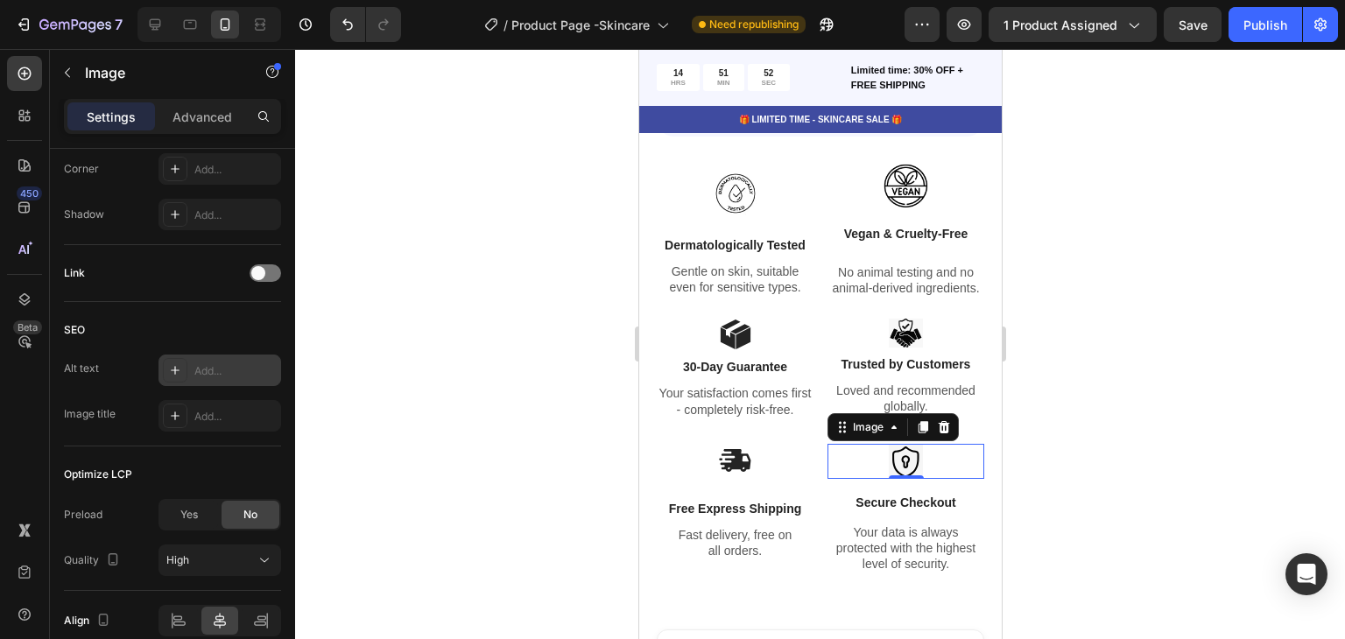
click at [227, 376] on div "Add..." at bounding box center [235, 371] width 82 height 16
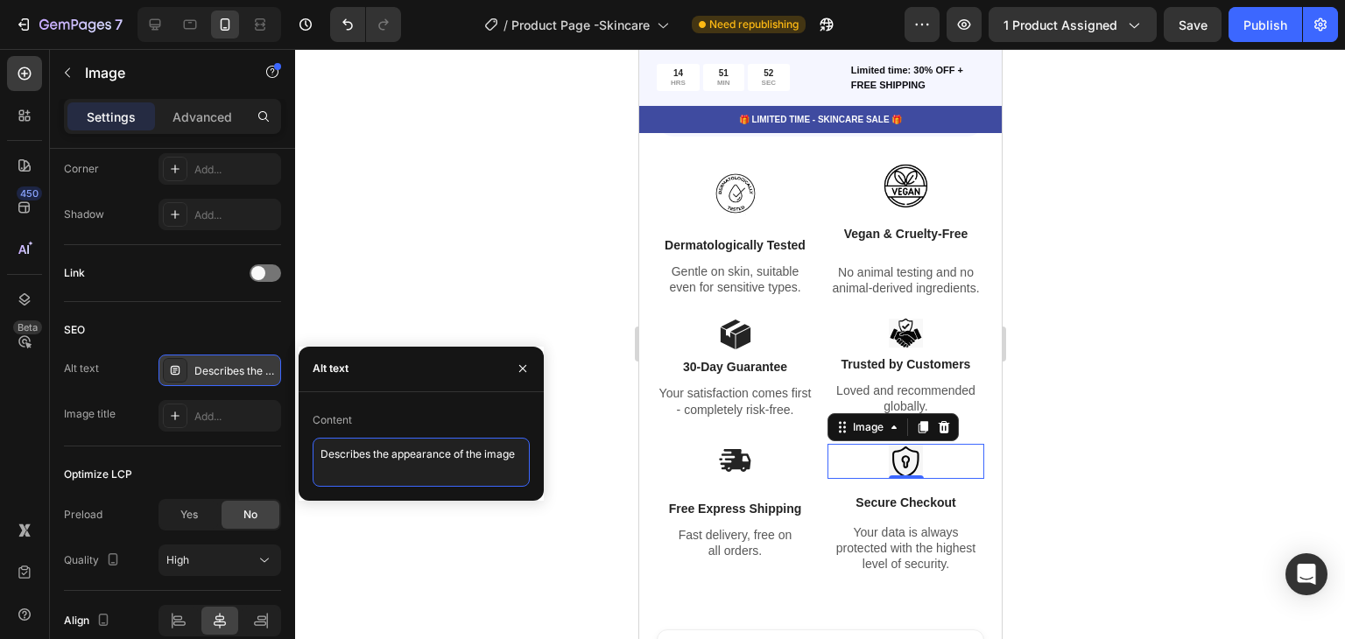
click at [378, 462] on textarea "Describes the appearance of the image" at bounding box center [421, 462] width 217 height 49
click at [380, 462] on textarea "Describes the appearance of the image" at bounding box center [421, 462] width 217 height 49
paste textarea ""Secure checkout icon with shield and lock""
type textarea ""Secure checkout icon with shield and lock""
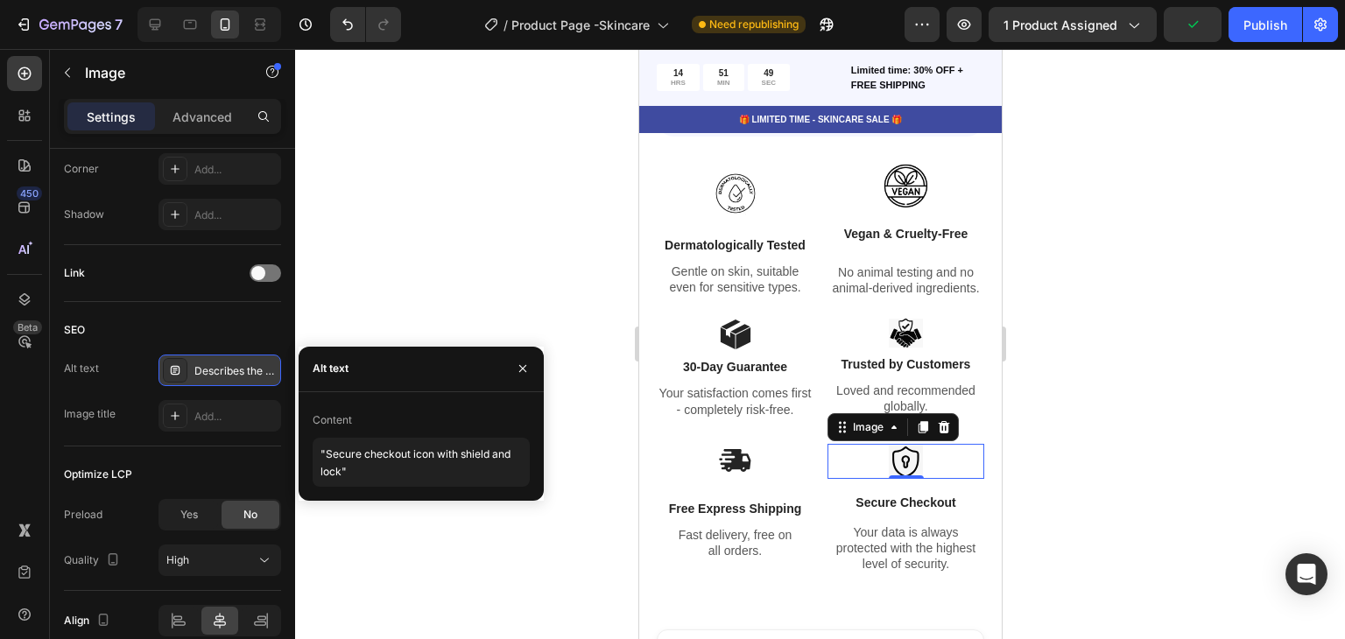
click at [413, 397] on div "Content "Secure checkout icon with shield and lock"" at bounding box center [421, 446] width 245 height 109
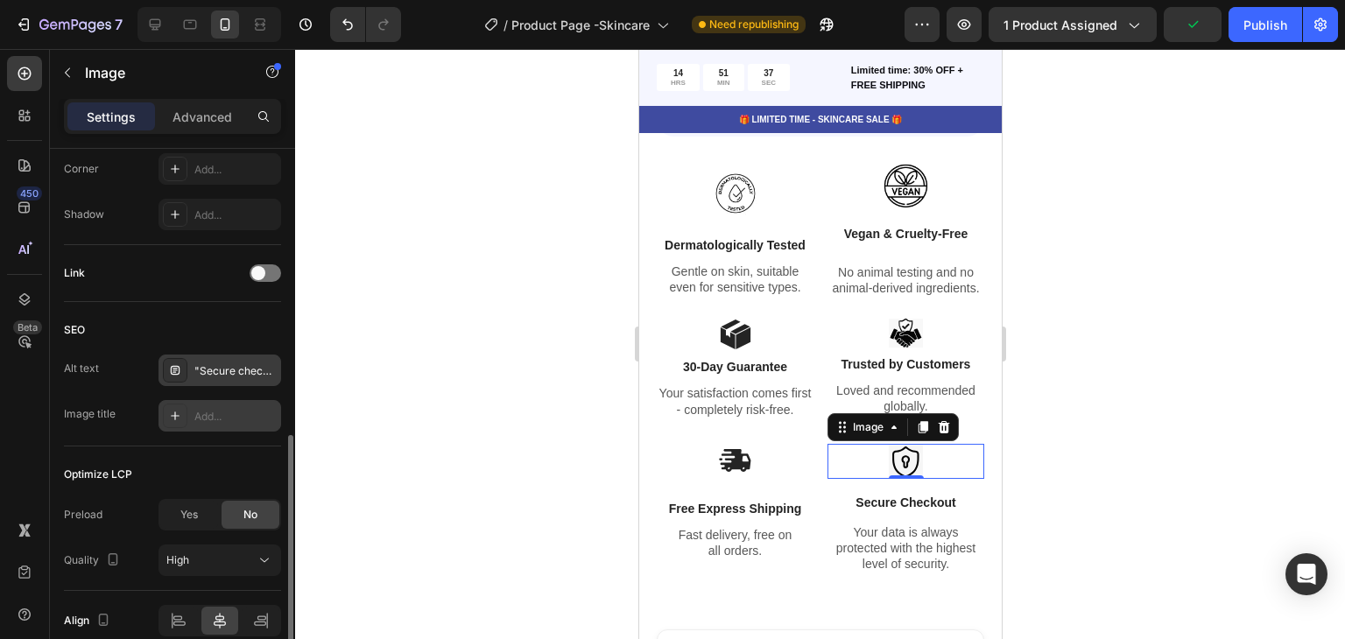
click at [235, 420] on div "Add..." at bounding box center [235, 417] width 82 height 16
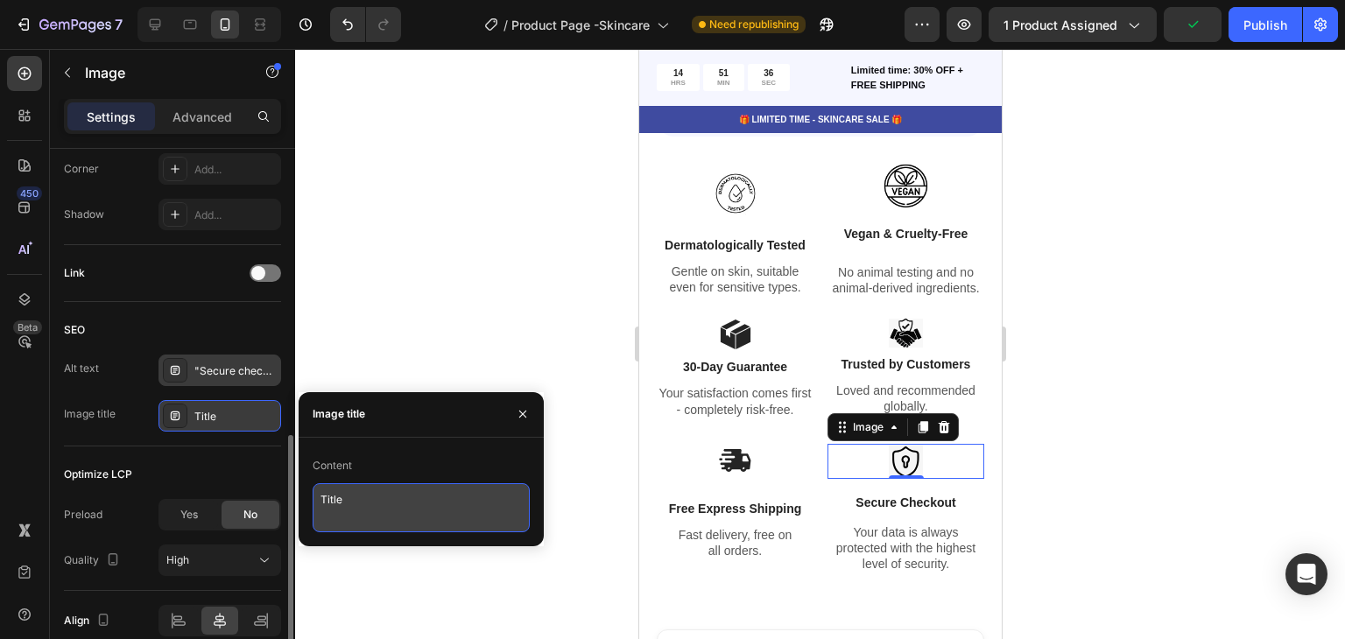
click at [398, 502] on textarea "Title" at bounding box center [421, 507] width 217 height 49
paste textarea ""Secure Checkout – Highest level of data protection""
type textarea ""Secure Checkout – Highest level of data protection""
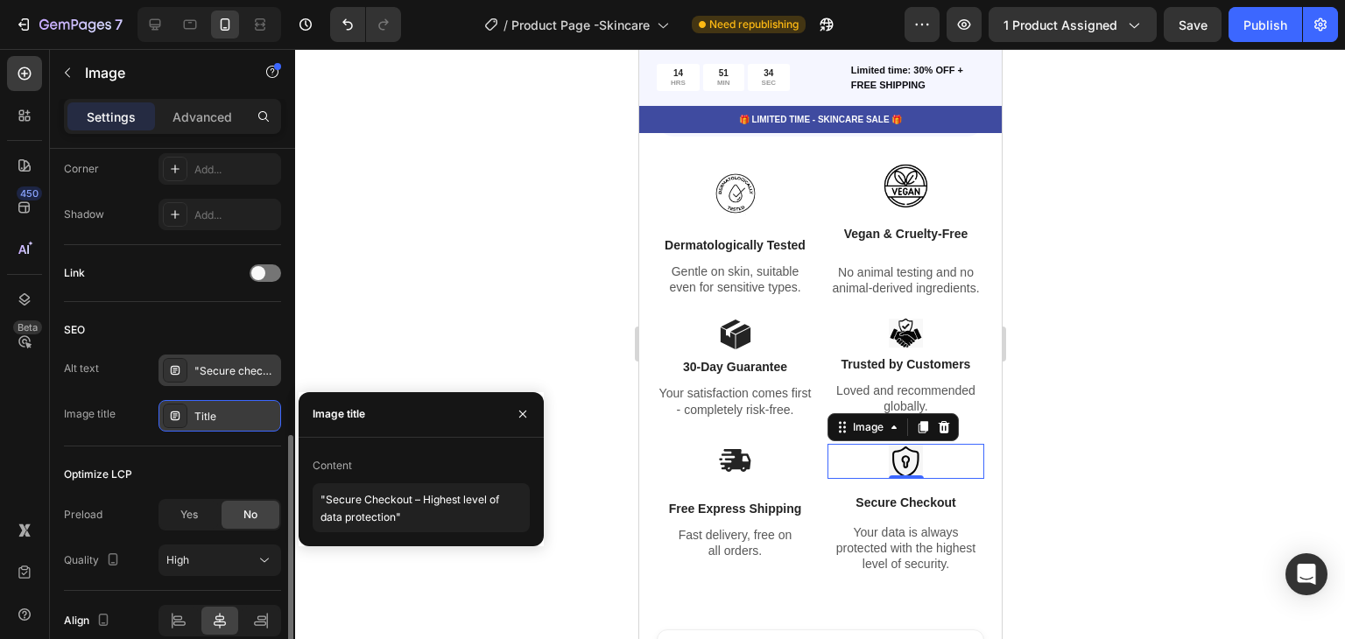
click at [427, 470] on div "Content" at bounding box center [421, 466] width 217 height 28
click at [618, 469] on div at bounding box center [820, 344] width 1050 height 590
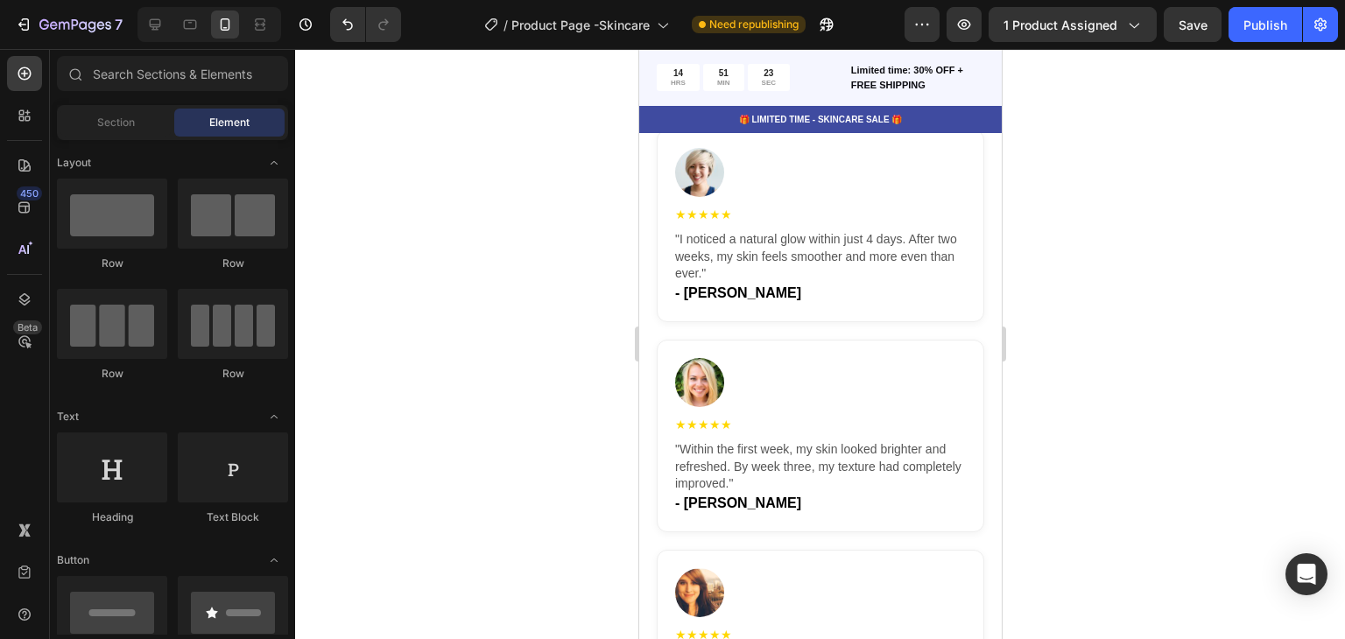
scroll to position [3841, 0]
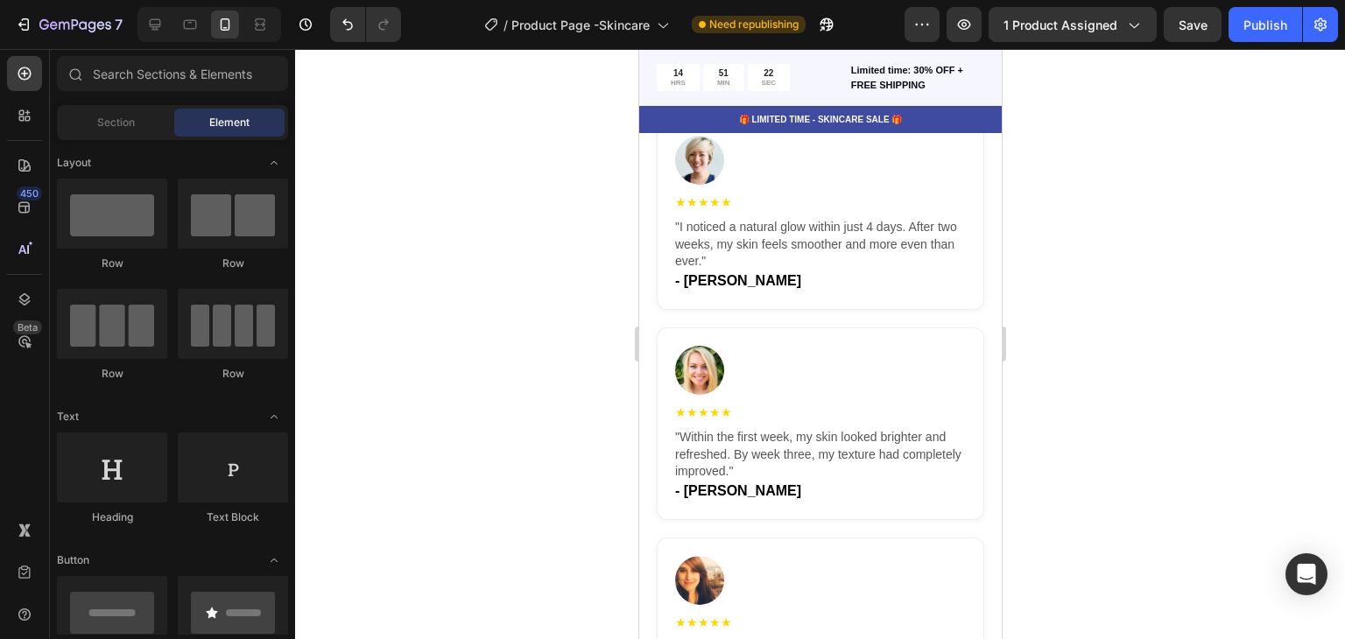
drag, startPoint x: 992, startPoint y: 296, endPoint x: 1648, endPoint y: 346, distance: 657.1
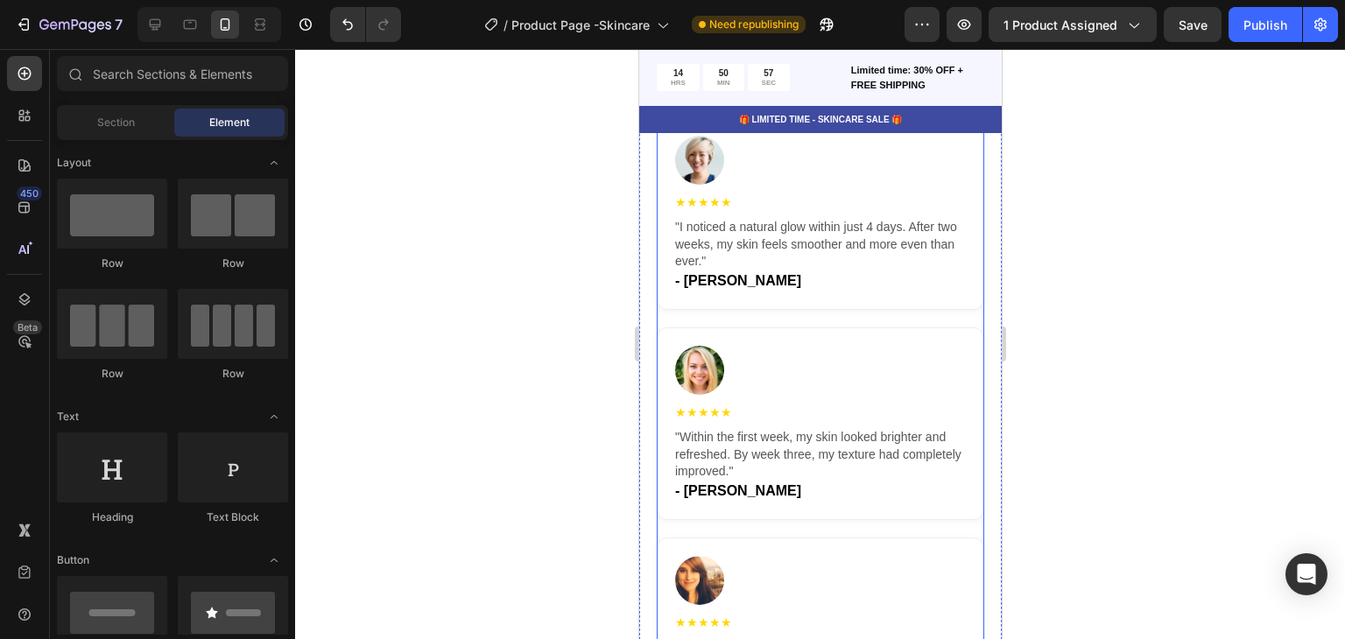
click at [716, 169] on img at bounding box center [698, 160] width 49 height 49
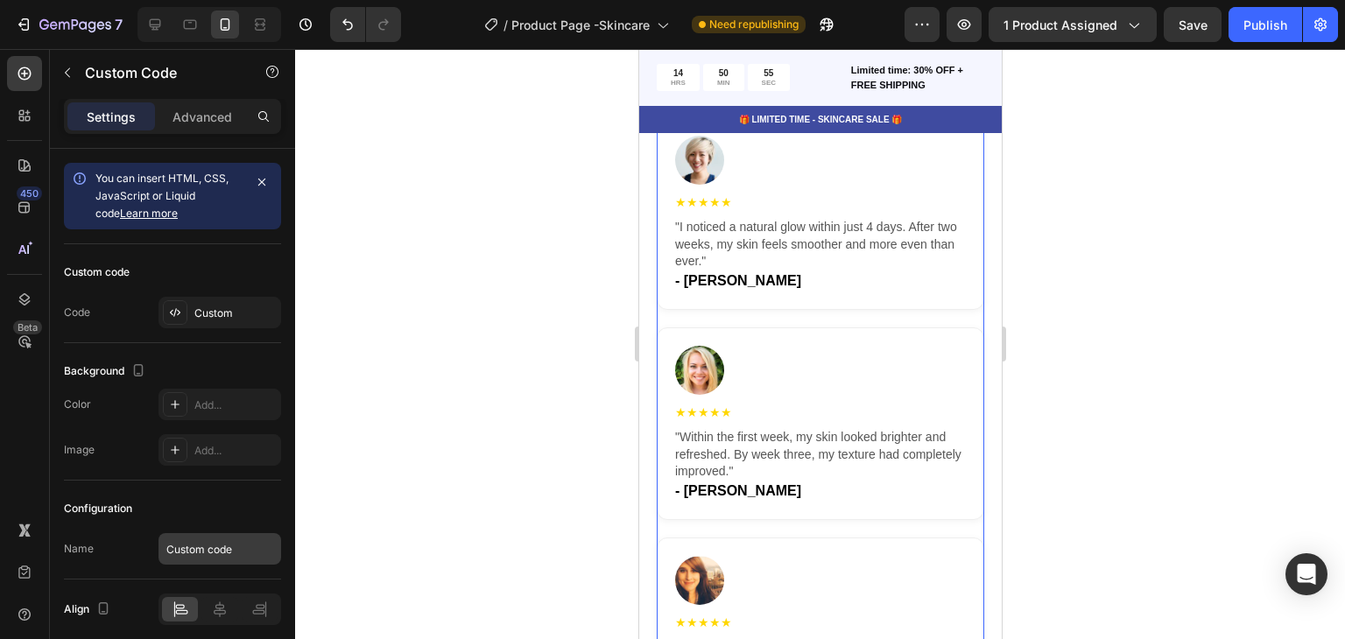
scroll to position [69, 0]
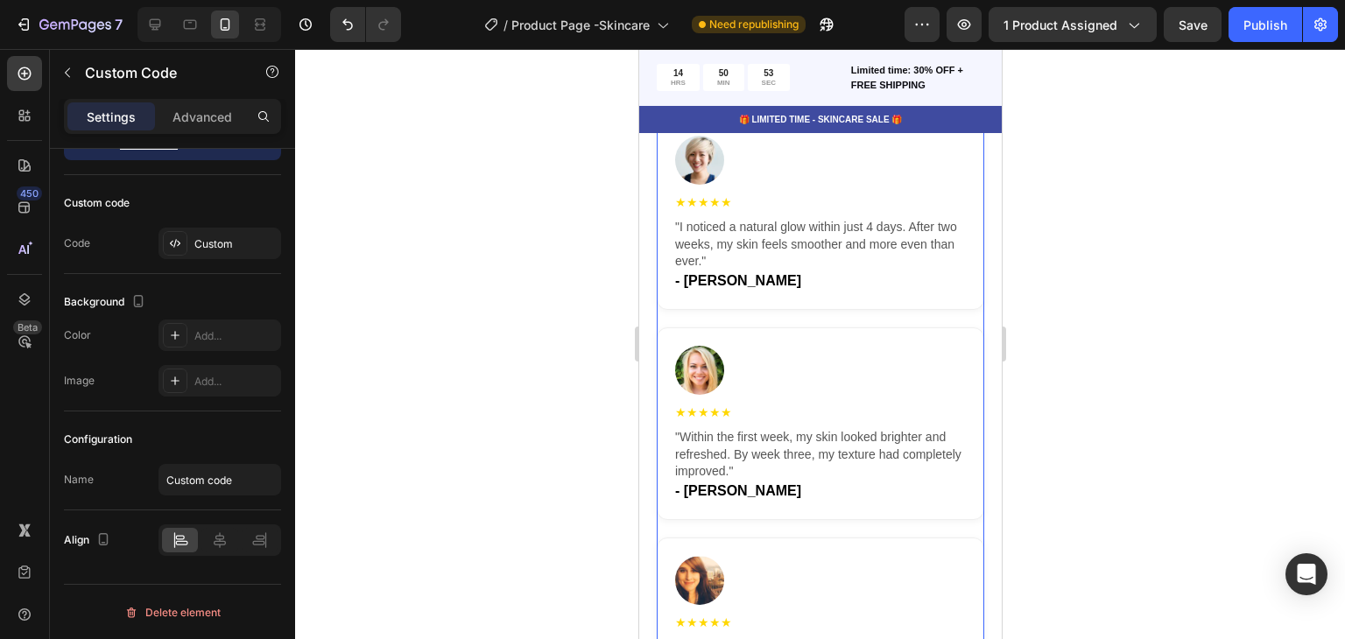
click at [701, 166] on img at bounding box center [698, 160] width 49 height 49
click at [224, 379] on div "Add..." at bounding box center [235, 382] width 82 height 16
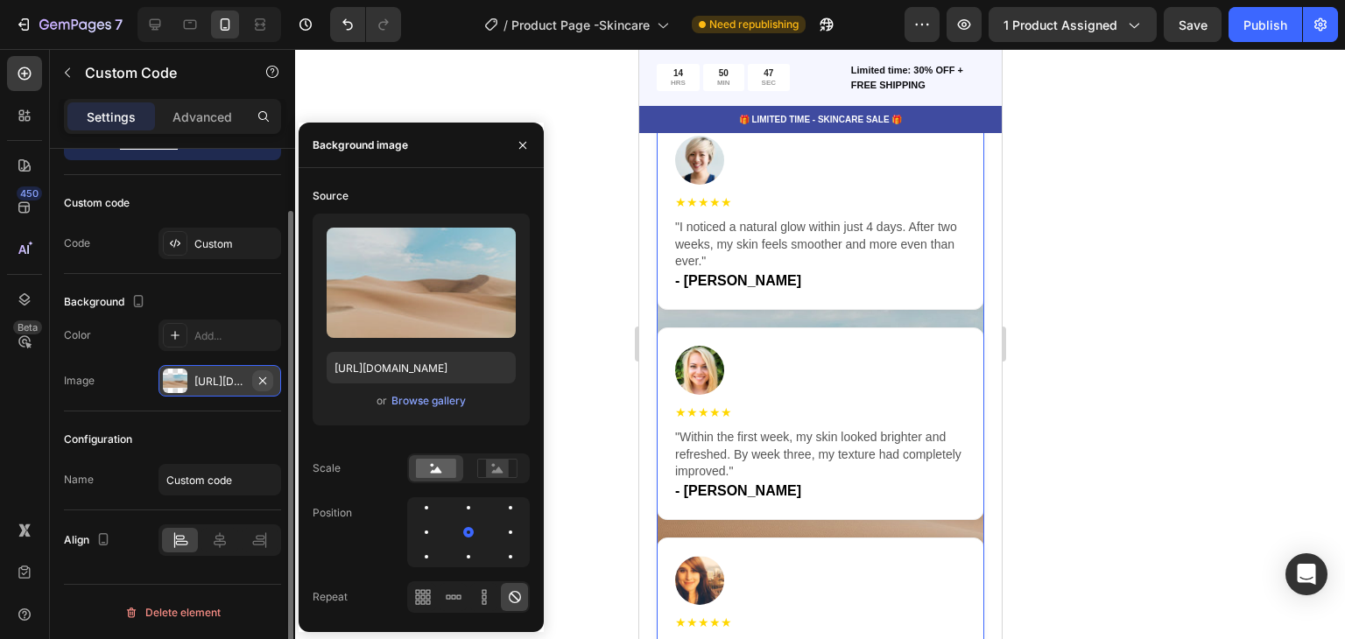
click at [266, 385] on icon "button" at bounding box center [263, 381] width 14 height 14
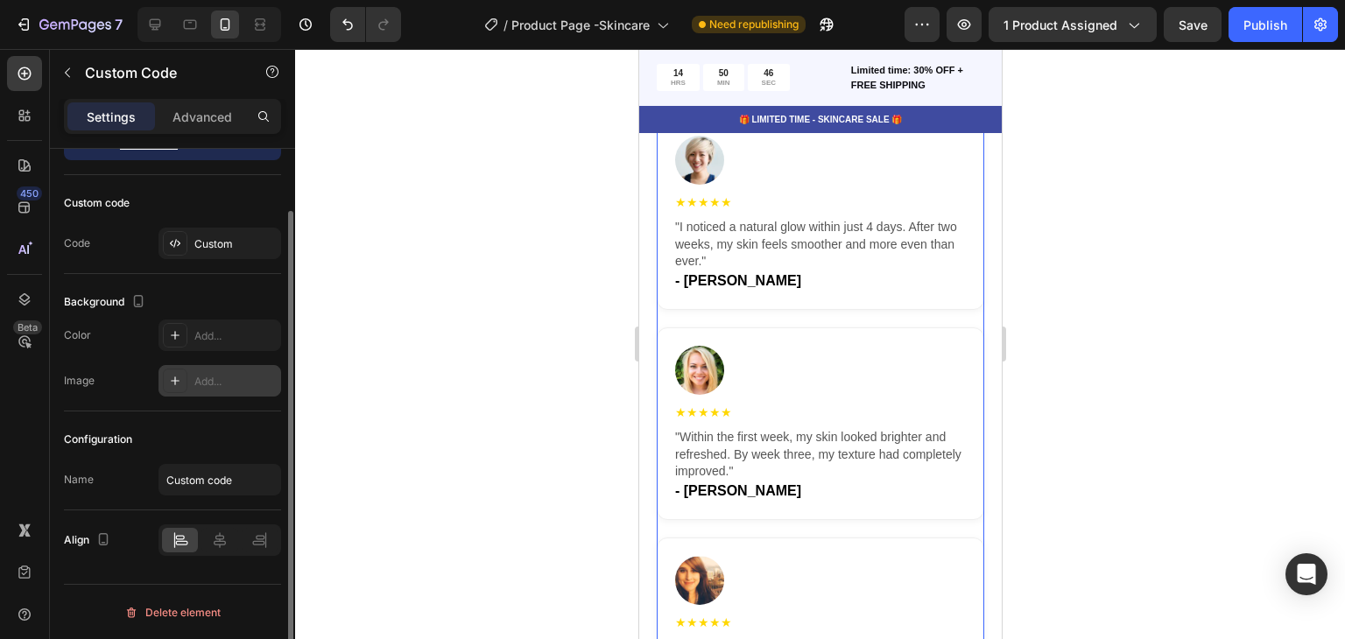
click at [475, 297] on div at bounding box center [820, 344] width 1050 height 590
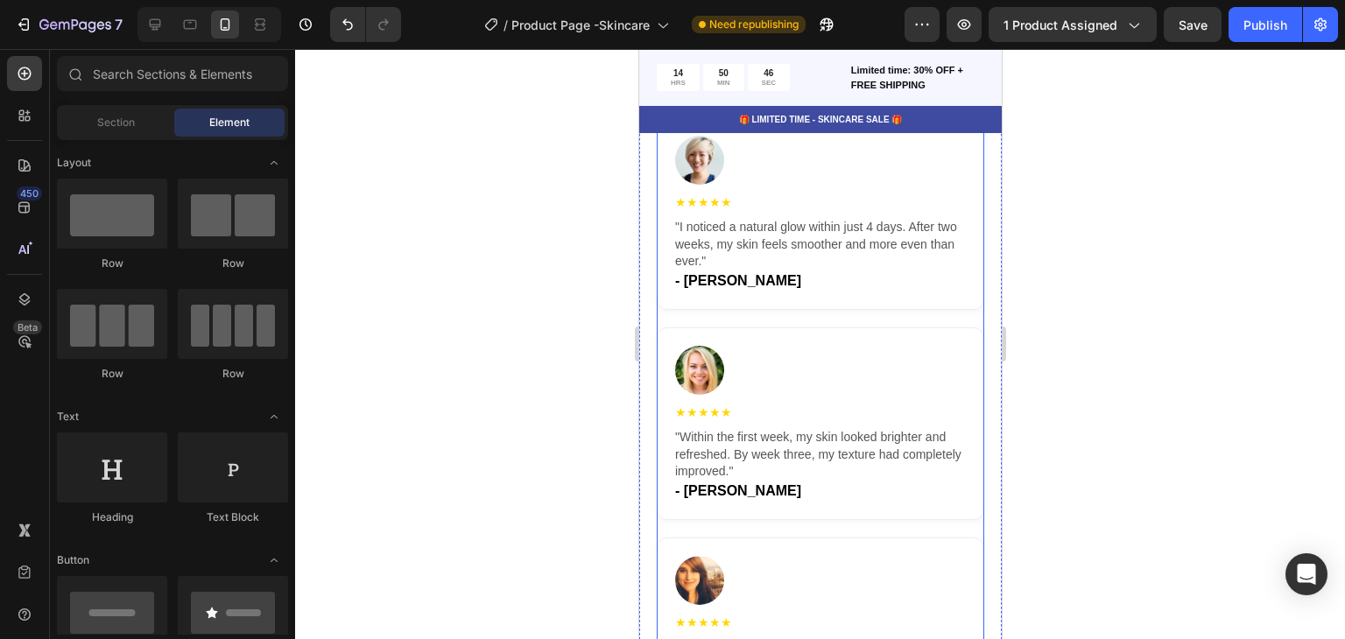
click at [759, 201] on div "★★★★★" at bounding box center [819, 203] width 291 height 18
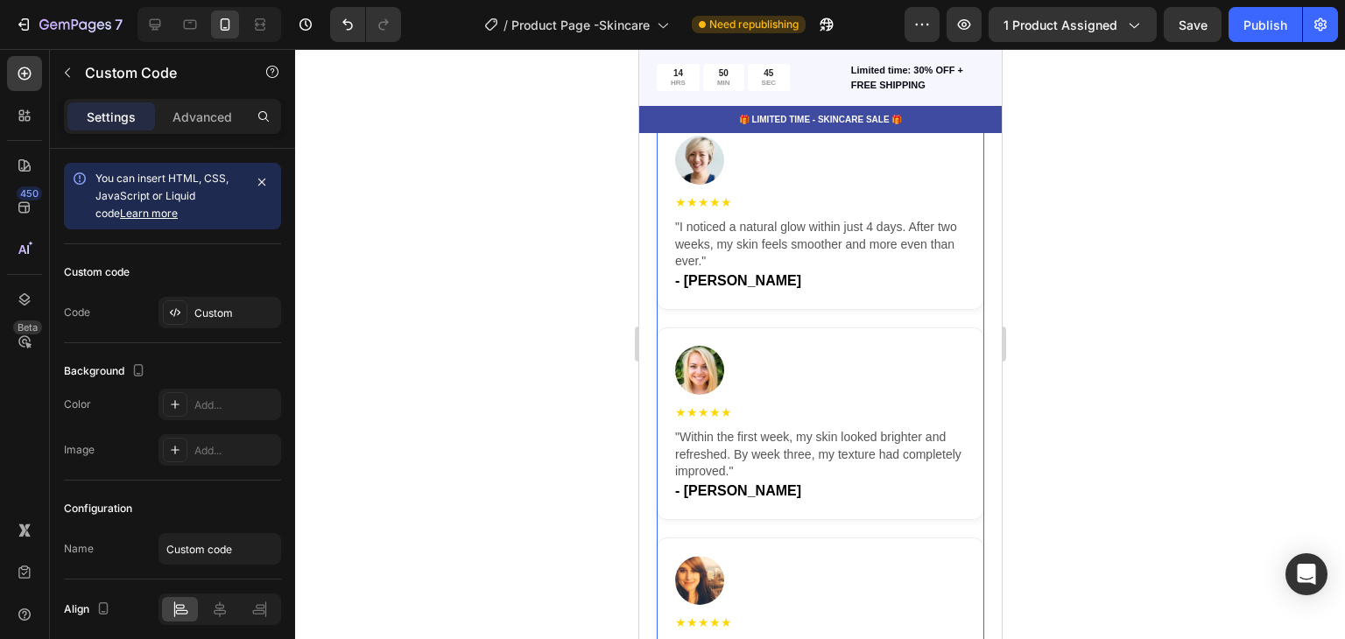
click at [705, 173] on img at bounding box center [698, 160] width 49 height 49
click at [703, 173] on img at bounding box center [698, 160] width 49 height 49
click at [657, 235] on div "★★★★★ "I noticed a natural glow within just 4 days. After two weeks, my skin fe…" at bounding box center [820, 213] width 328 height 193
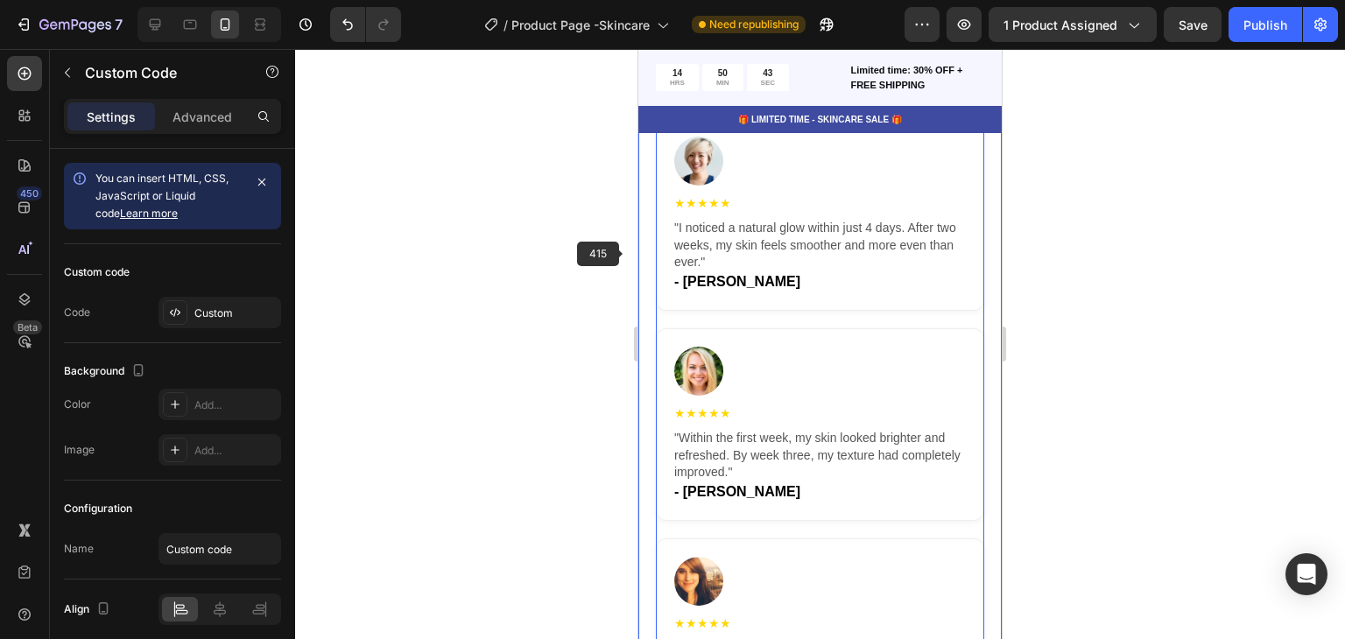
scroll to position [3842, 0]
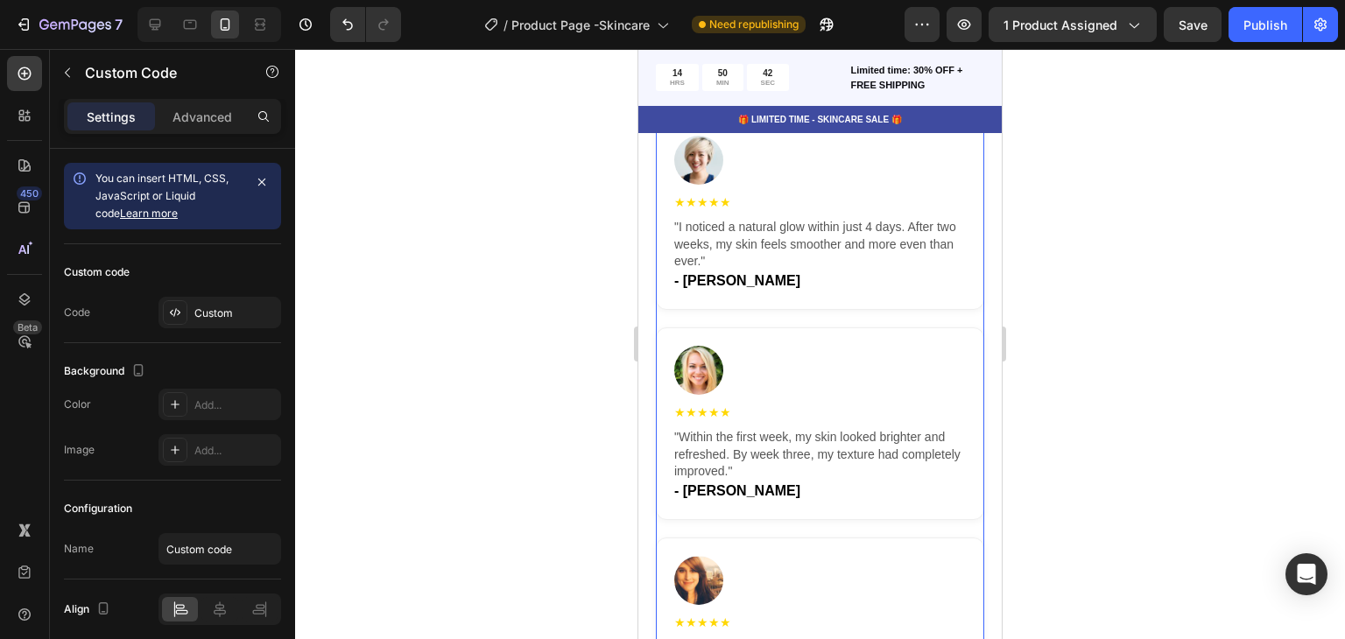
click at [694, 374] on img at bounding box center [698, 370] width 49 height 49
drag, startPoint x: 632, startPoint y: 250, endPoint x: 1, endPoint y: 209, distance: 632.8
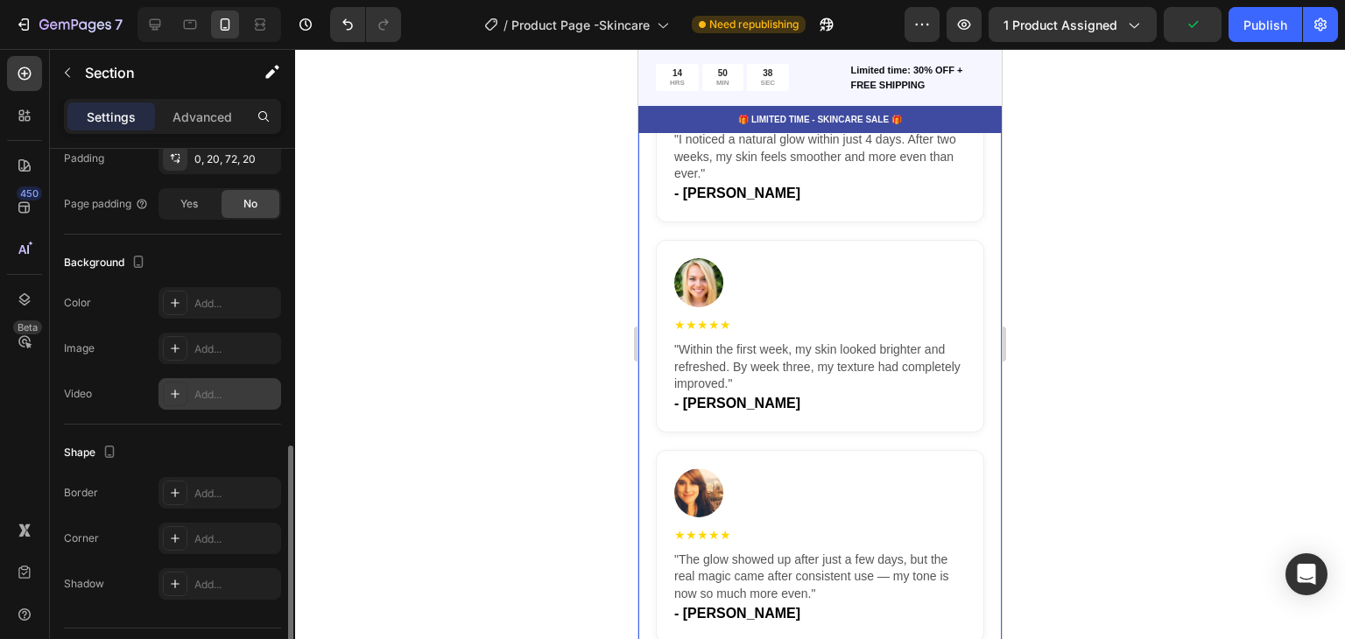
scroll to position [481, 0]
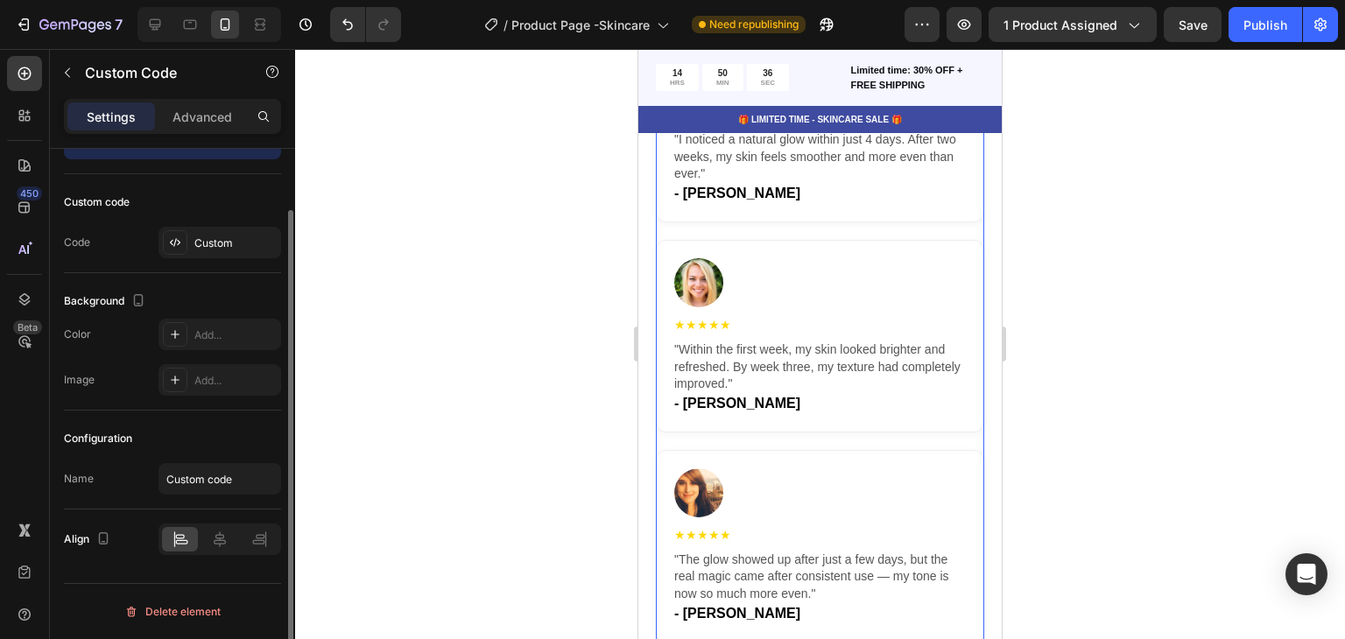
click at [701, 294] on img at bounding box center [698, 282] width 49 height 49
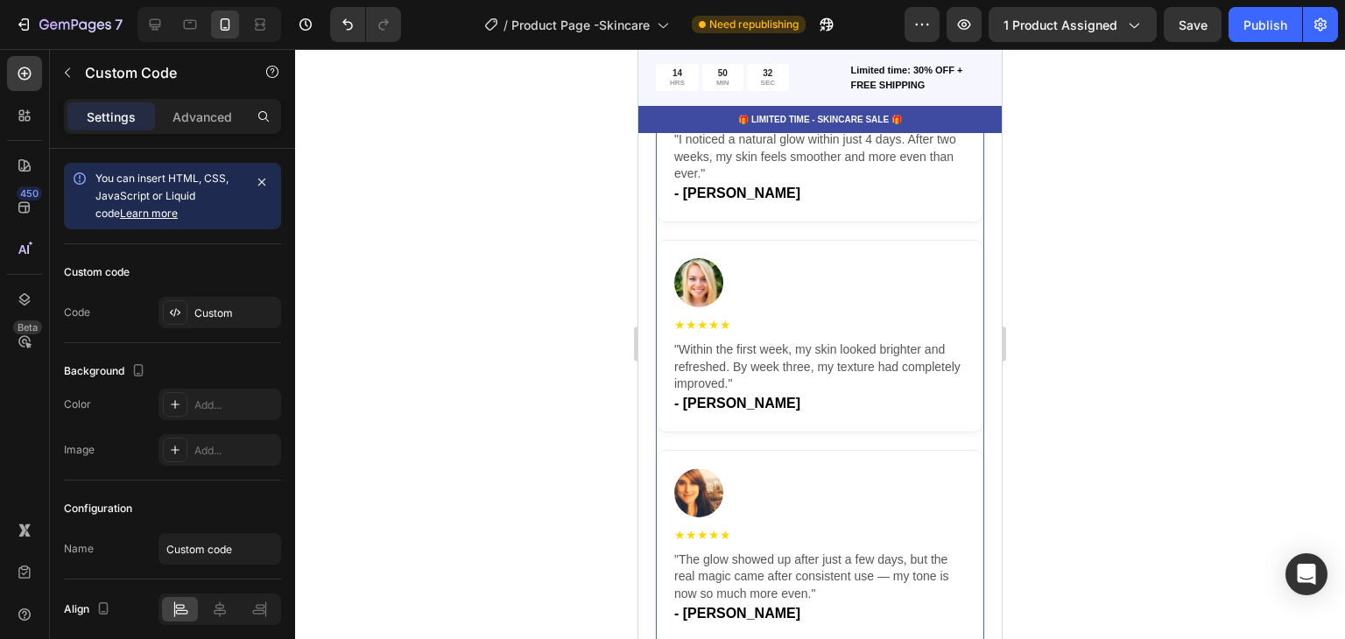
scroll to position [4192, 0]
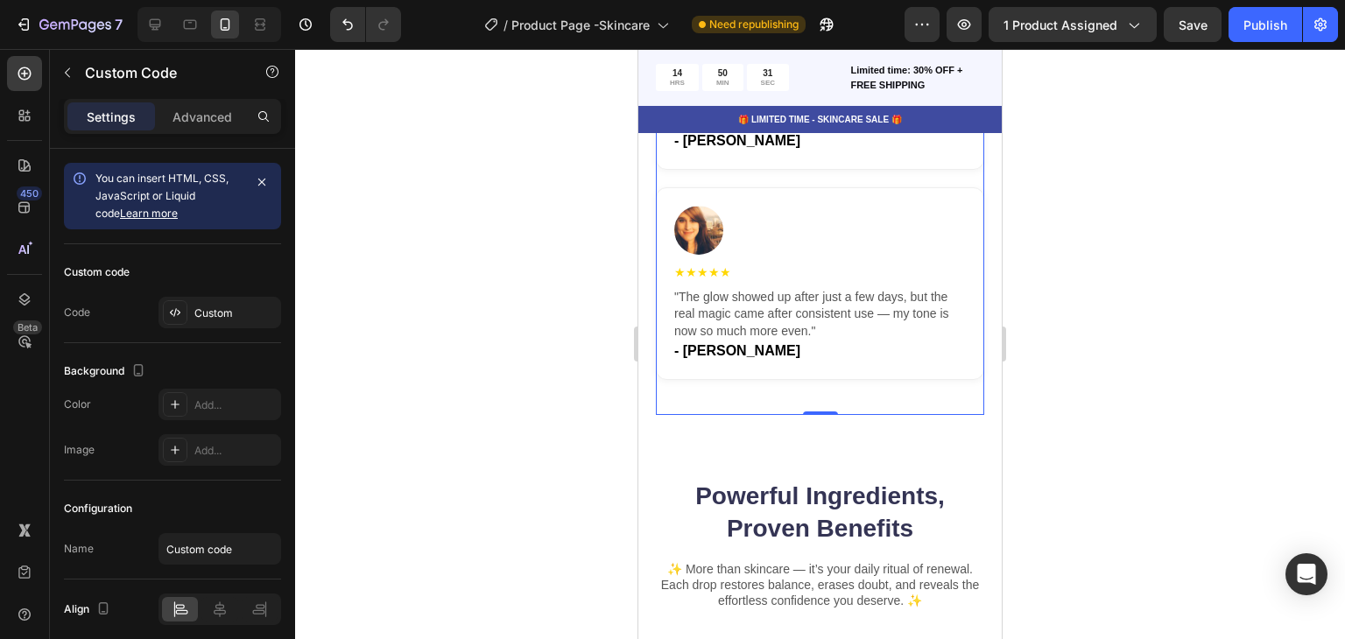
click at [696, 236] on img at bounding box center [698, 230] width 49 height 49
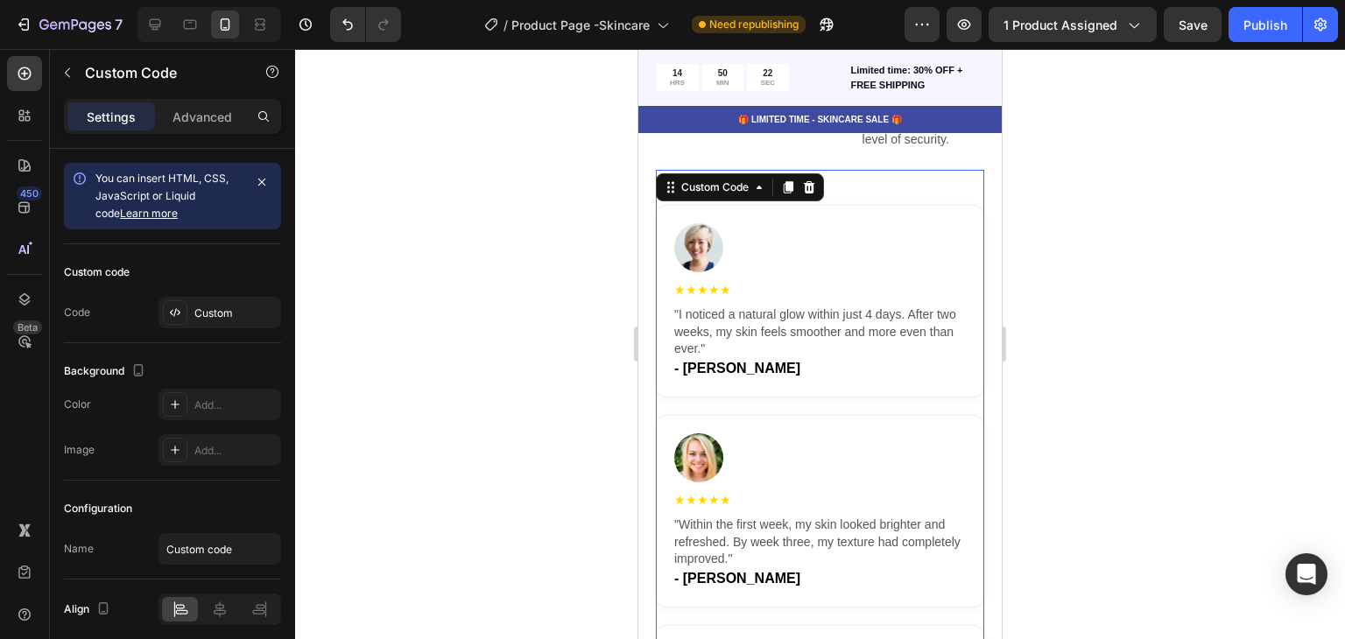
scroll to position [3666, 0]
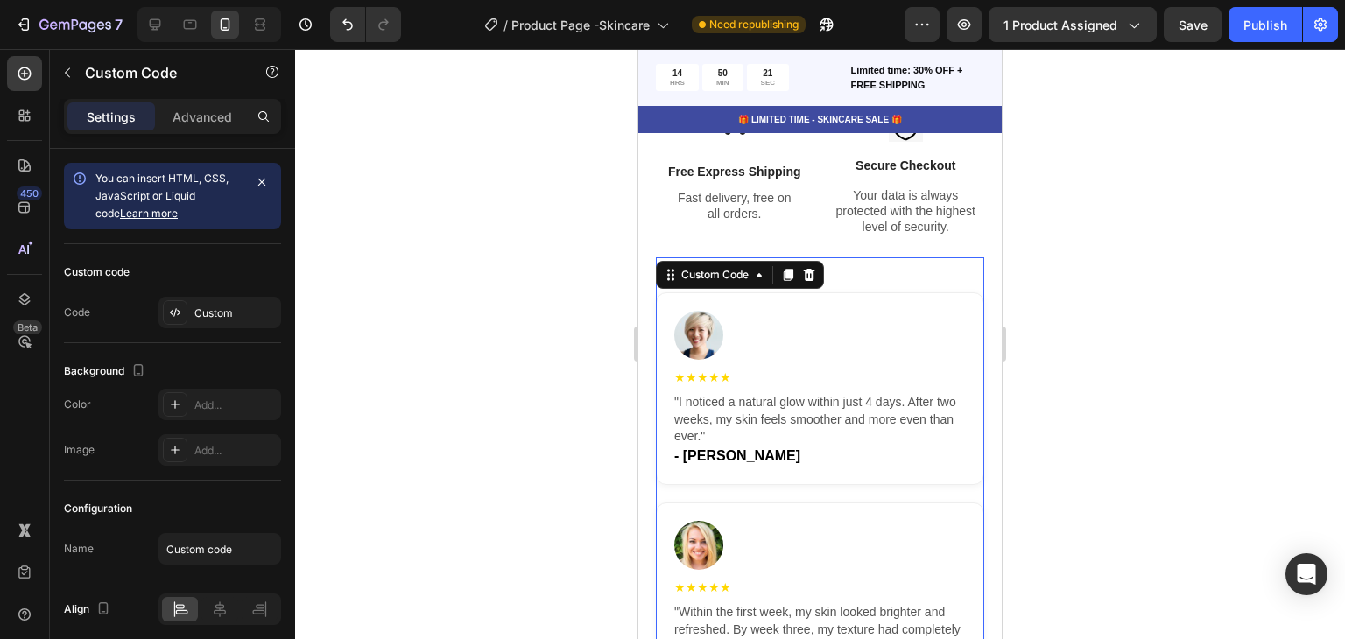
click at [898, 285] on div "★★★★★ "I noticed a natural glow within just 4 days. After two weeks, my skin fe…" at bounding box center [820, 599] width 328 height 682
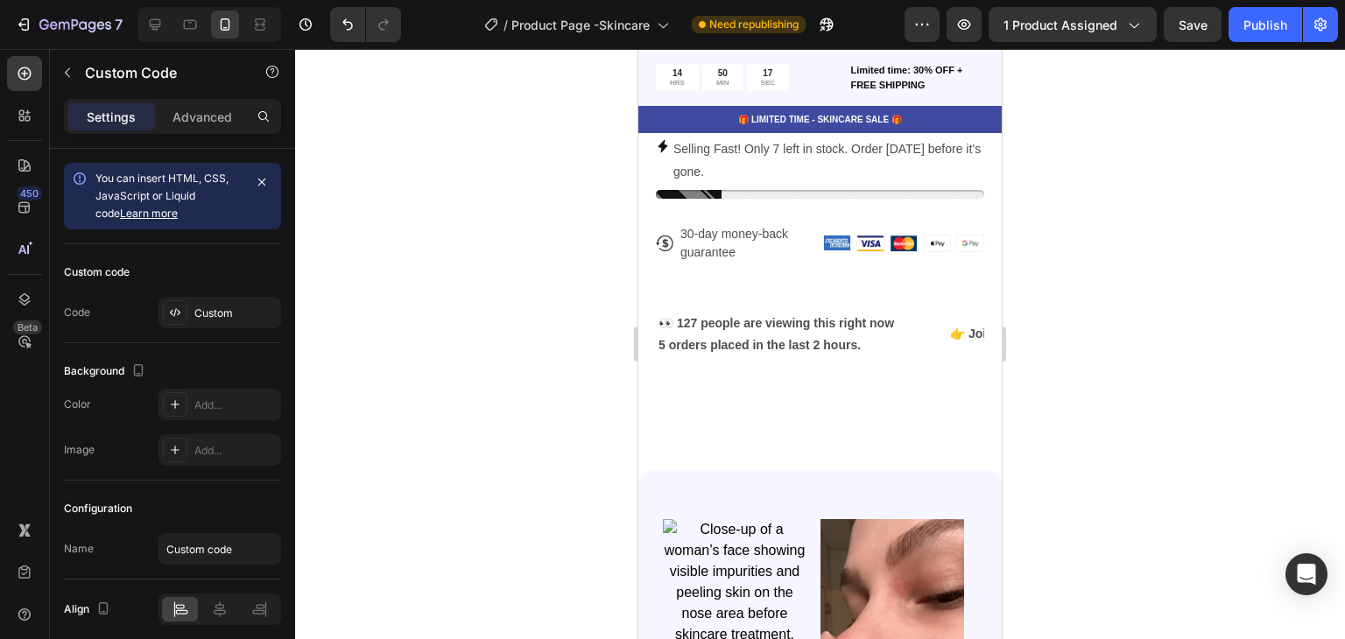
scroll to position [2170, 0]
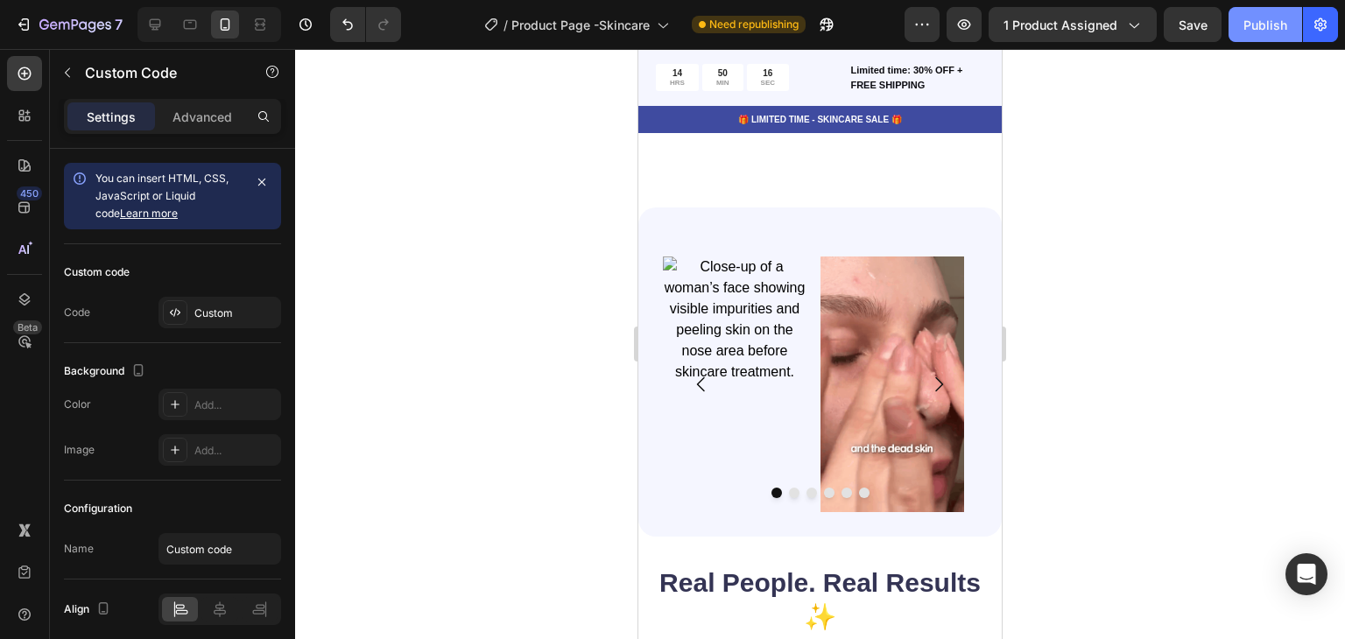
click at [1253, 23] on div "Publish" at bounding box center [1266, 25] width 44 height 18
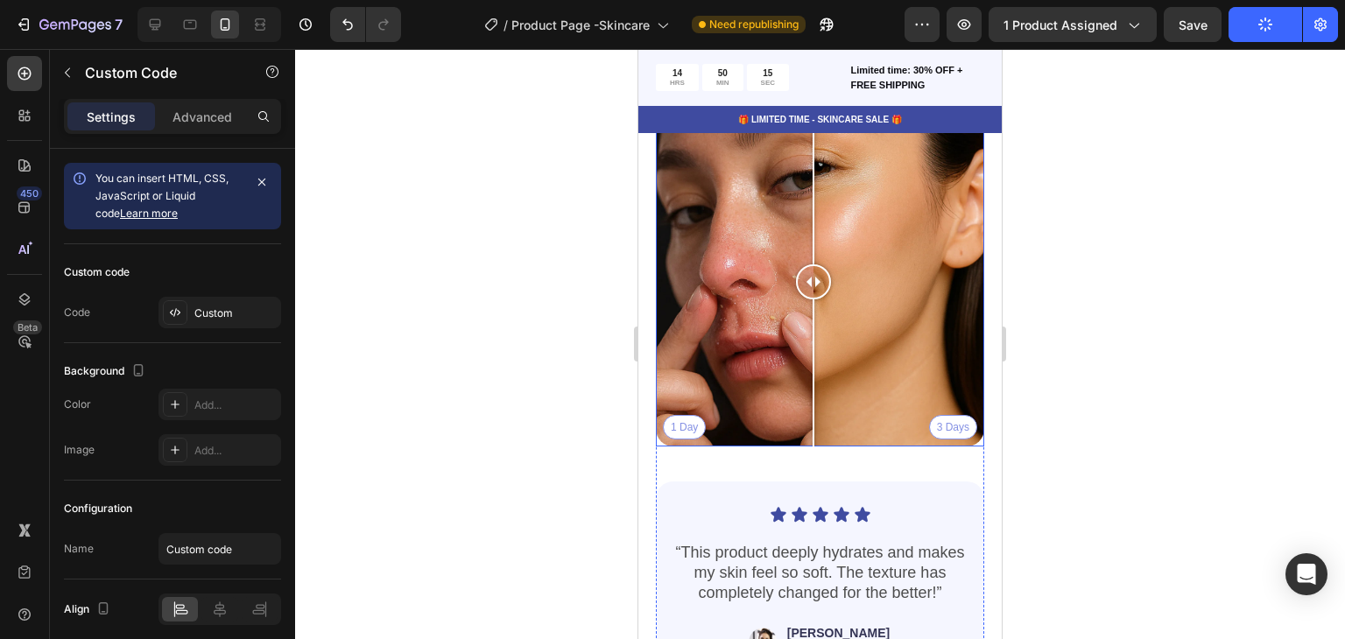
scroll to position [3045, 0]
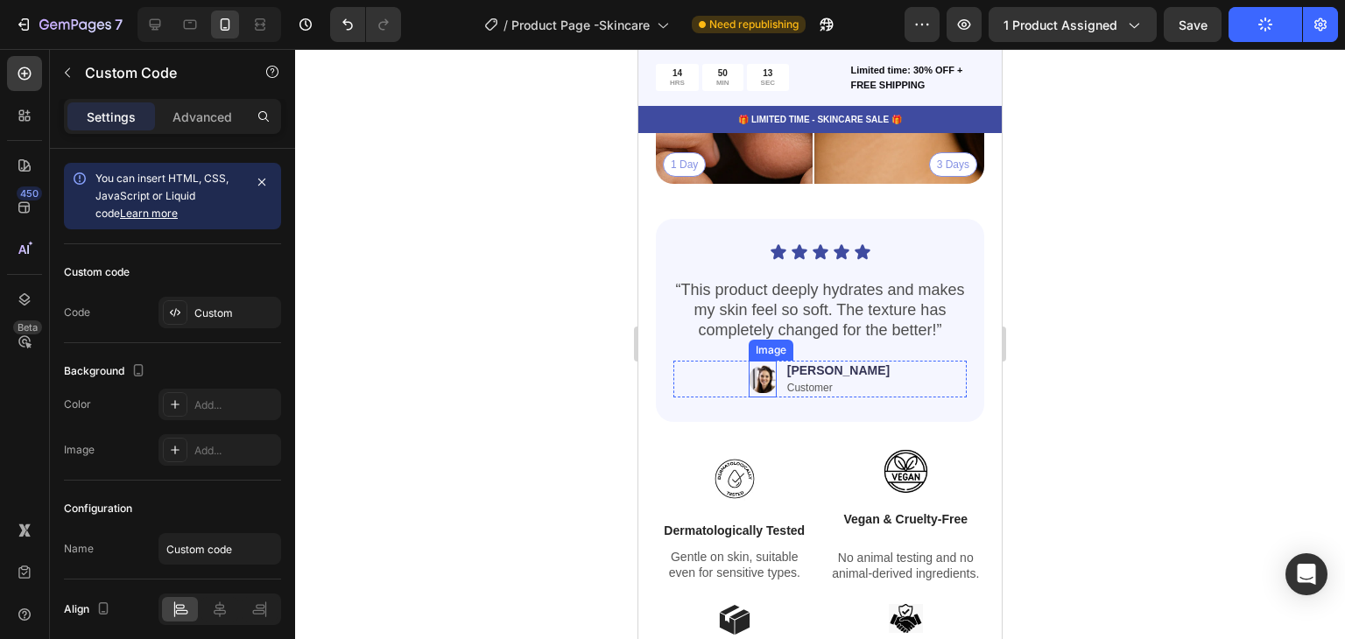
click at [777, 364] on img at bounding box center [763, 379] width 28 height 37
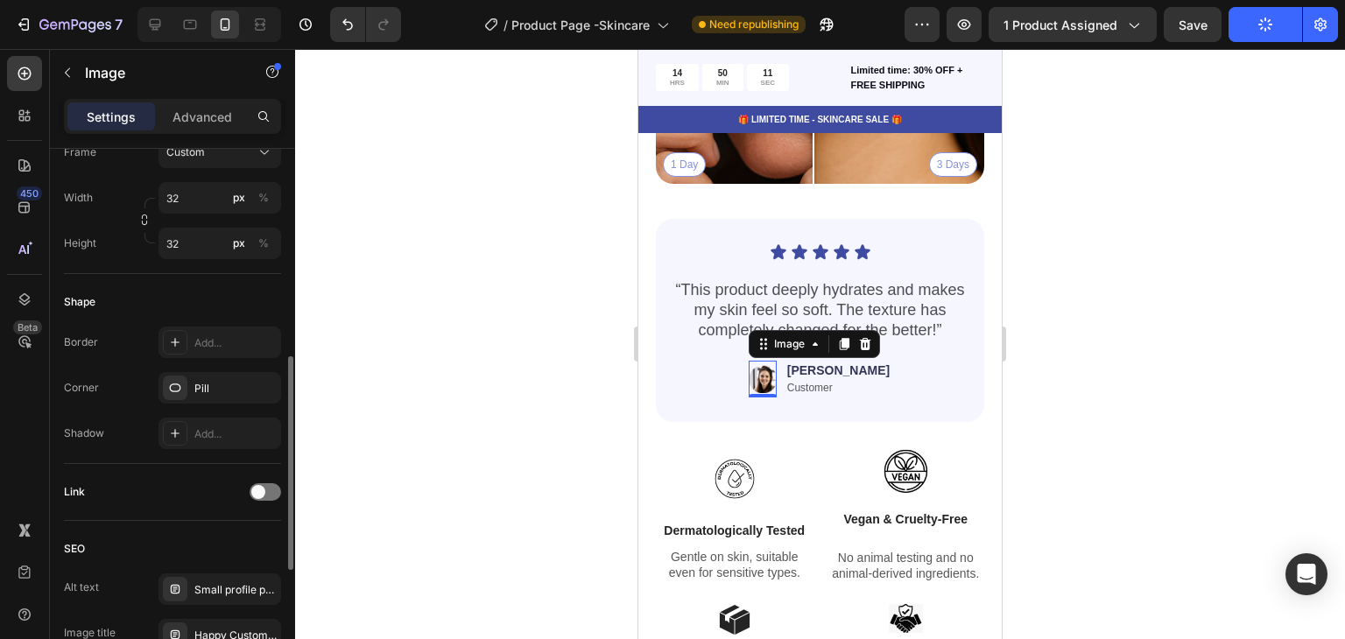
scroll to position [788, 0]
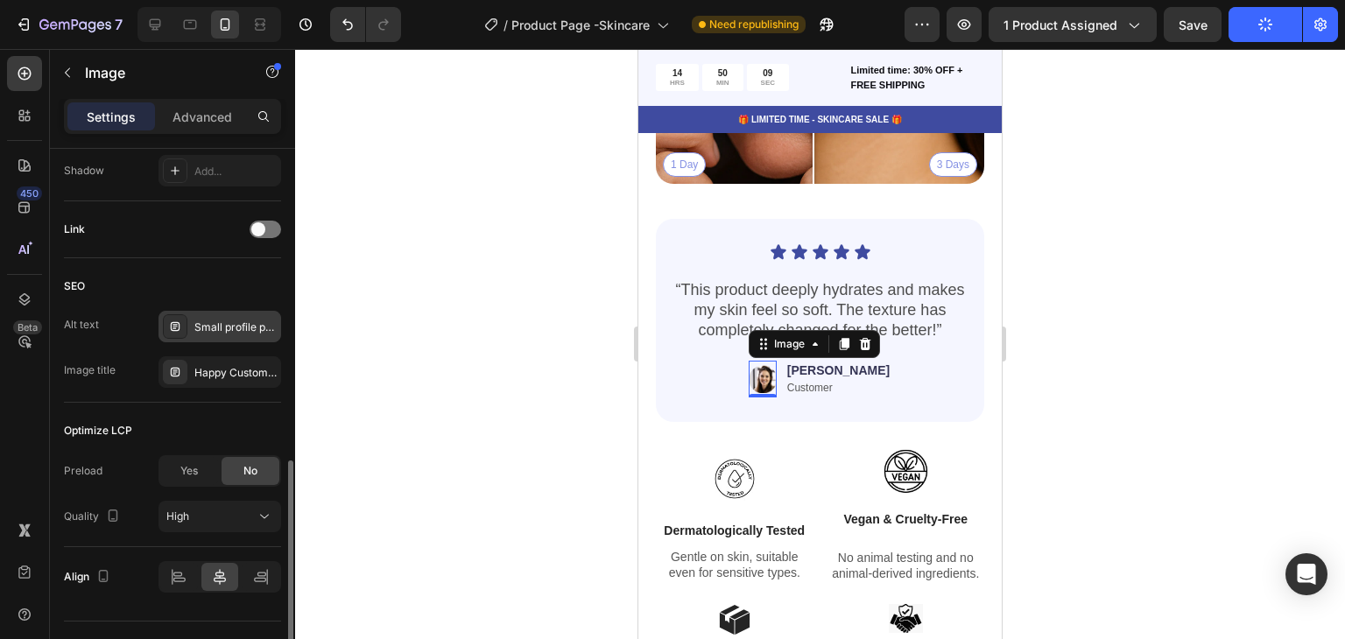
click at [235, 334] on div "Small profile photo of a smiling woman named [PERSON_NAME], shown as a satisfie…" at bounding box center [235, 328] width 82 height 16
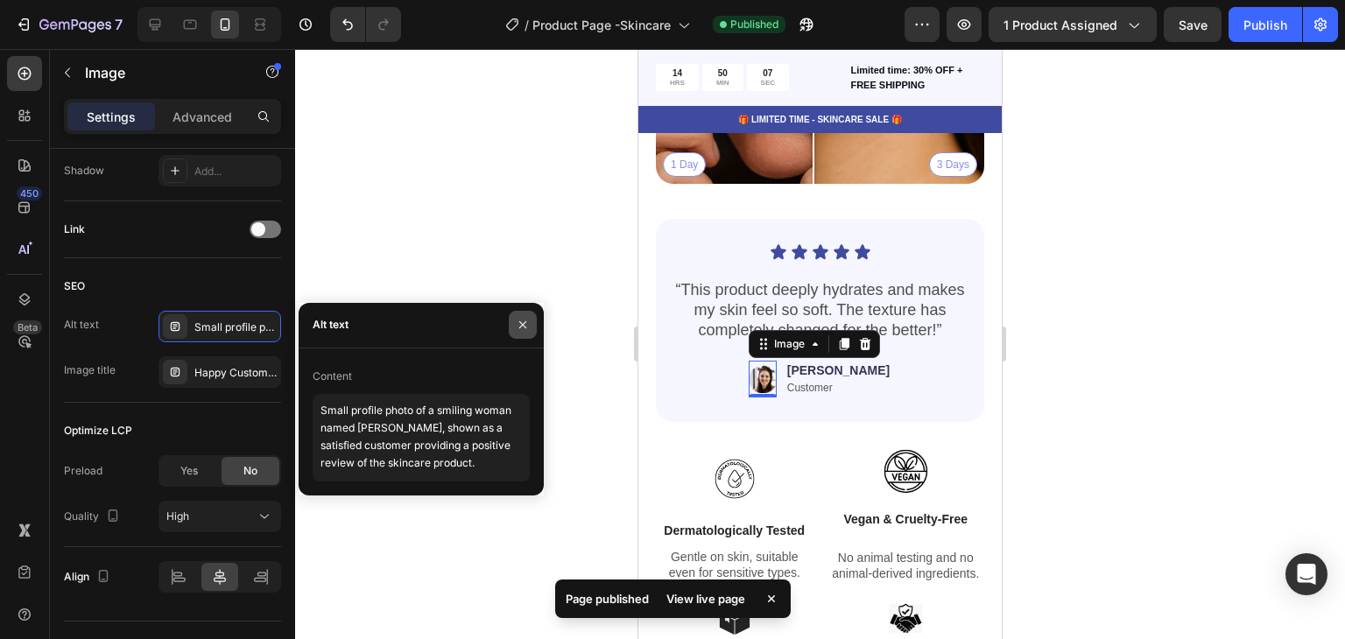
click at [515, 327] on button "button" at bounding box center [523, 325] width 28 height 28
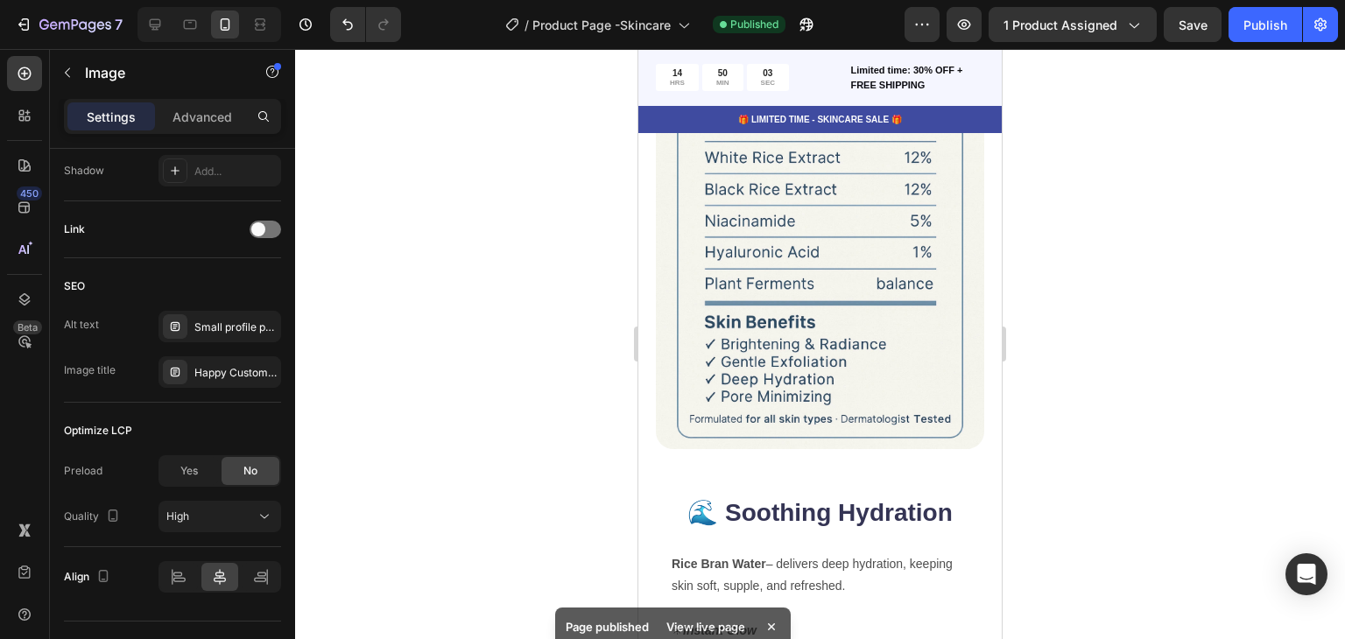
scroll to position [4972, 0]
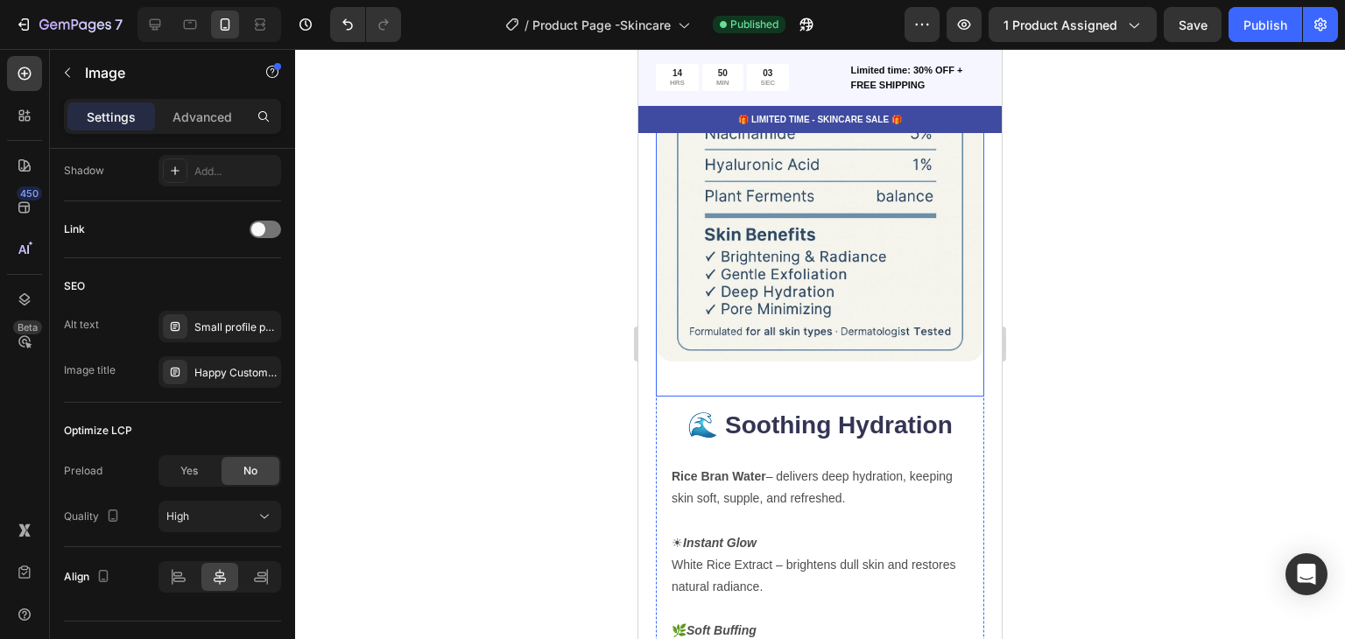
click at [802, 300] on img at bounding box center [820, 115] width 328 height 493
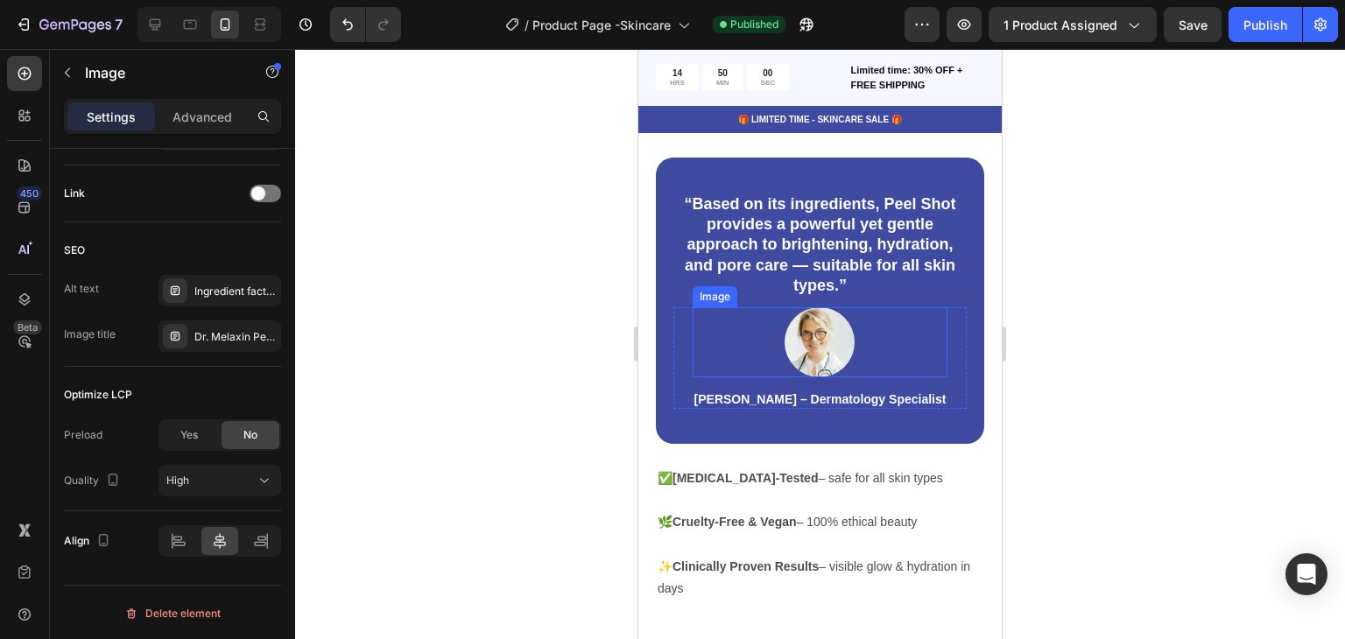
scroll to position [5848, 0]
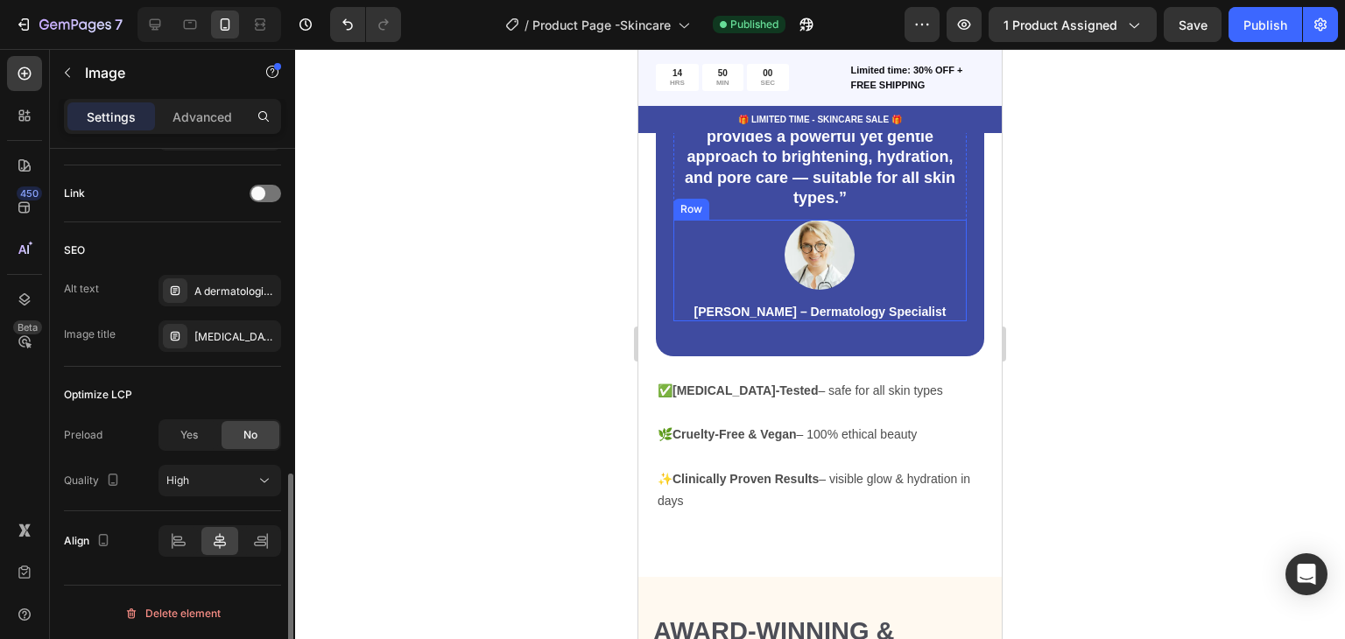
click at [824, 273] on img at bounding box center [820, 255] width 70 height 70
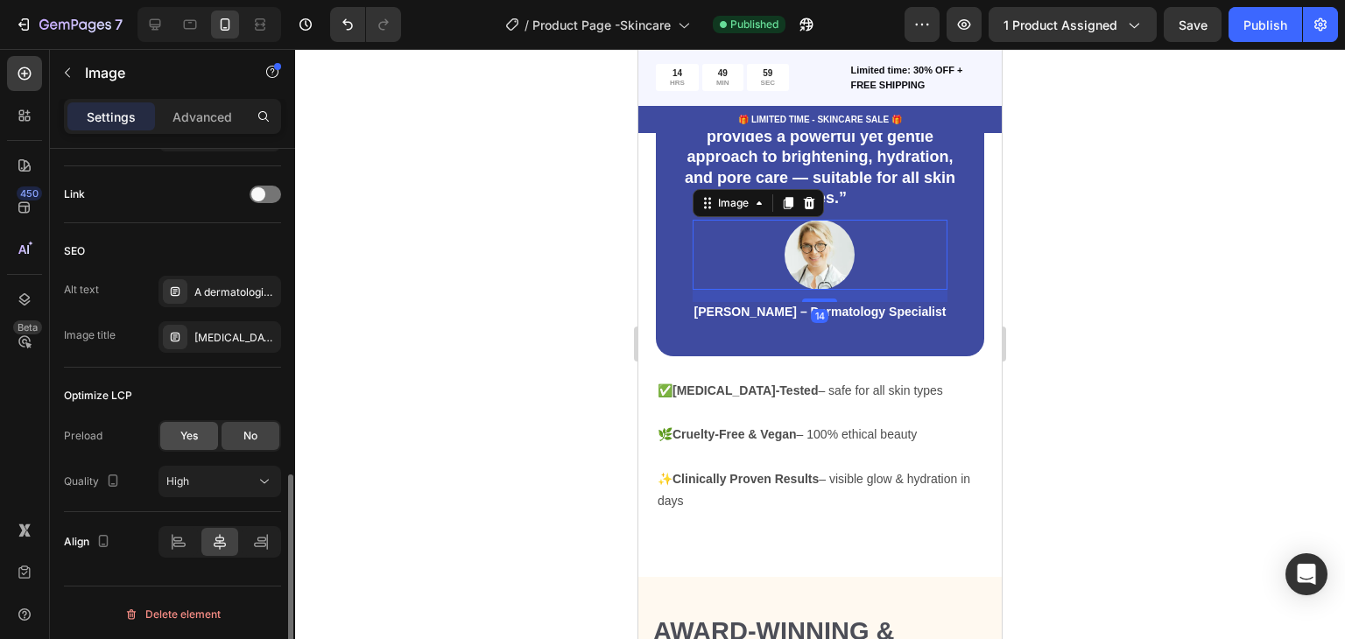
scroll to position [824, 0]
click at [235, 290] on div "A dermatologist’s testimonial with a small circular avatar of [PERSON_NAME], st…" at bounding box center [235, 292] width 82 height 16
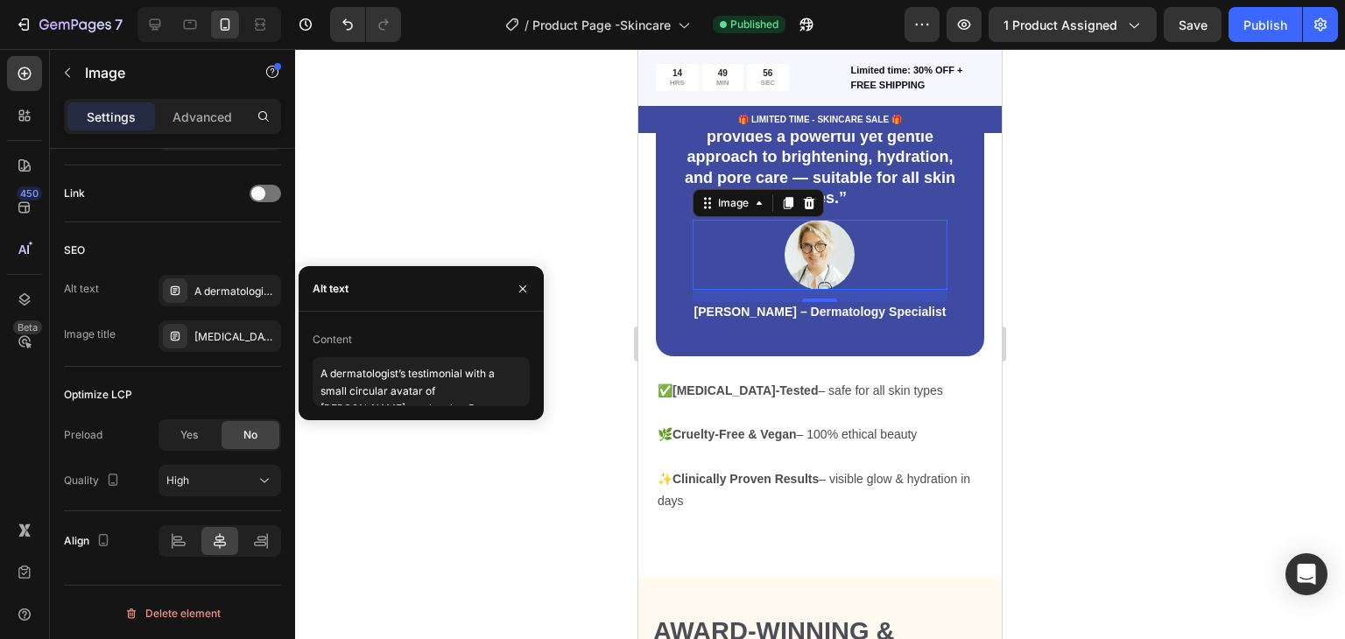
click at [547, 358] on div at bounding box center [820, 344] width 1050 height 590
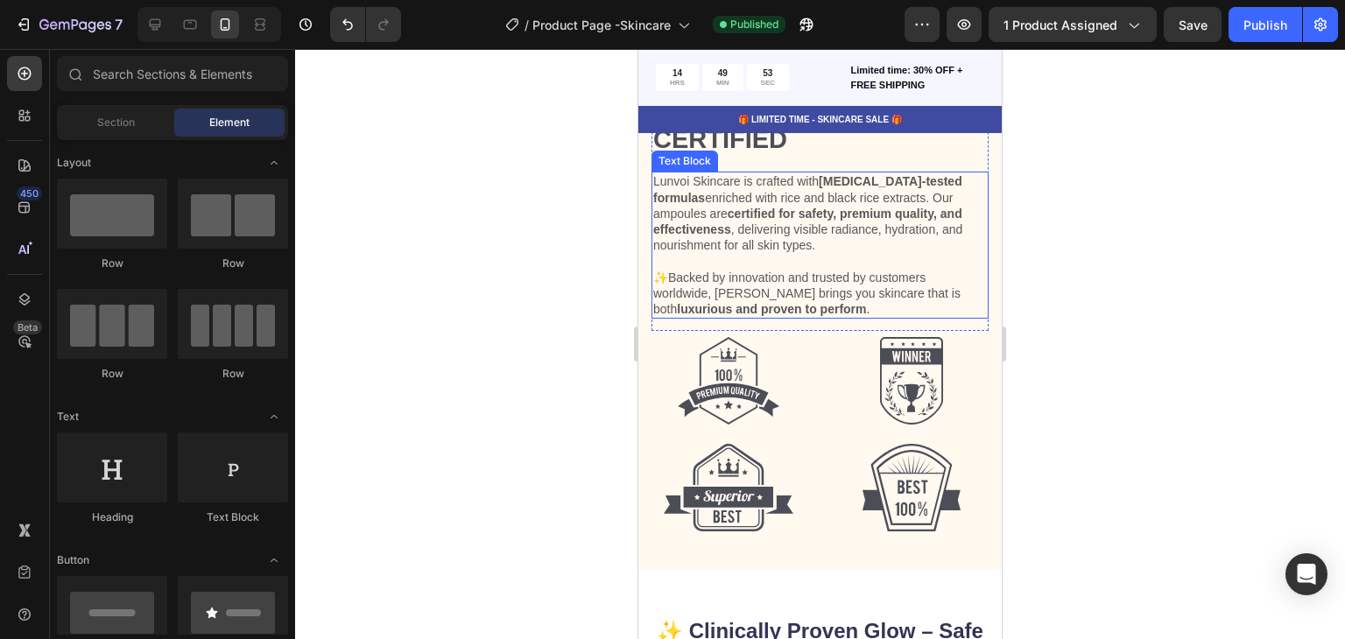
scroll to position [6286, 0]
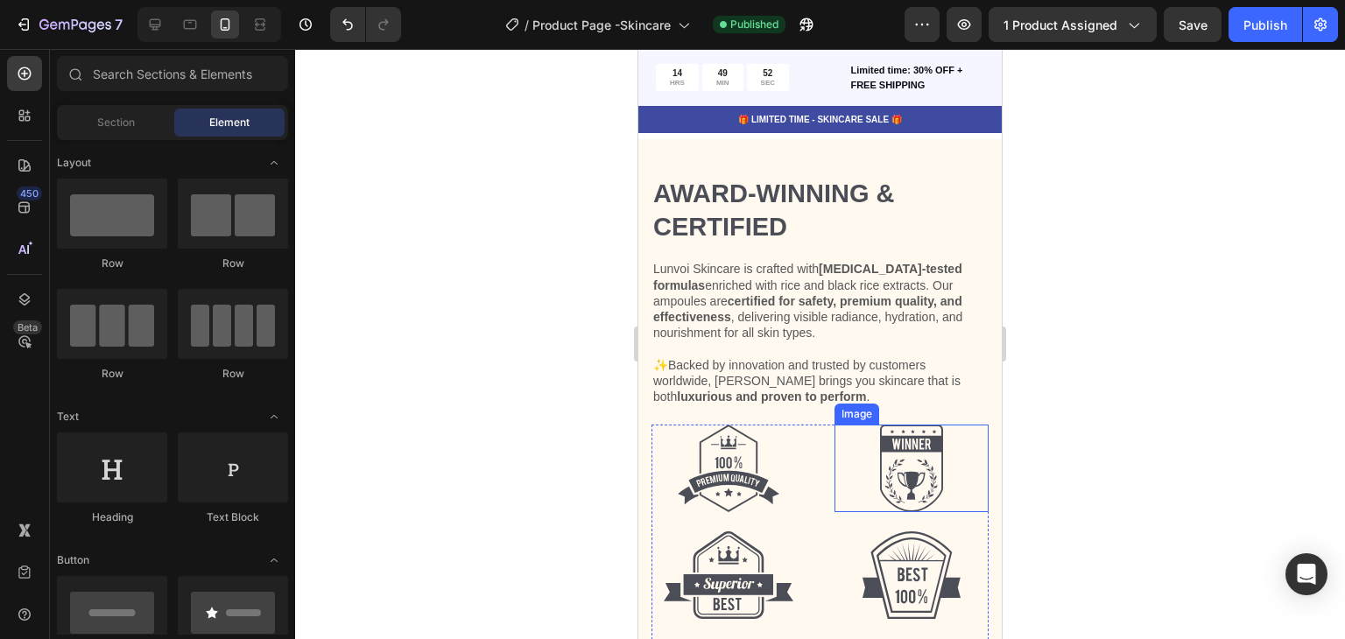
click at [883, 488] on img at bounding box center [911, 469] width 63 height 88
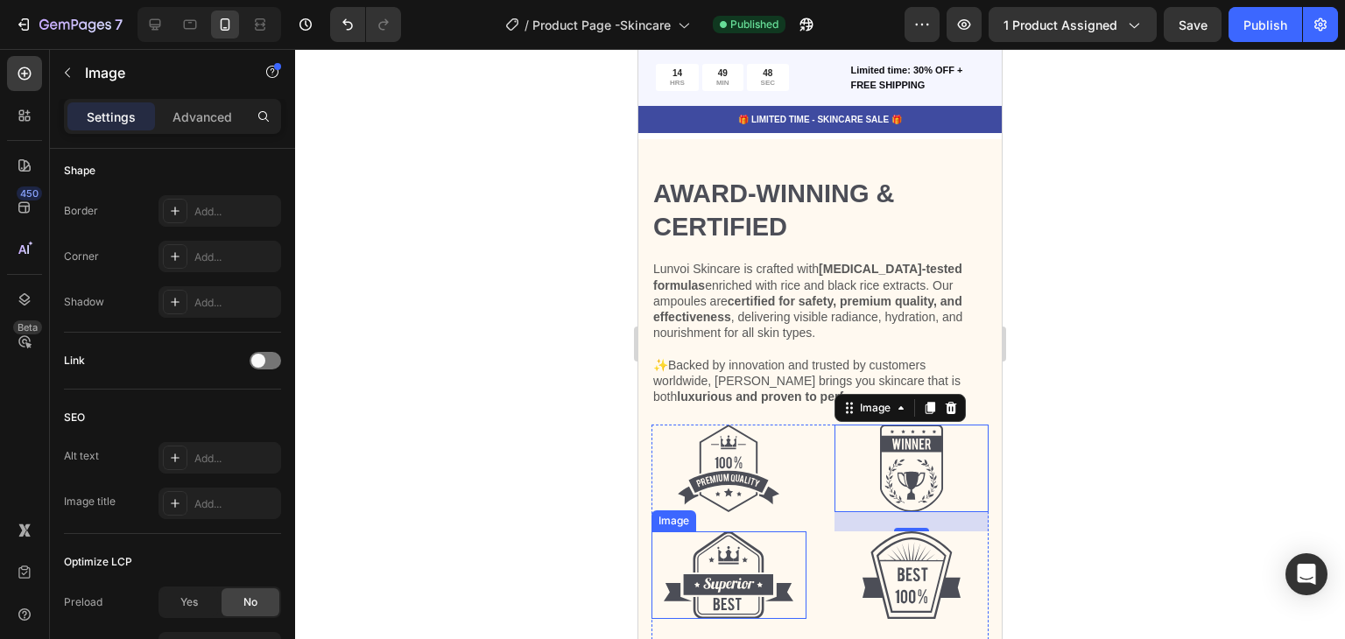
scroll to position [6374, 0]
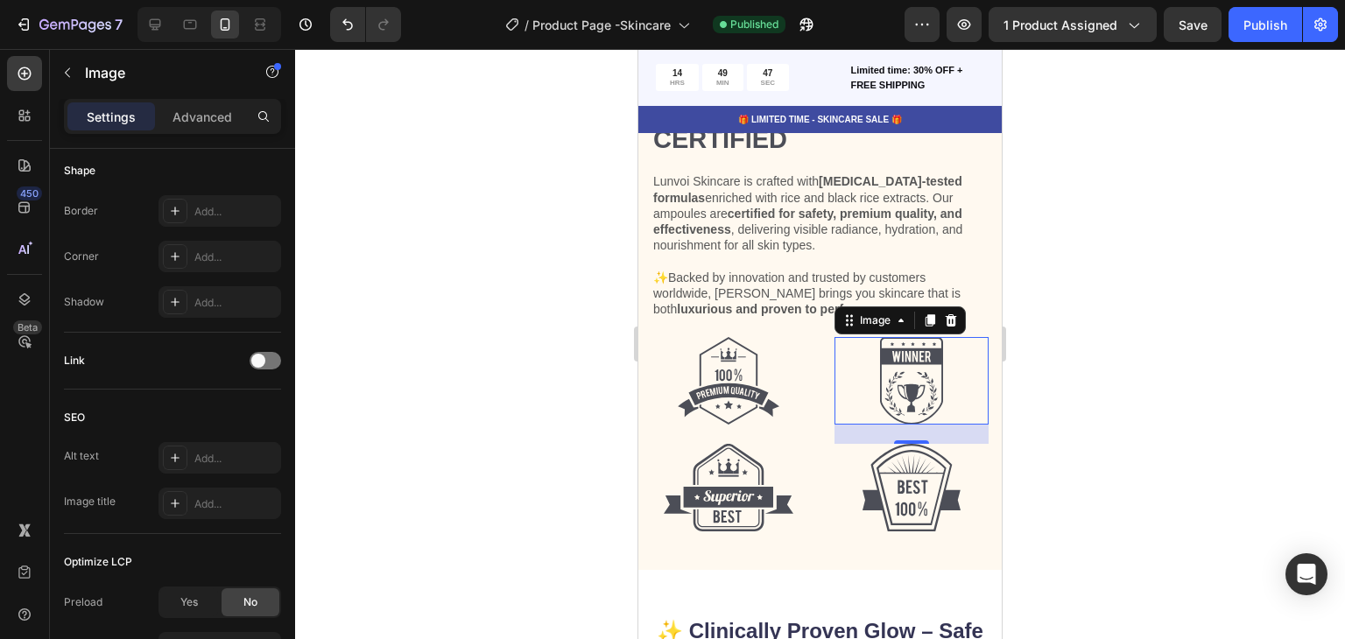
click at [1133, 390] on div at bounding box center [820, 344] width 1050 height 590
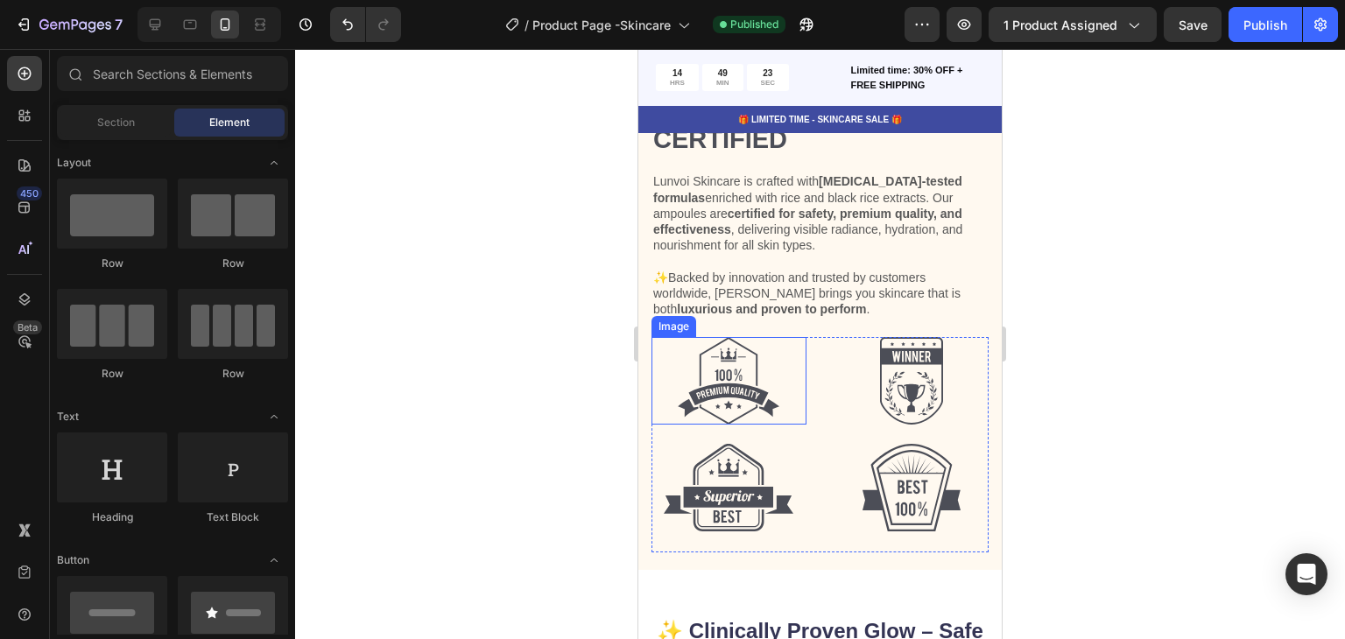
click at [725, 376] on img at bounding box center [729, 381] width 102 height 88
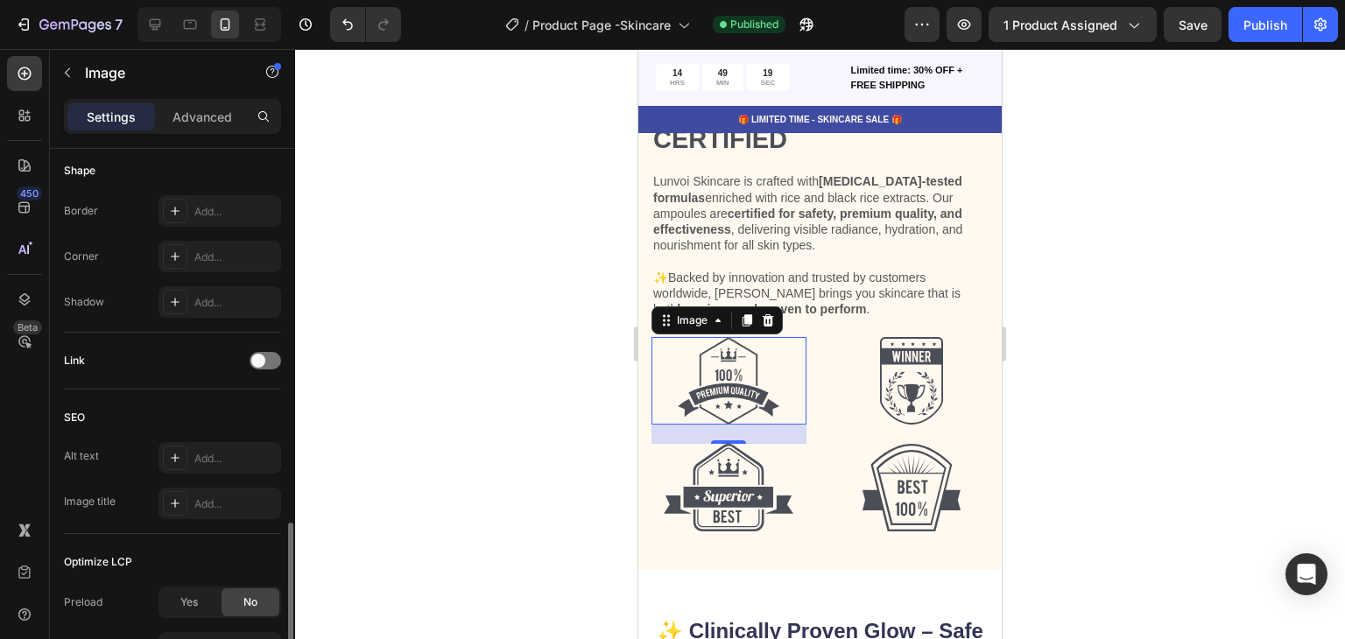
scroll to position [701, 0]
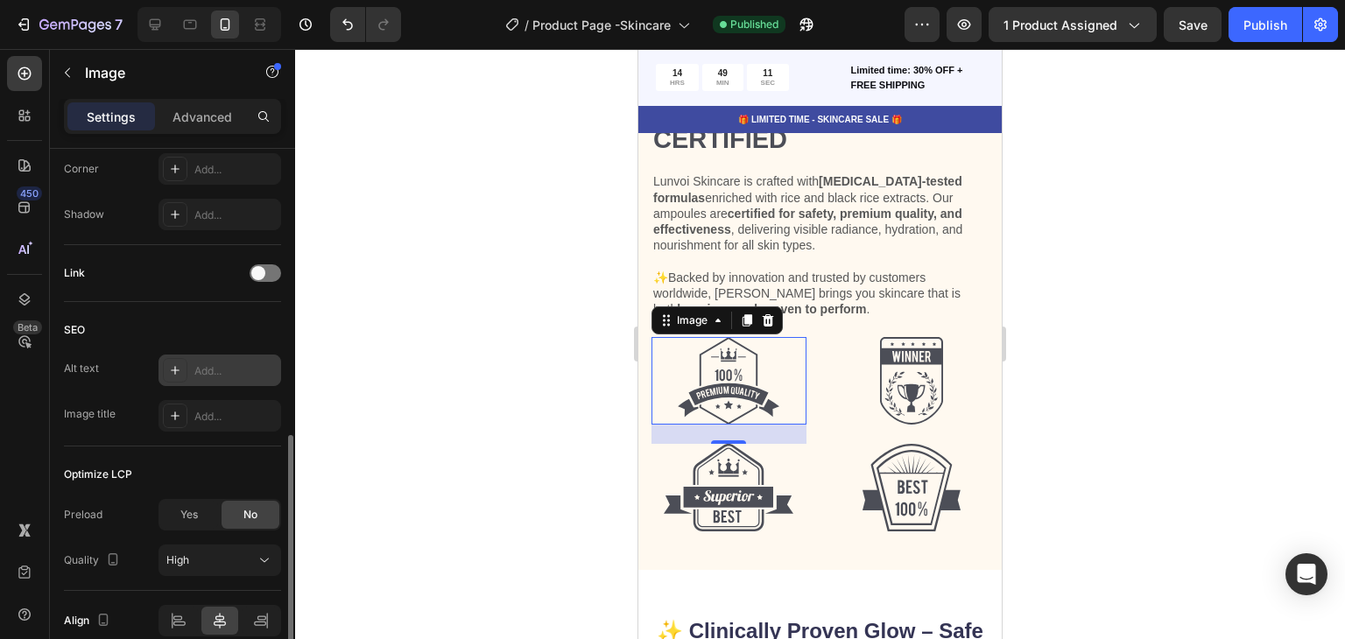
click at [231, 369] on div "Add..." at bounding box center [235, 371] width 82 height 16
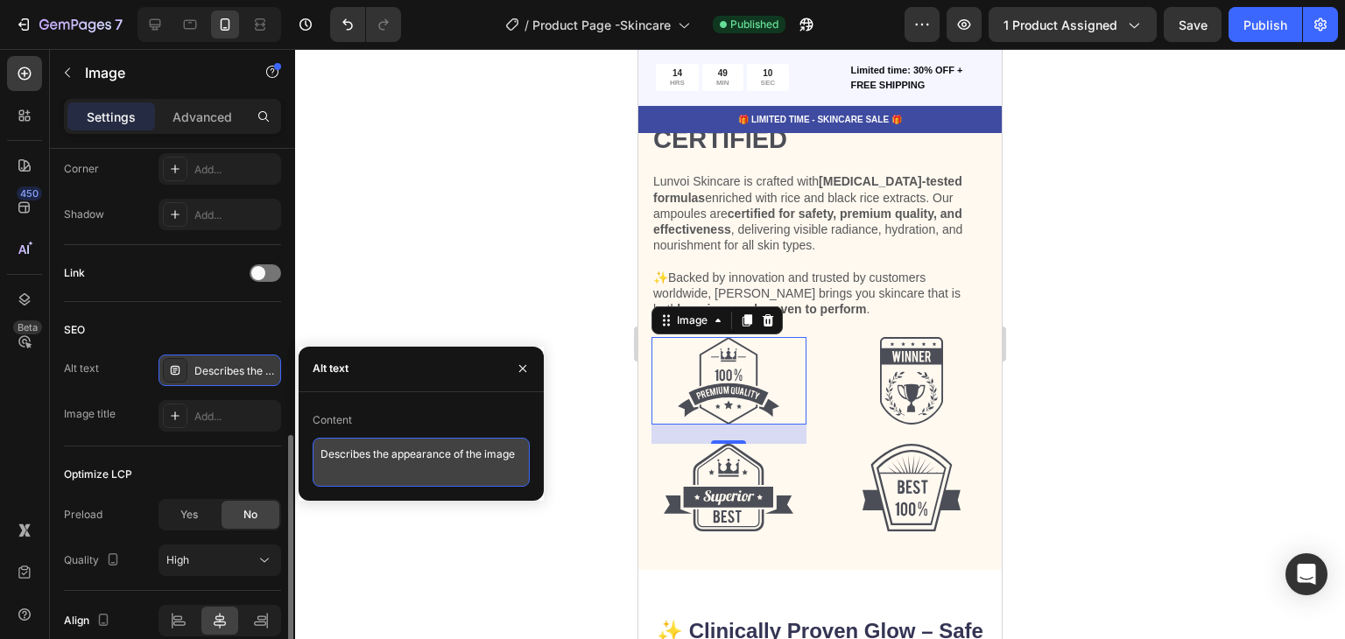
click at [400, 448] on textarea "Describes the appearance of the image" at bounding box center [421, 462] width 217 height 49
paste textarea ""100% premium quality badge icon for Lunvoi skincare""
type textarea ""100% premium quality badge icon for Lunvoi skincare""
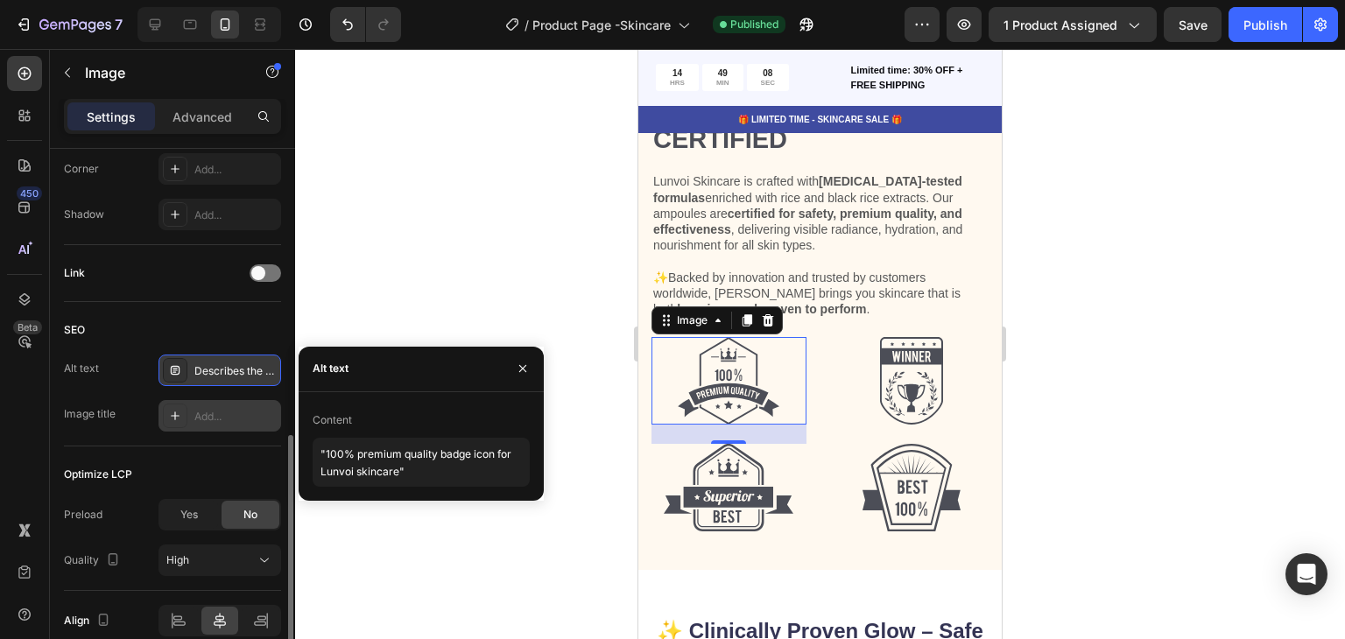
click at [240, 414] on div "Add..." at bounding box center [235, 417] width 82 height 16
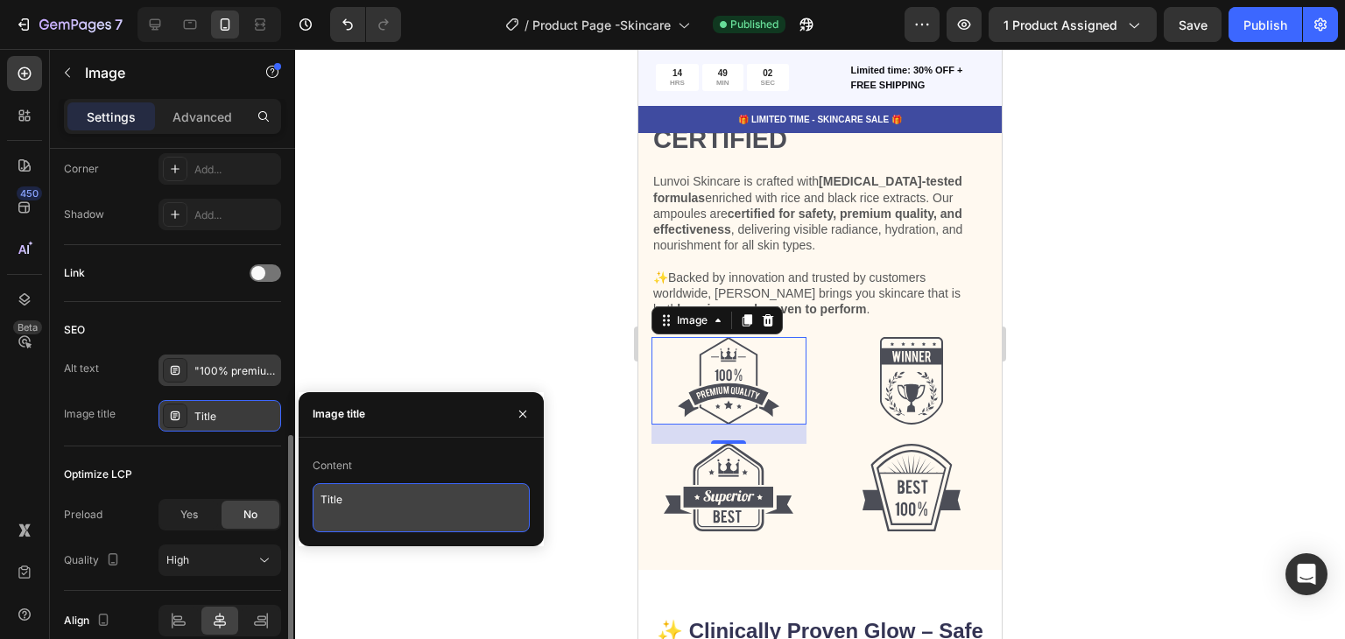
click at [389, 516] on textarea "Title" at bounding box center [421, 507] width 217 height 49
paste textarea ""Certified Premium Quality – 100% satisfaction guaranteed""
type textarea ""Certified Premium Quality – 100% satisfaction guaranteed""
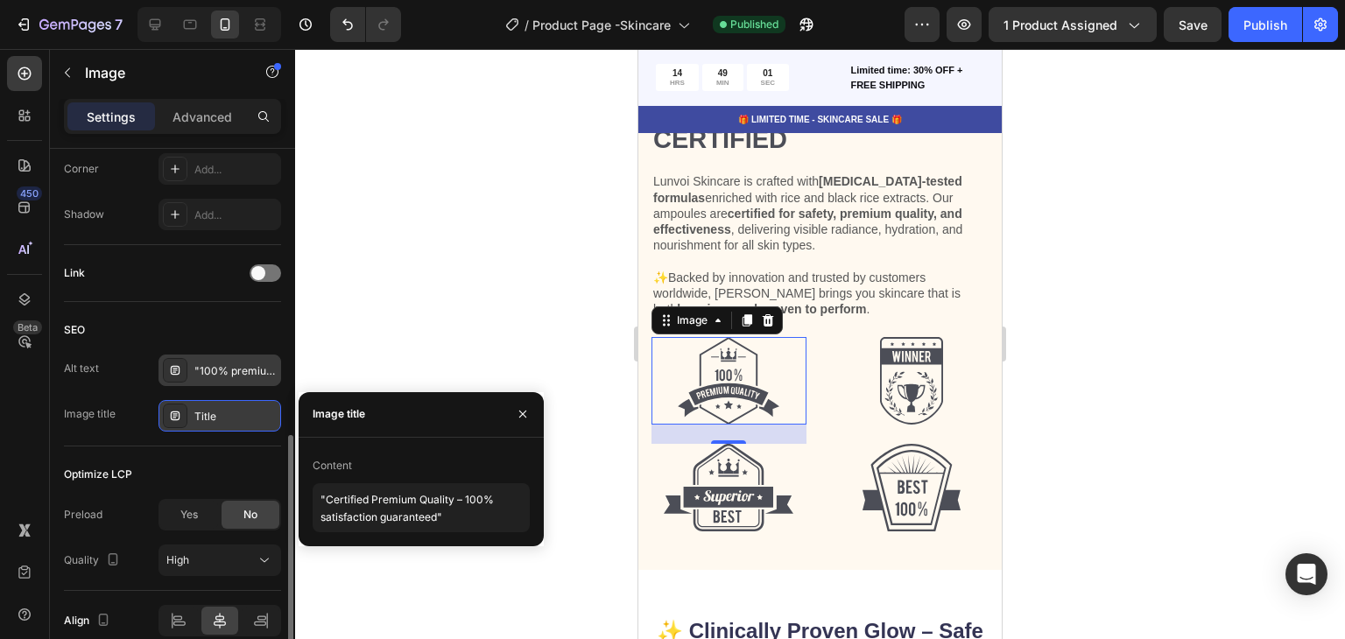
click at [425, 457] on div "Content" at bounding box center [421, 466] width 217 height 28
click at [926, 381] on img at bounding box center [911, 381] width 63 height 88
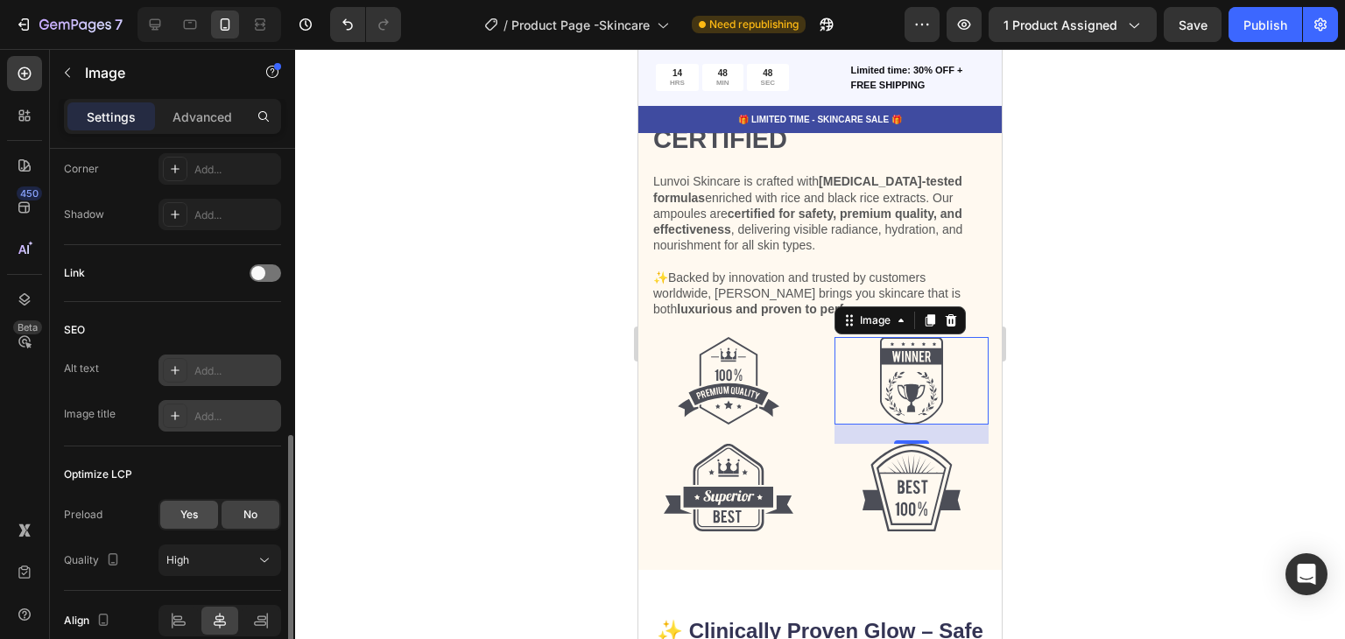
scroll to position [781, 0]
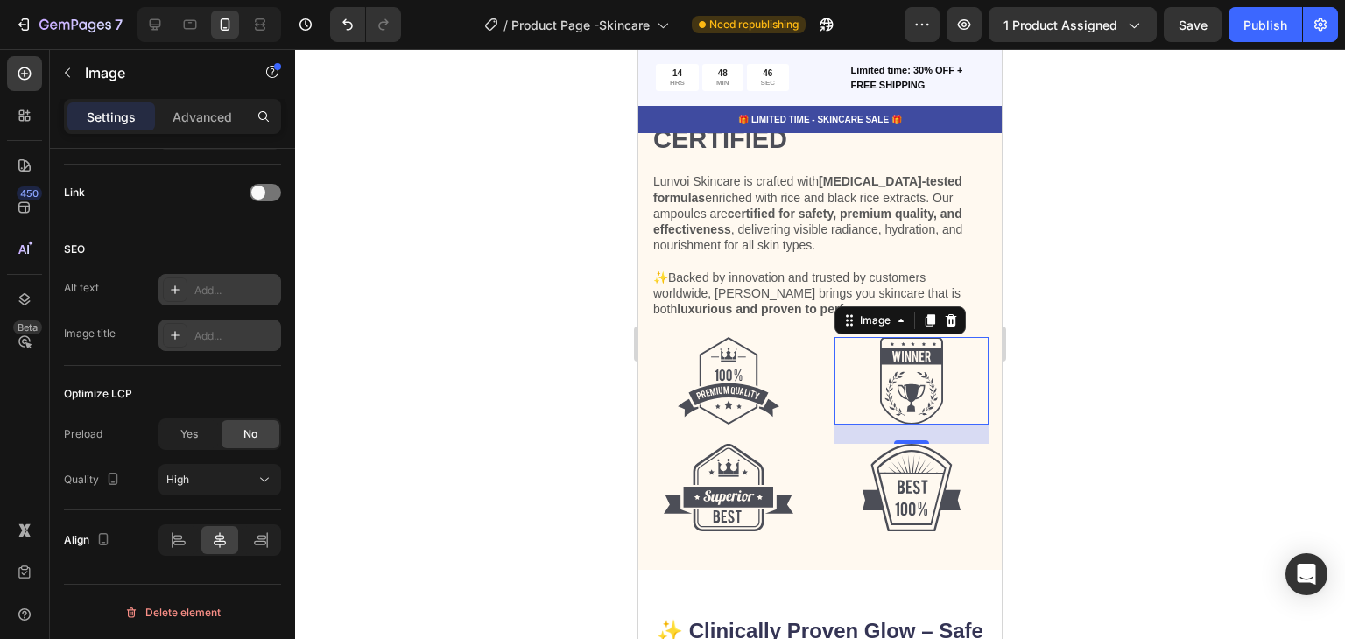
click at [215, 299] on div "Add..." at bounding box center [220, 290] width 123 height 32
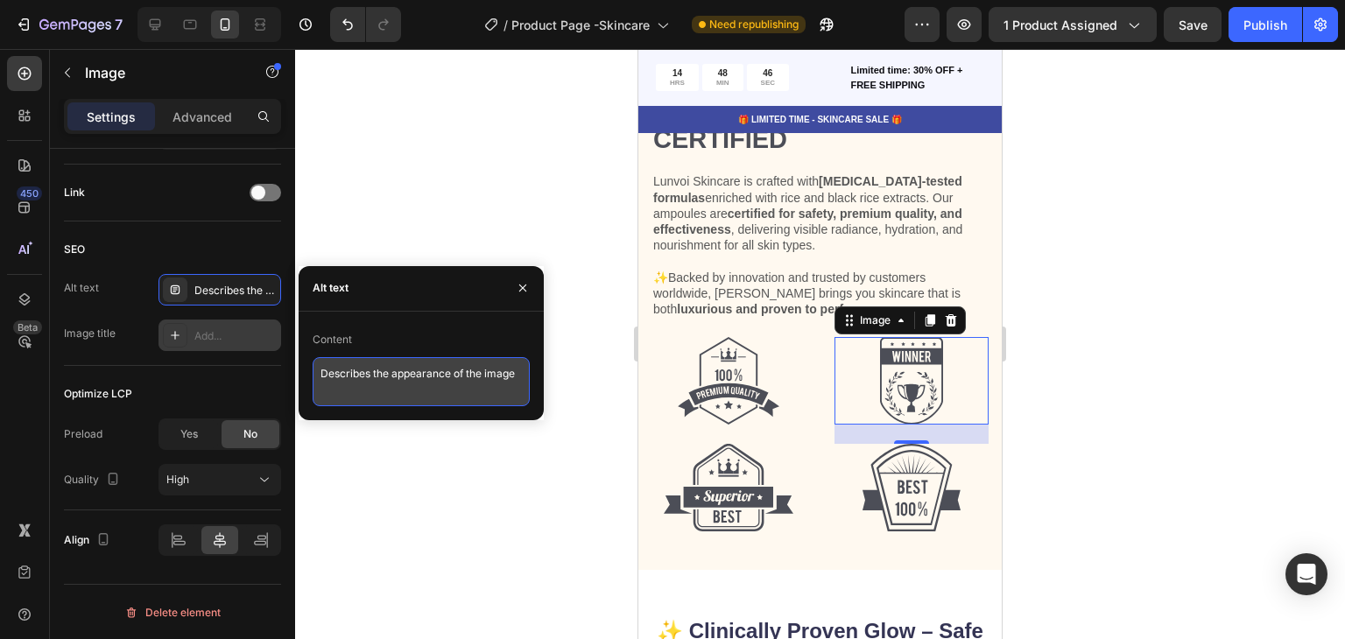
click at [401, 379] on textarea "Describes the appearance of the image" at bounding box center [421, 381] width 217 height 49
click at [401, 380] on textarea "Describes the appearance of the image" at bounding box center [421, 381] width 217 height 49
paste textarea ""Award winner badge with trophy icon for Lunvoi skincare""
type textarea ""Award winner badge with trophy icon for Lunvoi skincare""
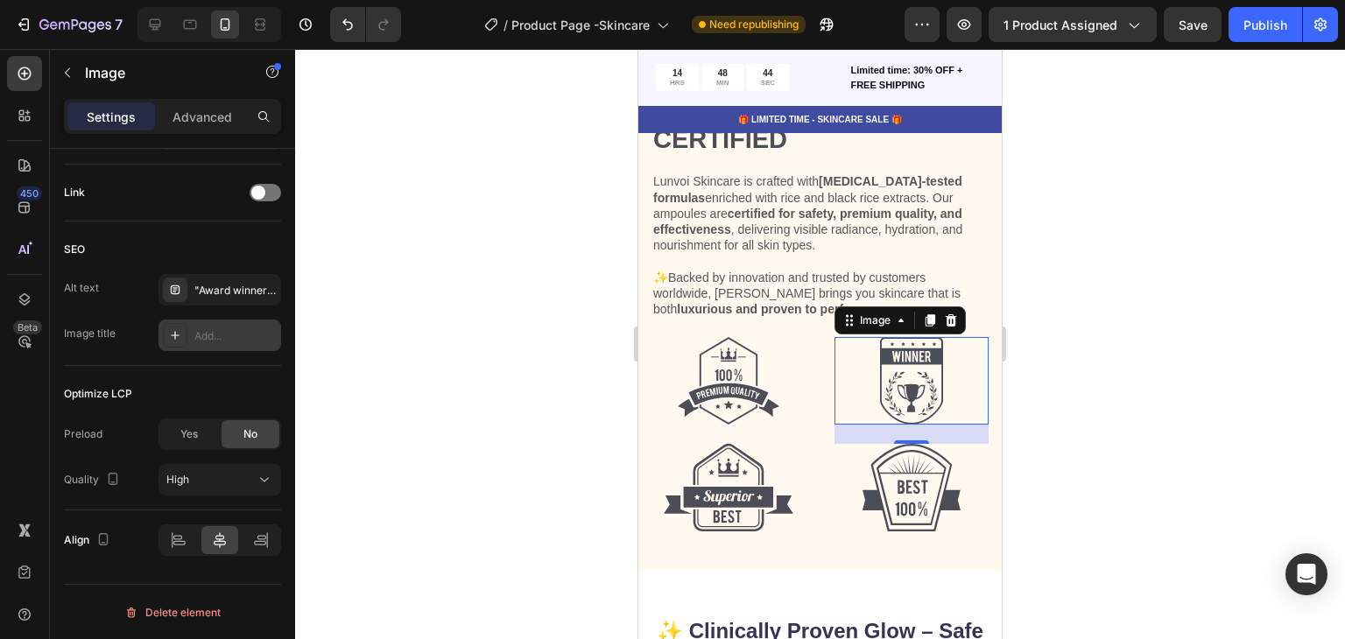
click at [231, 340] on div "Add..." at bounding box center [235, 336] width 82 height 16
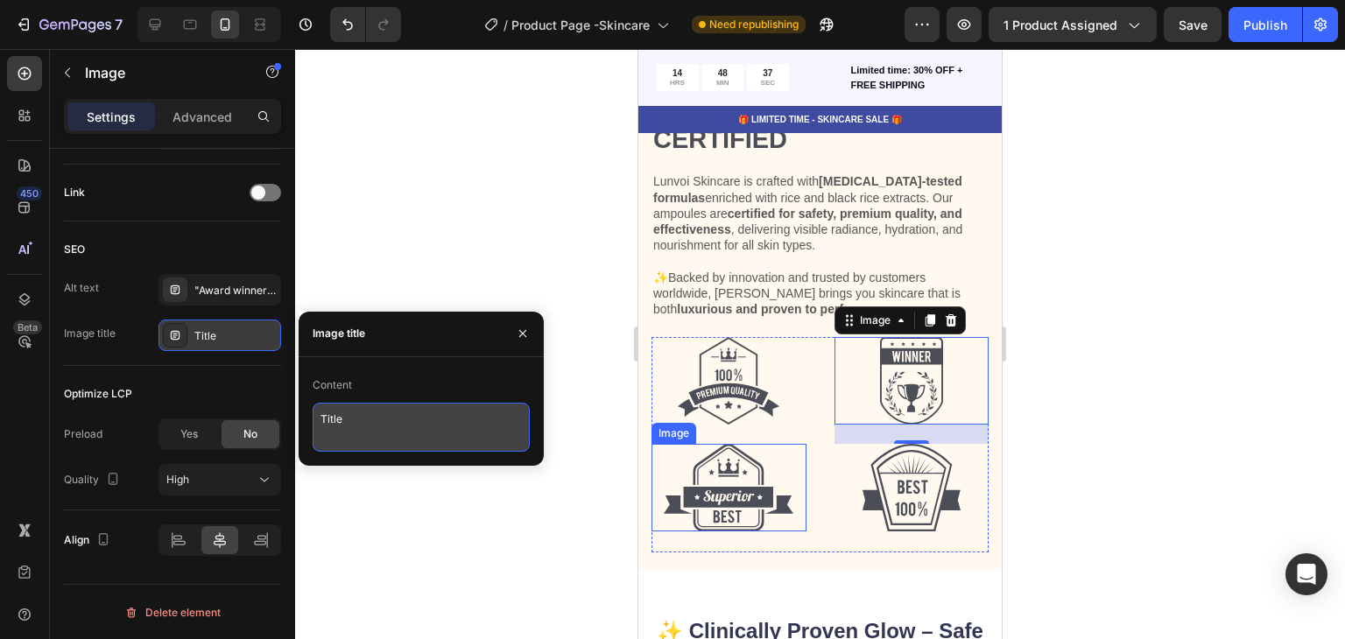
click at [414, 428] on textarea "Title" at bounding box center [421, 427] width 217 height 49
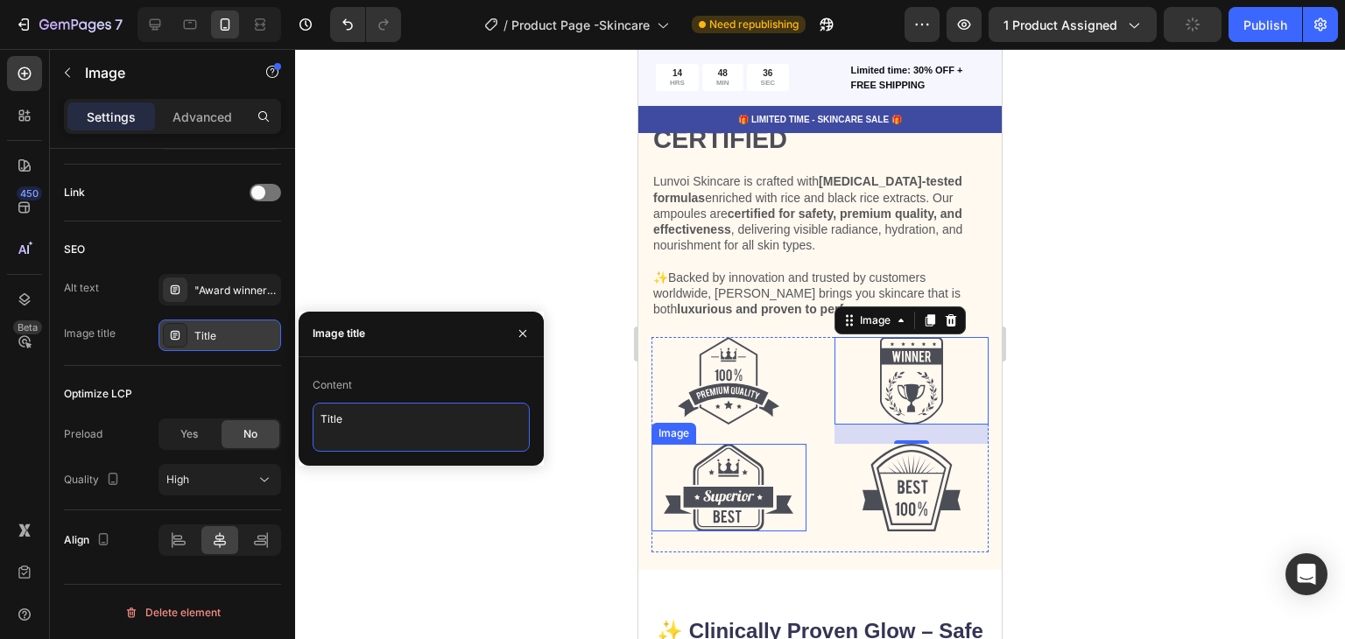
paste textarea ""Winner Award – Recognized excellence in skincare""
type textarea ""Winner Award – Recognized excellence in skincare""
click at [427, 379] on div "Content" at bounding box center [421, 385] width 217 height 28
click at [473, 384] on div "Content" at bounding box center [421, 385] width 217 height 28
click at [747, 465] on img at bounding box center [729, 488] width 130 height 88
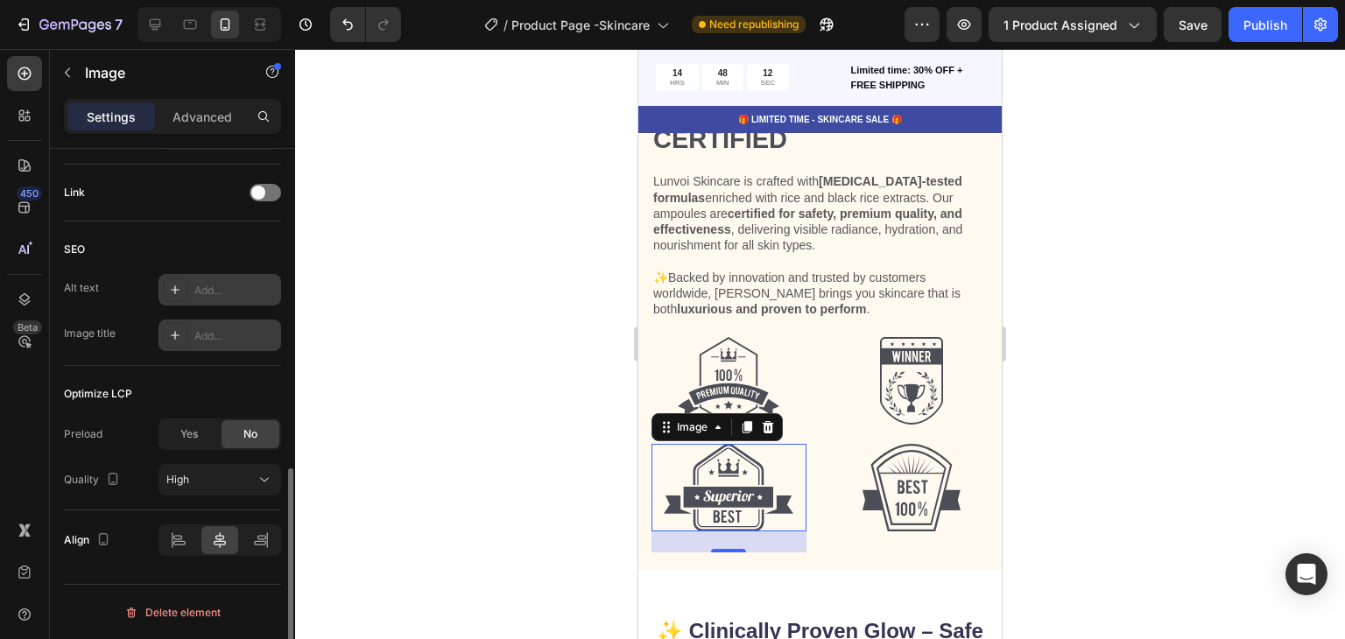
click at [226, 288] on div "Add..." at bounding box center [235, 291] width 82 height 16
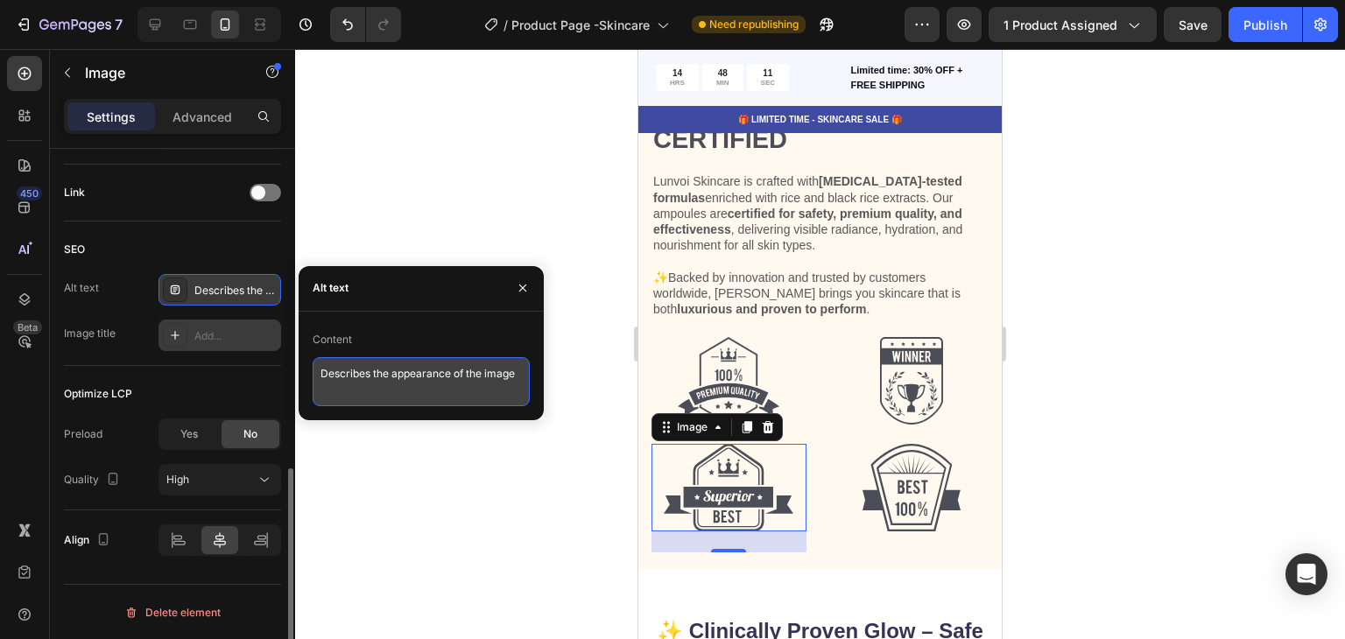
click at [413, 372] on textarea "Describes the appearance of the image" at bounding box center [421, 381] width 217 height 49
paste textarea ""Superior best quality badge icon for Lunvoi skincare""
type textarea ""Superior best quality badge icon for Lunvoi skincare""
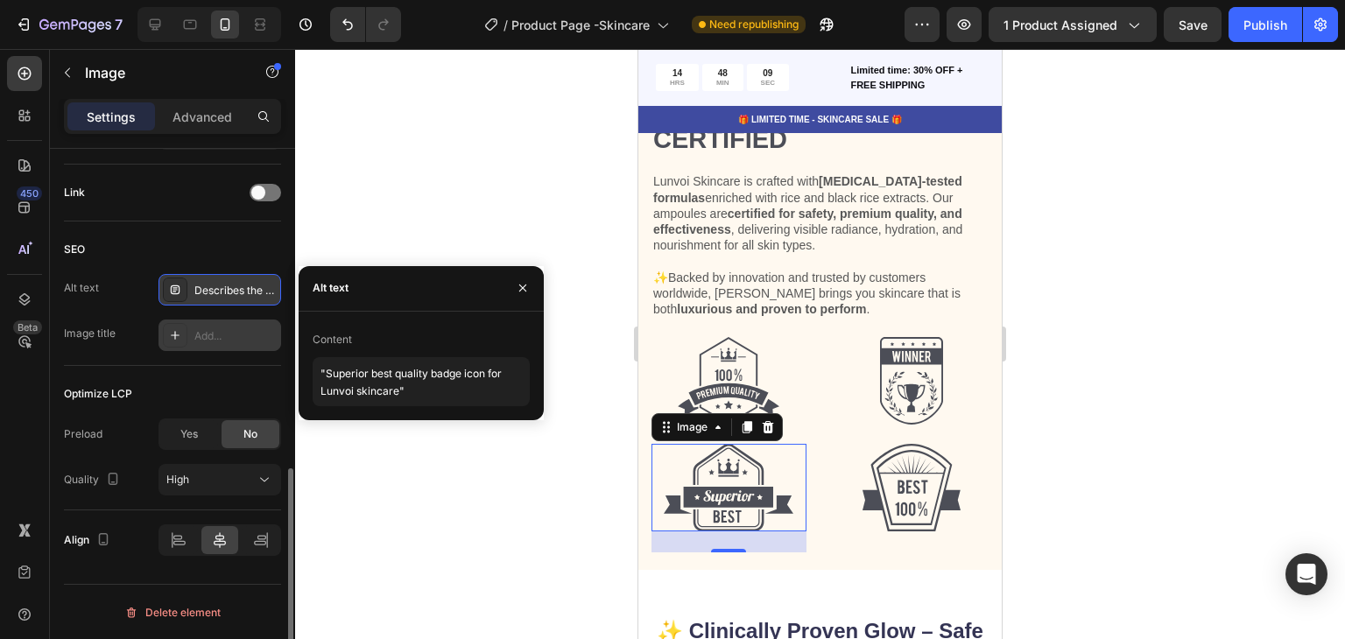
click at [219, 339] on div "Add..." at bounding box center [235, 336] width 82 height 16
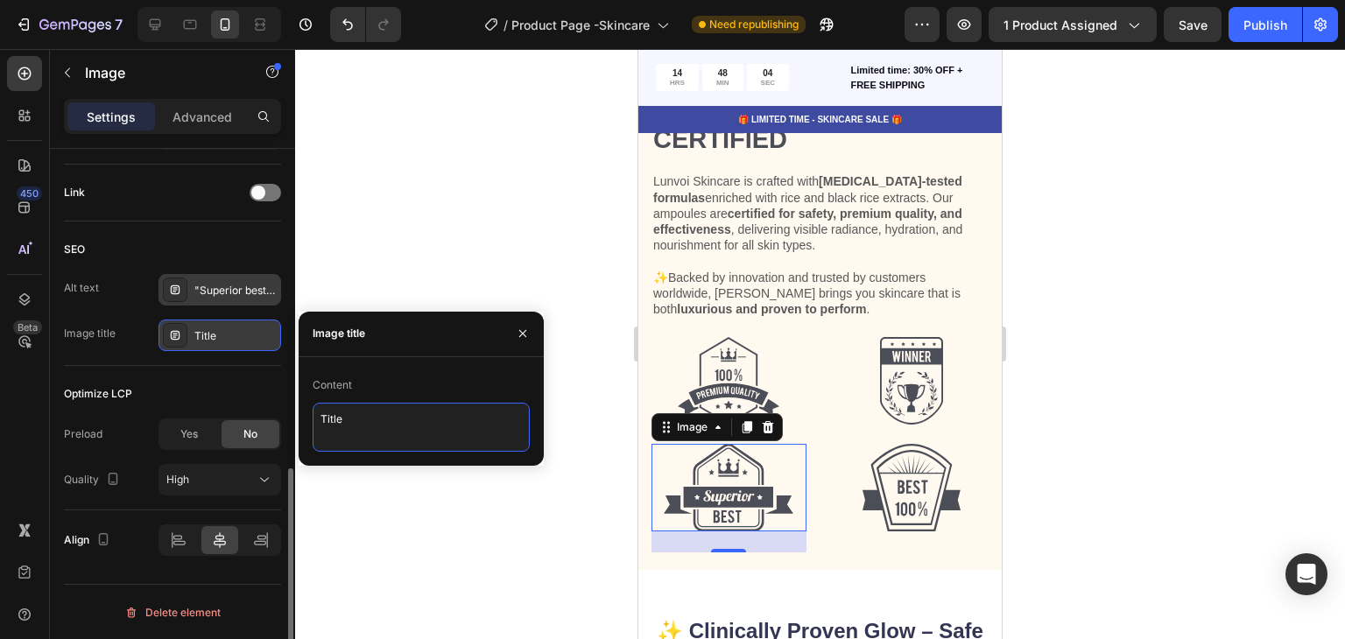
click at [364, 405] on textarea "Title" at bounding box center [421, 427] width 217 height 49
paste textarea ""Superior Best – Trusted for outstanding results""
type textarea ""Superior Best – Trusted for outstanding results""
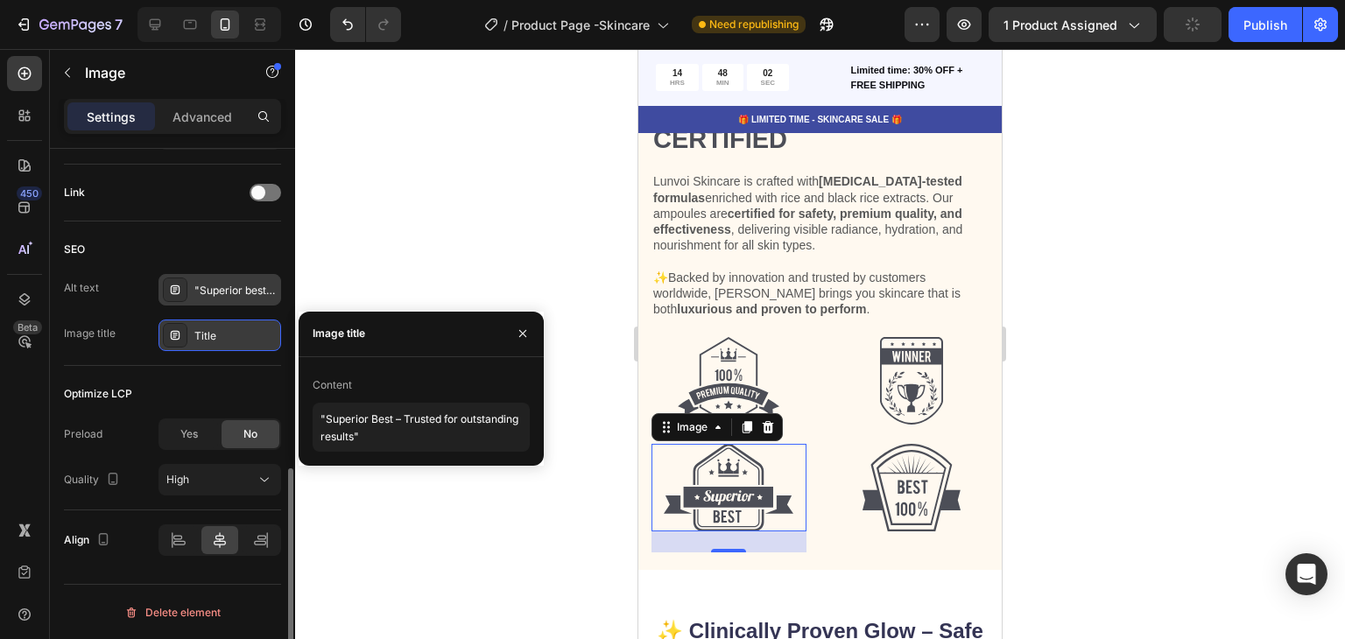
click at [246, 380] on div "Optimize LCP" at bounding box center [172, 394] width 217 height 28
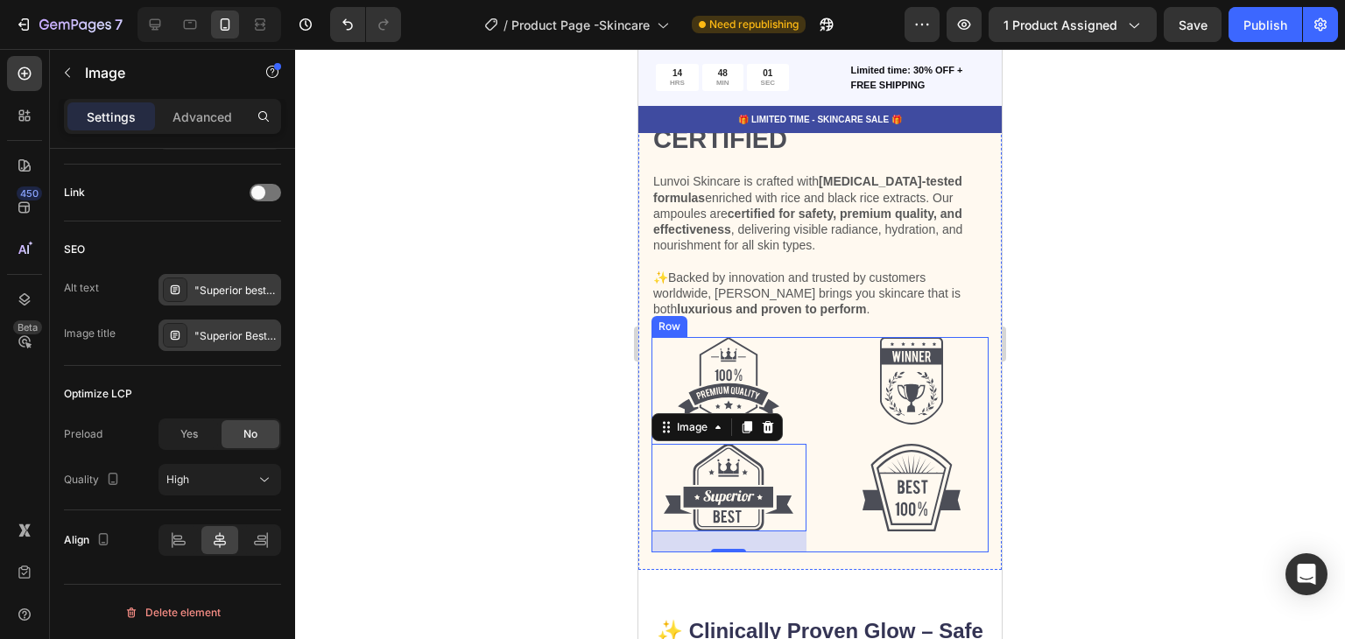
click at [917, 488] on img at bounding box center [912, 488] width 98 height 88
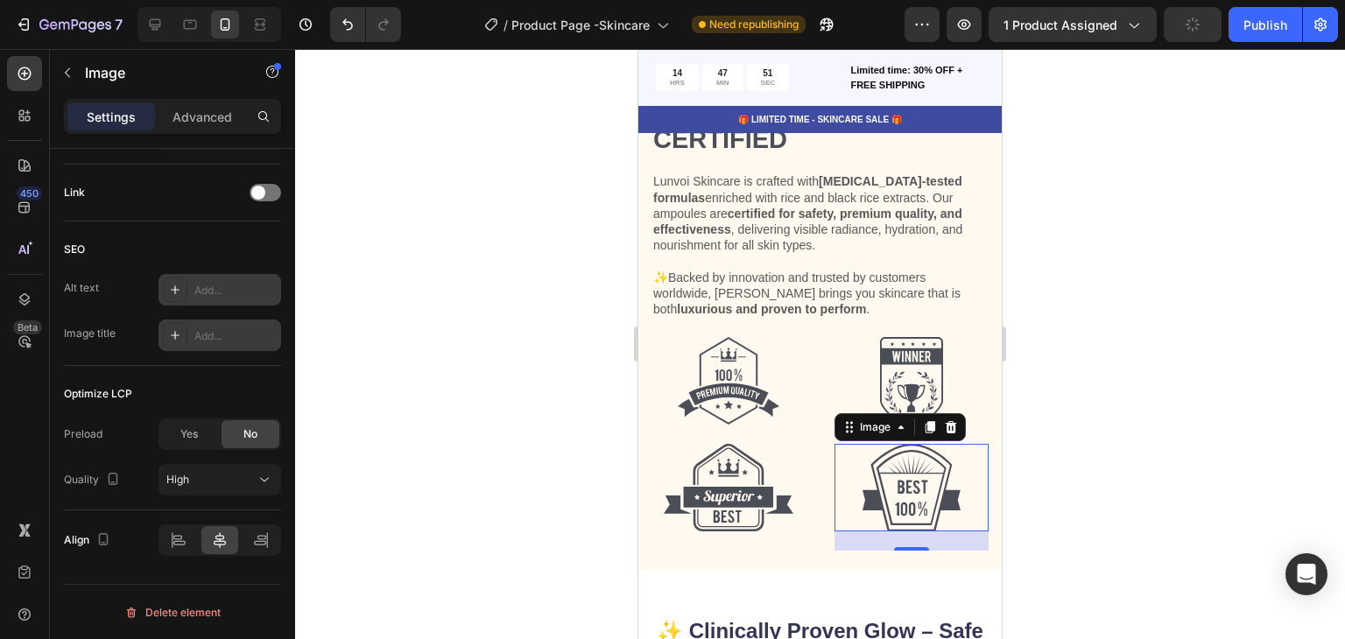
click at [222, 295] on div "Add..." at bounding box center [235, 291] width 82 height 16
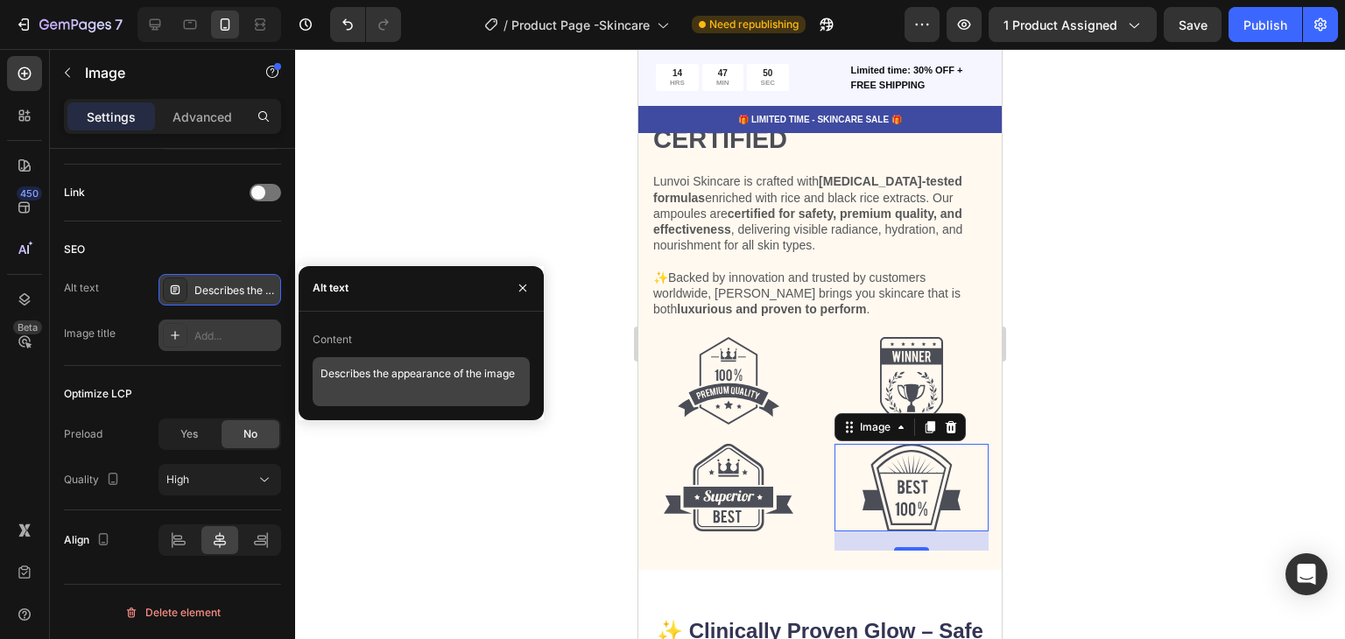
drag, startPoint x: 369, startPoint y: 352, endPoint x: 376, endPoint y: 362, distance: 11.9
click at [370, 353] on div "Content" at bounding box center [421, 340] width 217 height 28
click at [376, 362] on textarea "Describes the appearance of the image" at bounding box center [421, 381] width 217 height 49
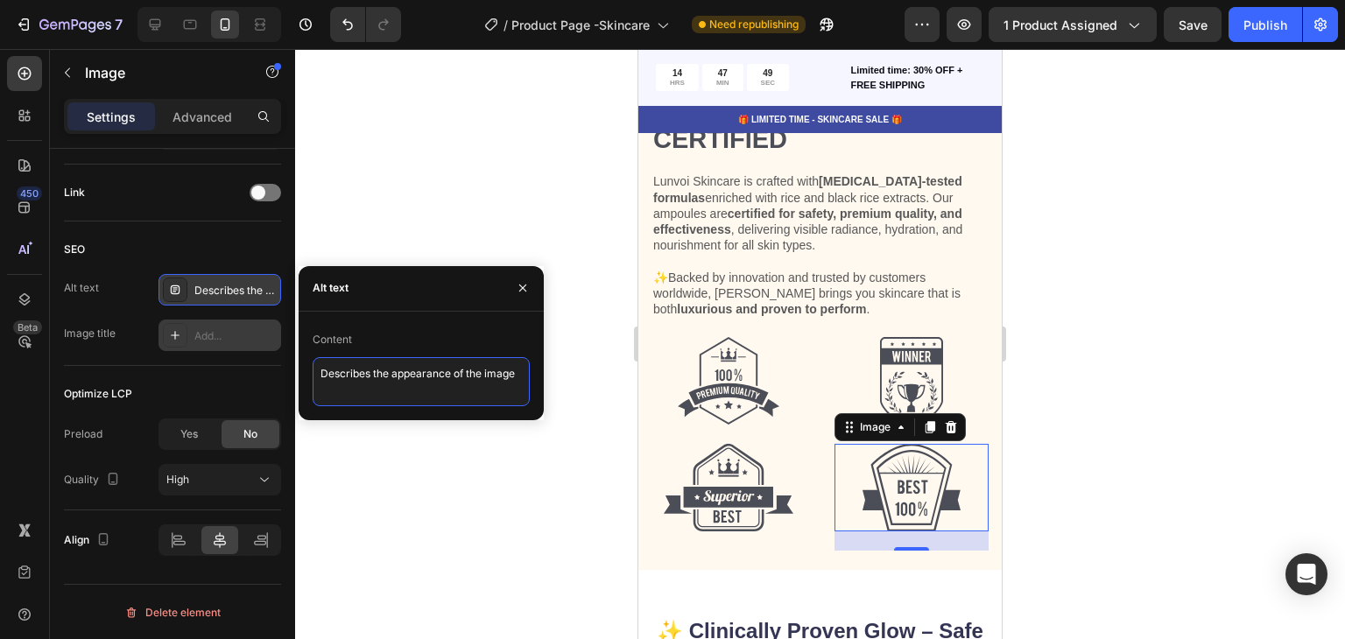
paste textarea ""Best 100% certified quality badge icon""
type textarea ""Best 100% certified quality badge icon""
click at [252, 339] on div "Add..." at bounding box center [235, 336] width 82 height 16
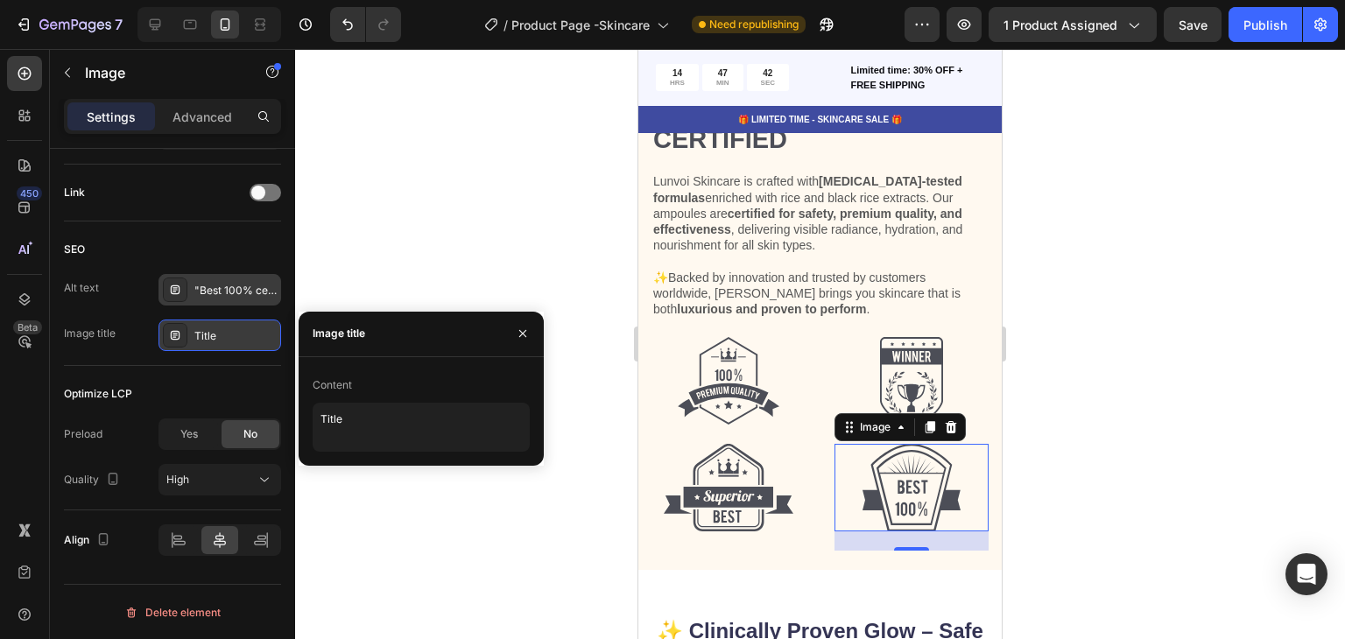
click at [385, 390] on div "Content" at bounding box center [421, 385] width 217 height 28
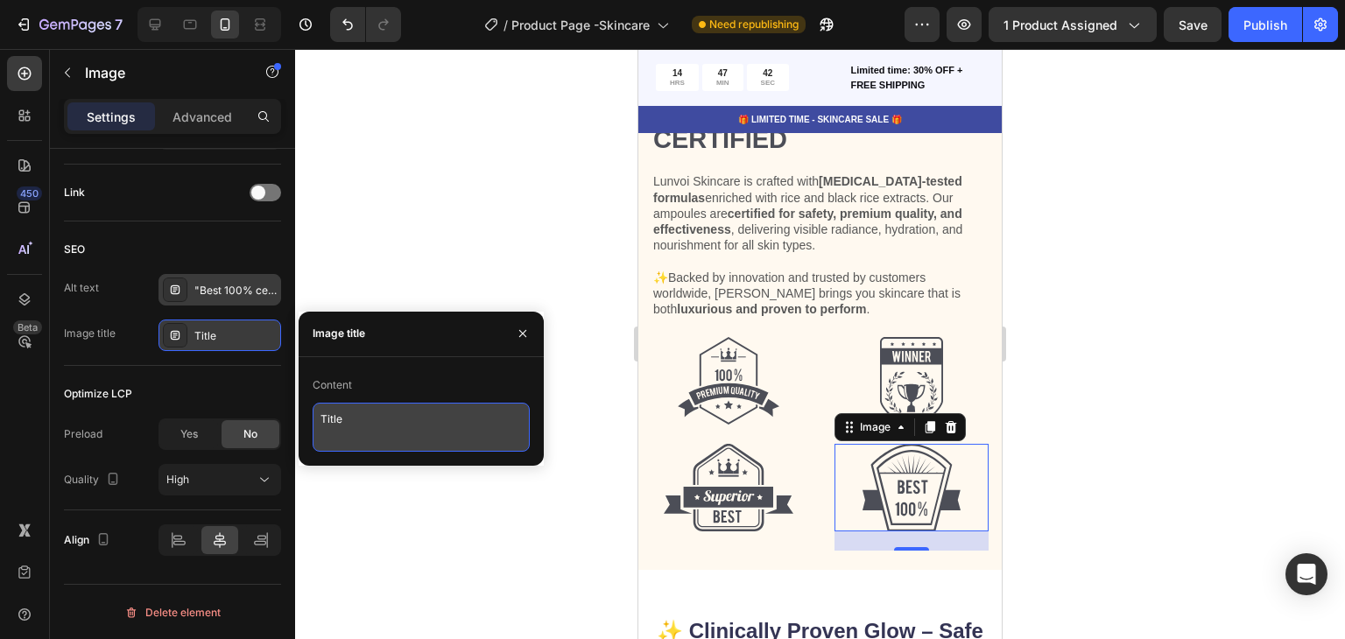
click at [389, 421] on textarea "Title" at bounding box center [421, 427] width 217 height 49
paste textarea ""Best 100% – Proven performance and reliability""
type textarea ""Best 100% – Proven performance and reliability""
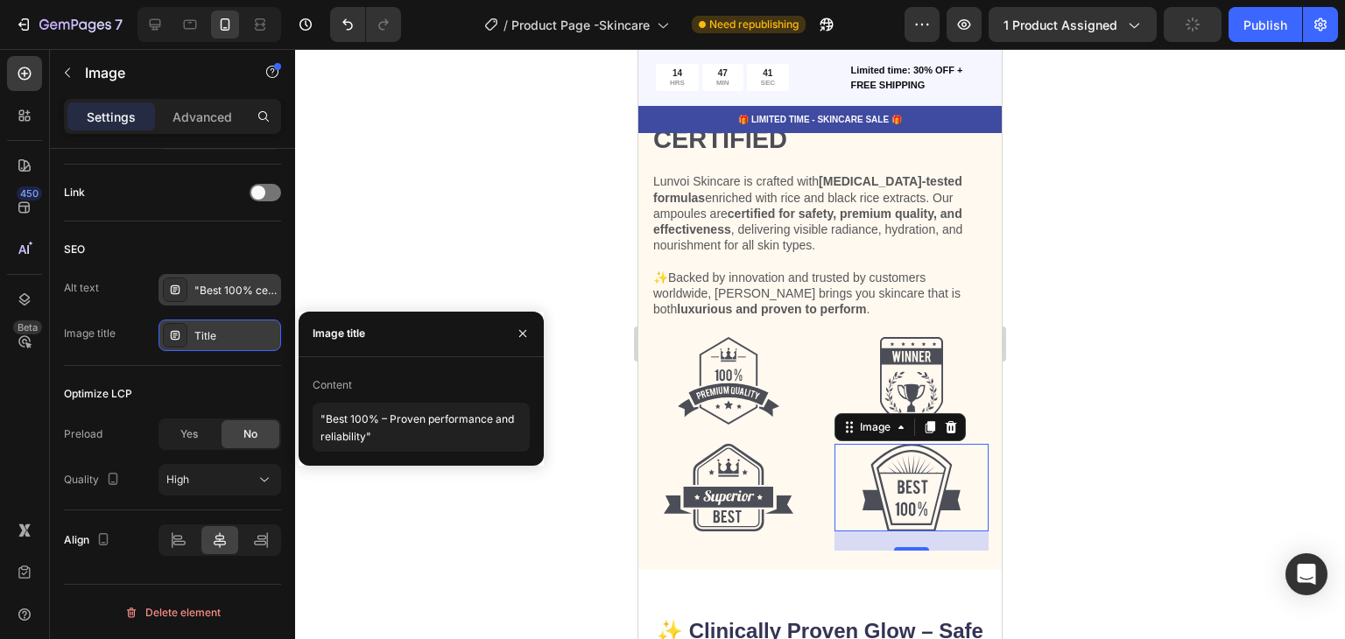
click at [482, 381] on div "Content" at bounding box center [421, 385] width 217 height 28
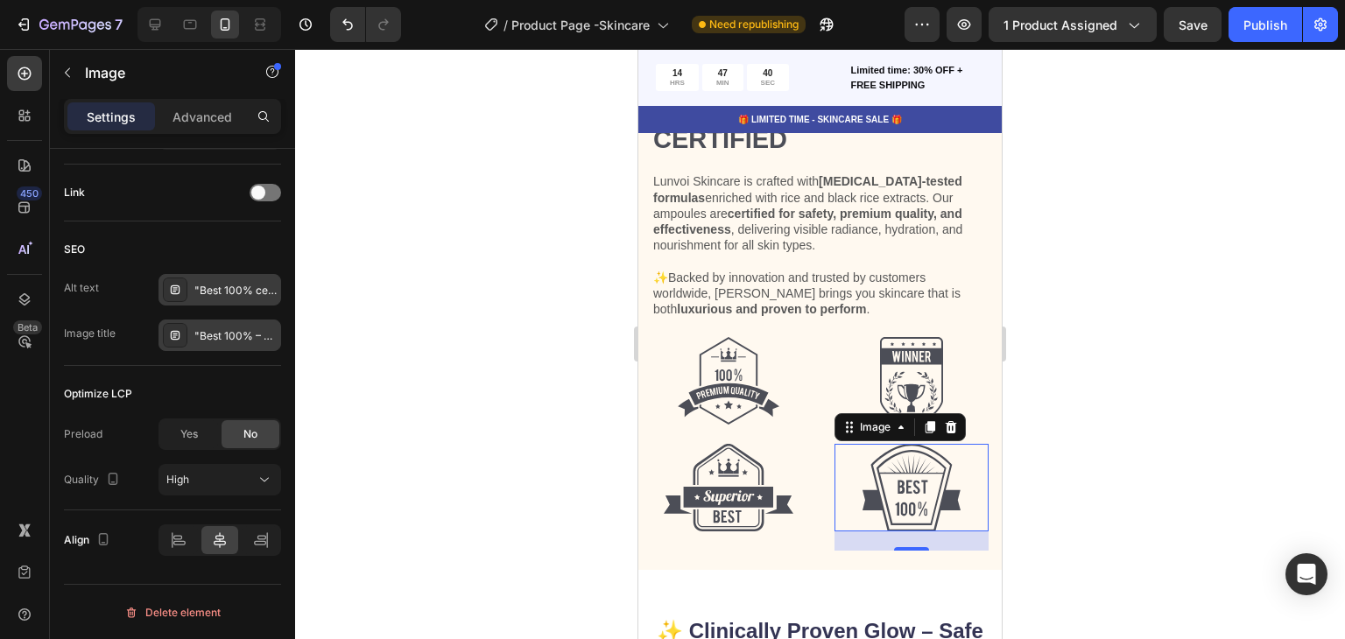
click at [566, 377] on div at bounding box center [820, 344] width 1050 height 590
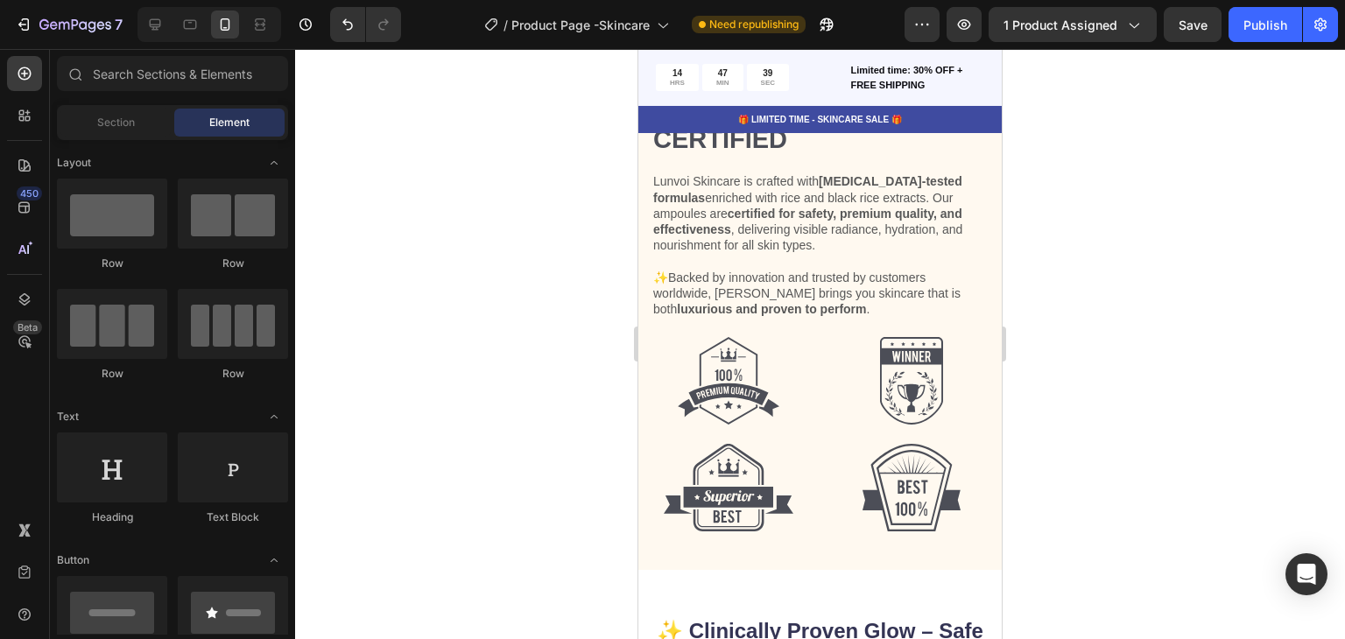
click at [1254, 46] on div "7 / Product Page -Skincare Need republishing Preview 1 product assigned Save Pu…" at bounding box center [672, 25] width 1345 height 50
click at [1253, 41] on button "Publish" at bounding box center [1266, 24] width 74 height 35
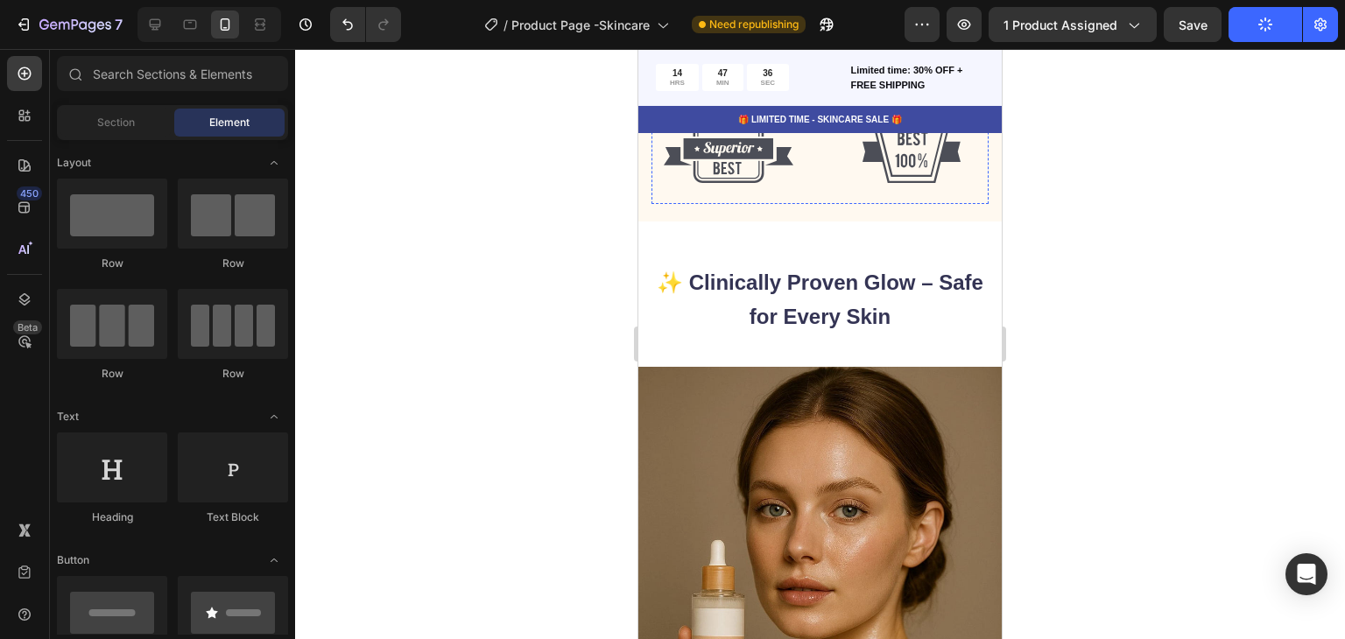
scroll to position [6812, 0]
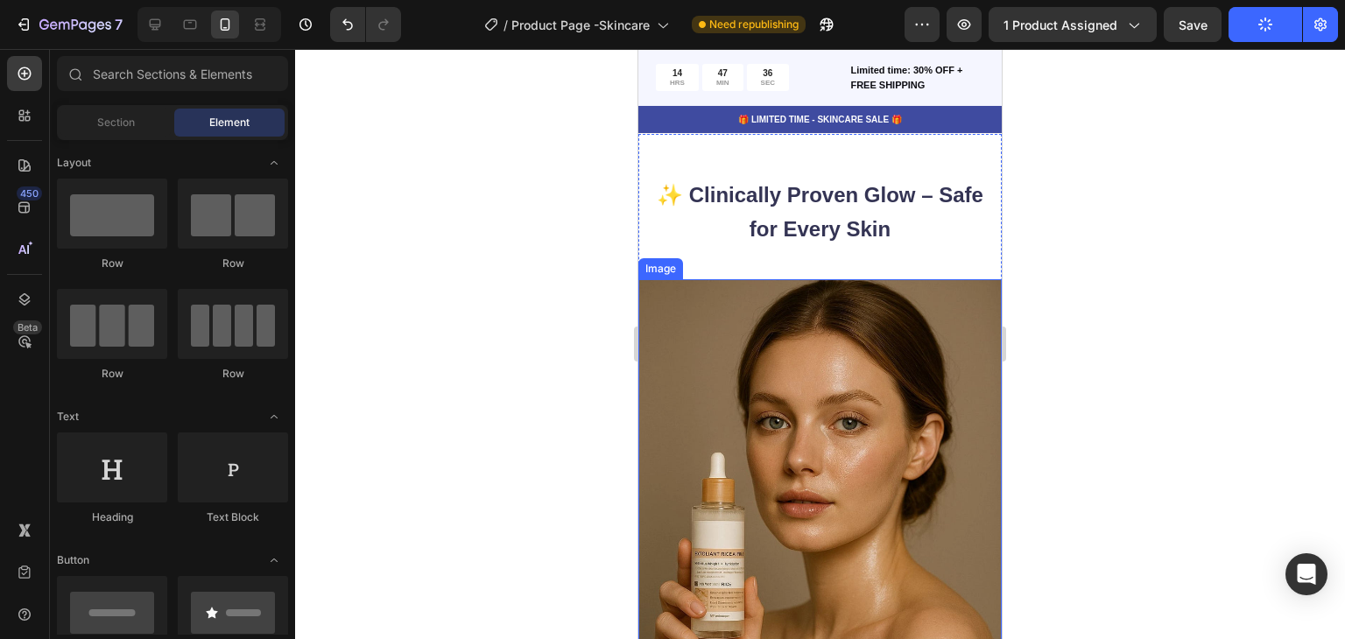
click at [867, 364] on img at bounding box center [820, 552] width 363 height 546
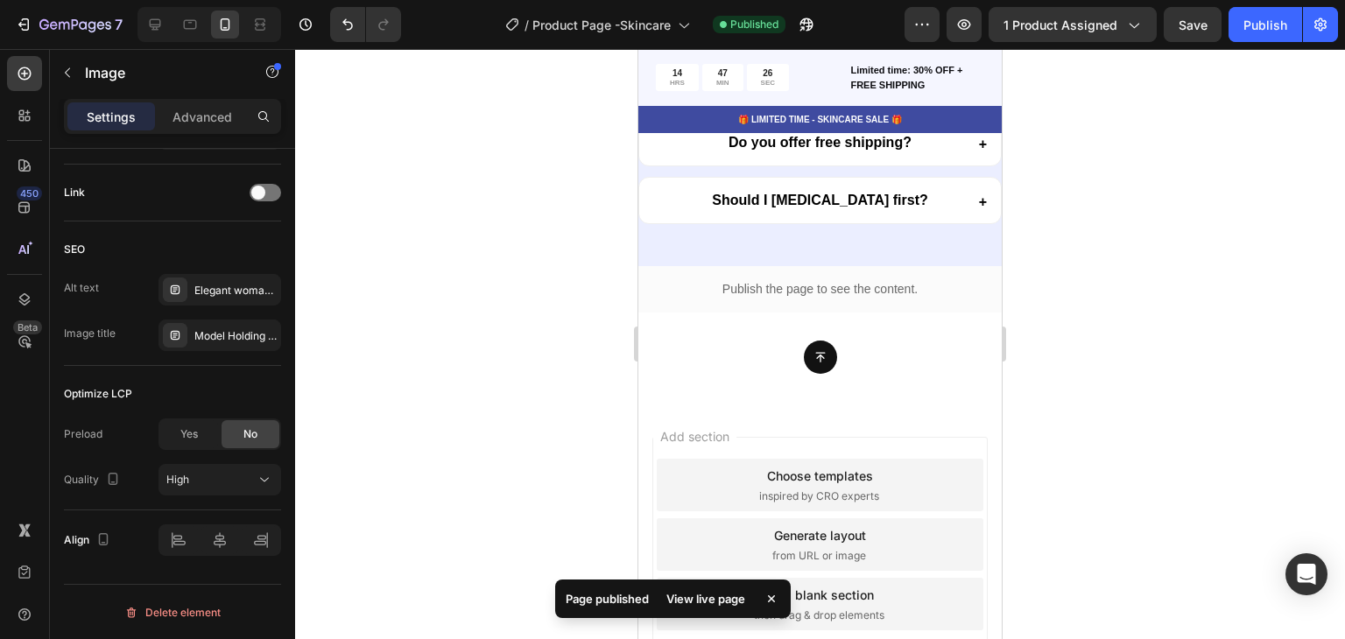
scroll to position [8937, 0]
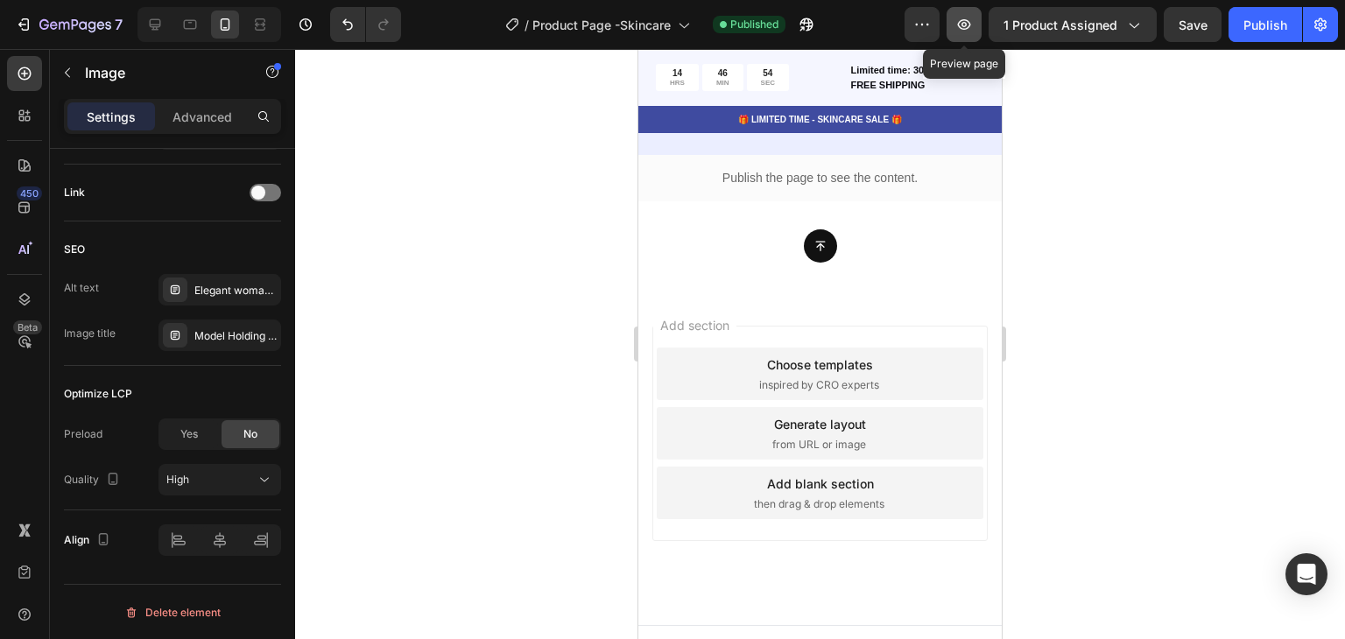
click at [956, 23] on icon "button" at bounding box center [965, 25] width 18 height 18
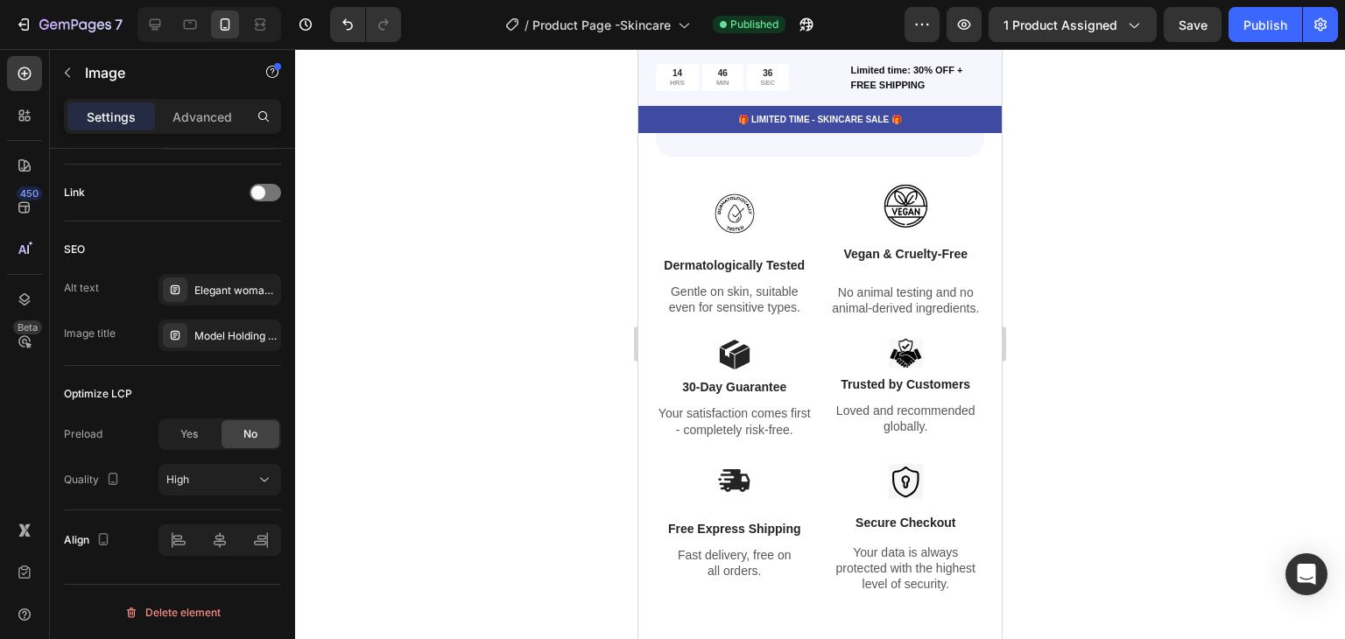
scroll to position [3223, 0]
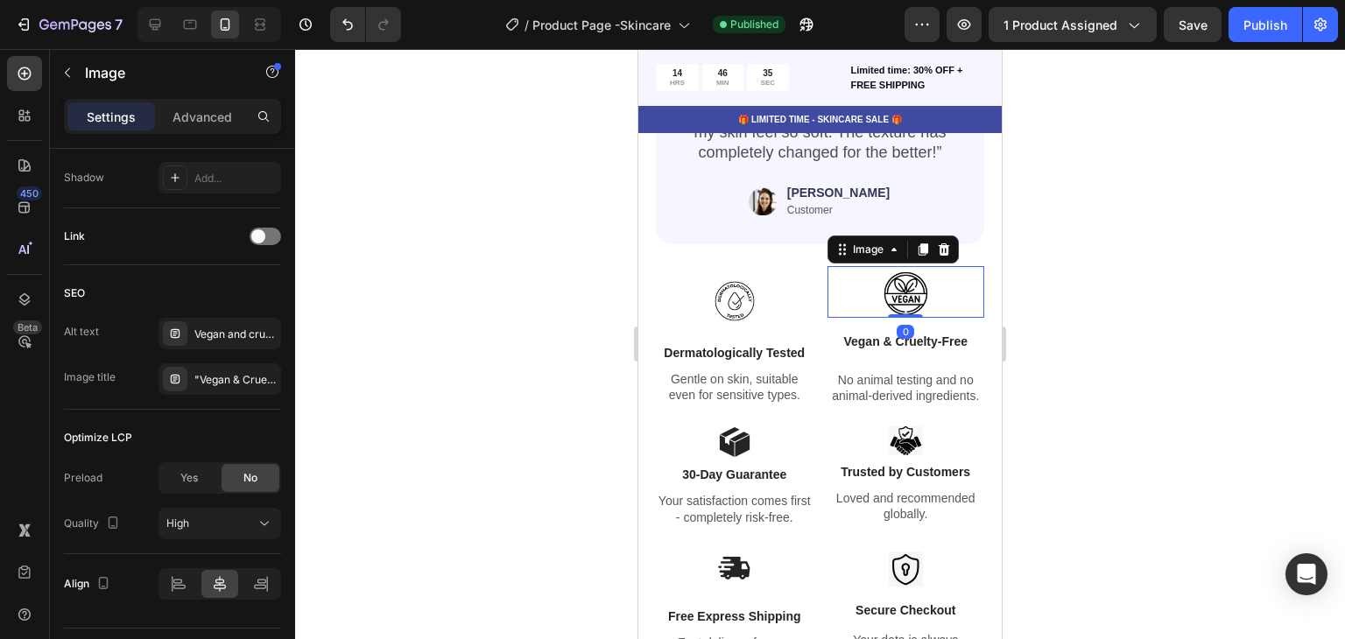
click at [886, 284] on img at bounding box center [906, 292] width 52 height 52
click at [1056, 299] on div at bounding box center [820, 344] width 1050 height 590
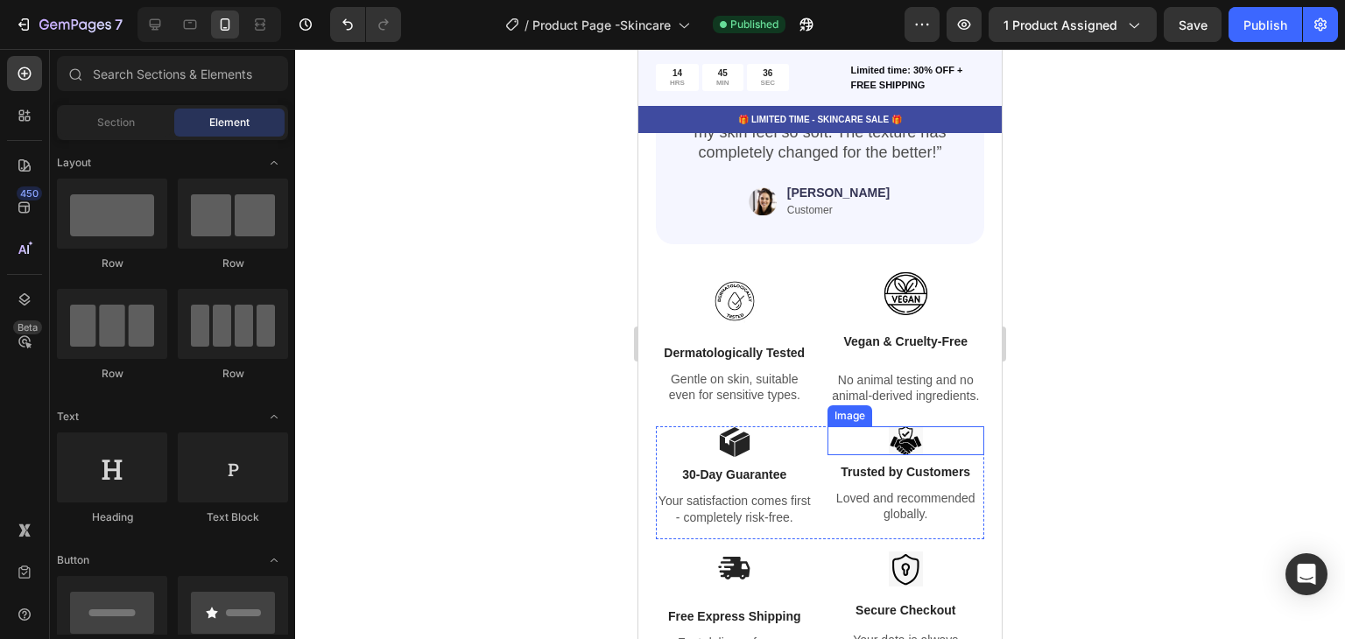
click at [901, 448] on img at bounding box center [906, 441] width 34 height 29
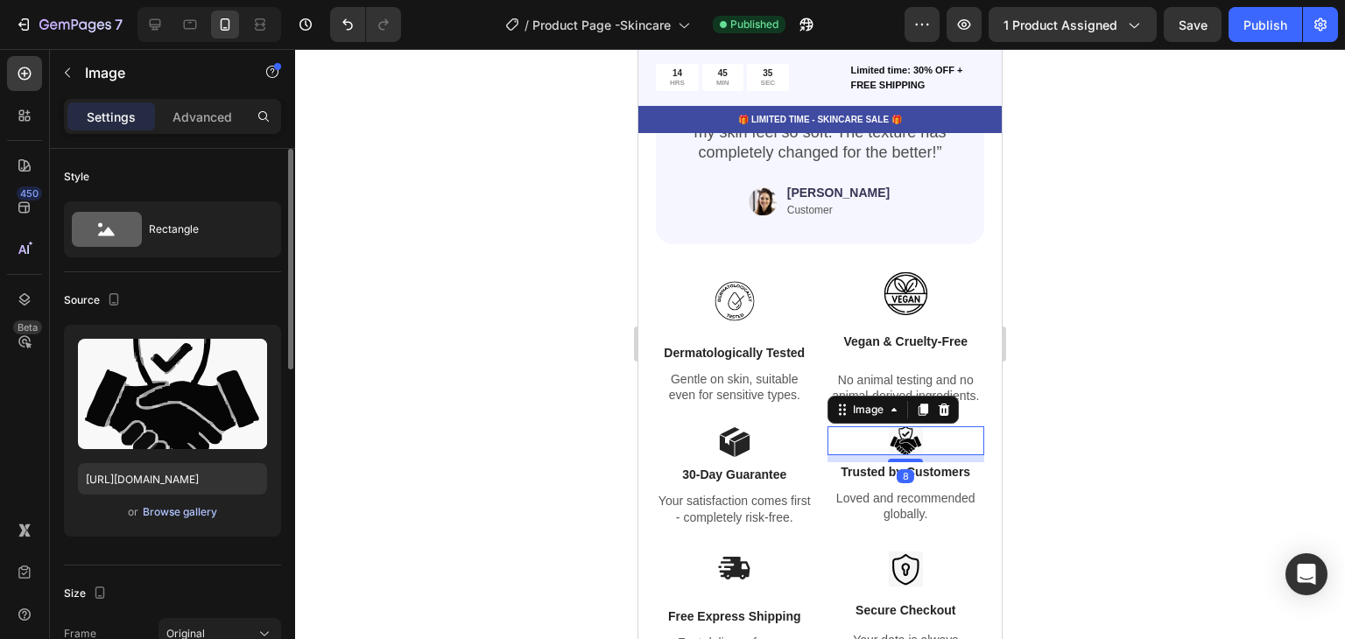
click at [191, 507] on div "Browse gallery" at bounding box center [180, 513] width 74 height 16
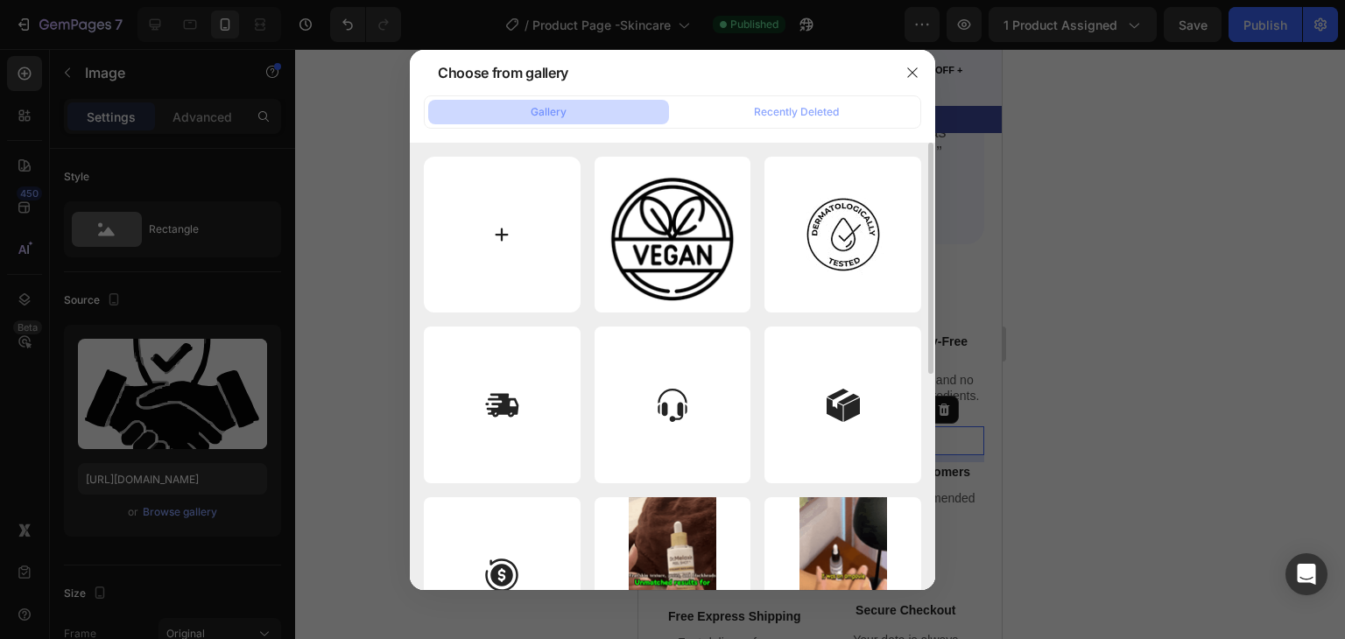
click at [505, 258] on input "file" at bounding box center [502, 235] width 157 height 157
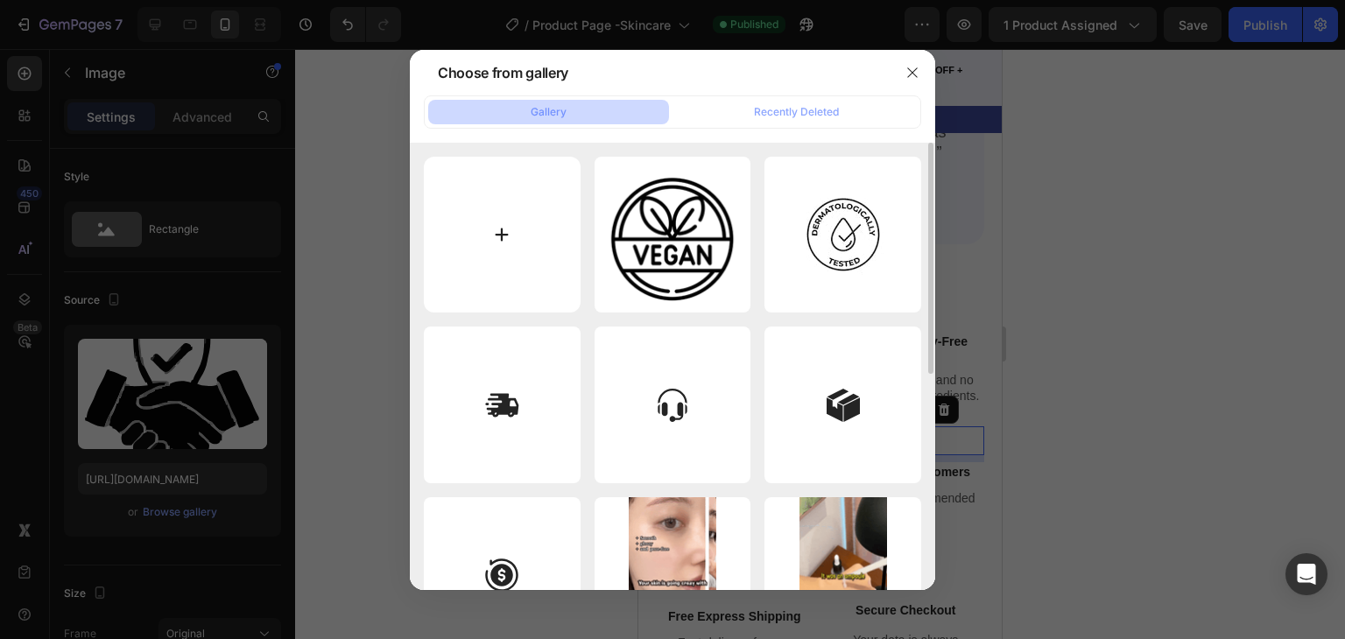
type input "C:\fakepath\Screenshot_2025-08-25_213321-removebg-preview.png"
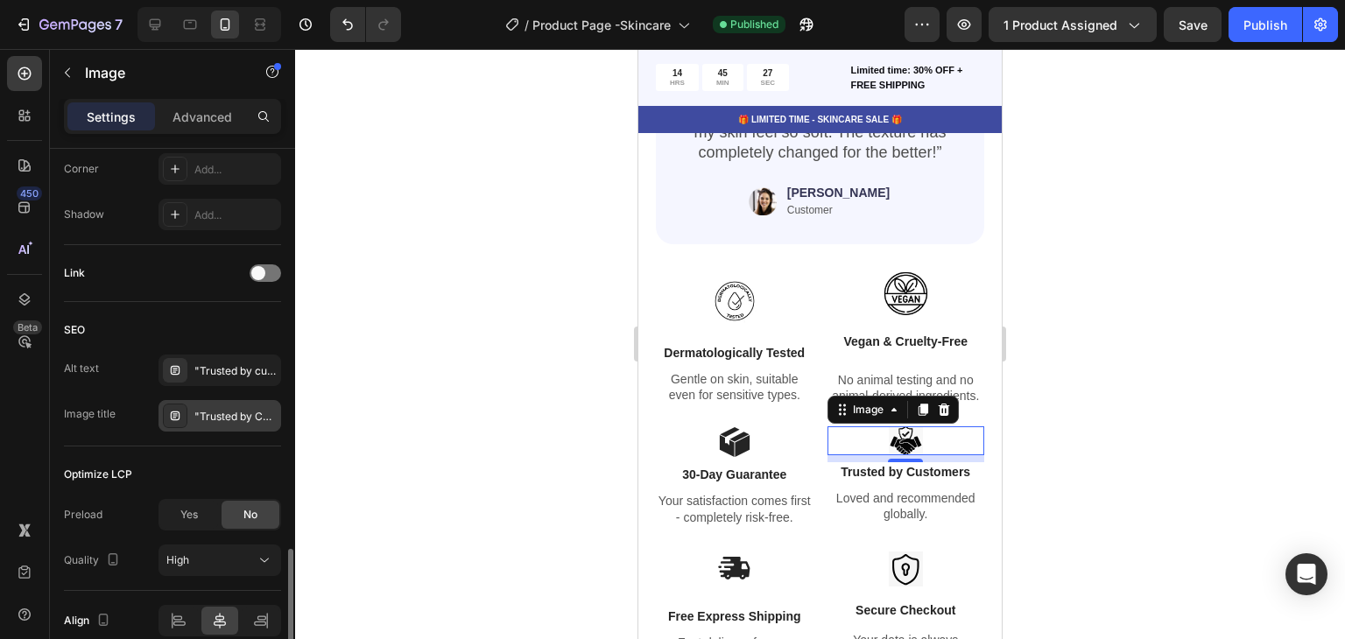
scroll to position [781, 0]
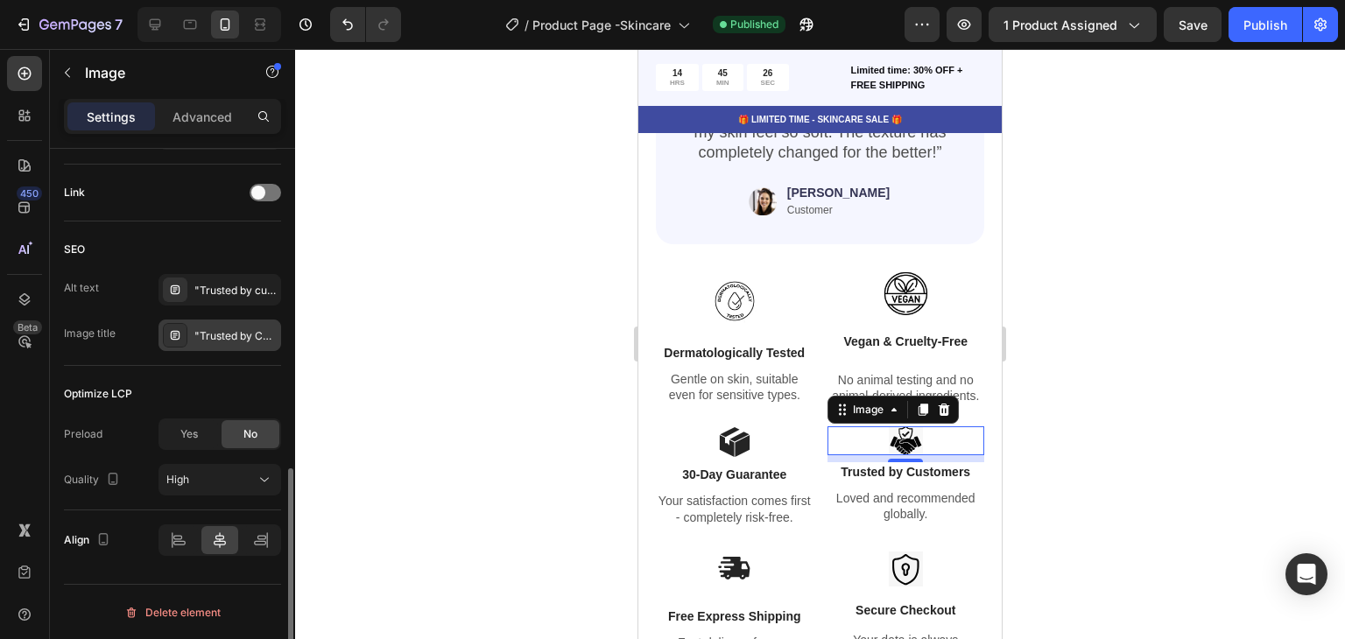
type input "[URL][DOMAIN_NAME]"
click at [908, 573] on img at bounding box center [906, 570] width 34 height 36
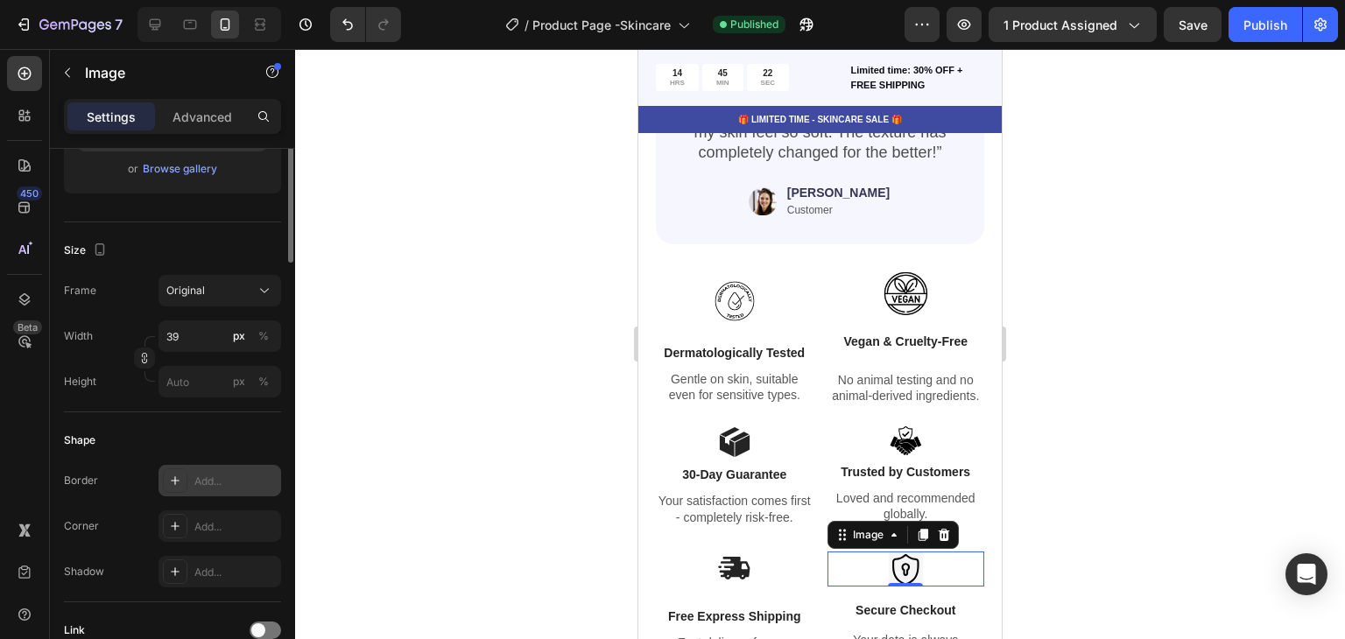
scroll to position [0, 0]
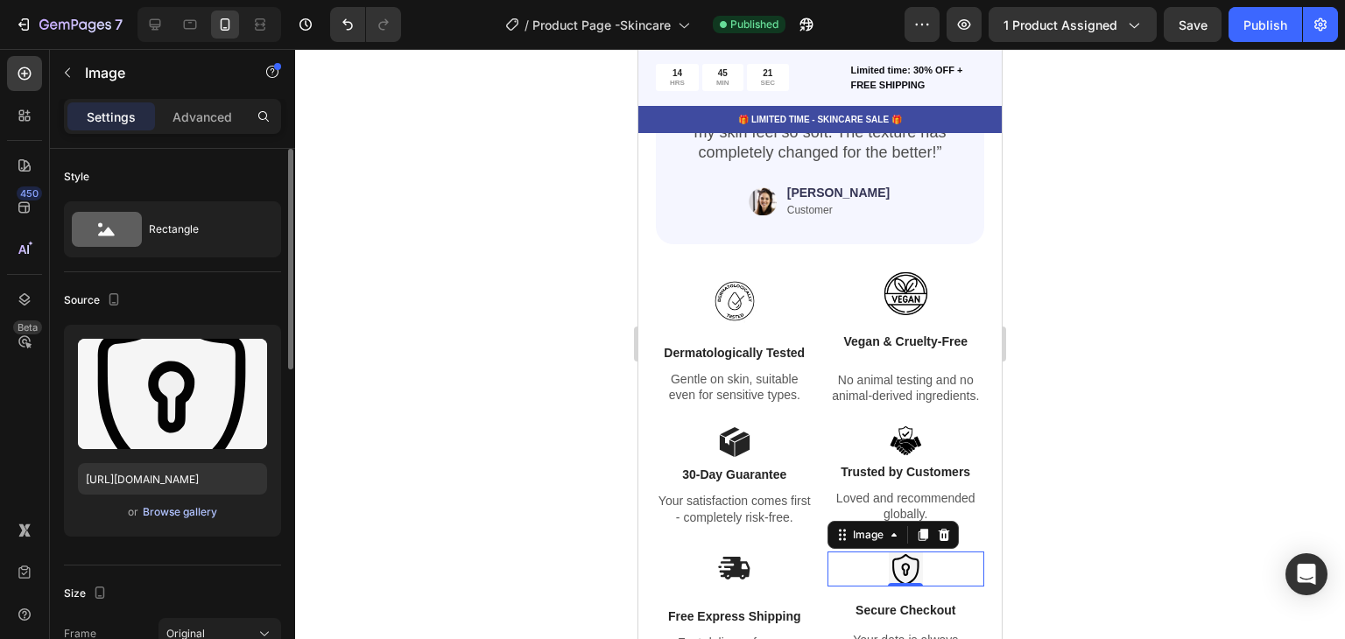
click at [172, 516] on div "Browse gallery" at bounding box center [180, 513] width 74 height 16
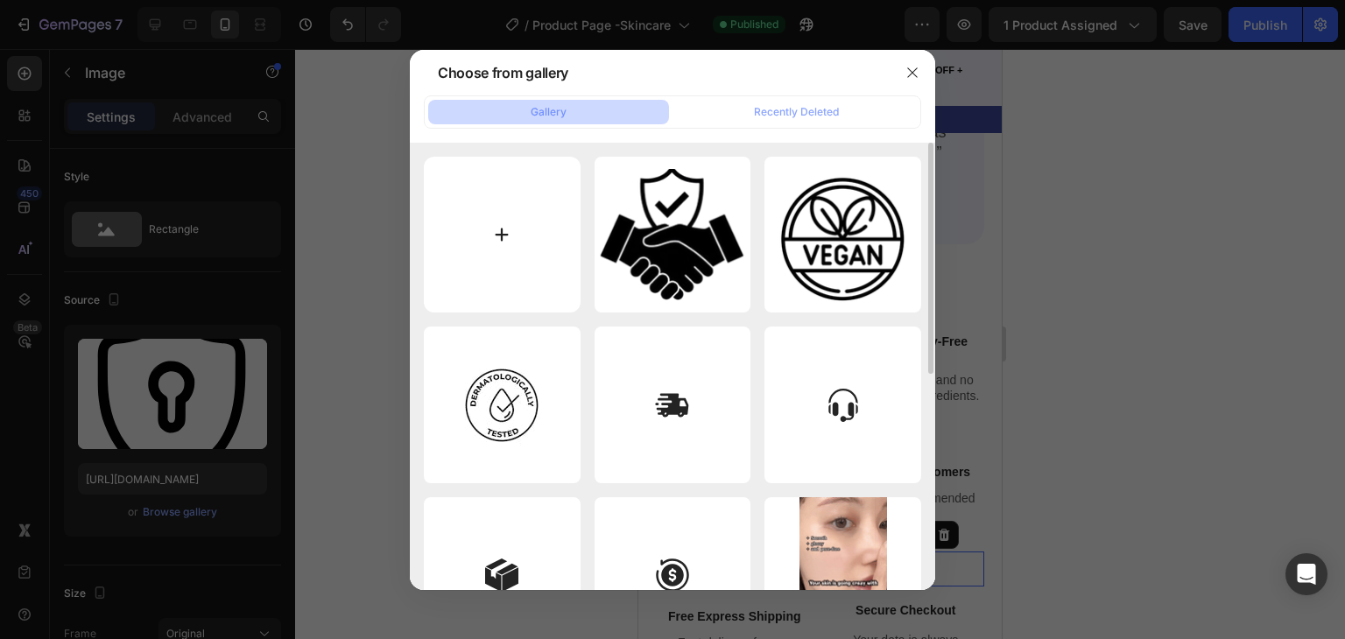
click at [536, 293] on input "file" at bounding box center [502, 235] width 157 height 157
type input "C:\fakepath\Screenshot_2025-08-25_212751-removebg-preview.png"
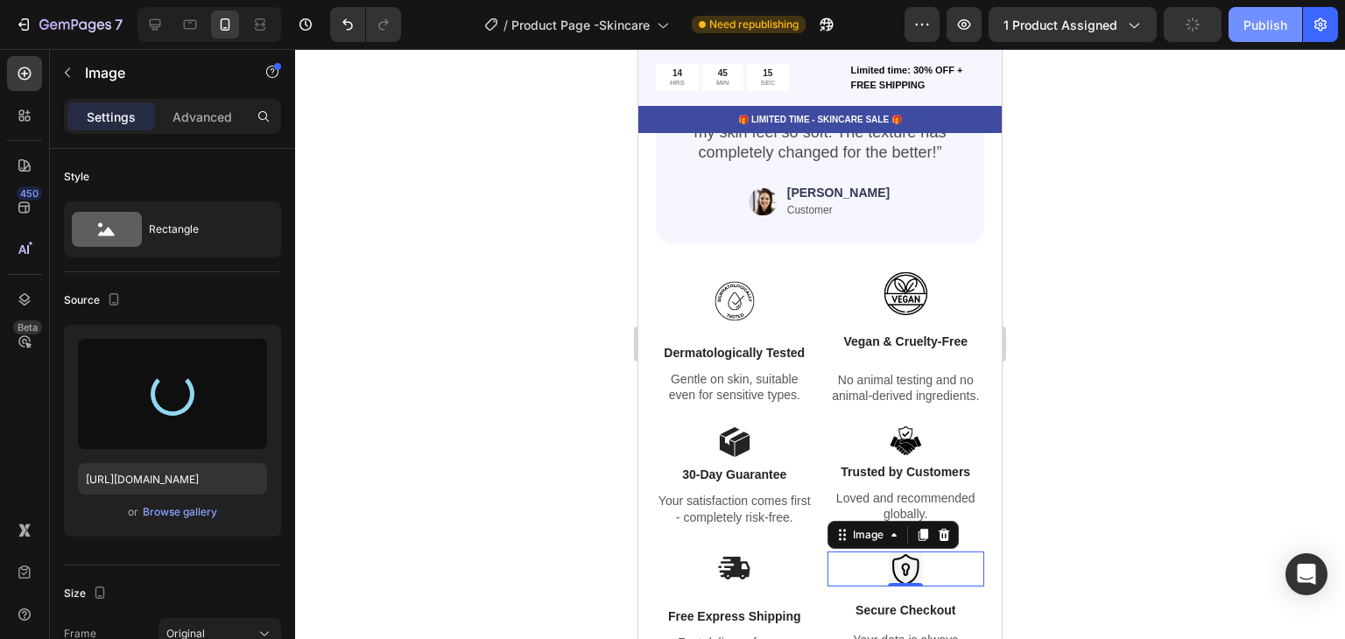
click at [1253, 25] on div "Publish" at bounding box center [1266, 25] width 44 height 18
type input "[URL][DOMAIN_NAME]"
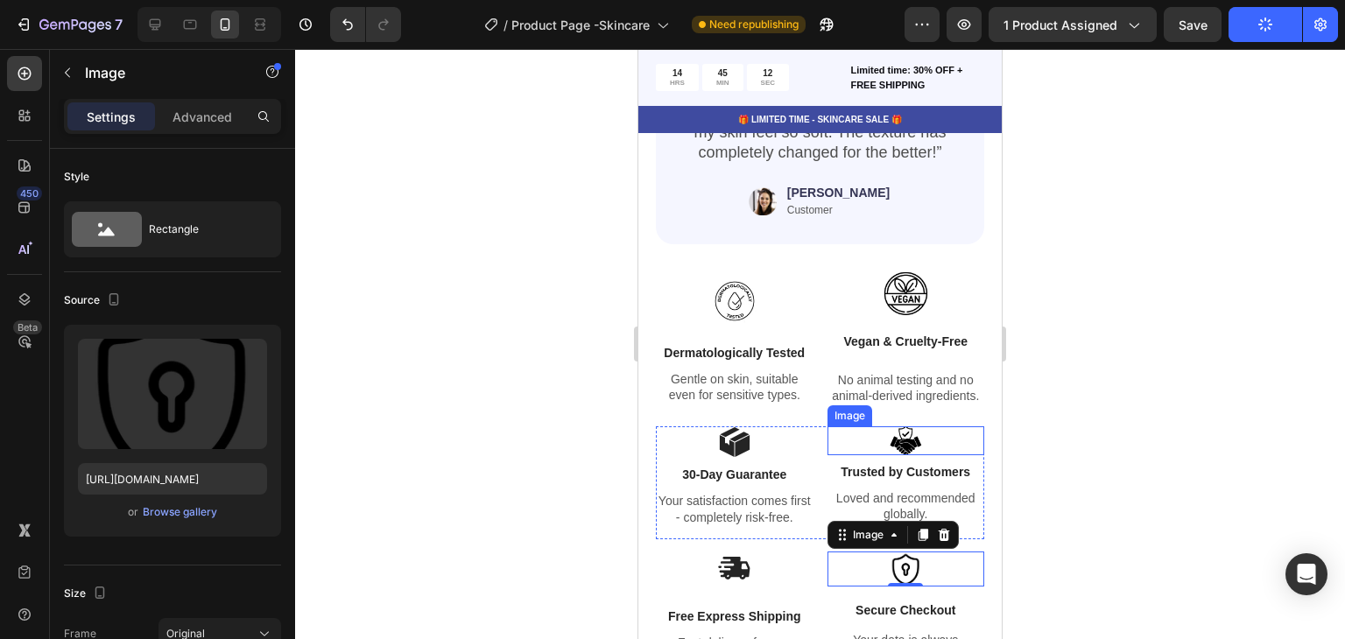
click at [918, 445] on div at bounding box center [907, 441] width 158 height 29
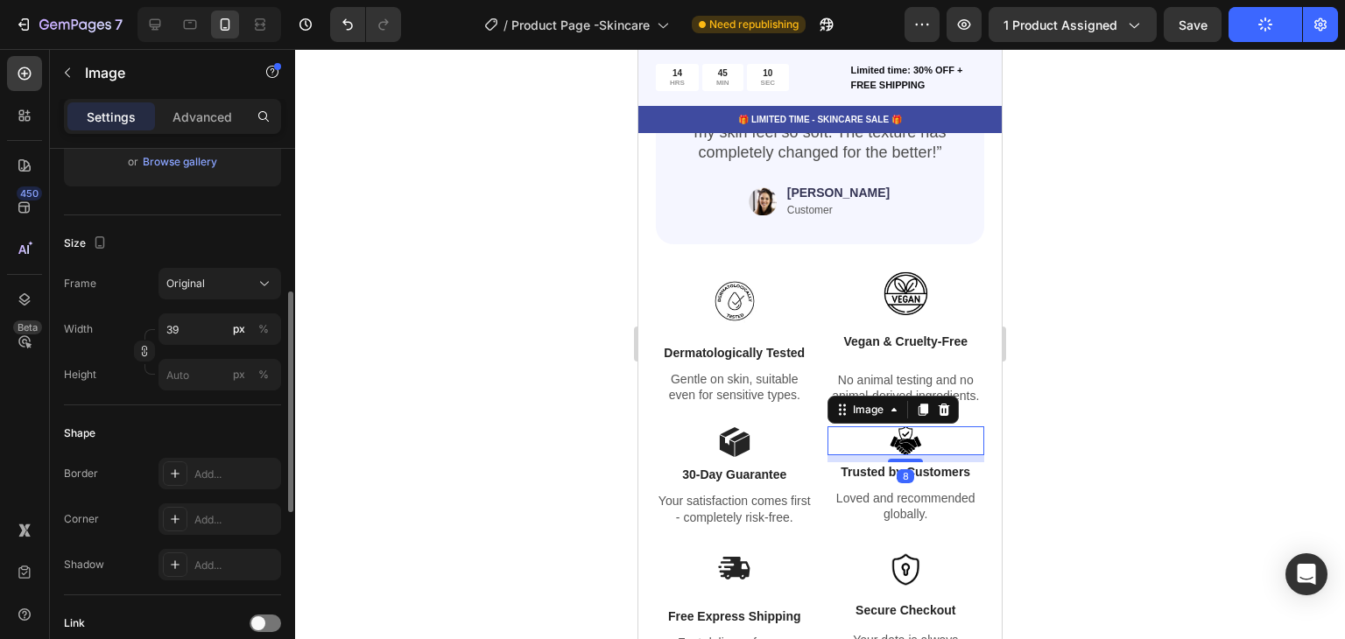
scroll to position [438, 0]
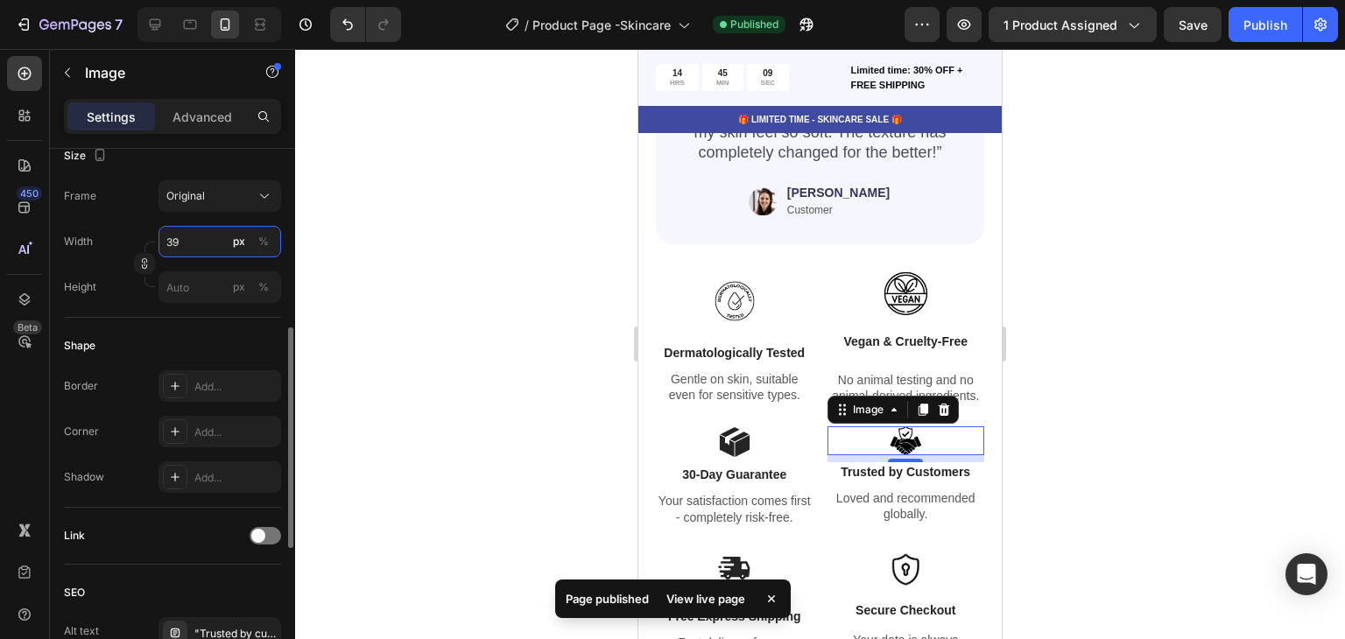
click at [196, 242] on input "39" at bounding box center [220, 242] width 123 height 32
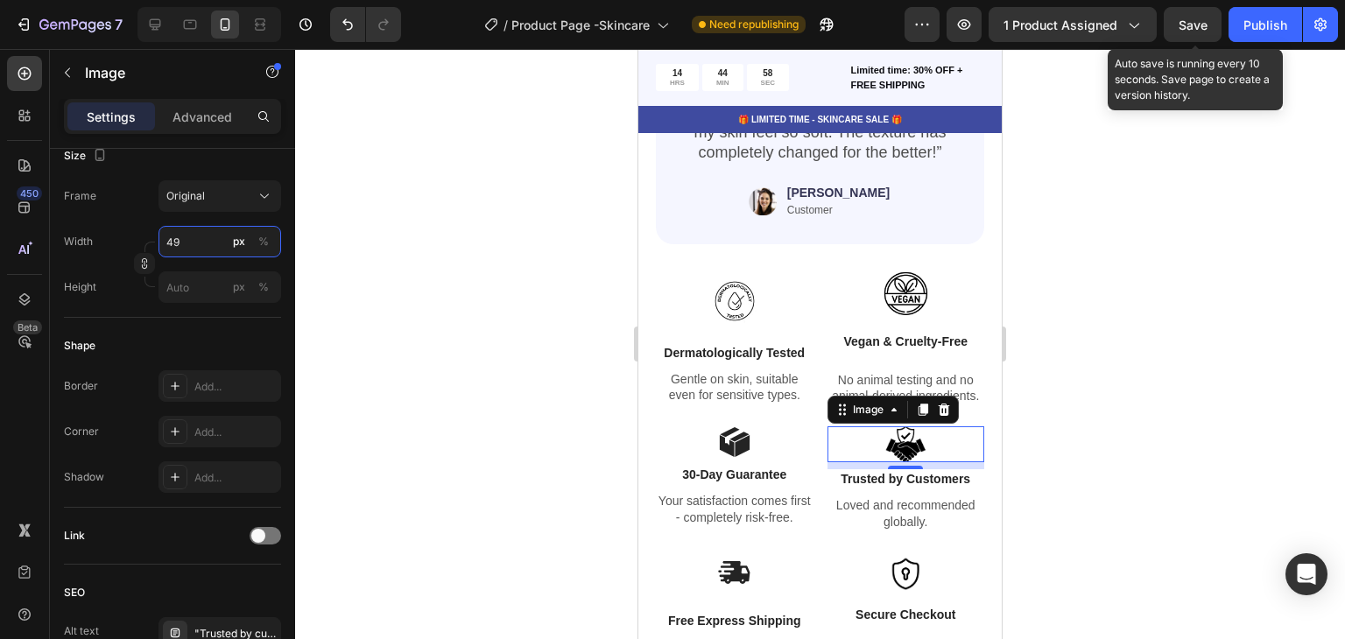
type input "49"
click at [1202, 29] on span "Save" at bounding box center [1193, 25] width 29 height 15
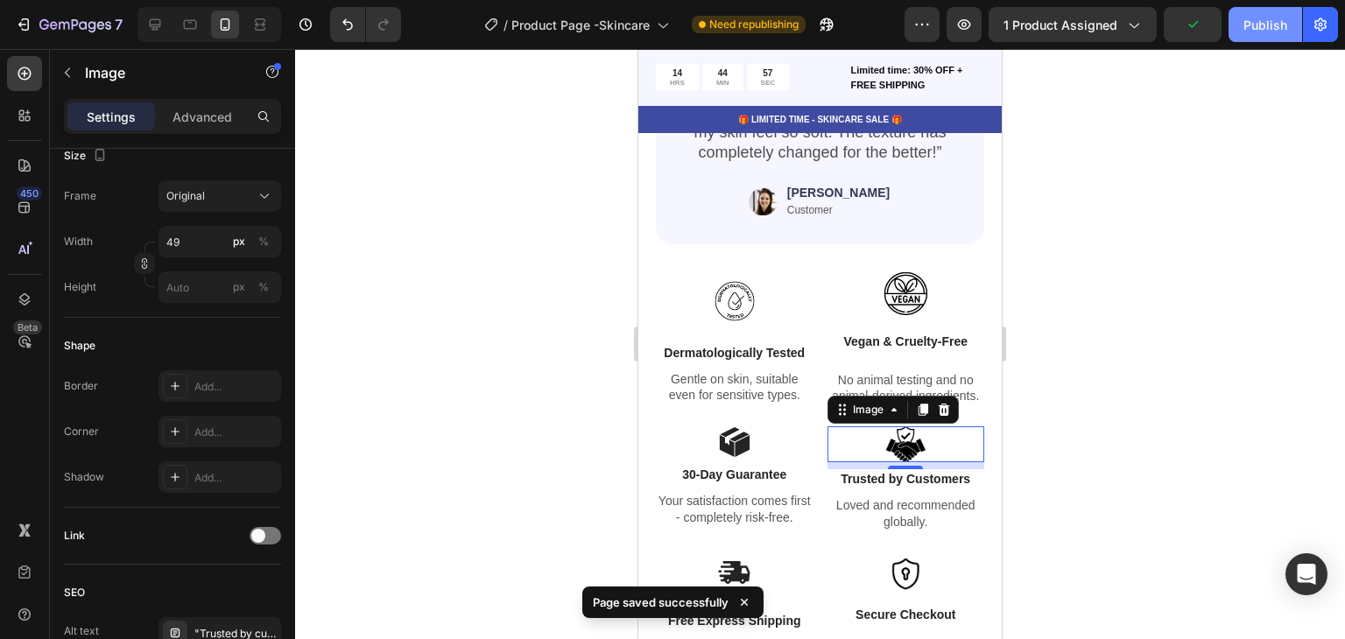
click at [1244, 32] on div "Publish" at bounding box center [1266, 25] width 44 height 18
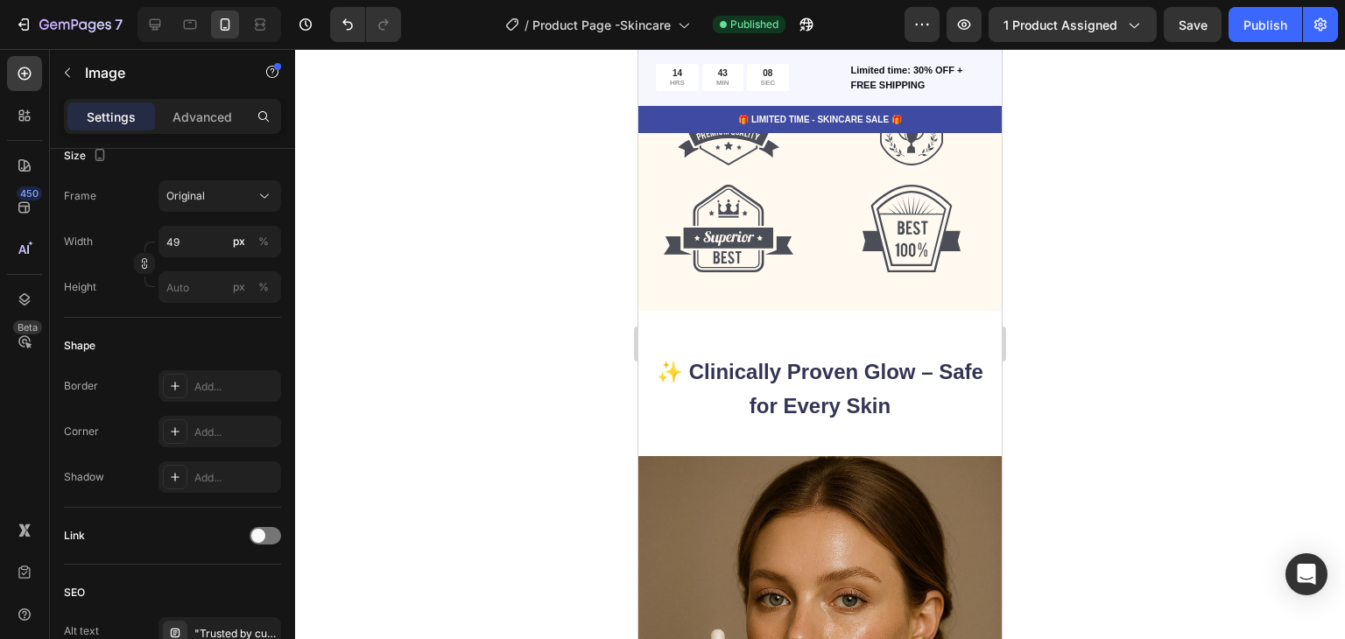
scroll to position [6552, 0]
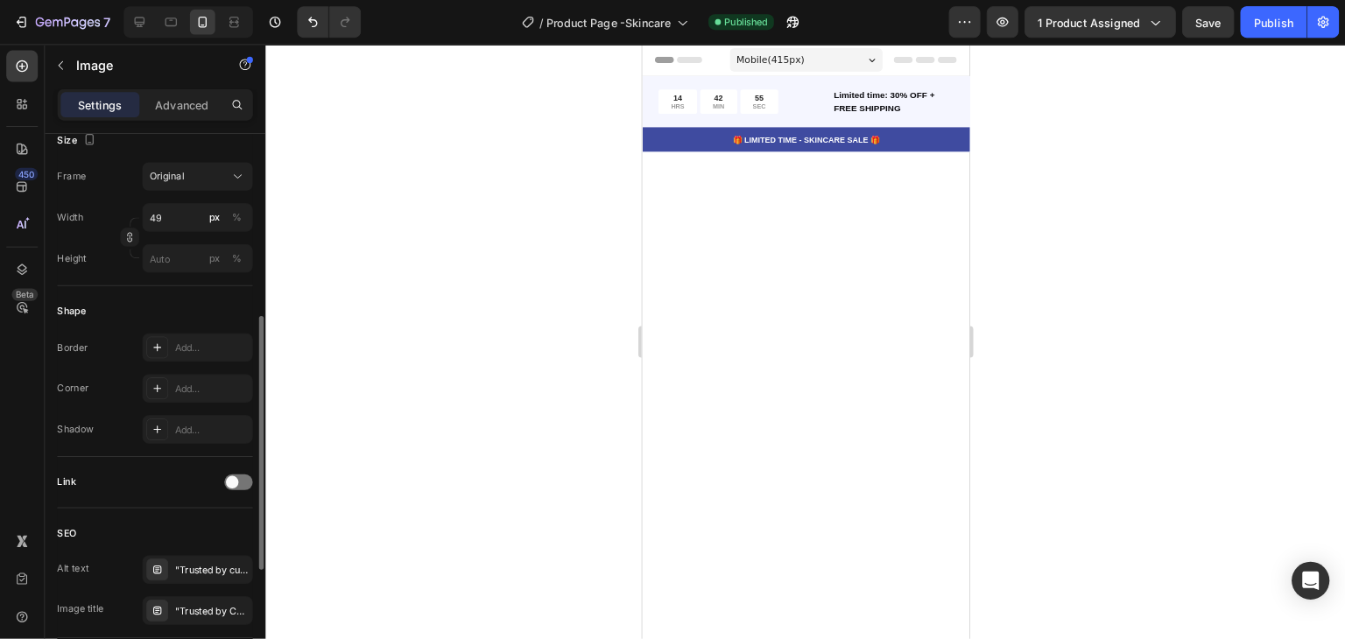
scroll to position [6552, 0]
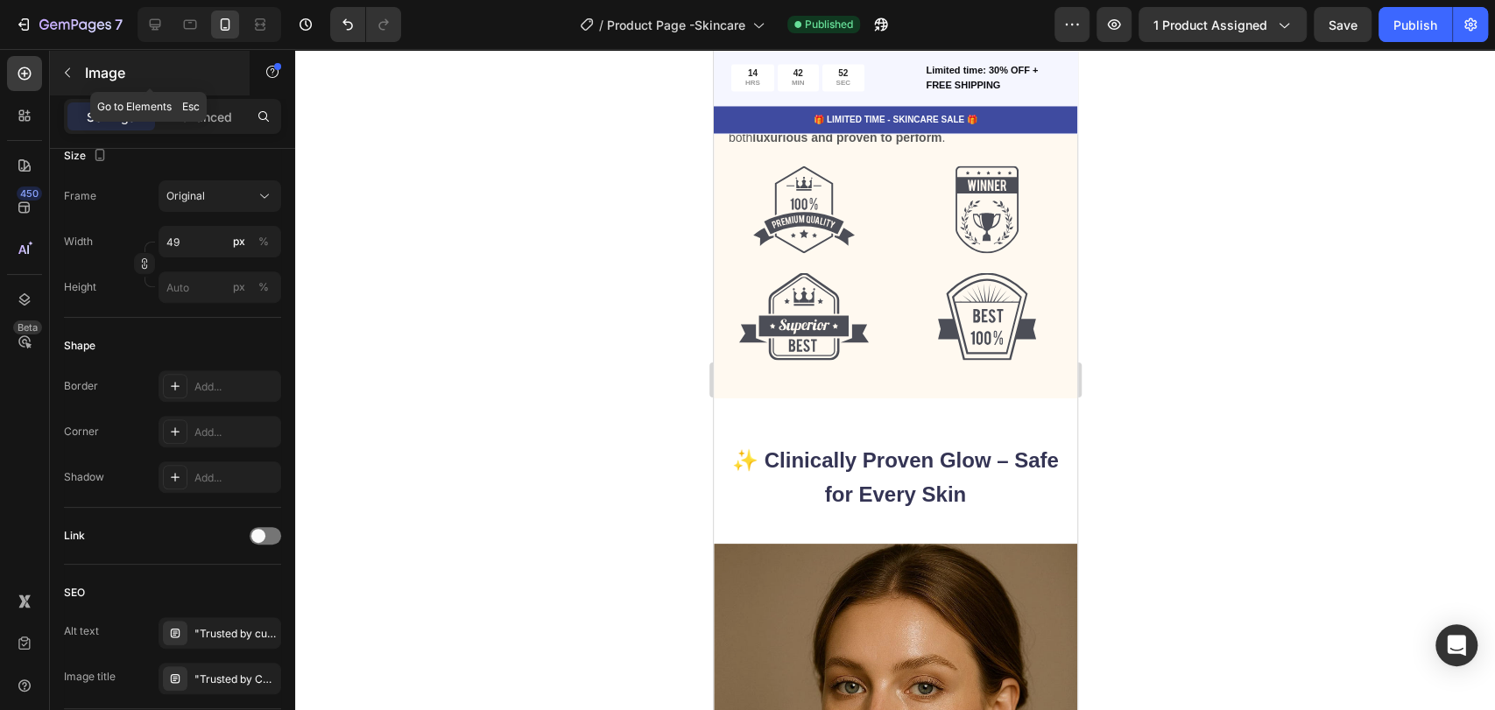
click at [95, 74] on p "Image" at bounding box center [159, 72] width 149 height 21
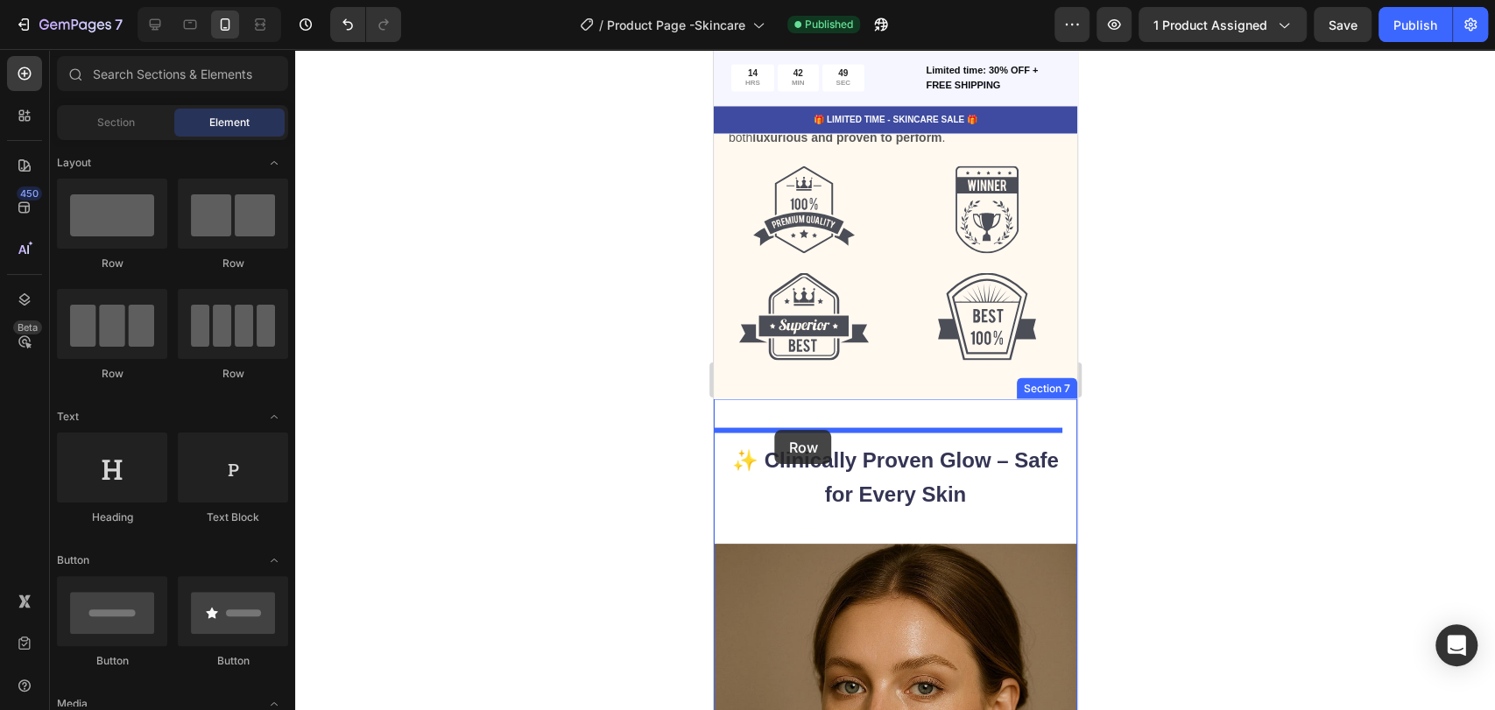
drag, startPoint x: 839, startPoint y: 275, endPoint x: 774, endPoint y: 430, distance: 168.0
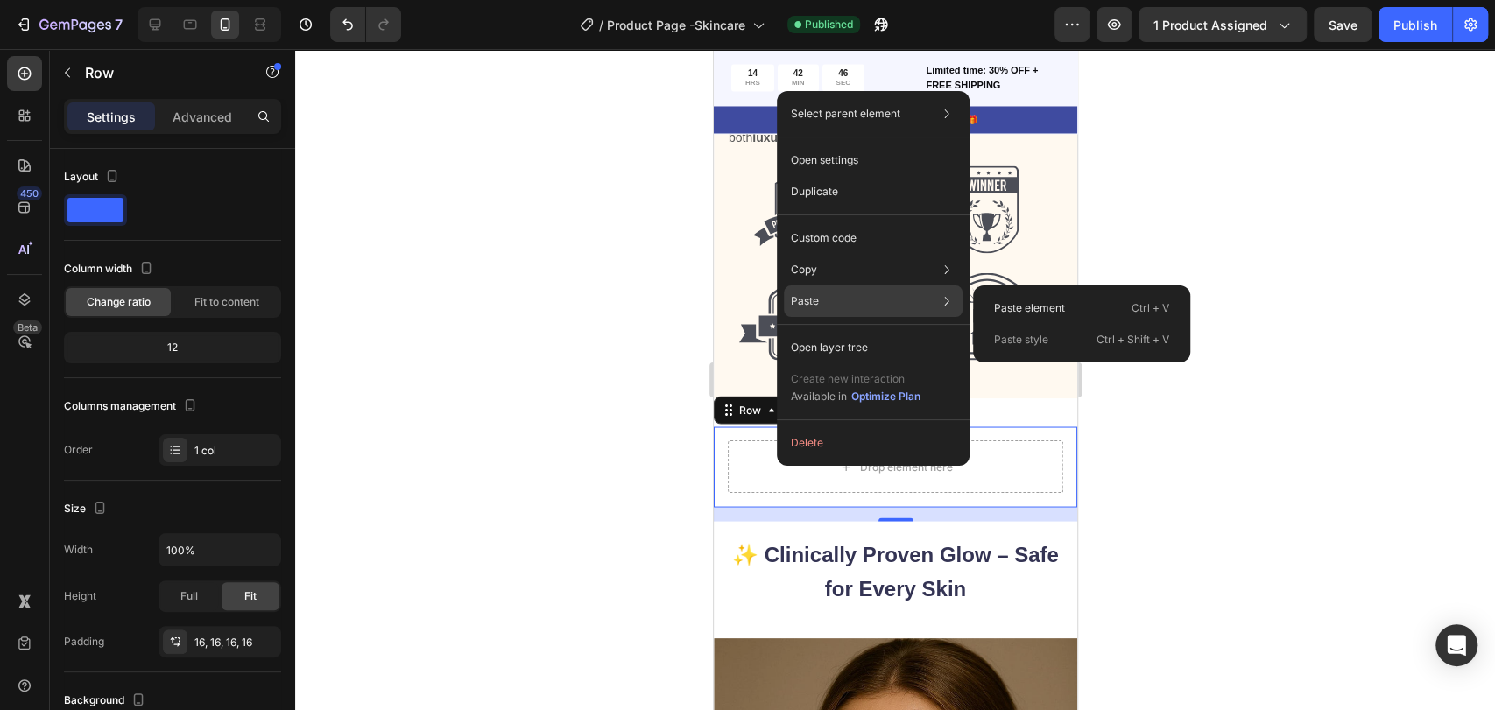
click at [829, 332] on div "Paste Paste element Ctrl + V Paste style Ctrl + Shift + V" at bounding box center [873, 348] width 179 height 32
drag, startPoint x: 320, startPoint y: 261, endPoint x: 1040, endPoint y: 307, distance: 721.5
click at [1040, 307] on p "Paste element" at bounding box center [1029, 308] width 71 height 16
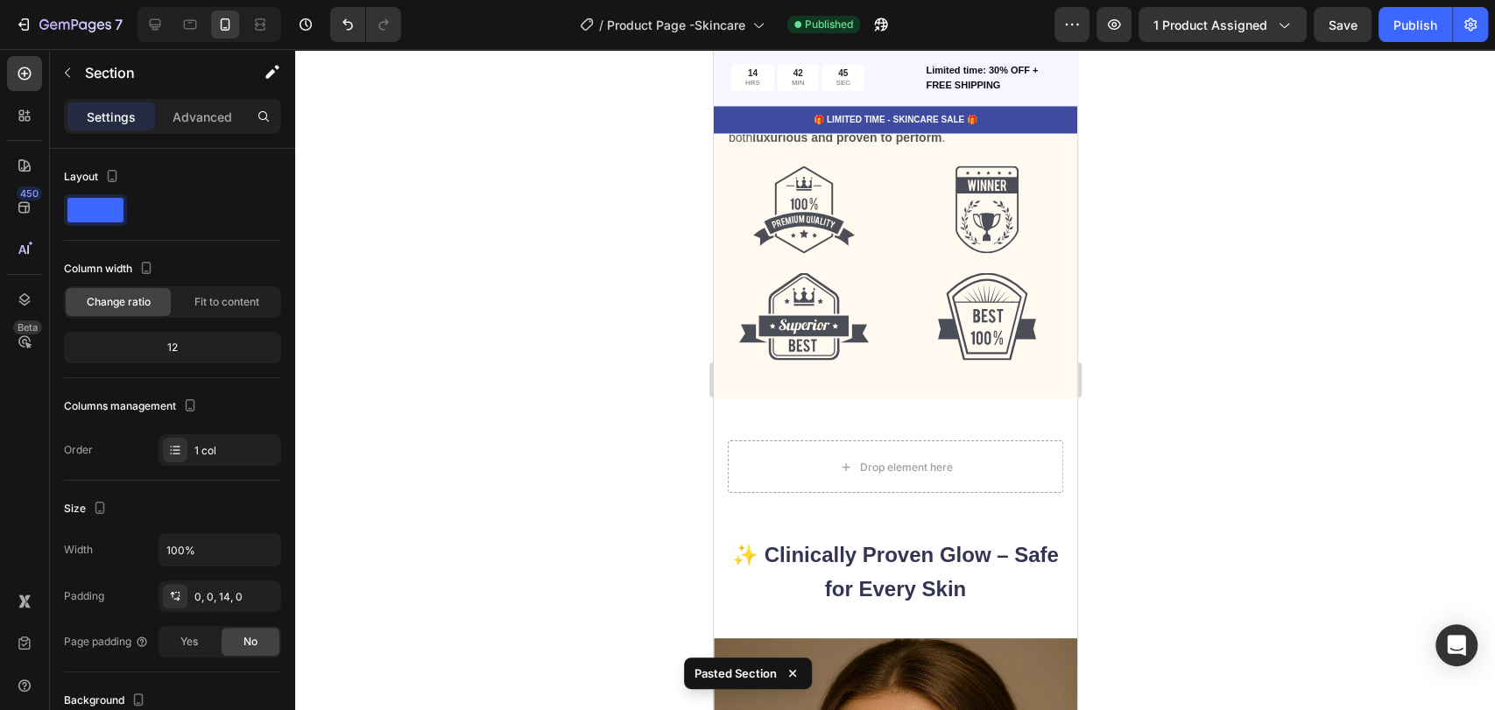
scroll to position [7637, 0]
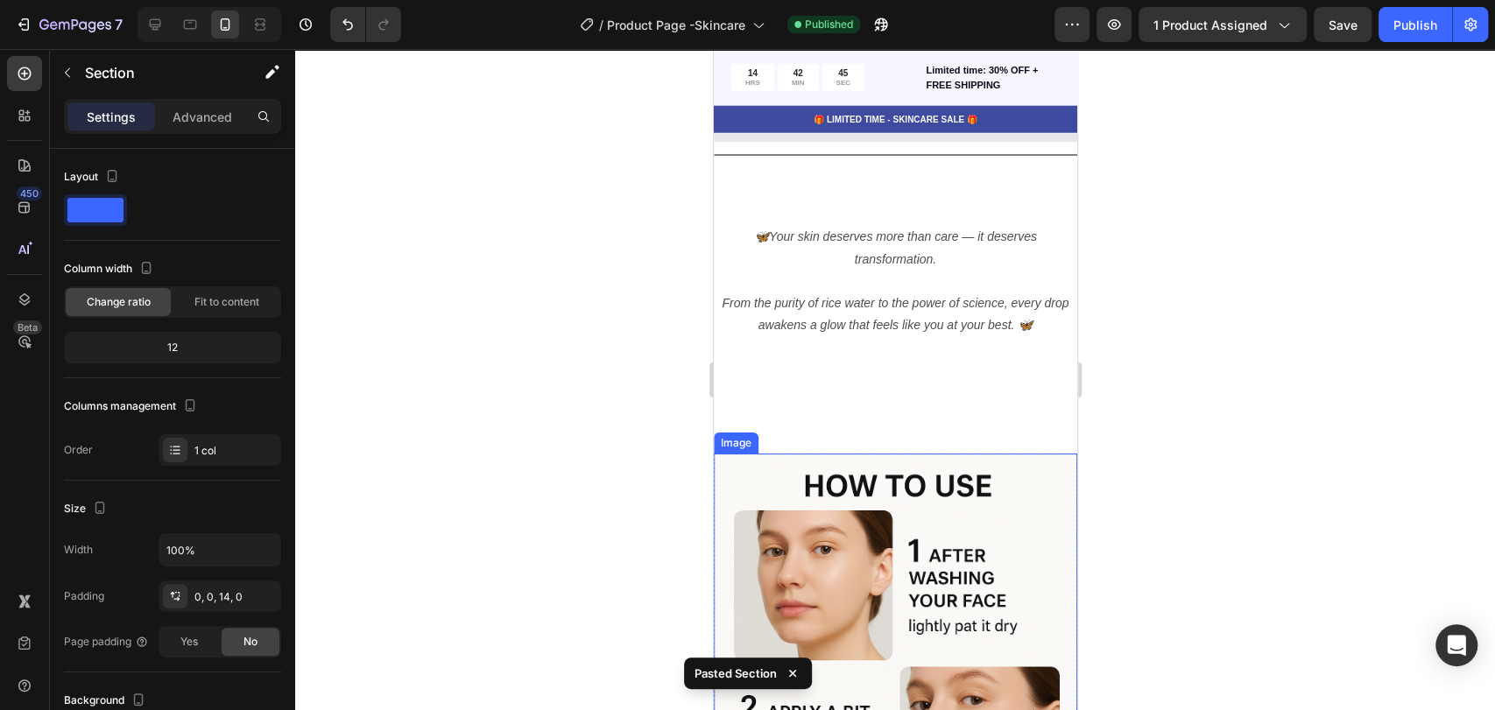
select select "Complete Serum Set"
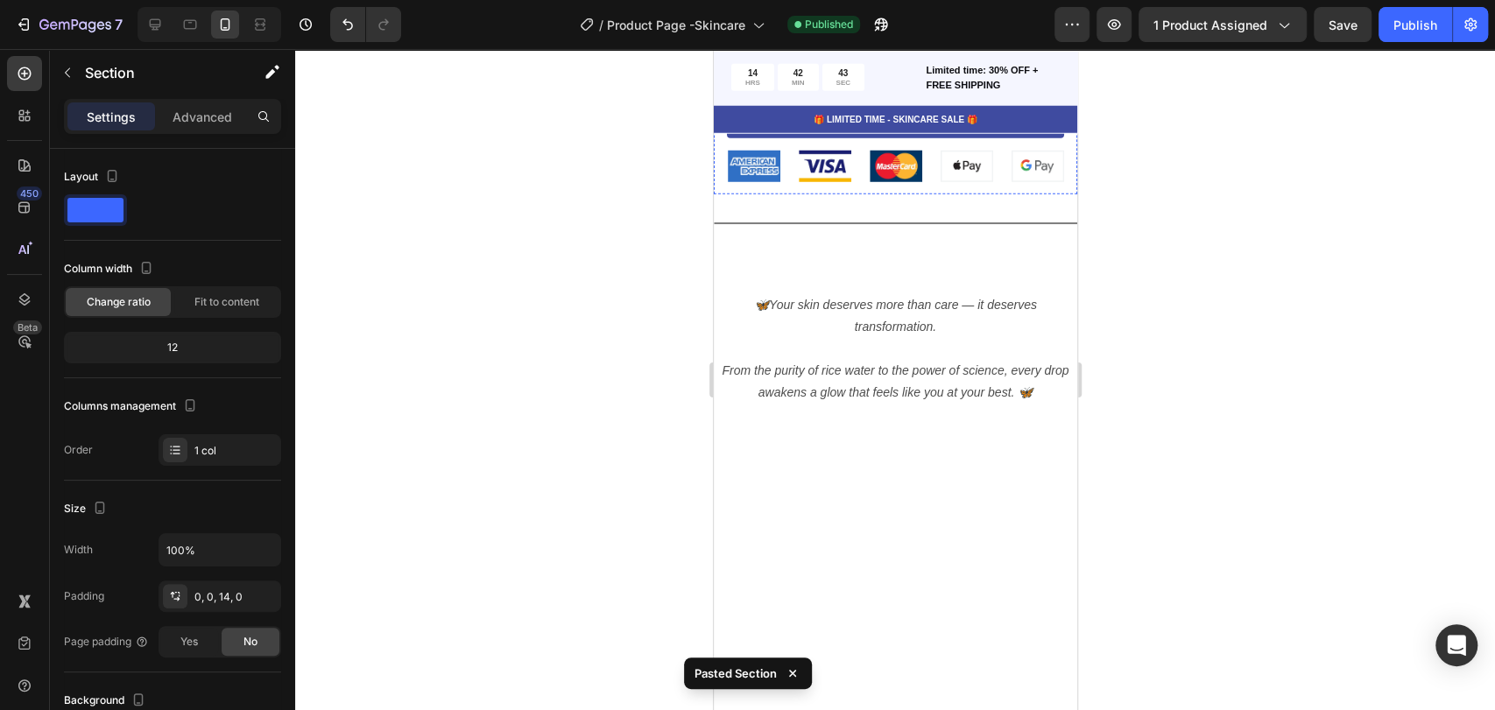
scroll to position [7831, 0]
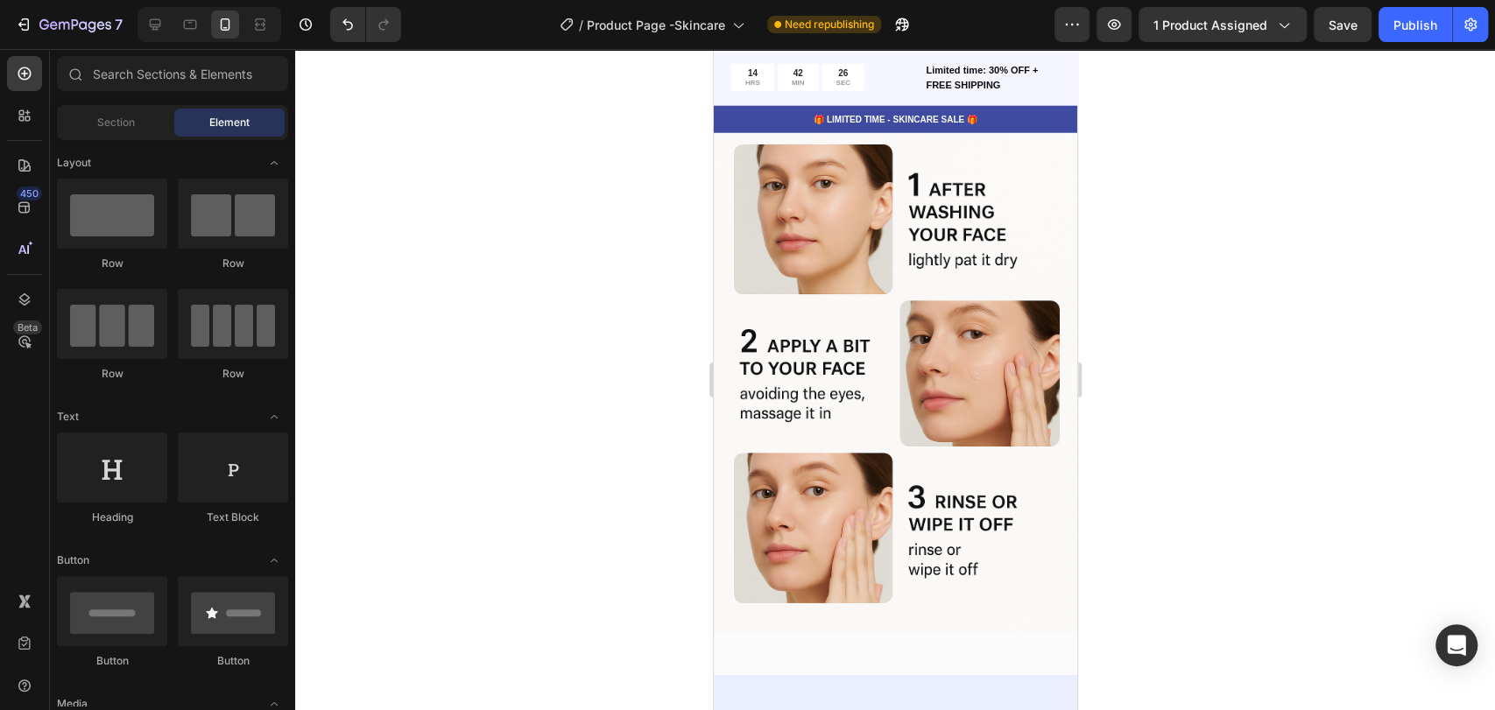
scroll to position [7621, 0]
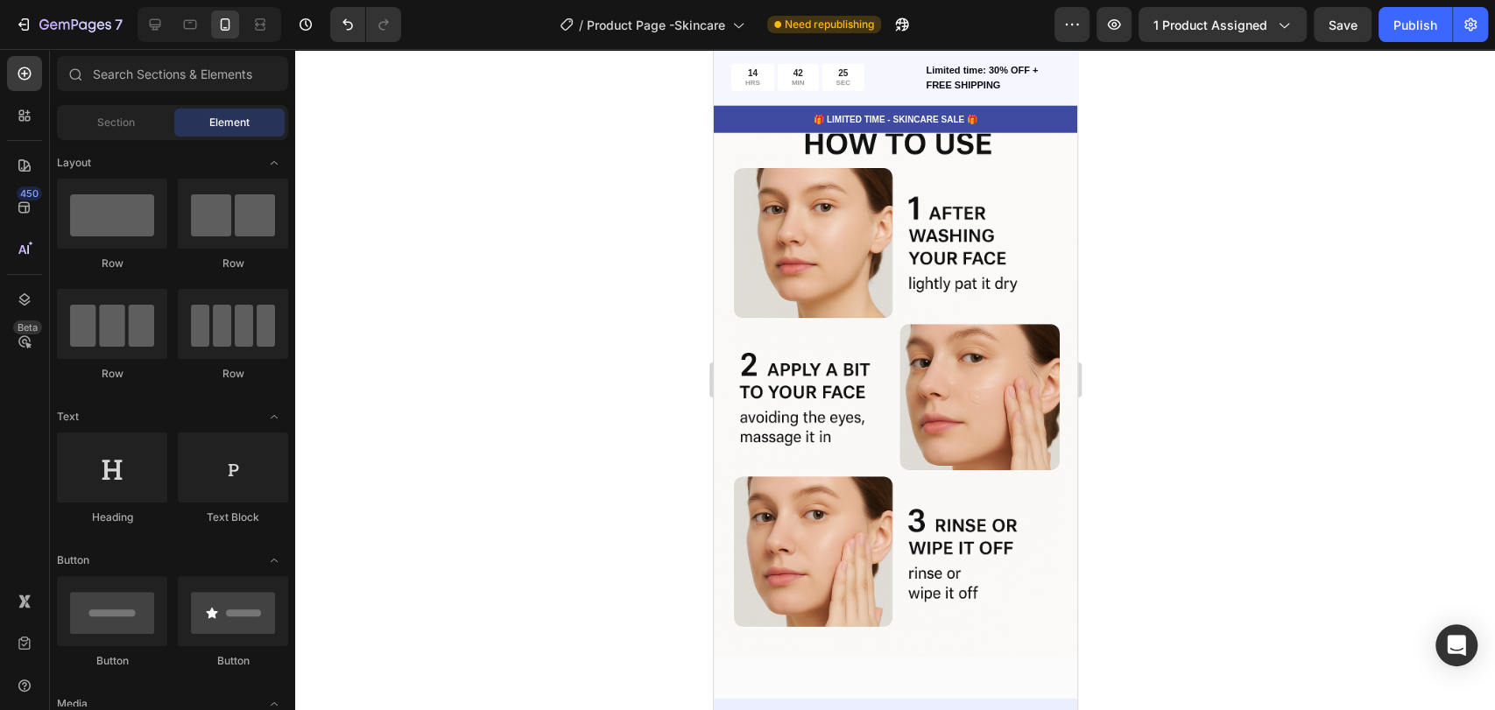
click at [940, 83] on div "Title Line" at bounding box center [894, 68] width 363 height 32
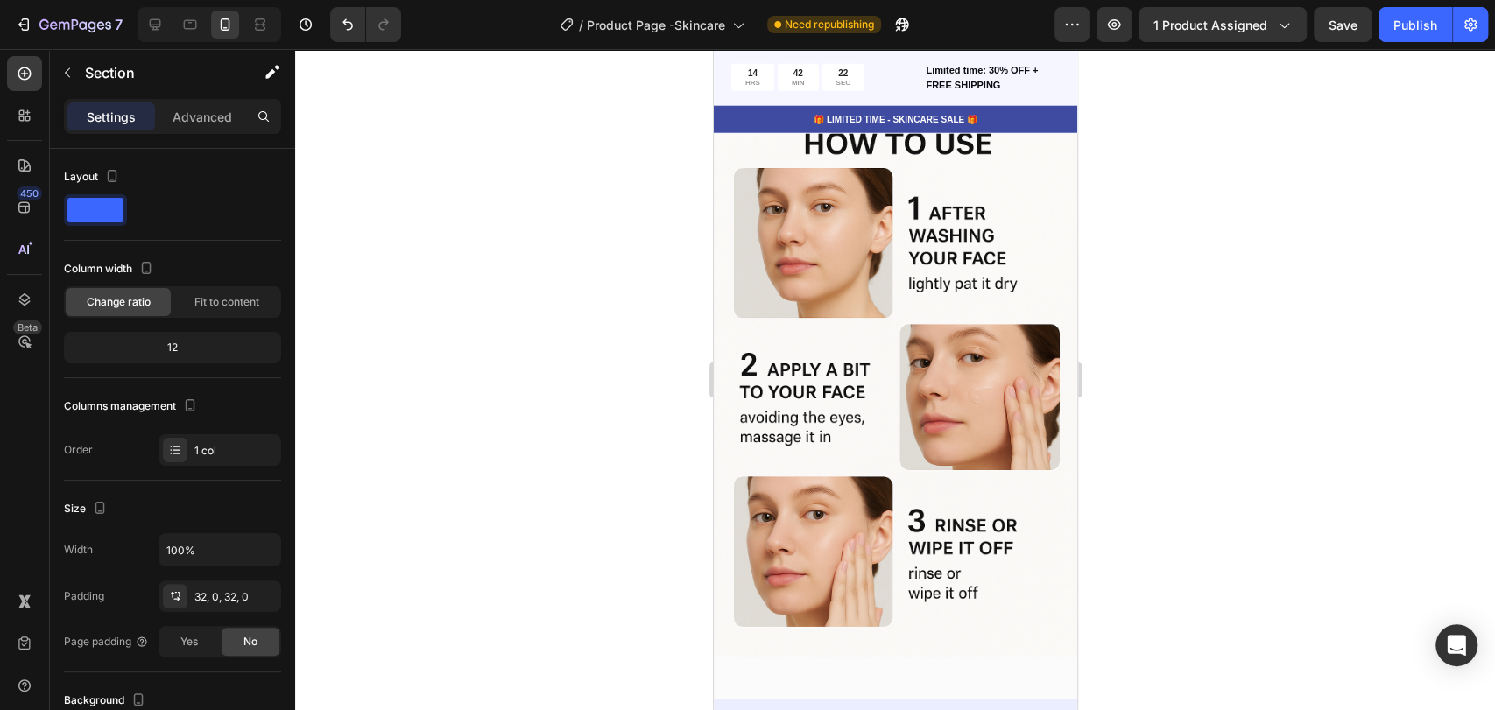
click at [1056, 13] on icon at bounding box center [1061, 7] width 11 height 12
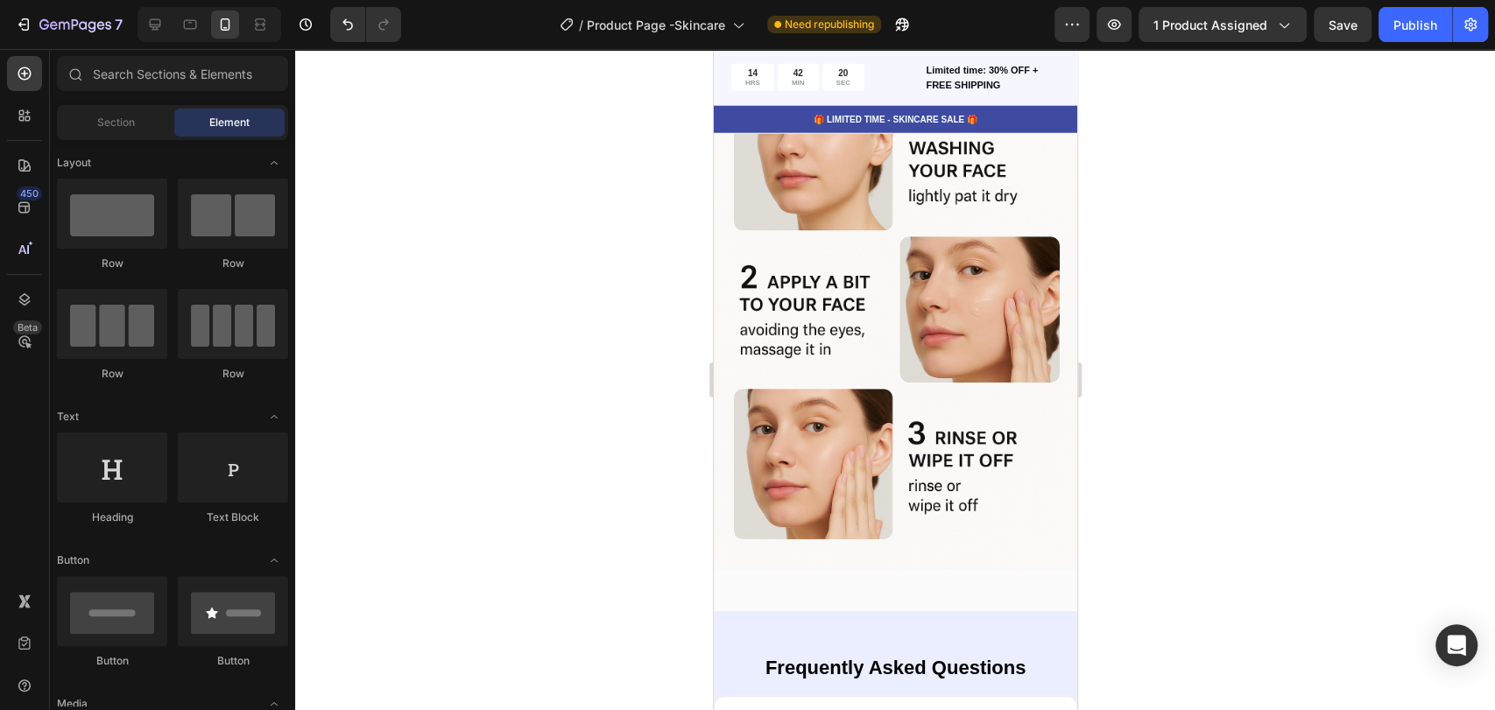
scroll to position [7461, 0]
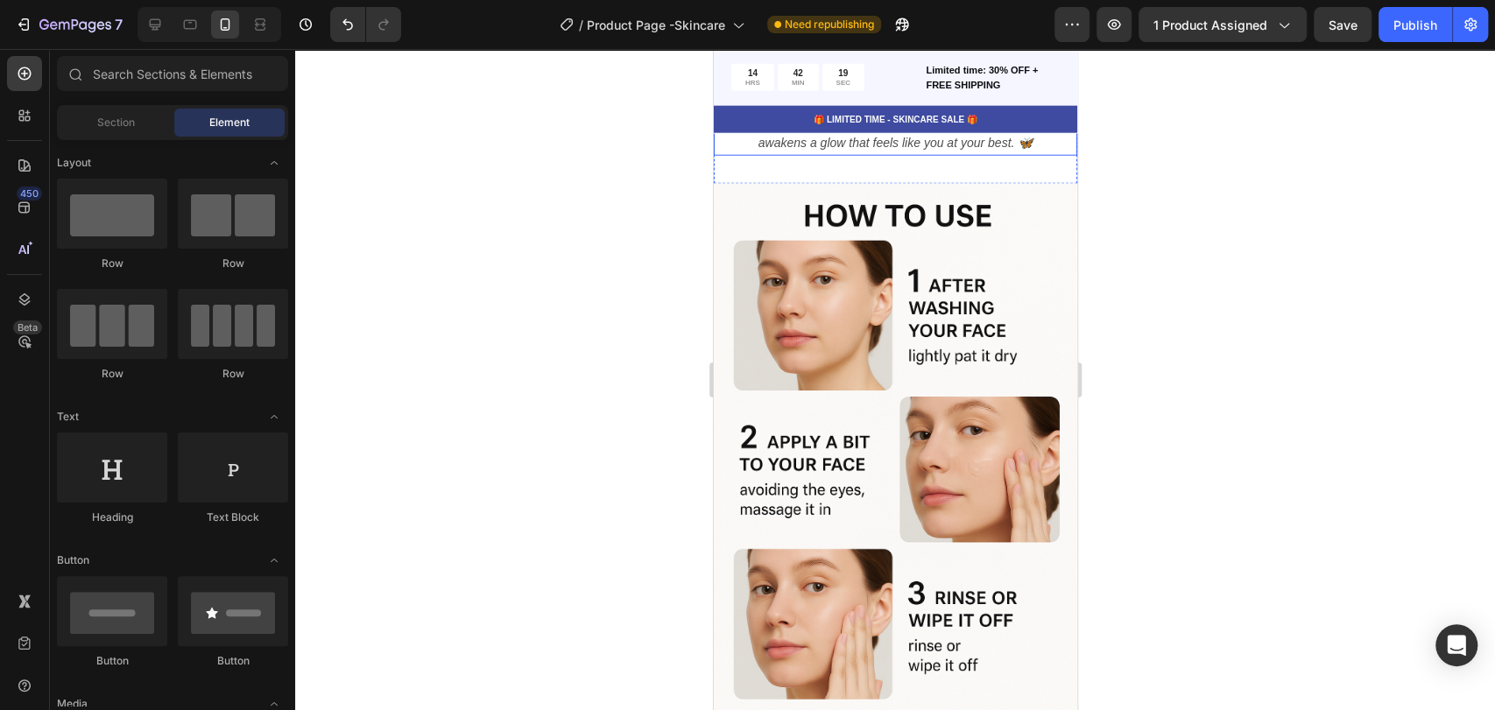
click at [970, 155] on p "From the purity of rice water to the power of science, every drop awakens a glo…" at bounding box center [895, 121] width 360 height 67
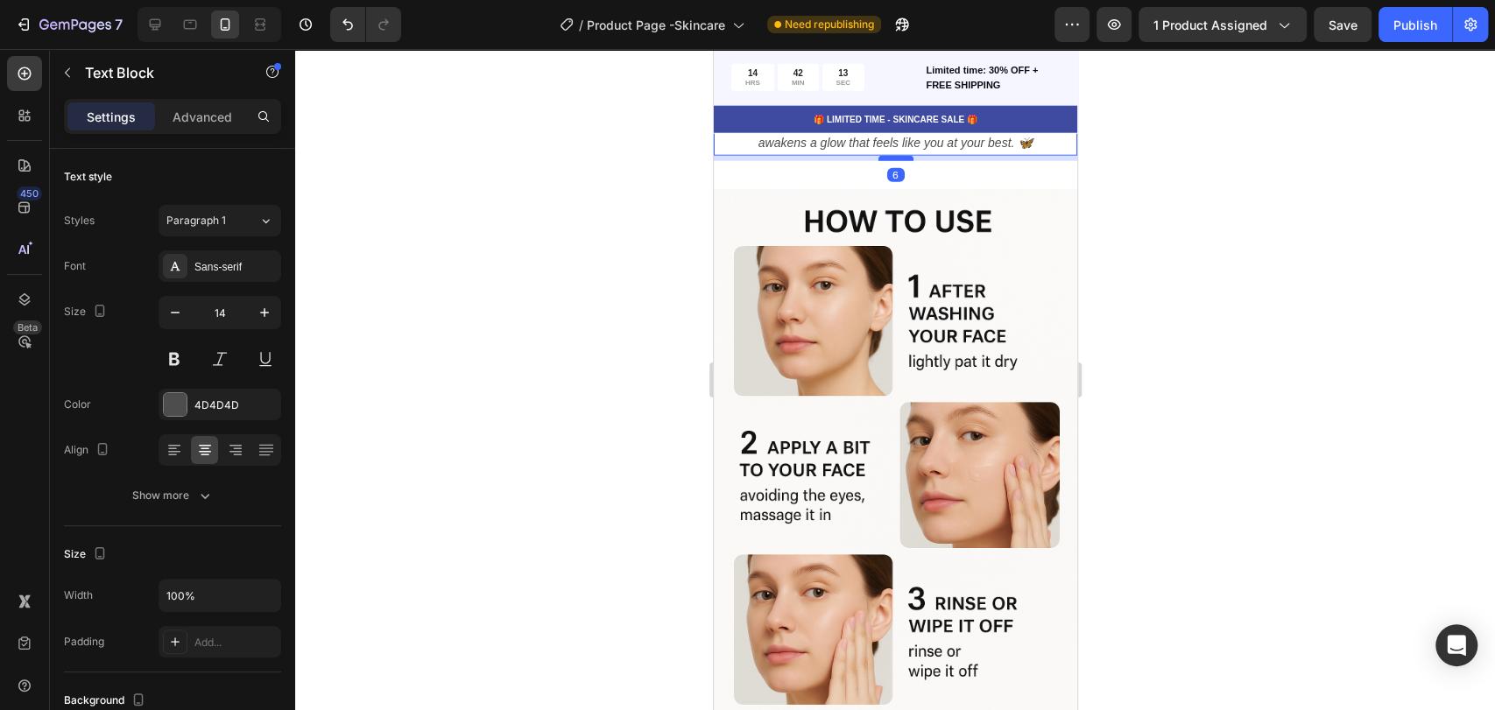
click at [895, 161] on div at bounding box center [895, 158] width 35 height 5
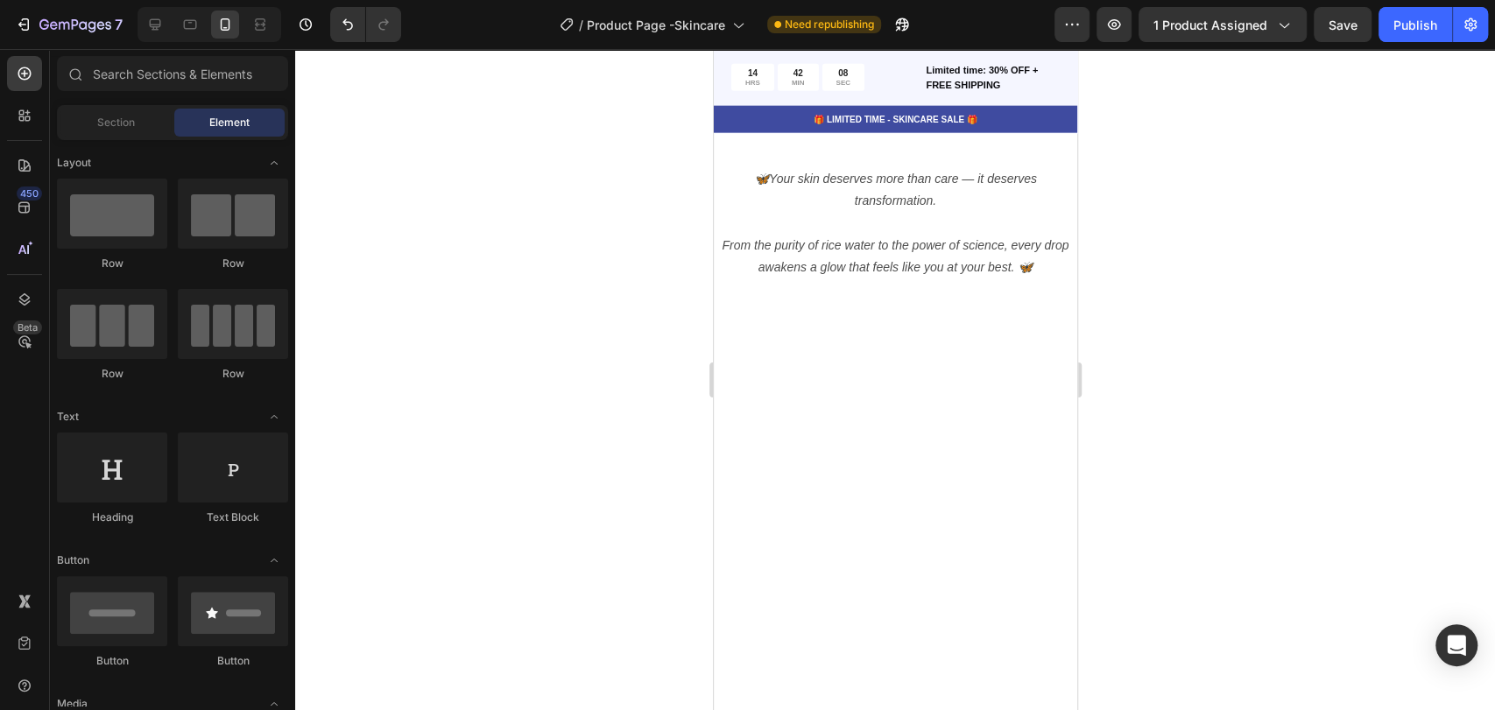
scroll to position [7313, 0]
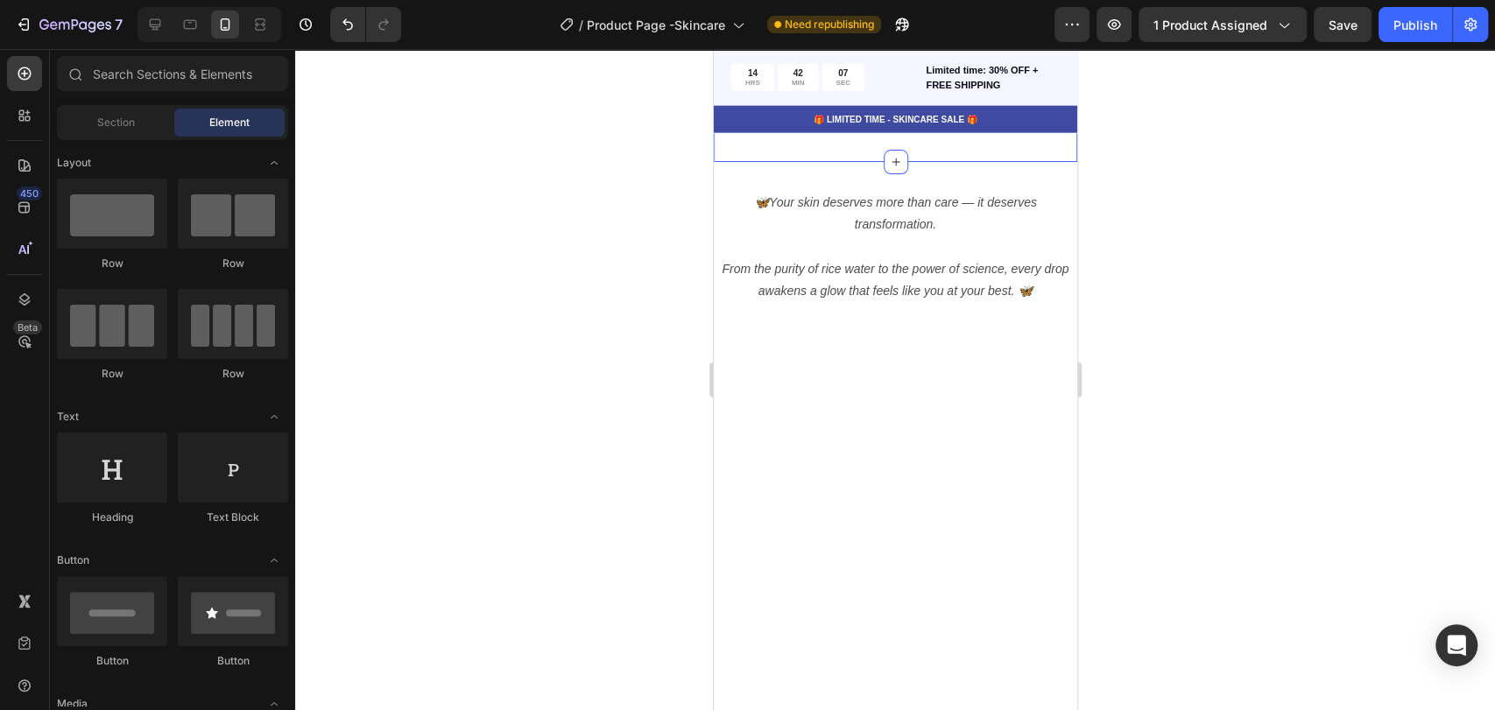
click at [958, 150] on div "Image Lorem ipsum dolor Text Block Image At vero eos et Text Block Row Image At…" at bounding box center [894, 31] width 363 height 238
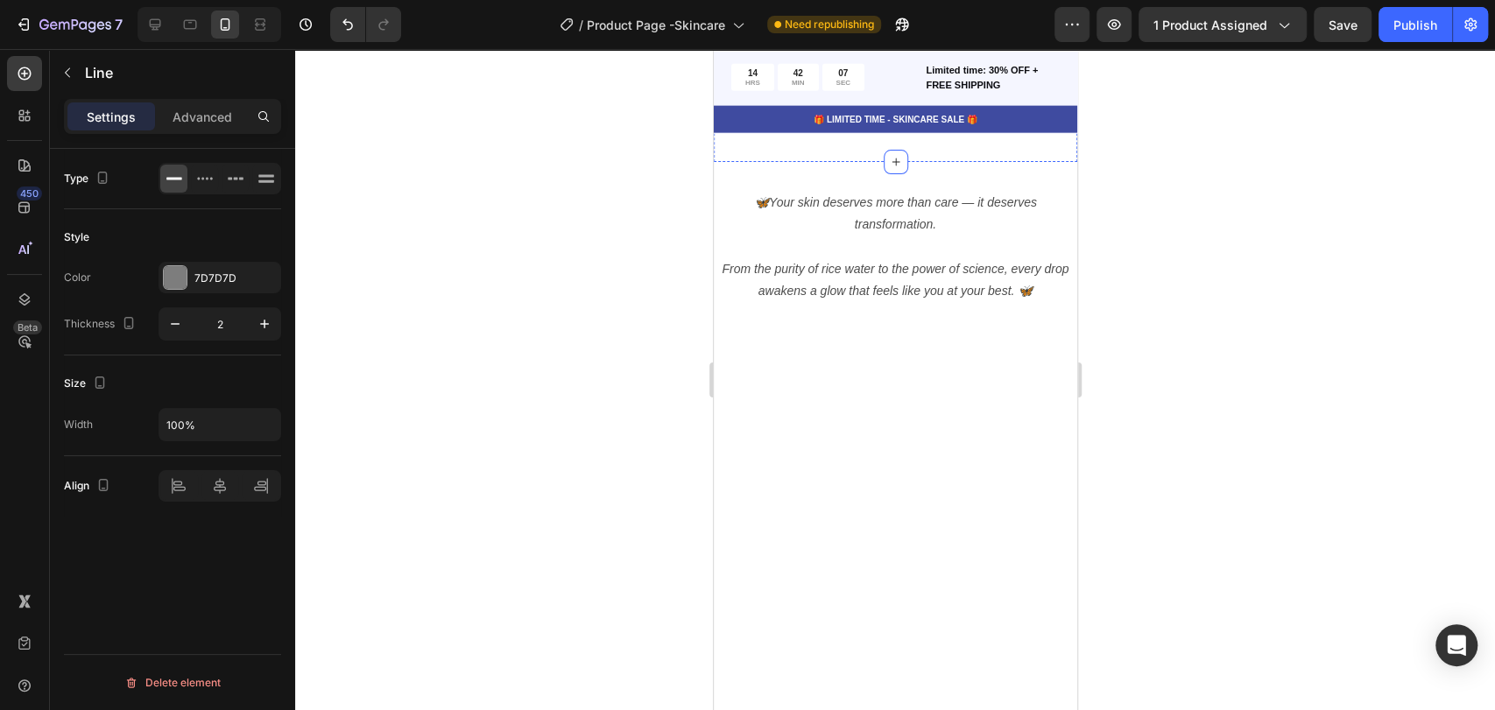
click at [955, 122] on div at bounding box center [894, 121] width 363 height 2
click at [825, 100] on icon at bounding box center [820, 93] width 14 height 14
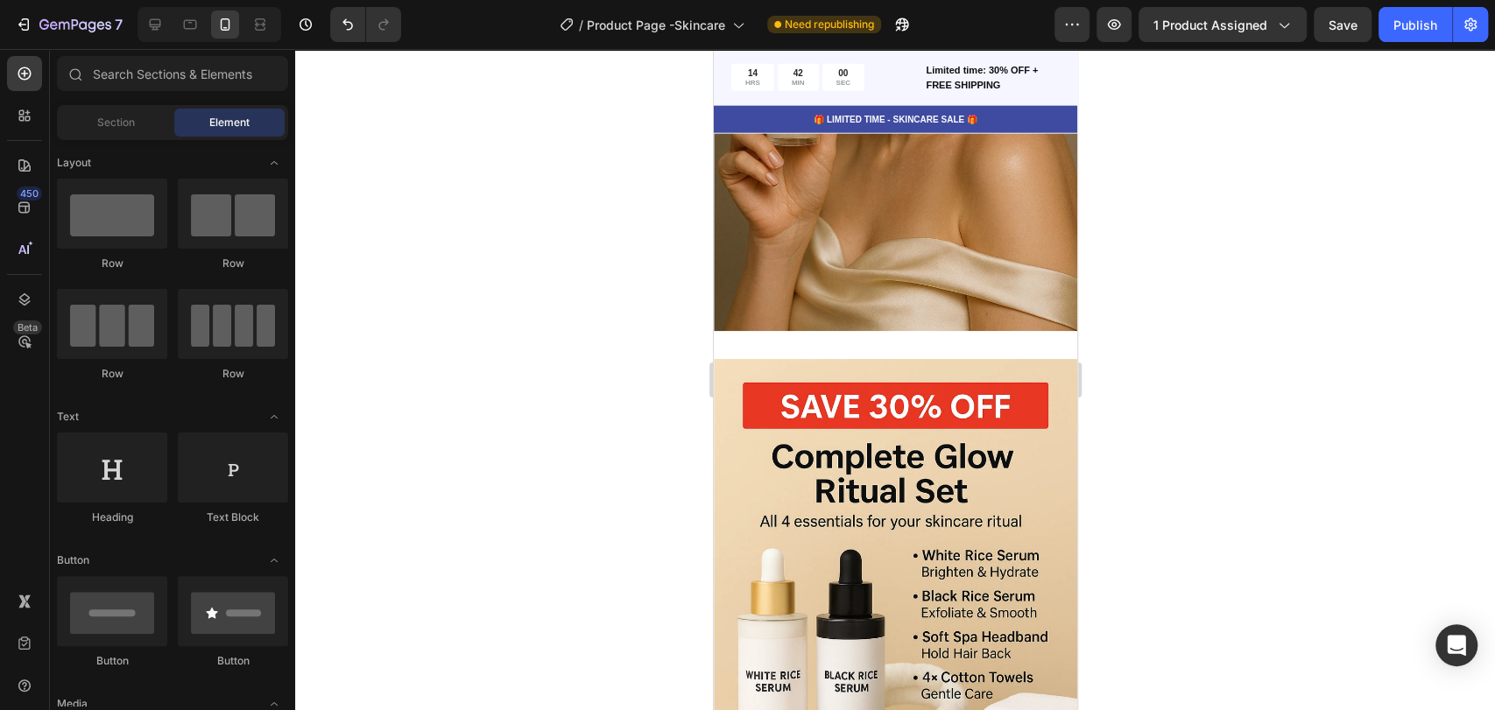
scroll to position [7420, 0]
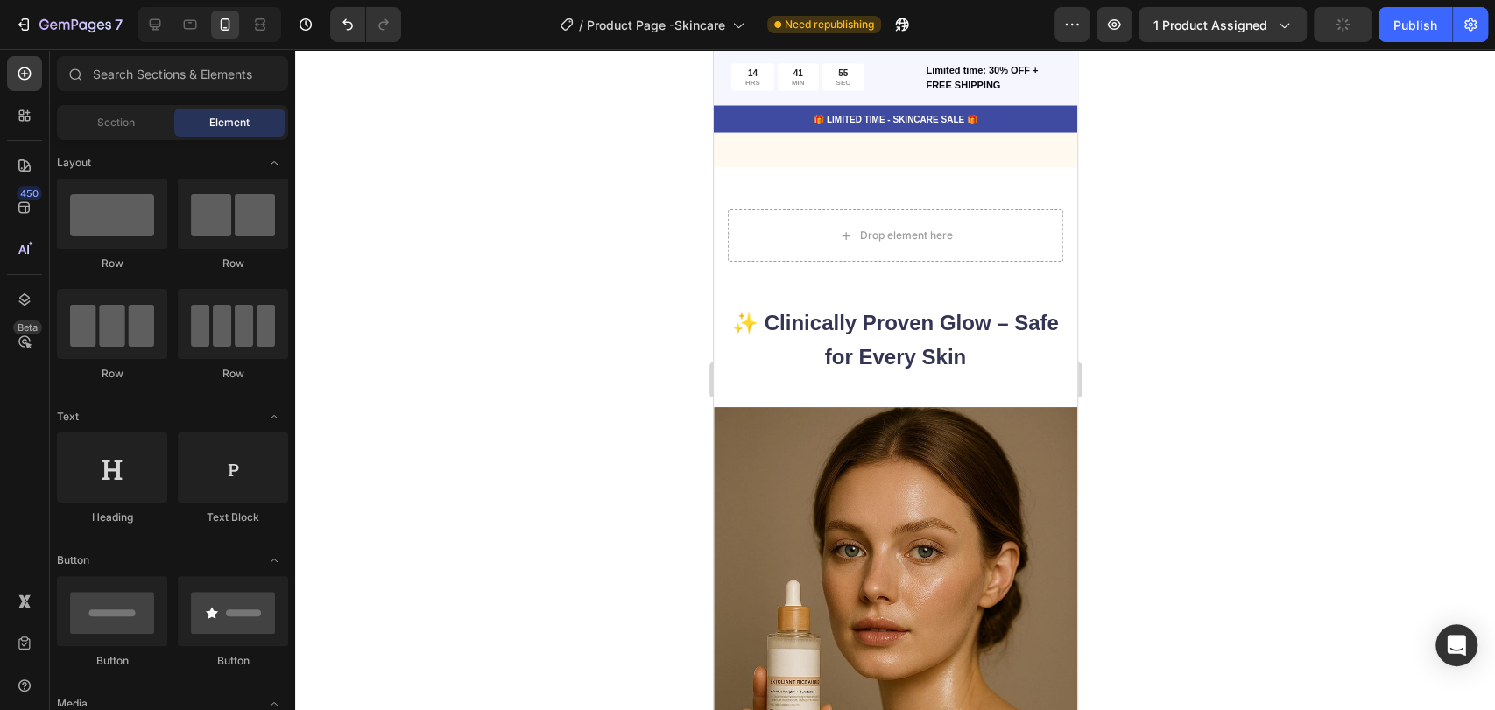
scroll to position [6668, 0]
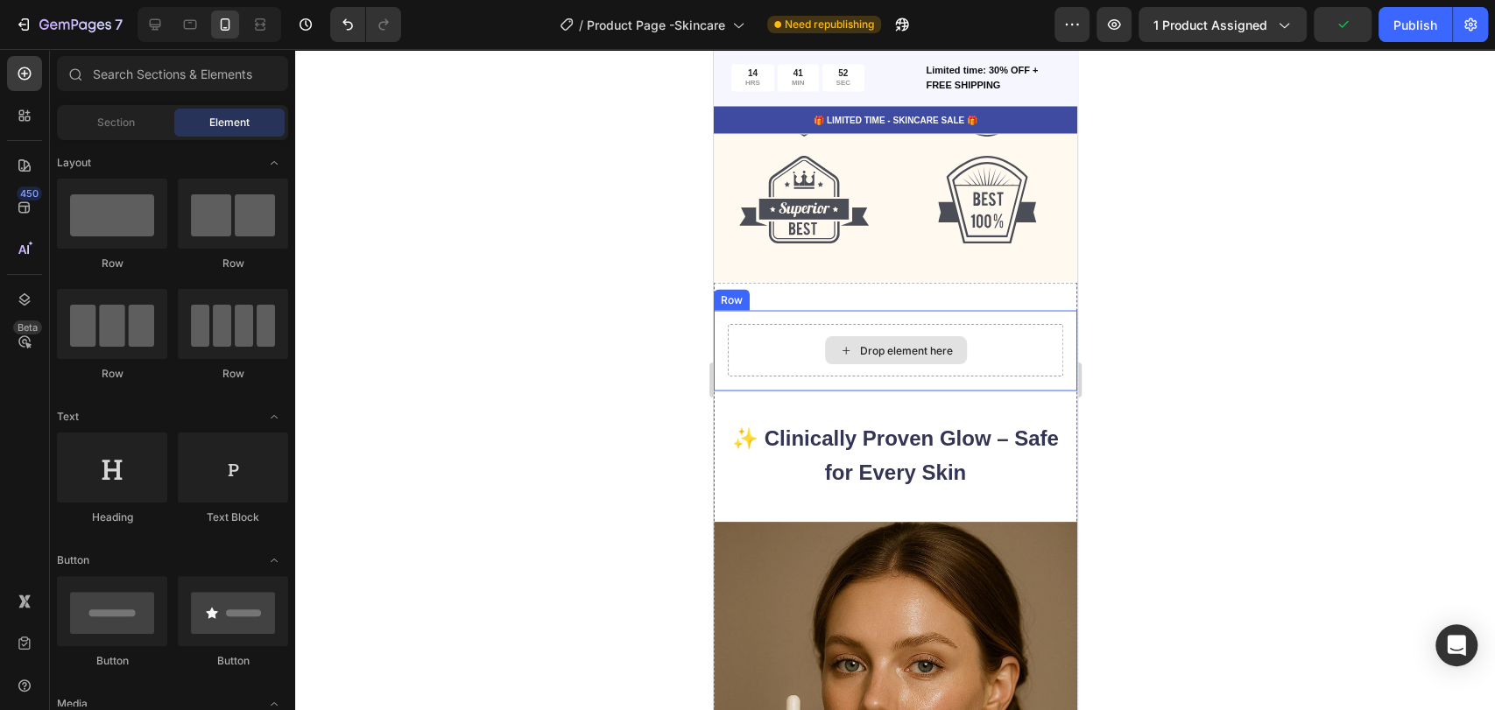
click at [1013, 309] on div "Drop element here Row ✨ Clinically Proven Glow – Safe for Every Skin Heading Ro…" at bounding box center [894, 688] width 363 height 813
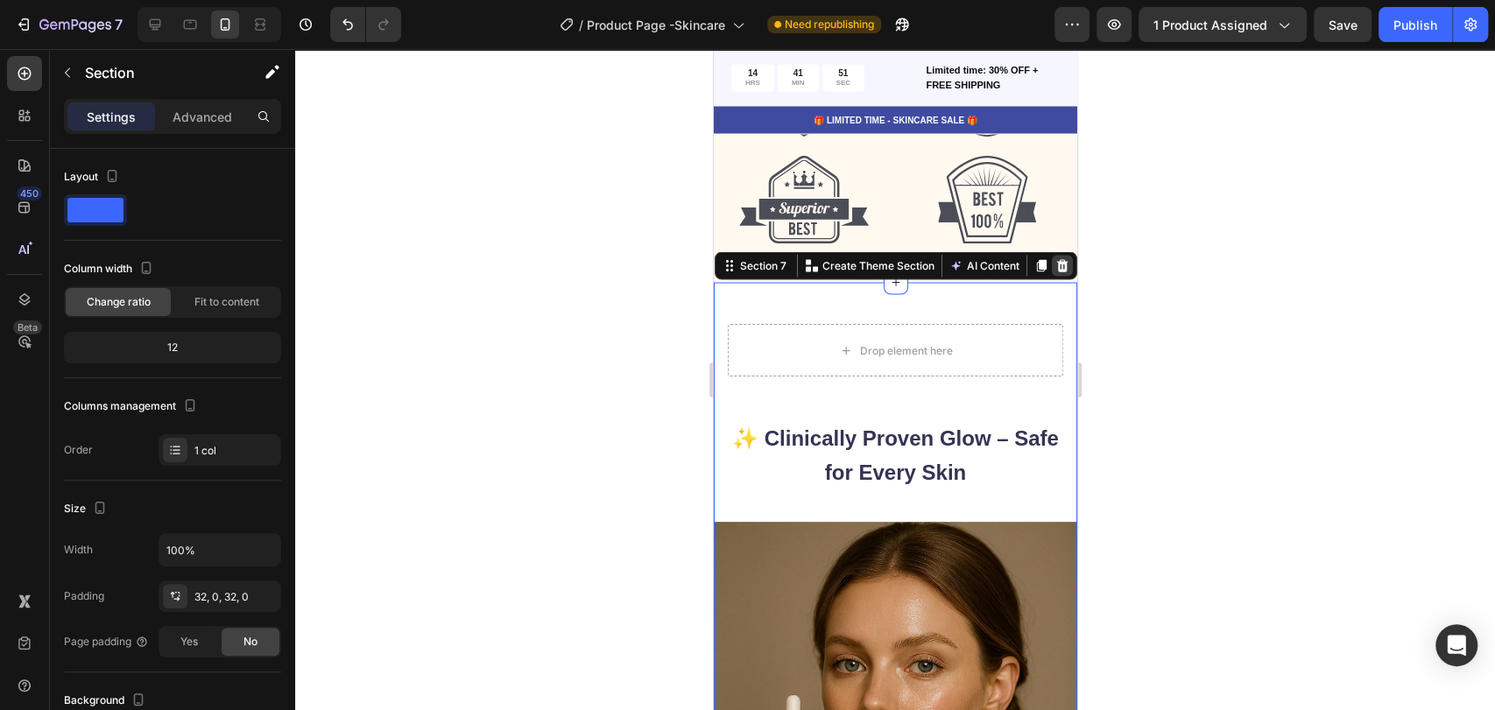
click at [1055, 272] on icon at bounding box center [1062, 265] width 14 height 14
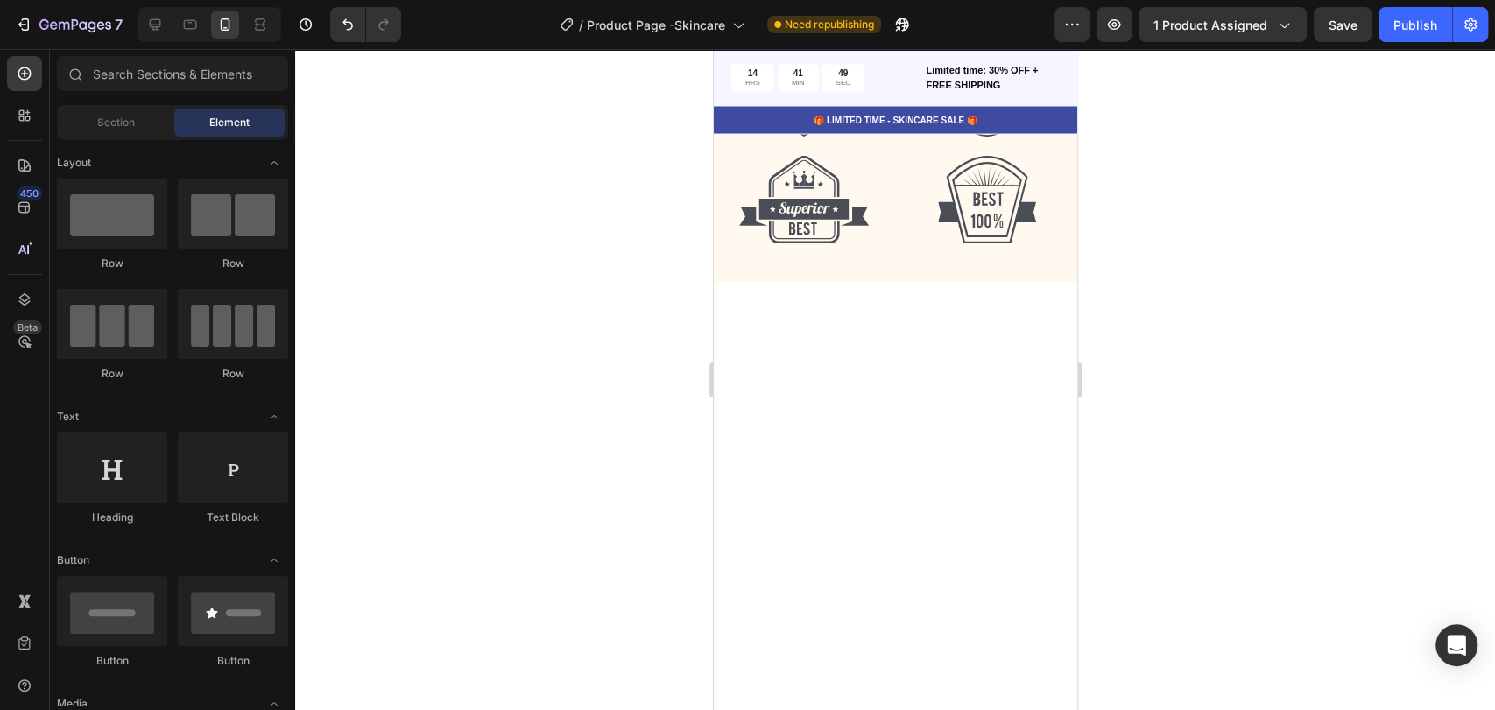
select select "Complete Serum Set"
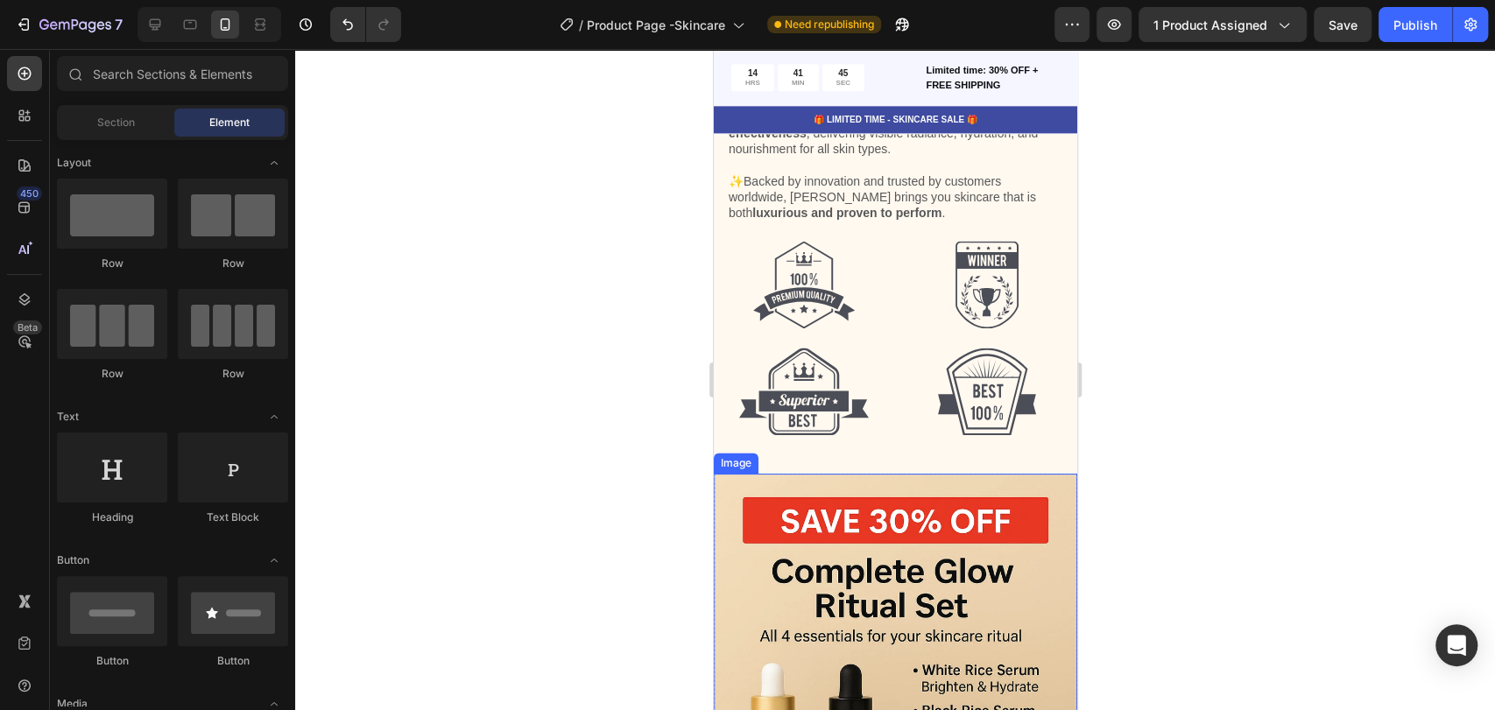
scroll to position [5792, 0]
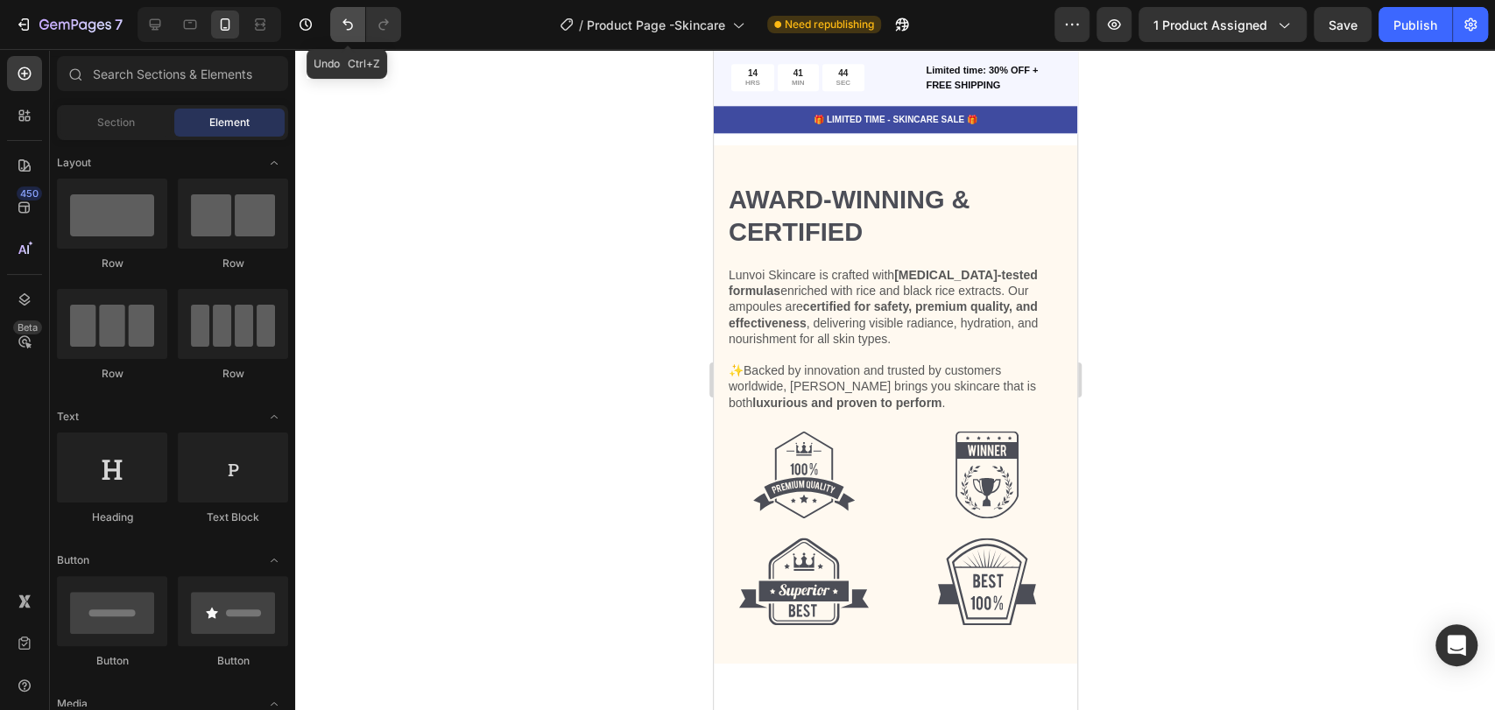
click at [331, 29] on button "Undo/Redo" at bounding box center [347, 24] width 35 height 35
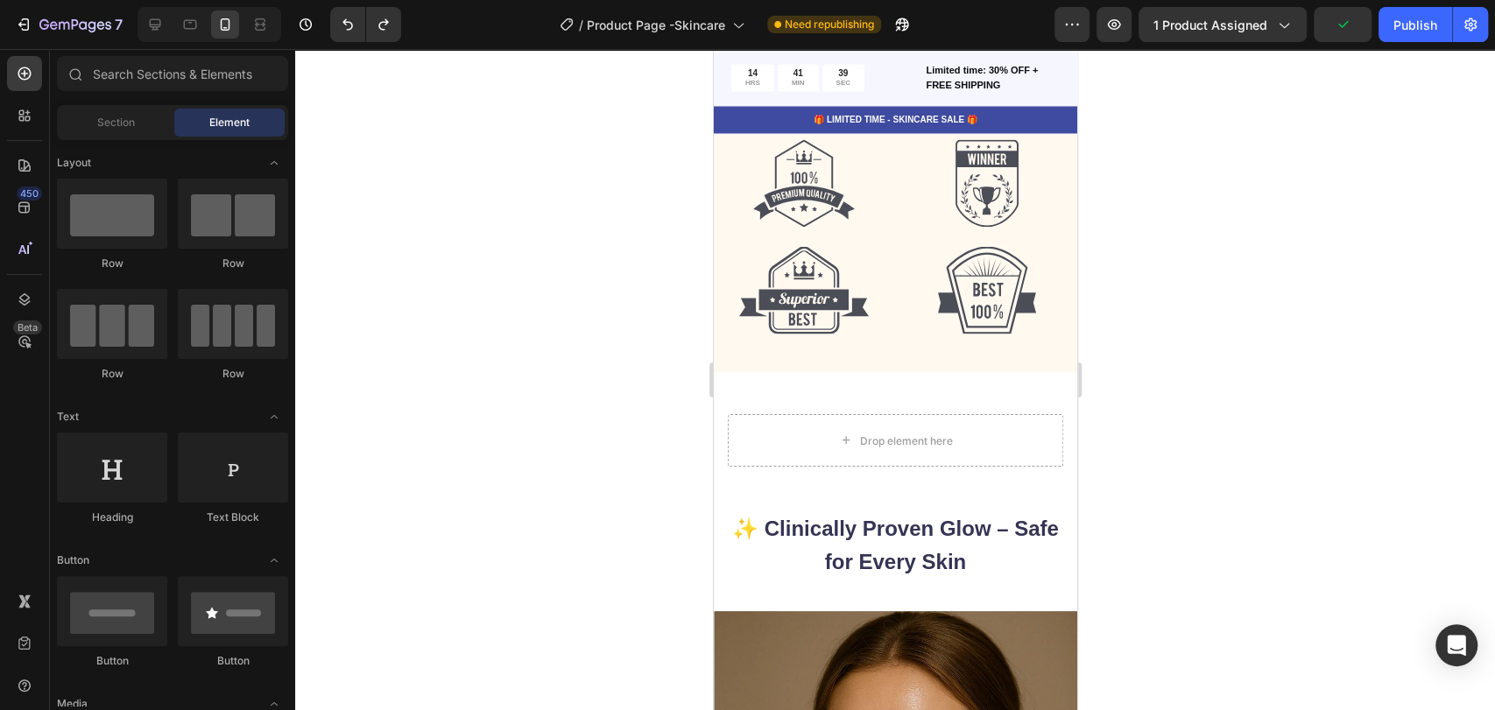
scroll to position [6547, 0]
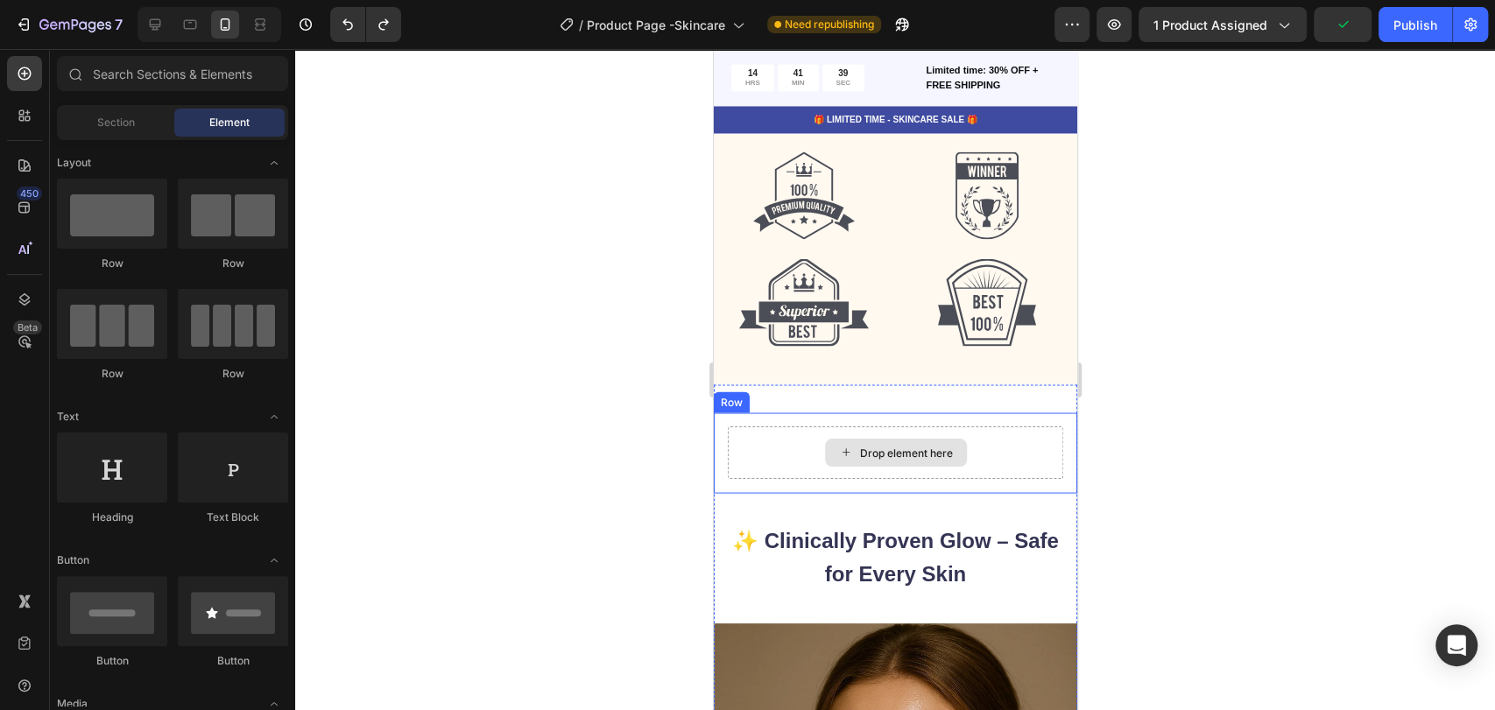
click at [782, 447] on div "Drop element here" at bounding box center [894, 453] width 335 height 53
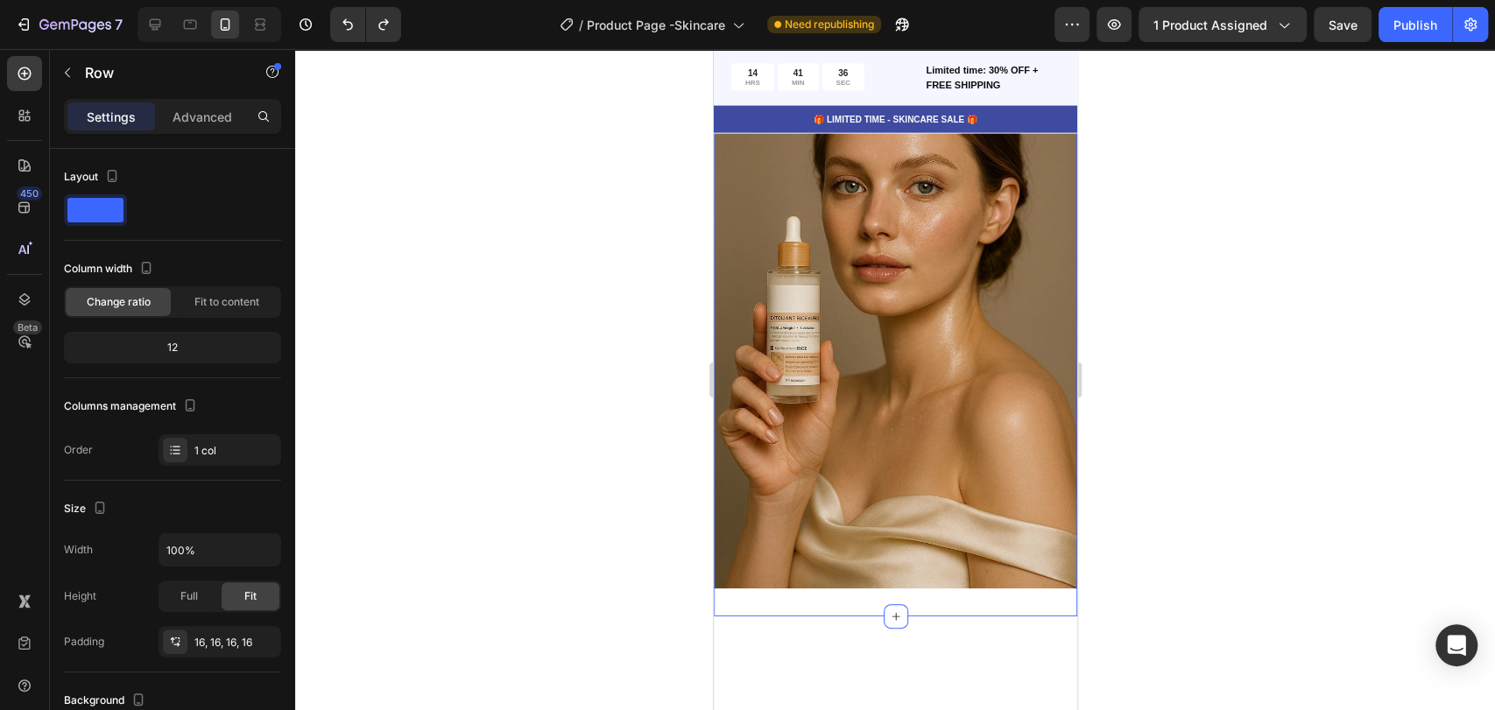
select select "Complete Serum Set"
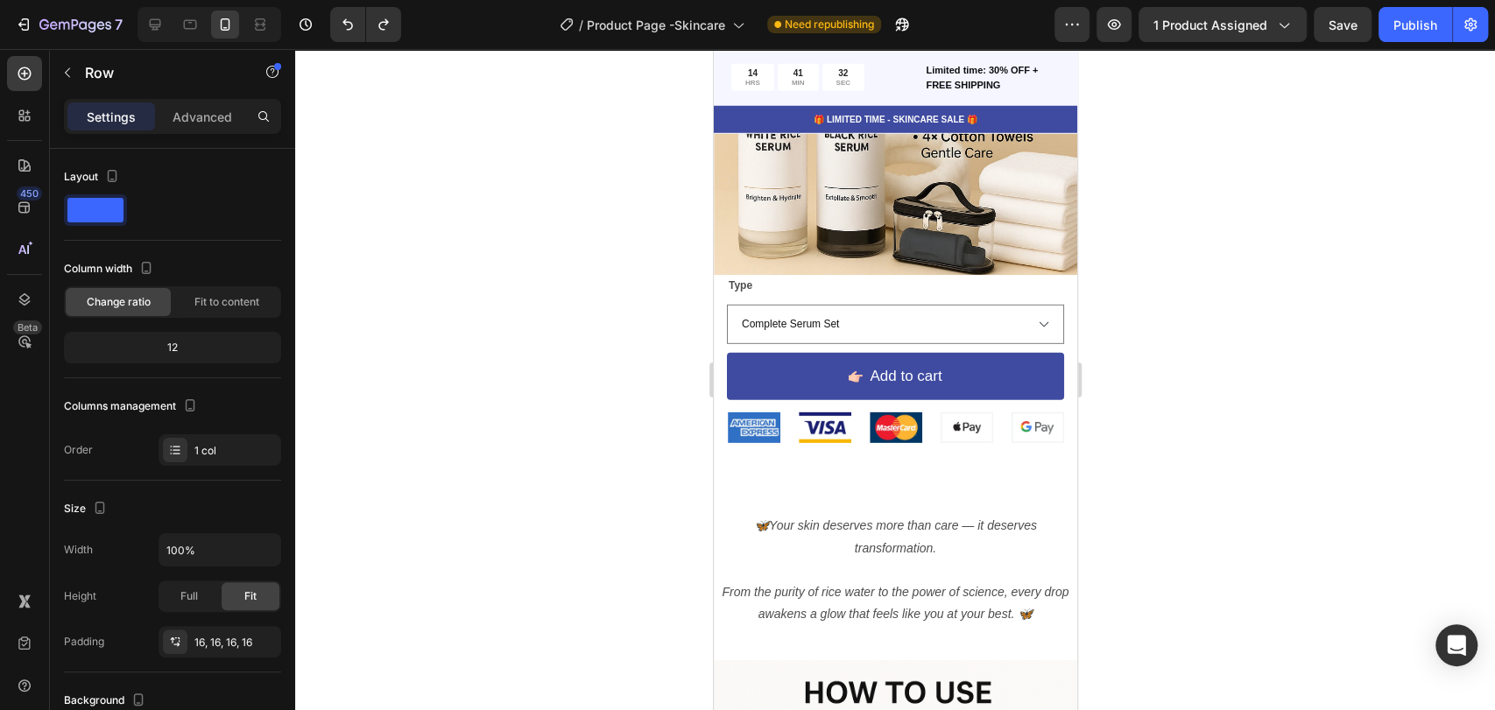
scroll to position [8007, 0]
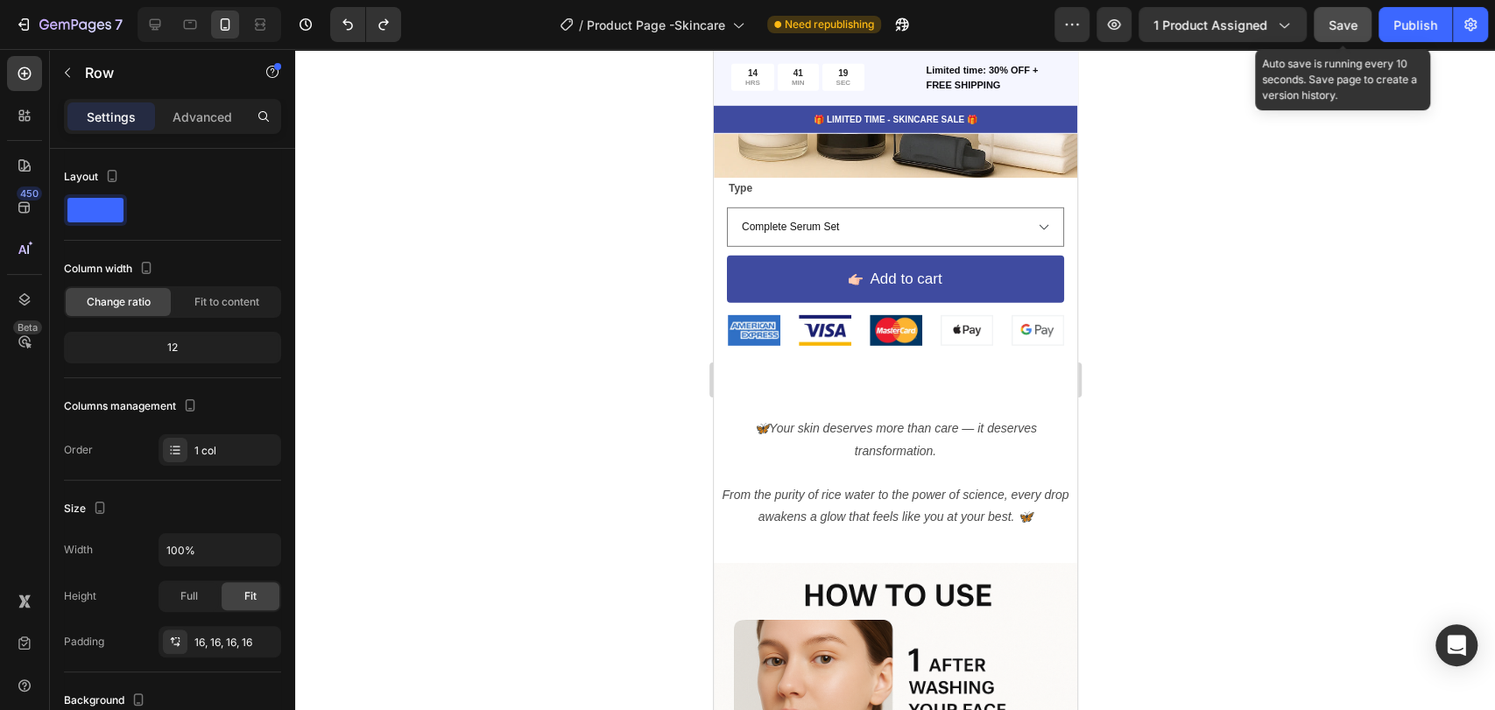
click at [1329, 24] on span "Save" at bounding box center [1343, 25] width 29 height 15
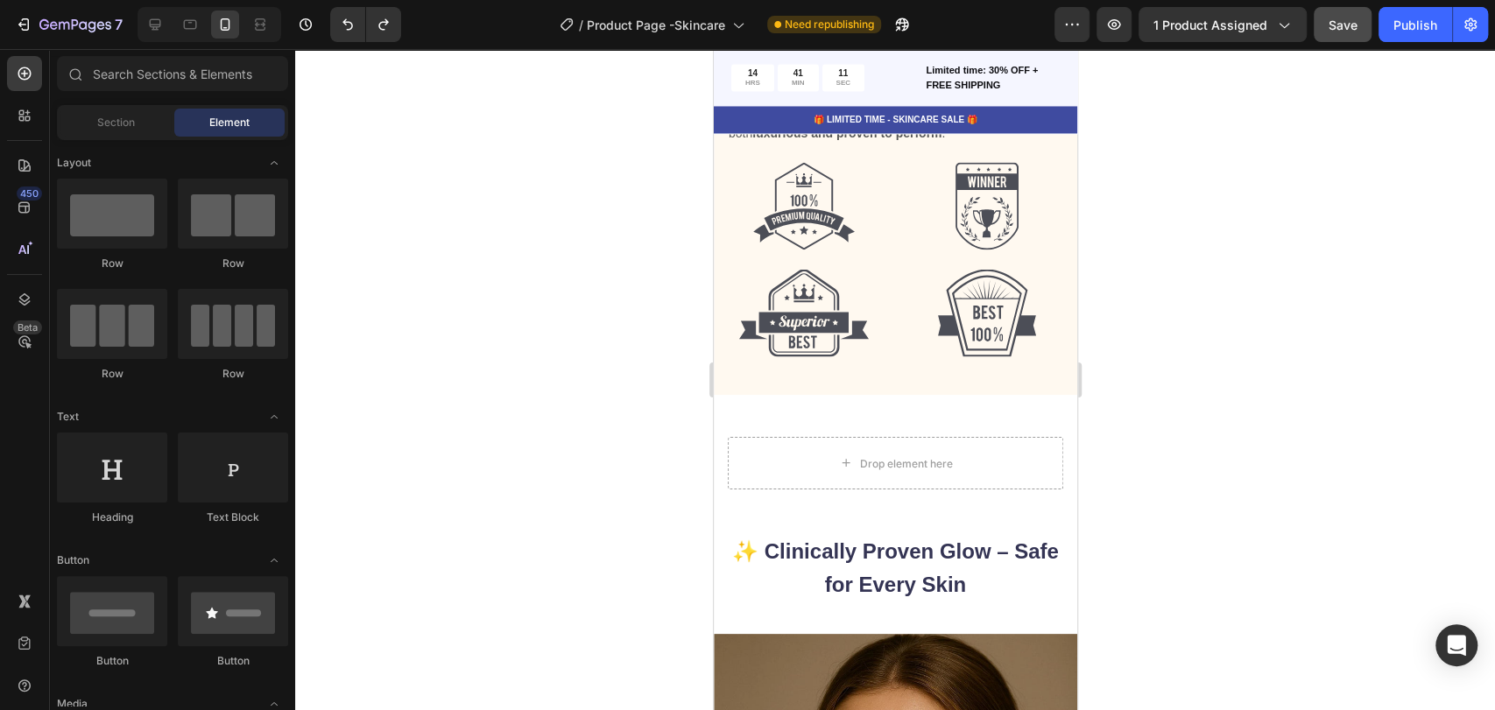
scroll to position [6549, 0]
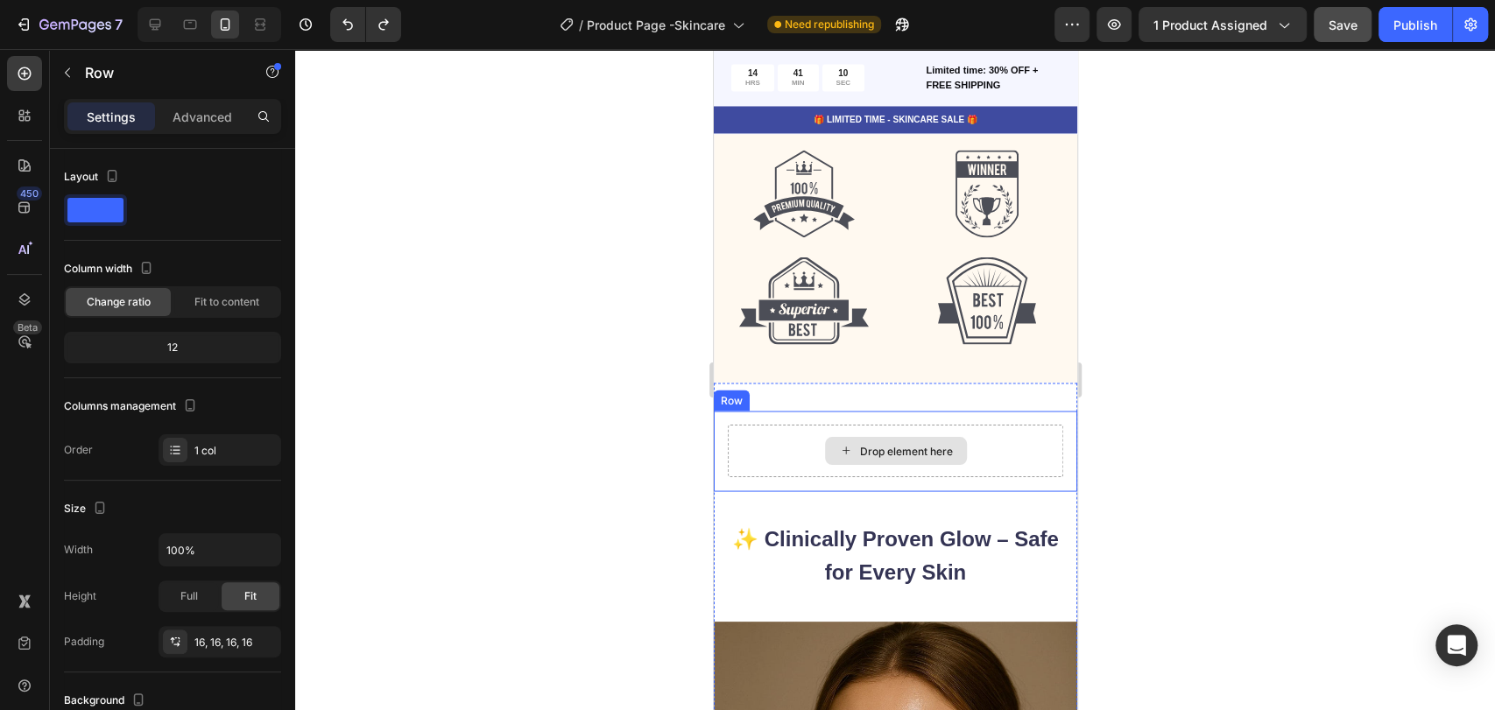
click at [1003, 453] on div "Drop element here" at bounding box center [894, 451] width 335 height 53
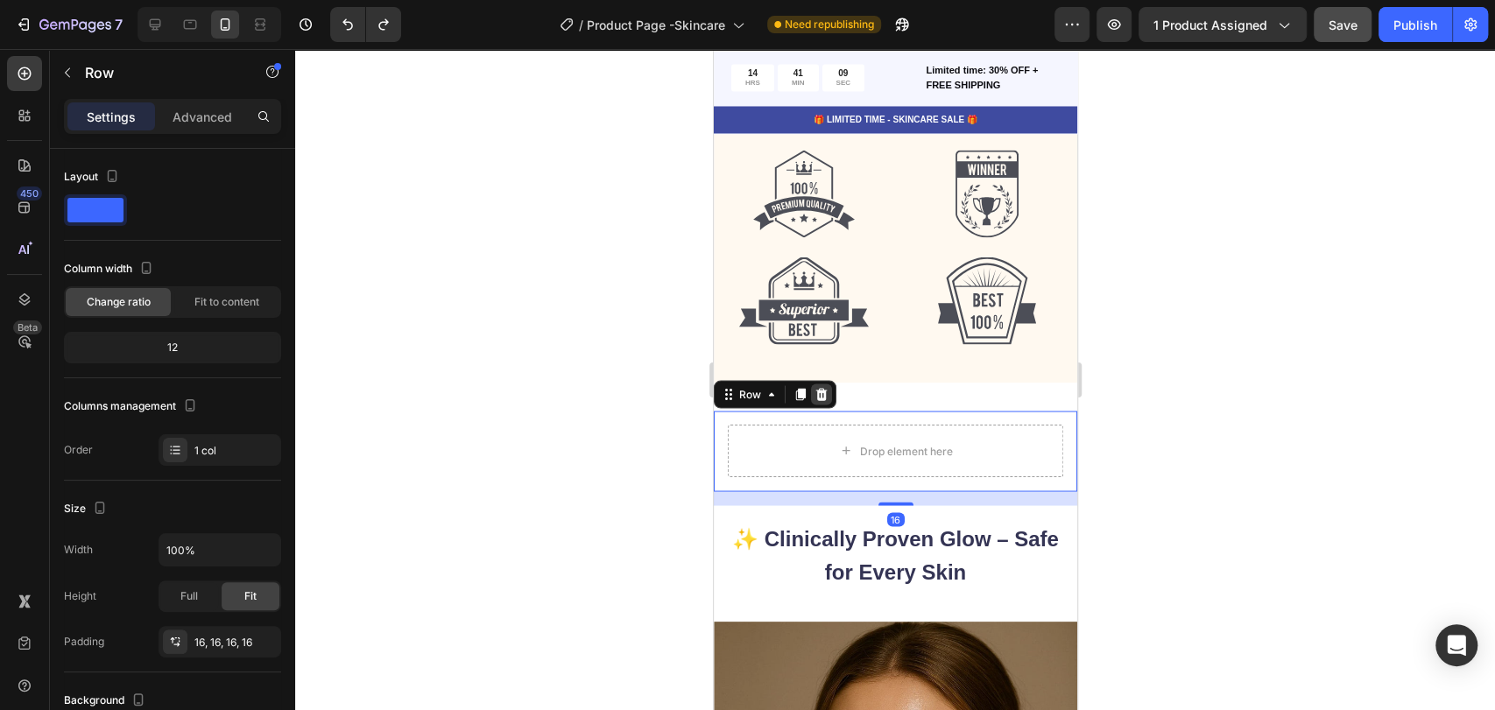
click at [823, 399] on icon at bounding box center [820, 393] width 11 height 12
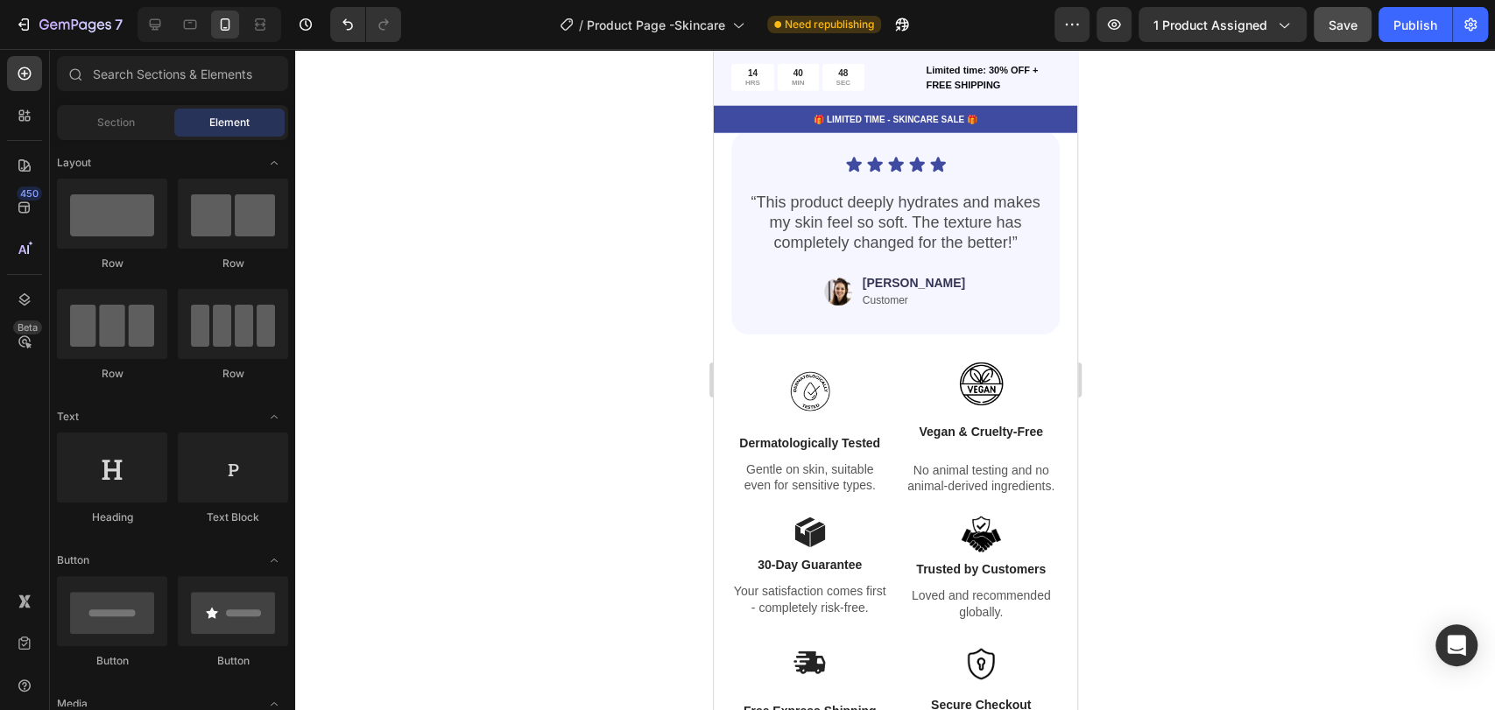
scroll to position [3070, 0]
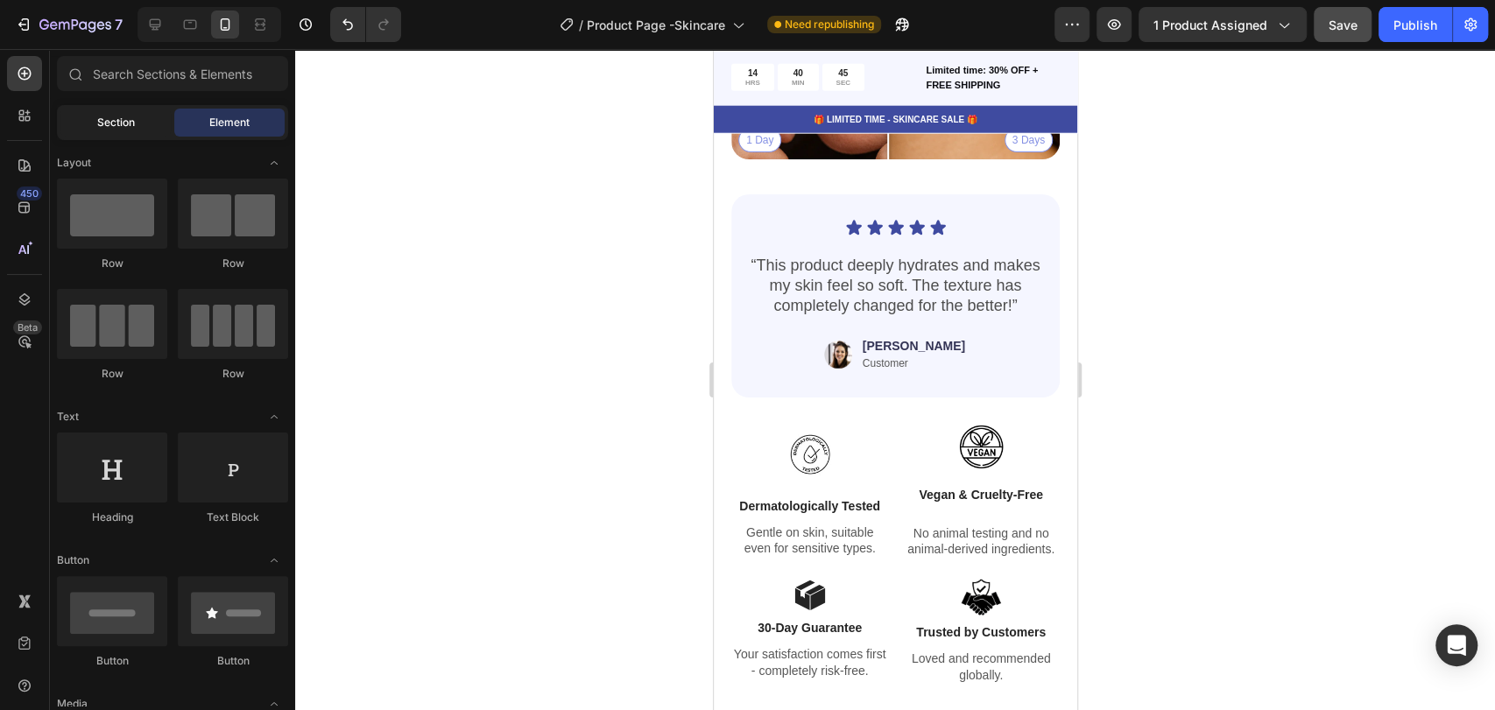
click at [117, 114] on div "Section" at bounding box center [115, 123] width 110 height 28
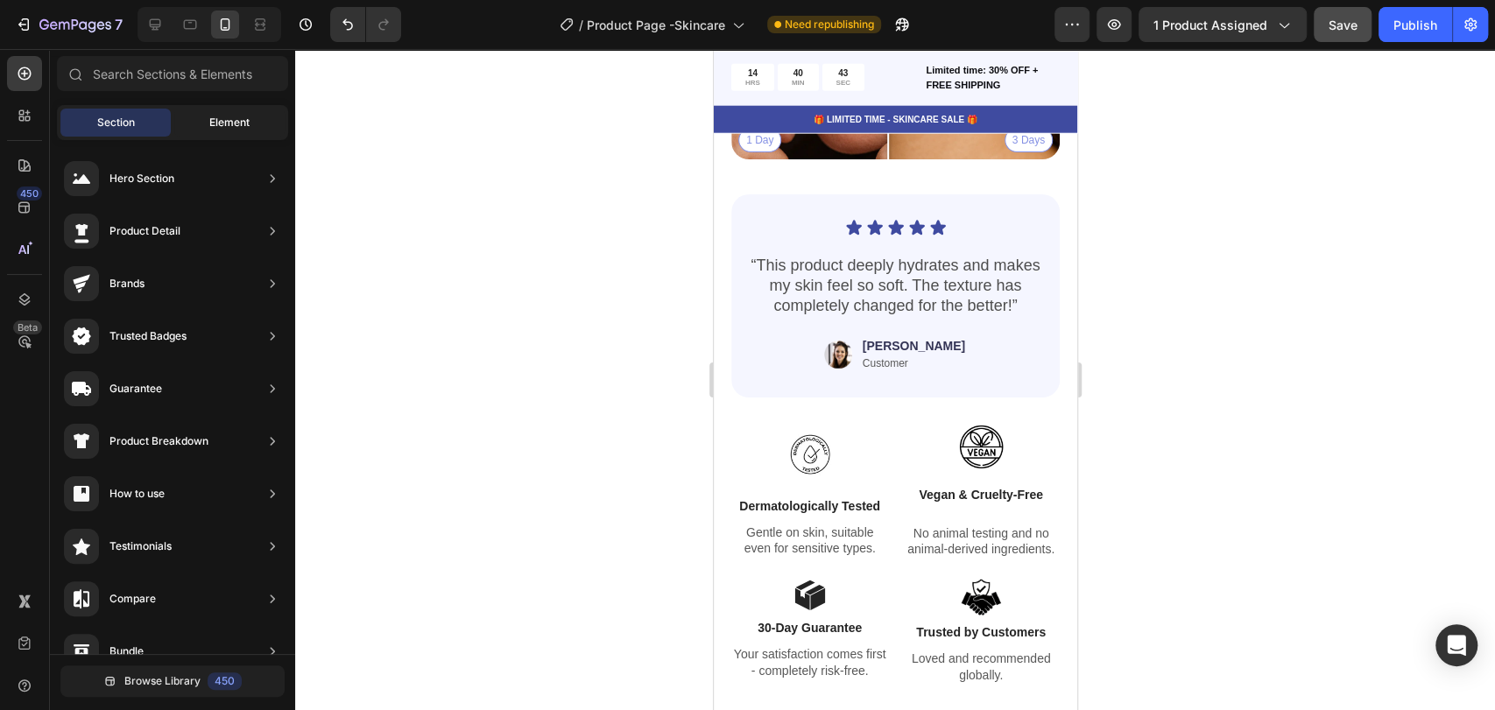
click at [190, 125] on div "Element" at bounding box center [229, 123] width 110 height 28
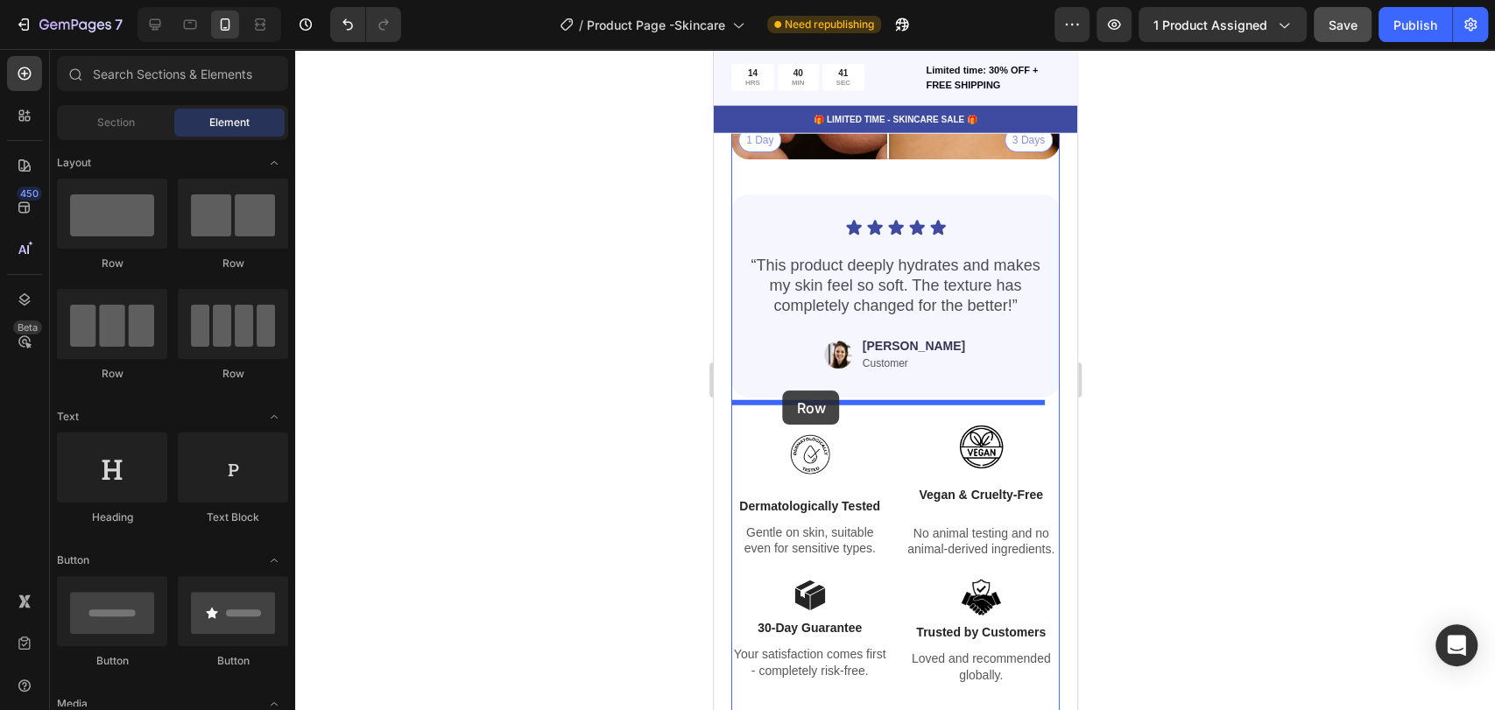
drag, startPoint x: 829, startPoint y: 268, endPoint x: 782, endPoint y: 391, distance: 131.4
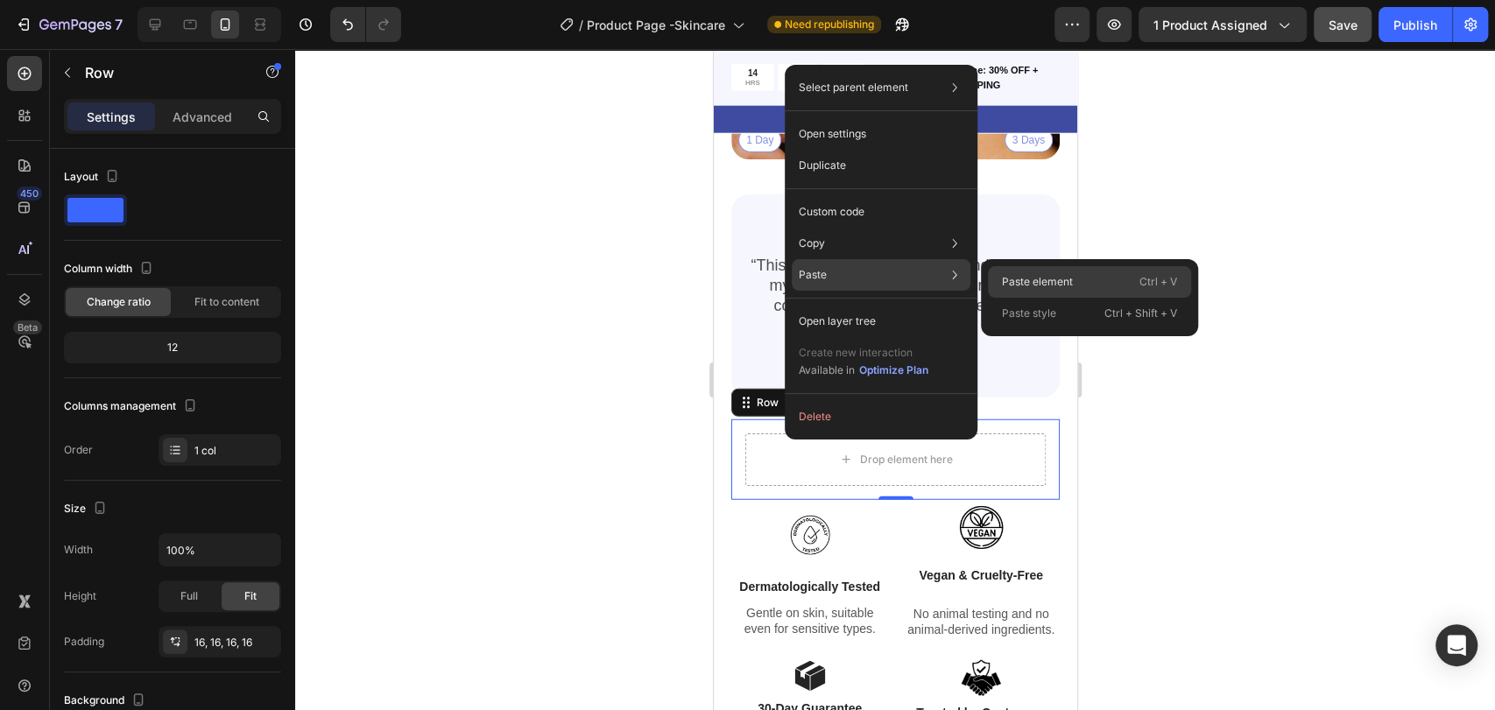
click at [1041, 278] on p "Paste element" at bounding box center [1037, 282] width 71 height 16
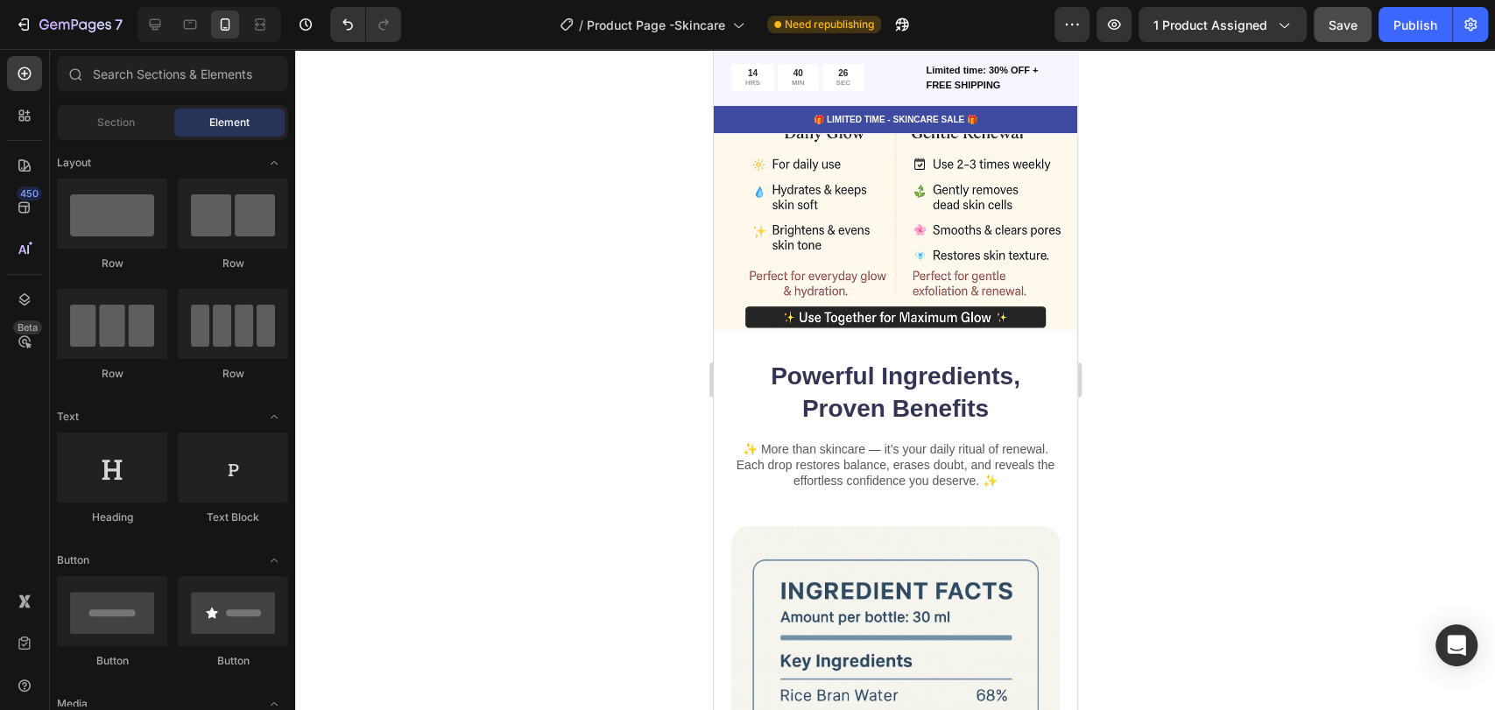
scroll to position [4584, 0]
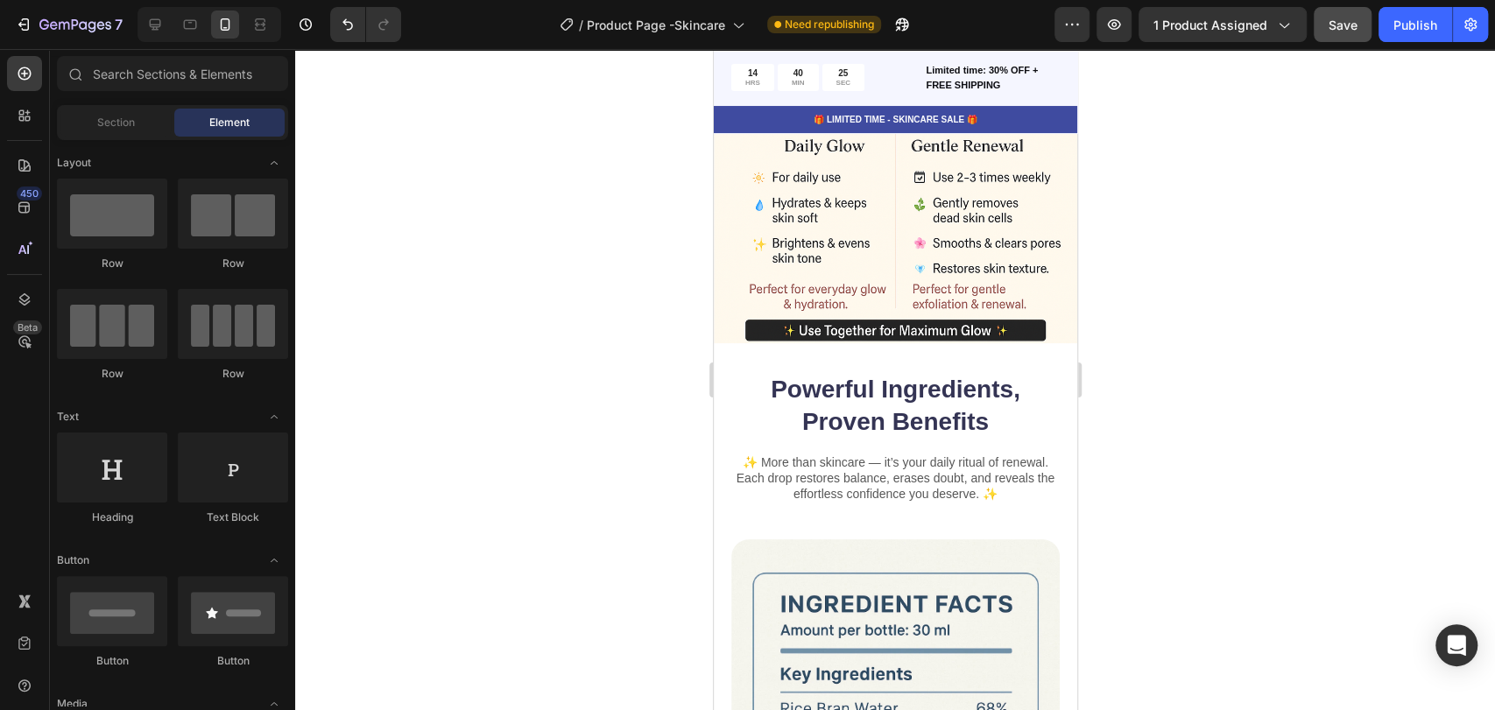
click at [1344, 27] on span "Save" at bounding box center [1343, 25] width 29 height 15
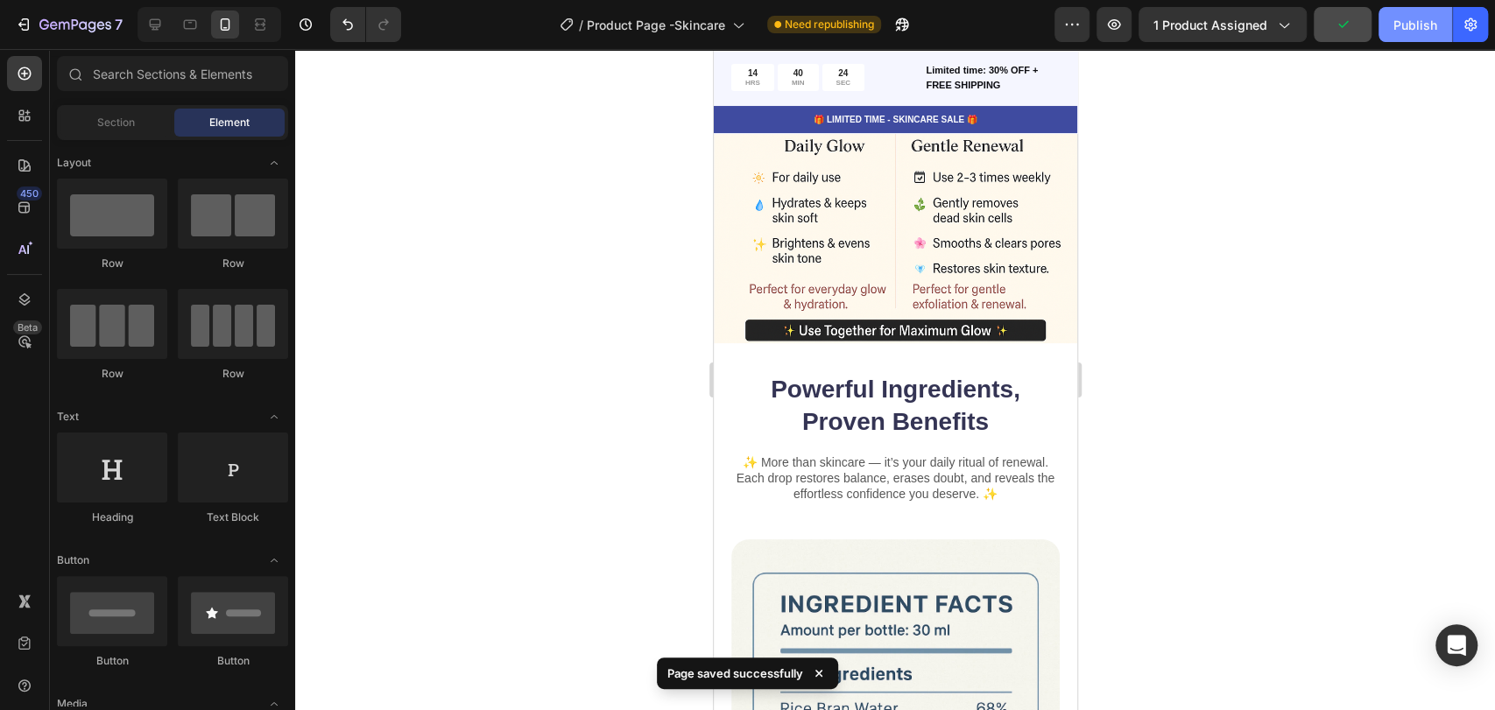
click at [1344, 23] on button "Publish" at bounding box center [1416, 24] width 74 height 35
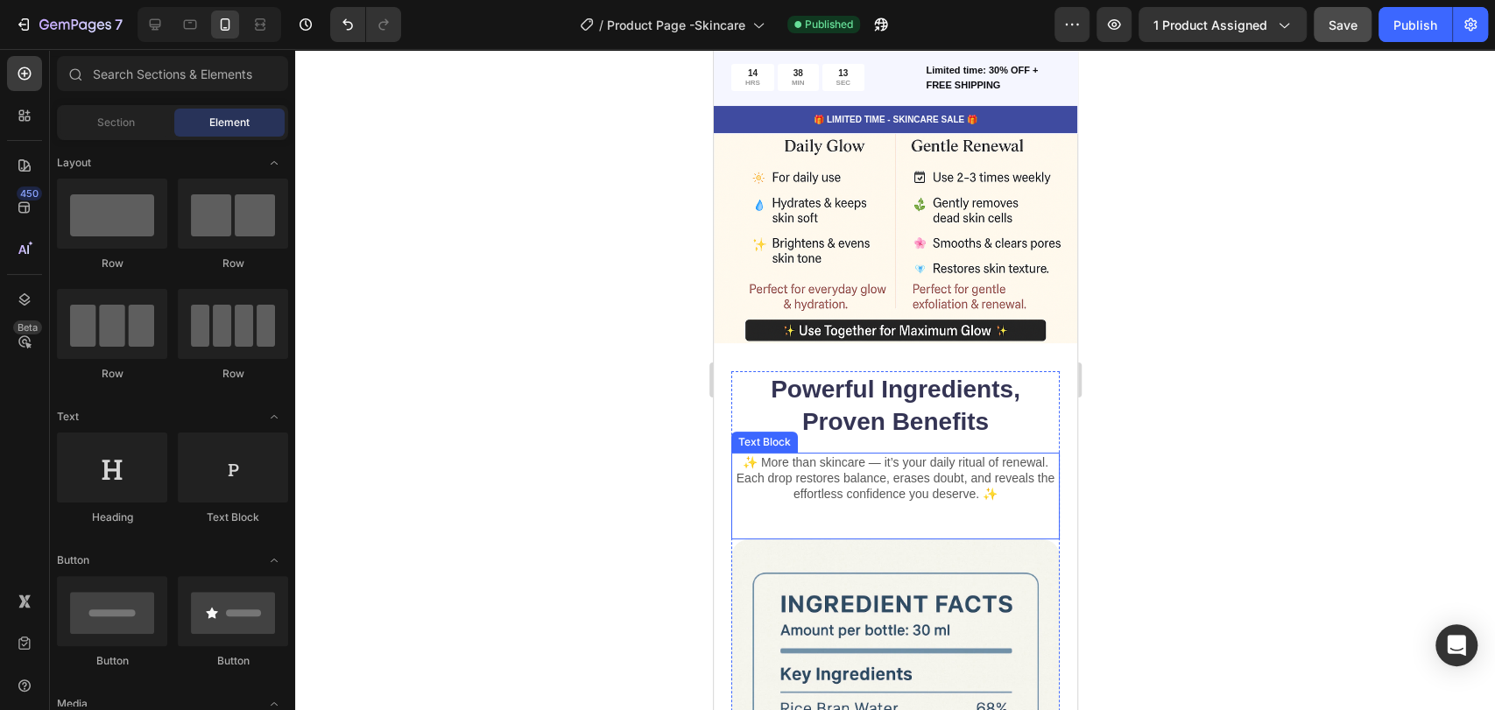
scroll to position [4682, 0]
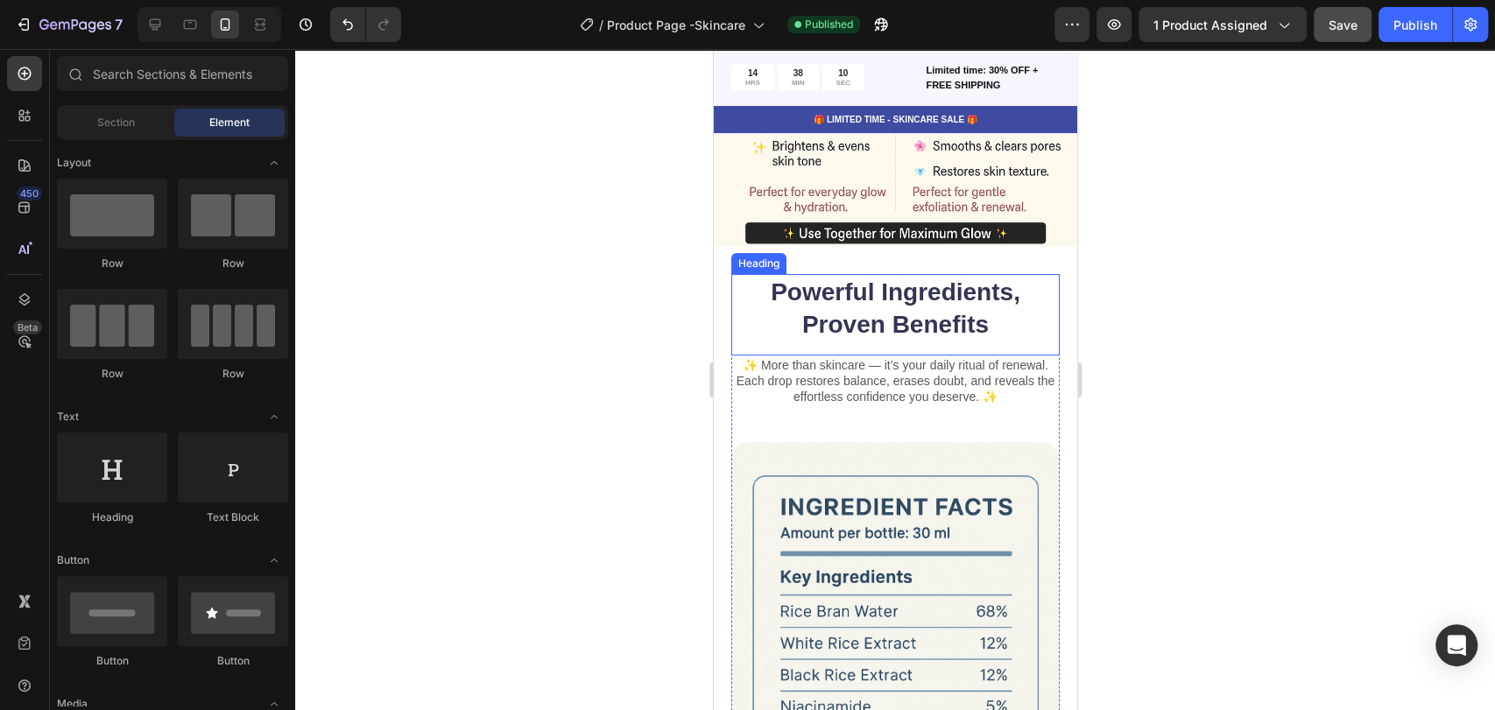
click at [923, 274] on h2 "Powerful Ingredients, Proven Benefits" at bounding box center [894, 308] width 328 height 69
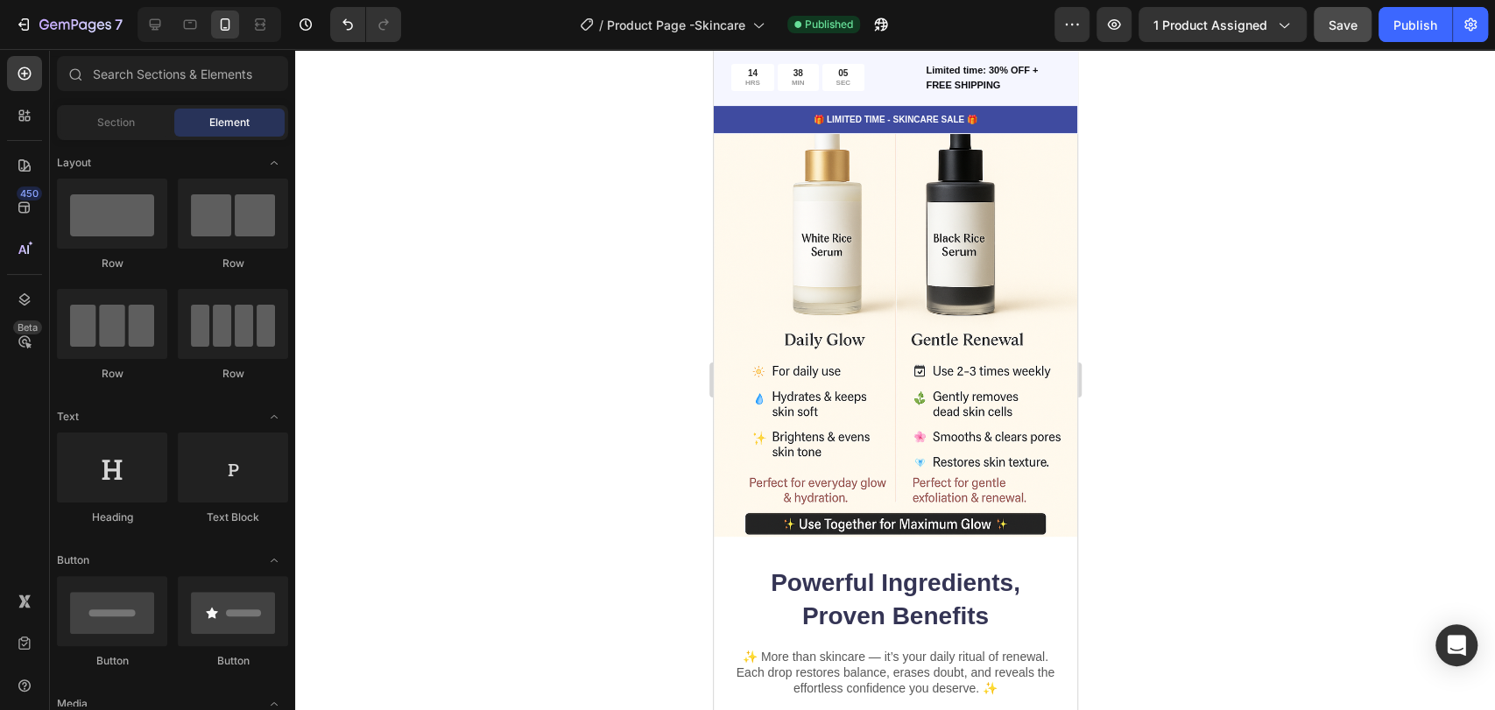
scroll to position [4829, 0]
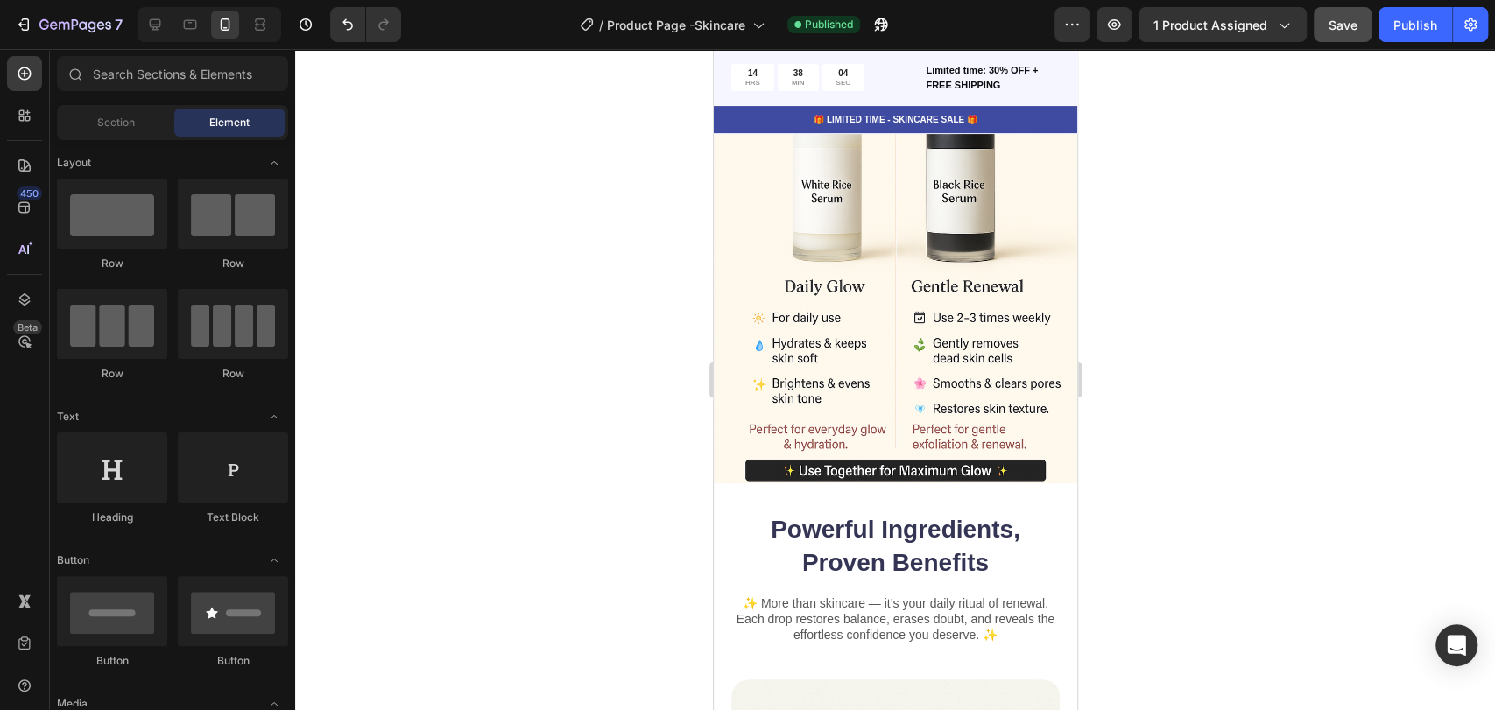
click at [997, 405] on img at bounding box center [894, 212] width 363 height 546
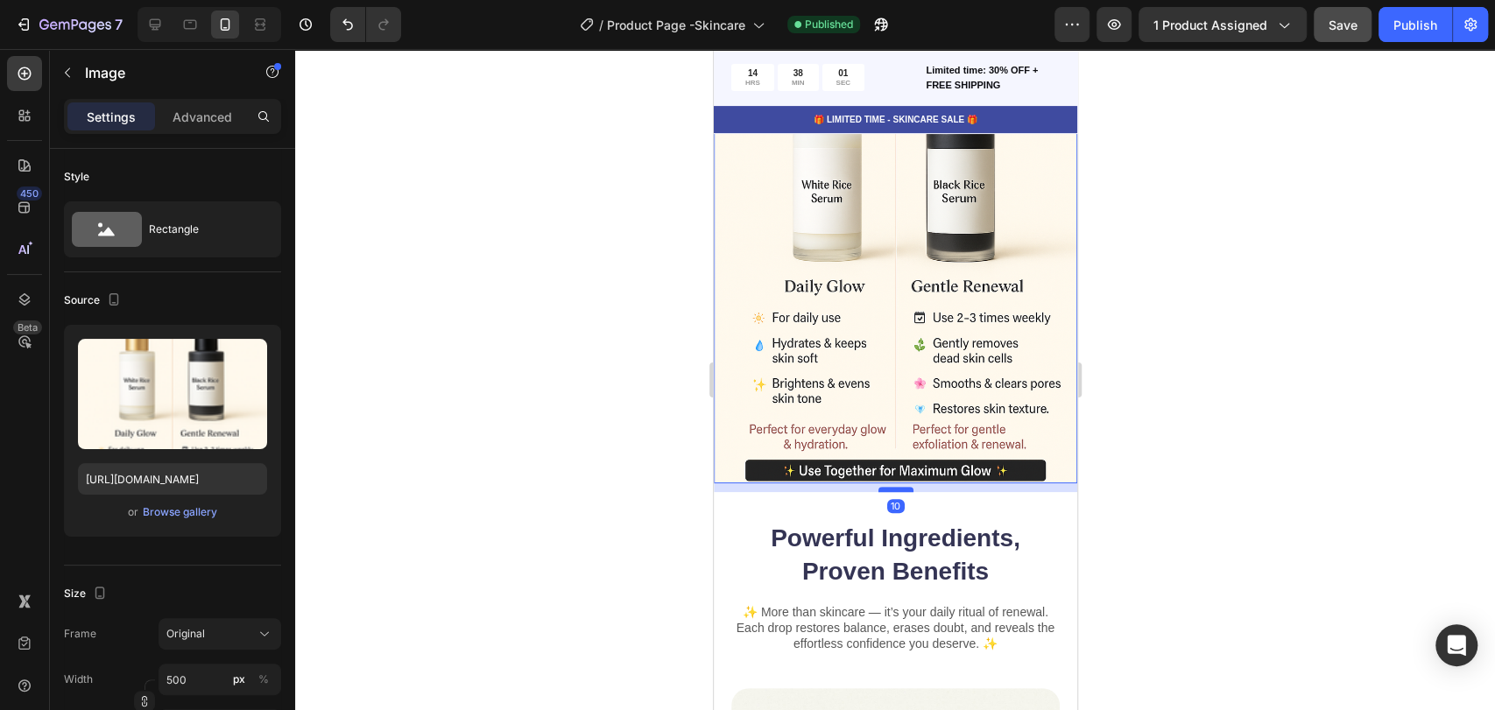
drag, startPoint x: 887, startPoint y: 459, endPoint x: 888, endPoint y: 468, distance: 8.8
click at [888, 487] on div at bounding box center [895, 489] width 35 height 5
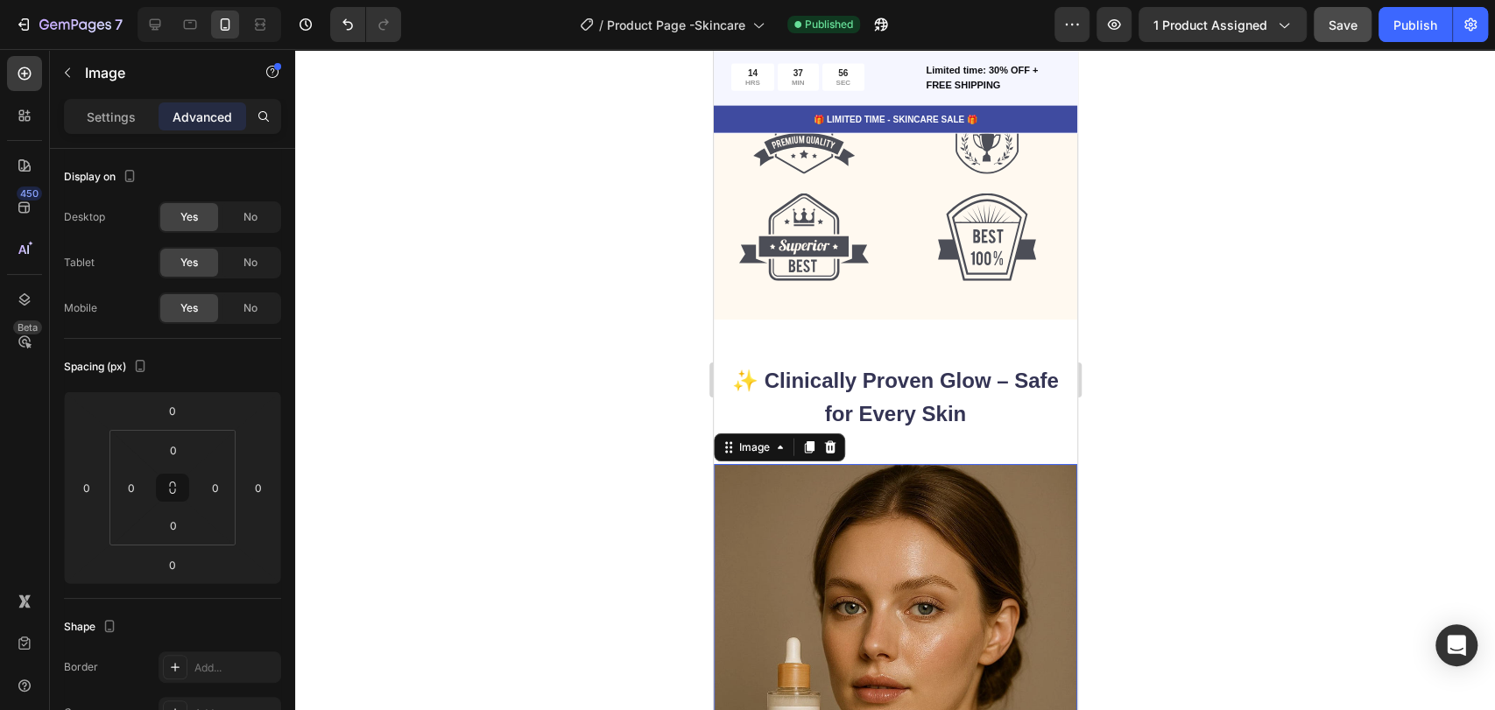
scroll to position [603, 0]
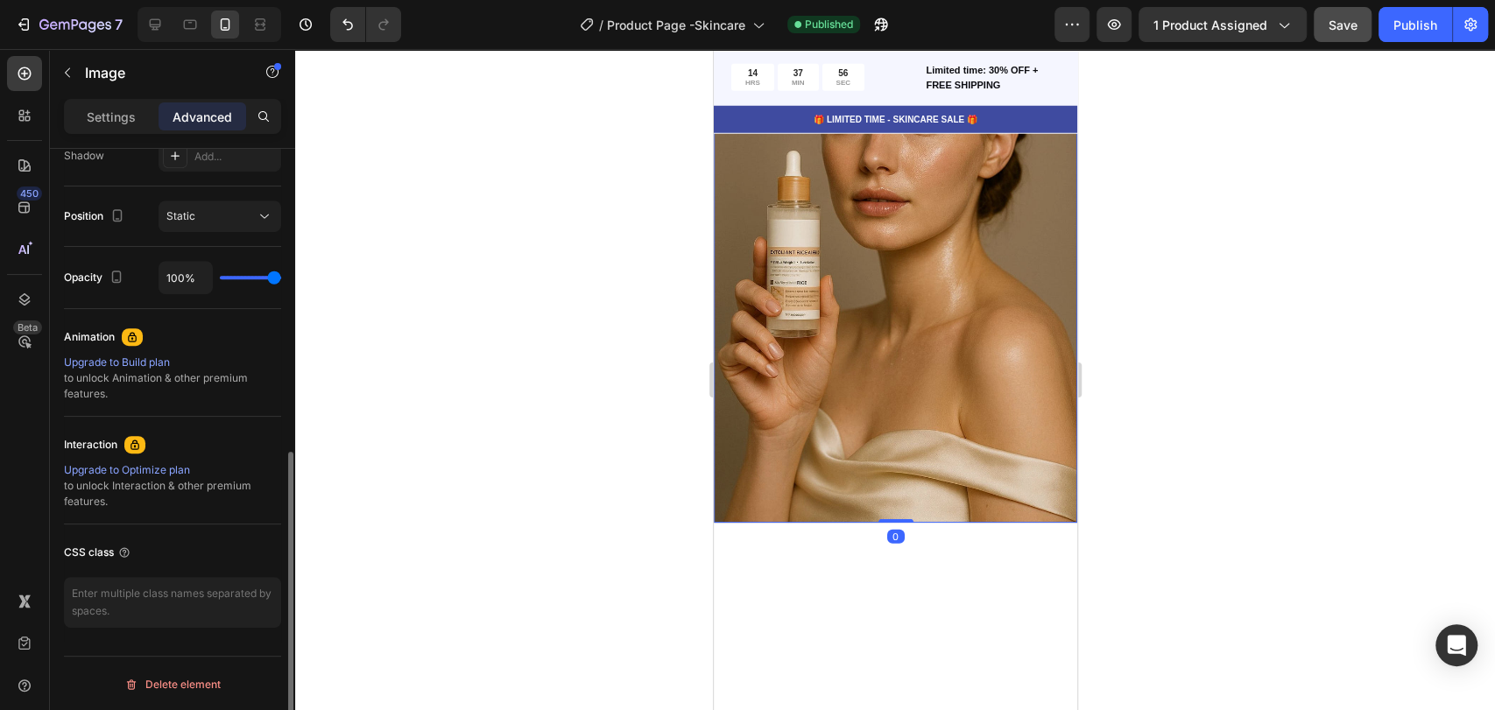
select select "Complete Serum Set"
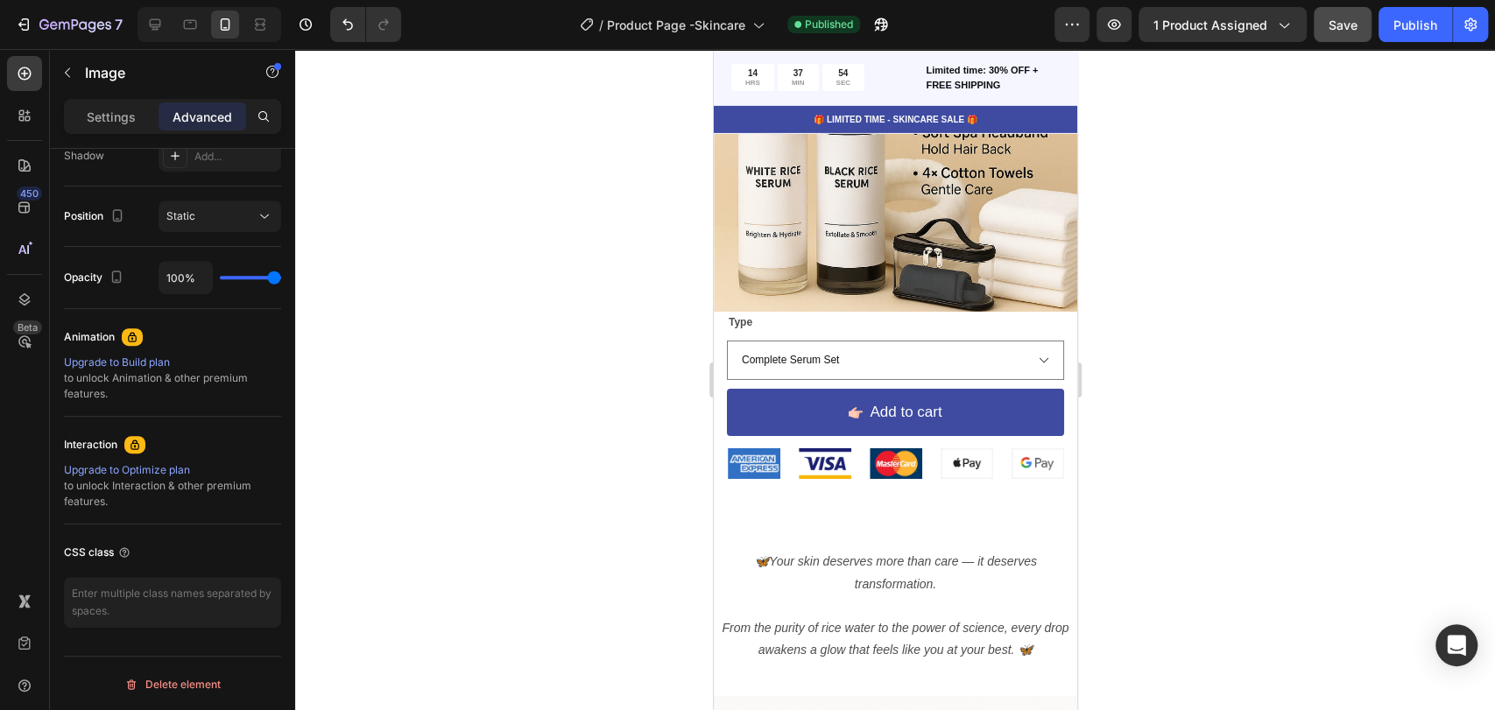
scroll to position [8528, 0]
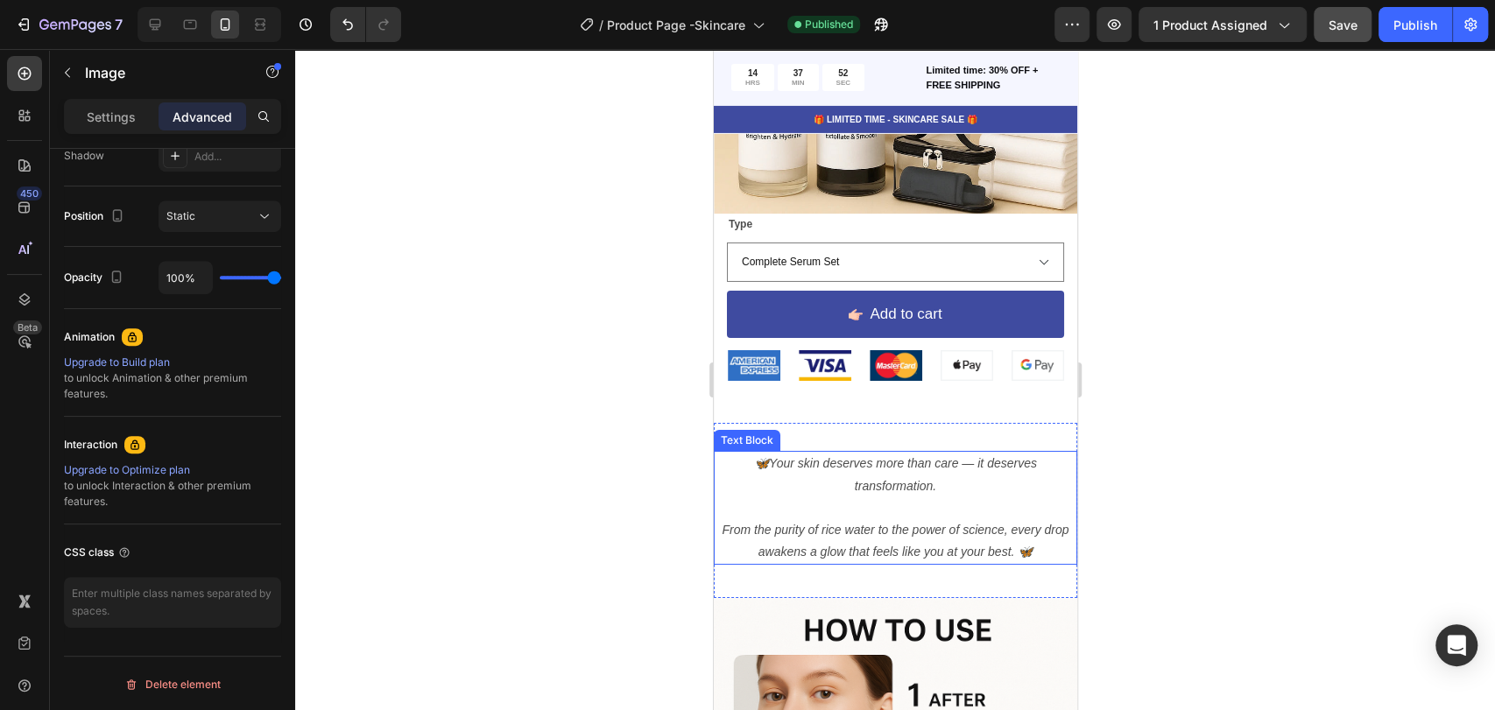
click at [741, 457] on p "🦋 Your skin deserves more than care — it deserves transformation." at bounding box center [895, 475] width 360 height 44
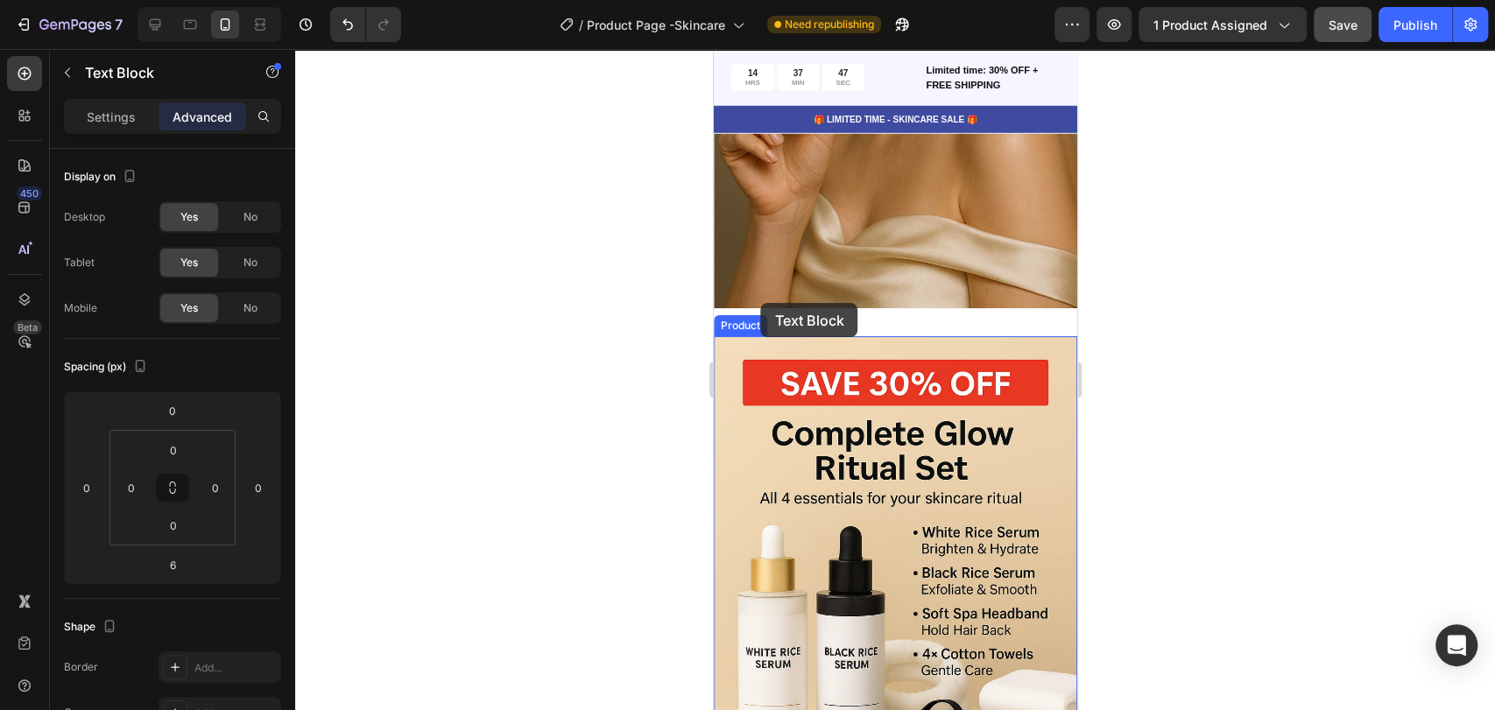
scroll to position [7963, 0]
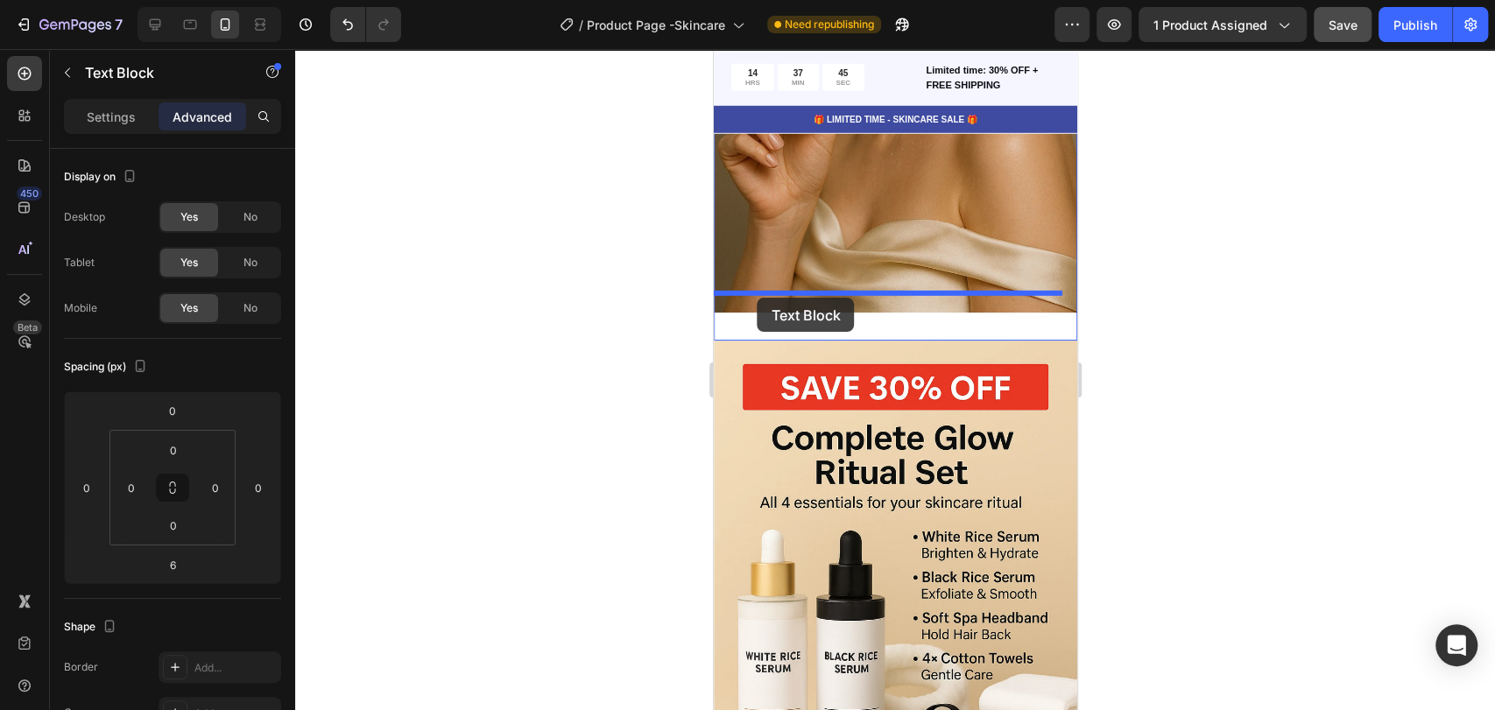
drag, startPoint x: 726, startPoint y: 420, endPoint x: 757, endPoint y: 298, distance: 125.5
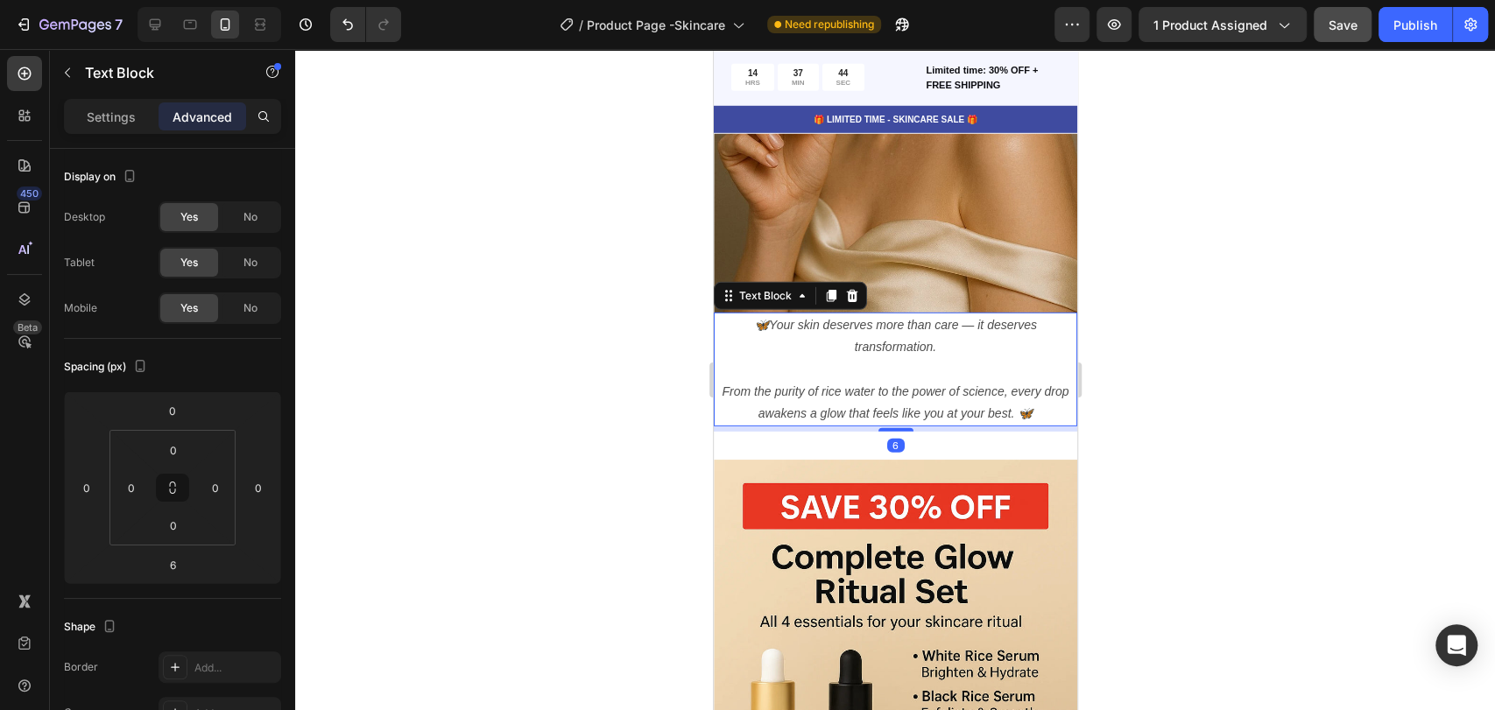
click at [894, 314] on p "🦋 Your skin deserves more than care — it deserves transformation." at bounding box center [895, 336] width 360 height 44
click at [887, 292] on img at bounding box center [894, 40] width 363 height 546
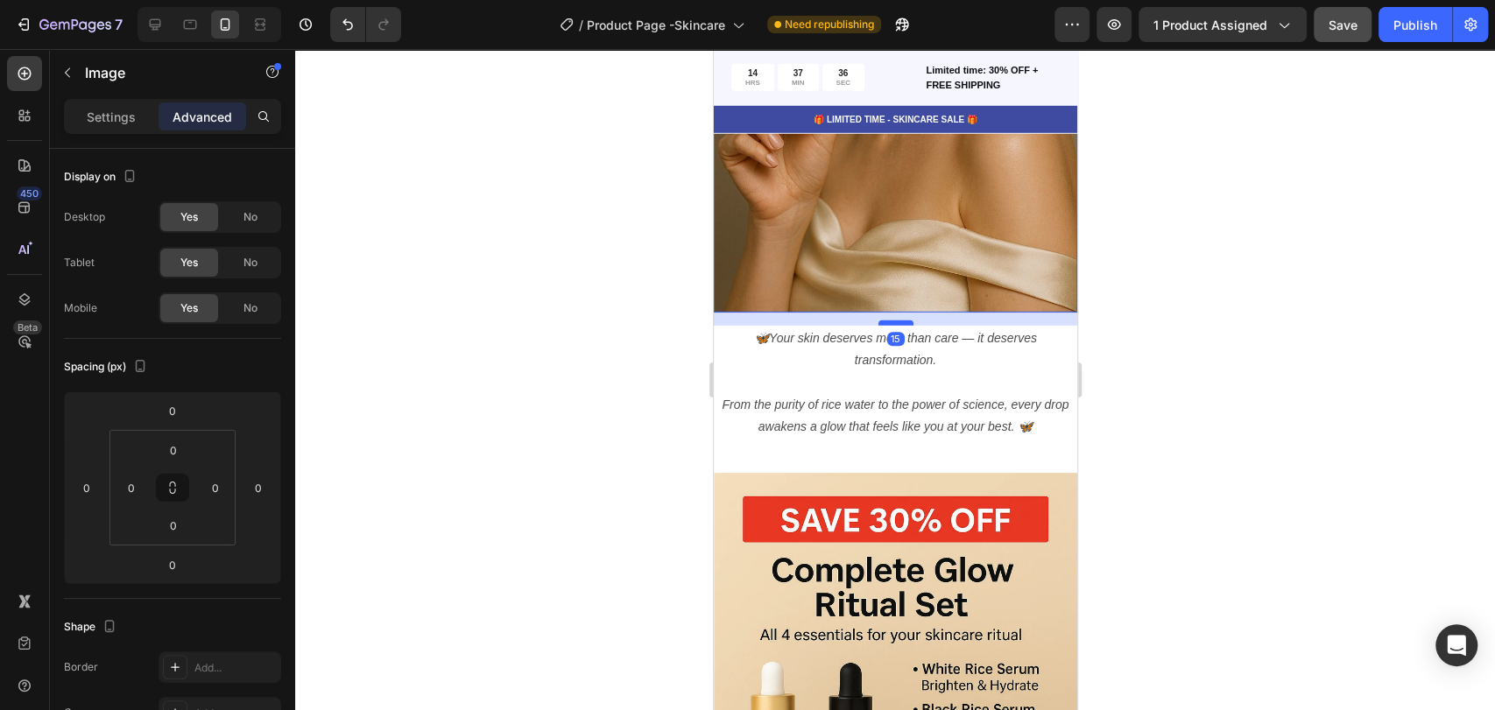
drag, startPoint x: 883, startPoint y: 289, endPoint x: 883, endPoint y: 302, distance: 13.1
click at [883, 321] on div at bounding box center [895, 323] width 35 height 5
type input "15"
click at [928, 434] on div "✨ Clinically Proven Glow – Safe for Every Skin Heading Row Image 15 🦋 Your skin…" at bounding box center [894, 47] width 363 height 850
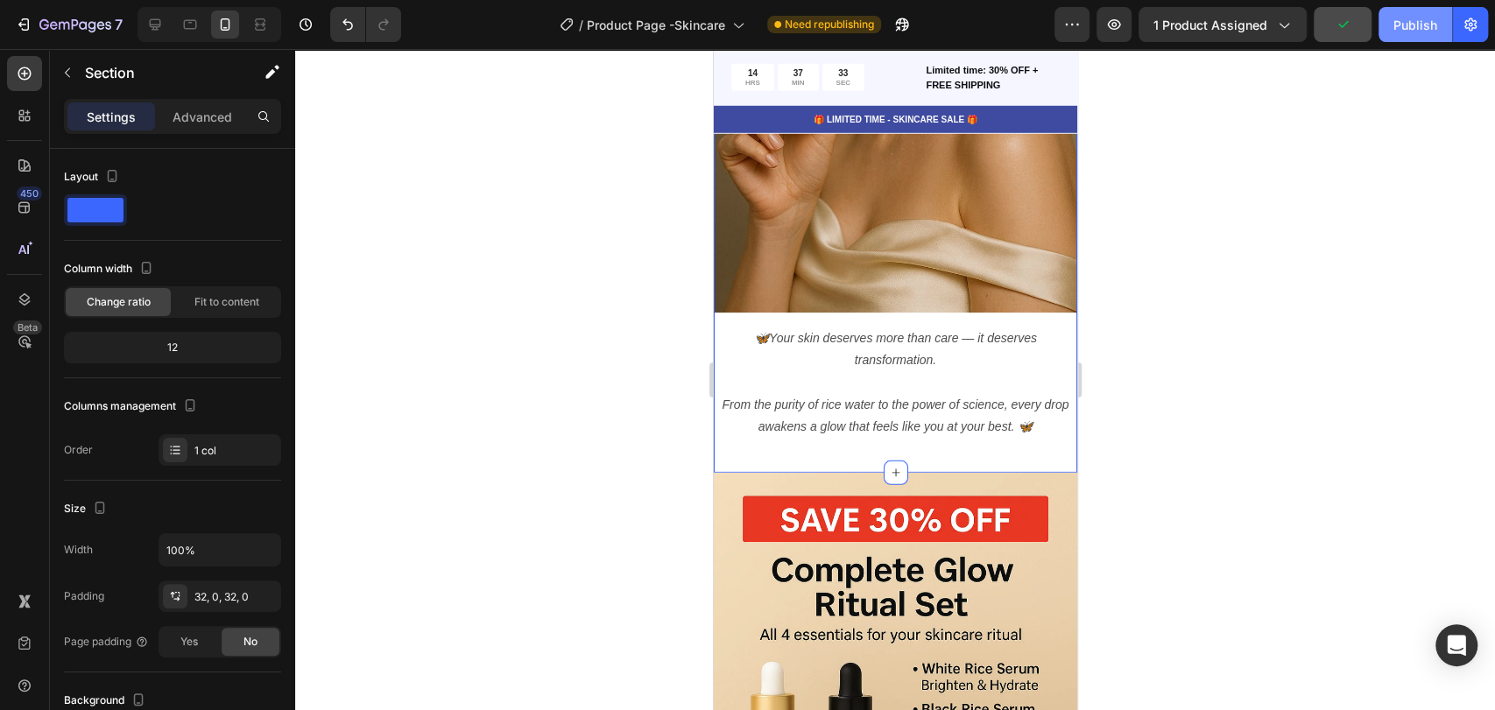
click at [1344, 25] on div "Publish" at bounding box center [1416, 25] width 44 height 18
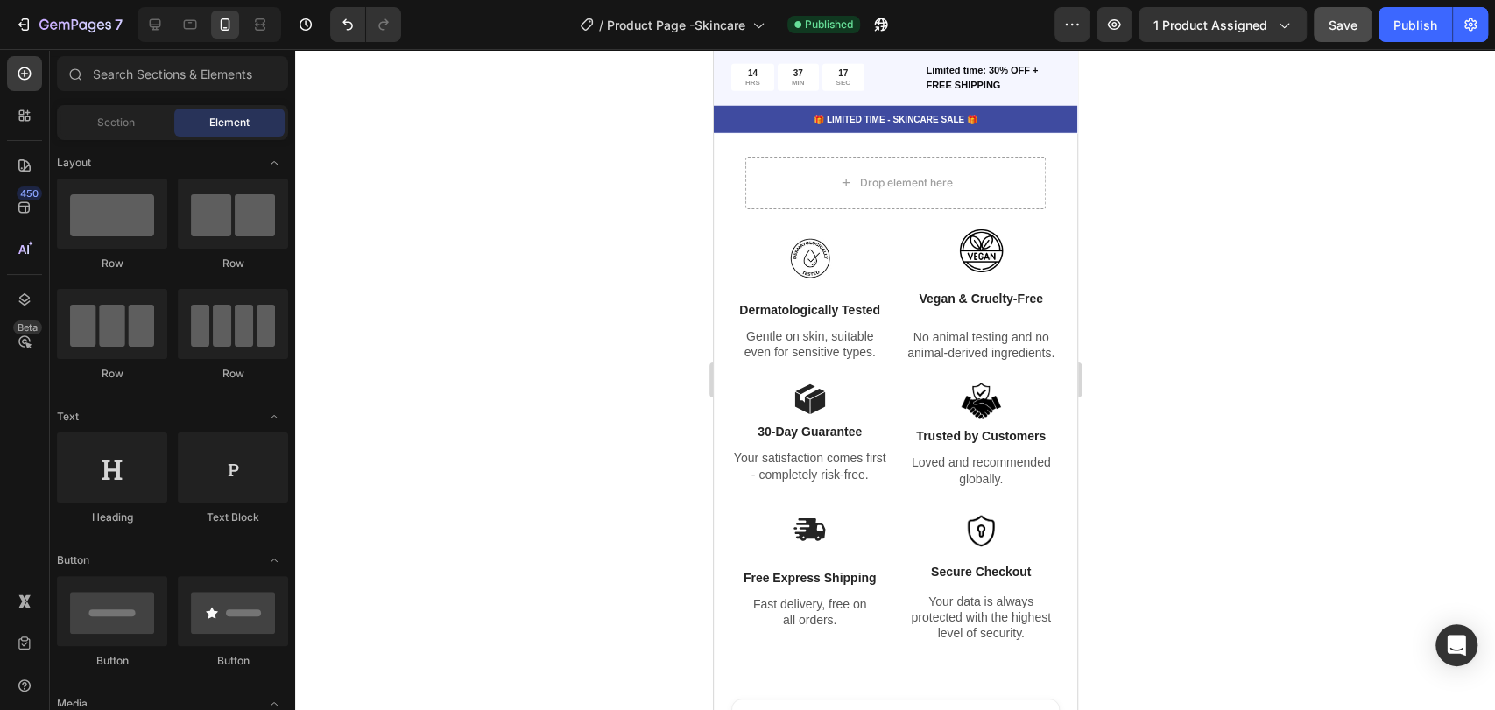
scroll to position [3334, 0]
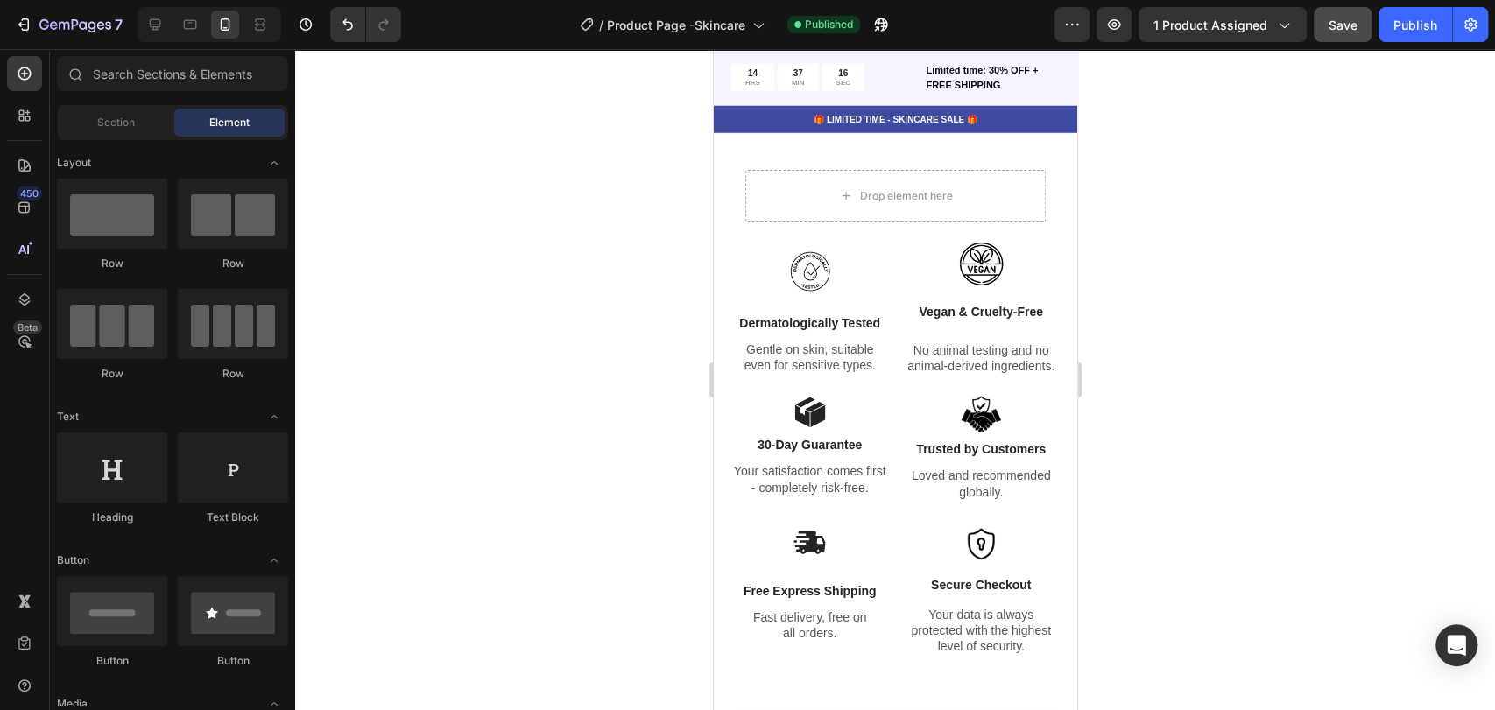
drag, startPoint x: 1065, startPoint y: 312, endPoint x: 1796, endPoint y: 324, distance: 730.6
click at [811, 253] on img at bounding box center [809, 271] width 70 height 70
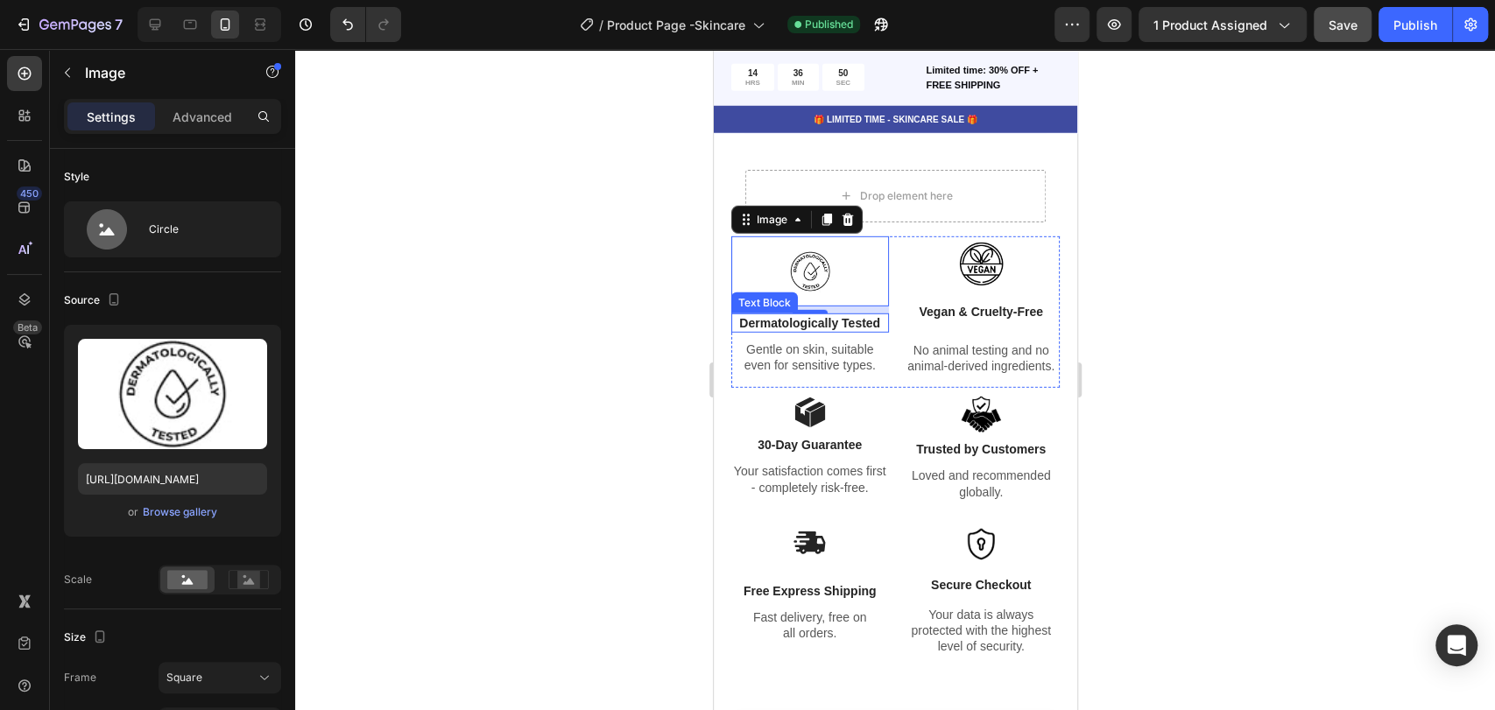
click at [821, 315] on p "Dermatologically Tested" at bounding box center [809, 323] width 154 height 16
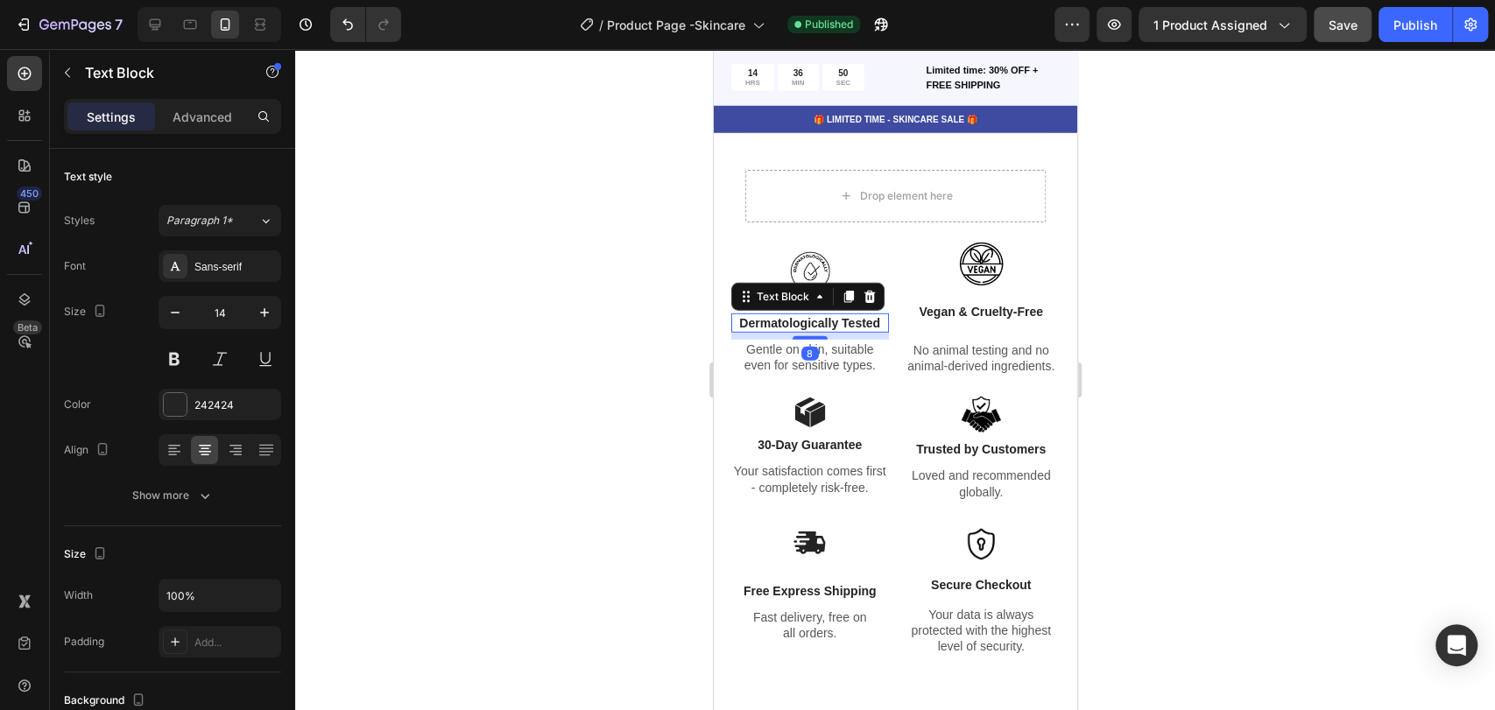
click at [821, 315] on p "Dermatologically Tested" at bounding box center [809, 323] width 154 height 16
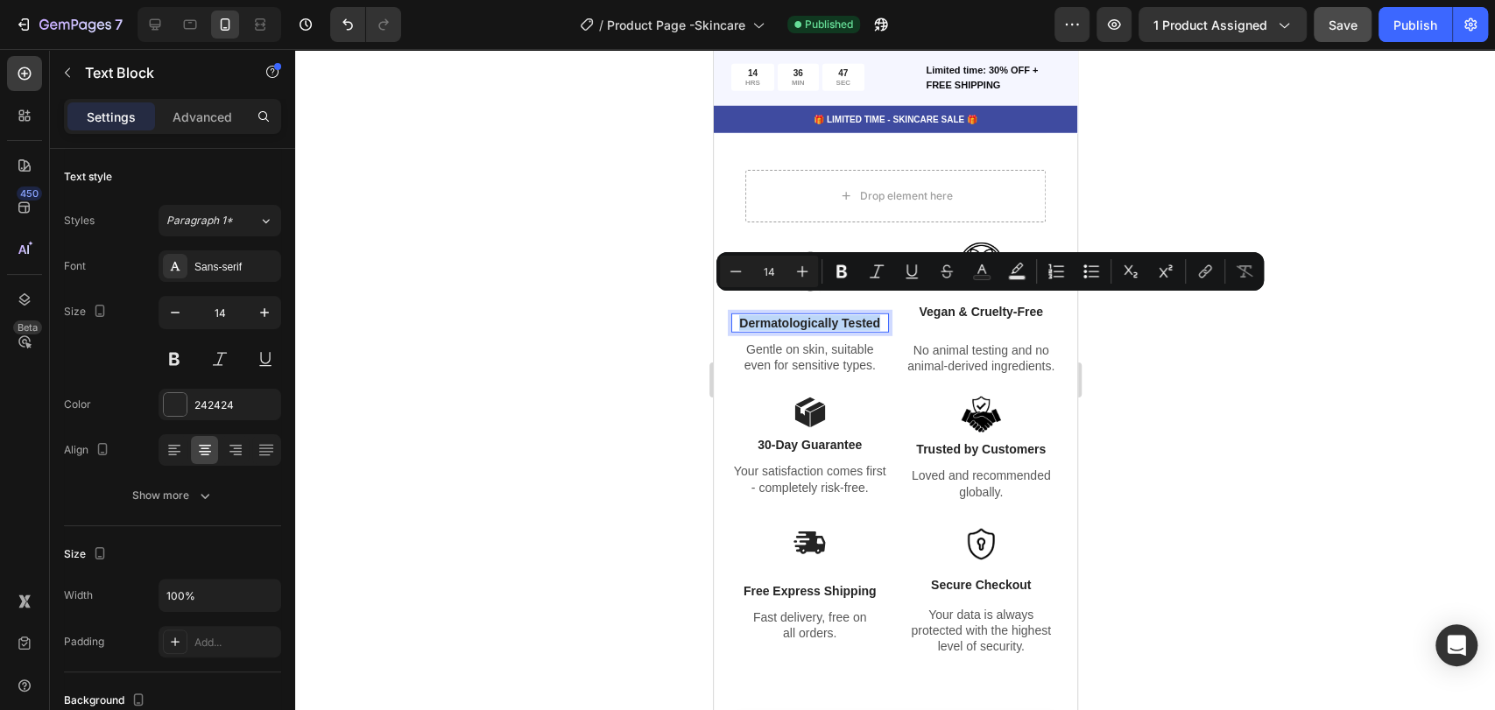
copy p "Dermatologically Tested"
click at [719, 330] on div "Real People. Real Results ✨ Heading Thousands are already glowing with smoother…" at bounding box center [894, 402] width 363 height 2042
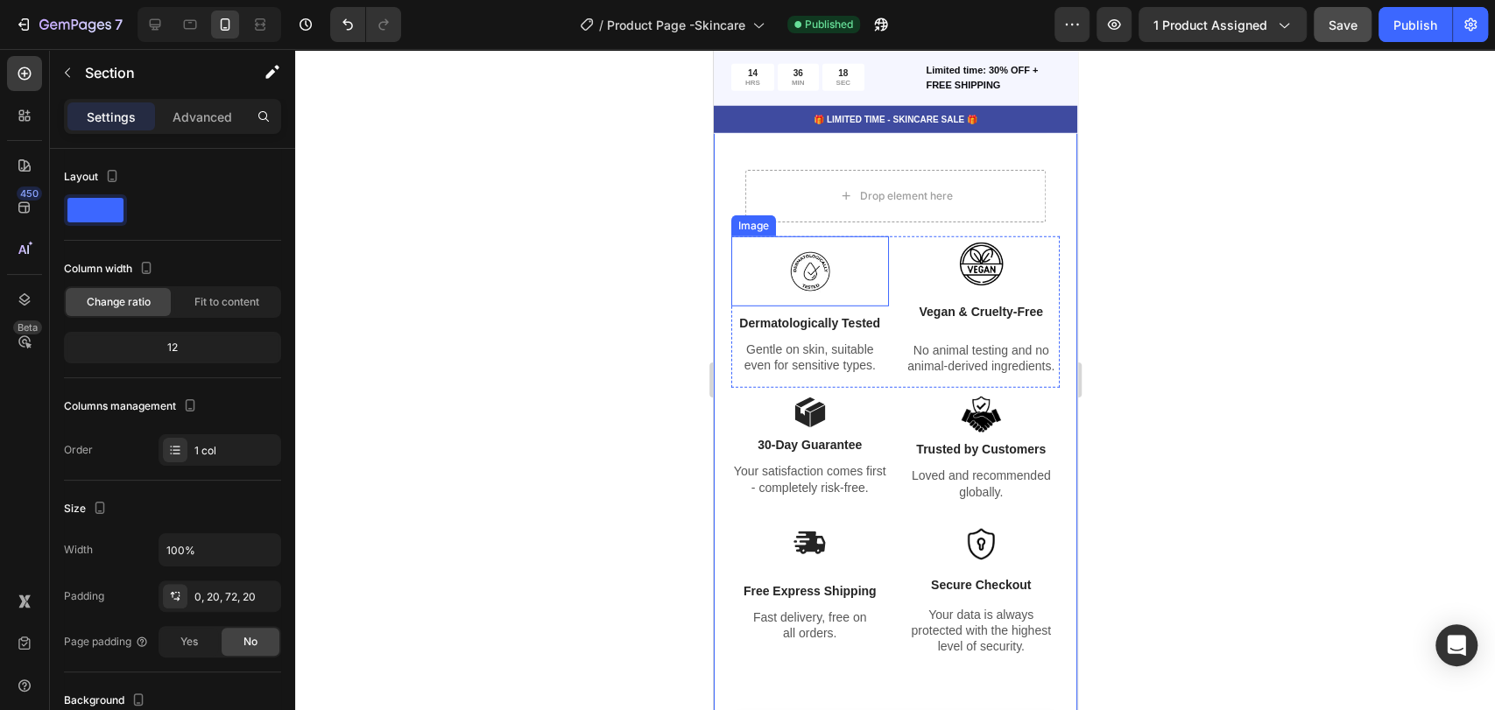
click at [803, 244] on img at bounding box center [809, 271] width 70 height 70
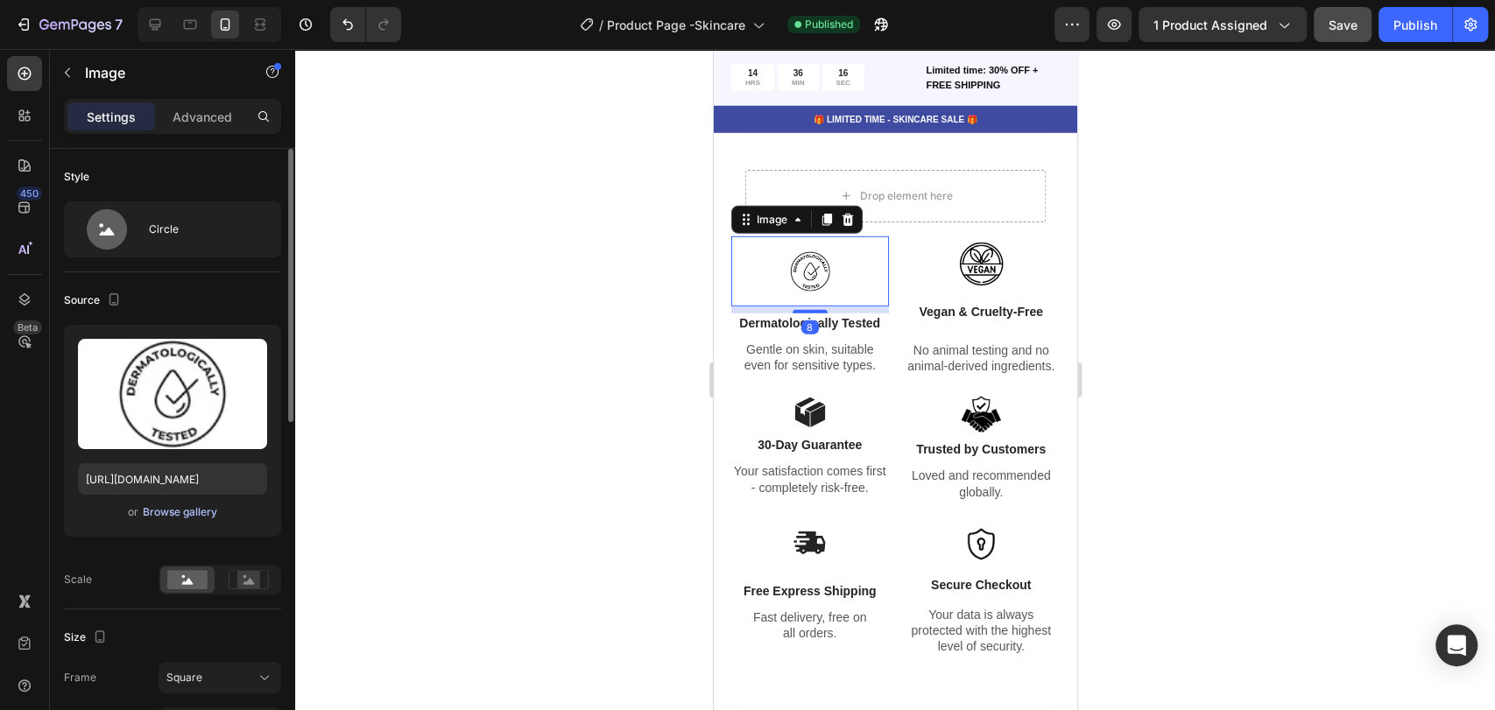
click at [194, 513] on div "Browse gallery" at bounding box center [180, 513] width 74 height 16
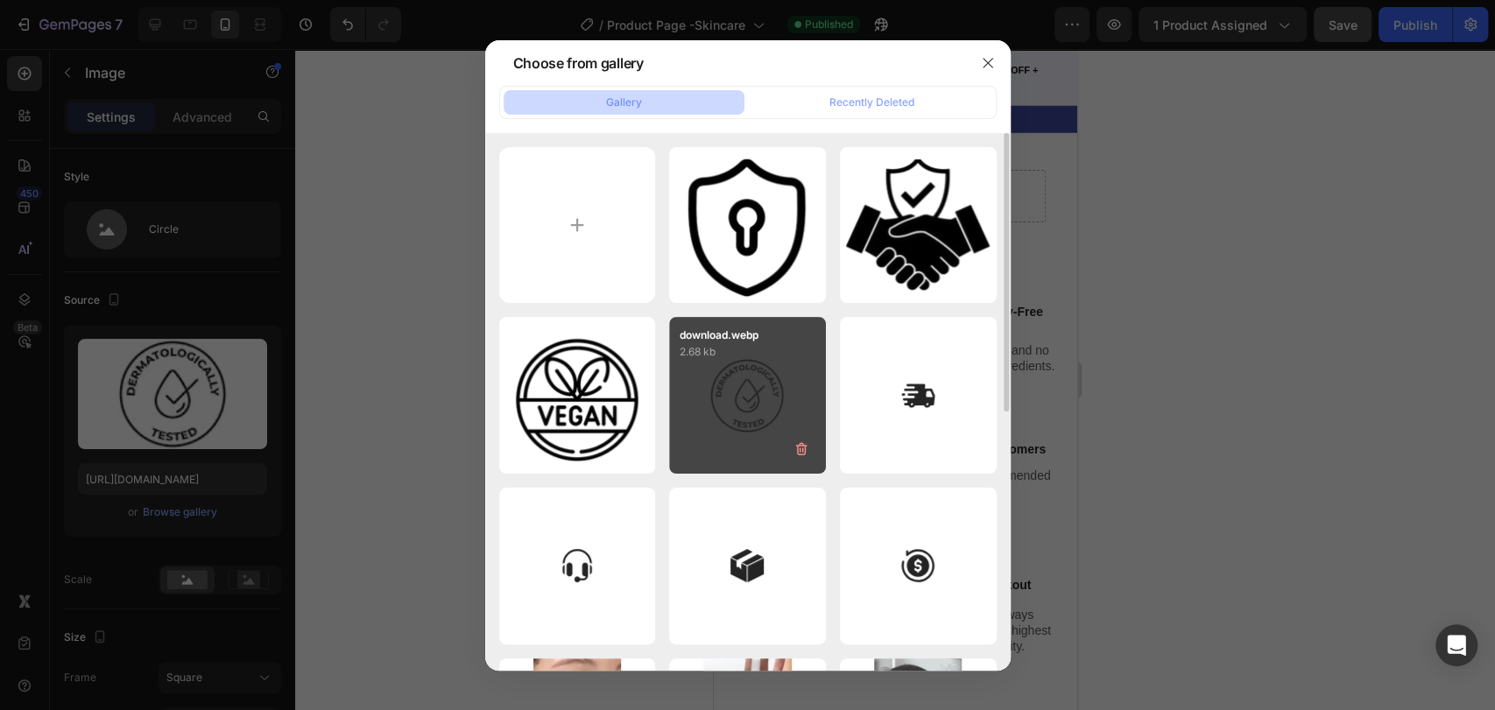
drag, startPoint x: 718, startPoint y: 397, endPoint x: 778, endPoint y: 457, distance: 84.9
click at [707, 446] on div "download.webp 2.68 kb" at bounding box center [747, 395] width 157 height 157
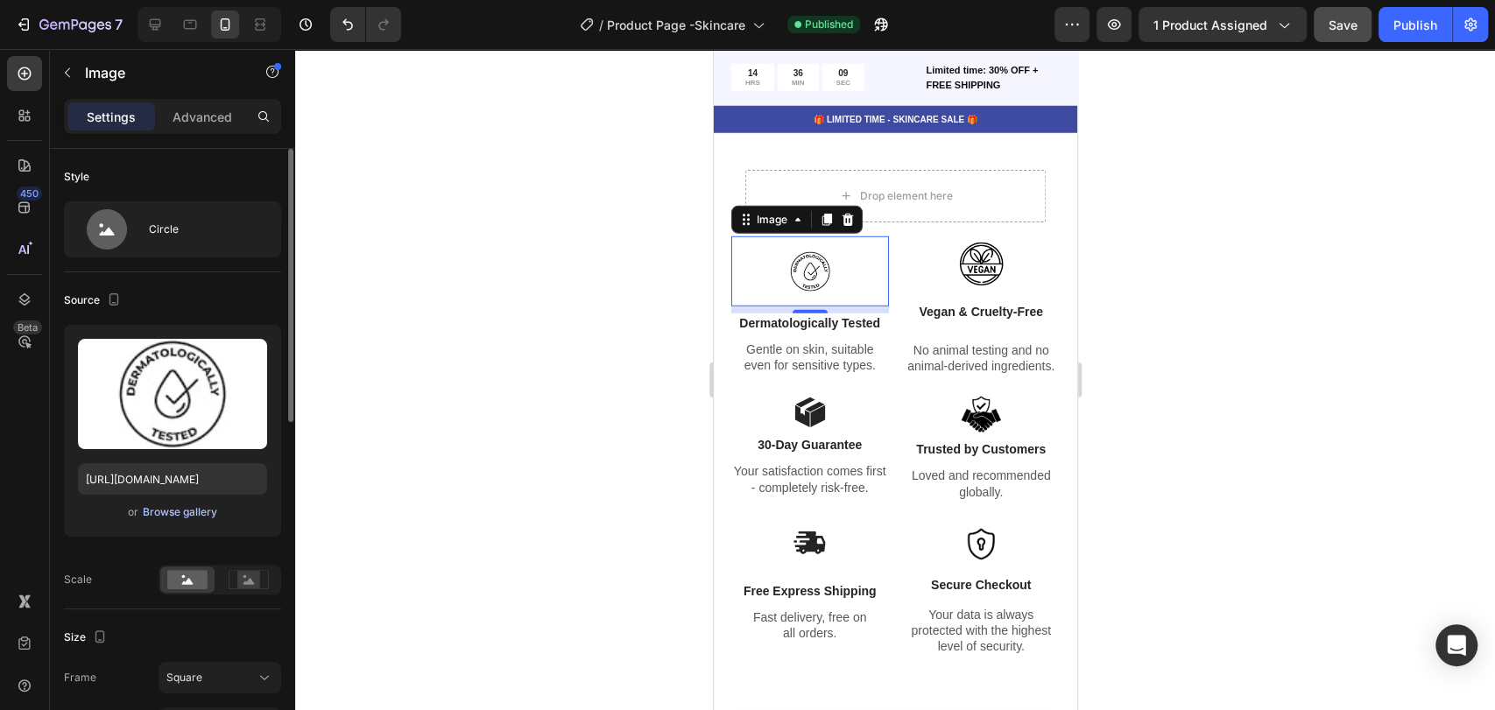
click at [209, 506] on div "Browse gallery" at bounding box center [180, 513] width 74 height 16
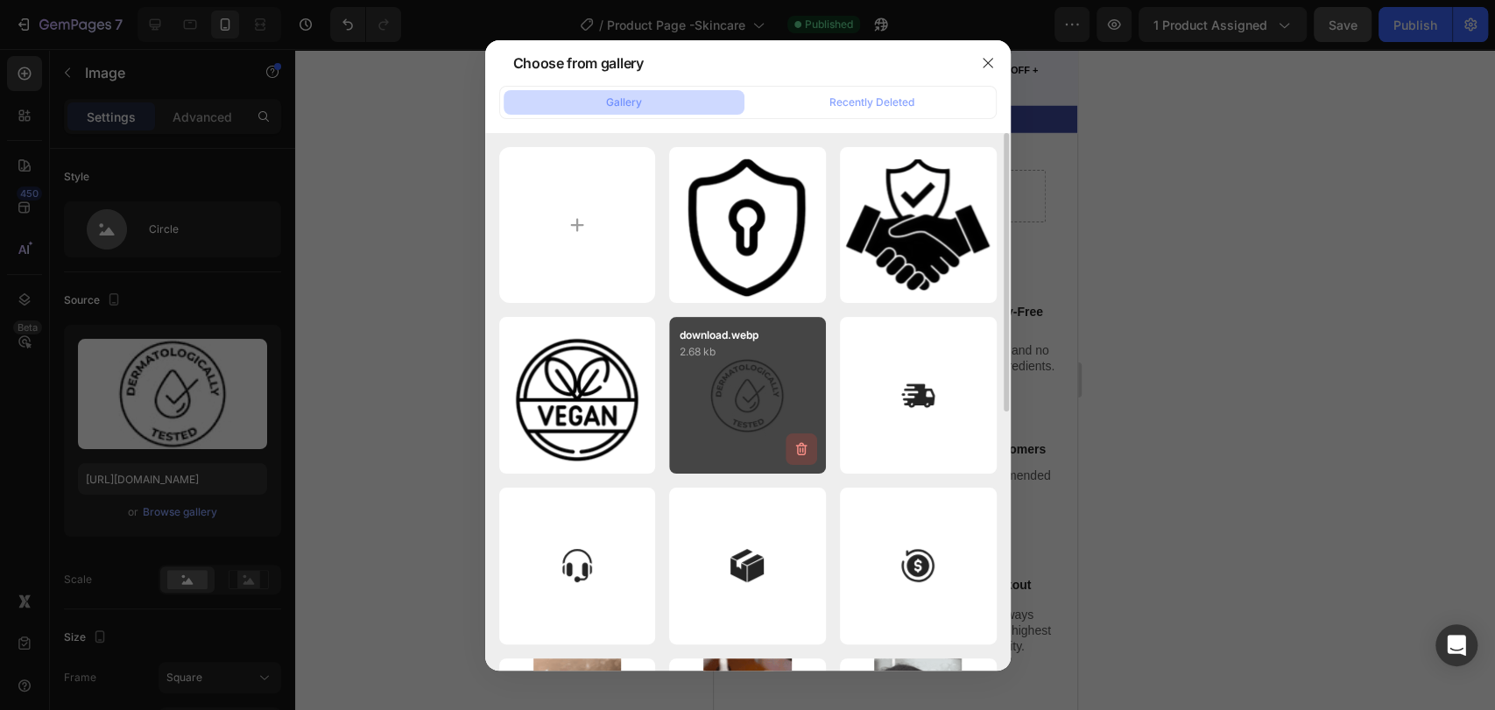
click at [802, 449] on icon "button" at bounding box center [803, 450] width 2 height 5
click at [792, 447] on div "Delete" at bounding box center [791, 453] width 32 height 16
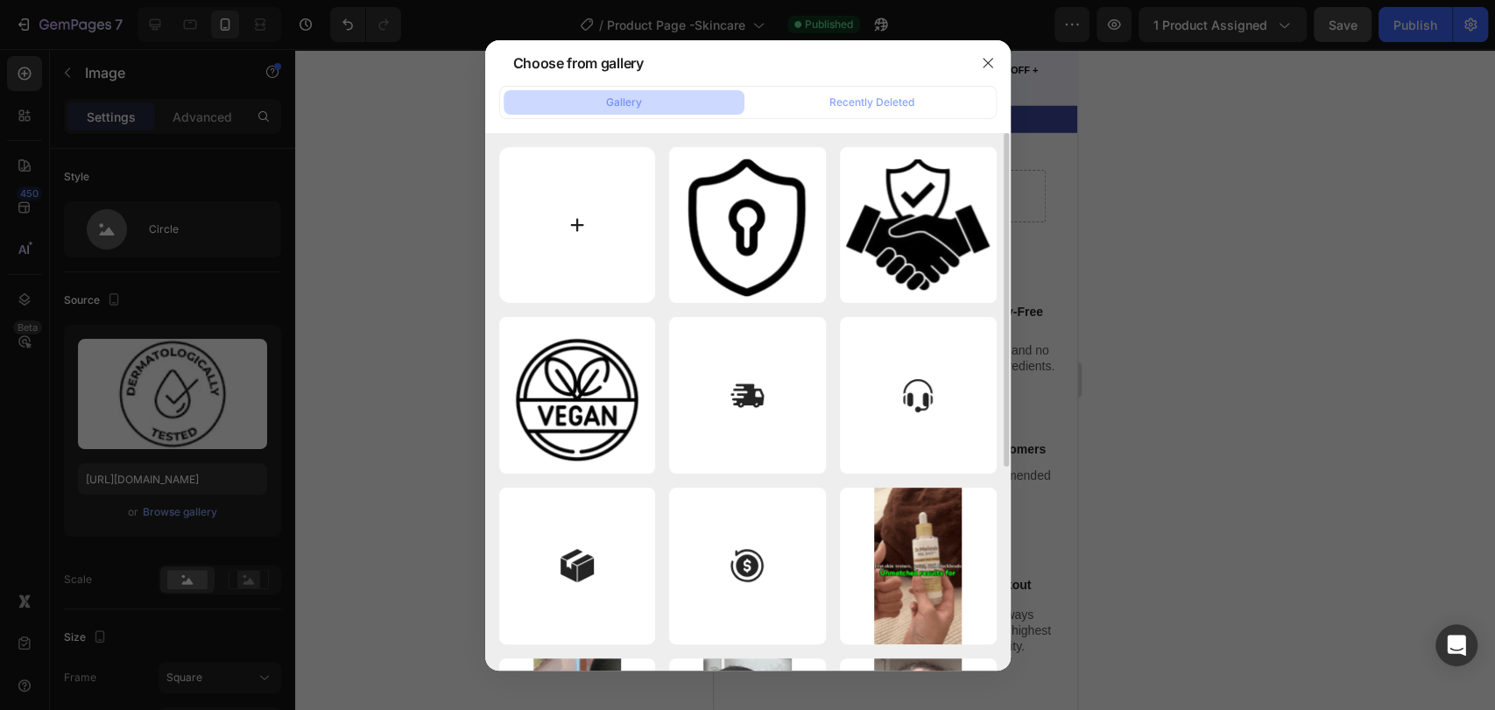
click at [626, 285] on input "file" at bounding box center [577, 225] width 157 height 157
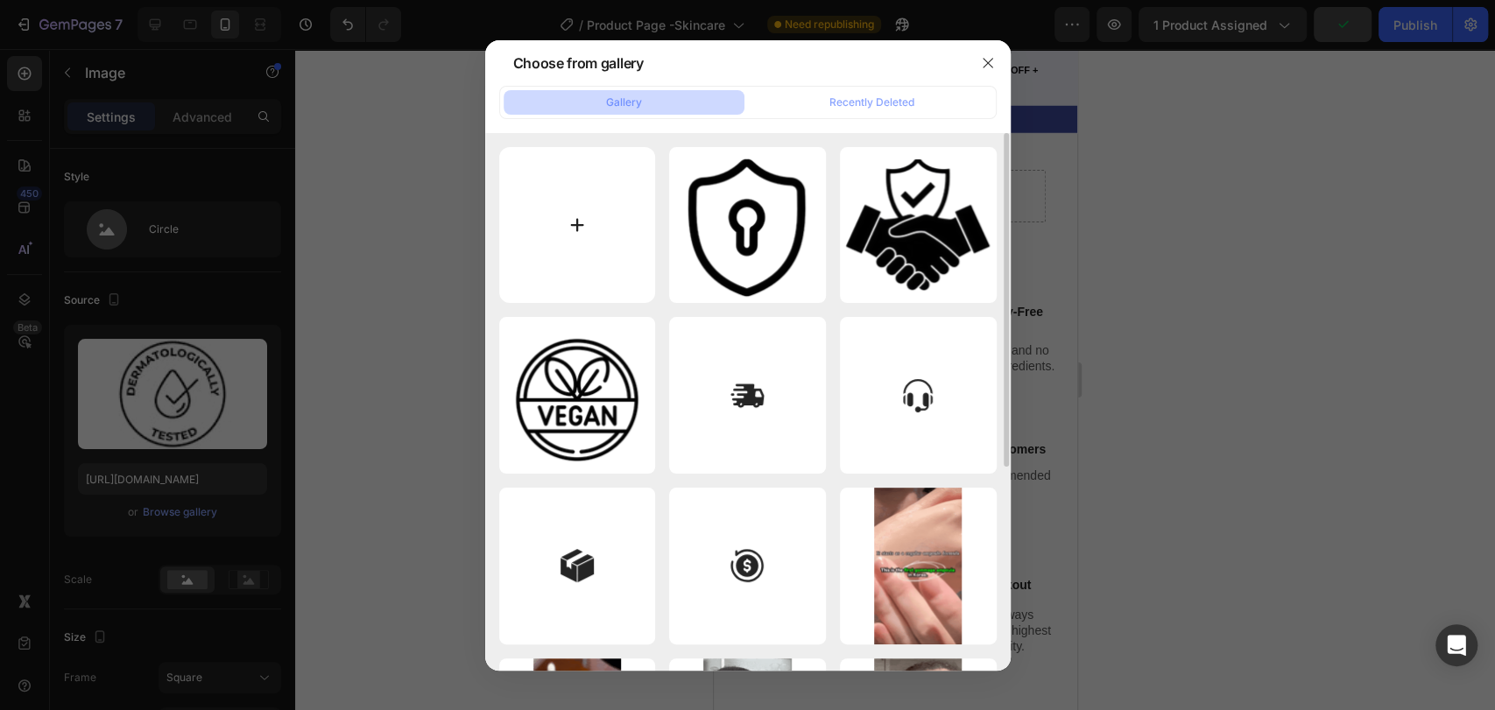
type input "C:\fakepath\dermatologically-tested-icon-simple-thin-outline_1223784-18688-remo…"
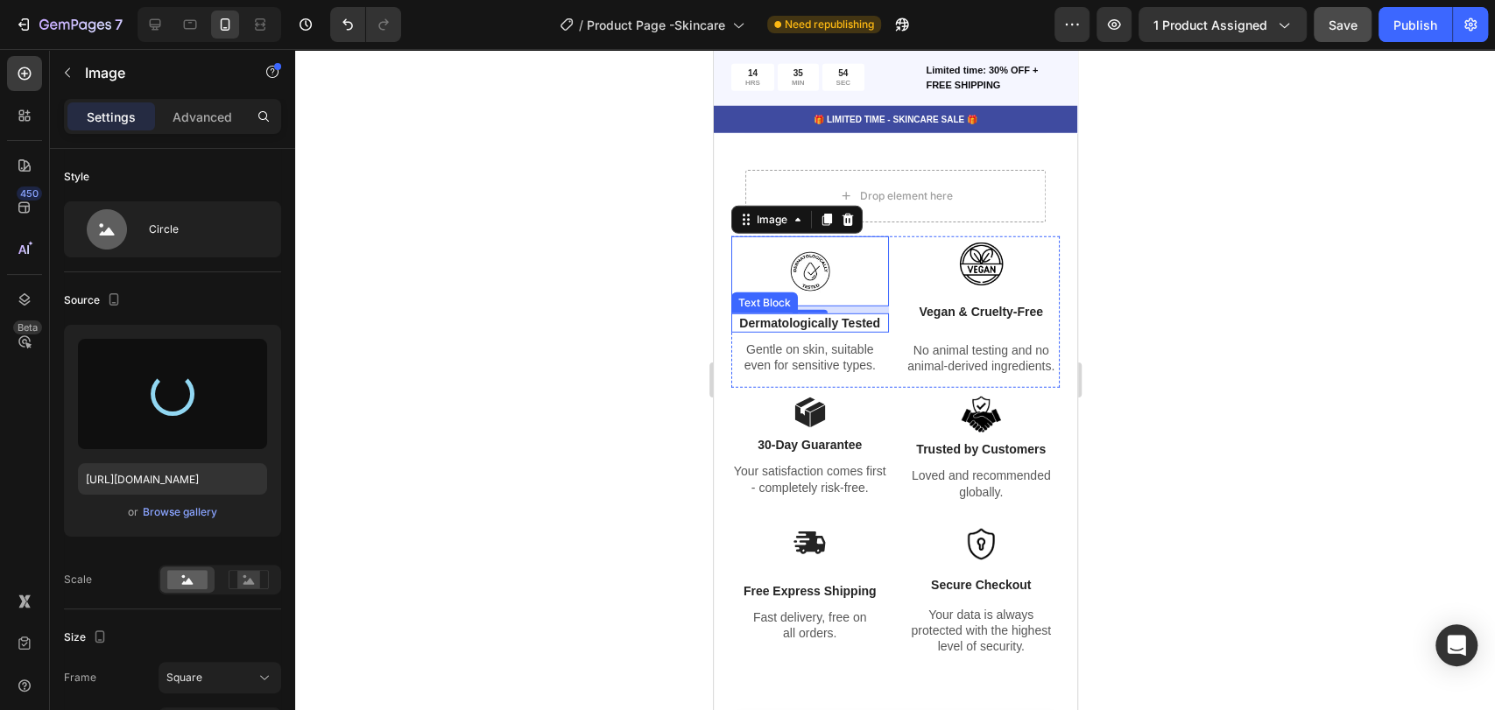
type input "https://cdn.shopify.com/s/files/1/0923/4625/3692/files/gempages_575979703182033…"
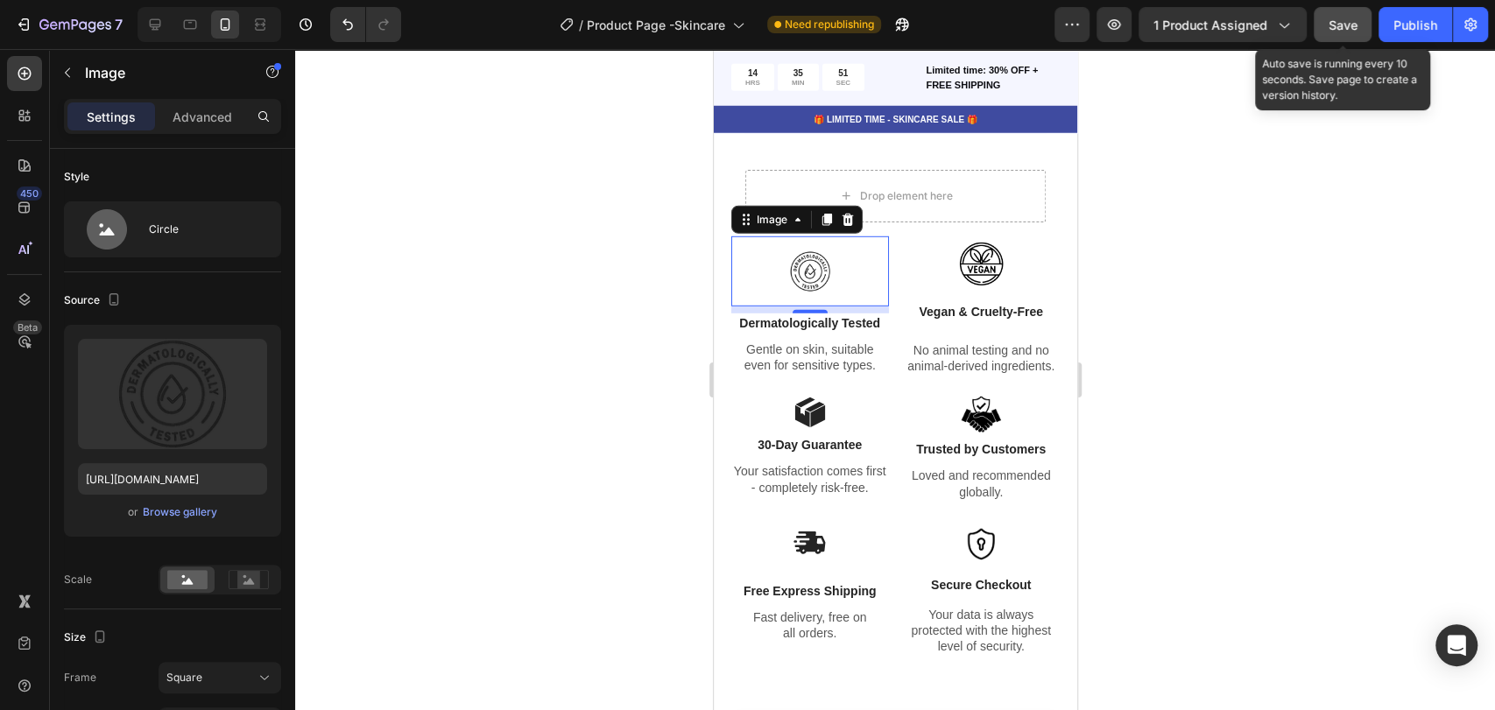
click at [1336, 27] on span "Save" at bounding box center [1343, 25] width 29 height 15
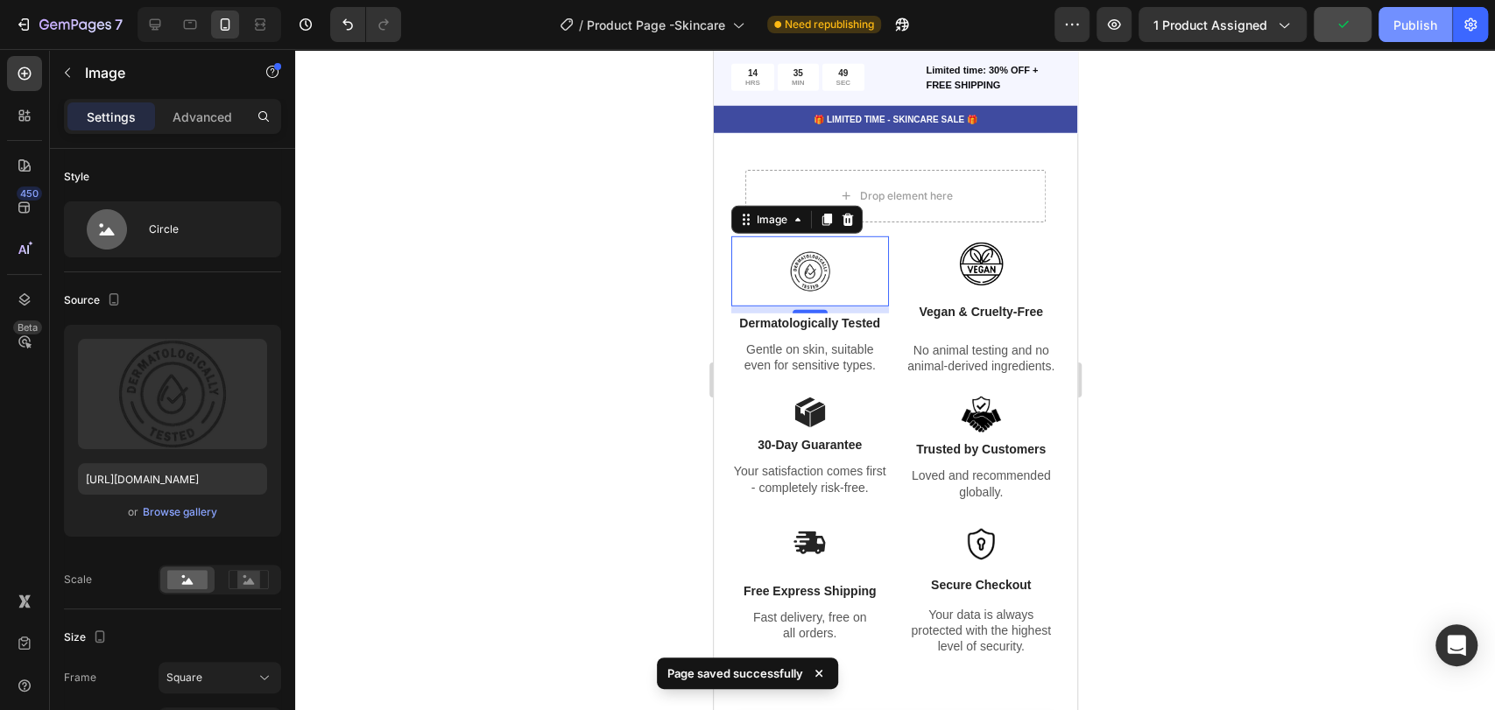
click at [1344, 24] on div "Publish" at bounding box center [1416, 25] width 44 height 18
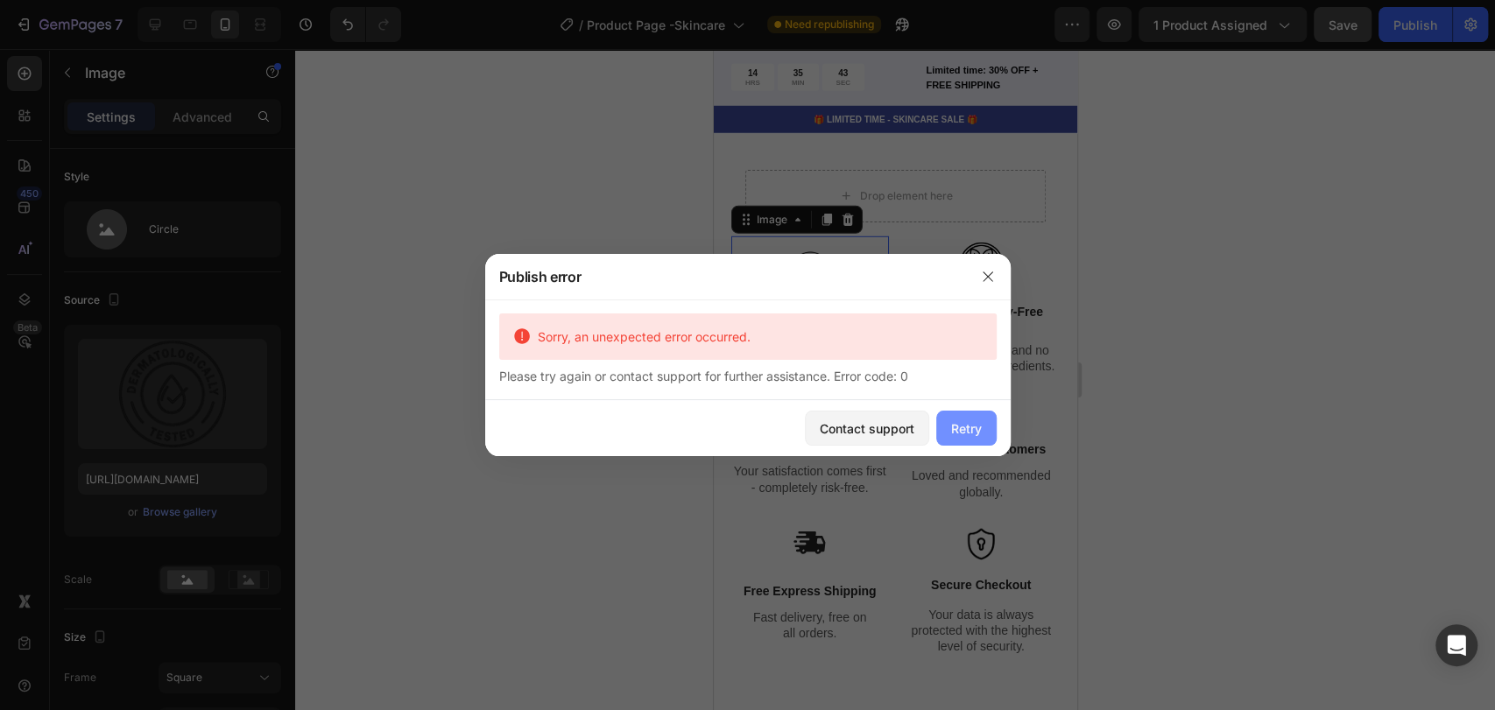
click at [954, 431] on div "Retry" at bounding box center [966, 429] width 31 height 18
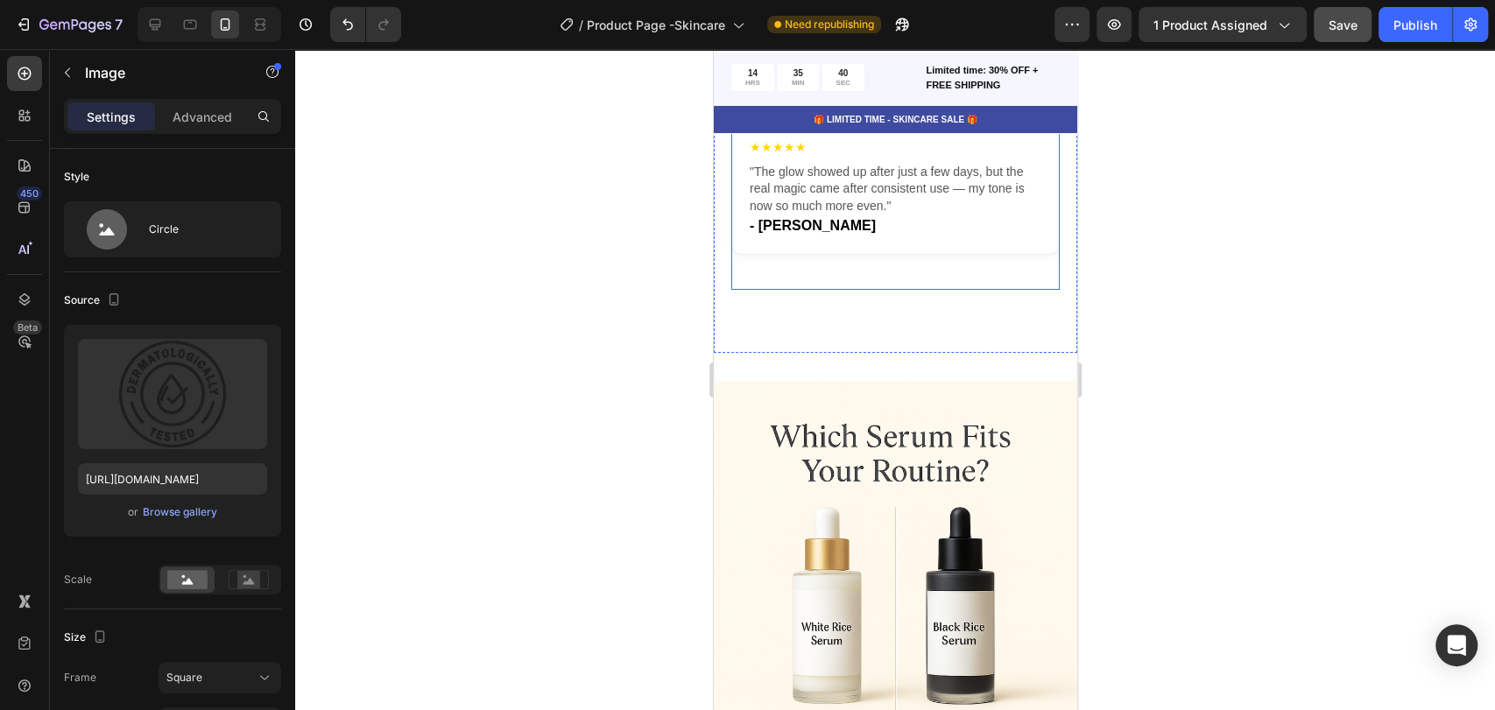
scroll to position [4793, 0]
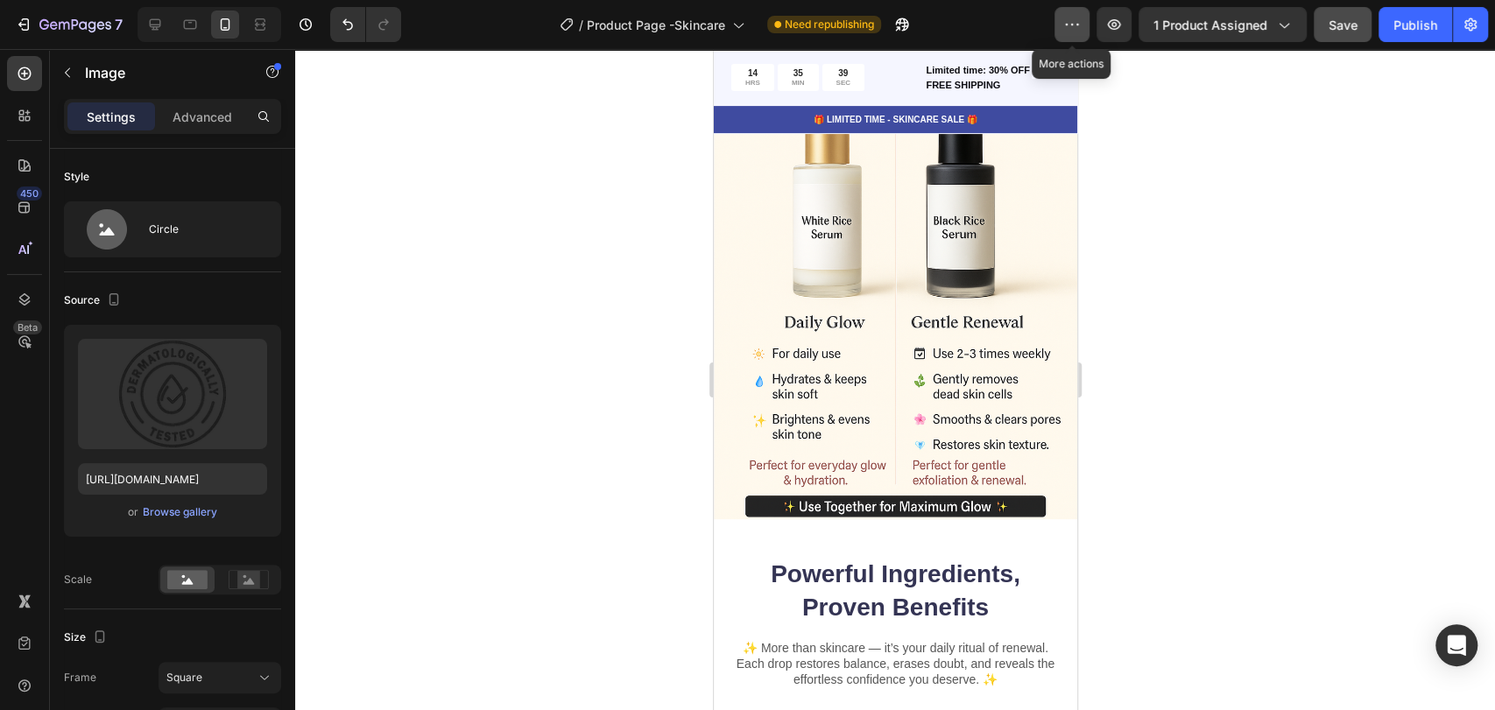
click at [1086, 29] on button "button" at bounding box center [1072, 24] width 35 height 35
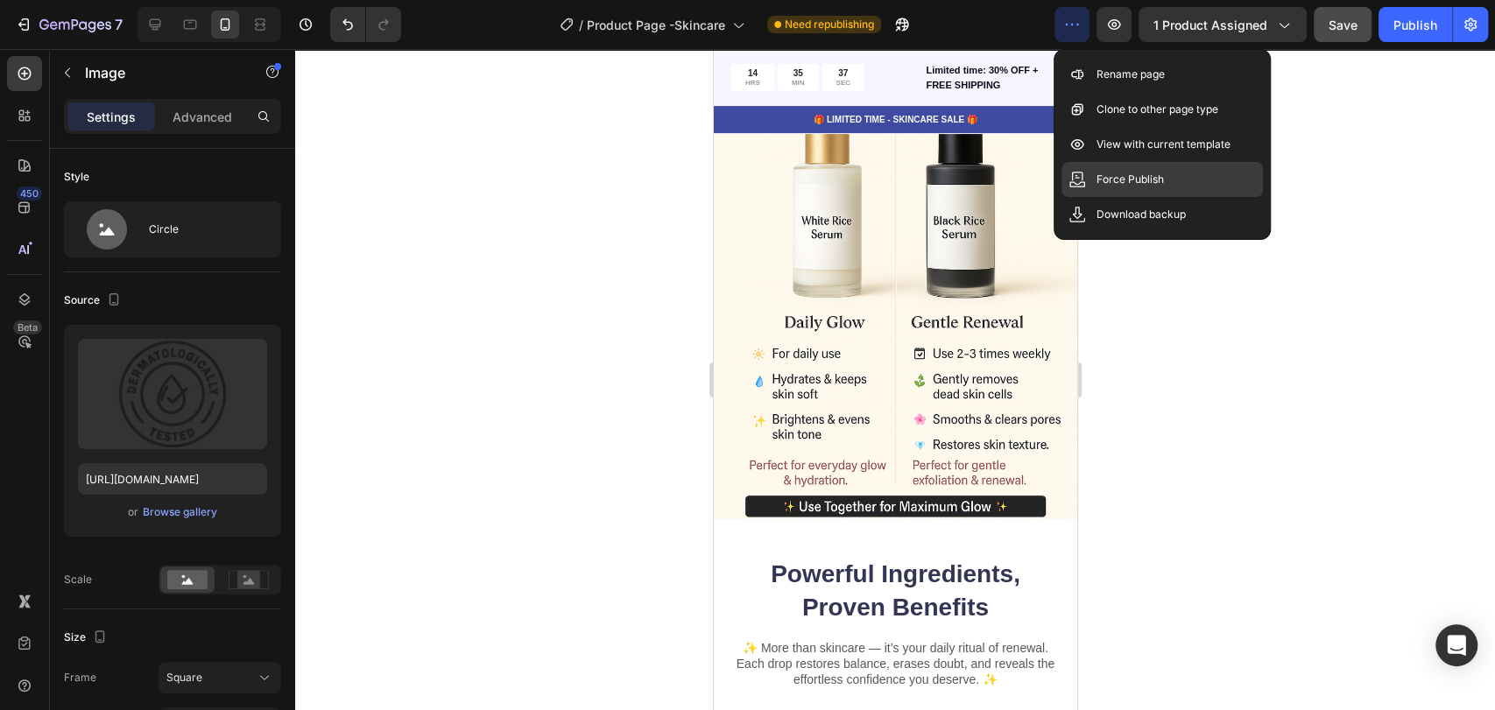
click at [1145, 197] on div "Force Publish" at bounding box center [1162, 214] width 201 height 35
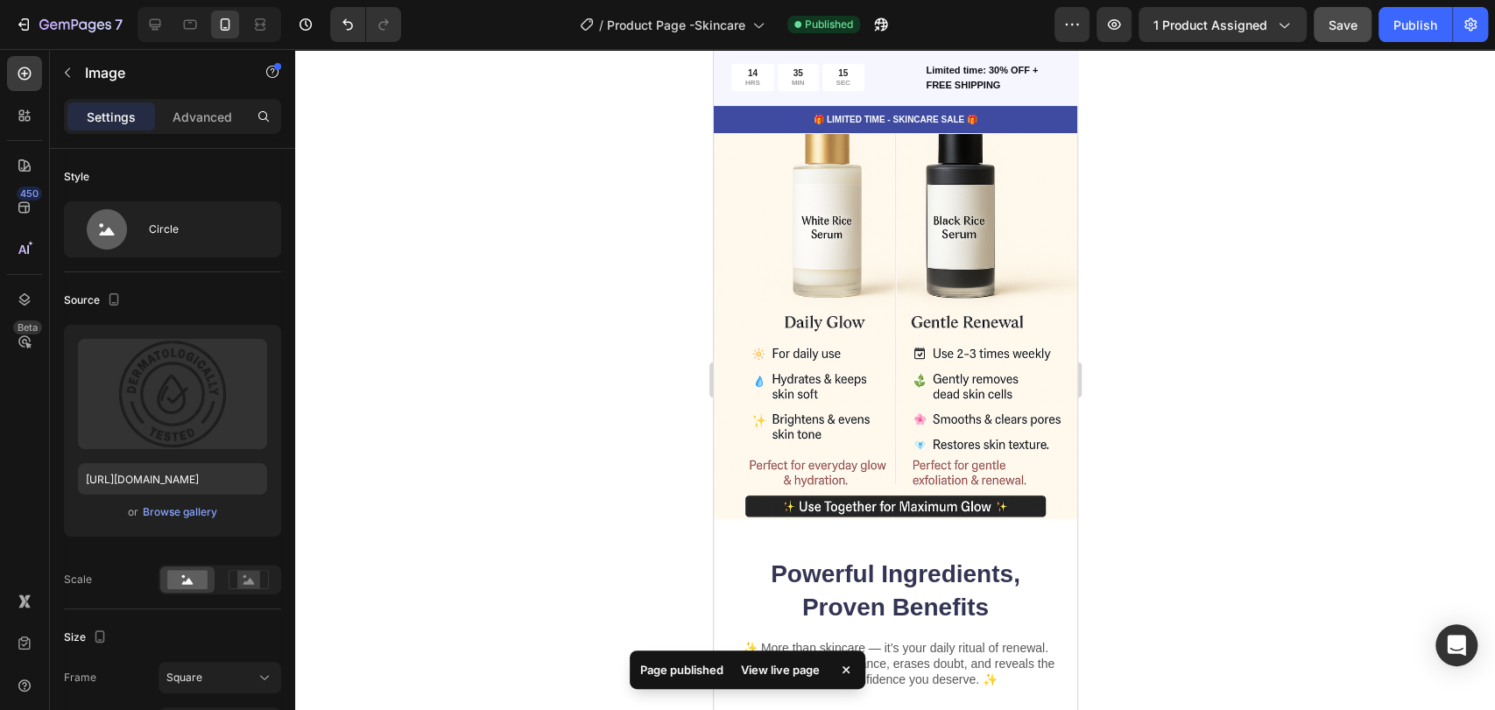
scroll to position [4696, 0]
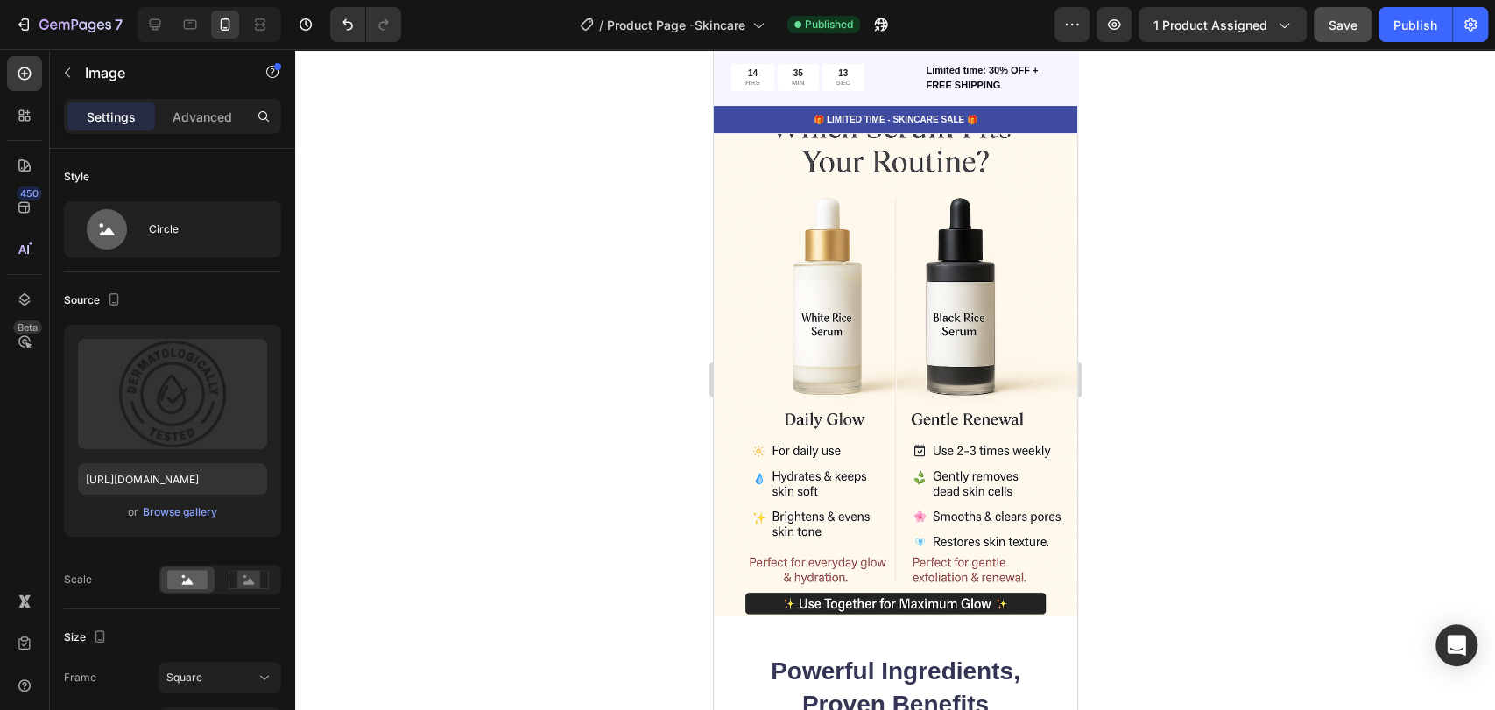
click at [1270, 261] on div at bounding box center [895, 379] width 1200 height 661
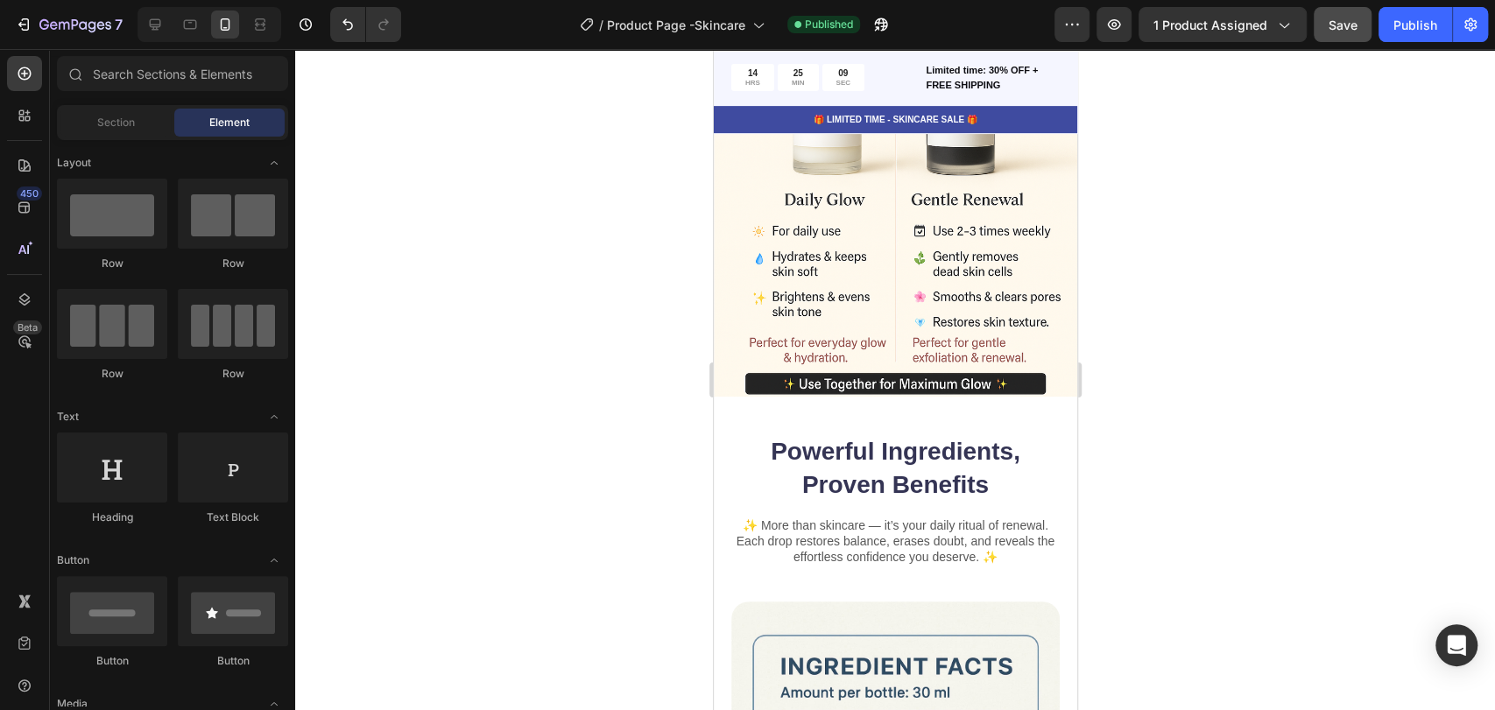
scroll to position [5010, 0]
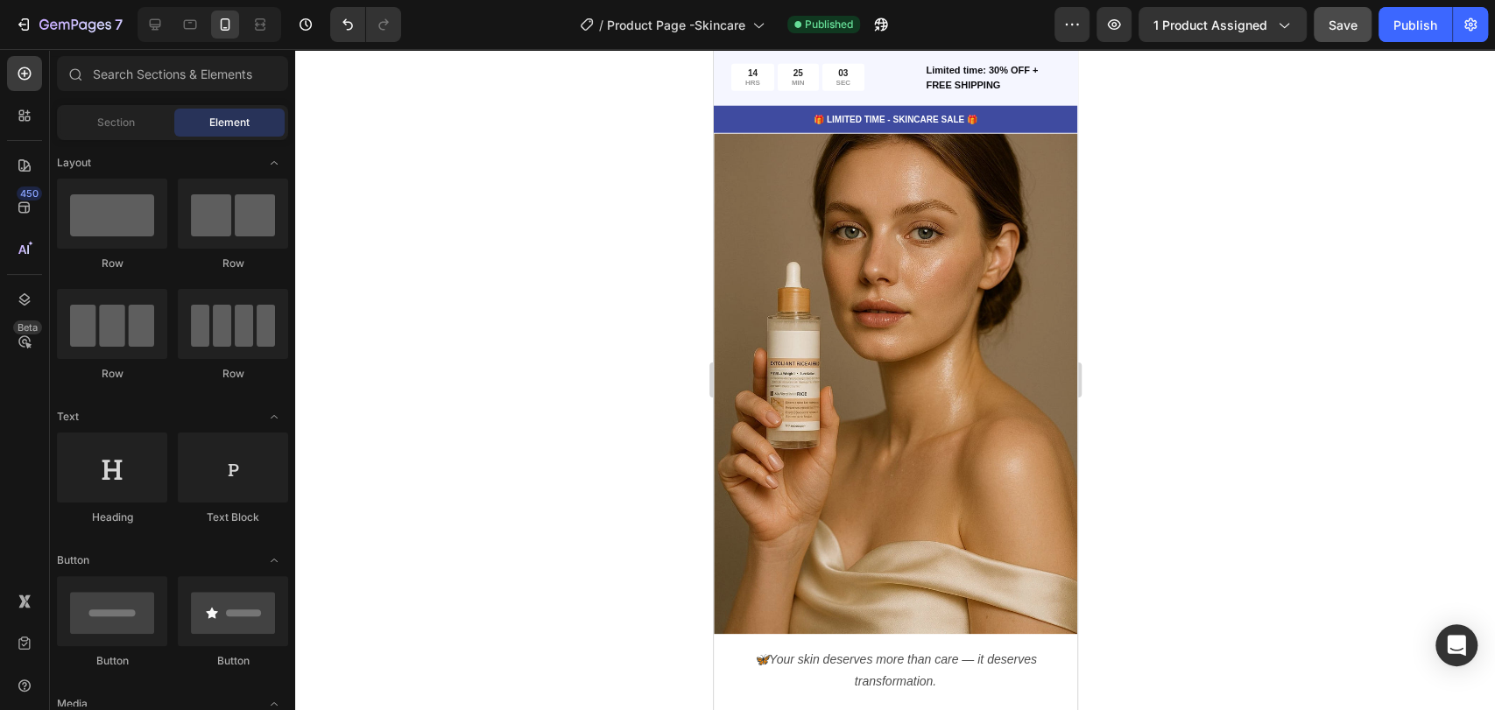
select select "Complete Serum Set"
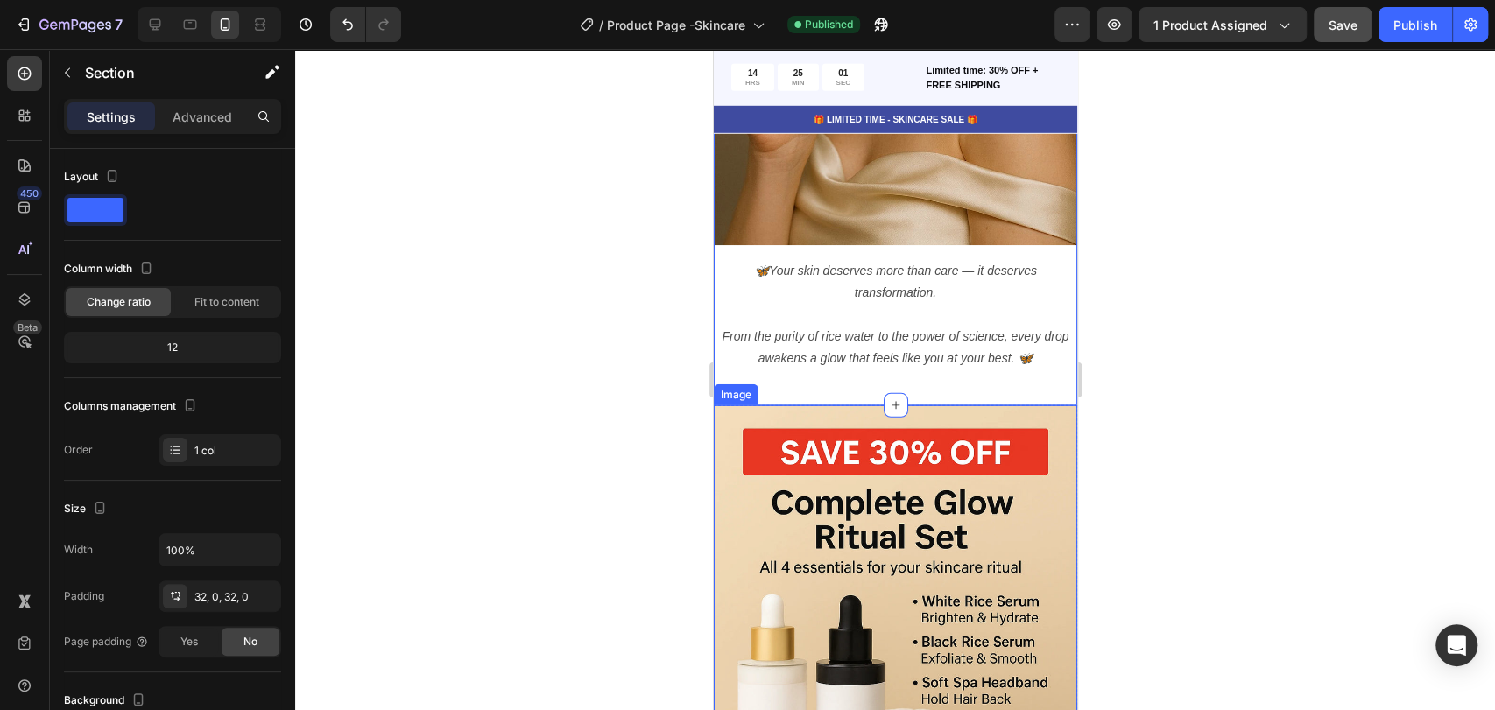
click at [922, 406] on img at bounding box center [894, 634] width 363 height 456
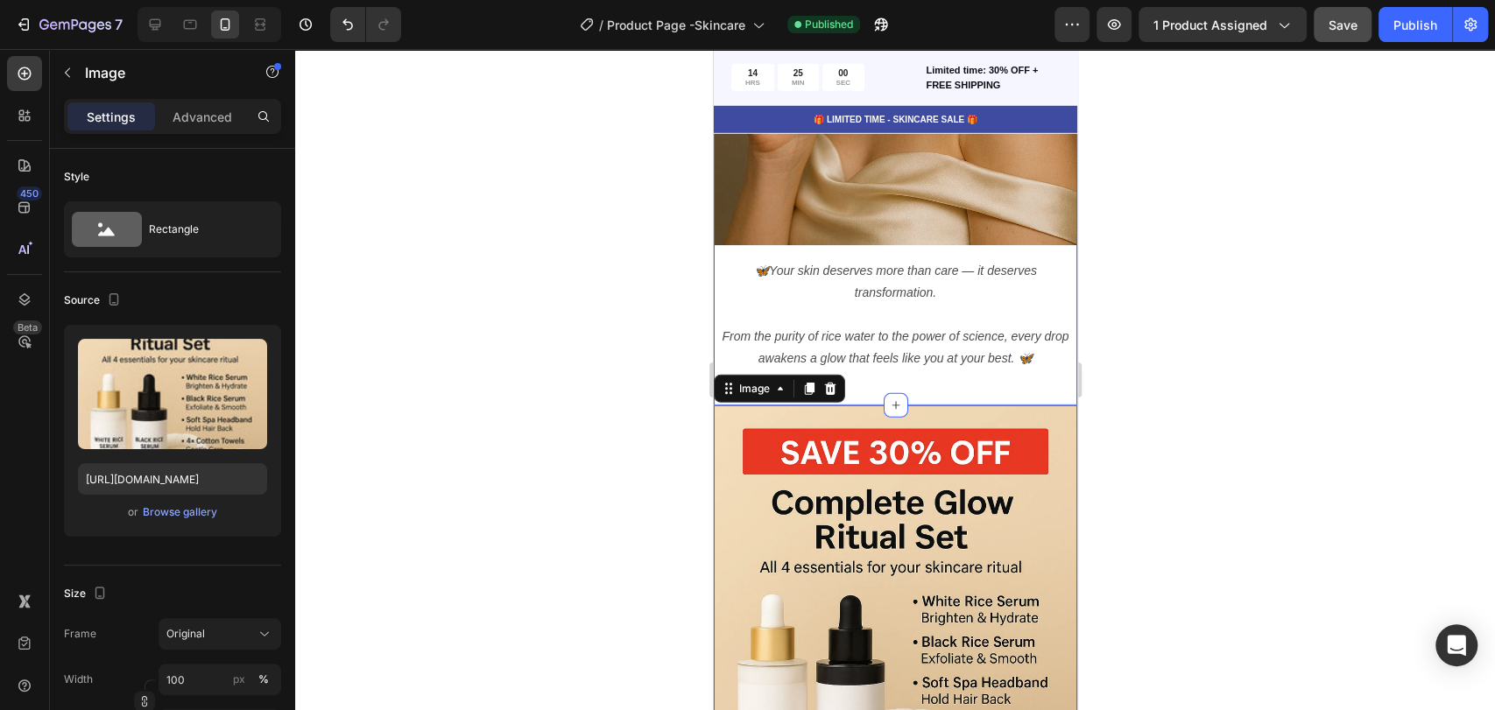
click at [883, 393] on div at bounding box center [895, 405] width 25 height 25
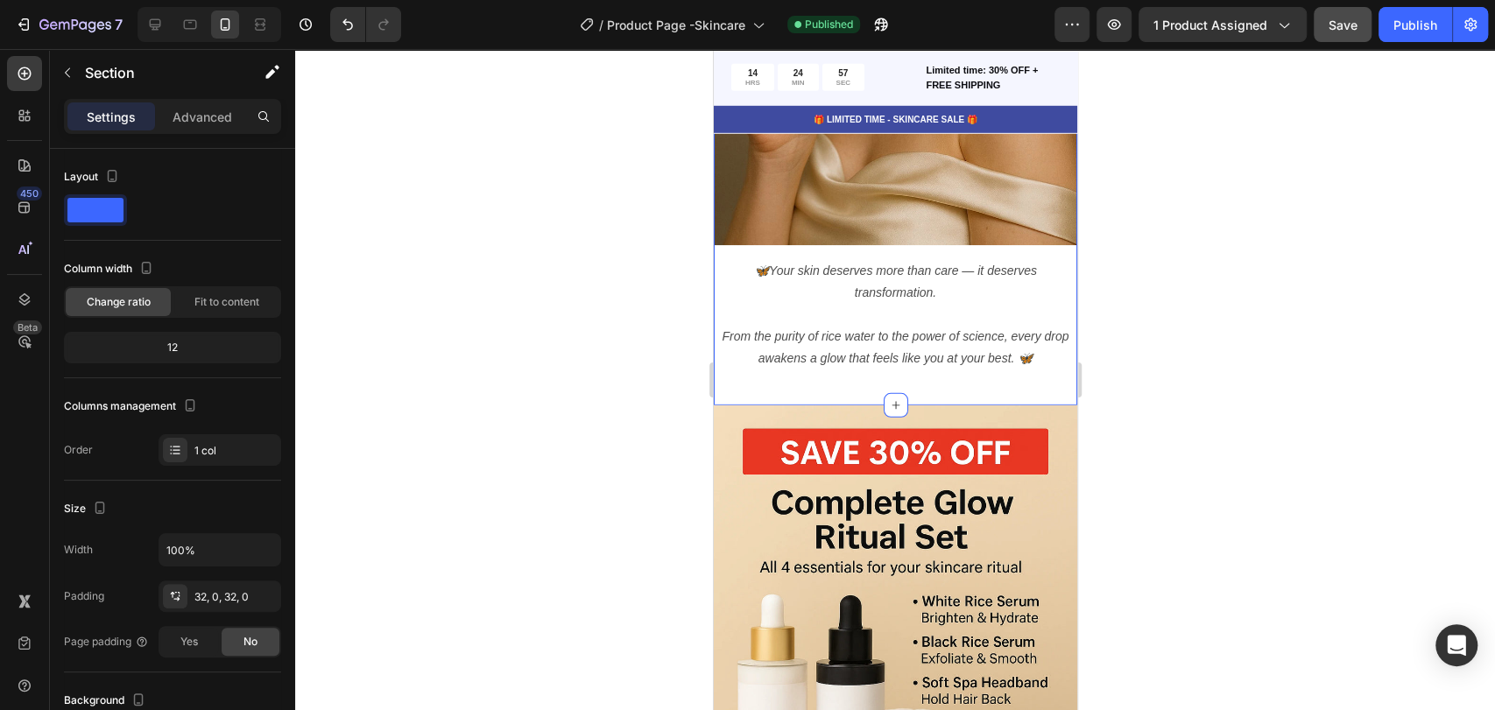
click at [749, 406] on img at bounding box center [894, 634] width 363 height 456
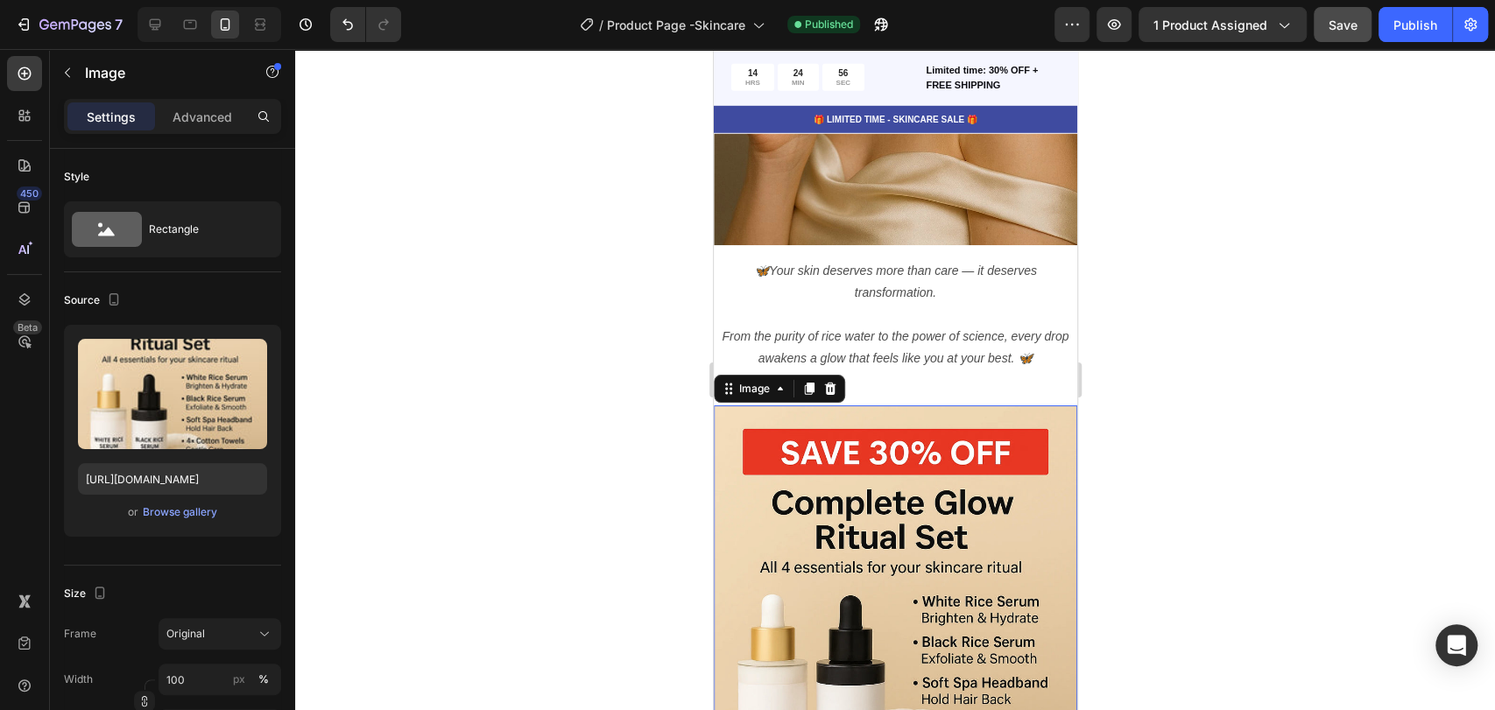
click at [752, 349] on p "From the purity of rice water to the power of science, every drop awakens a glo…" at bounding box center [895, 337] width 360 height 67
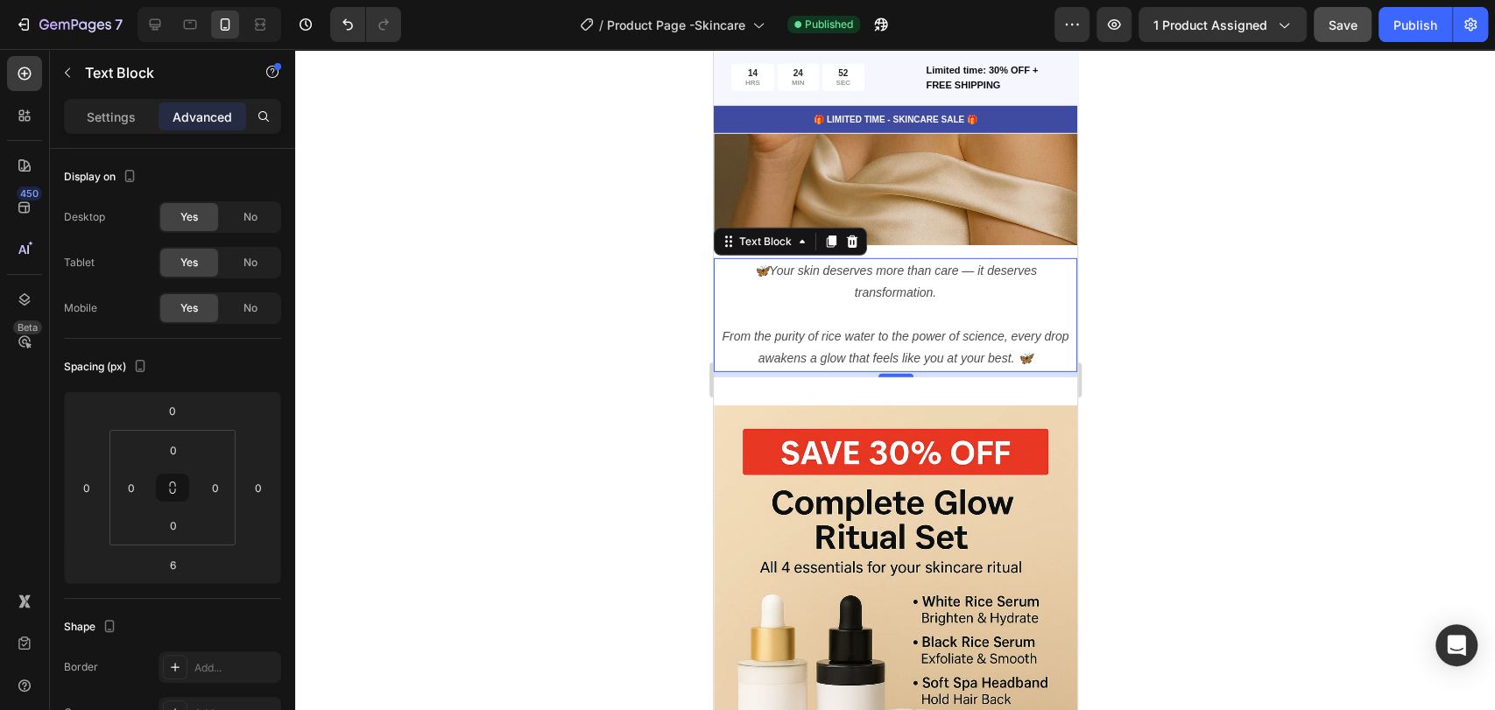
click at [889, 372] on div "6" at bounding box center [894, 374] width 363 height 5
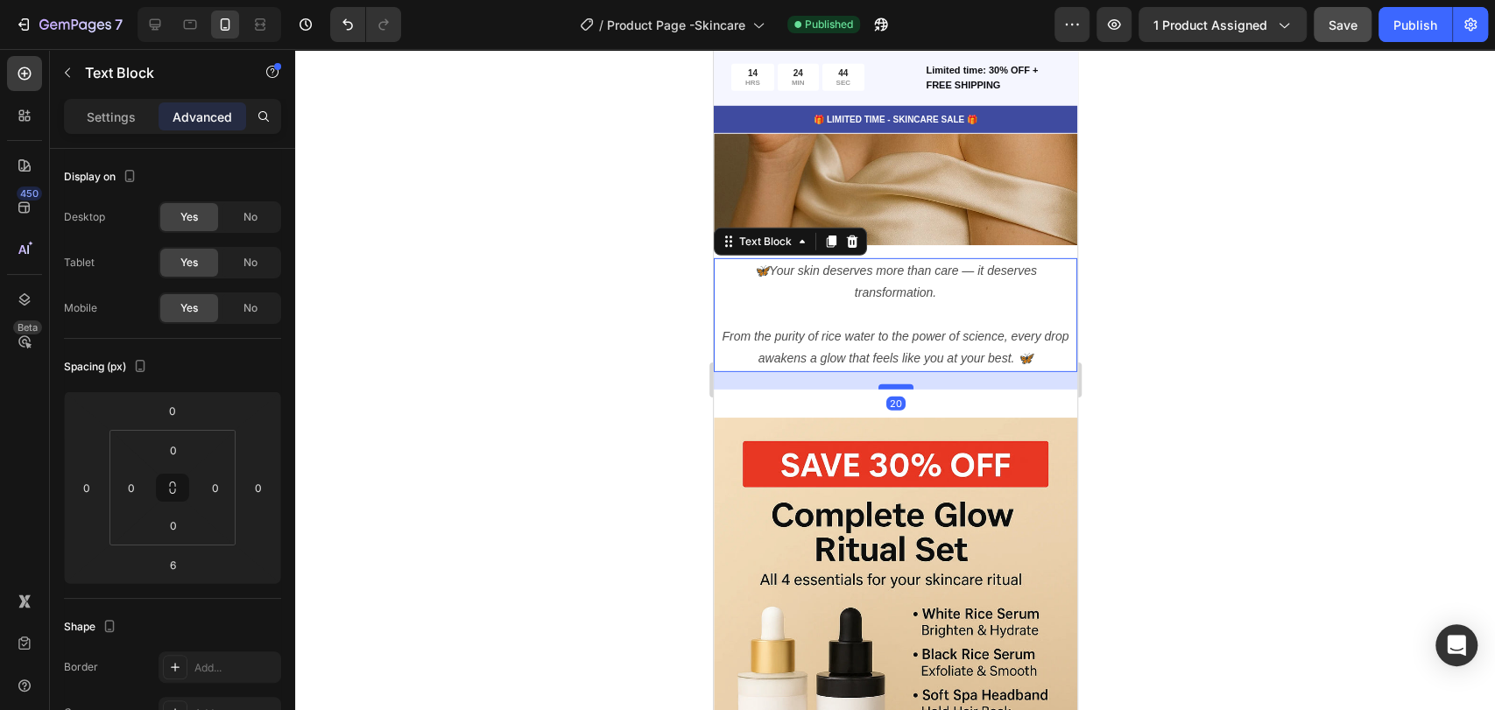
drag, startPoint x: 889, startPoint y: 356, endPoint x: 893, endPoint y: 368, distance: 12.8
click at [893, 385] on div at bounding box center [895, 387] width 35 height 5
type input "20"
click at [902, 264] on icon "Your skin deserves more than care — it deserves transformation." at bounding box center [902, 282] width 268 height 36
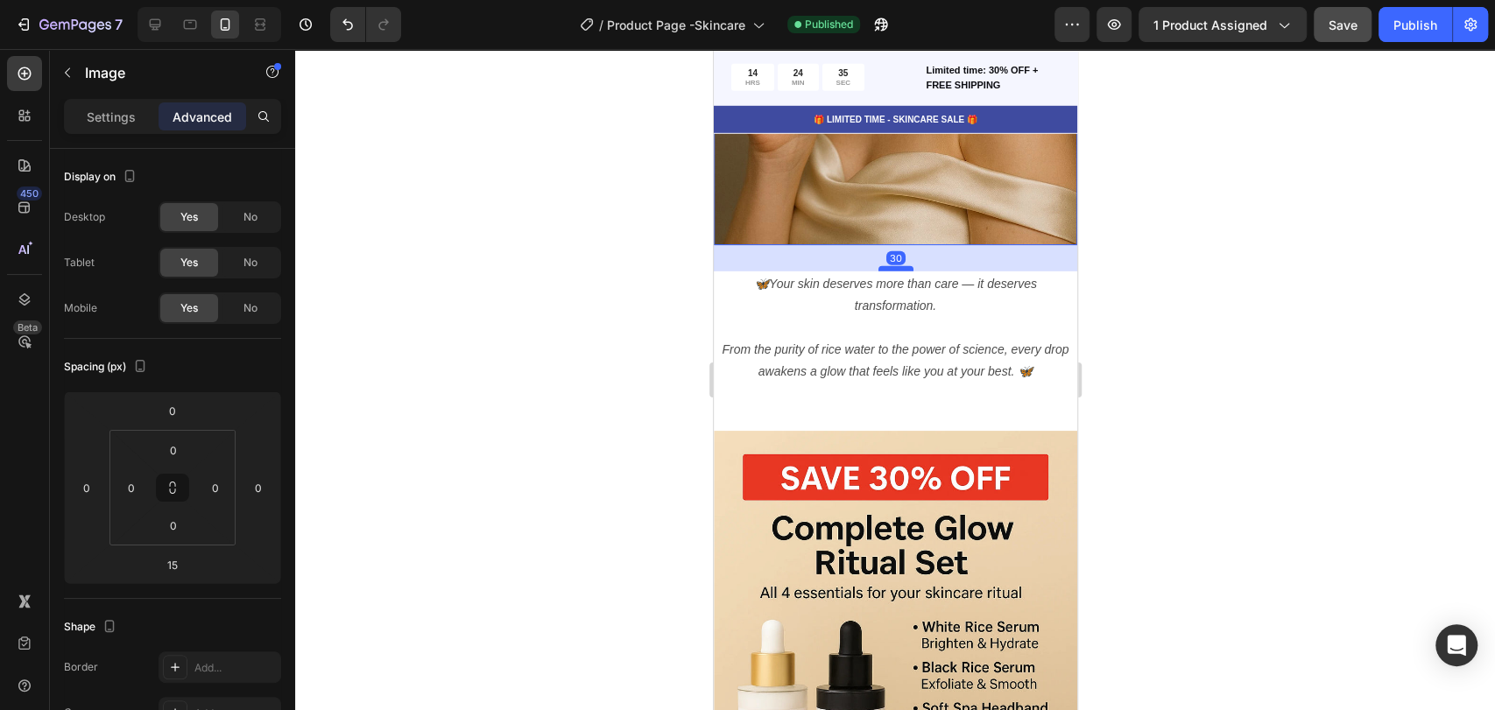
drag, startPoint x: 886, startPoint y: 235, endPoint x: 892, endPoint y: 248, distance: 14.5
click at [892, 266] on div at bounding box center [895, 268] width 35 height 5
type input "30"
click at [1198, 279] on div at bounding box center [895, 379] width 1200 height 661
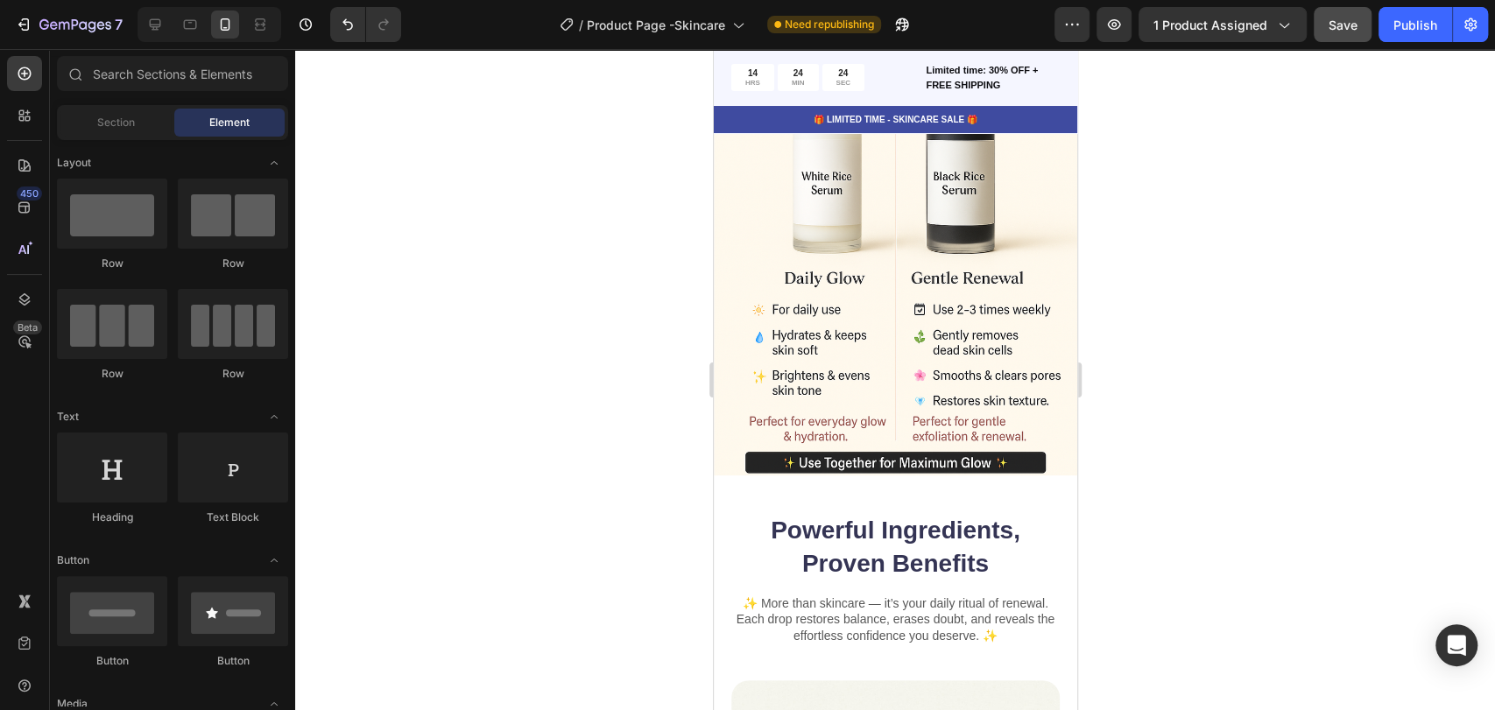
scroll to position [4506, 0]
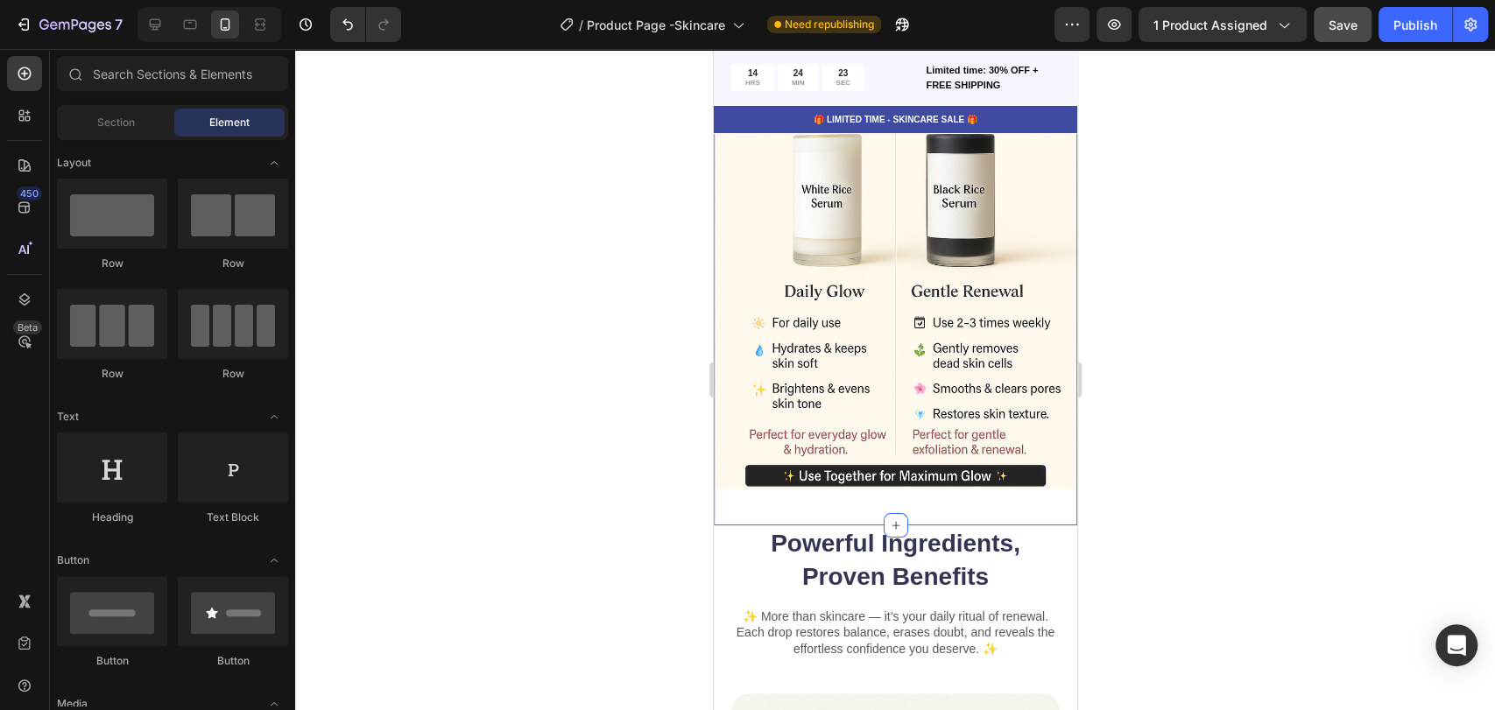
click at [921, 472] on div "Image" at bounding box center [894, 220] width 363 height 554
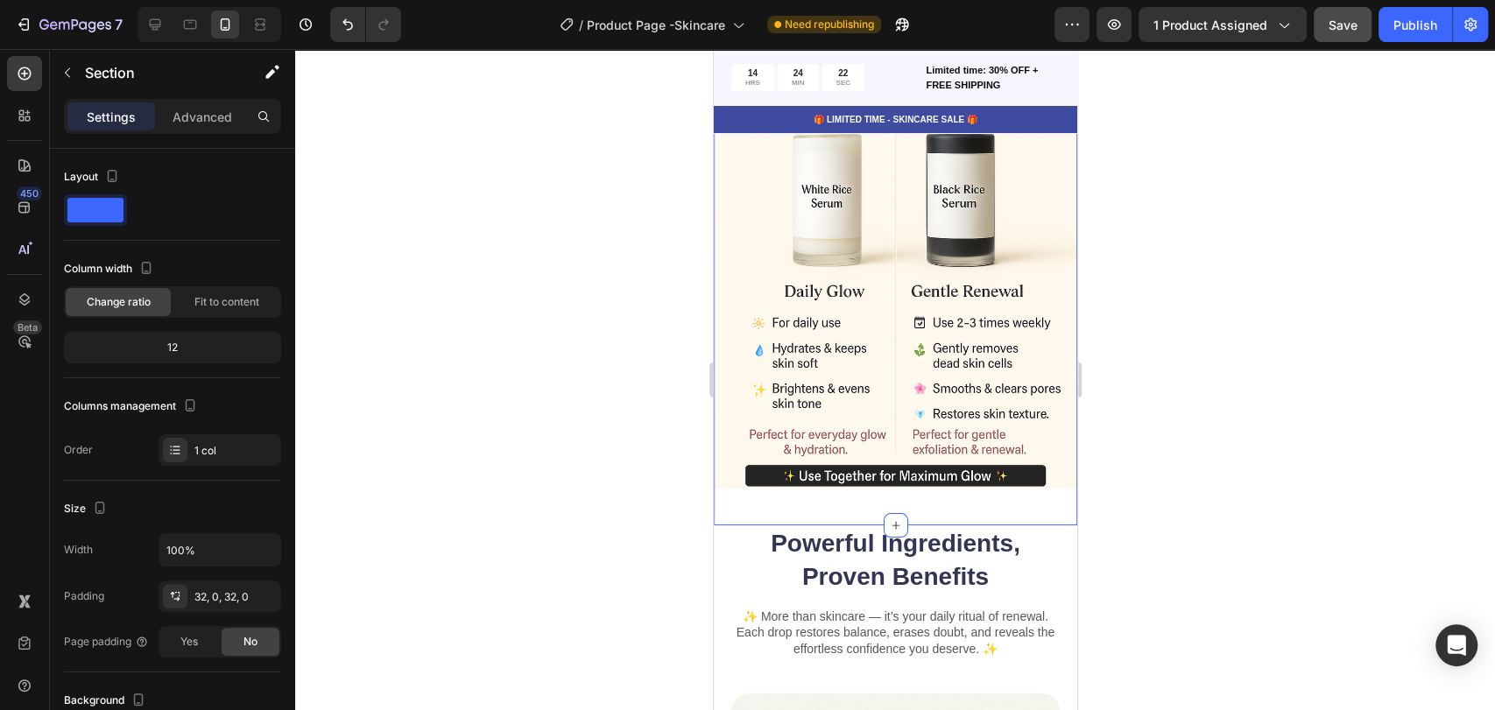
click at [892, 471] on div "Image" at bounding box center [894, 220] width 363 height 554
click at [854, 422] on img at bounding box center [894, 216] width 363 height 546
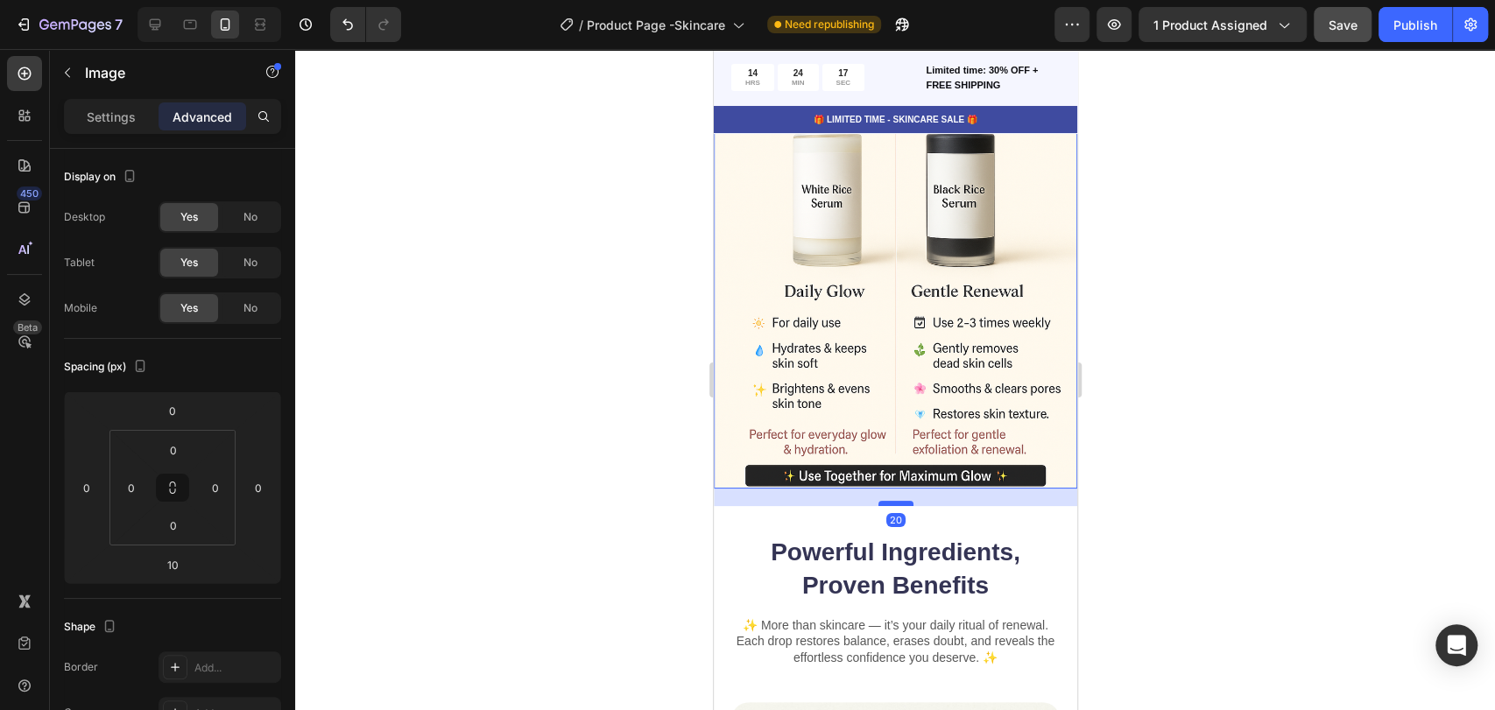
drag, startPoint x: 888, startPoint y: 472, endPoint x: 893, endPoint y: 481, distance: 9.8
click at [893, 501] on div at bounding box center [895, 503] width 35 height 5
type input "20"
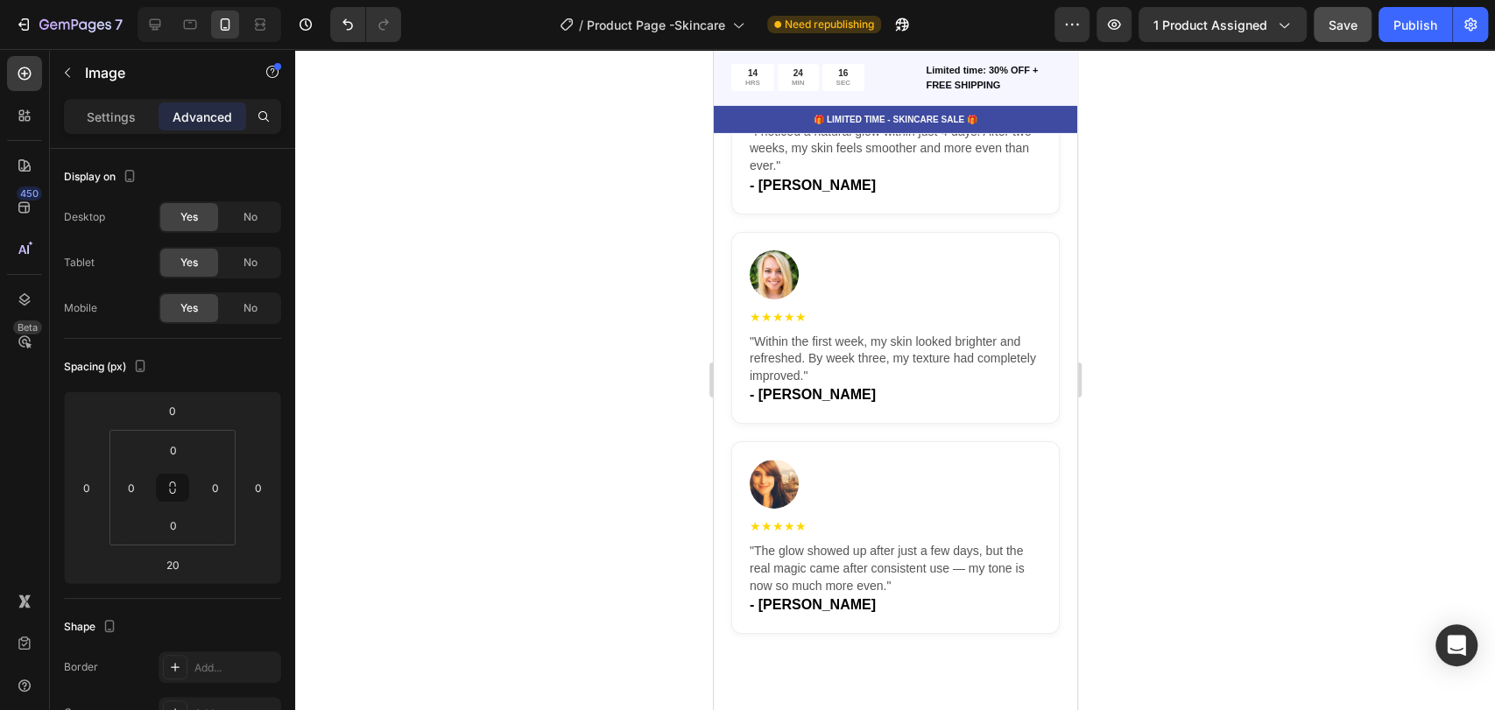
scroll to position [4215, 0]
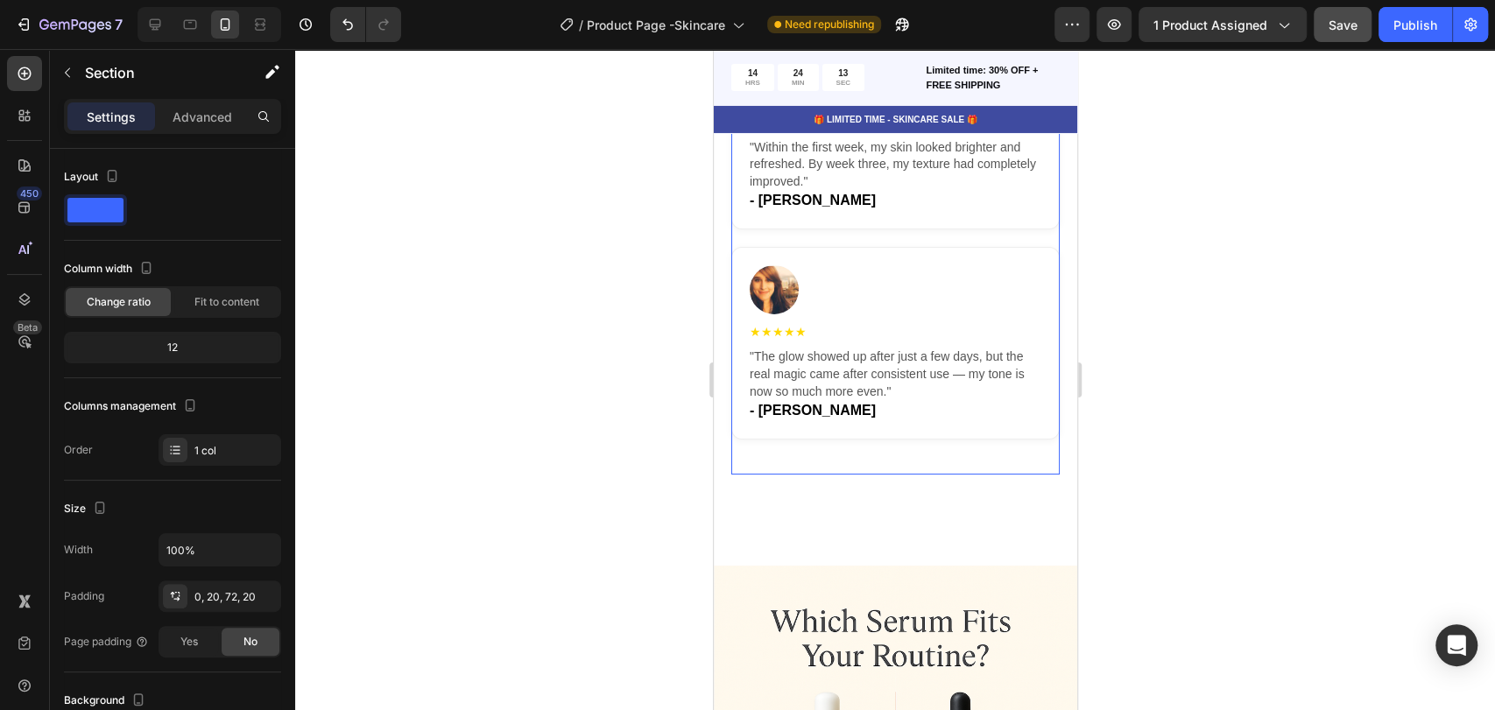
click at [923, 445] on div "★★★★★ "I noticed a natural glow within just 4 days. After two weeks, my skin fe…" at bounding box center [894, 133] width 328 height 682
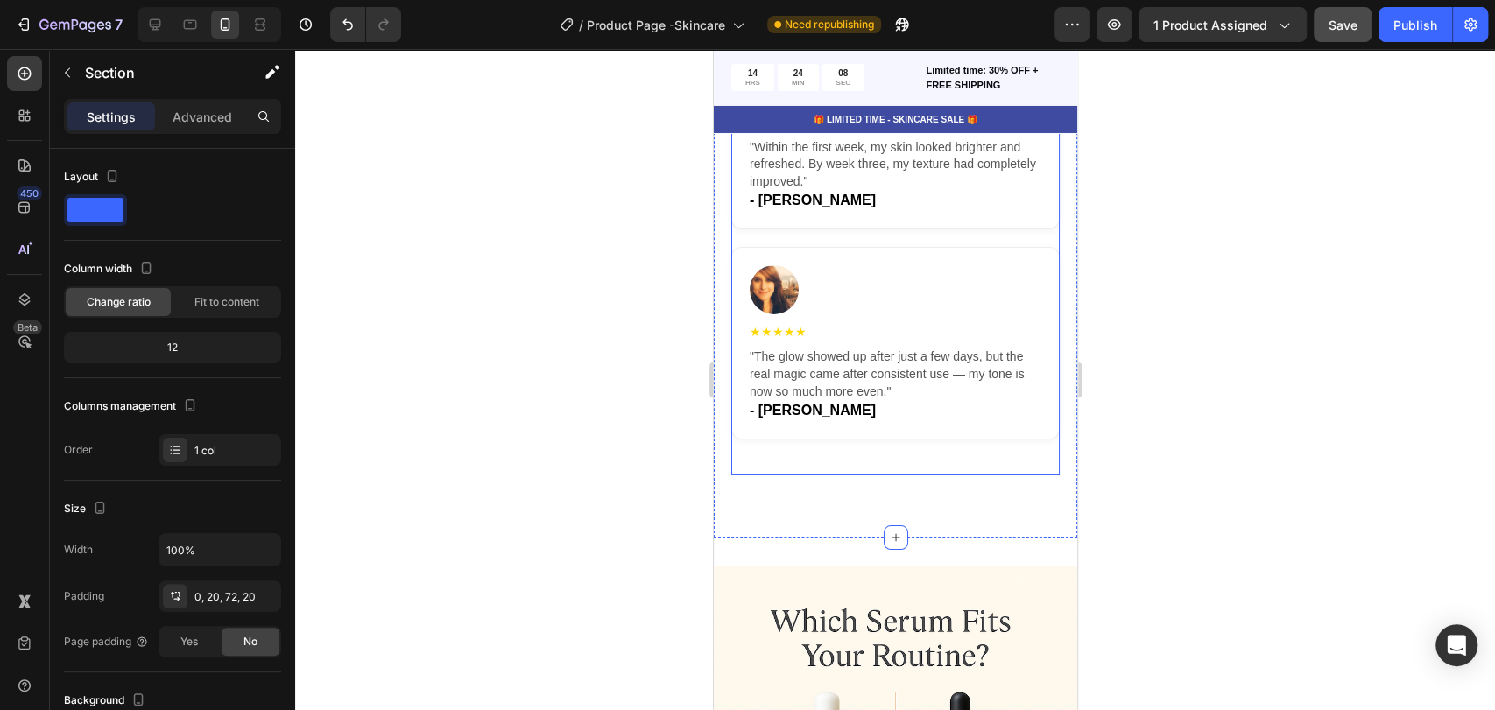
click at [935, 425] on div "★★★★★ "I noticed a natural glow within just 4 days. After two weeks, my skin fe…" at bounding box center [894, 133] width 328 height 682
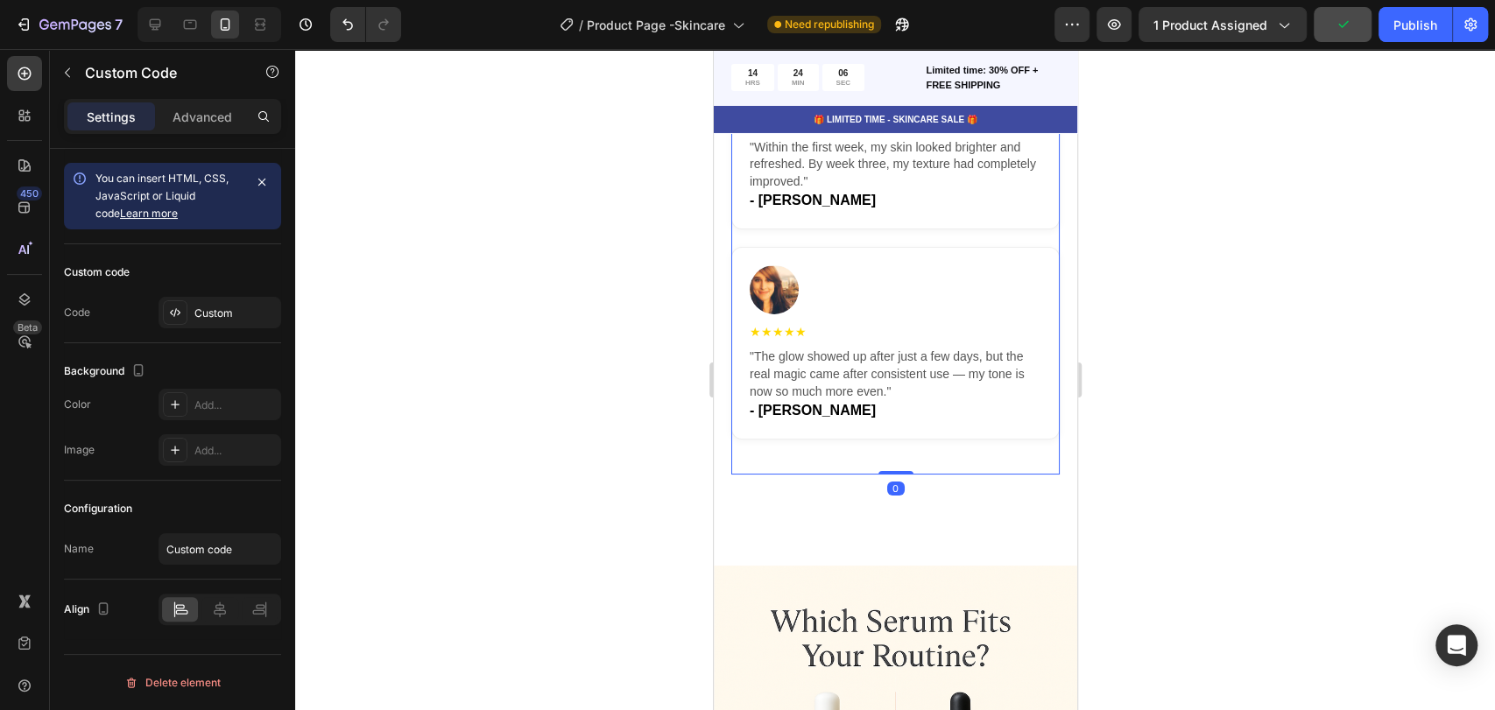
drag, startPoint x: 895, startPoint y: 453, endPoint x: 893, endPoint y: 380, distance: 72.7
click at [891, 391] on div "★★★★★ "I noticed a natural glow within just 4 days. After two weeks, my skin fe…" at bounding box center [894, 133] width 328 height 682
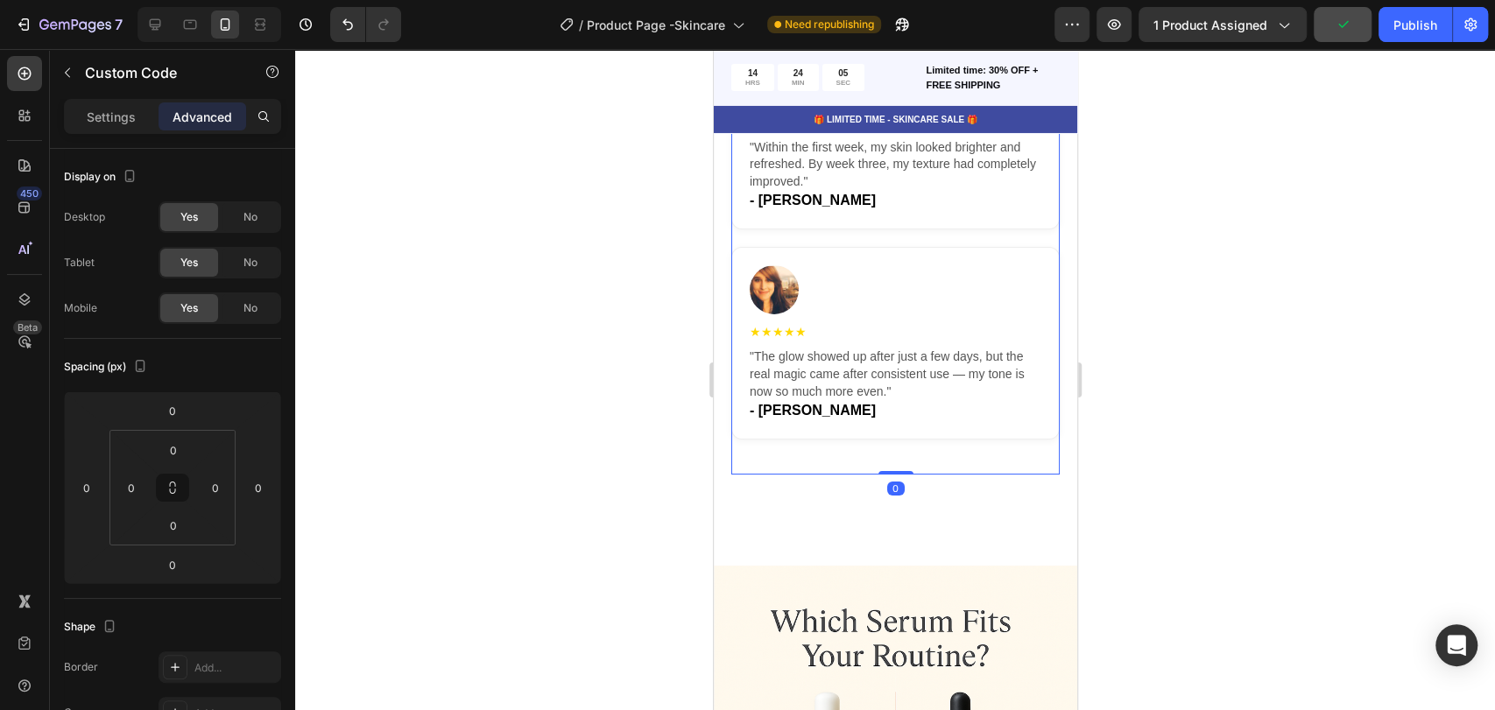
click at [1118, 391] on div at bounding box center [895, 379] width 1200 height 661
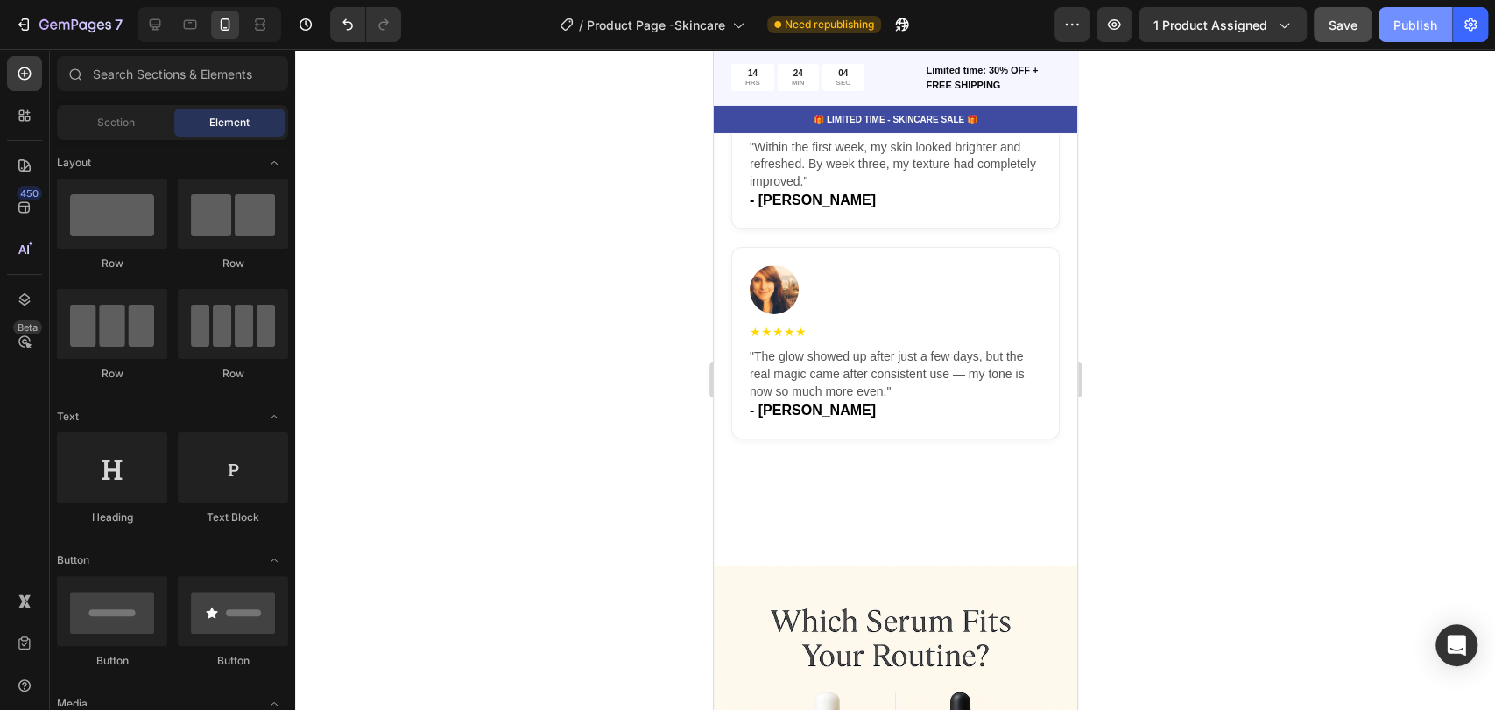
click at [1344, 39] on button "Publish" at bounding box center [1416, 24] width 74 height 35
click at [1118, 30] on icon "button" at bounding box center [1114, 25] width 18 height 18
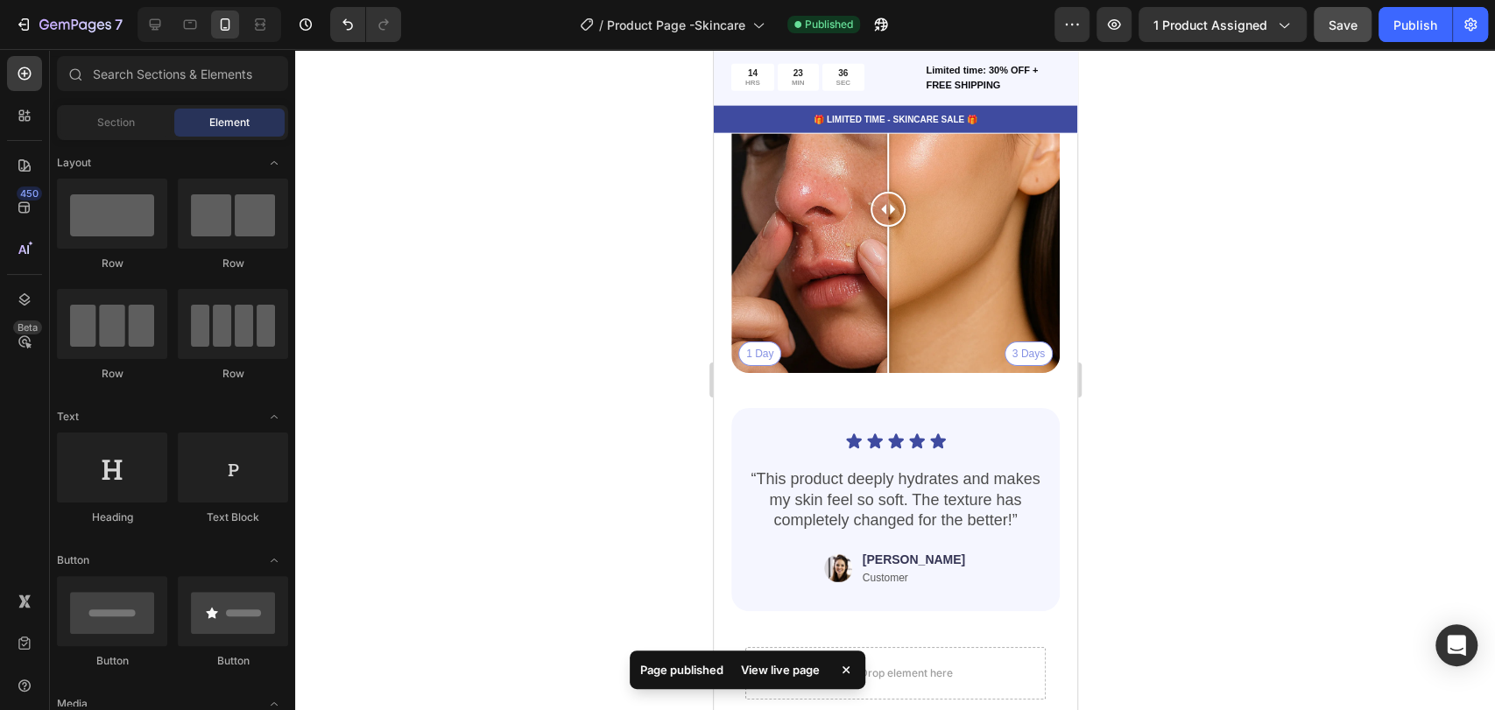
scroll to position [2755, 0]
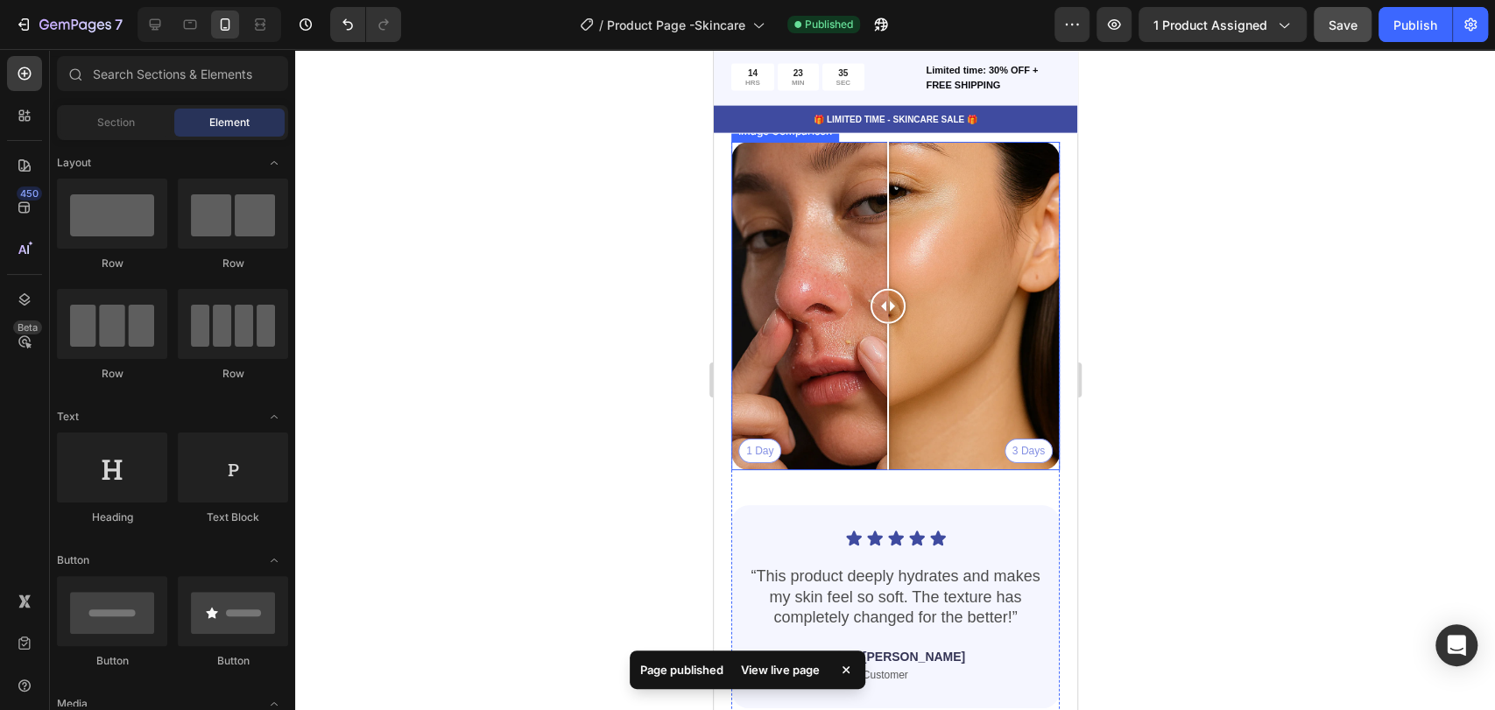
click at [763, 436] on div "1 Day 3 Days" at bounding box center [894, 306] width 328 height 328
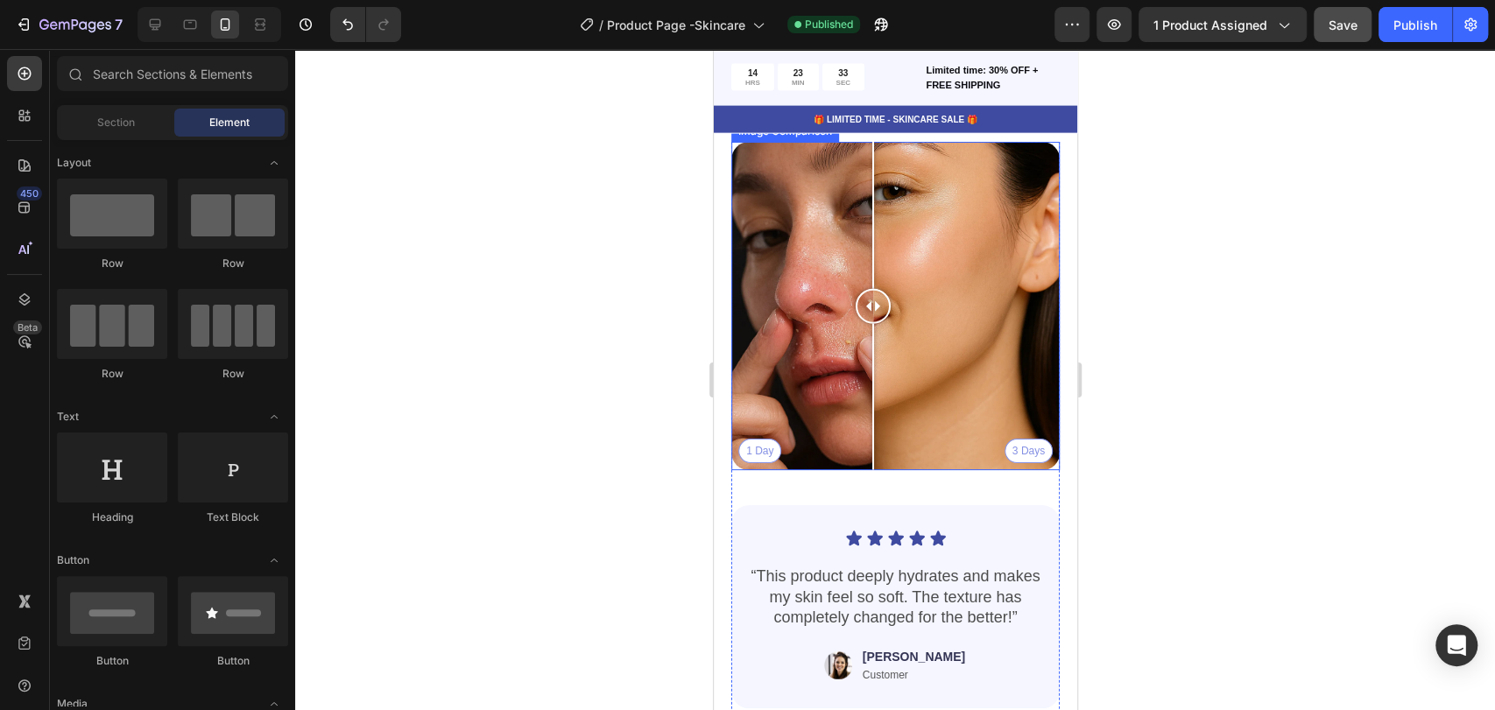
drag, startPoint x: 768, startPoint y: 434, endPoint x: 868, endPoint y: 431, distance: 99.9
click at [868, 431] on div at bounding box center [872, 306] width 35 height 328
click at [954, 267] on div "1 Day 3 Days" at bounding box center [894, 306] width 328 height 328
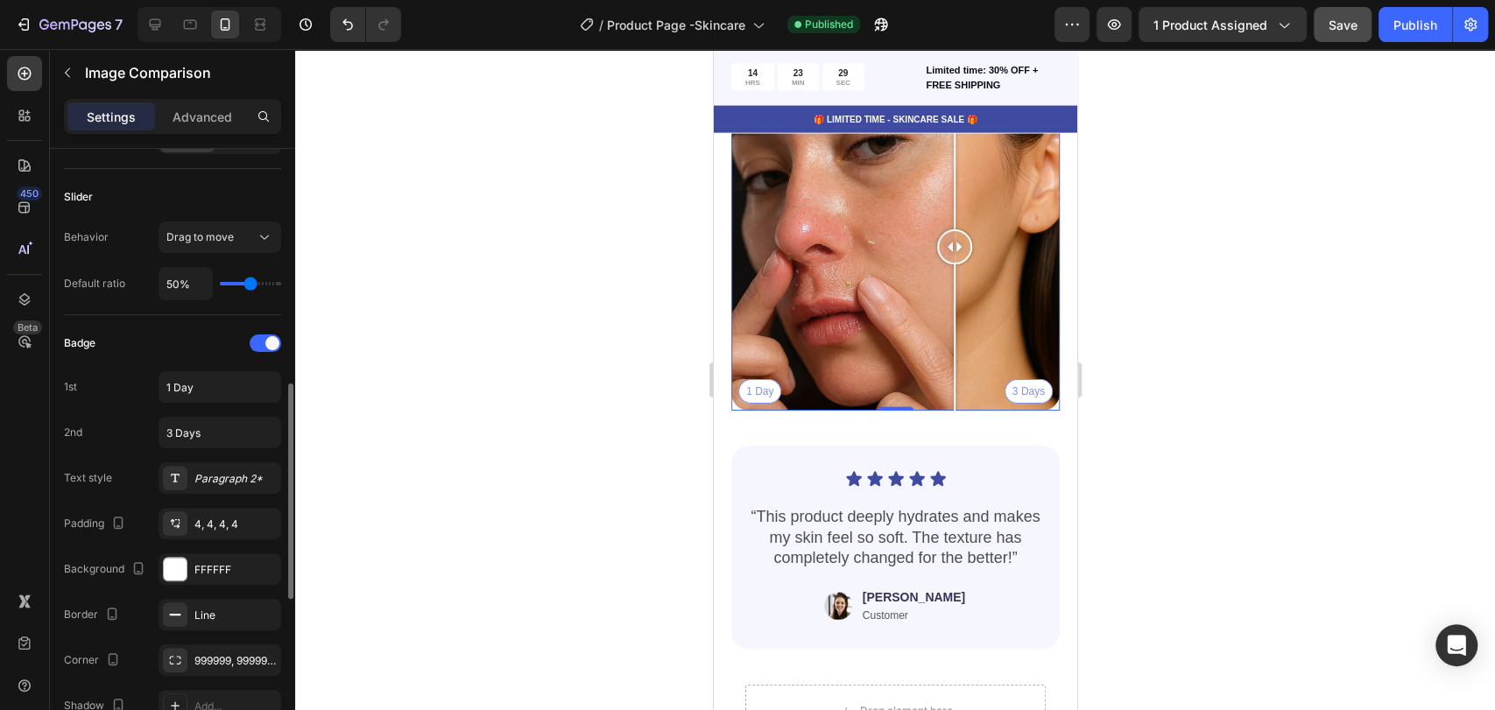
scroll to position [389, 0]
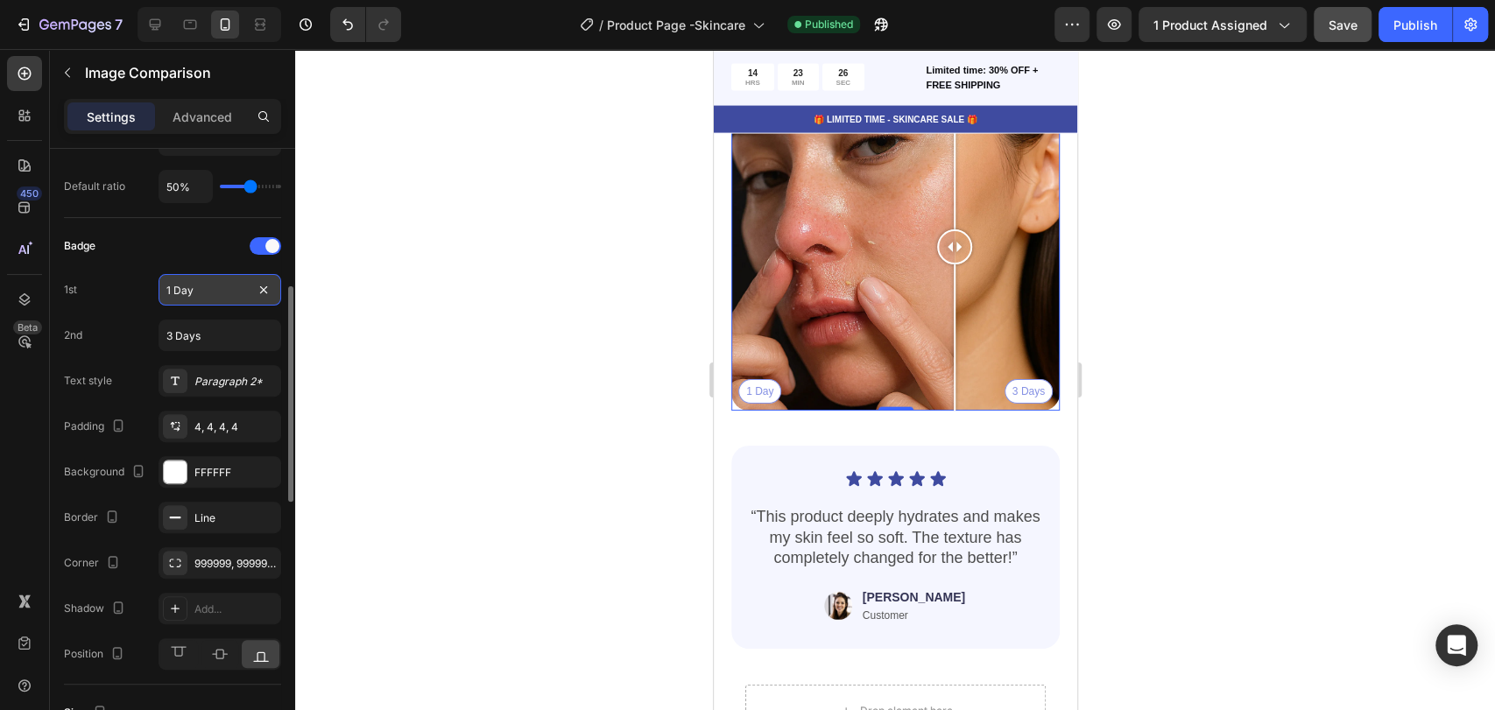
click at [175, 288] on input "1 Day" at bounding box center [220, 290] width 123 height 32
click at [173, 288] on input "1 Day" at bounding box center [220, 290] width 123 height 32
click at [168, 282] on input "1 Day" at bounding box center [220, 290] width 123 height 32
click at [169, 286] on input "1 Day" at bounding box center [220, 290] width 123 height 32
type input "3 Day"
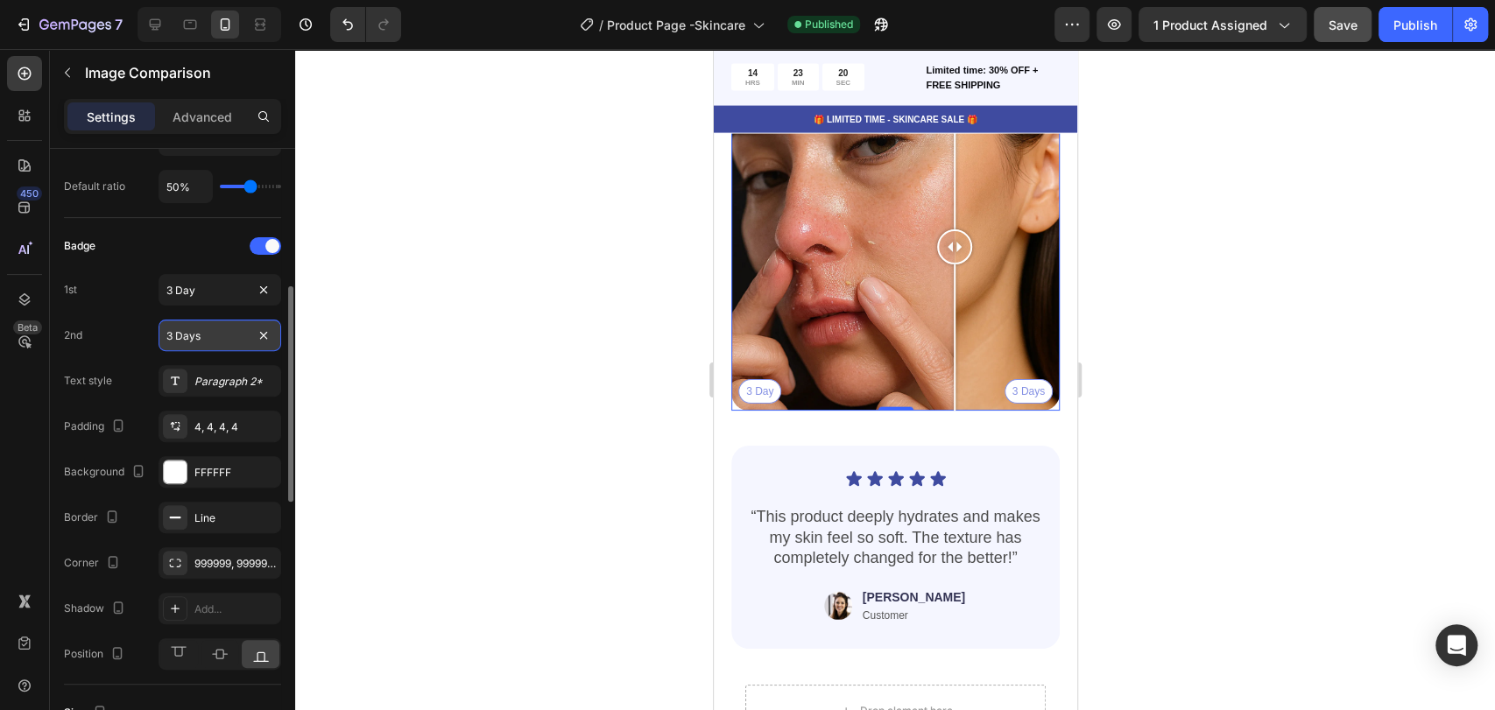
click at [170, 334] on input "3 Days" at bounding box center [220, 336] width 123 height 32
click at [172, 331] on input "3 Days" at bounding box center [220, 336] width 123 height 32
type input "5 Days"
click at [127, 315] on div "Badge 1st 3 Day 2nd 5 Days Text style Paragraph 2* Padding 4, 4, 4, 4 Backgroun…" at bounding box center [172, 451] width 217 height 438
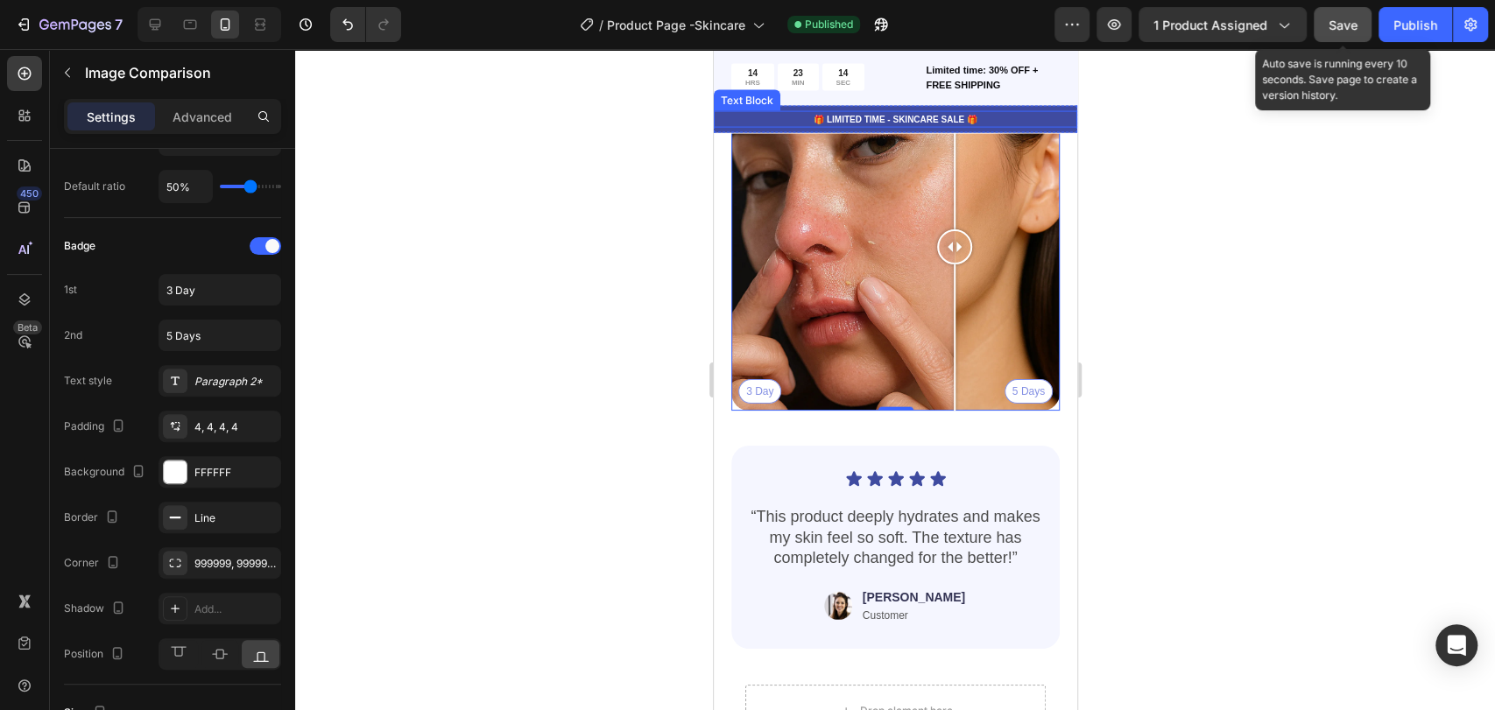
click at [1344, 30] on button "Save" at bounding box center [1343, 24] width 58 height 35
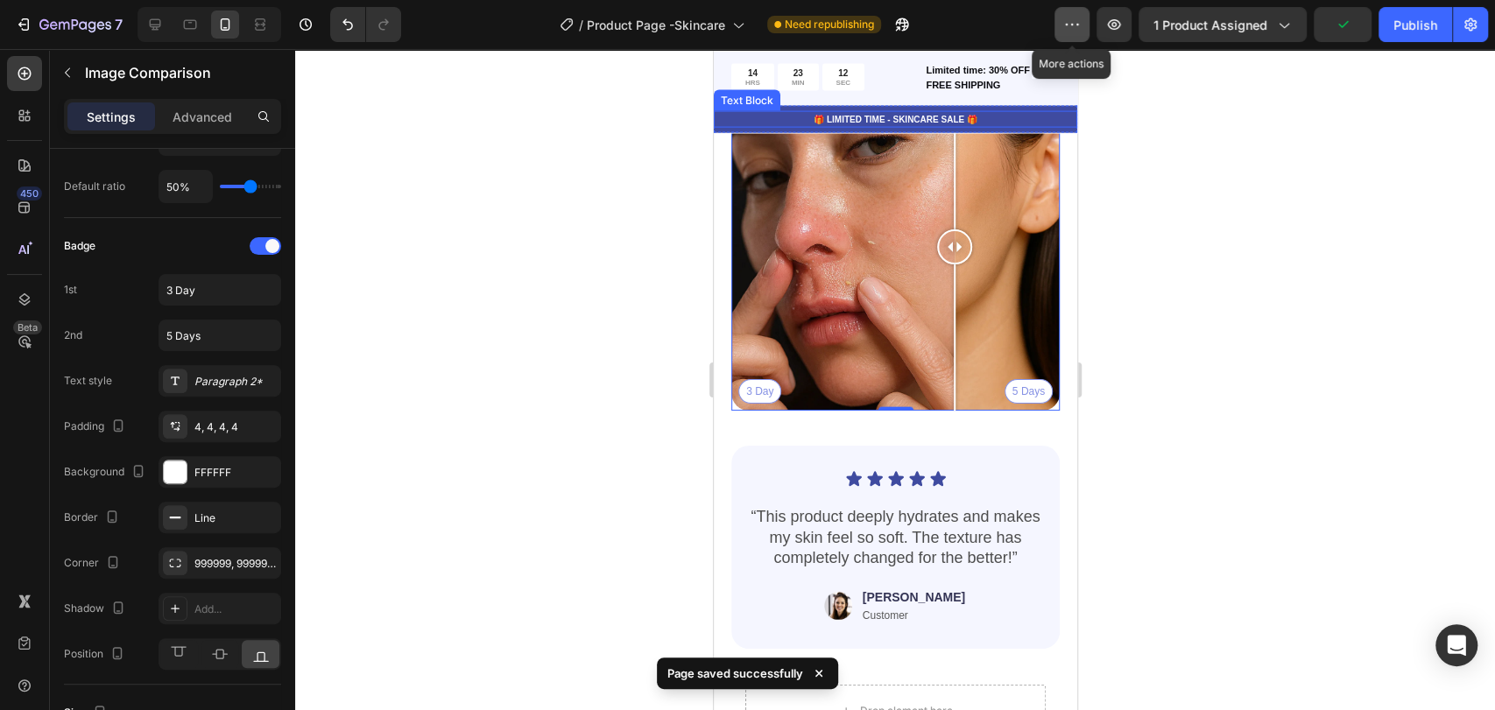
click at [1065, 30] on icon "button" at bounding box center [1072, 25] width 18 height 18
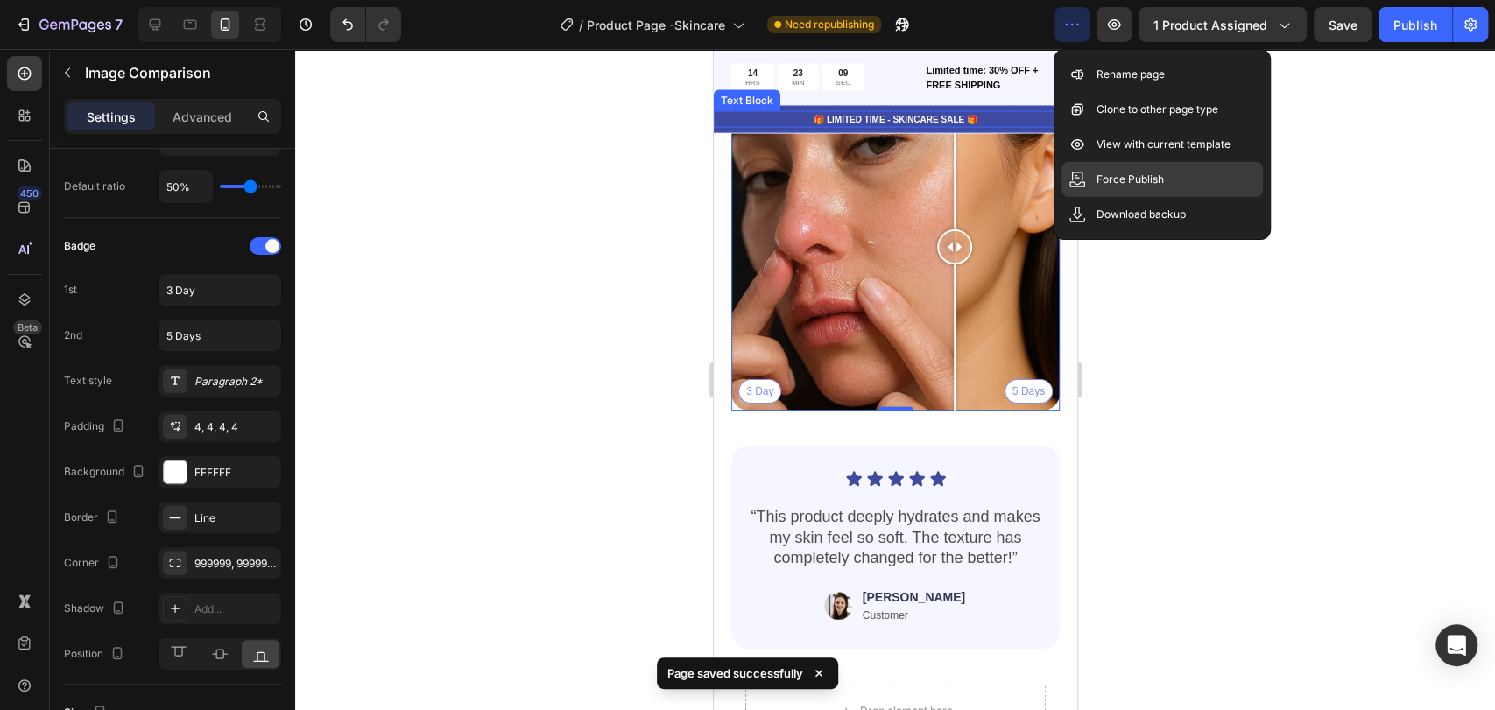
click at [1140, 184] on p "Force Publish" at bounding box center [1130, 180] width 67 height 18
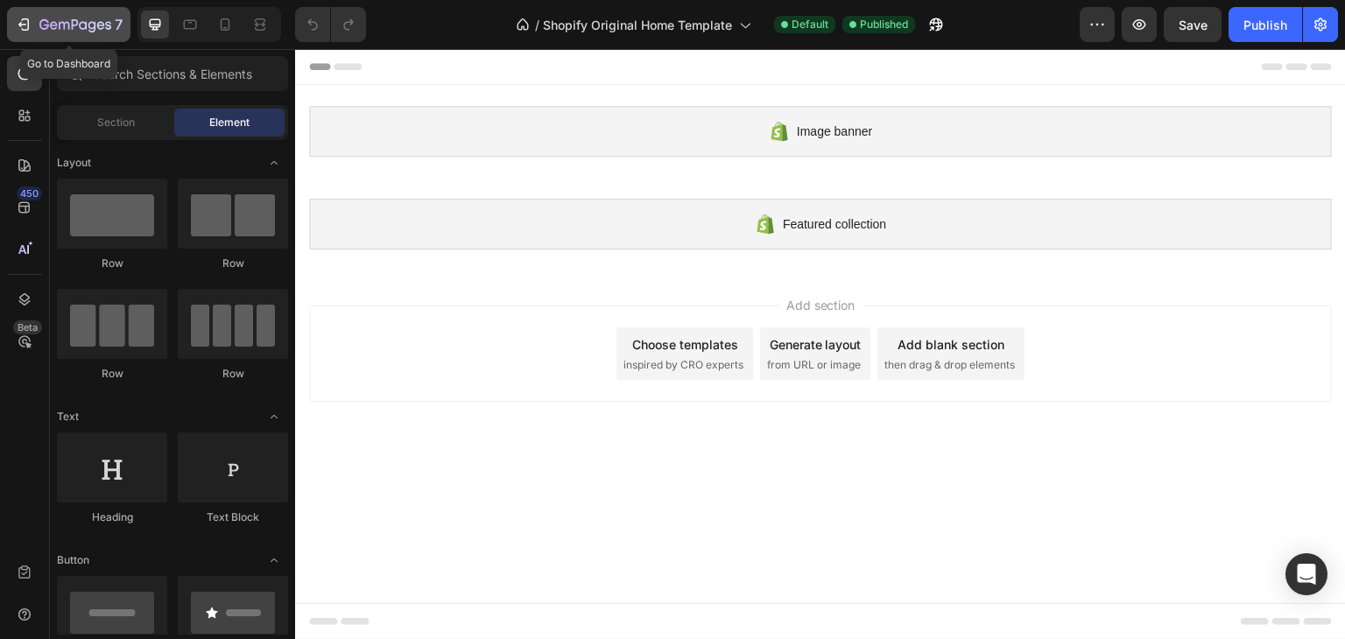
click at [21, 22] on icon "button" at bounding box center [24, 25] width 18 height 18
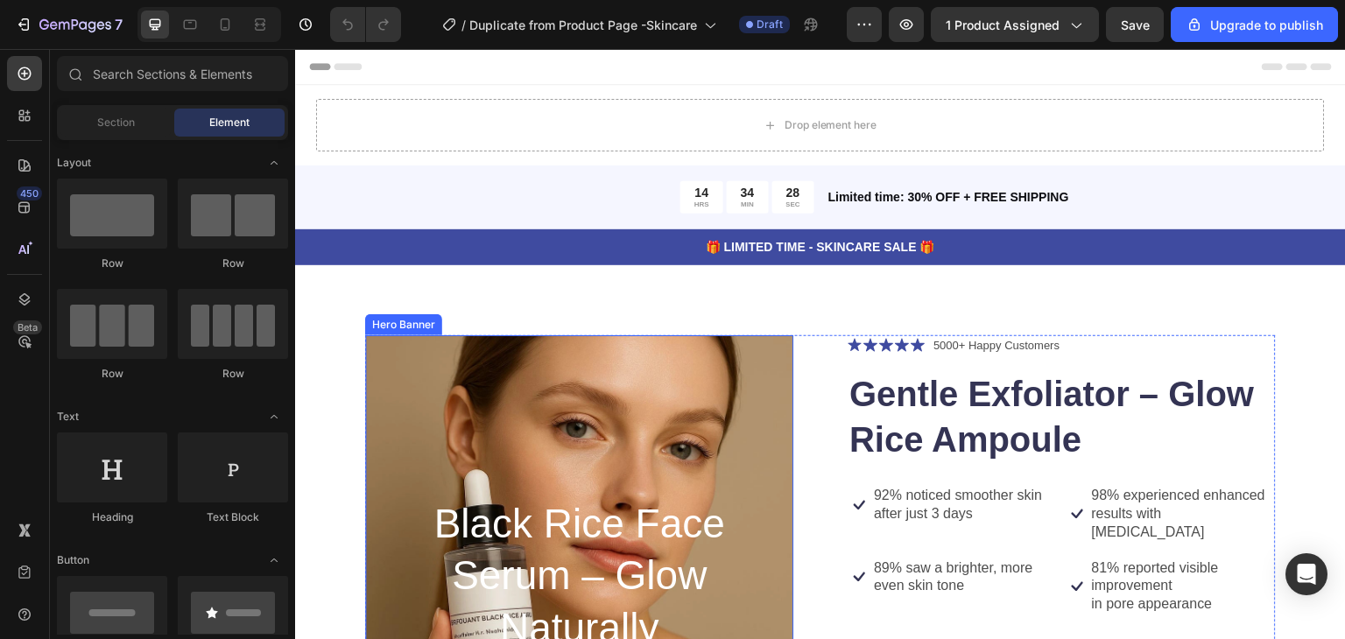
scroll to position [88, 0]
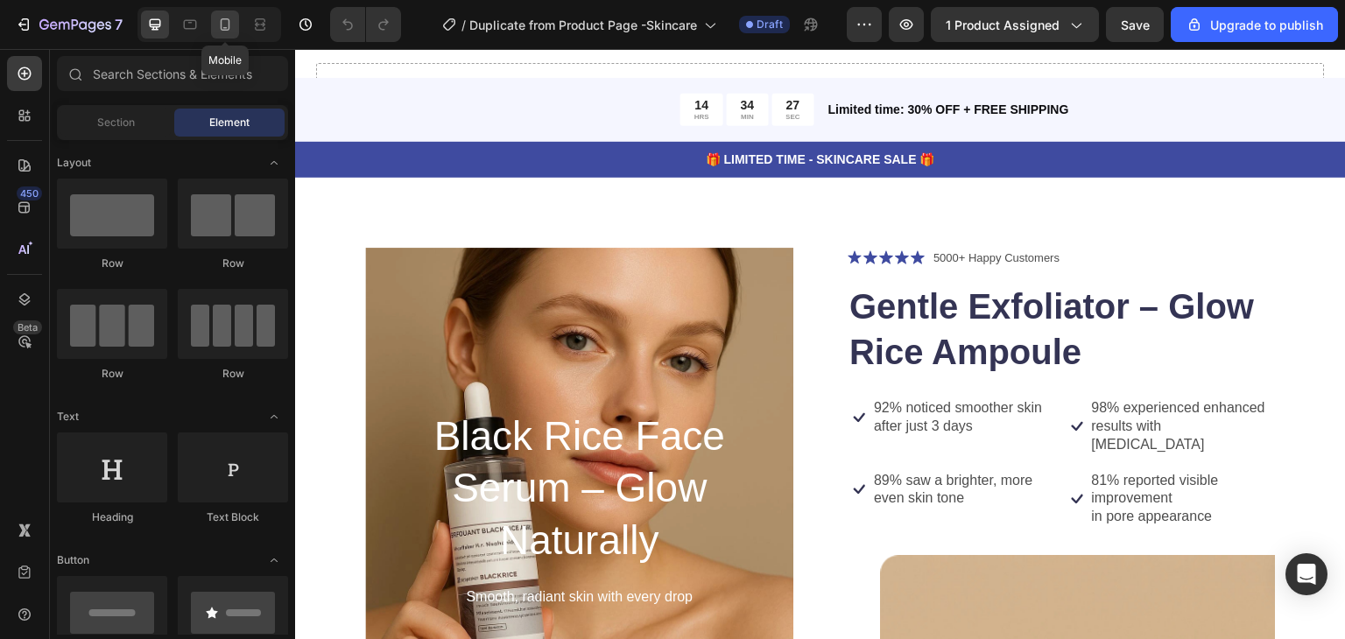
click at [217, 27] on icon at bounding box center [225, 25] width 18 height 18
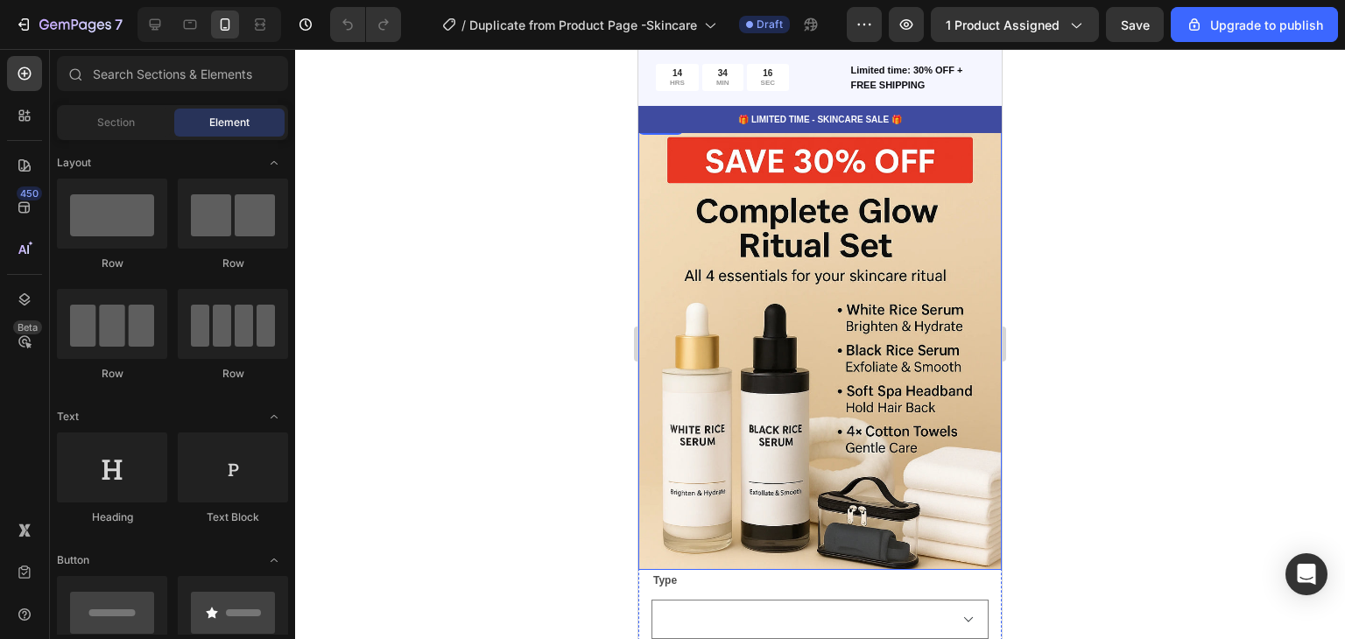
scroll to position [6306, 0]
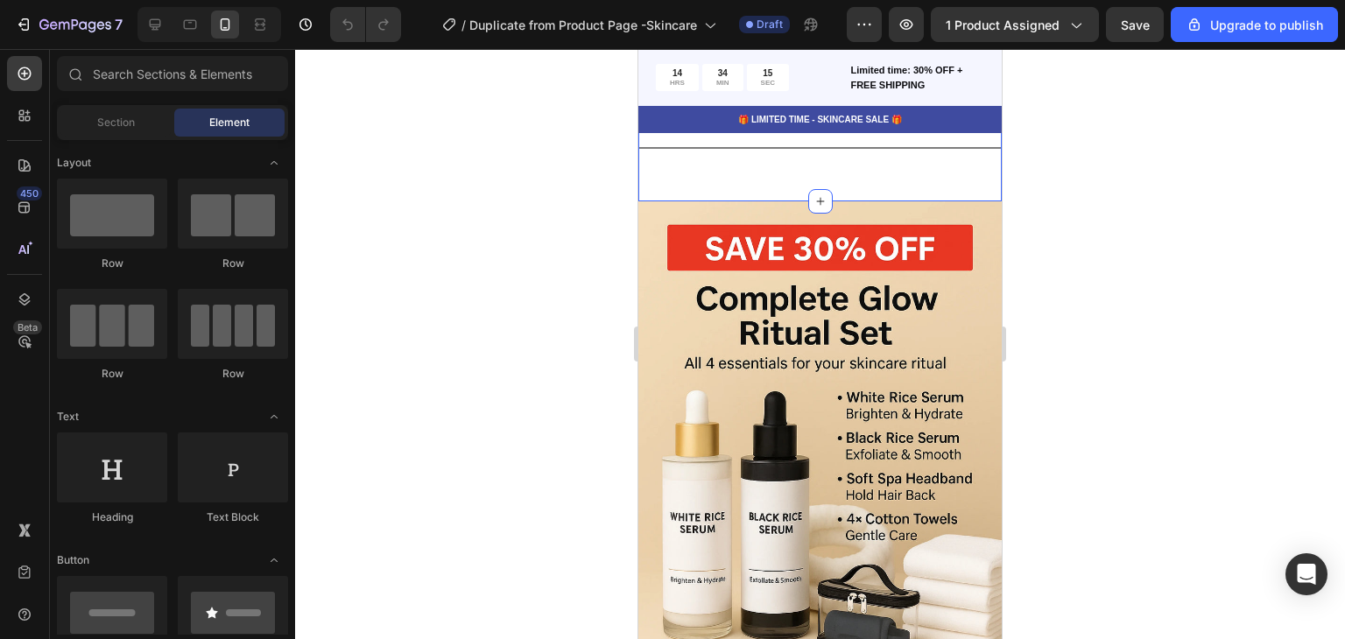
click at [715, 187] on div "Title Line Section 9" at bounding box center [820, 155] width 363 height 93
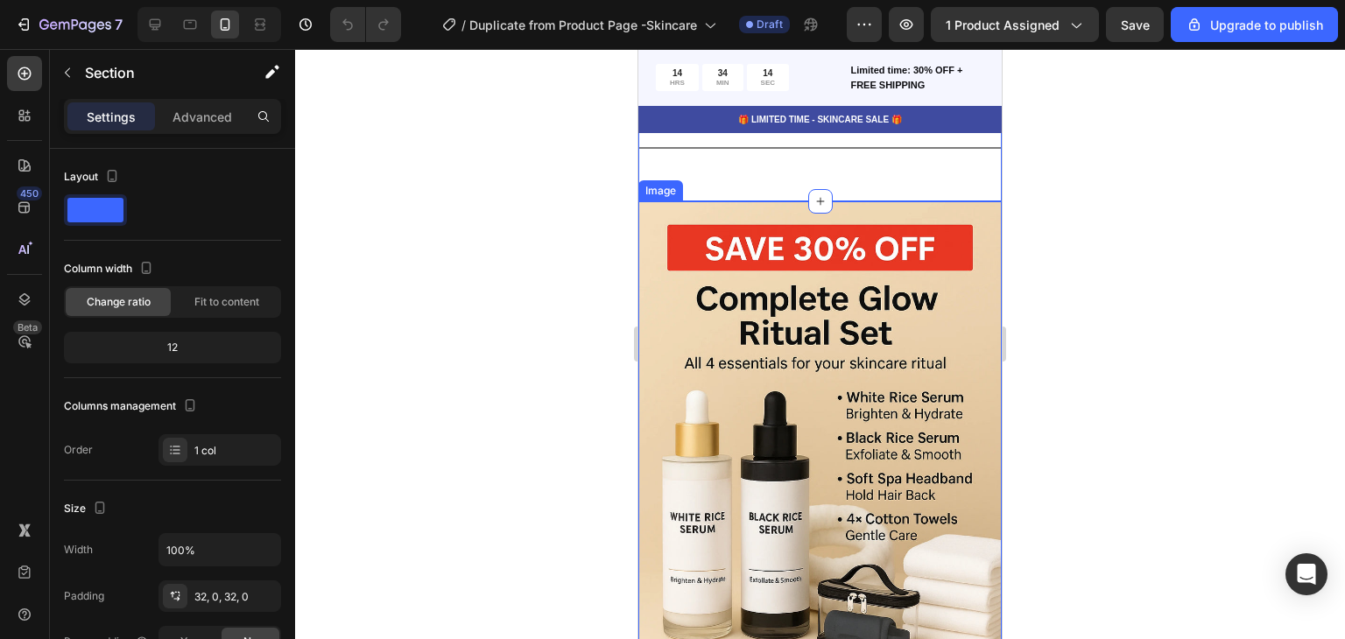
click at [645, 208] on img at bounding box center [820, 429] width 363 height 456
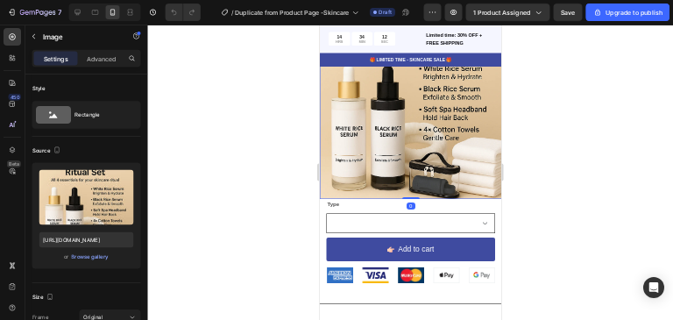
scroll to position [6744, 0]
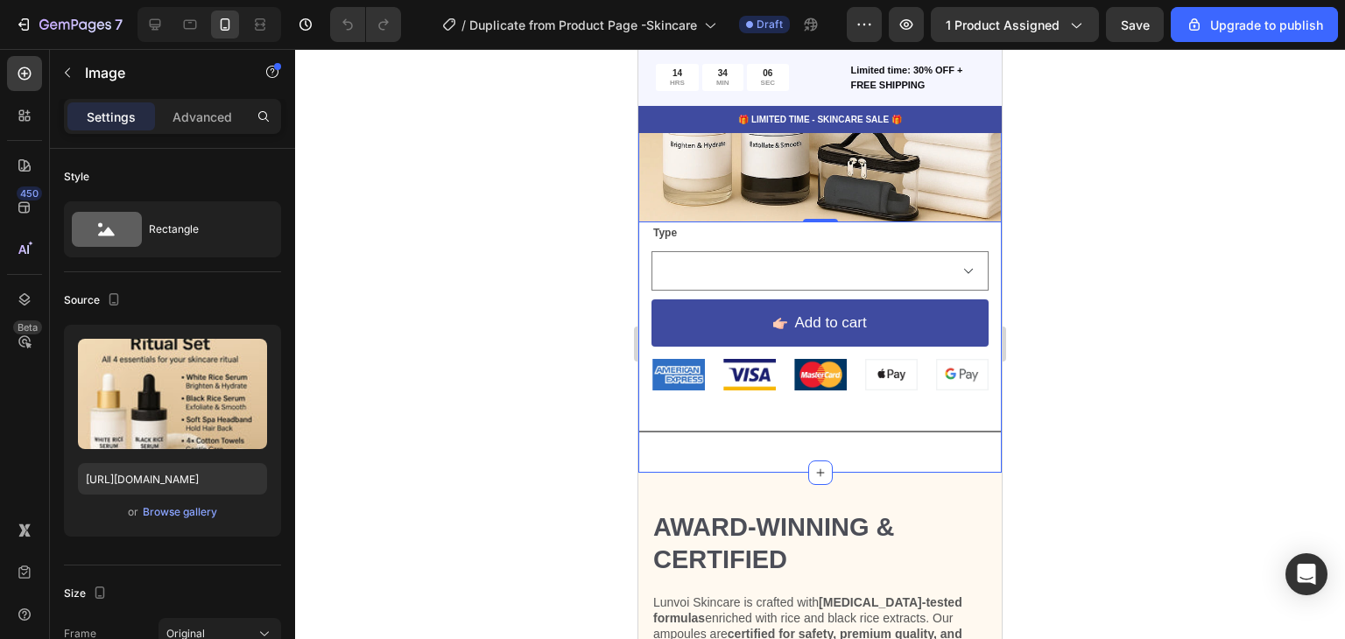
click at [716, 428] on div "Image 0 Lorem ipsum dolor Text Block Image At vero eos et Text Block Row Image …" at bounding box center [820, 112] width 363 height 695
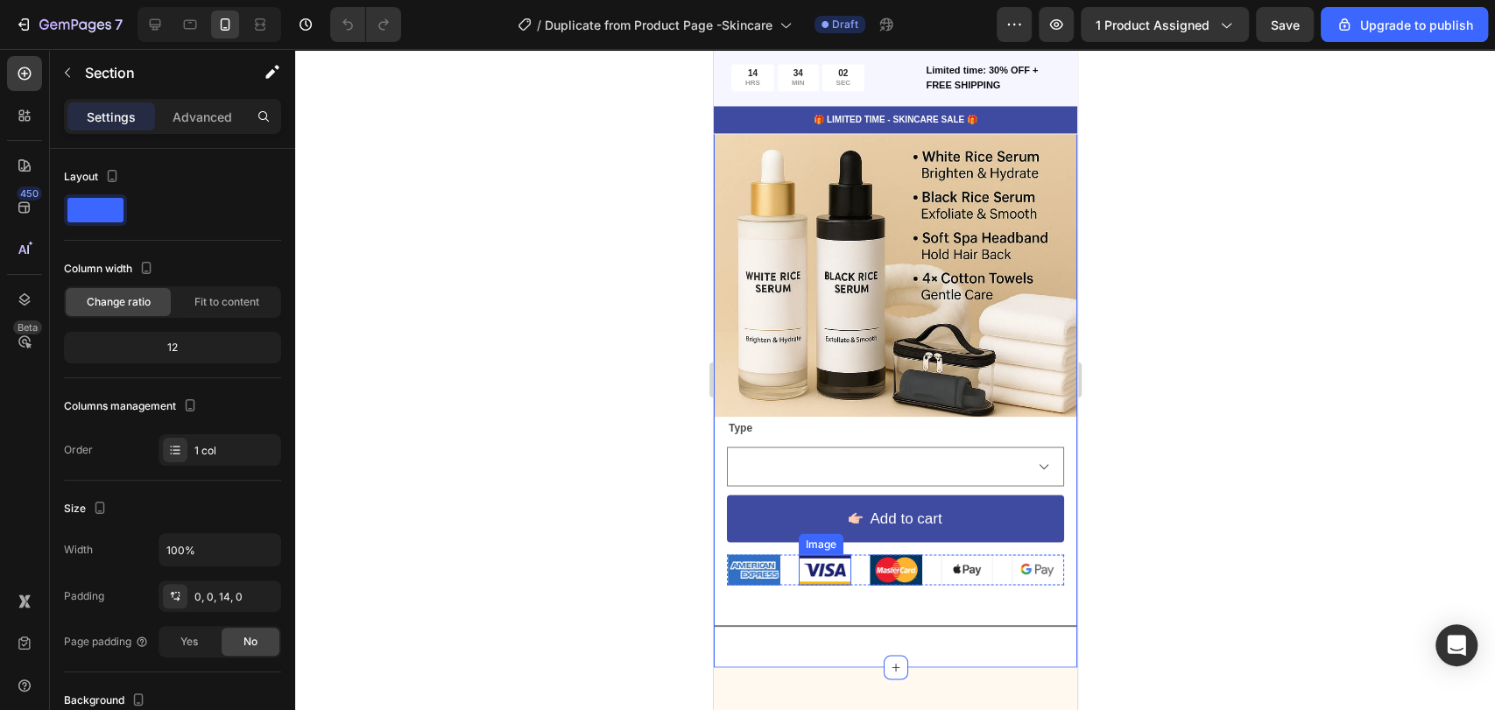
scroll to position [6257, 0]
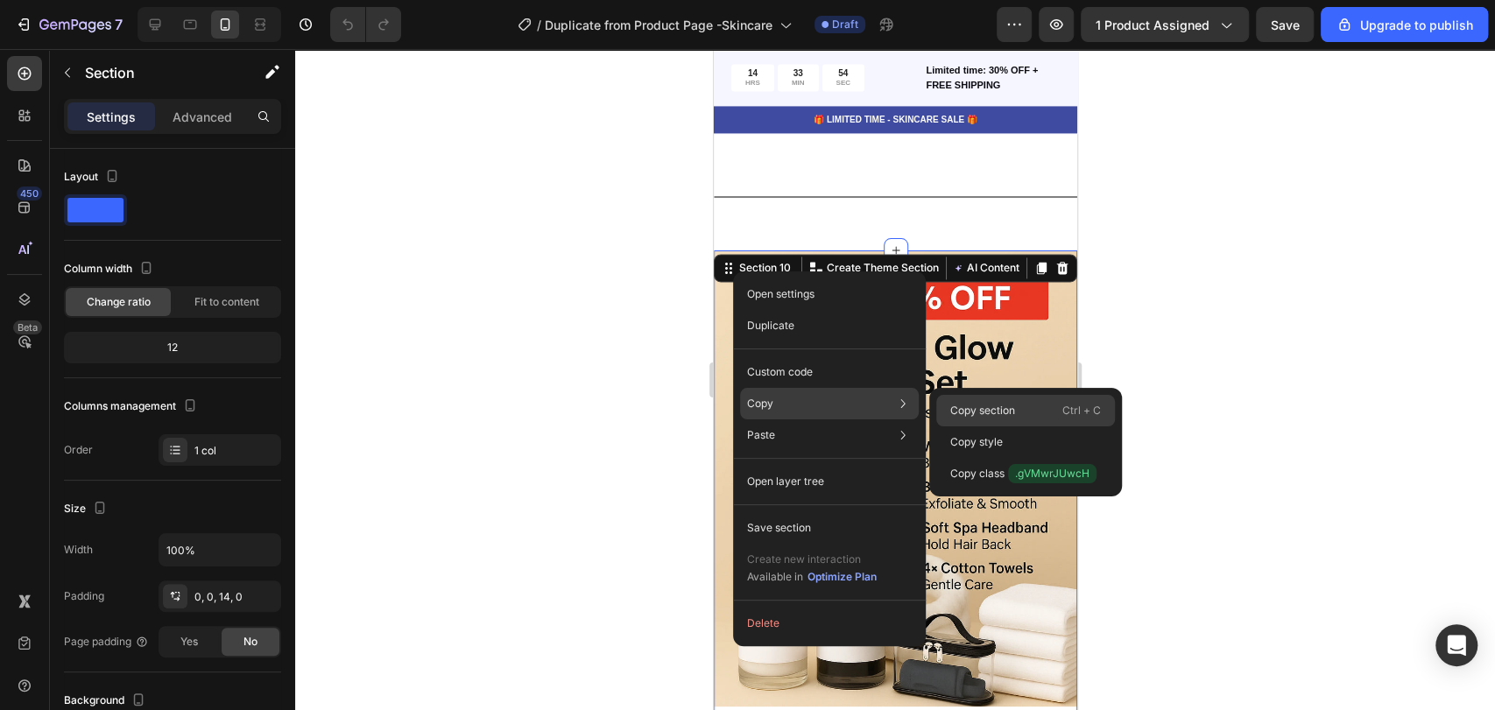
click at [1003, 414] on p "Copy section" at bounding box center [982, 411] width 65 height 16
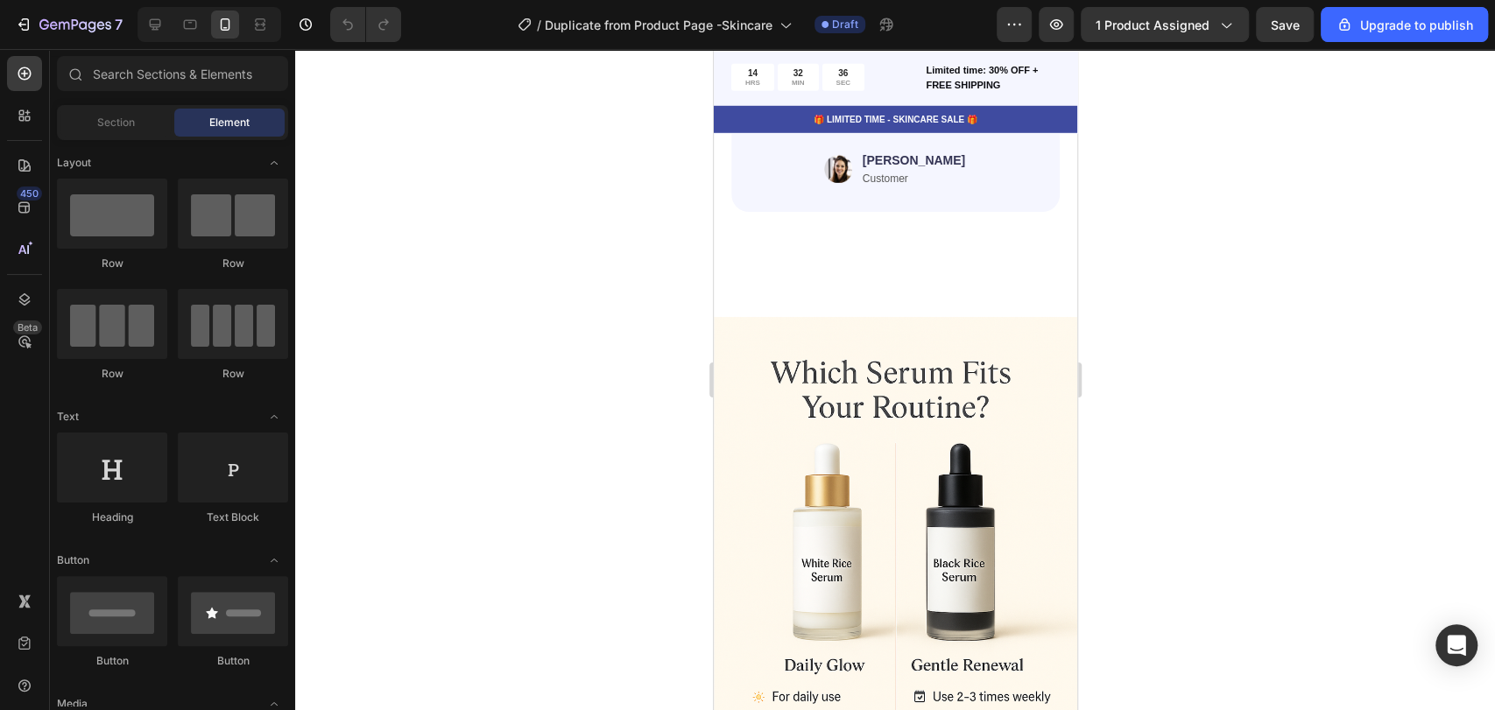
scroll to position [3595, 0]
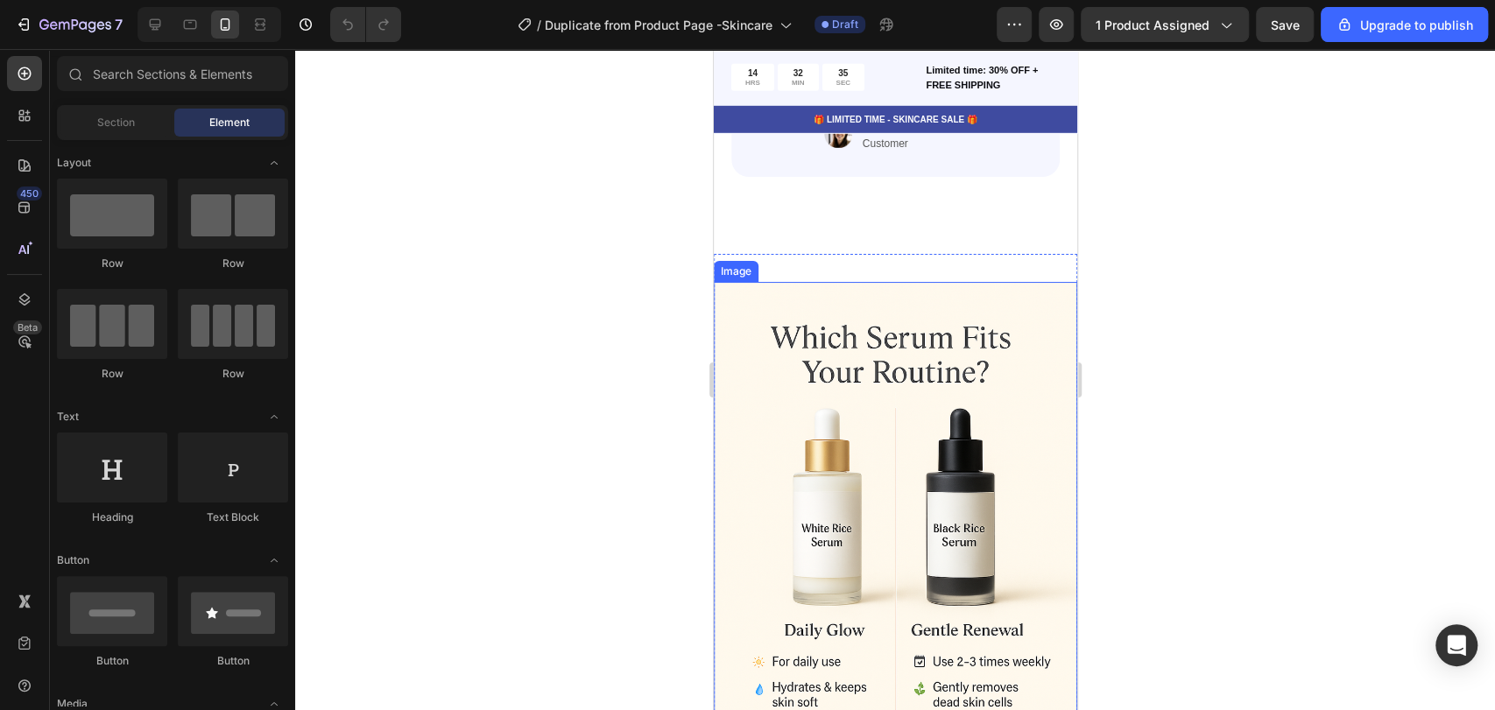
click at [784, 254] on div "Image Section 6" at bounding box center [894, 555] width 363 height 602
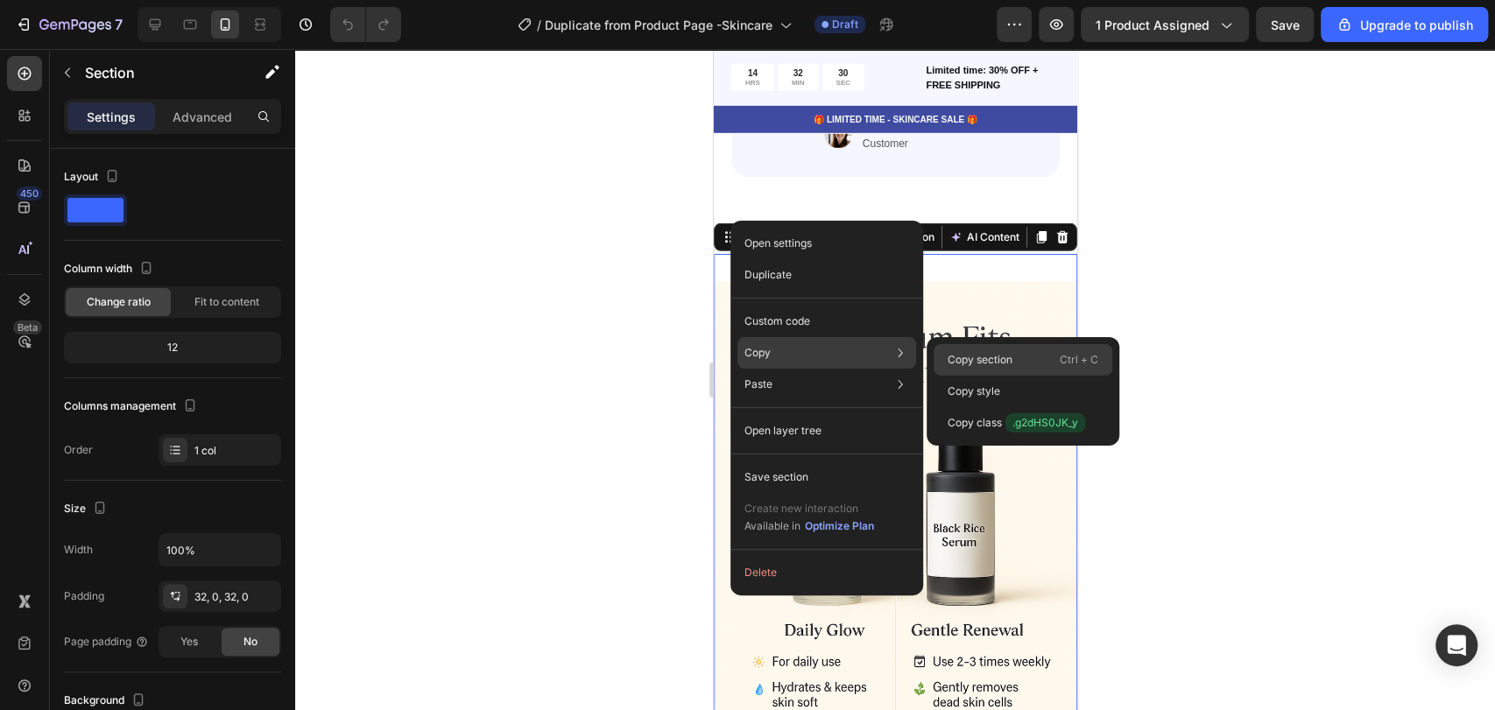
drag, startPoint x: 255, startPoint y: 306, endPoint x: 968, endPoint y: 355, distance: 714.7
click at [968, 355] on p "Copy section" at bounding box center [980, 360] width 65 height 16
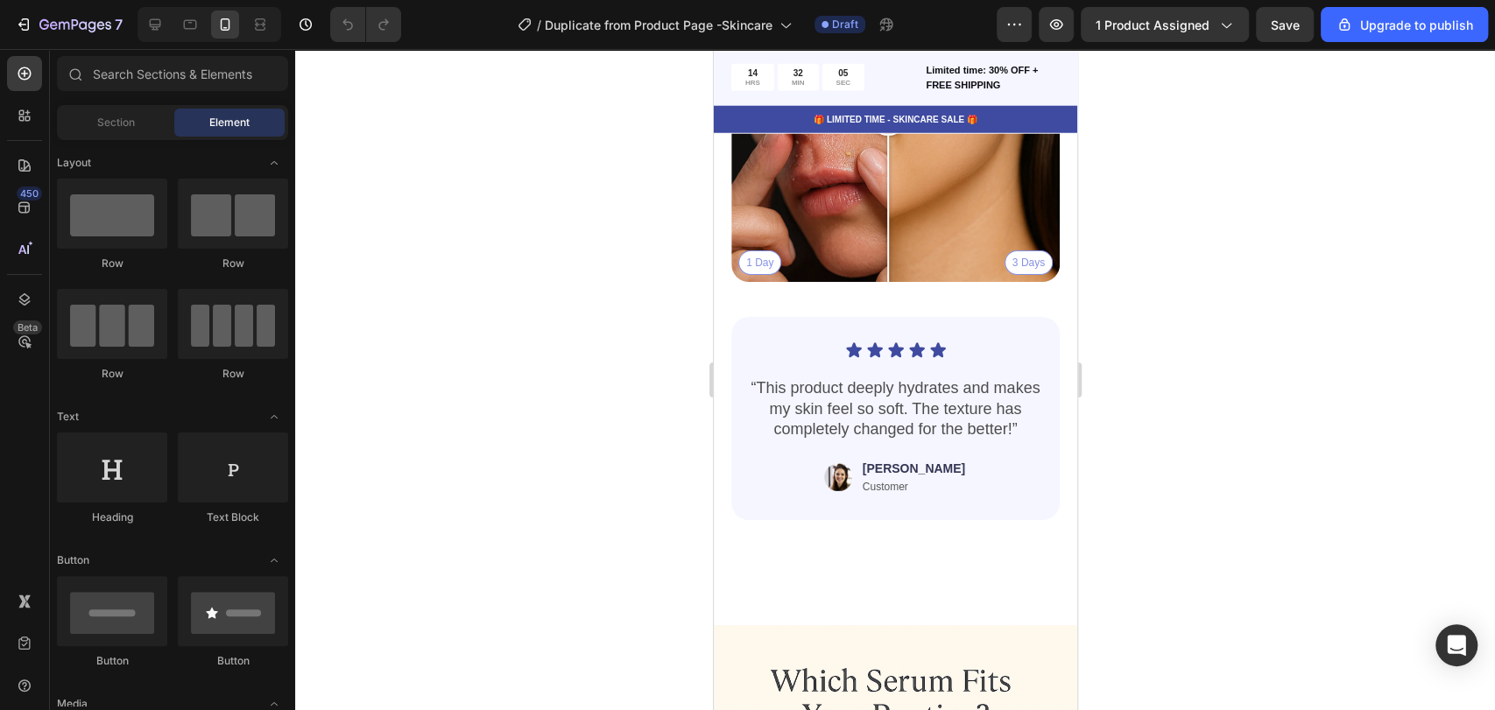
scroll to position [3275, 0]
